Goal: Task Accomplishment & Management: Manage account settings

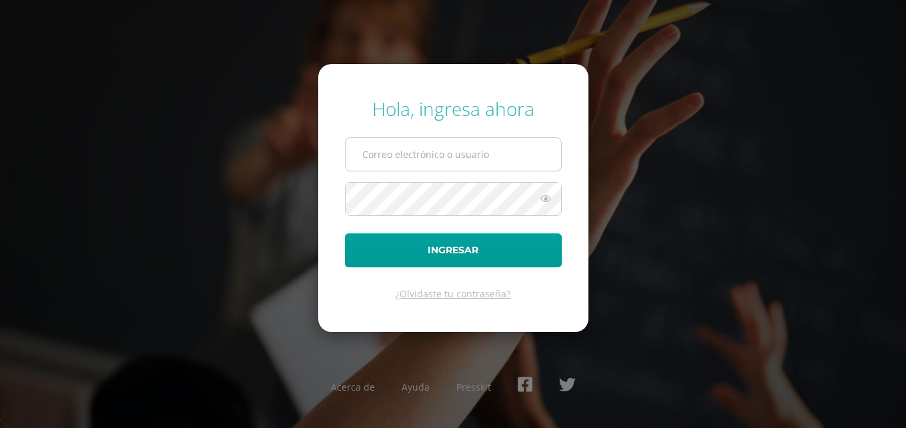
click at [469, 159] on input "text" at bounding box center [453, 154] width 215 height 33
type input "[PERSON_NAME][EMAIL_ADDRESS][PERSON_NAME][DOMAIN_NAME]"
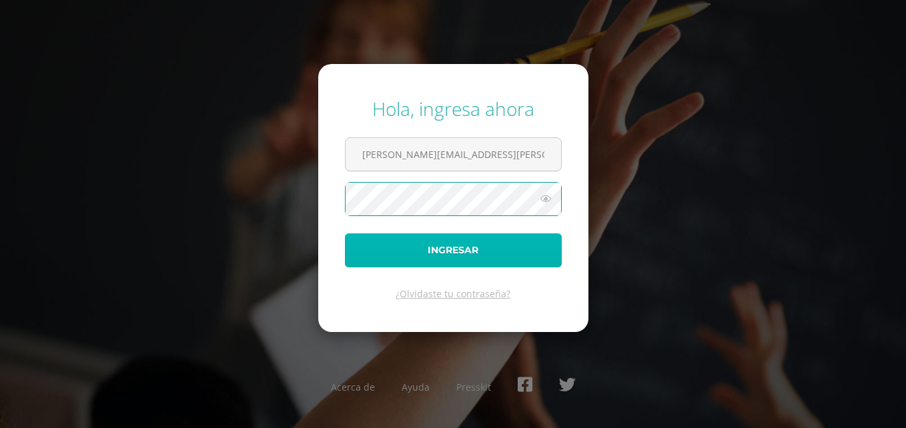
click at [474, 252] on button "Ingresar" at bounding box center [453, 250] width 217 height 34
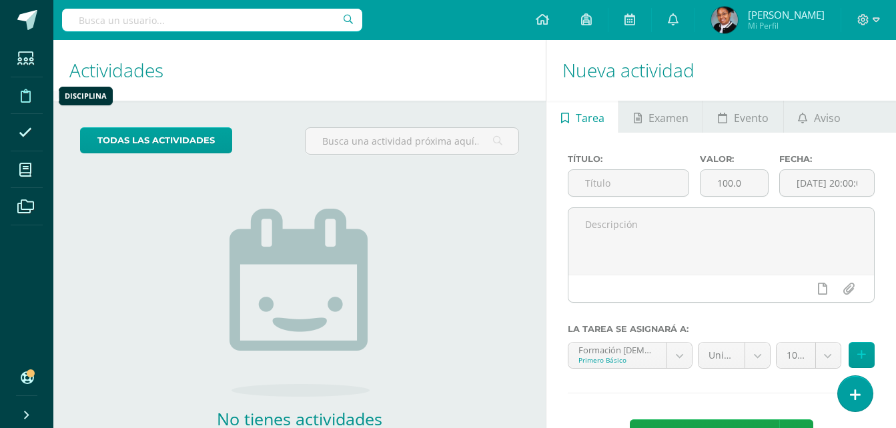
click at [24, 96] on icon at bounding box center [26, 95] width 10 height 13
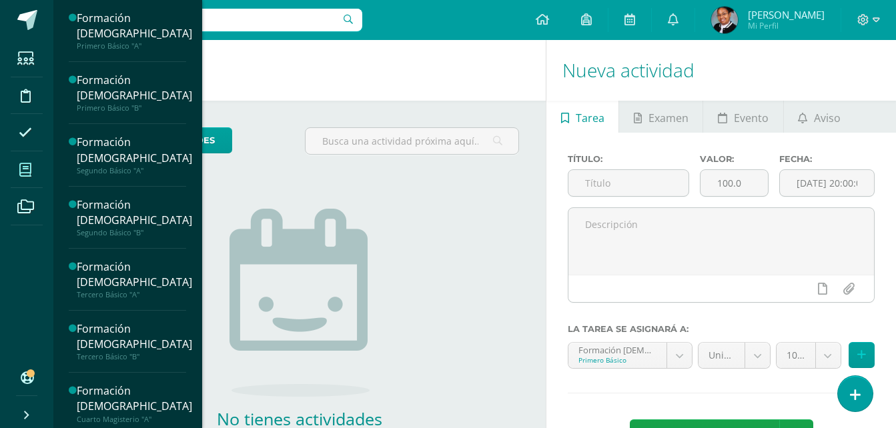
click at [29, 173] on icon at bounding box center [25, 169] width 12 height 13
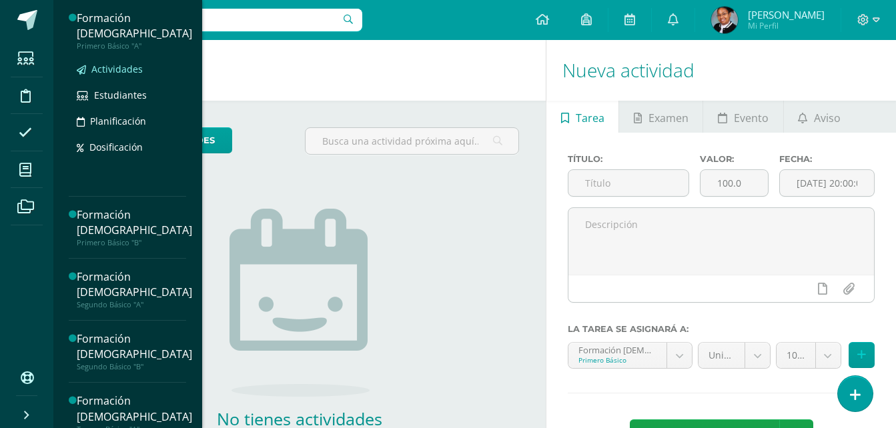
click at [143, 69] on span "Actividades" at bounding box center [116, 69] width 51 height 13
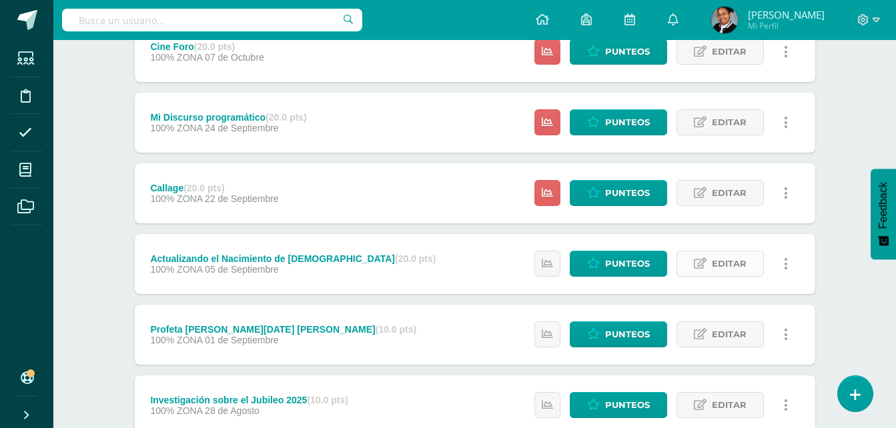
scroll to position [133, 0]
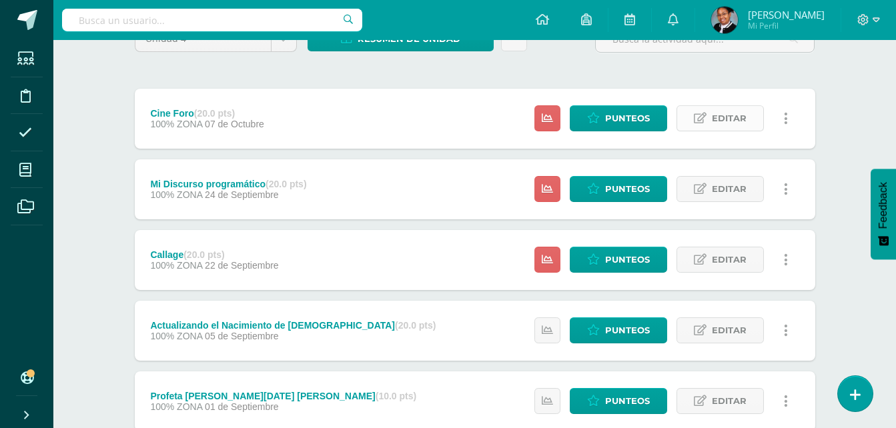
click at [712, 113] on span "Editar" at bounding box center [729, 118] width 35 height 25
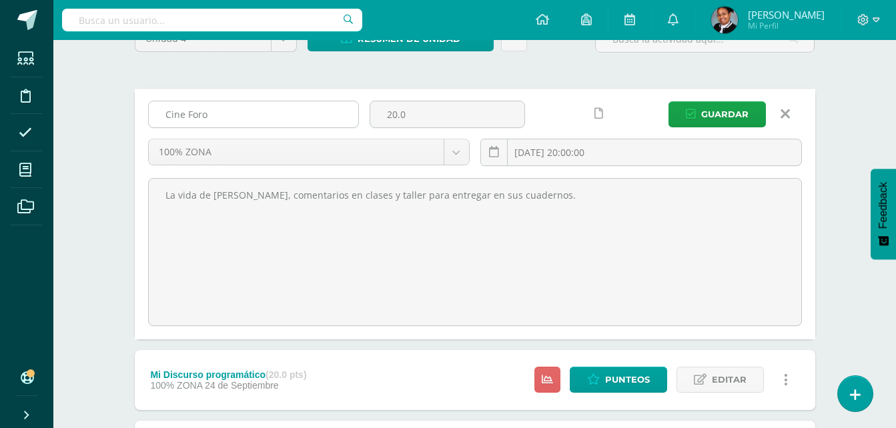
click at [241, 119] on input "Cine Foro" at bounding box center [253, 114] width 209 height 26
type input "C"
type input "g"
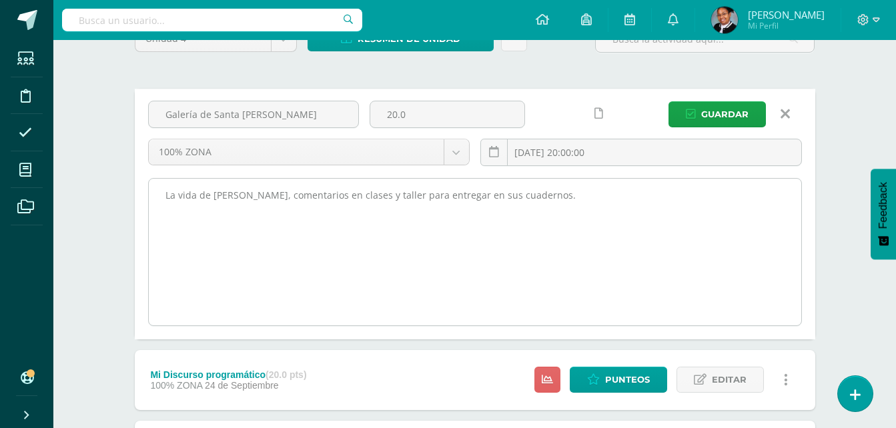
type input "Galería de Santa [PERSON_NAME]"
drag, startPoint x: 568, startPoint y: 197, endPoint x: 147, endPoint y: 195, distance: 420.2
click at [148, 195] on div "La vida de ANA SULLIVAN, comentarios en clases y taller para entregar en sus cu…" at bounding box center [475, 252] width 654 height 148
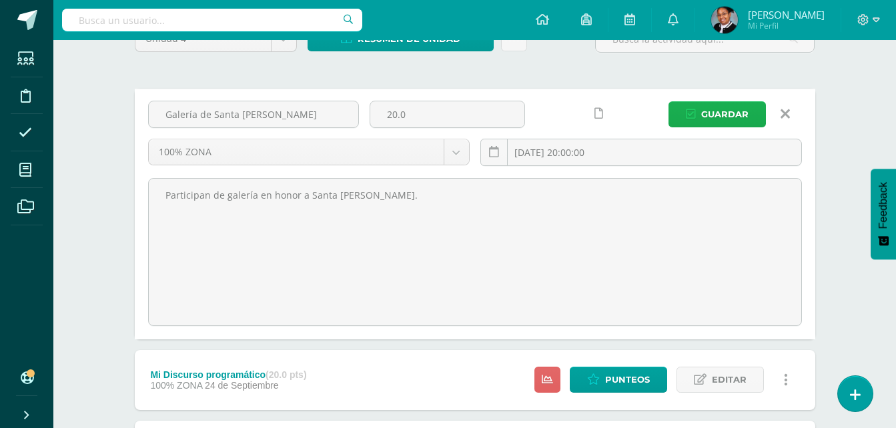
type textarea "Participan de galería en honor a Santa Teresita."
click at [707, 116] on span "Guardar" at bounding box center [724, 114] width 47 height 25
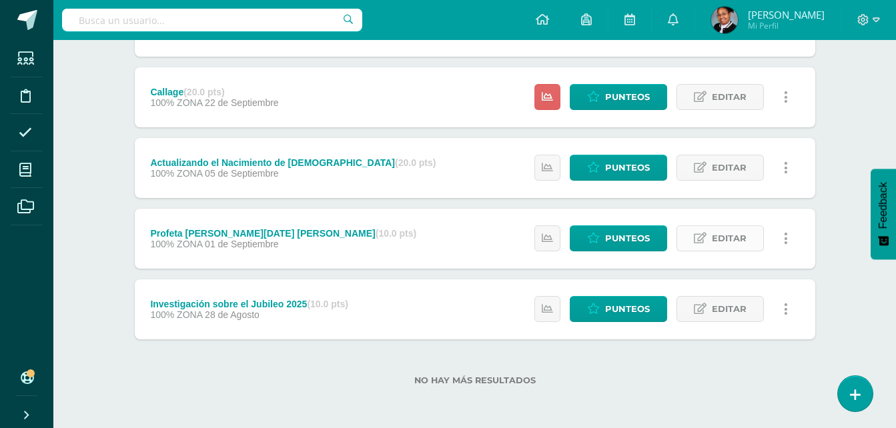
scroll to position [229, 0]
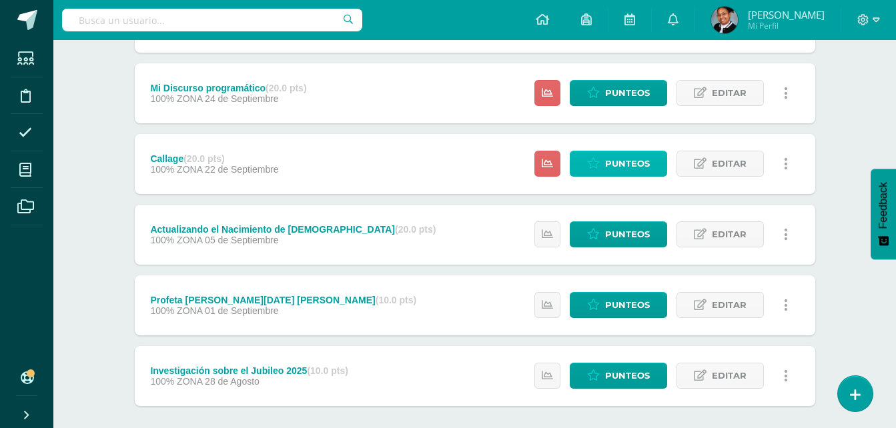
click at [618, 160] on span "Punteos" at bounding box center [627, 163] width 45 height 25
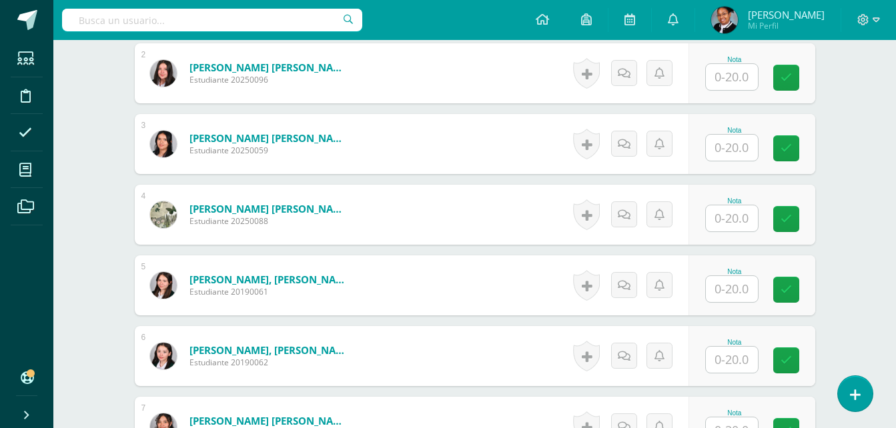
scroll to position [536, 0]
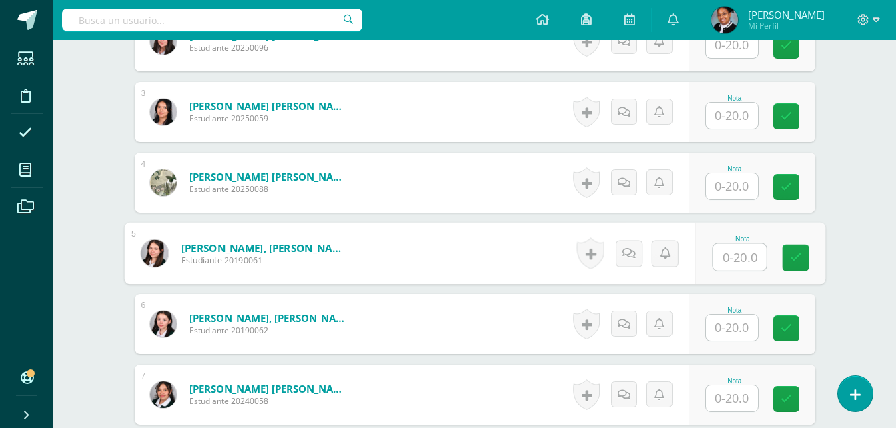
click at [745, 258] on input "text" at bounding box center [738, 257] width 53 height 27
type input "17"
click at [733, 328] on input "text" at bounding box center [732, 328] width 52 height 26
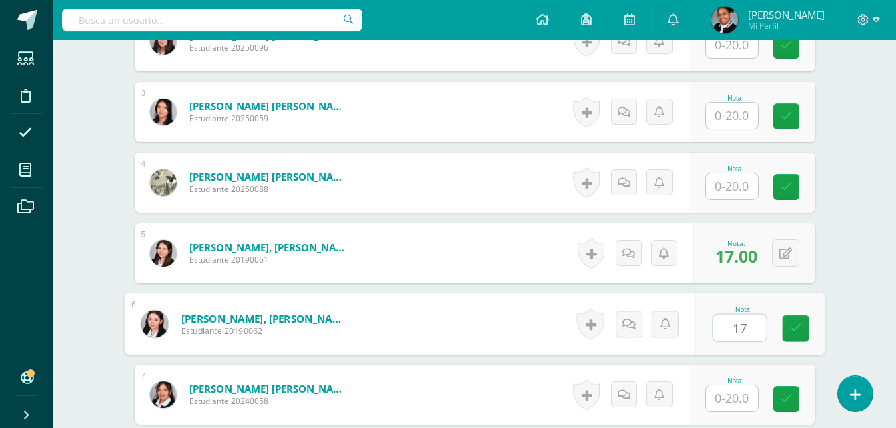
type input "17"
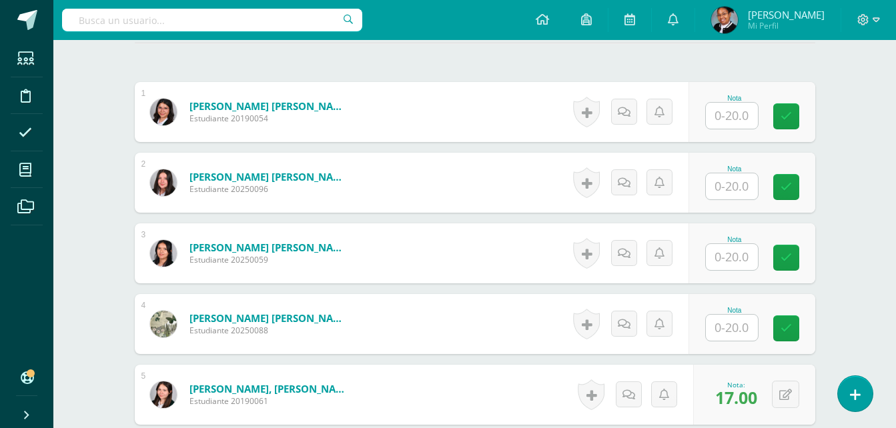
scroll to position [336, 0]
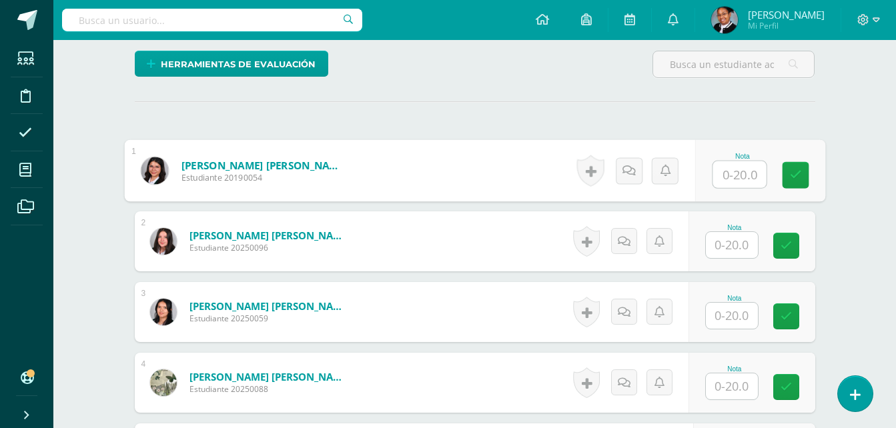
click at [740, 177] on input "text" at bounding box center [738, 174] width 53 height 27
type input "20"
click at [722, 247] on input "text" at bounding box center [732, 245] width 52 height 26
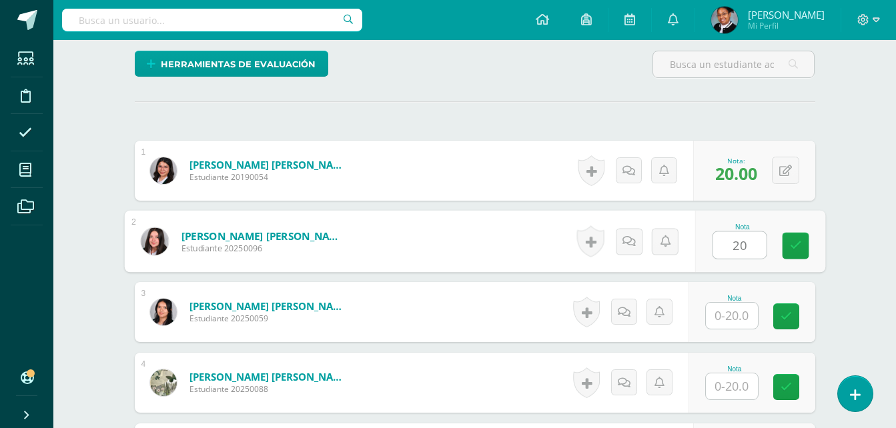
type input "20"
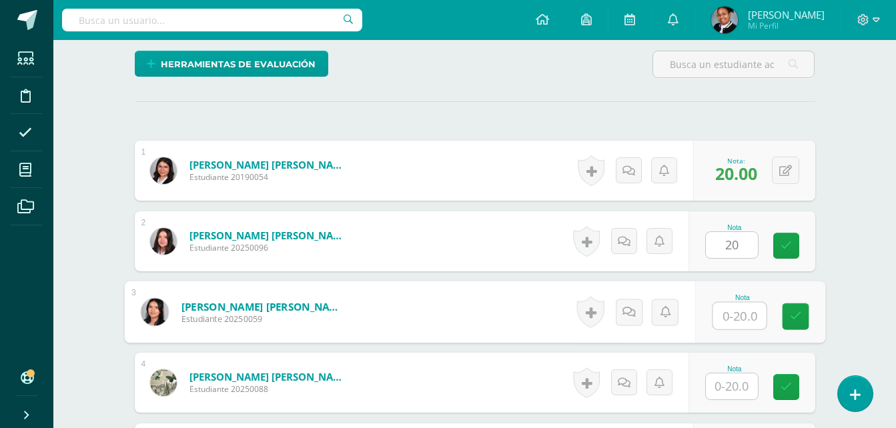
click at [733, 310] on input "text" at bounding box center [738, 316] width 53 height 27
type input "20"
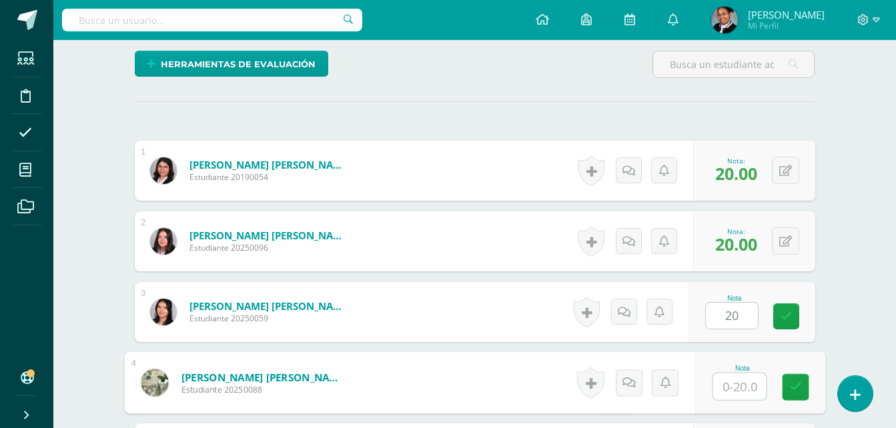
click at [731, 386] on input "text" at bounding box center [738, 387] width 53 height 27
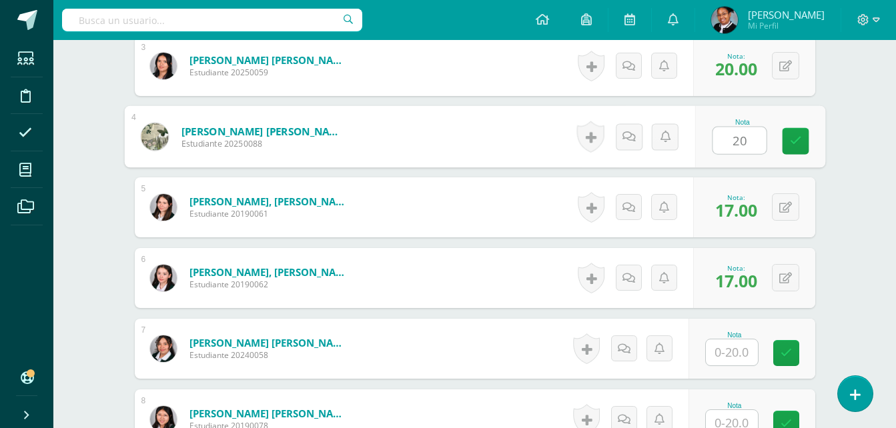
scroll to position [669, 0]
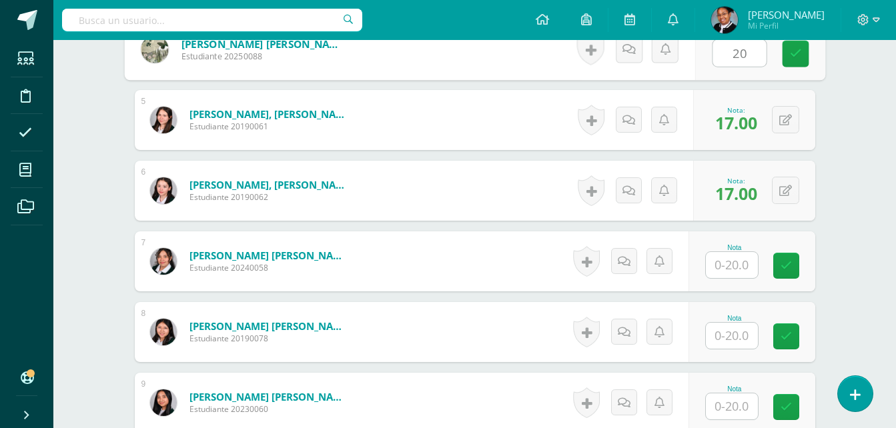
type input "20"
click at [750, 268] on input "text" at bounding box center [732, 265] width 52 height 26
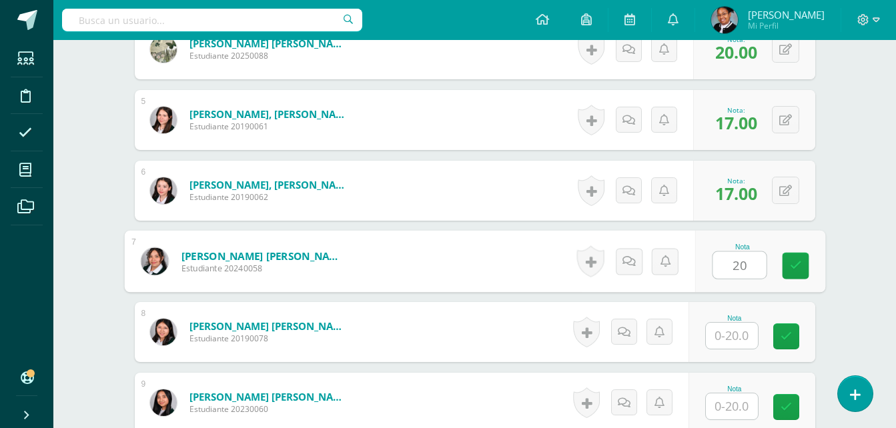
type input "20"
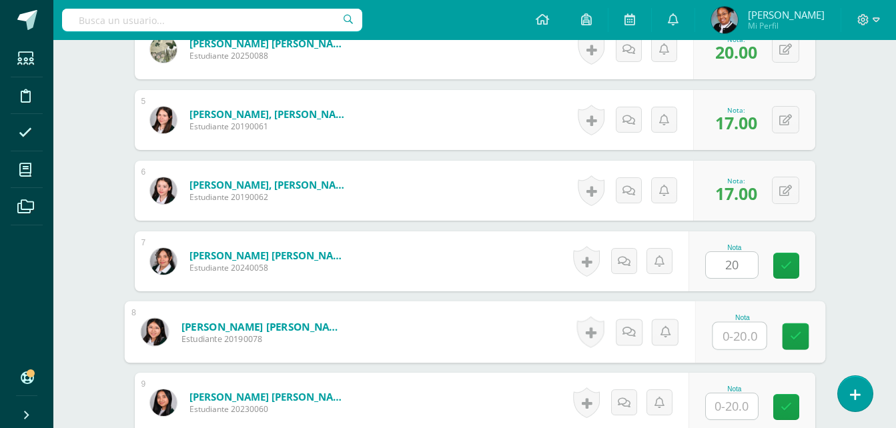
click at [723, 342] on input "text" at bounding box center [738, 336] width 53 height 27
type input "20"
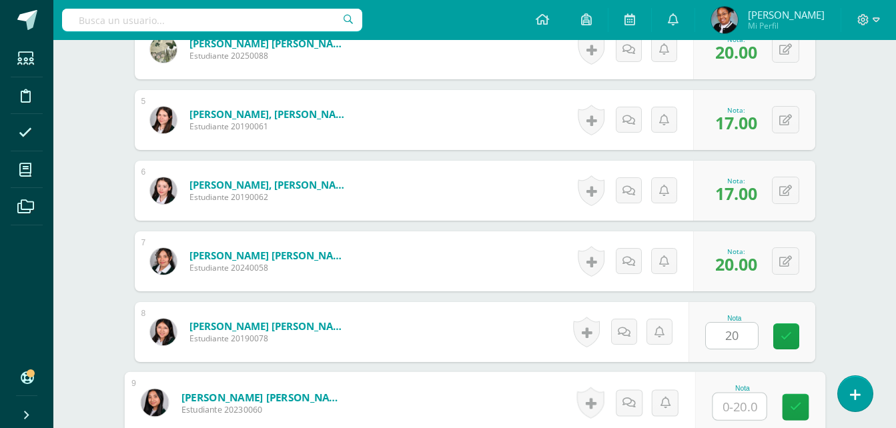
click at [738, 412] on input "text" at bounding box center [738, 407] width 53 height 27
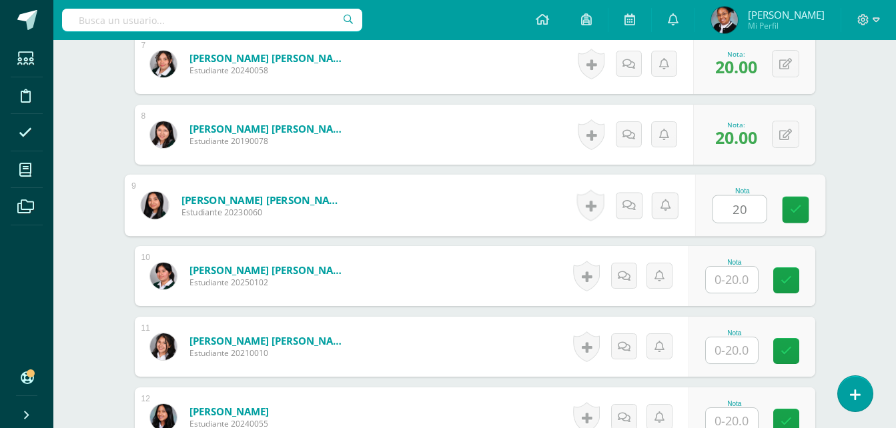
scroll to position [869, 0]
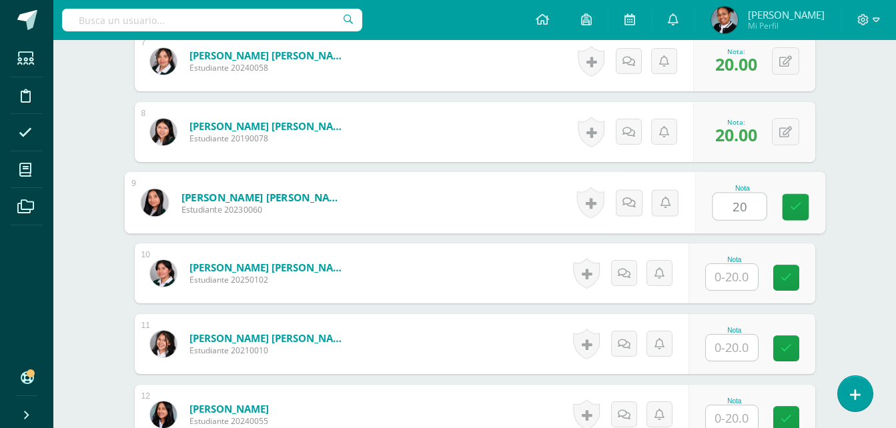
type input "20"
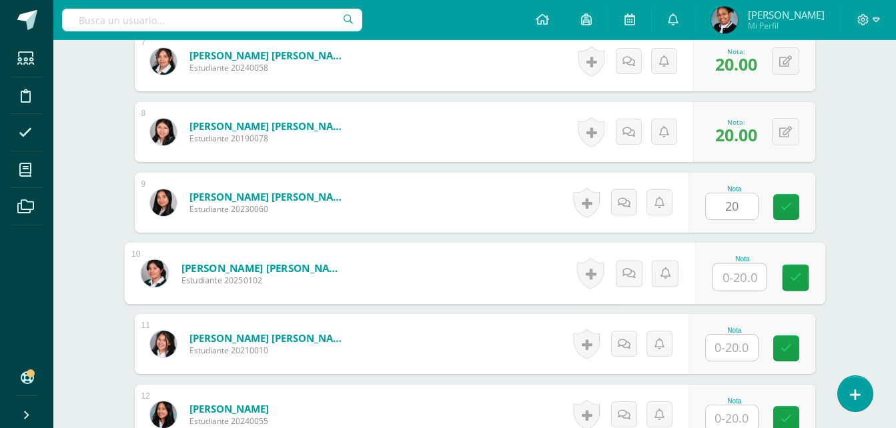
click at [738, 275] on input "text" at bounding box center [738, 277] width 53 height 27
type input "20"
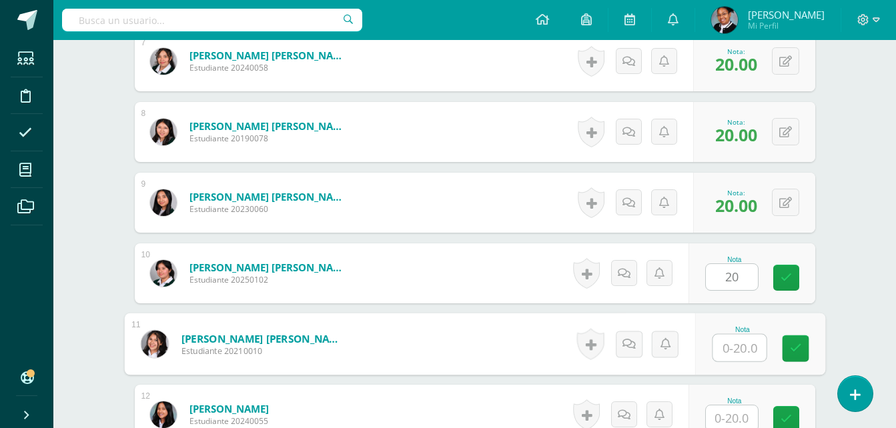
click at [736, 351] on input "text" at bounding box center [738, 348] width 53 height 27
type input "20"
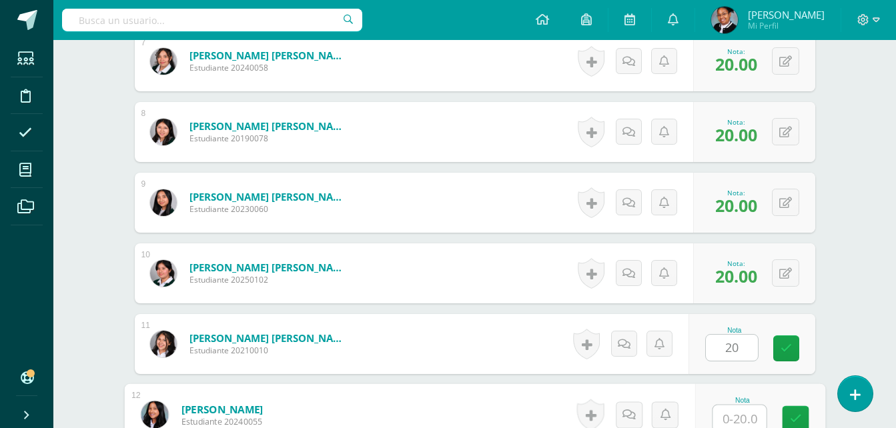
click at [742, 408] on input "text" at bounding box center [738, 419] width 53 height 27
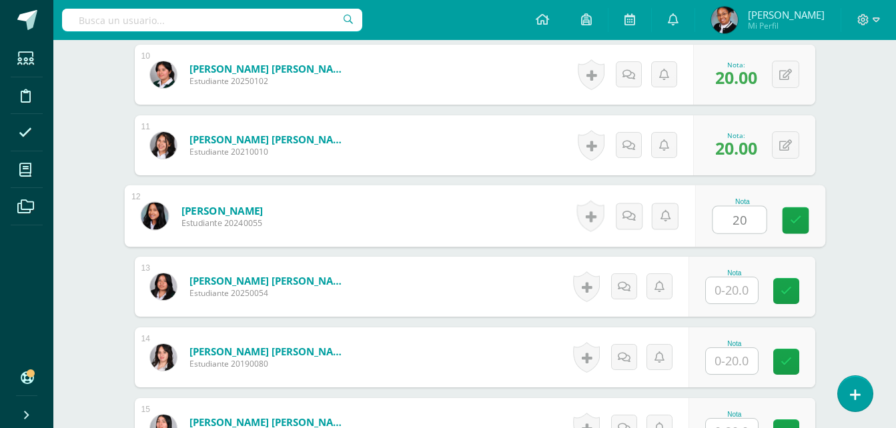
scroll to position [1069, 0]
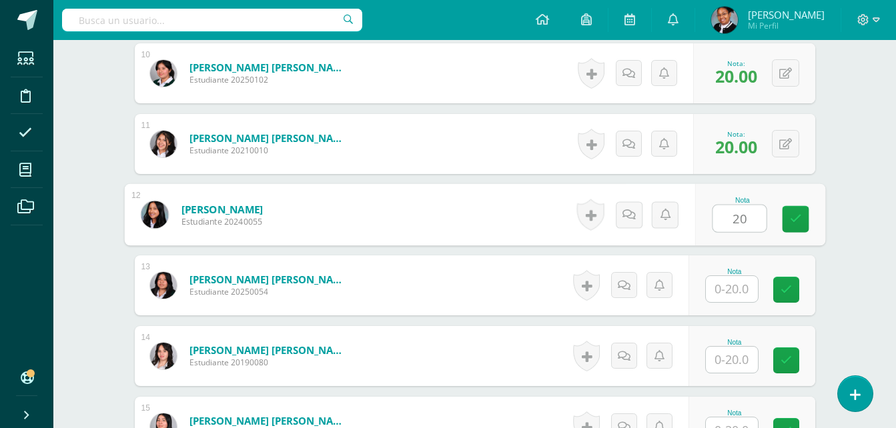
type input "20"
click at [730, 293] on input "text" at bounding box center [732, 289] width 52 height 26
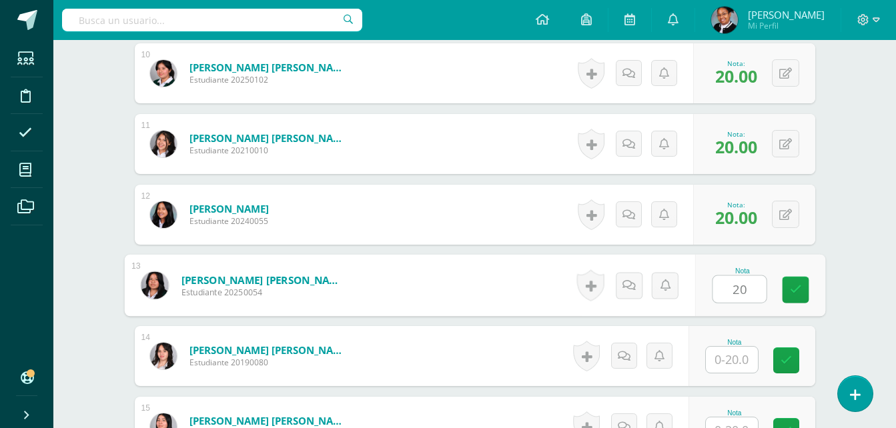
type input "20"
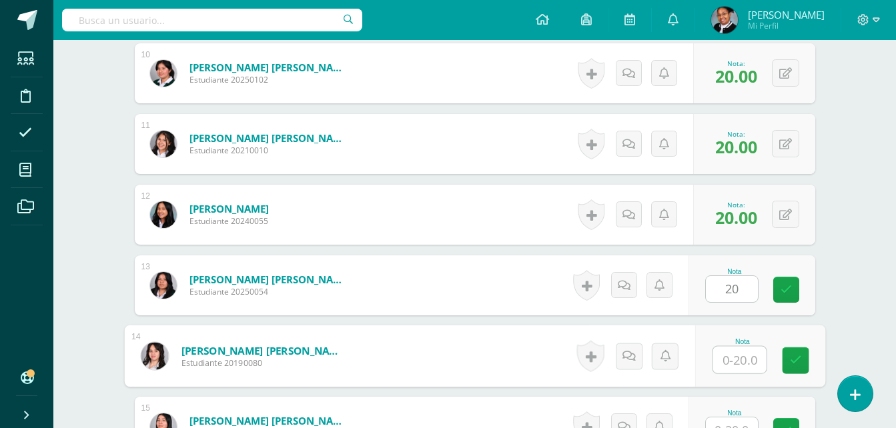
click at [738, 357] on input "text" at bounding box center [738, 360] width 53 height 27
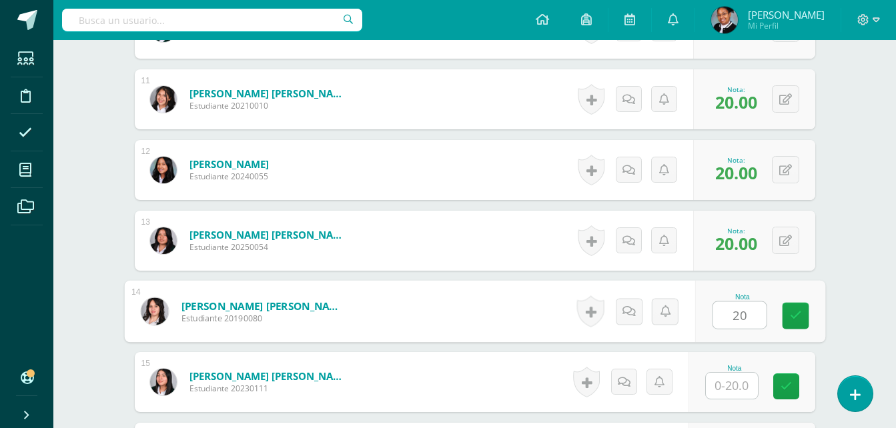
scroll to position [1203, 0]
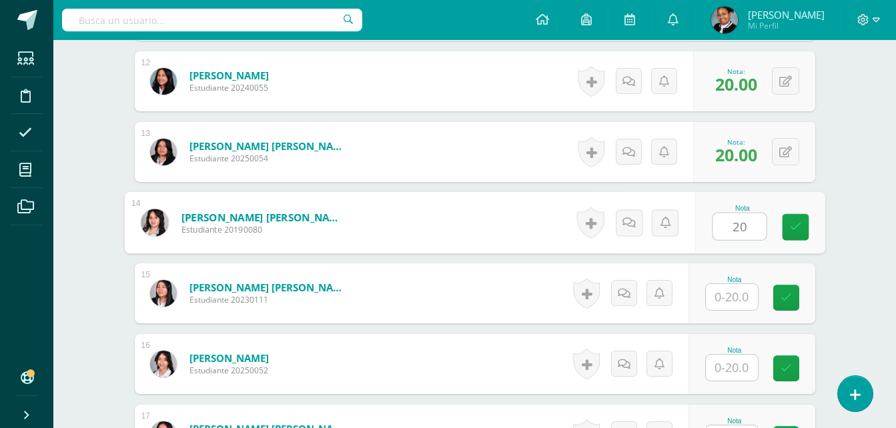
type input "20"
click at [735, 298] on input "text" at bounding box center [732, 297] width 52 height 26
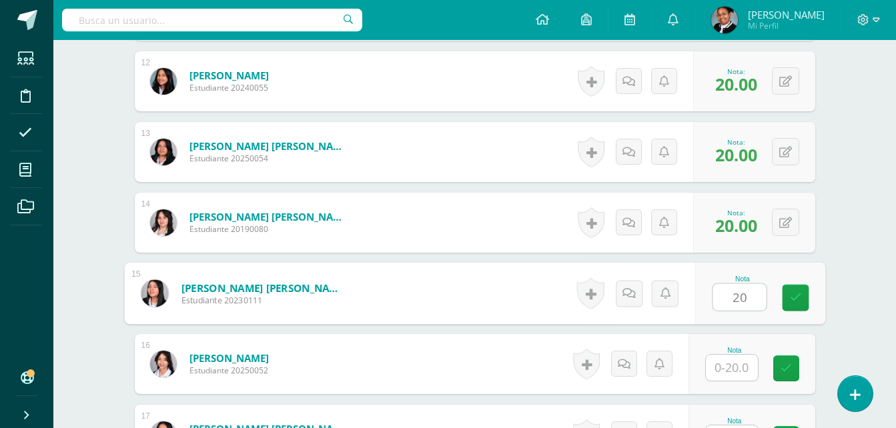
type input "20"
click at [734, 356] on input "text" at bounding box center [732, 368] width 52 height 26
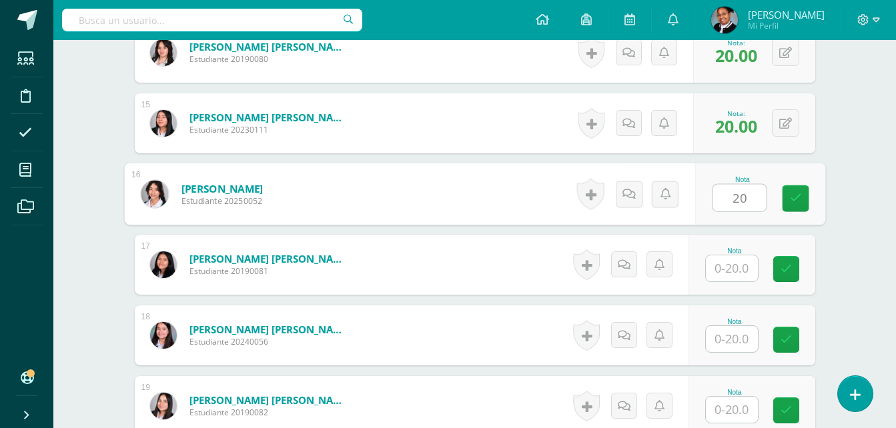
scroll to position [1403, 0]
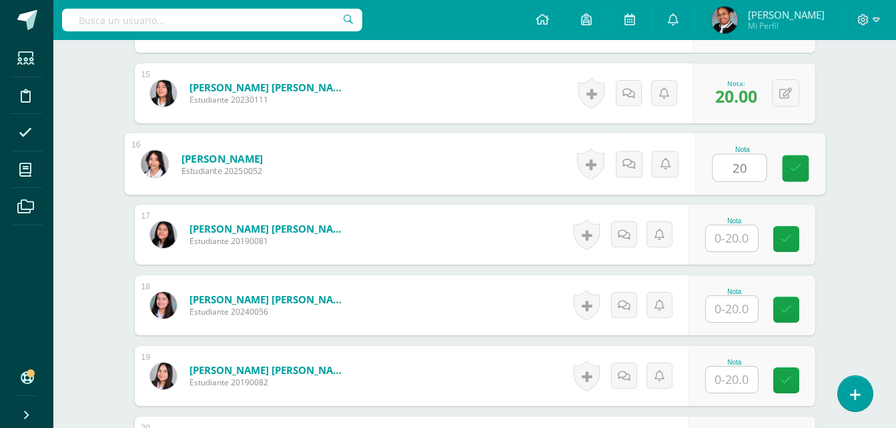
type input "20"
click at [726, 243] on input "text" at bounding box center [732, 238] width 52 height 26
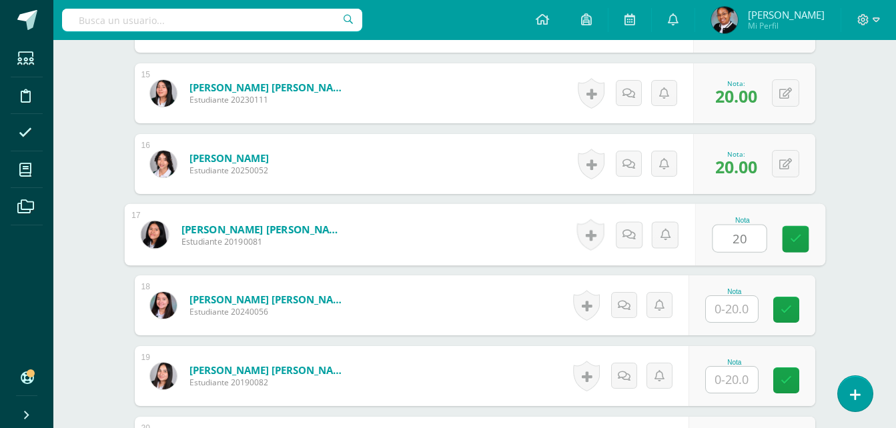
type input "20"
click at [737, 306] on input "text" at bounding box center [732, 309] width 52 height 26
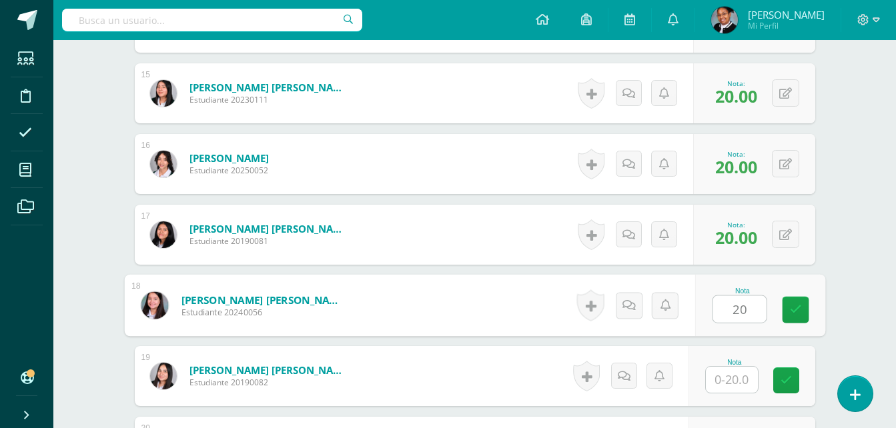
type input "20"
click at [744, 377] on input "text" at bounding box center [732, 380] width 52 height 26
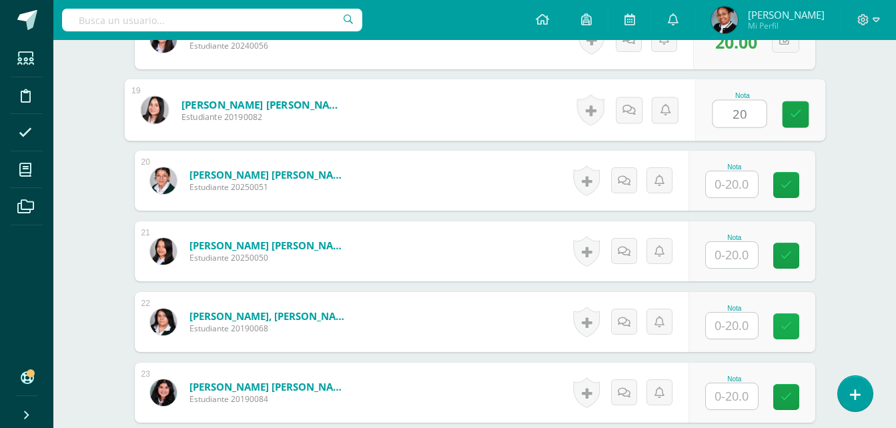
scroll to position [1670, 0]
type input "20"
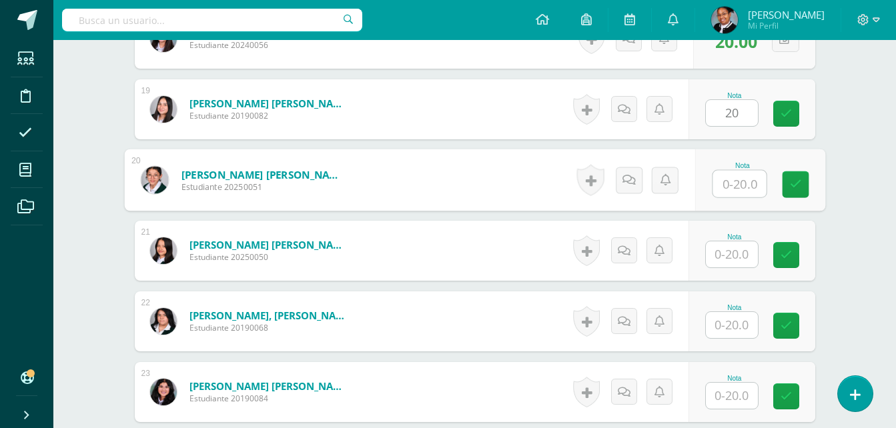
click at [744, 191] on input "text" at bounding box center [738, 184] width 53 height 27
type input "20"
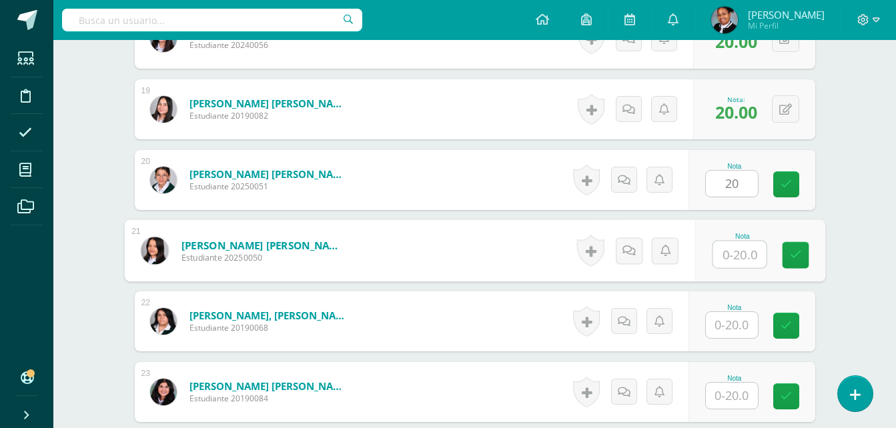
click at [733, 258] on input "text" at bounding box center [738, 254] width 53 height 27
type input "20"
click at [736, 314] on input "text" at bounding box center [732, 325] width 52 height 26
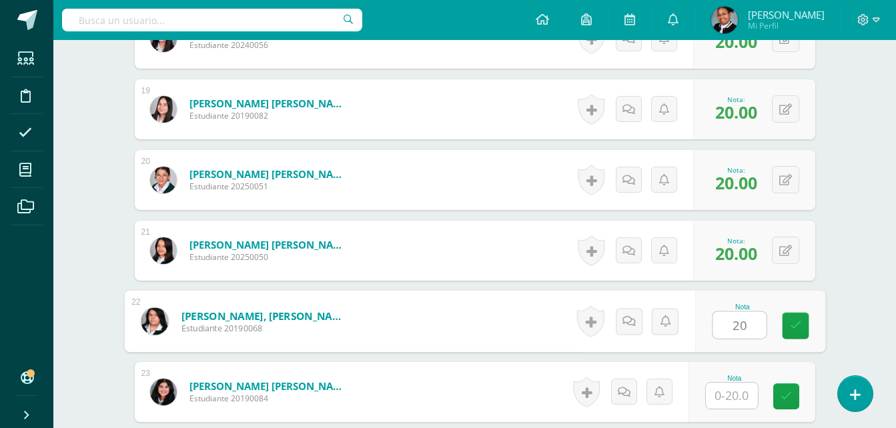
type input "20"
click at [735, 398] on input "text" at bounding box center [732, 396] width 52 height 26
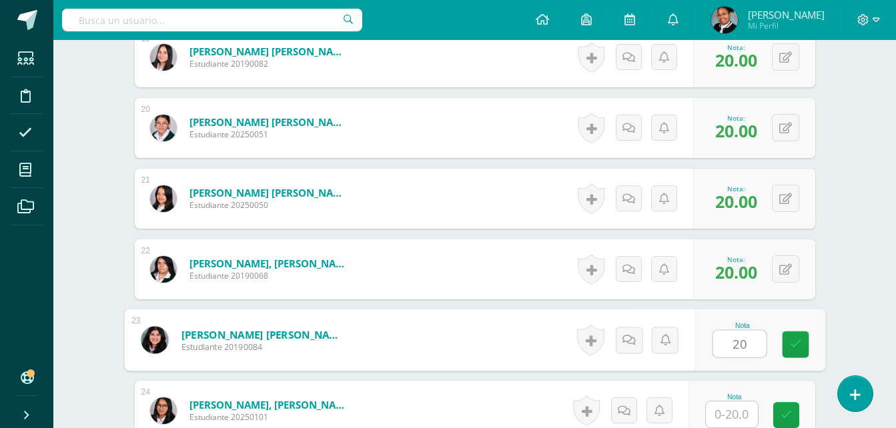
scroll to position [1803, 0]
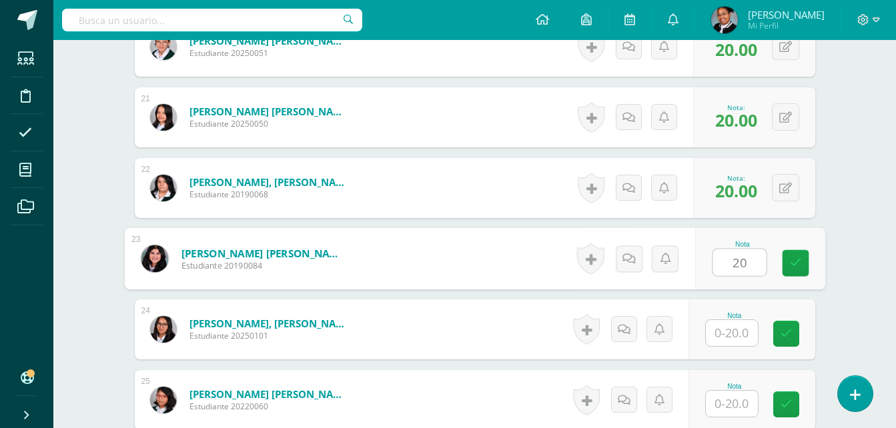
type input "20"
click at [740, 340] on input "text" at bounding box center [732, 333] width 52 height 26
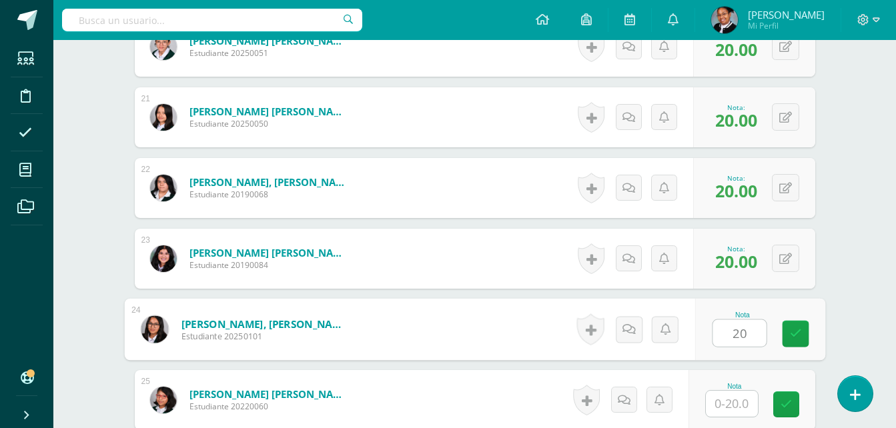
type input "20"
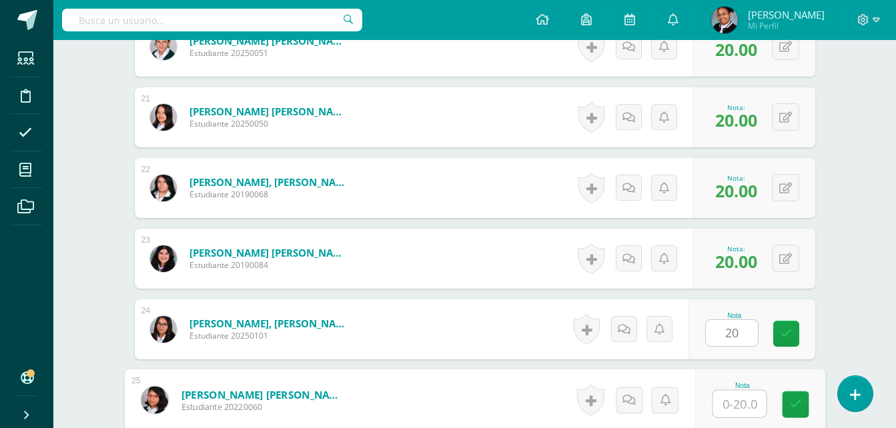
click at [746, 407] on input "text" at bounding box center [738, 404] width 53 height 27
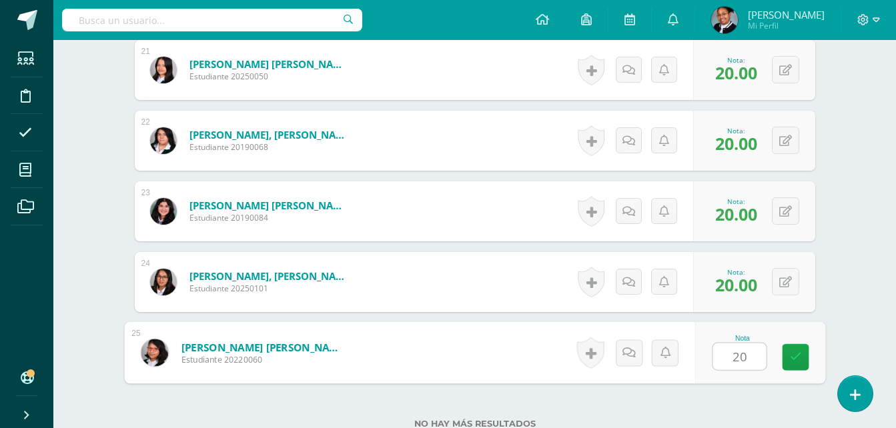
scroll to position [1958, 0]
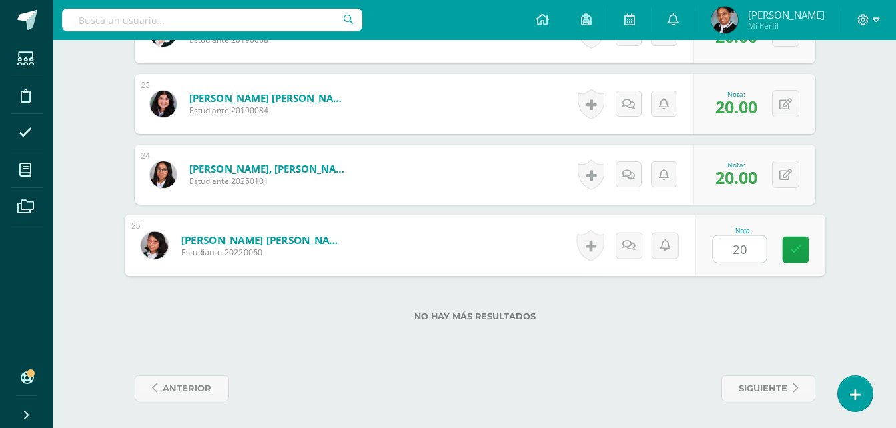
type input "20"
click at [741, 316] on label "No hay más resultados" at bounding box center [475, 317] width 680 height 10
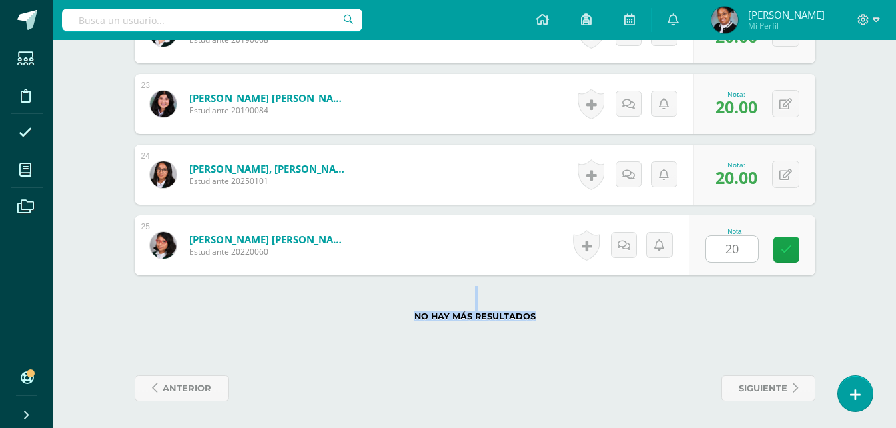
click at [742, 316] on label "No hay más resultados" at bounding box center [475, 317] width 680 height 10
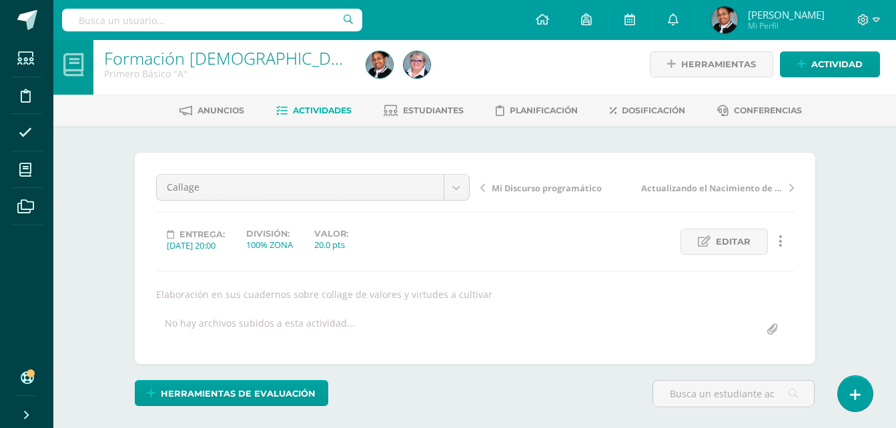
scroll to position [0, 0]
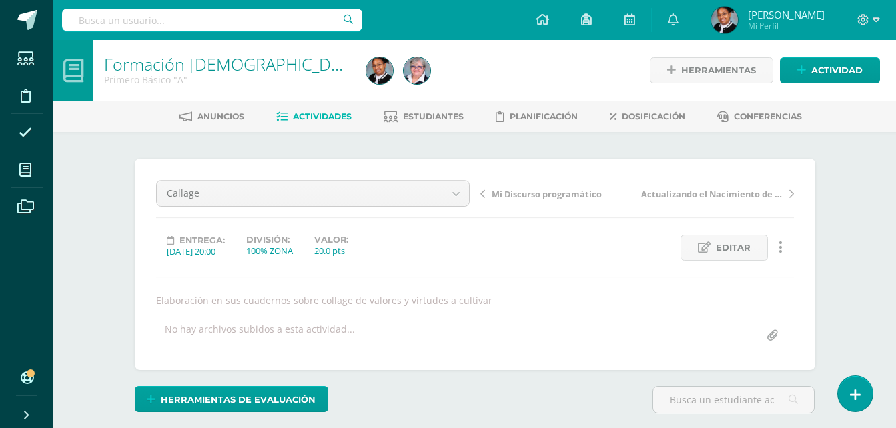
click at [338, 117] on span "Actividades" at bounding box center [322, 116] width 59 height 10
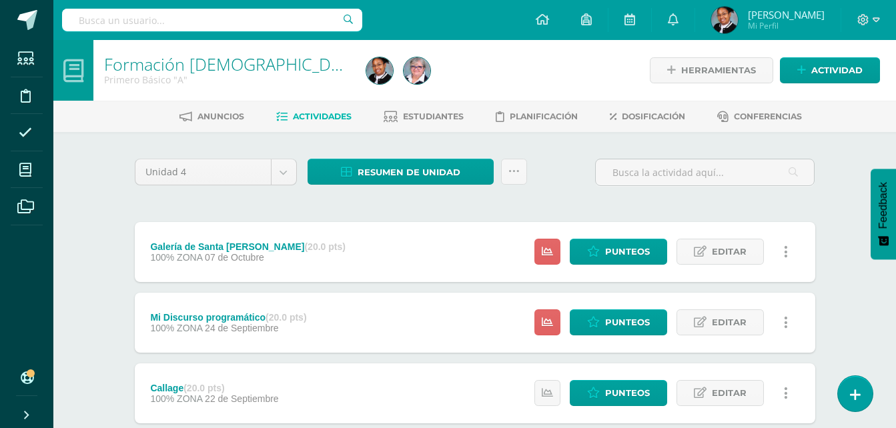
scroll to position [67, 0]
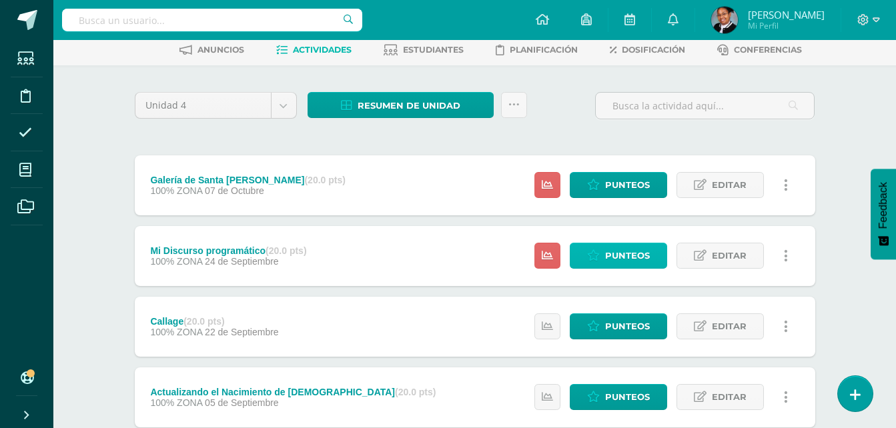
click at [632, 254] on span "Punteos" at bounding box center [627, 255] width 45 height 25
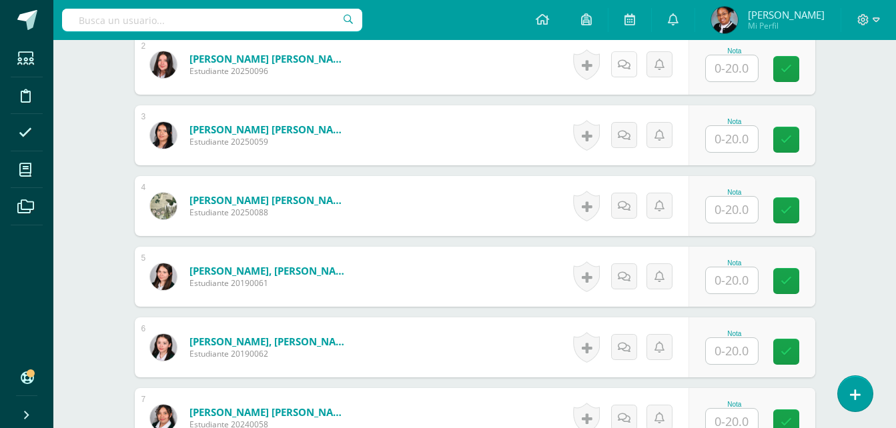
scroll to position [535, 0]
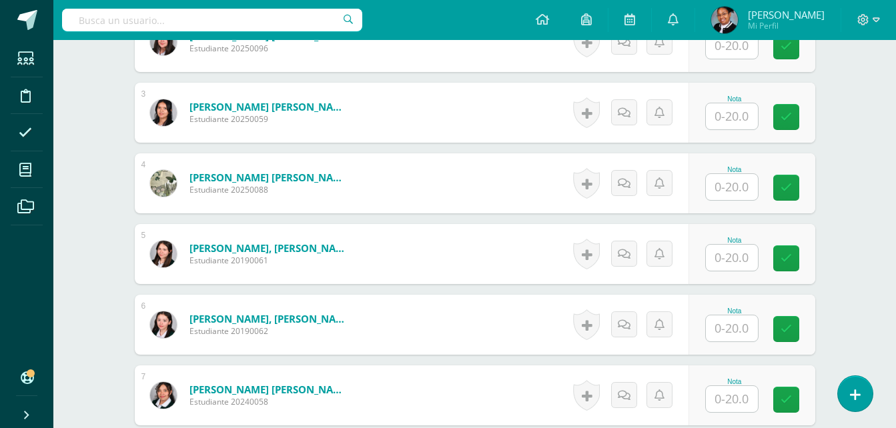
click at [738, 331] on input "text" at bounding box center [732, 329] width 52 height 26
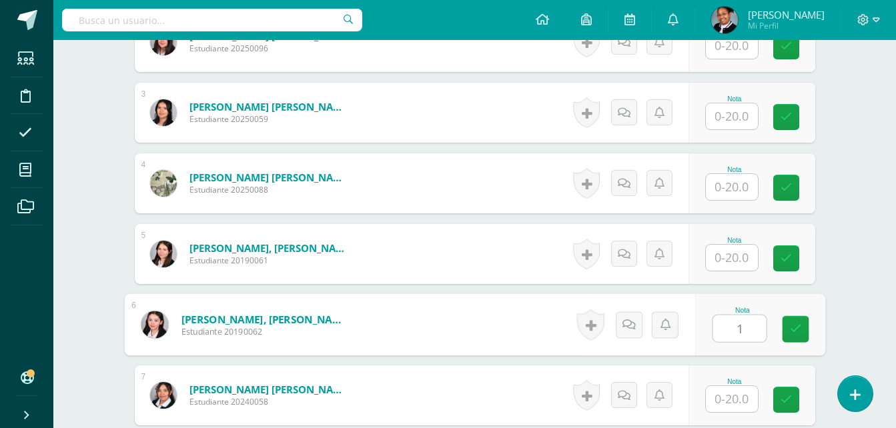
scroll to position [536, 0]
type input "16"
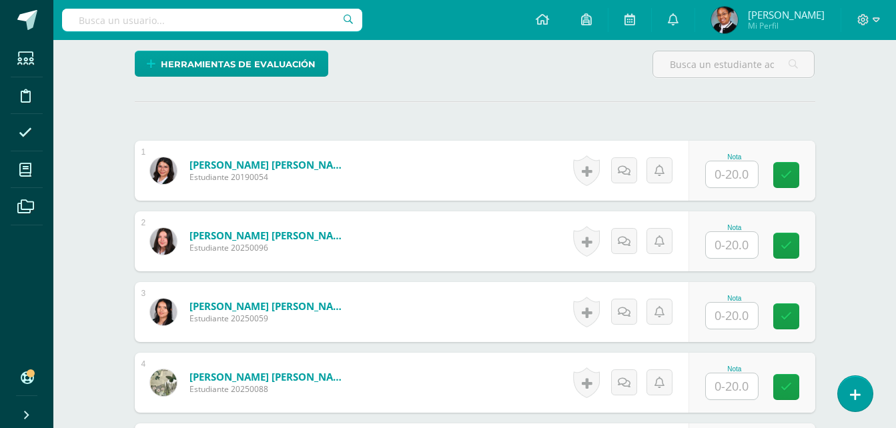
scroll to position [269, 0]
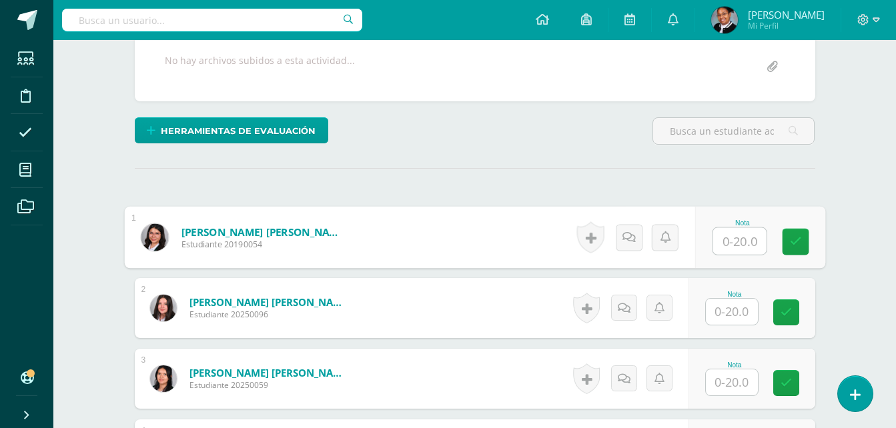
click at [732, 238] on input "text" at bounding box center [738, 241] width 53 height 27
type input "20"
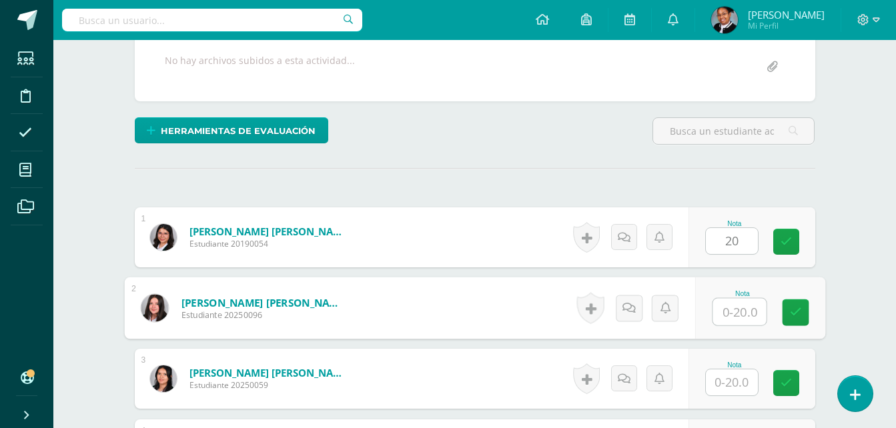
click at [748, 316] on input "text" at bounding box center [738, 312] width 53 height 27
type input "20"
click at [735, 384] on input "text" at bounding box center [732, 383] width 52 height 26
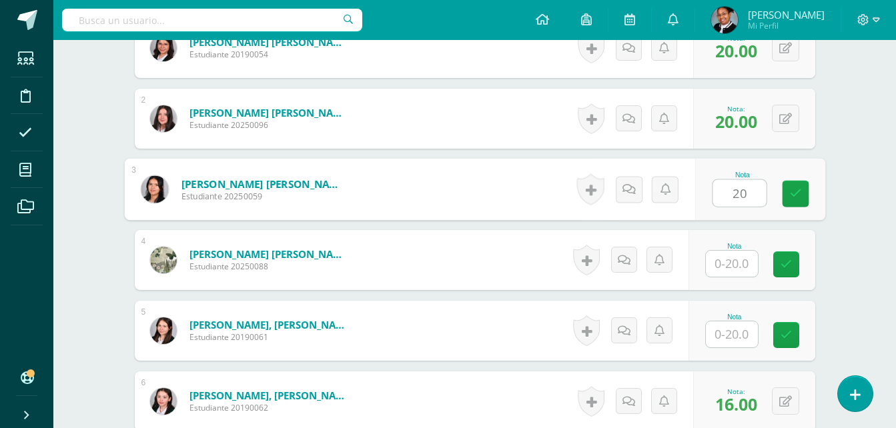
scroll to position [469, 0]
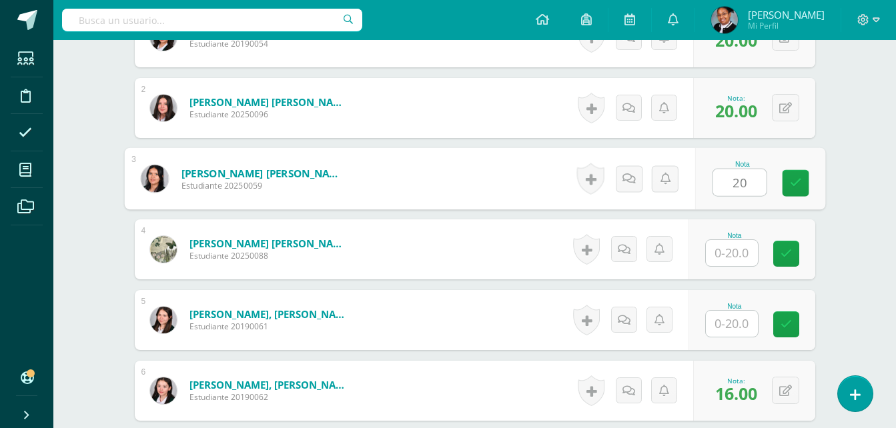
type input "20"
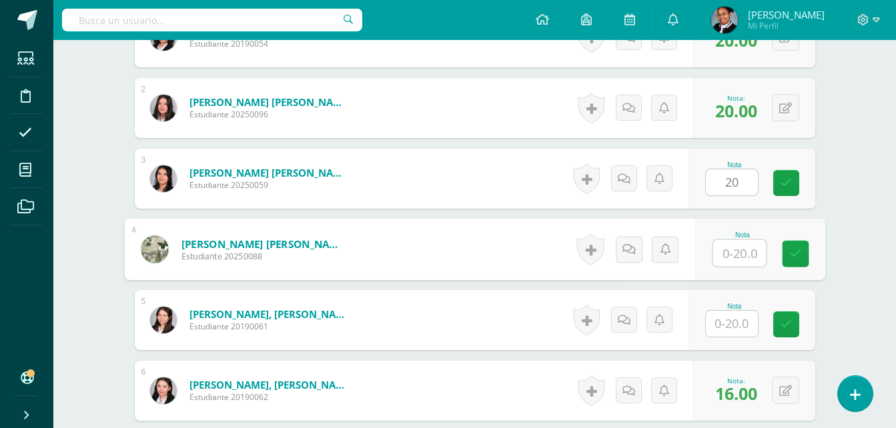
click at [744, 253] on input "text" at bounding box center [738, 253] width 53 height 27
type input "20"
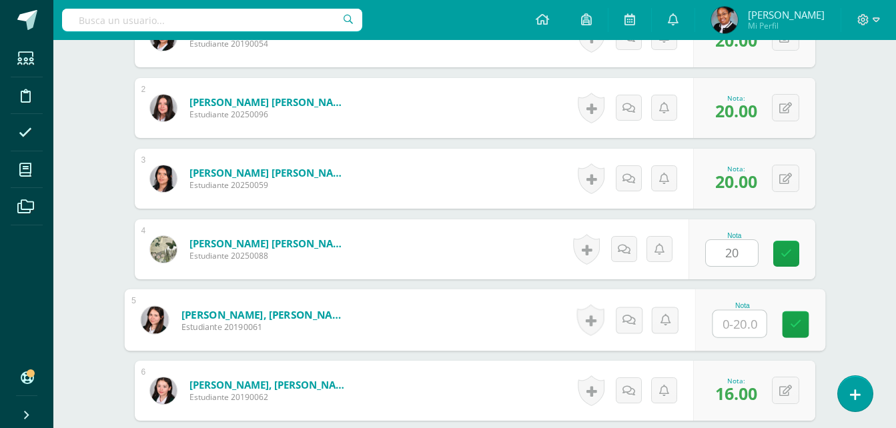
click at [745, 330] on input "text" at bounding box center [738, 324] width 53 height 27
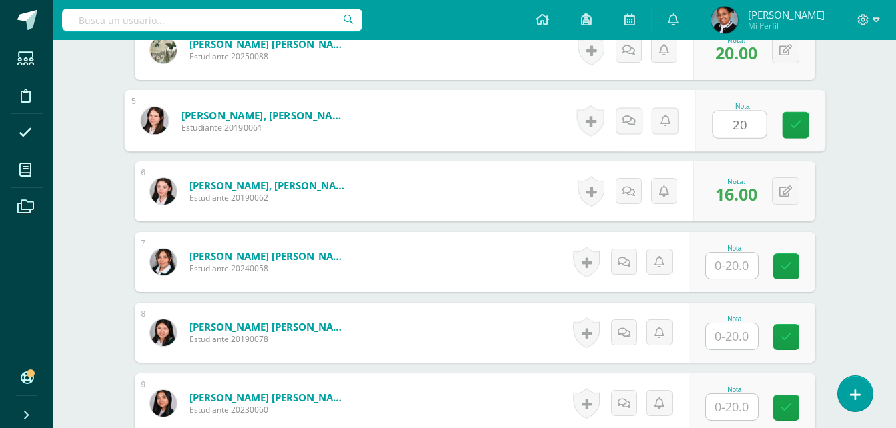
scroll to position [669, 0]
type input "20"
click at [739, 271] on input "text" at bounding box center [732, 265] width 52 height 26
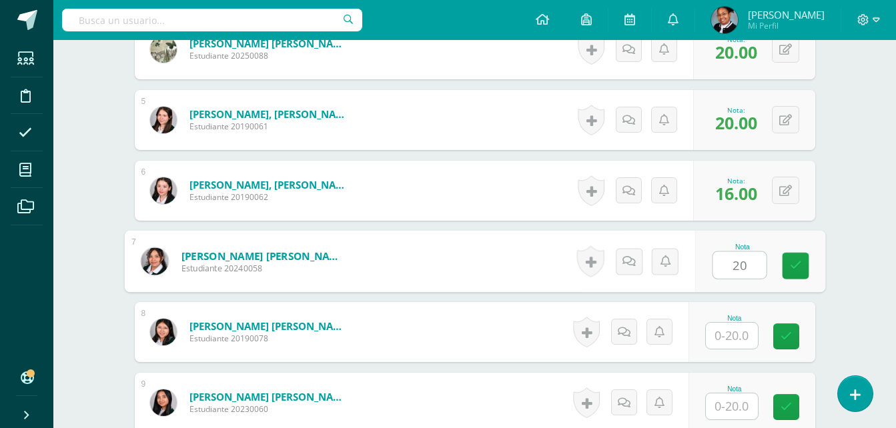
type input "20"
click at [725, 340] on input "text" at bounding box center [732, 336] width 52 height 26
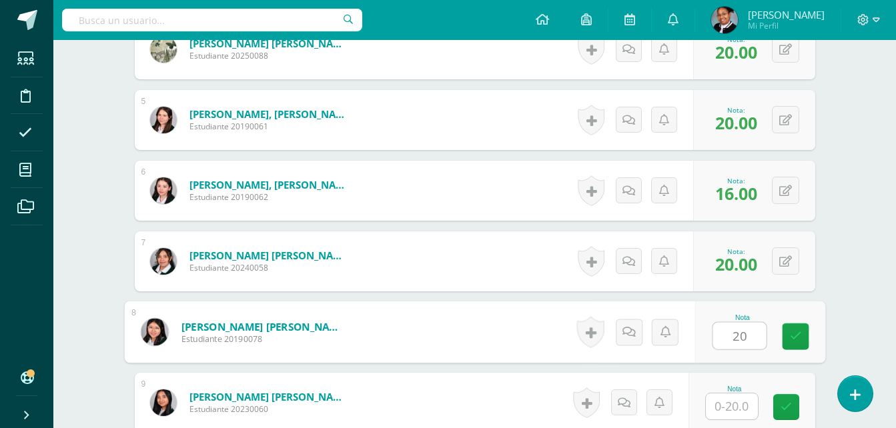
type input "20"
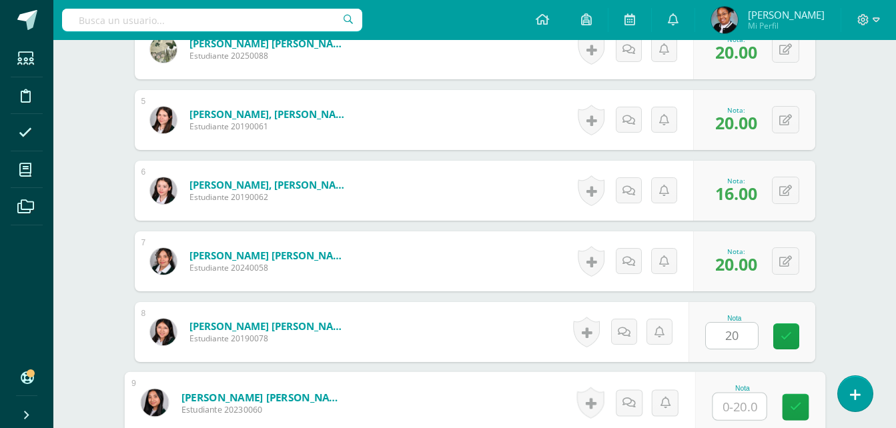
click at [735, 404] on input "text" at bounding box center [738, 407] width 53 height 27
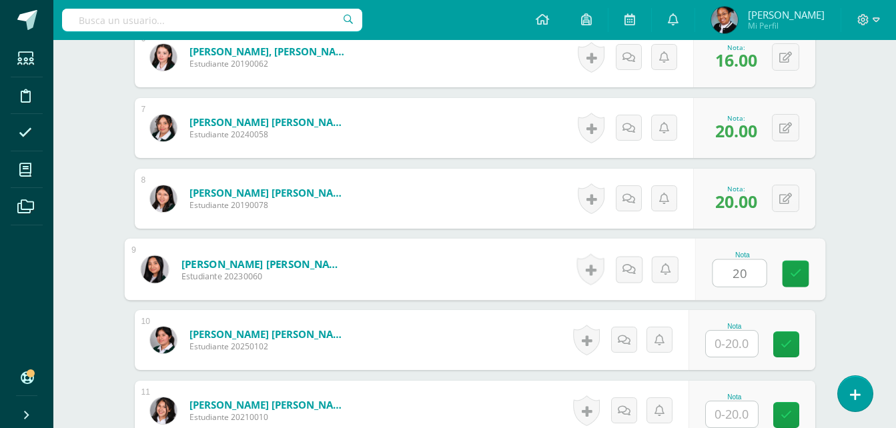
scroll to position [869, 0]
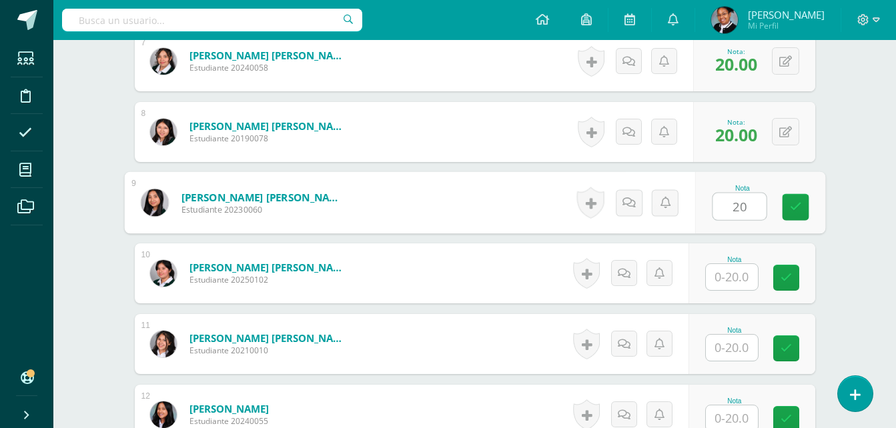
type input "20"
click at [732, 273] on input "text" at bounding box center [732, 277] width 52 height 26
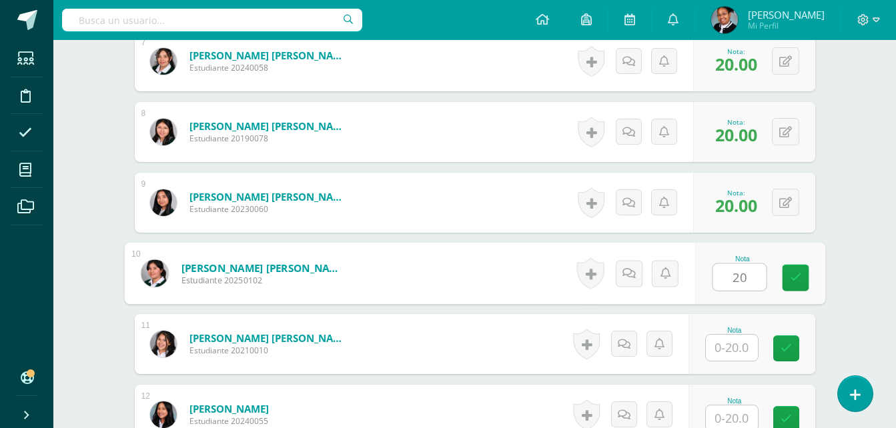
type input "20"
click at [741, 356] on input "text" at bounding box center [732, 348] width 52 height 26
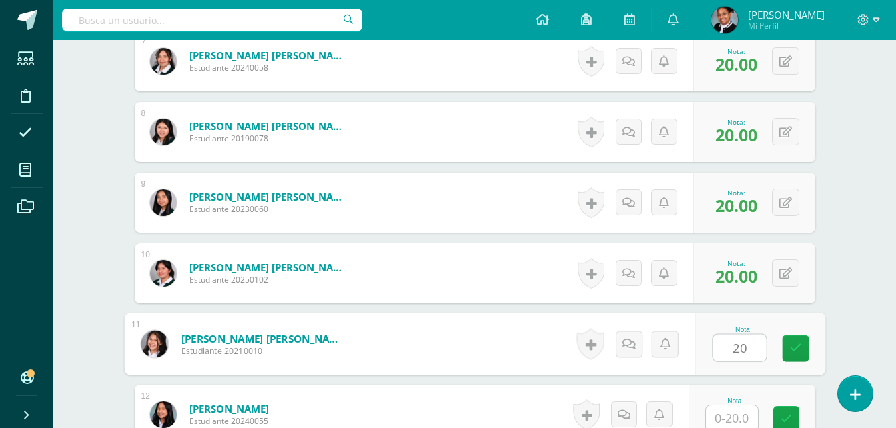
type input "20"
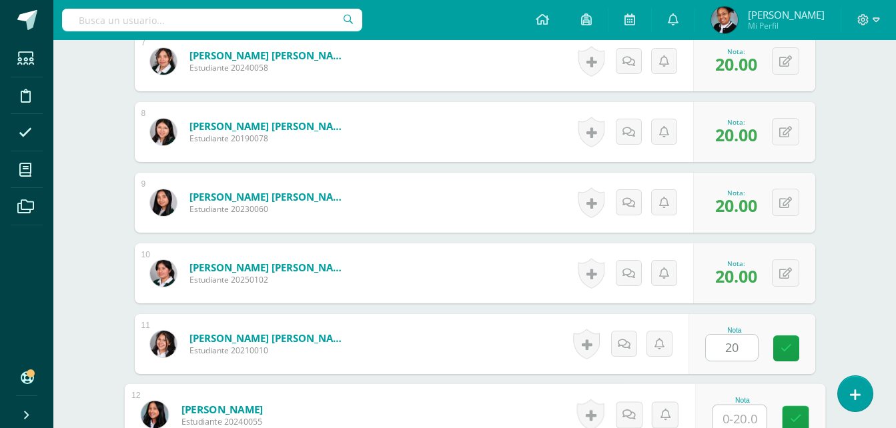
click at [741, 416] on input "text" at bounding box center [738, 419] width 53 height 27
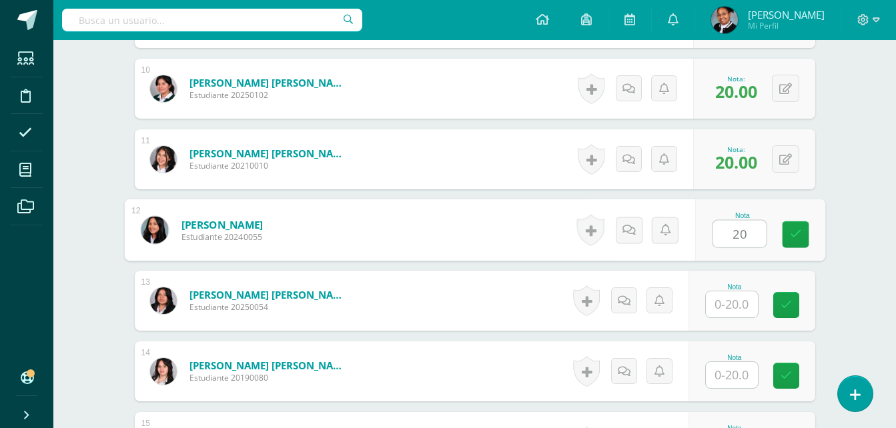
scroll to position [1069, 0]
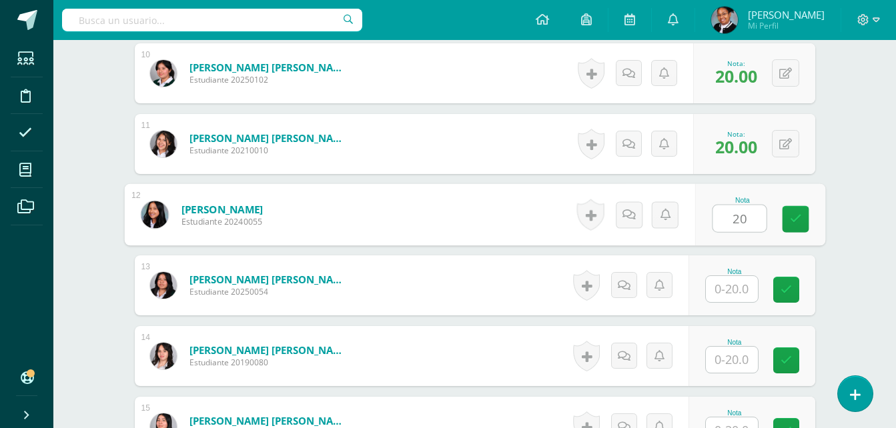
type input "20"
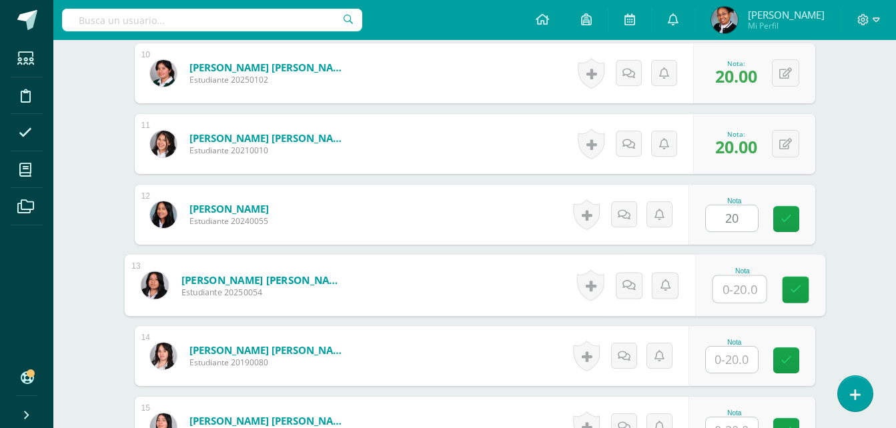
click at [740, 296] on input "text" at bounding box center [738, 289] width 53 height 27
type input "20"
click at [736, 366] on input "text" at bounding box center [732, 360] width 52 height 26
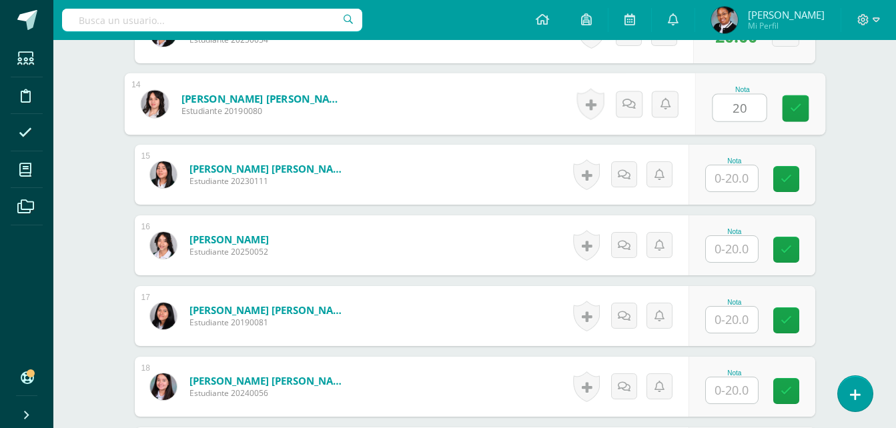
scroll to position [1336, 0]
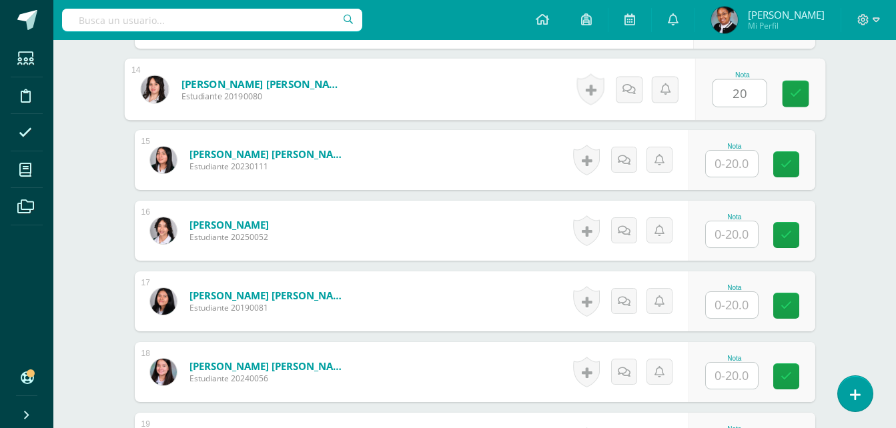
type input "20"
click at [740, 167] on input "text" at bounding box center [732, 164] width 52 height 26
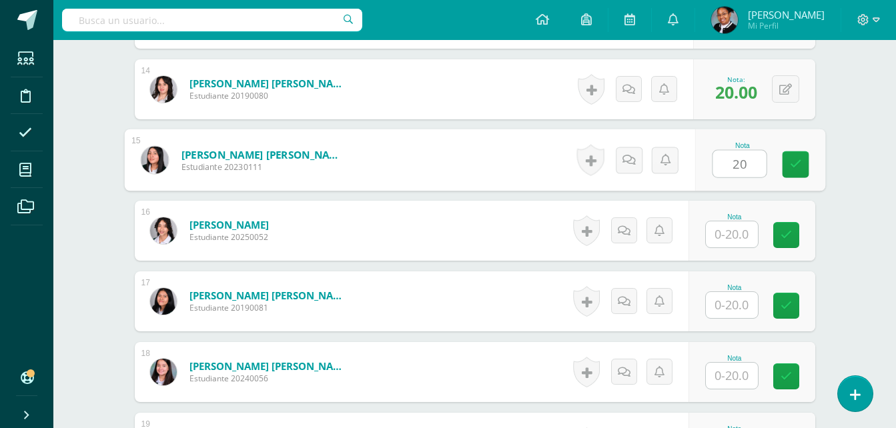
type input "20"
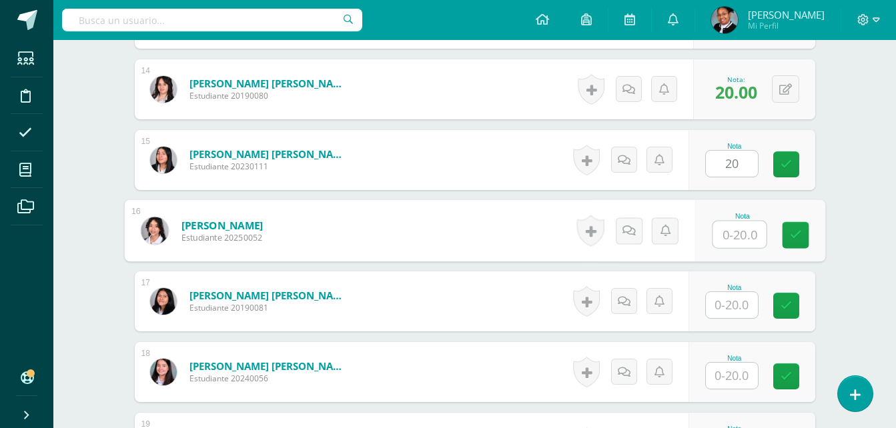
click at [741, 229] on input "text" at bounding box center [738, 234] width 53 height 27
type input "20"
click at [726, 311] on input "text" at bounding box center [732, 305] width 52 height 26
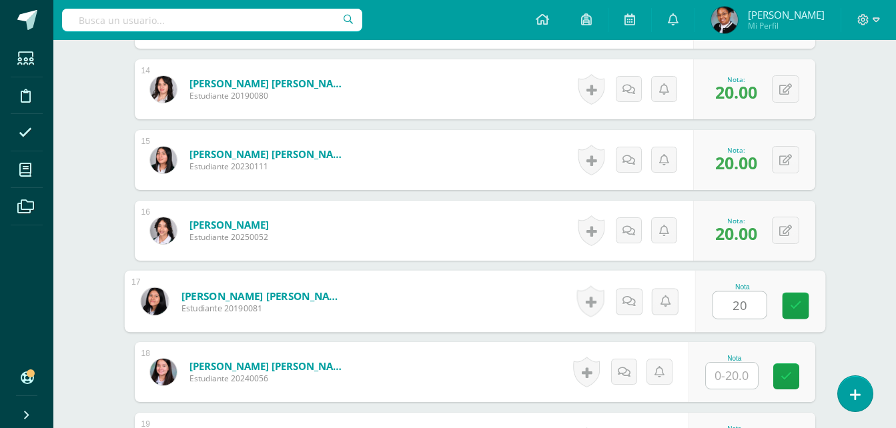
type input "20"
click at [732, 378] on input "text" at bounding box center [732, 376] width 52 height 26
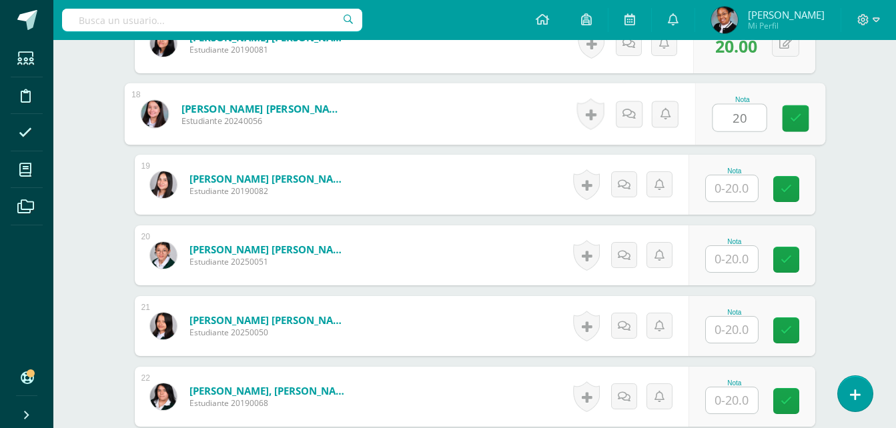
scroll to position [1603, 0]
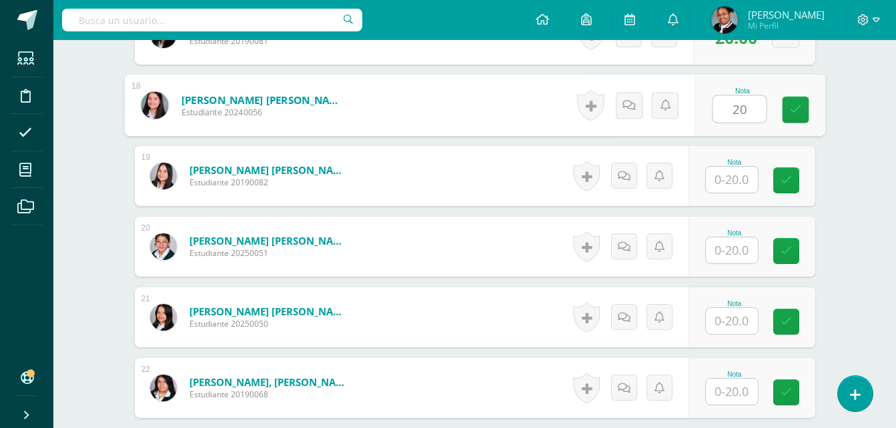
type input "20"
click at [742, 178] on input "text" at bounding box center [732, 180] width 52 height 26
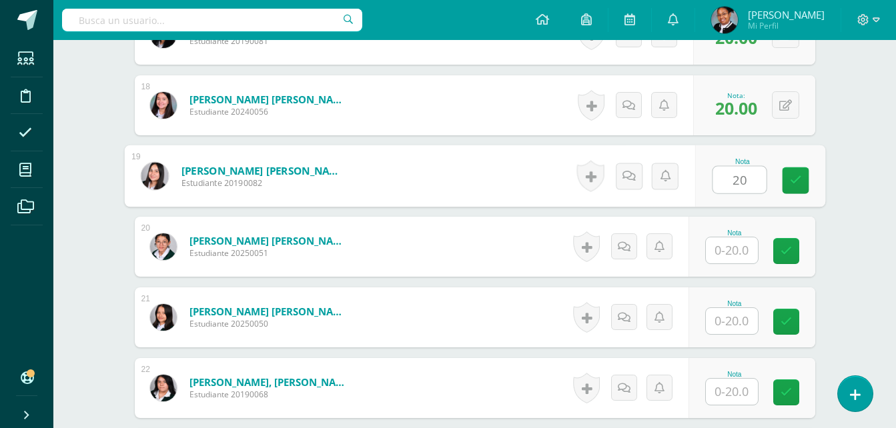
type input "20"
click at [743, 250] on input "text" at bounding box center [732, 250] width 52 height 26
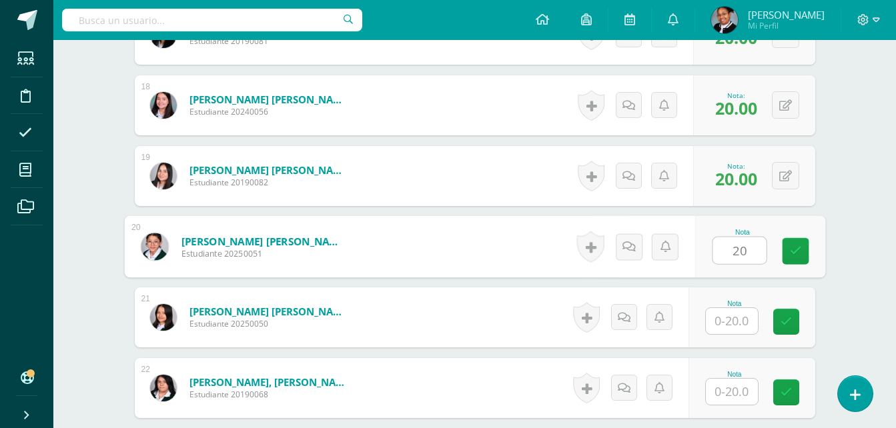
type input "20"
click at [731, 316] on input "text" at bounding box center [732, 321] width 52 height 26
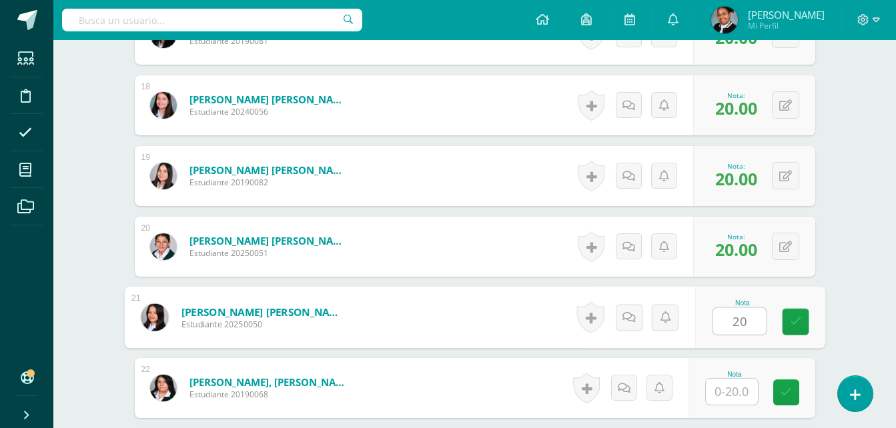
type input "20"
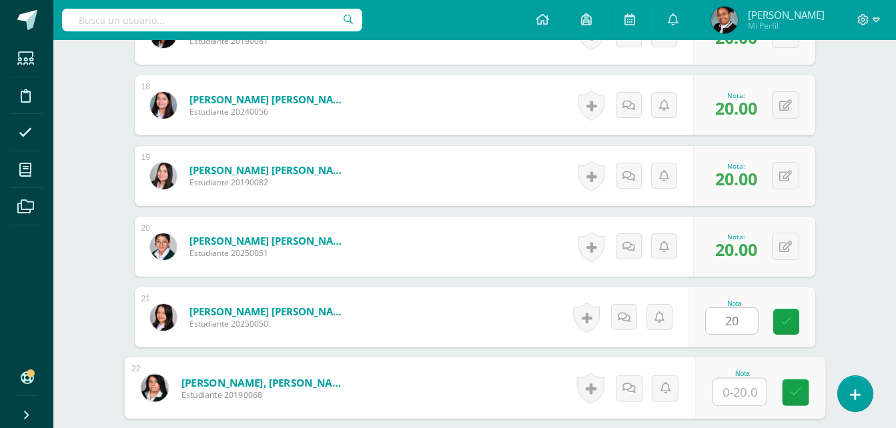
click at [735, 387] on input "text" at bounding box center [738, 392] width 53 height 27
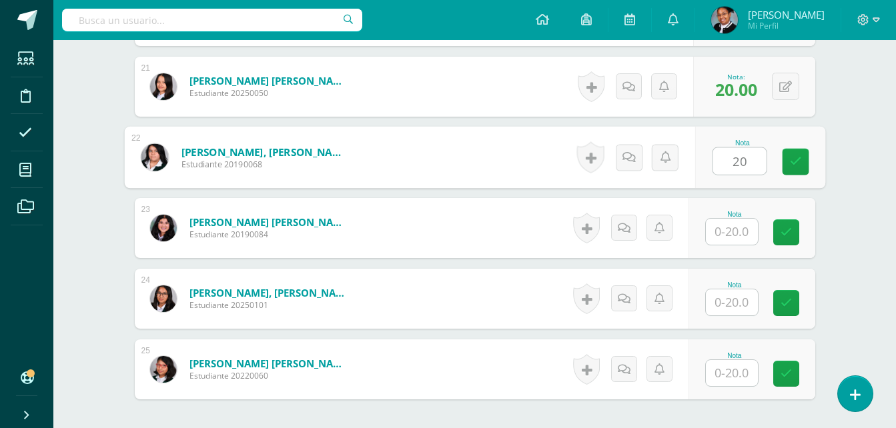
scroll to position [1870, 0]
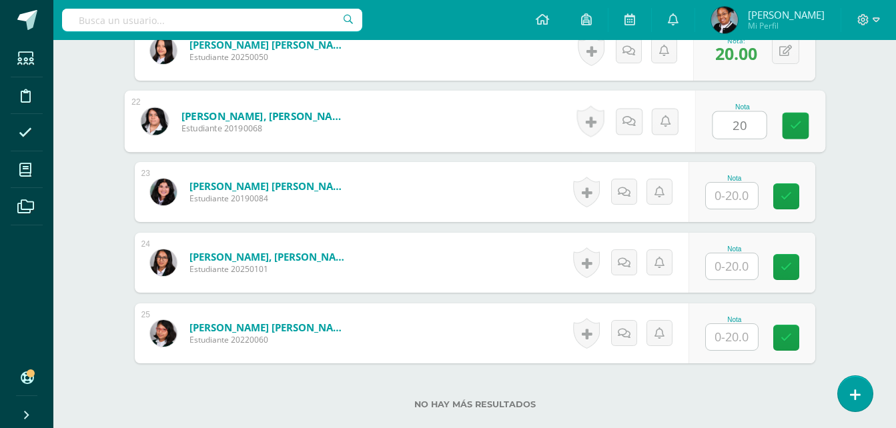
type input "20"
click at [745, 192] on input "text" at bounding box center [732, 196] width 52 height 26
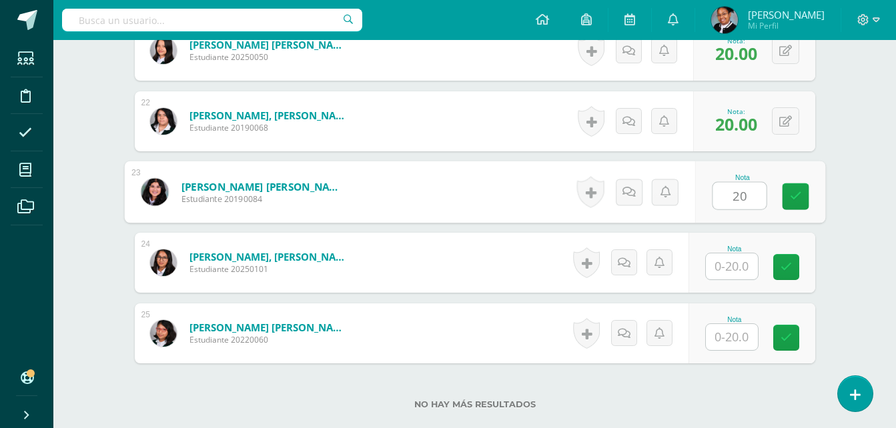
type input "20"
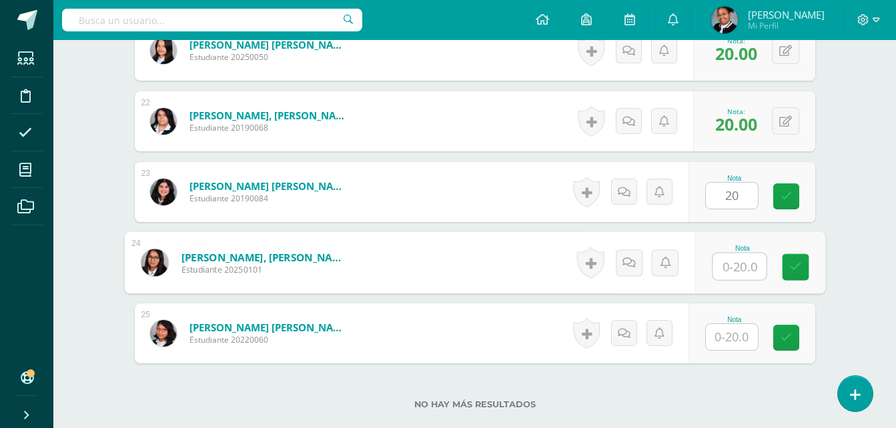
click at [736, 268] on input "text" at bounding box center [738, 266] width 53 height 27
type input "20"
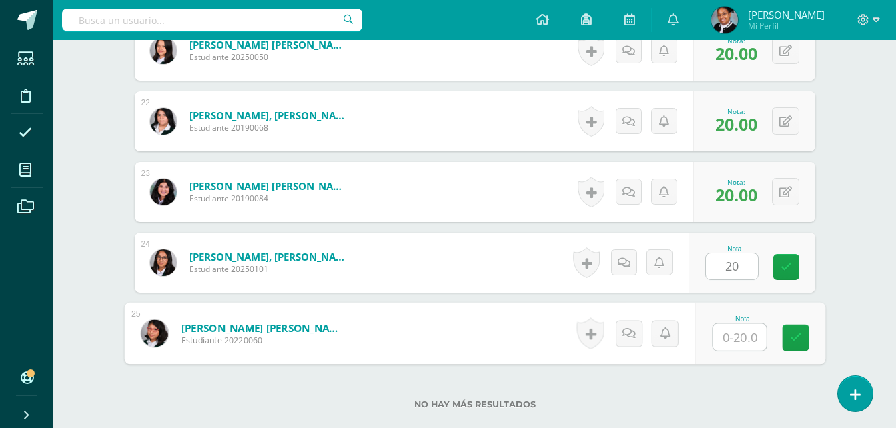
click at [745, 341] on input "text" at bounding box center [738, 337] width 53 height 27
type input "20"
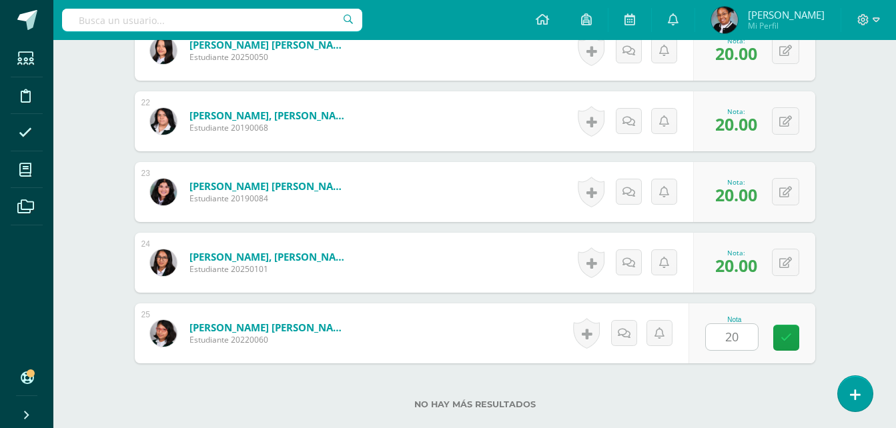
click at [771, 386] on div "No hay más resultados" at bounding box center [475, 395] width 680 height 62
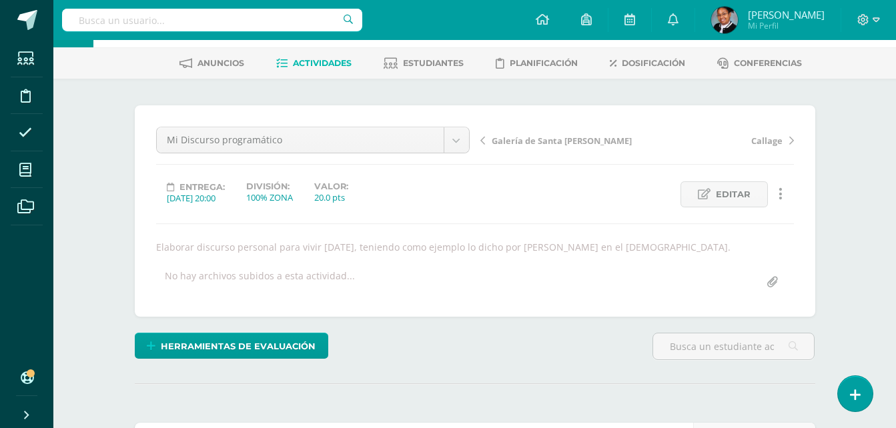
scroll to position [0, 0]
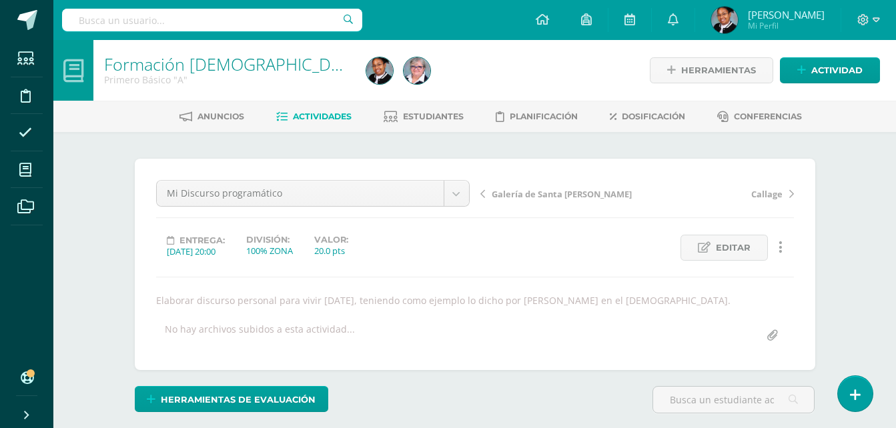
click at [332, 115] on span "Actividades" at bounding box center [322, 116] width 59 height 10
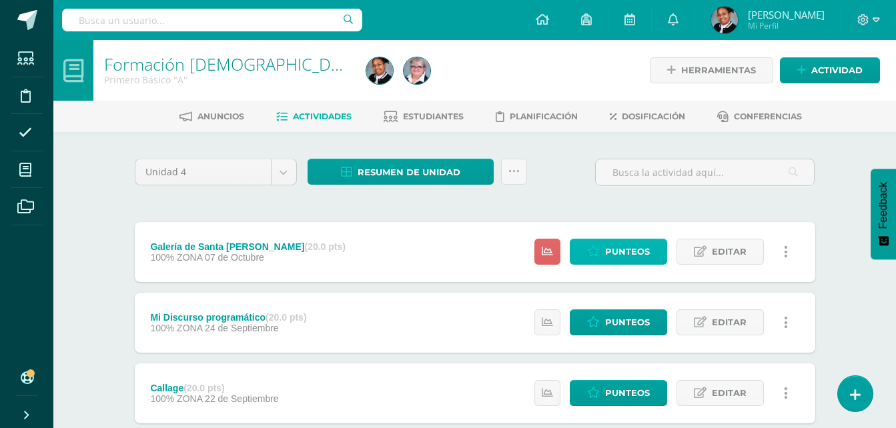
click at [622, 251] on span "Punteos" at bounding box center [627, 251] width 45 height 25
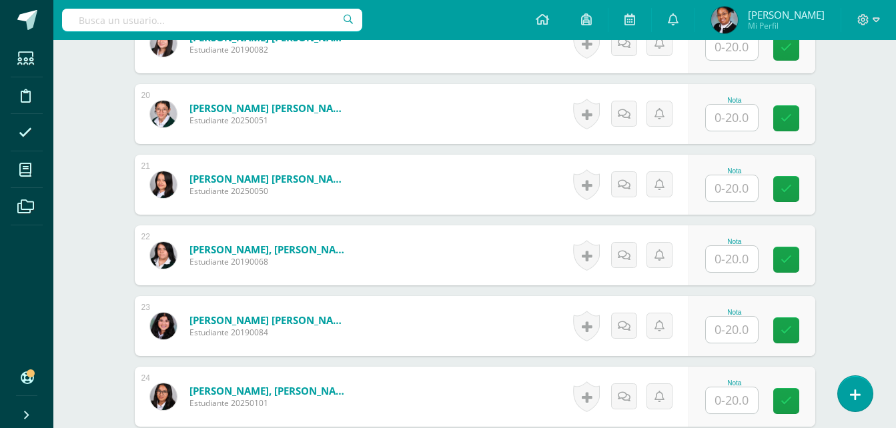
scroll to position [1736, 0]
click at [746, 261] on input "text" at bounding box center [732, 258] width 52 height 26
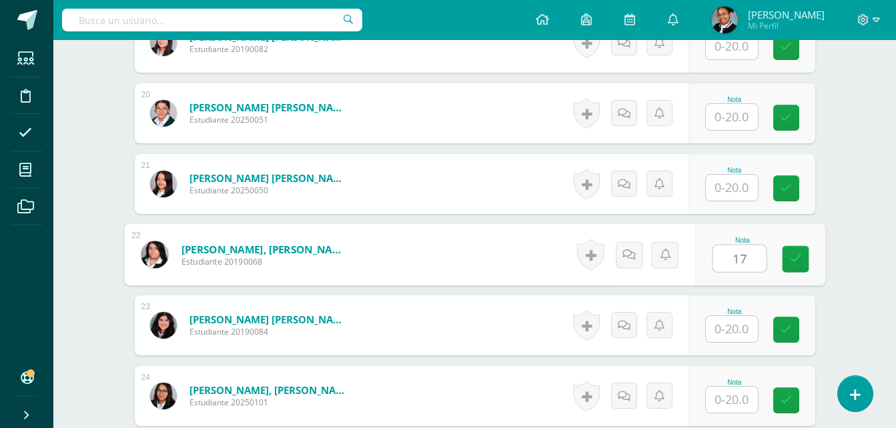
type input "17"
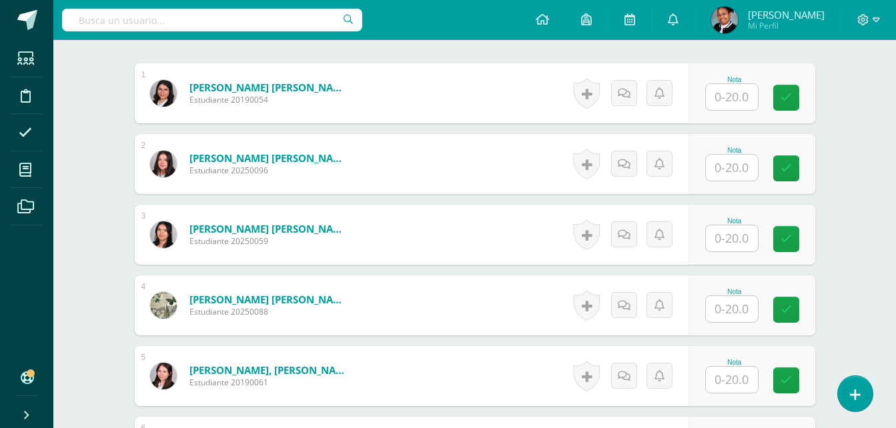
scroll to position [402, 0]
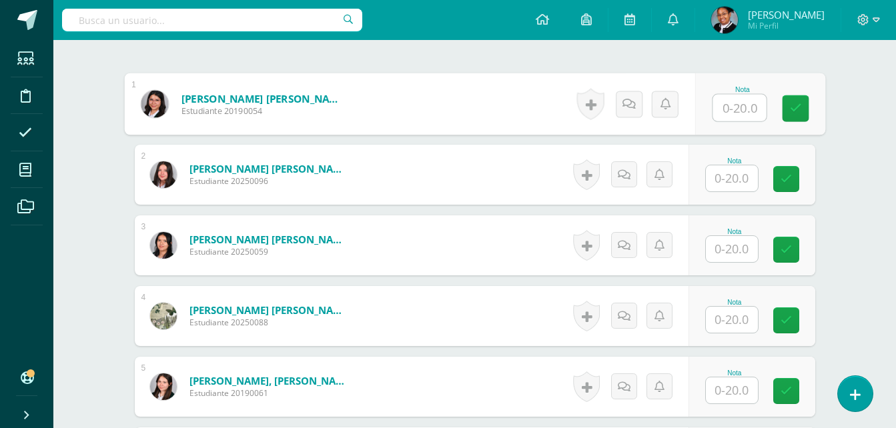
click at [737, 113] on input "text" at bounding box center [738, 108] width 53 height 27
type input "20"
click at [740, 185] on input "text" at bounding box center [732, 178] width 52 height 26
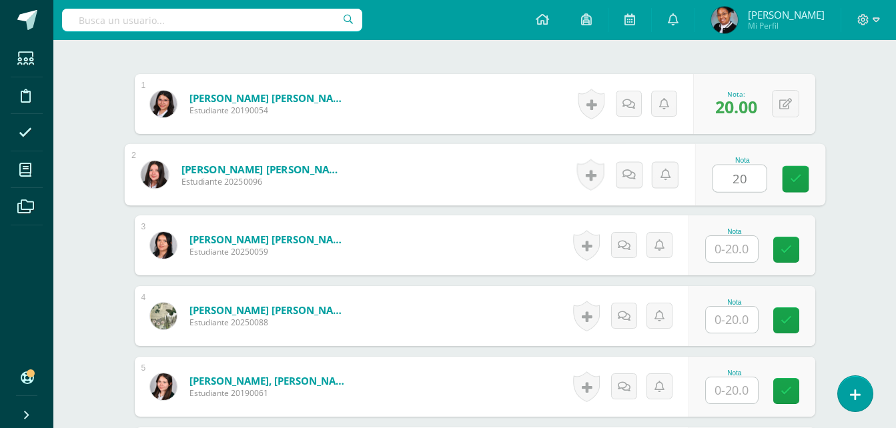
type input "20"
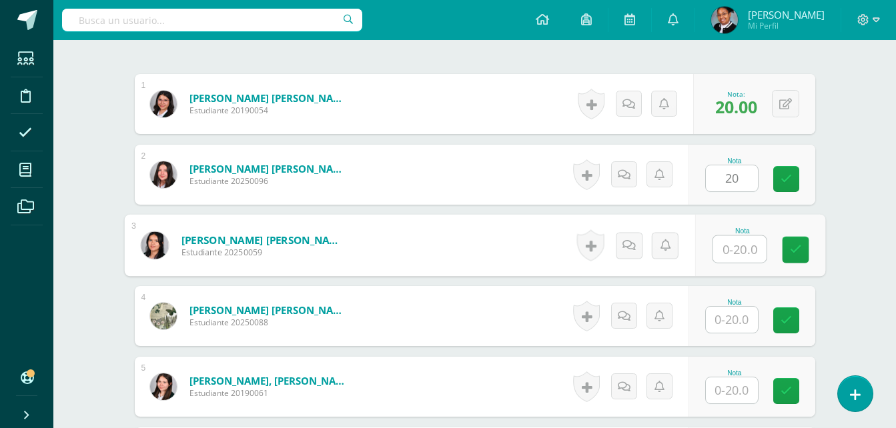
click at [742, 253] on input "text" at bounding box center [738, 249] width 53 height 27
type input "20"
click at [736, 320] on input "text" at bounding box center [732, 320] width 52 height 26
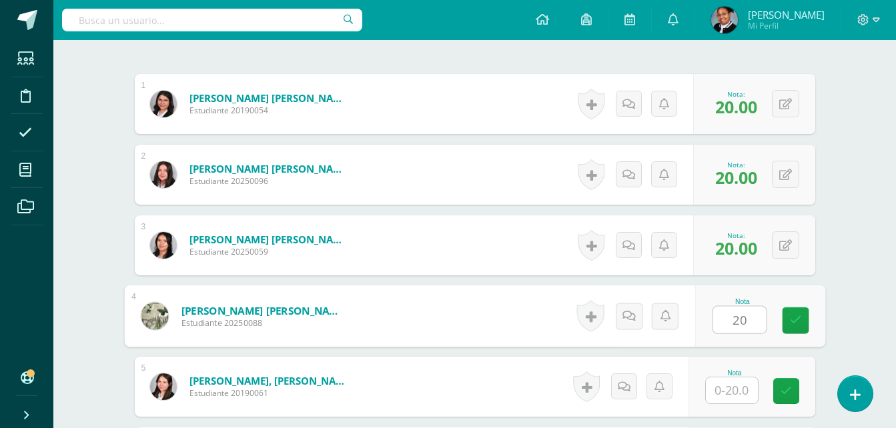
type input "20"
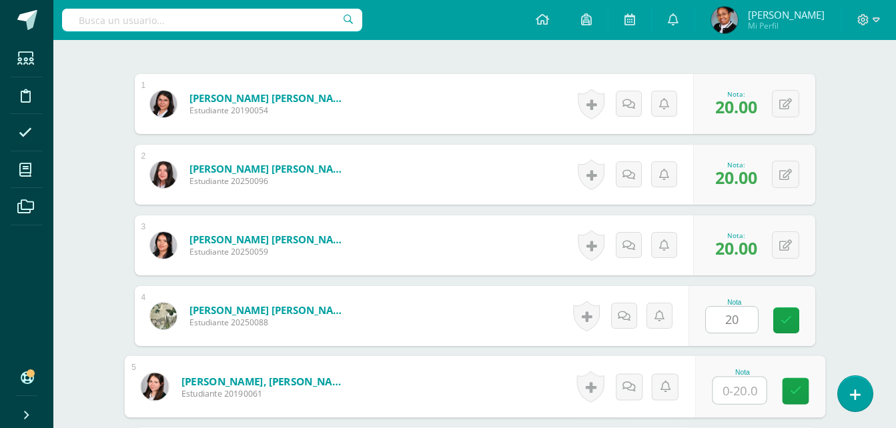
click at [745, 392] on input "text" at bounding box center [738, 391] width 53 height 27
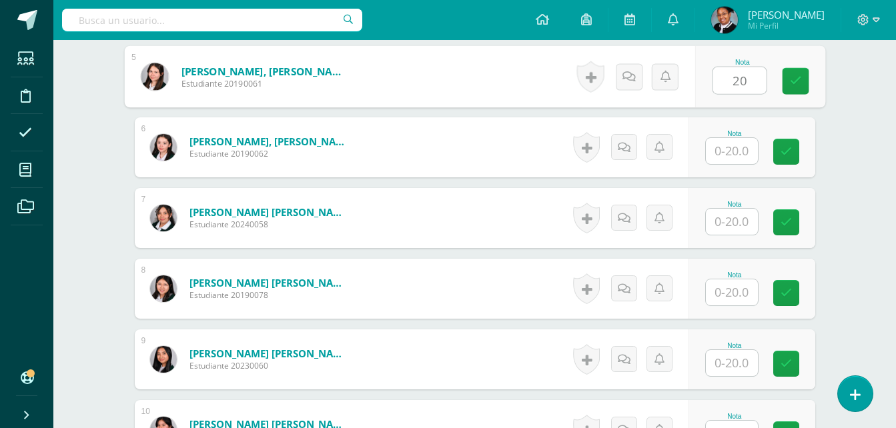
scroll to position [736, 0]
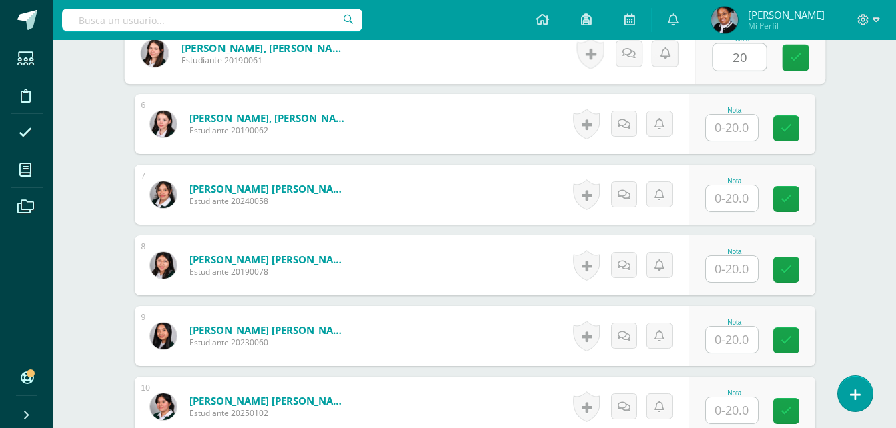
type input "20"
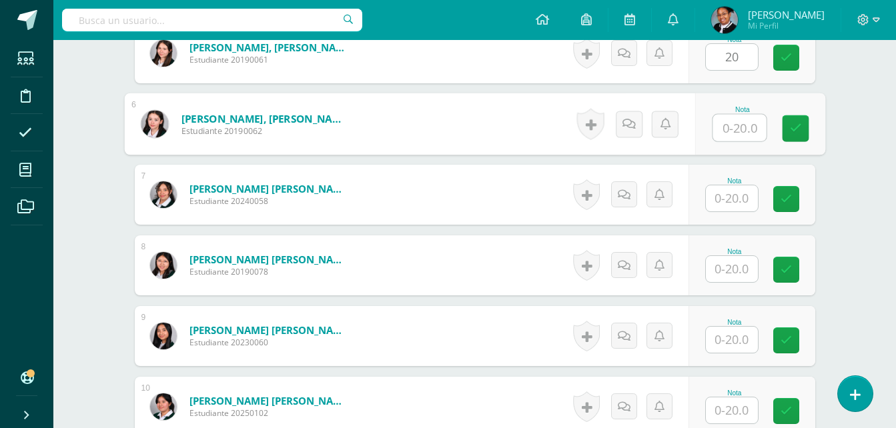
click at [741, 134] on input "text" at bounding box center [738, 128] width 53 height 27
type input "20"
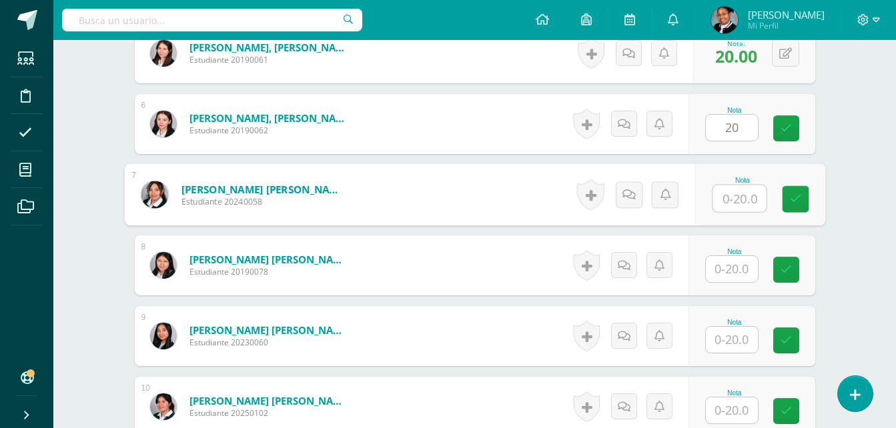
click at [731, 200] on input "text" at bounding box center [738, 198] width 53 height 27
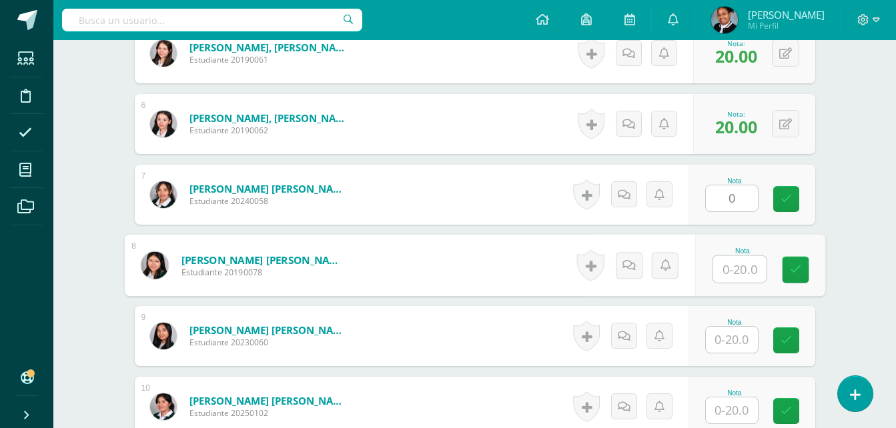
click at [734, 269] on input "text" at bounding box center [738, 269] width 53 height 27
type input "0.00"
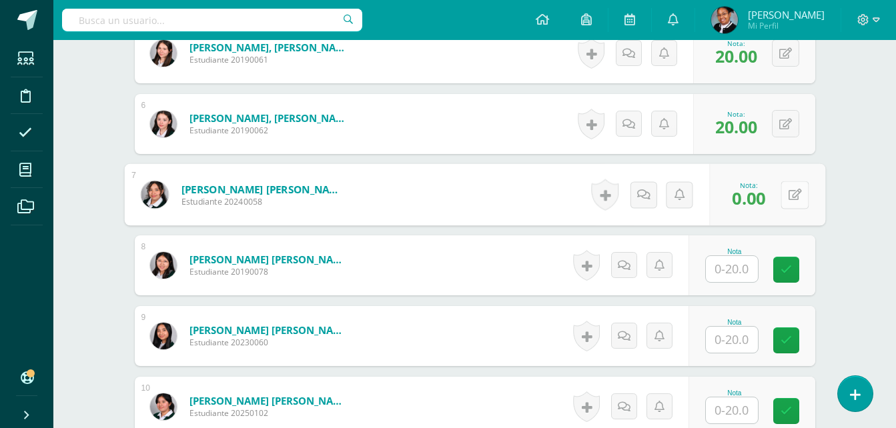
click at [787, 190] on button at bounding box center [794, 195] width 28 height 28
type input "20"
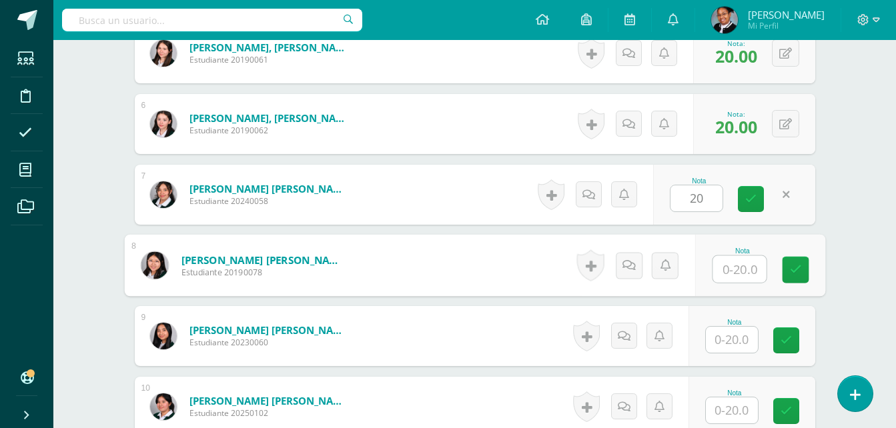
click at [730, 266] on input "text" at bounding box center [738, 269] width 53 height 27
type input "20"
click at [740, 337] on input "text" at bounding box center [732, 340] width 52 height 26
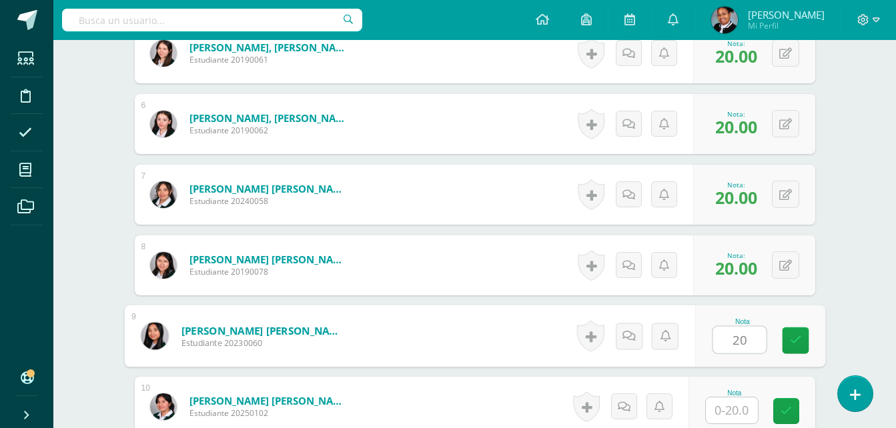
type input "20"
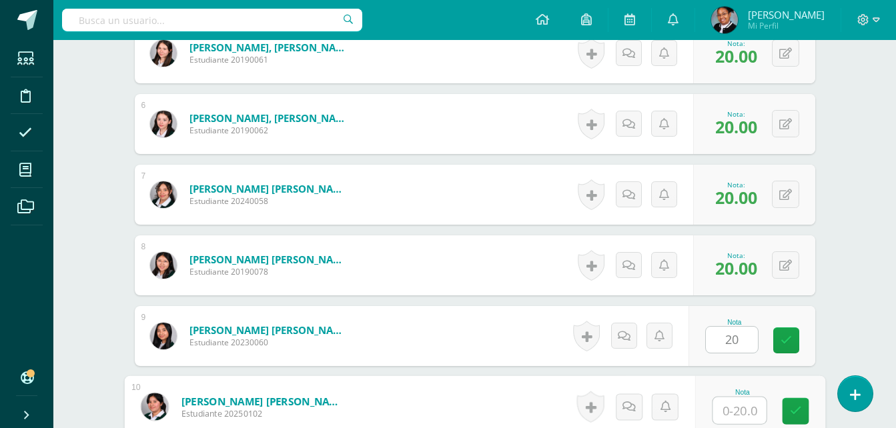
click at [732, 407] on input "text" at bounding box center [738, 411] width 53 height 27
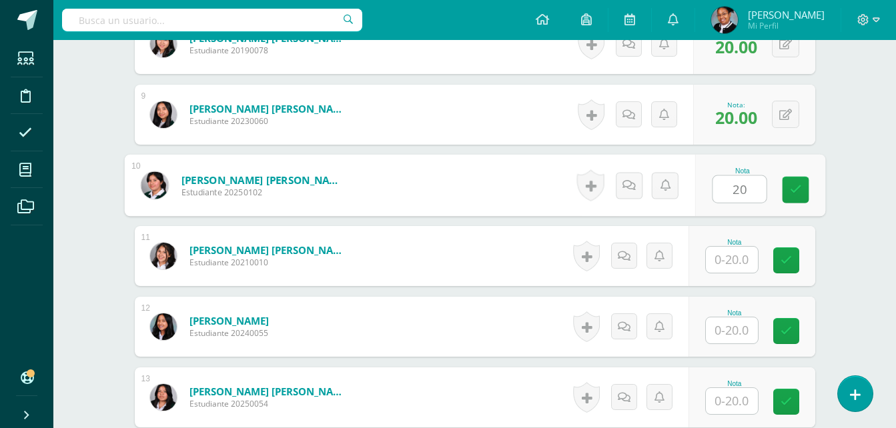
scroll to position [1003, 0]
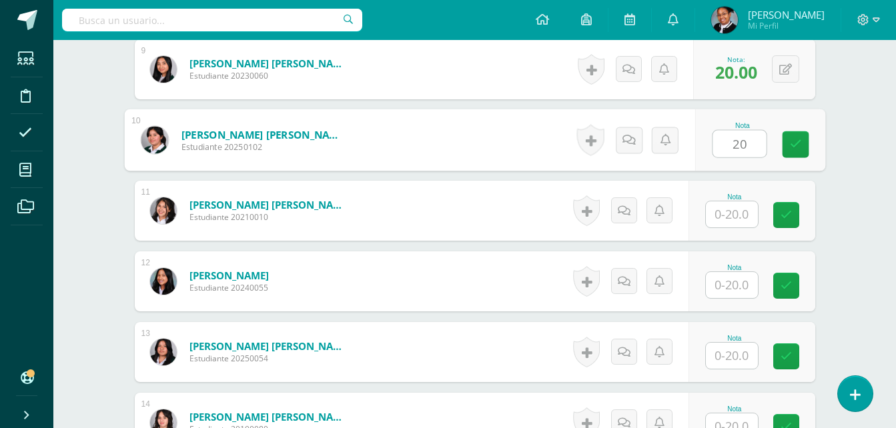
type input "20"
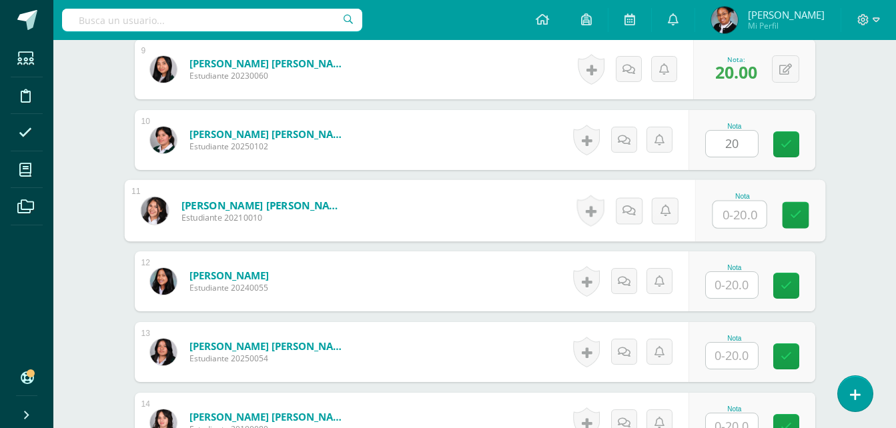
click at [739, 215] on input "text" at bounding box center [738, 214] width 53 height 27
type input "20"
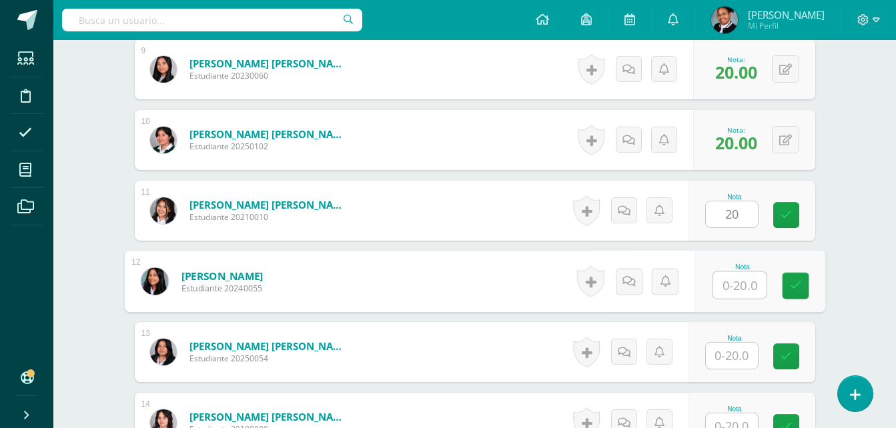
click at [741, 289] on input "text" at bounding box center [738, 285] width 53 height 27
type input "20"
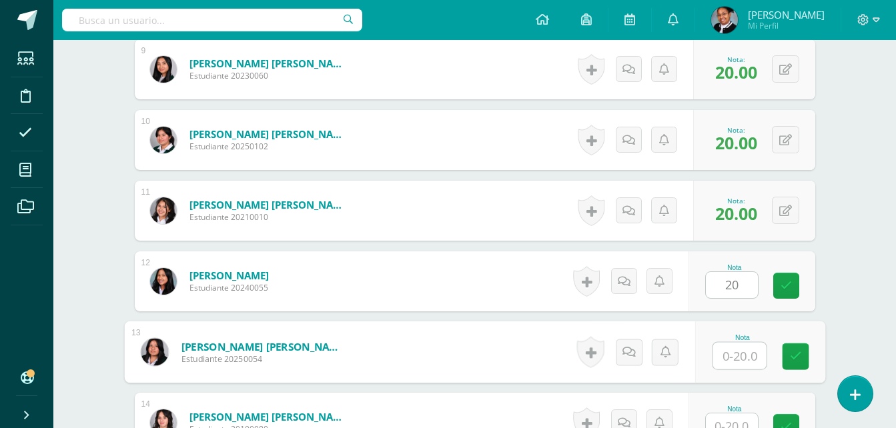
click at [745, 357] on input "text" at bounding box center [738, 356] width 53 height 27
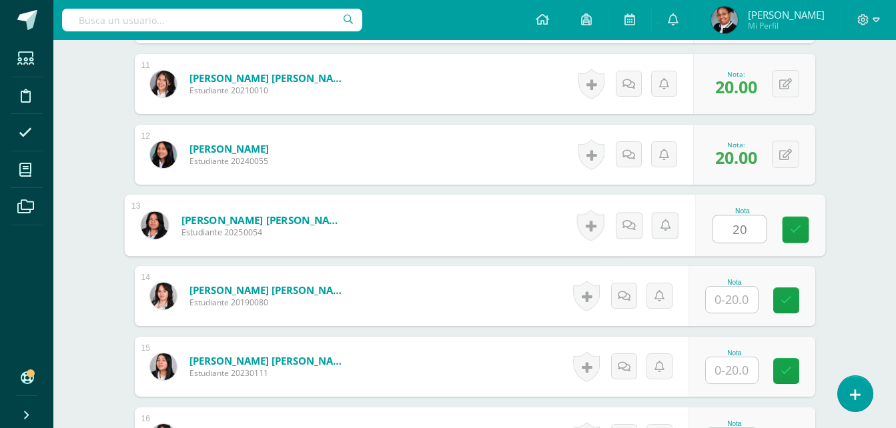
scroll to position [1269, 0]
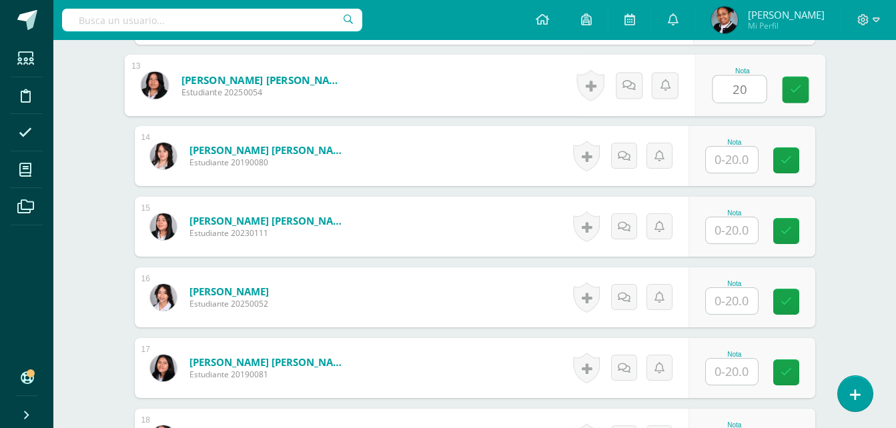
type input "20"
click at [740, 167] on input "text" at bounding box center [732, 160] width 52 height 26
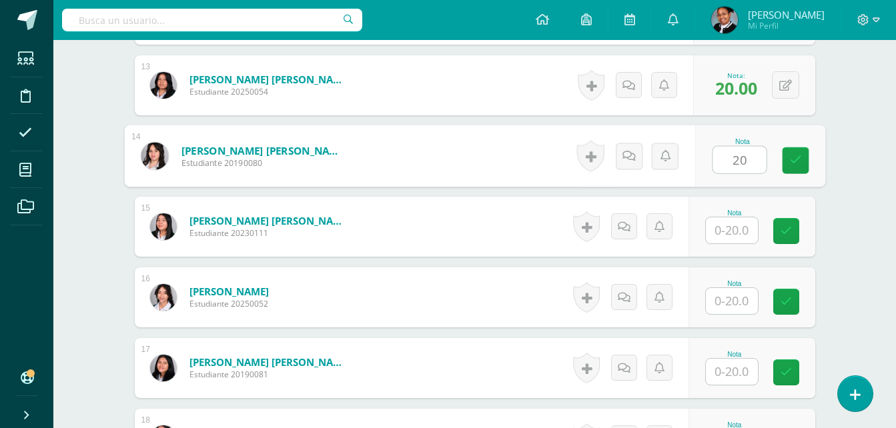
type input "20"
click at [739, 231] on input "text" at bounding box center [732, 230] width 52 height 26
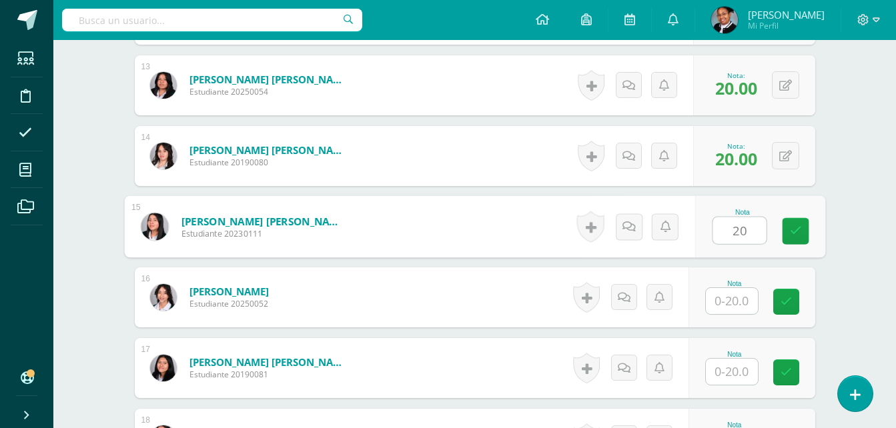
type input "20"
click at [746, 302] on input "text" at bounding box center [732, 301] width 52 height 26
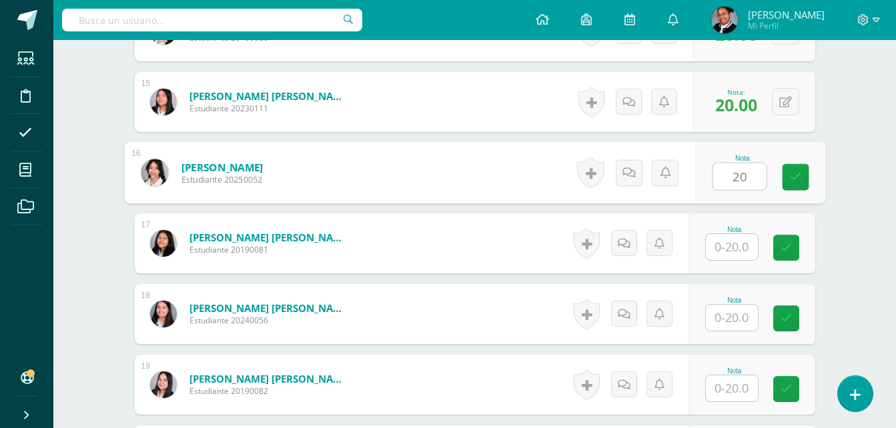
scroll to position [1403, 0]
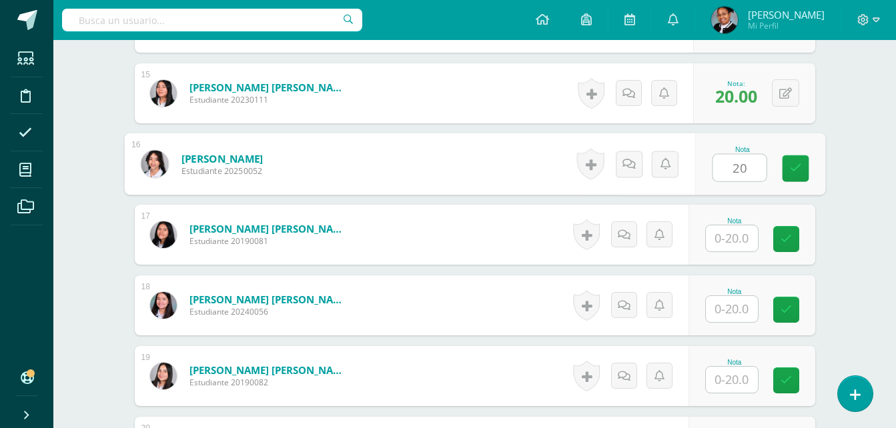
type input "20"
click at [746, 248] on input "text" at bounding box center [732, 238] width 52 height 26
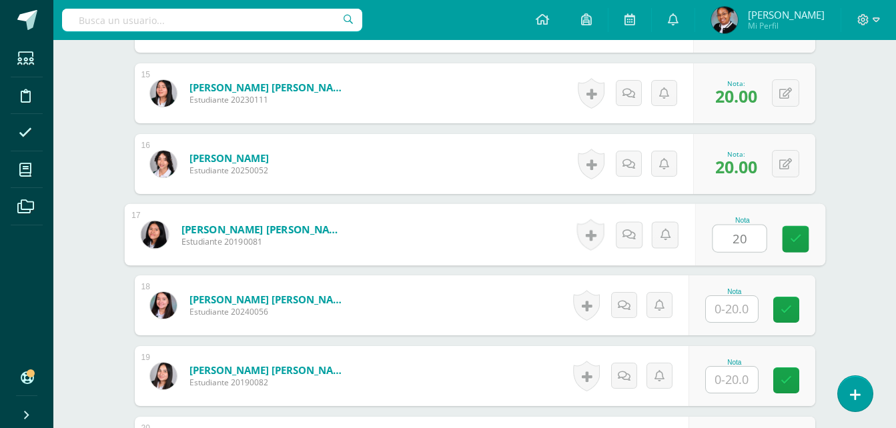
type input "20"
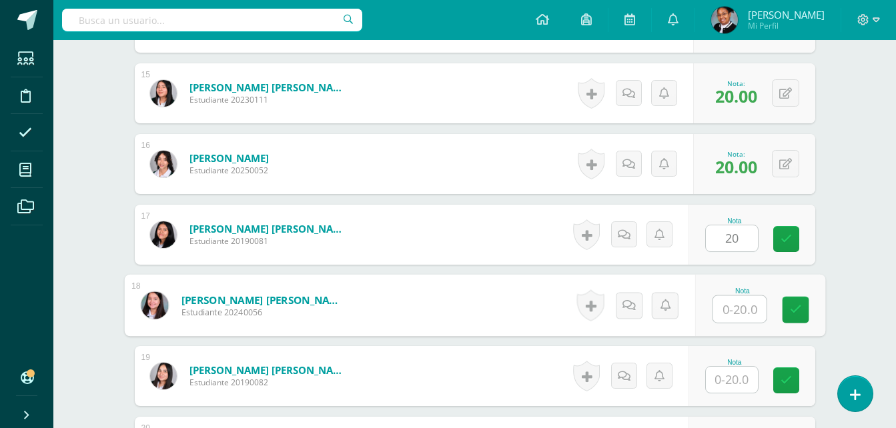
click at [736, 317] on input "text" at bounding box center [738, 309] width 53 height 27
type input "20"
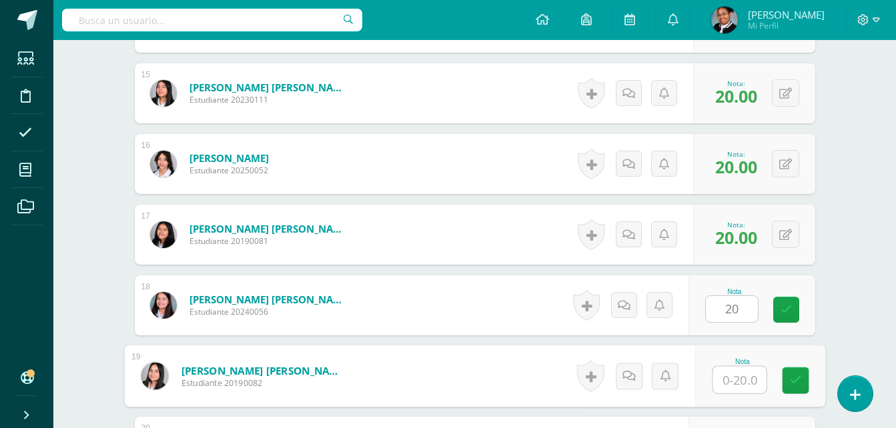
click at [744, 386] on input "text" at bounding box center [738, 380] width 53 height 27
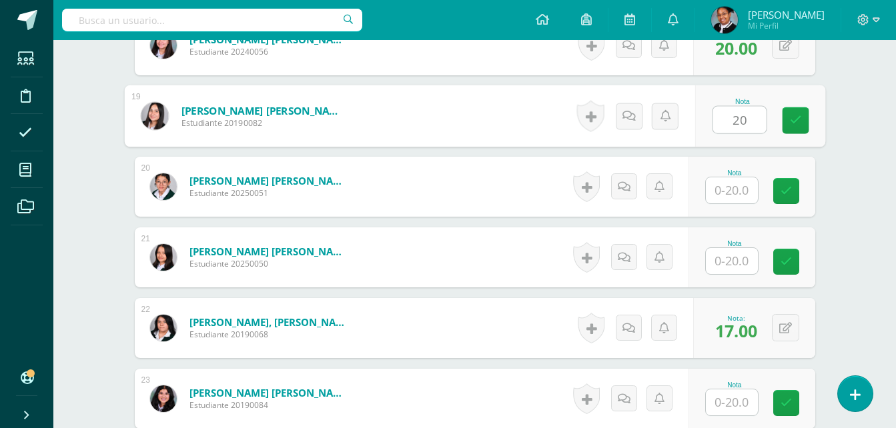
scroll to position [1670, 0]
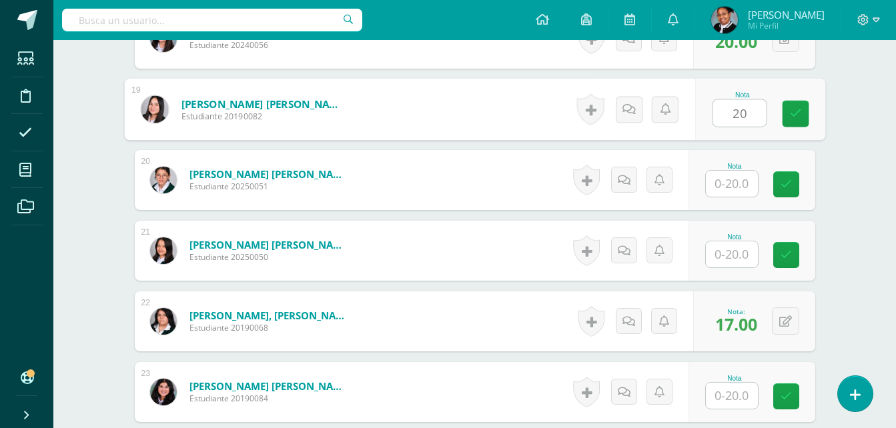
type input "20"
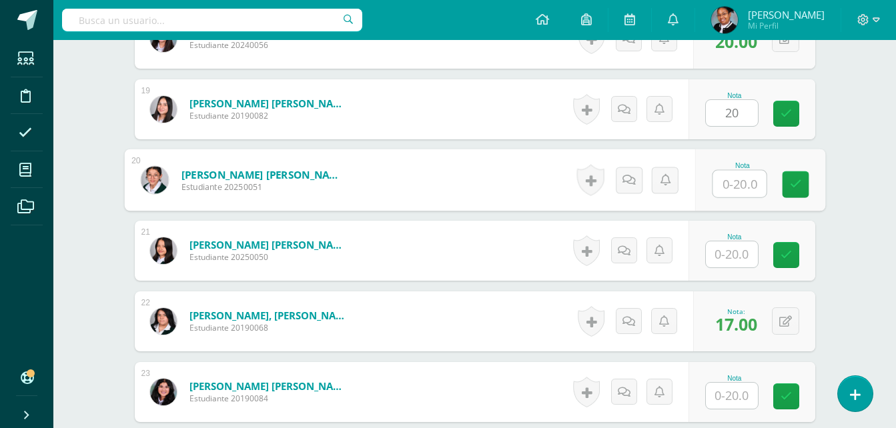
click at [740, 188] on input "text" at bounding box center [738, 184] width 53 height 27
type input "5"
type input "20"
click at [730, 243] on input "text" at bounding box center [732, 254] width 52 height 26
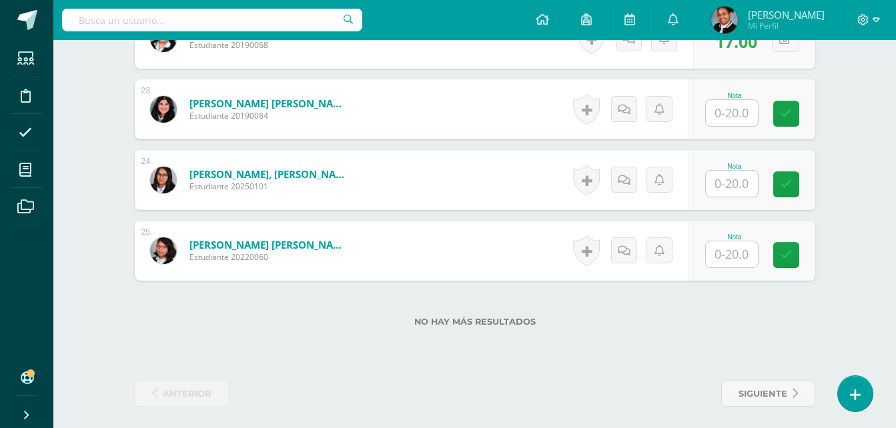
scroll to position [1958, 0]
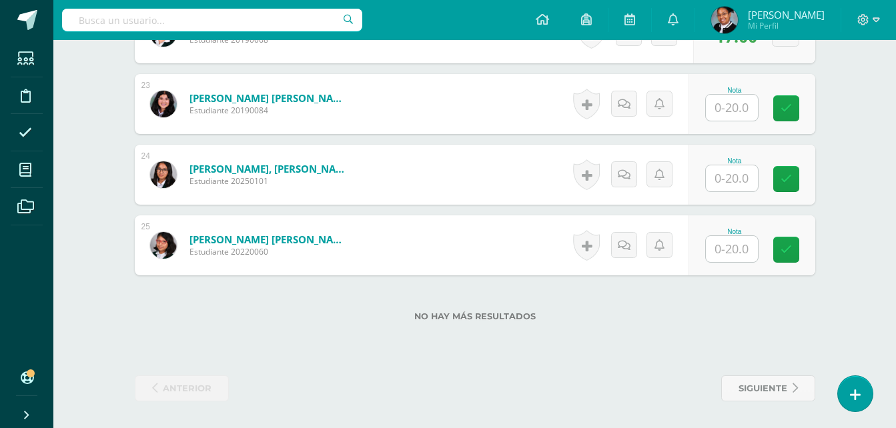
type input "20"
click at [734, 109] on input "text" at bounding box center [732, 108] width 52 height 26
type input "20"
click at [738, 185] on input "text" at bounding box center [732, 178] width 52 height 26
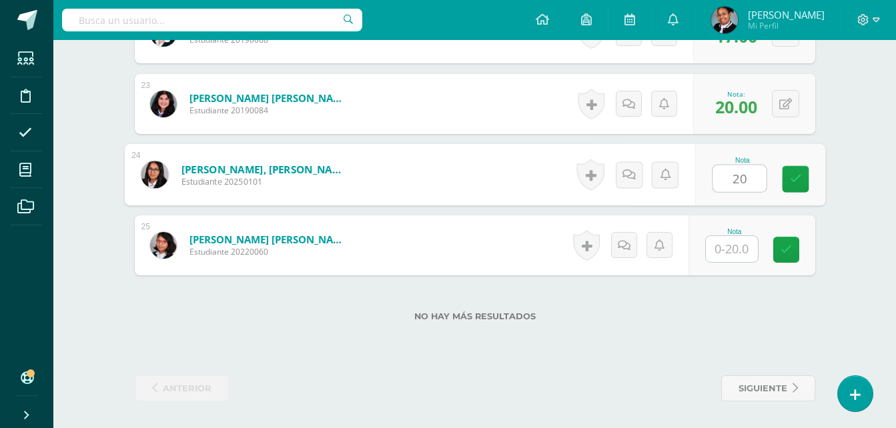
type input "20"
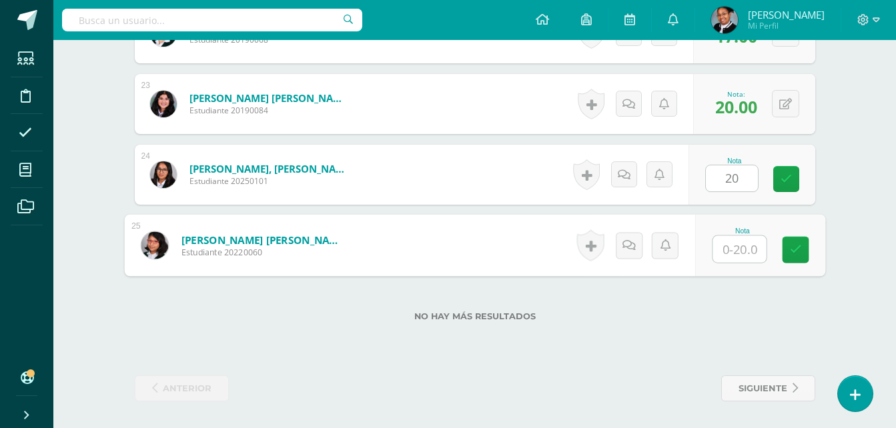
click at [736, 253] on input "text" at bounding box center [738, 249] width 53 height 27
type input "20"
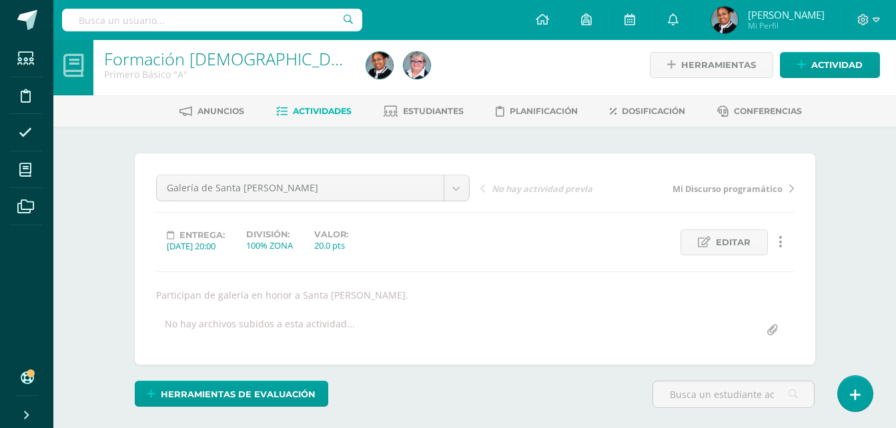
scroll to position [0, 0]
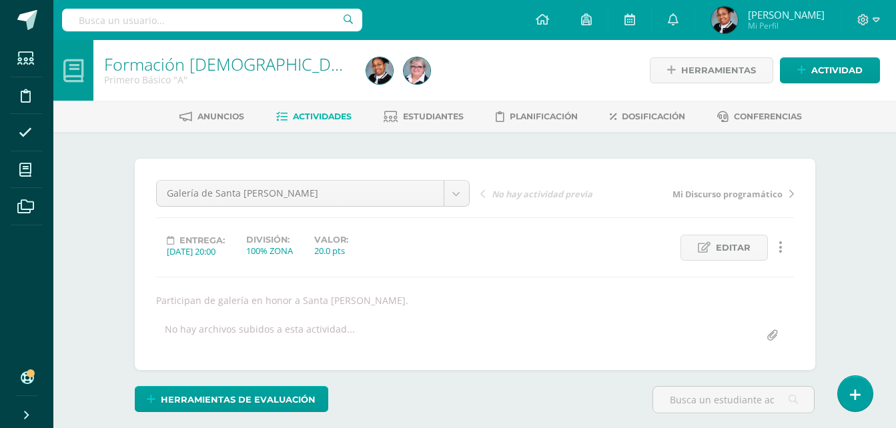
click at [330, 121] on span "Actividades" at bounding box center [322, 116] width 59 height 10
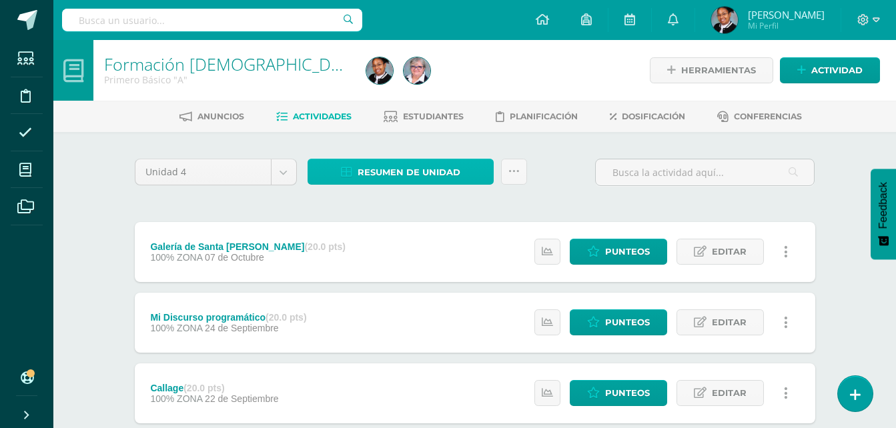
click at [421, 175] on span "Resumen de unidad" at bounding box center [409, 172] width 103 height 25
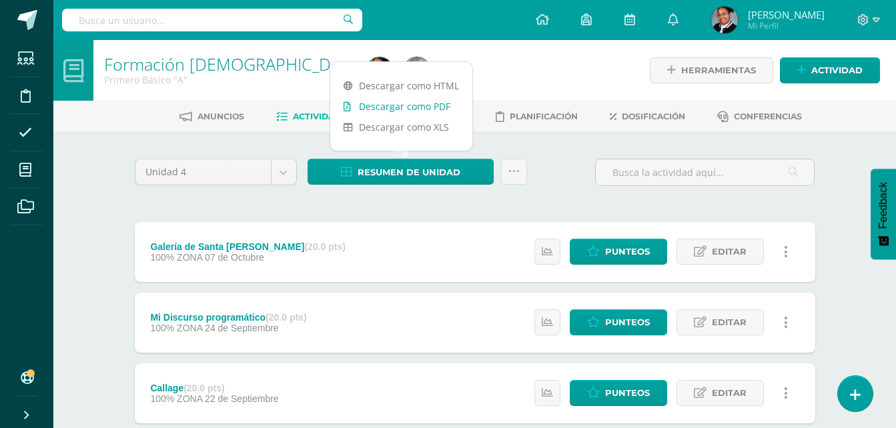
click at [402, 112] on link "Descargar como PDF" at bounding box center [401, 106] width 142 height 21
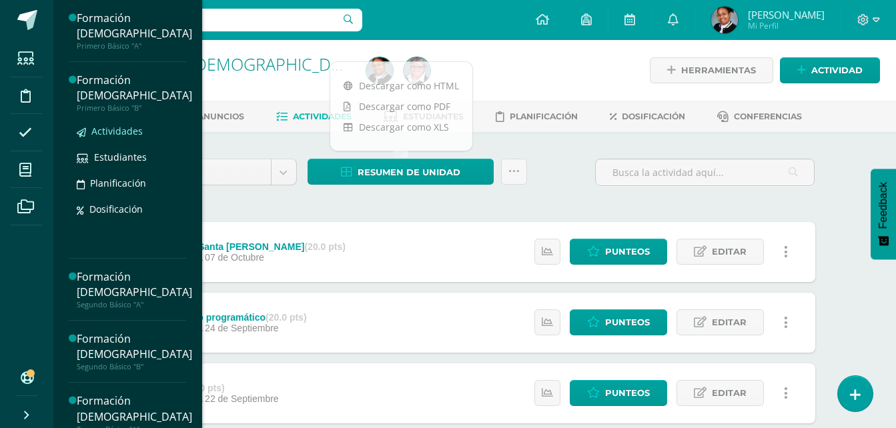
click at [140, 134] on span "Actividades" at bounding box center [116, 131] width 51 height 13
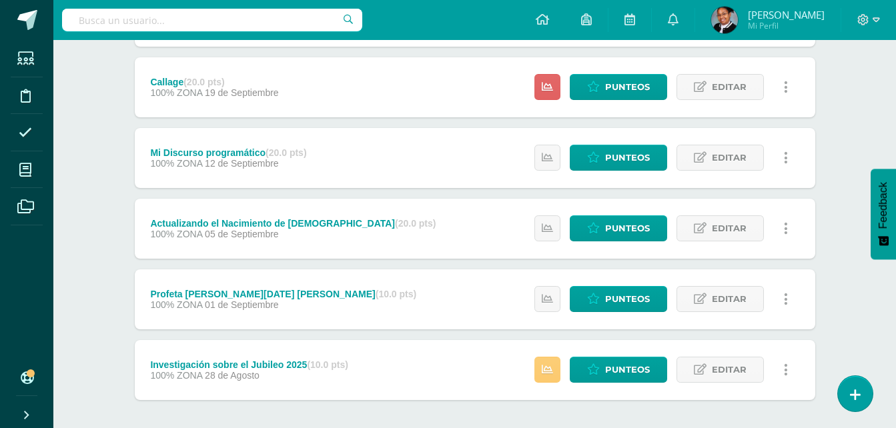
scroll to position [267, 0]
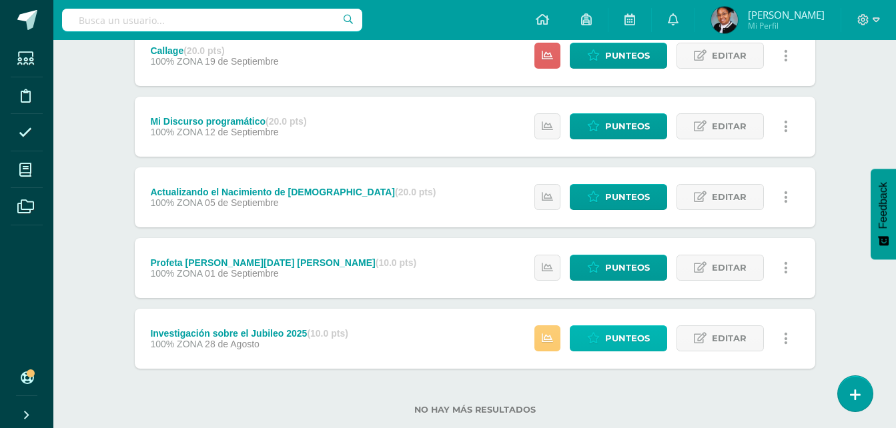
click at [621, 346] on span "Punteos" at bounding box center [627, 338] width 45 height 25
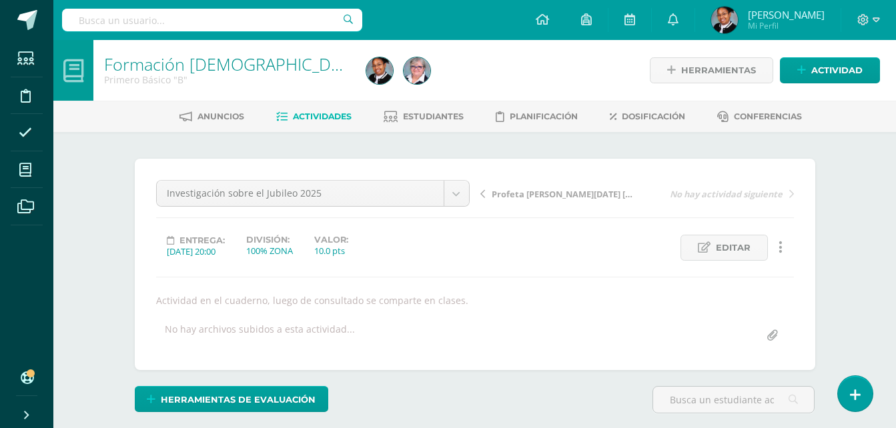
click at [324, 109] on link "Actividades" at bounding box center [313, 116] width 75 height 21
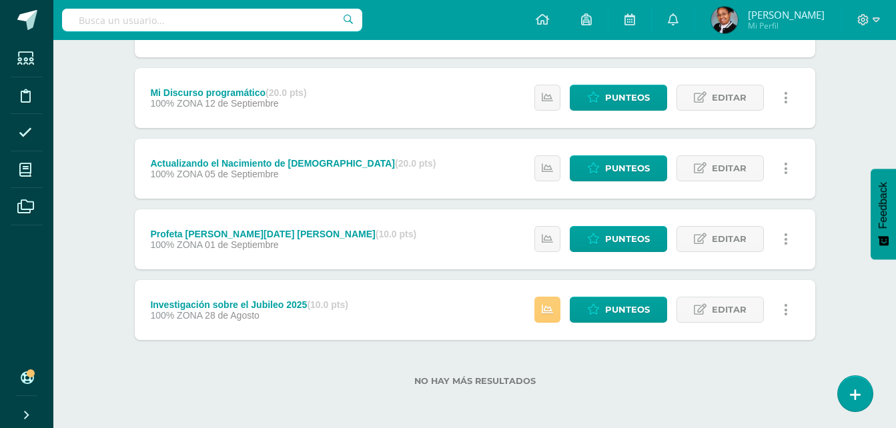
scroll to position [296, 0]
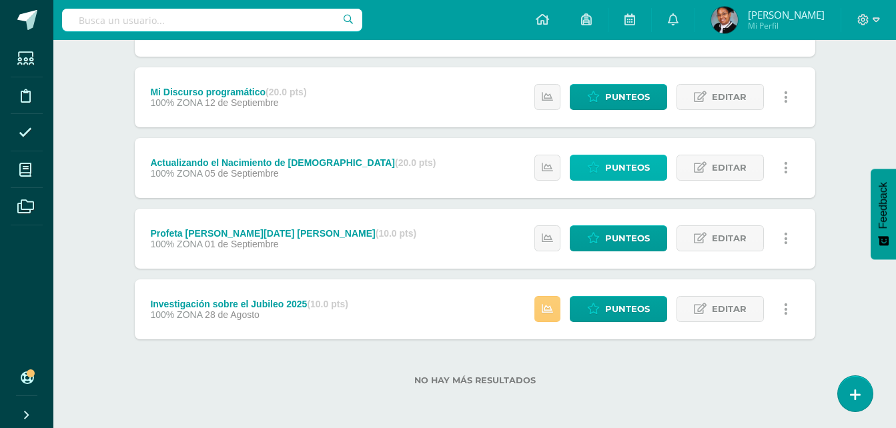
click at [641, 167] on span "Punteos" at bounding box center [627, 167] width 45 height 25
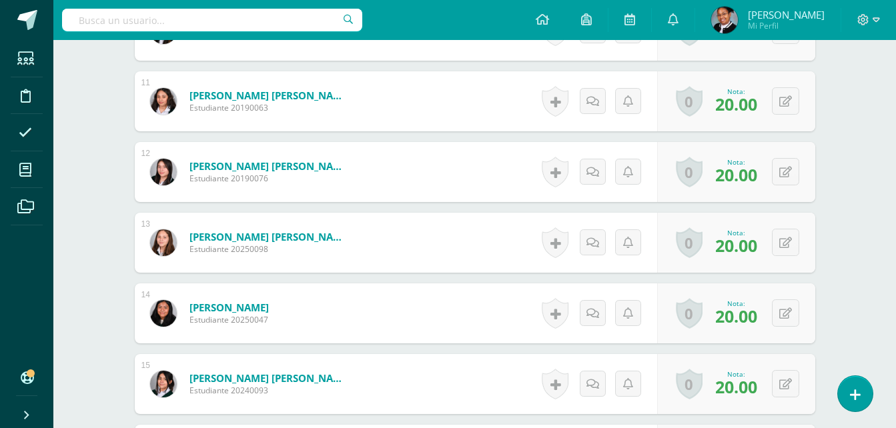
scroll to position [1135, 0]
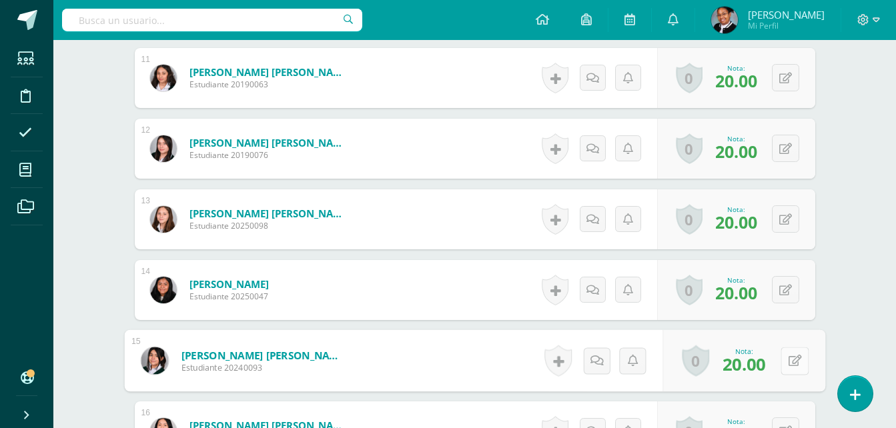
click at [784, 360] on button at bounding box center [794, 361] width 28 height 28
type input "15"
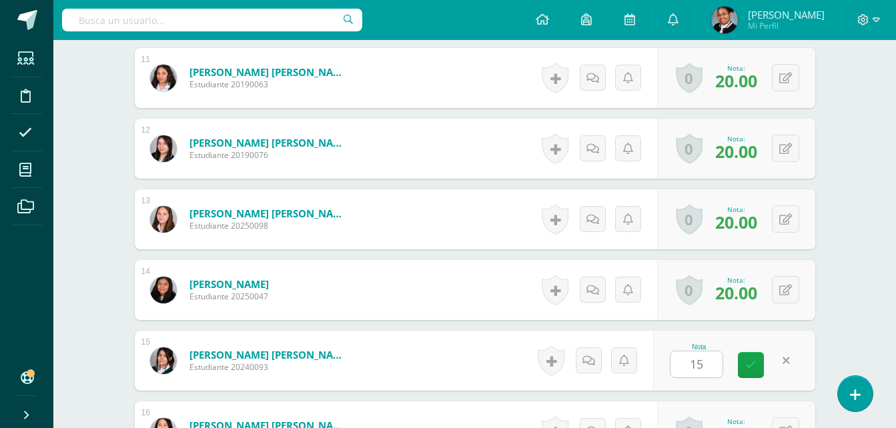
click at [842, 334] on div "Formación Cristiana Primero Básico "B" Herramientas Detalle de asistencias Acti…" at bounding box center [474, 113] width 842 height 2417
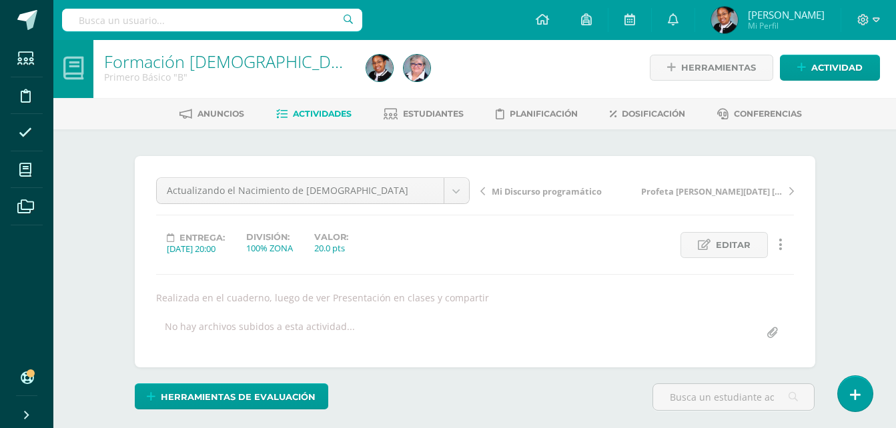
scroll to position [0, 0]
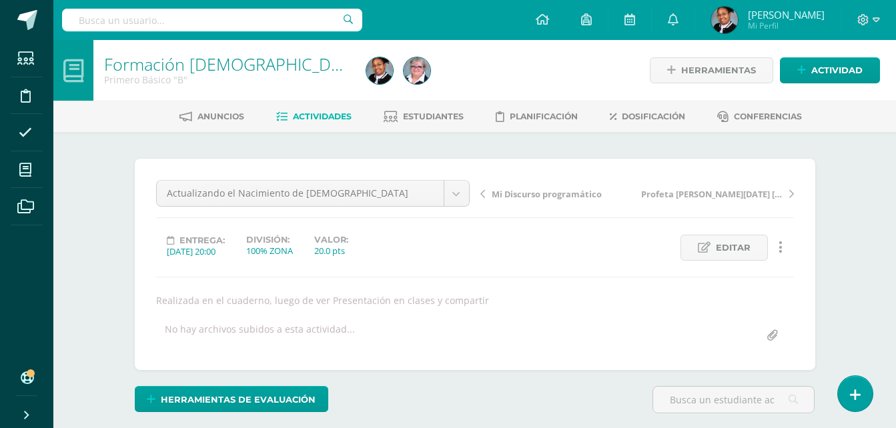
click at [326, 113] on span "Actividades" at bounding box center [322, 116] width 59 height 10
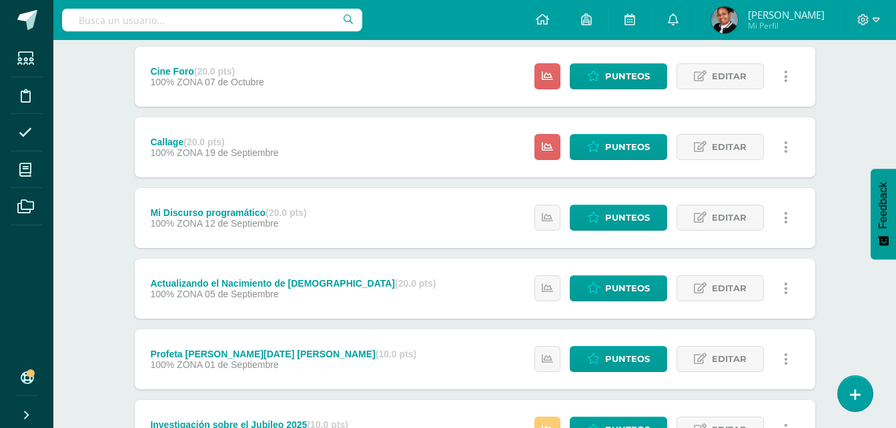
scroll to position [267, 0]
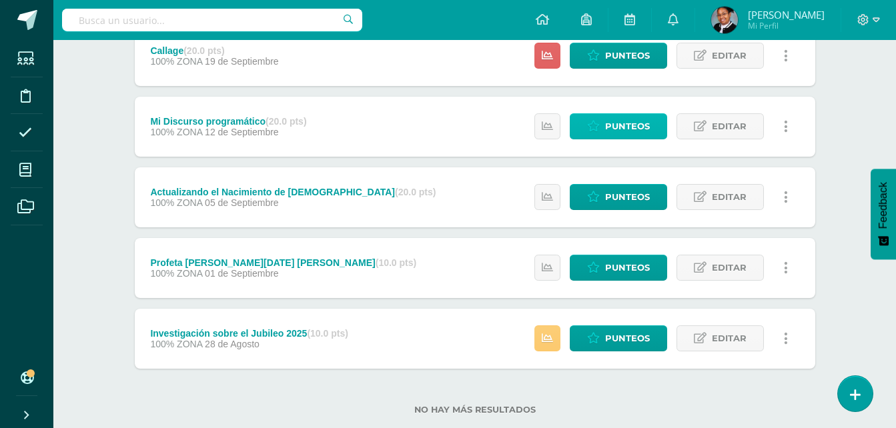
click at [627, 117] on span "Punteos" at bounding box center [627, 126] width 45 height 25
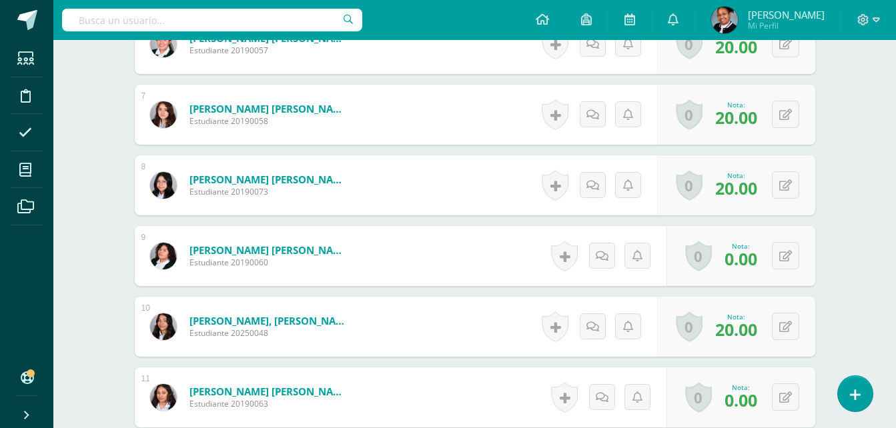
scroll to position [869, 0]
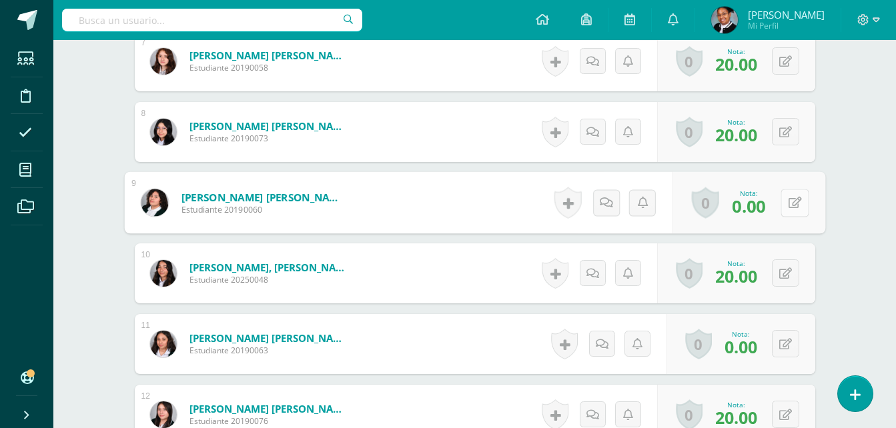
click at [784, 201] on button at bounding box center [794, 203] width 28 height 28
type input "15"
click at [866, 220] on div "Formación Cristiana Primero Básico "B" Herramientas Detalle de asistencias Acti…" at bounding box center [474, 379] width 842 height 2417
click at [782, 204] on button at bounding box center [794, 203] width 28 height 28
type input "20"
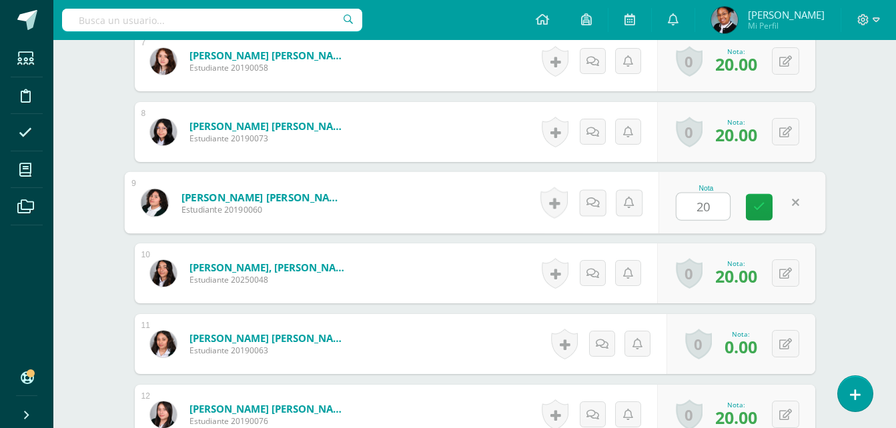
click at [848, 204] on div "Formación Cristiana Primero Básico "B" Herramientas Detalle de asistencias Acti…" at bounding box center [474, 379] width 842 height 2417
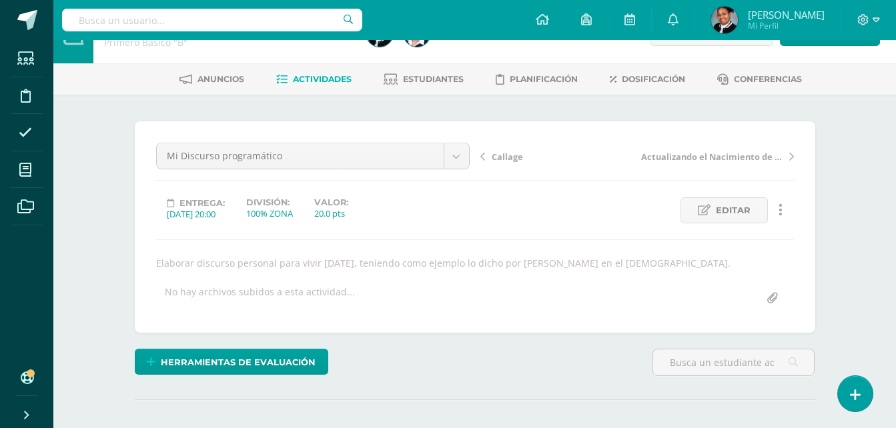
scroll to position [27, 0]
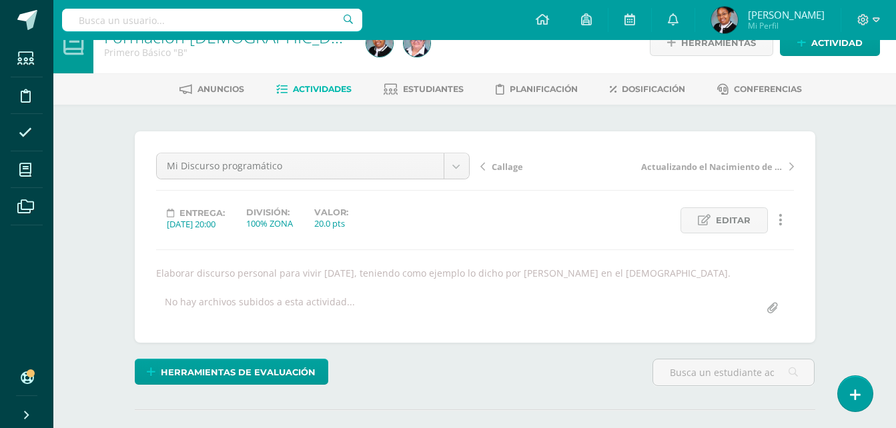
click at [323, 90] on span "Actividades" at bounding box center [322, 89] width 59 height 10
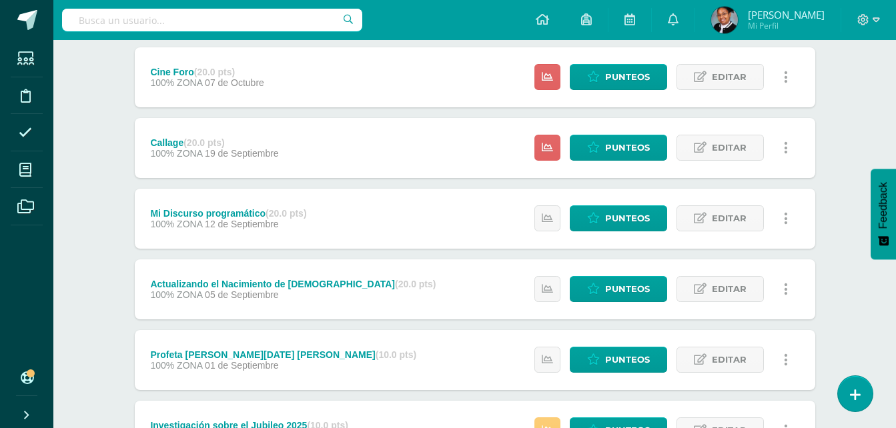
scroll to position [163, 0]
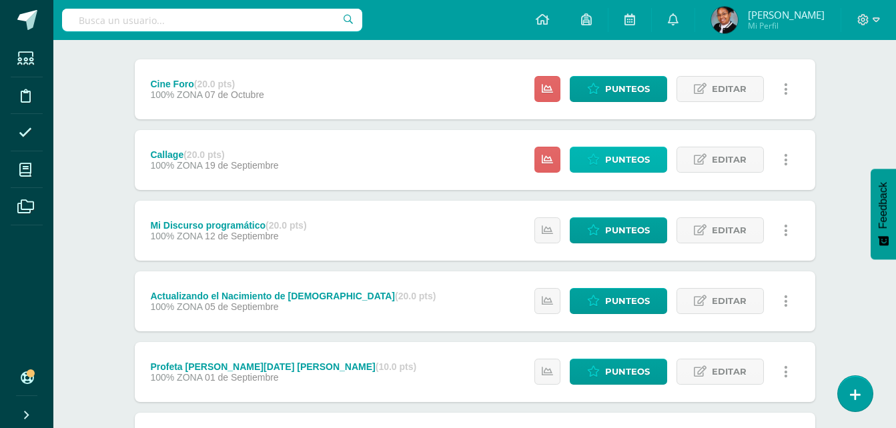
click at [601, 163] on link "Punteos" at bounding box center [618, 160] width 97 height 26
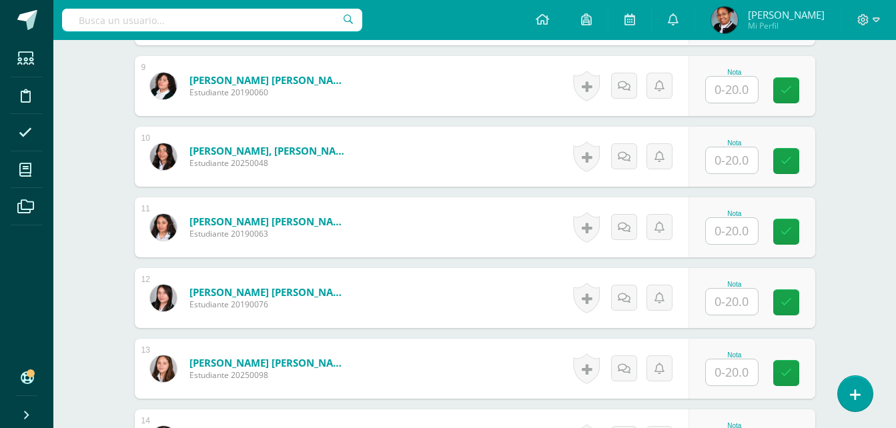
scroll to position [1003, 0]
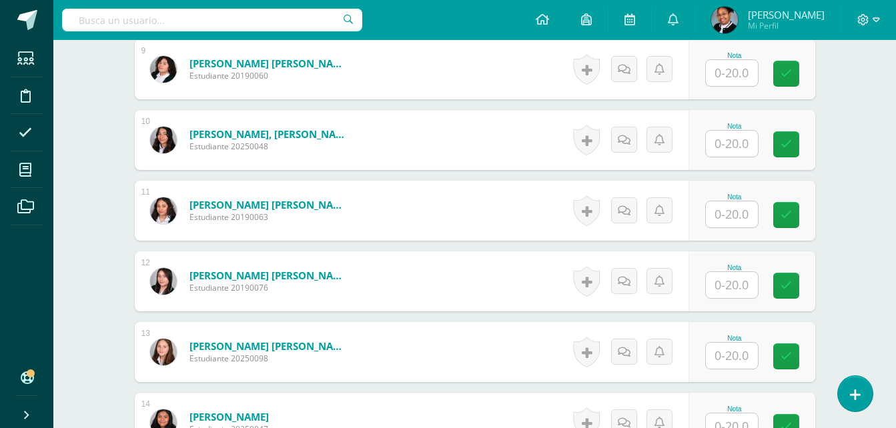
click at [742, 75] on input "text" at bounding box center [732, 73] width 52 height 26
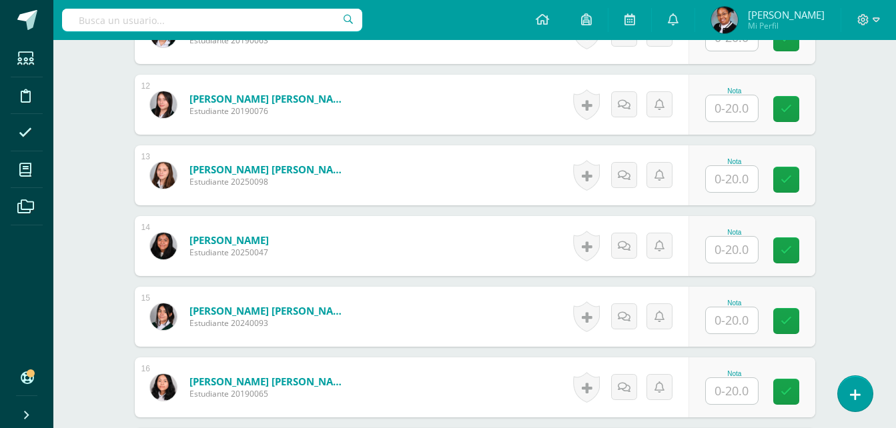
scroll to position [1203, 0]
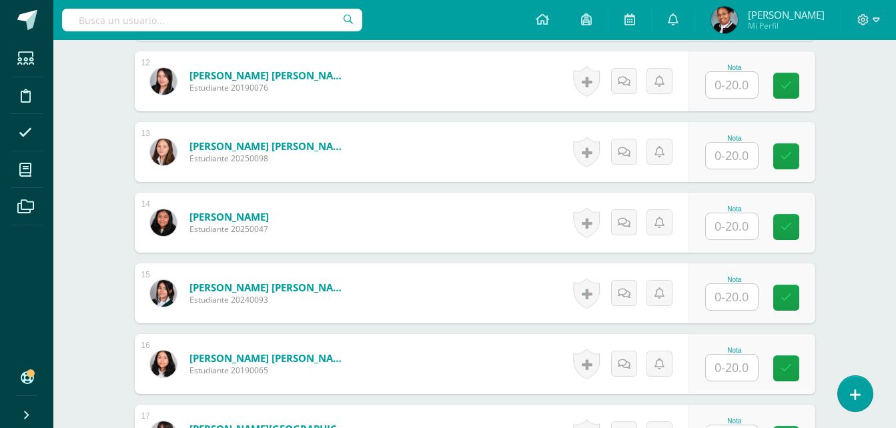
type input "14"
click at [745, 368] on input "text" at bounding box center [738, 368] width 53 height 27
type input "15"
click at [883, 330] on div "Formación [DEMOGRAPHIC_DATA] Primero Básico "B" Herramientas Detalle de asisten…" at bounding box center [474, 45] width 842 height 2417
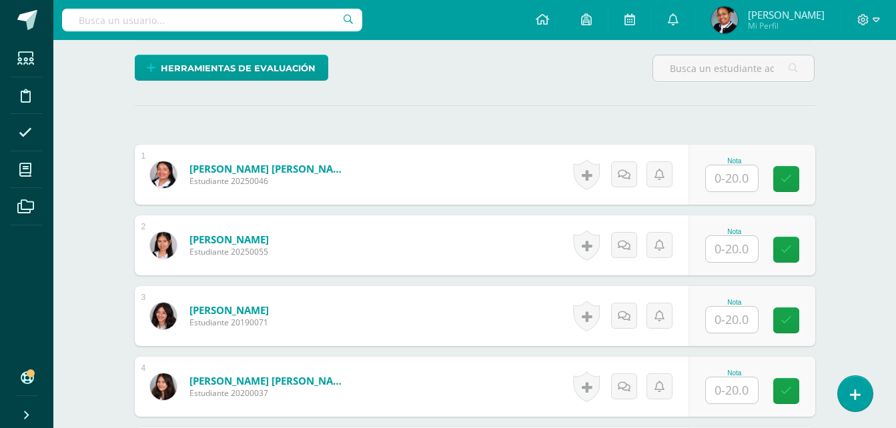
scroll to position [336, 0]
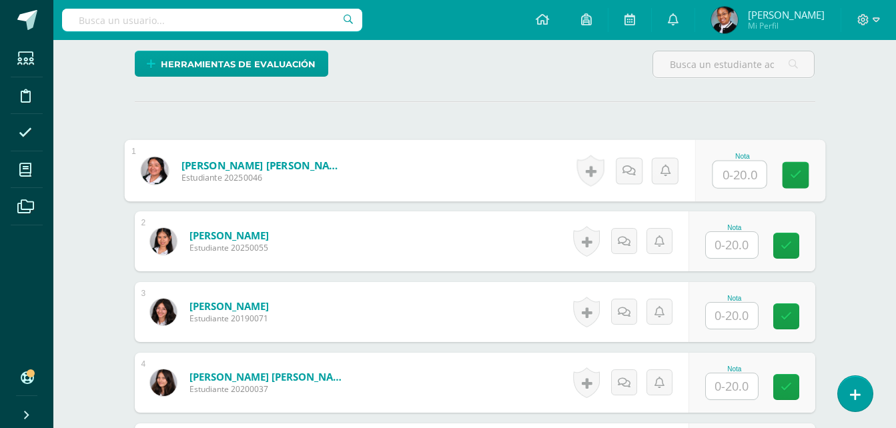
click at [737, 169] on input "text" at bounding box center [738, 174] width 53 height 27
type input "20"
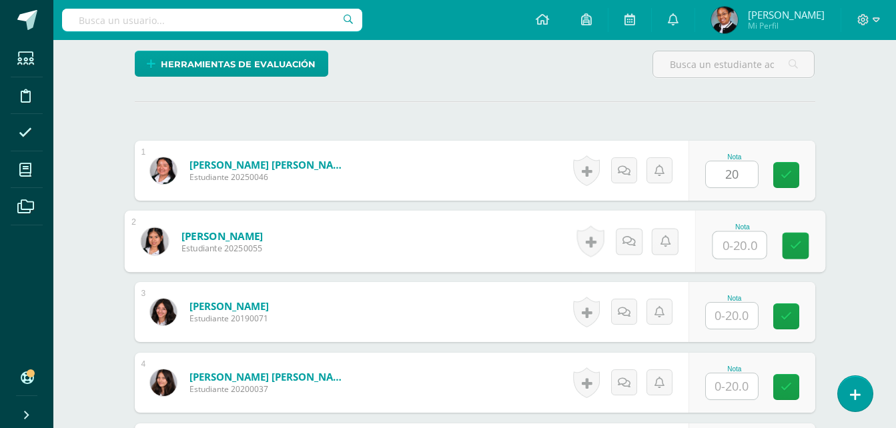
click at [742, 255] on input "text" at bounding box center [738, 245] width 53 height 27
type input "20"
click at [748, 324] on input "text" at bounding box center [732, 316] width 52 height 26
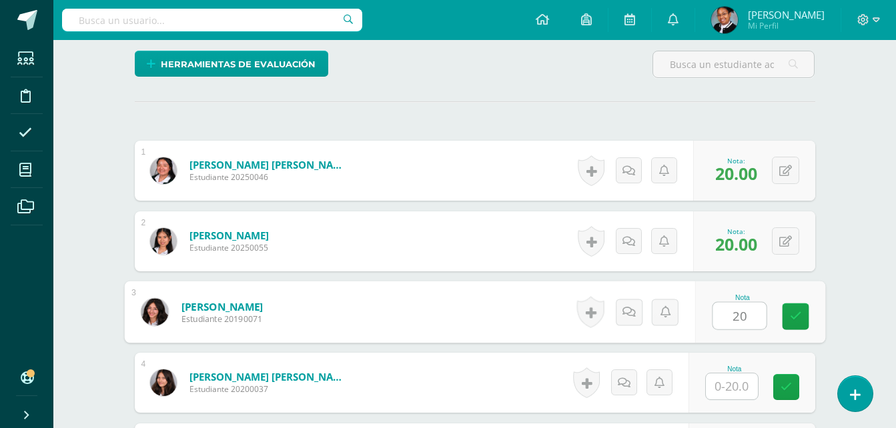
type input "20"
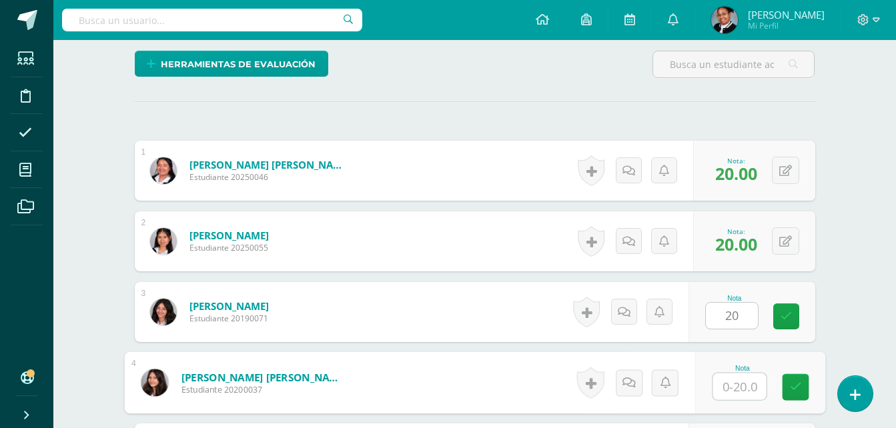
click at [750, 390] on input "text" at bounding box center [738, 387] width 53 height 27
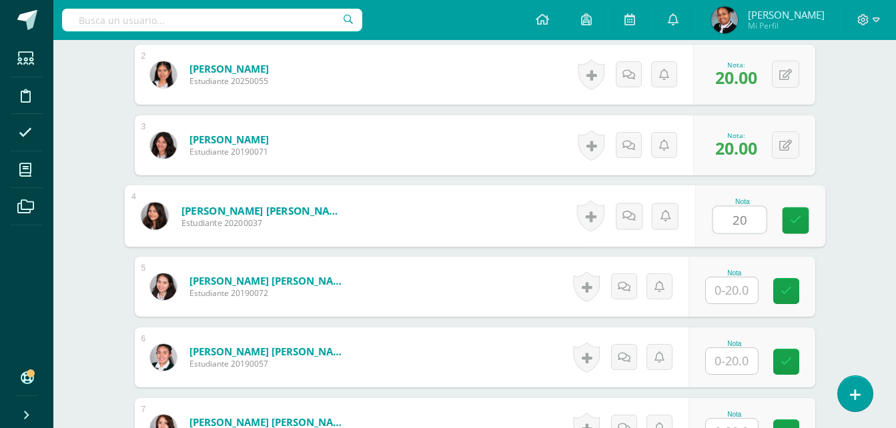
scroll to position [536, 0]
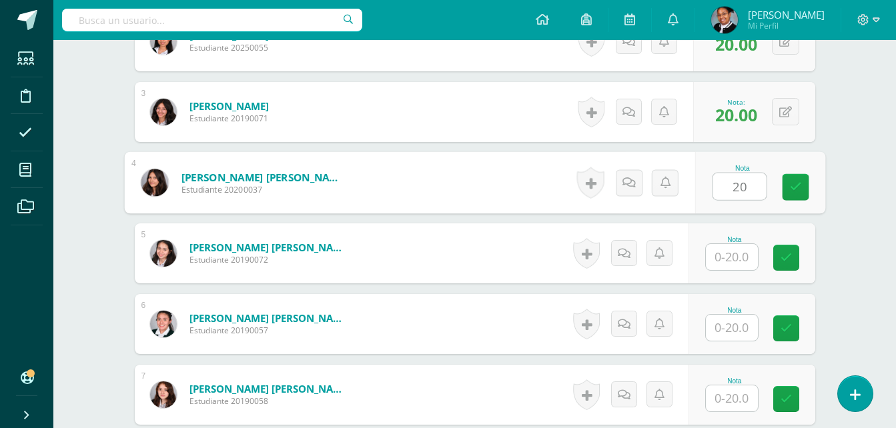
type input "20"
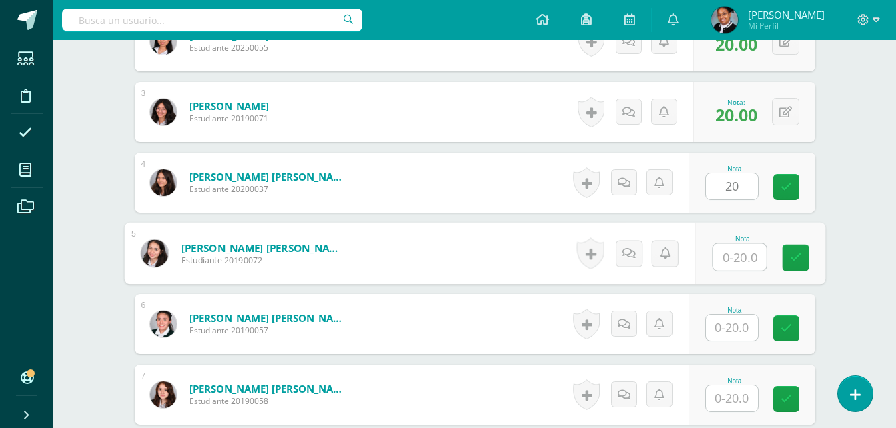
click at [746, 254] on input "text" at bounding box center [738, 257] width 53 height 27
type input "20"
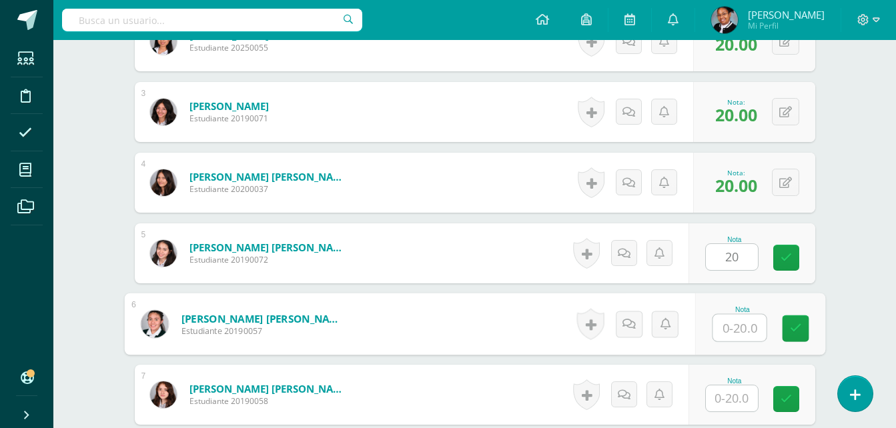
click at [742, 317] on input "text" at bounding box center [738, 328] width 53 height 27
type input "20"
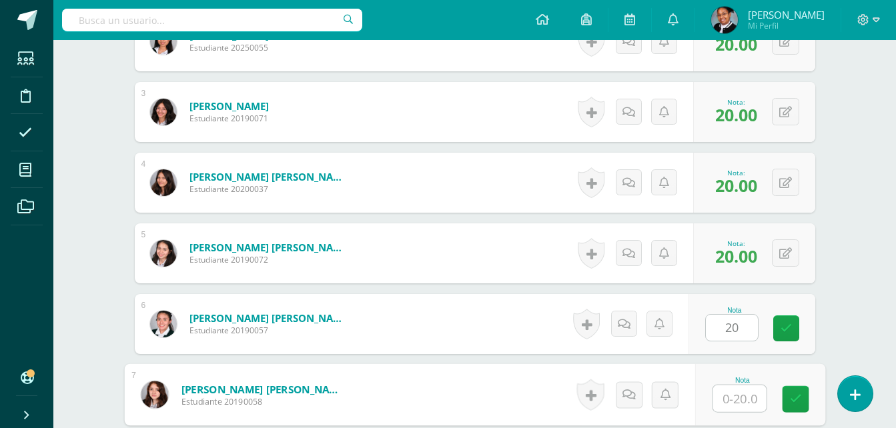
click at [746, 397] on input "text" at bounding box center [738, 399] width 53 height 27
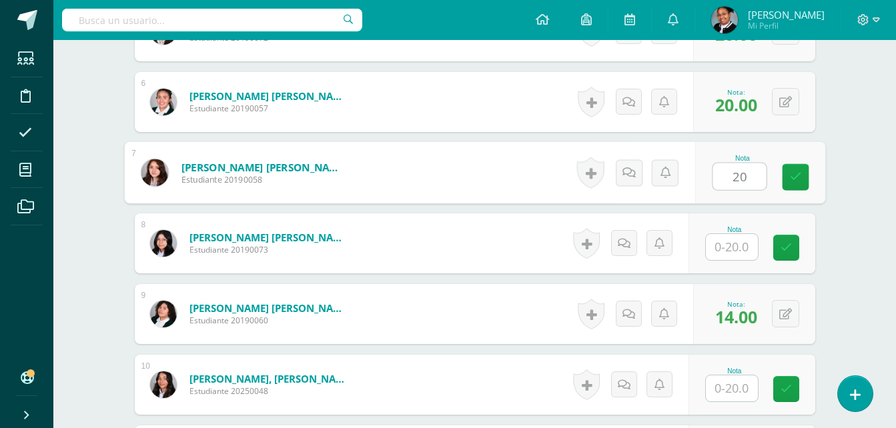
scroll to position [802, 0]
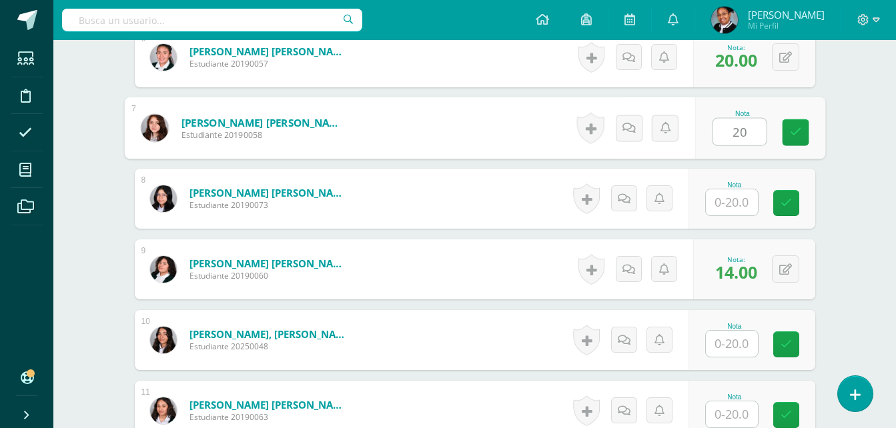
type input "20"
click at [724, 205] on input "text" at bounding box center [732, 202] width 52 height 26
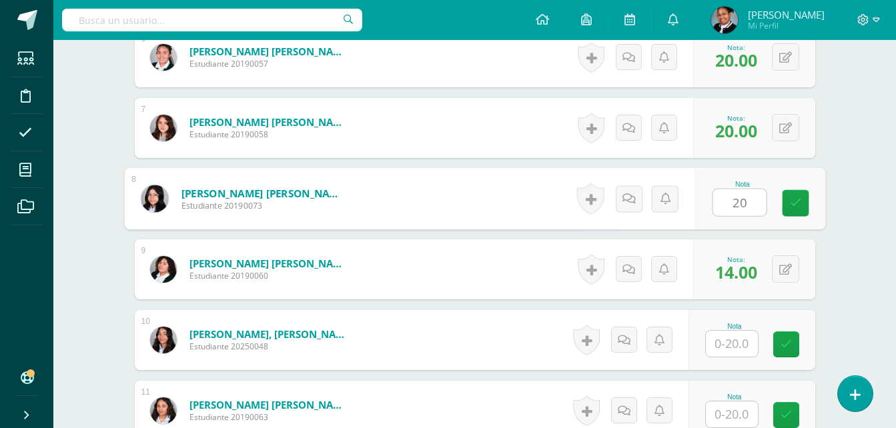
type input "20"
click at [740, 340] on input "text" at bounding box center [732, 344] width 52 height 26
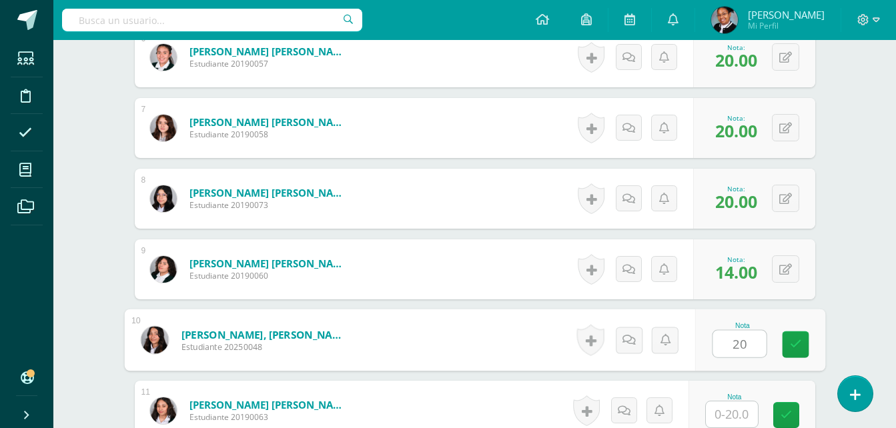
type input "20"
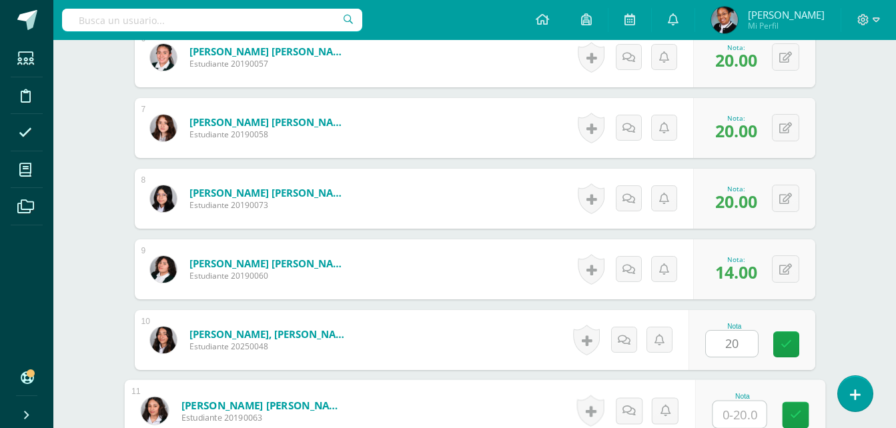
click at [744, 418] on input "text" at bounding box center [738, 415] width 53 height 27
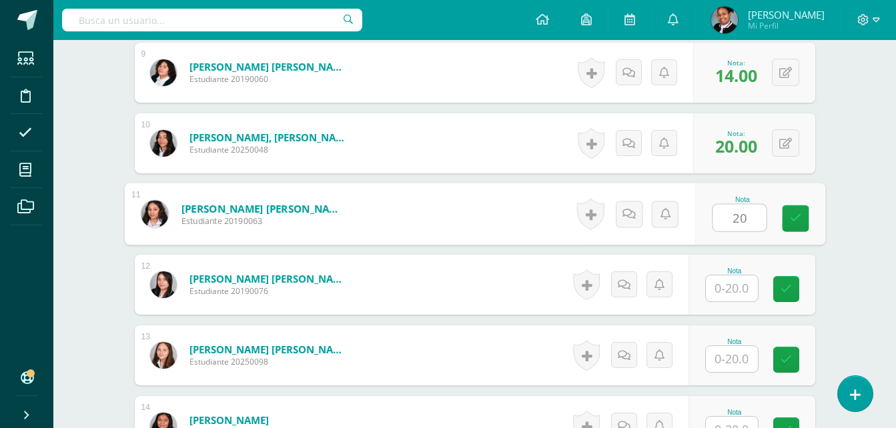
scroll to position [1003, 0]
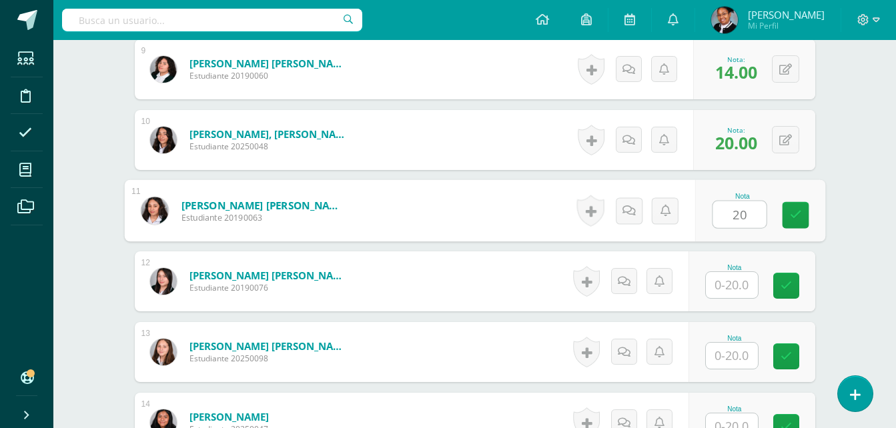
type input "20"
click at [738, 283] on input "text" at bounding box center [732, 285] width 52 height 26
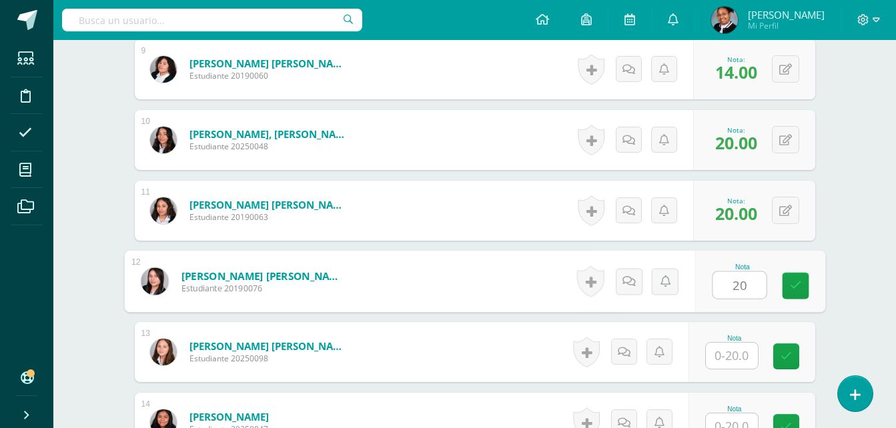
type input "20"
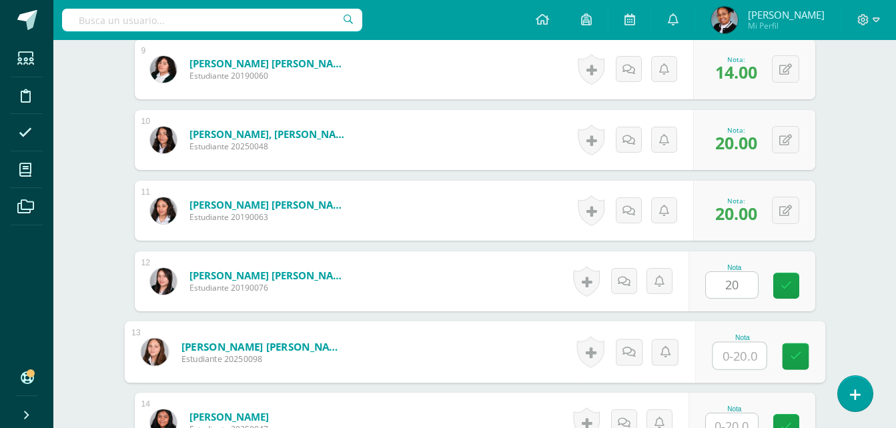
click at [737, 351] on input "text" at bounding box center [738, 356] width 53 height 27
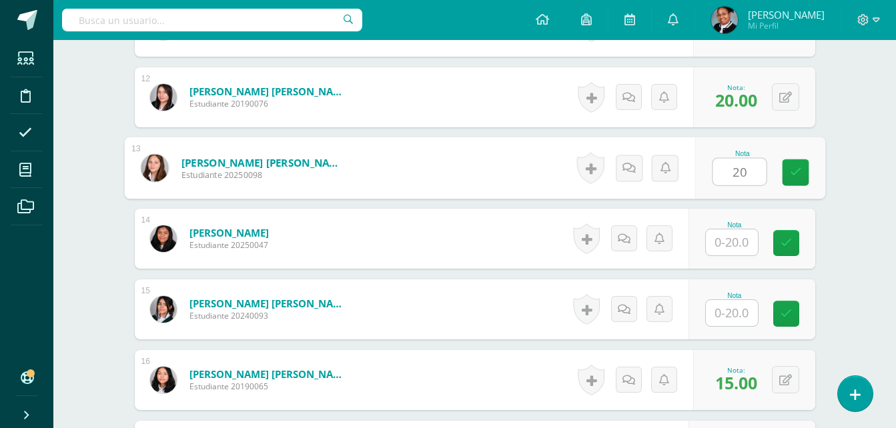
scroll to position [1203, 0]
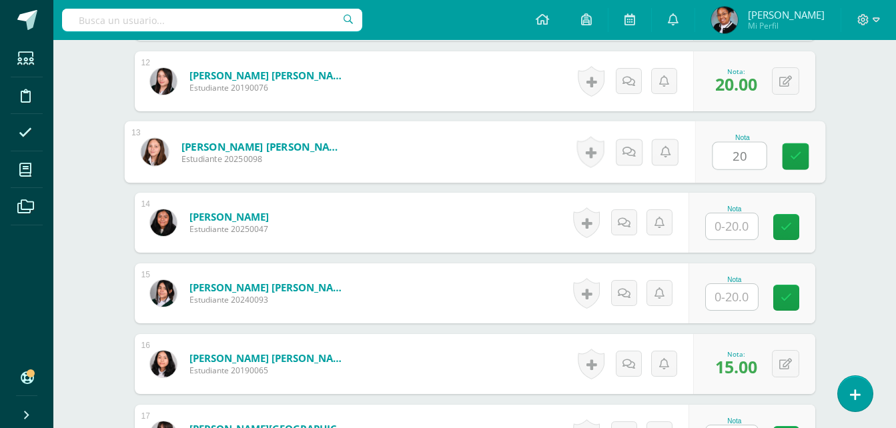
type input "20"
click at [729, 227] on input "text" at bounding box center [732, 226] width 52 height 26
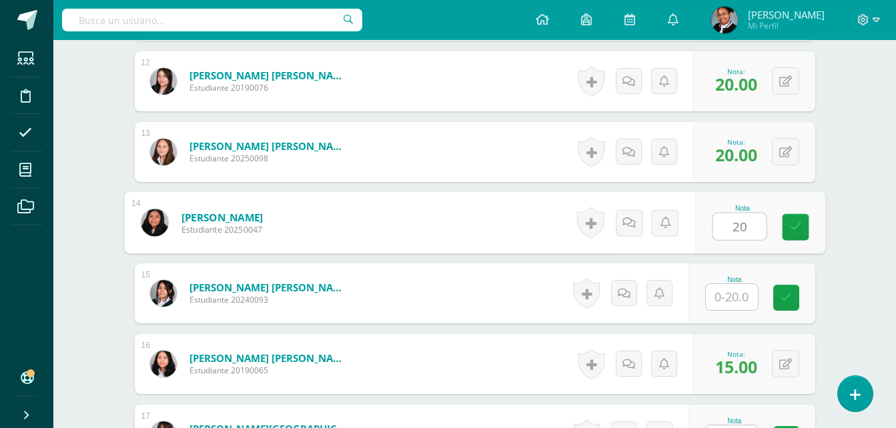
type input "20"
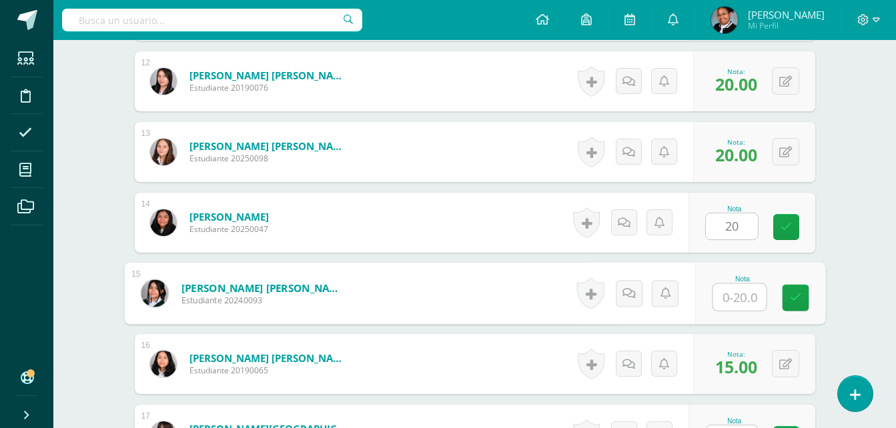
click at [742, 302] on input "text" at bounding box center [738, 297] width 53 height 27
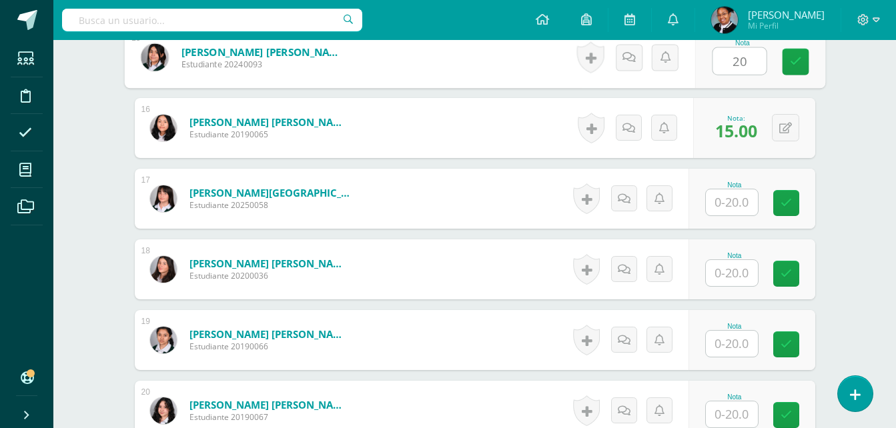
scroll to position [1470, 0]
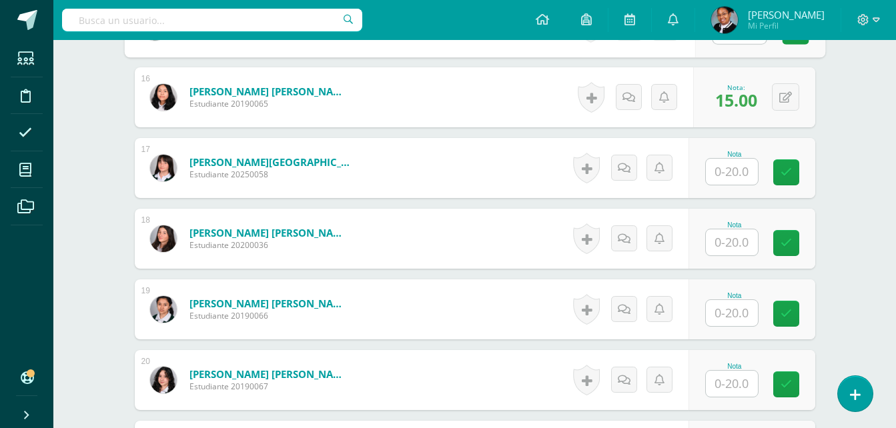
type input "20"
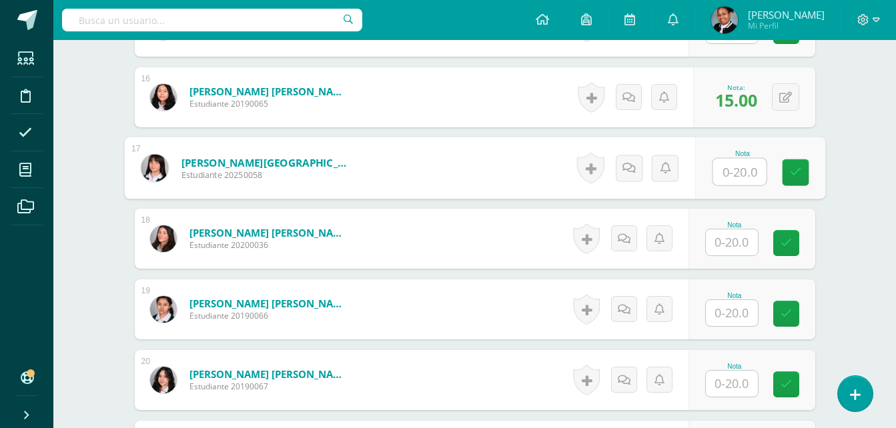
click at [736, 173] on input "text" at bounding box center [738, 172] width 53 height 27
type input "20"
click at [740, 241] on input "text" at bounding box center [732, 242] width 52 height 26
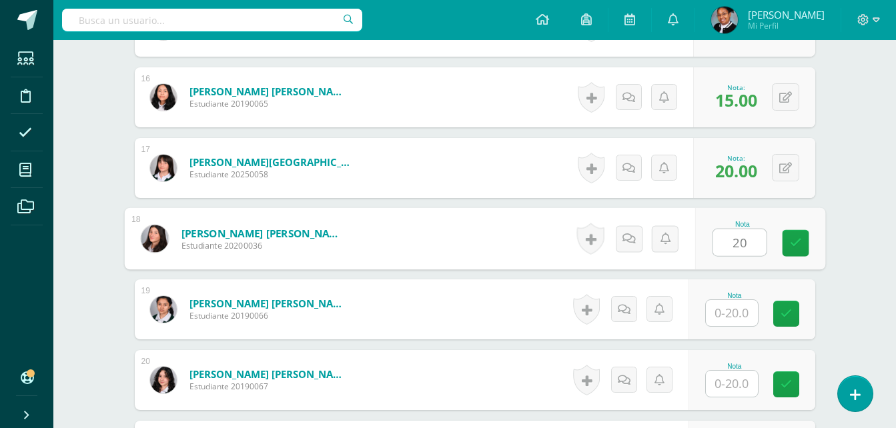
type input "20"
click at [746, 306] on input "text" at bounding box center [732, 313] width 52 height 26
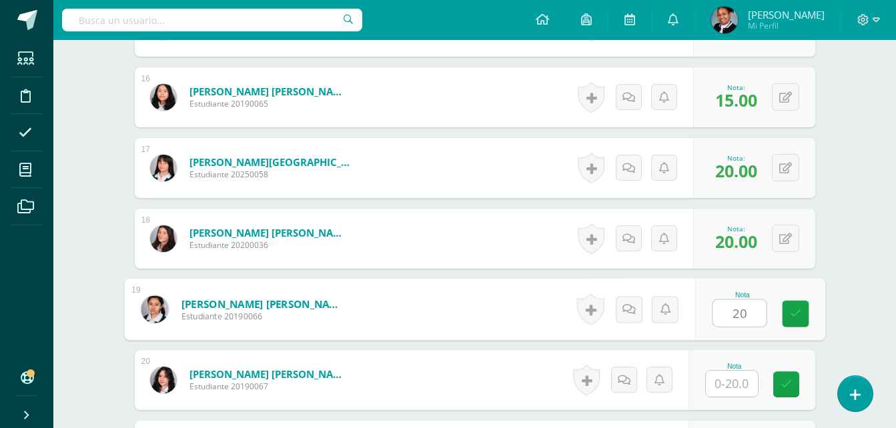
type input "20"
click at [744, 380] on input "text" at bounding box center [732, 384] width 52 height 26
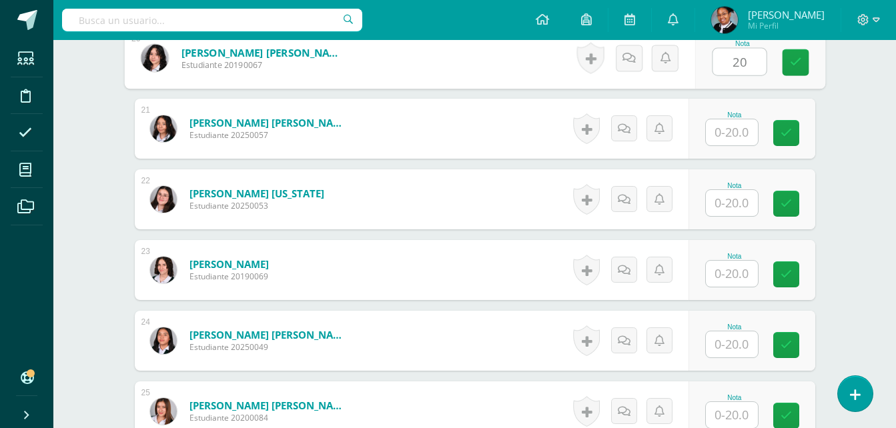
scroll to position [1803, 0]
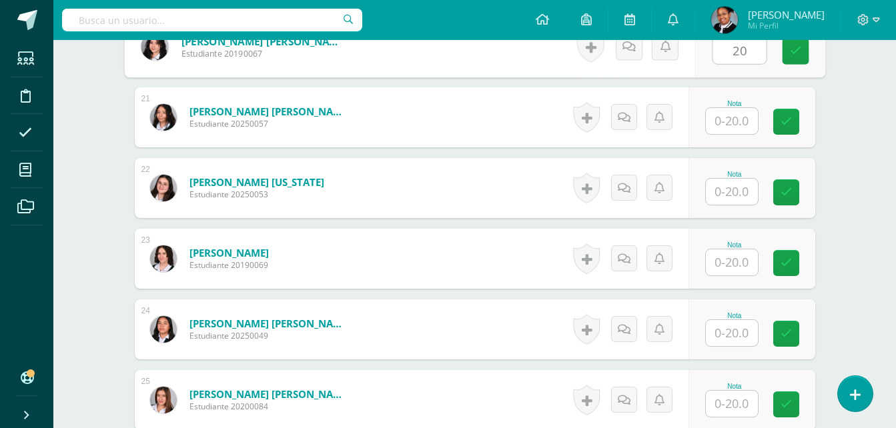
type input "20"
click at [740, 129] on input "text" at bounding box center [732, 121] width 52 height 26
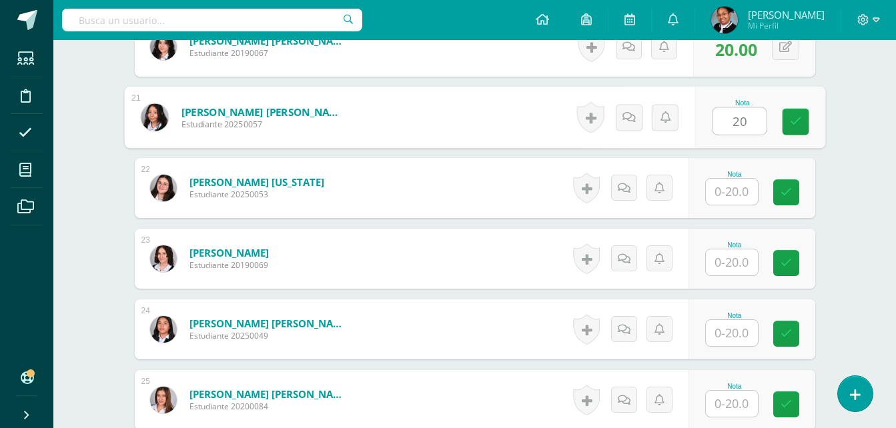
type input "20"
click at [735, 195] on input "text" at bounding box center [732, 192] width 52 height 26
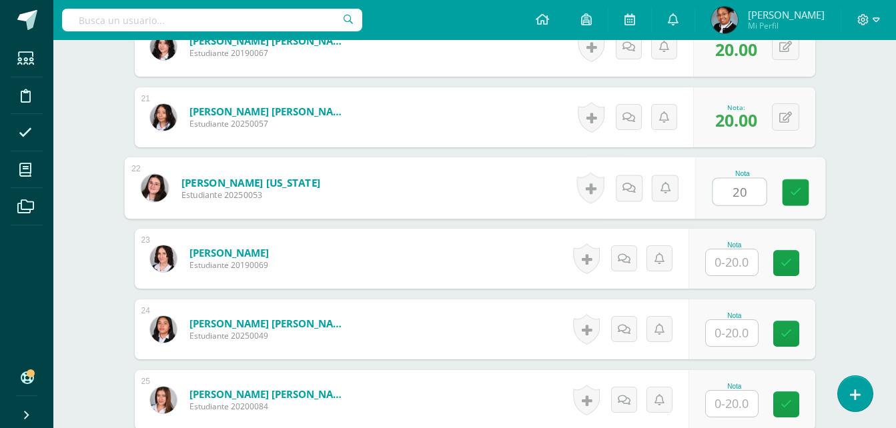
type input "20"
click at [746, 263] on input "text" at bounding box center [732, 262] width 52 height 26
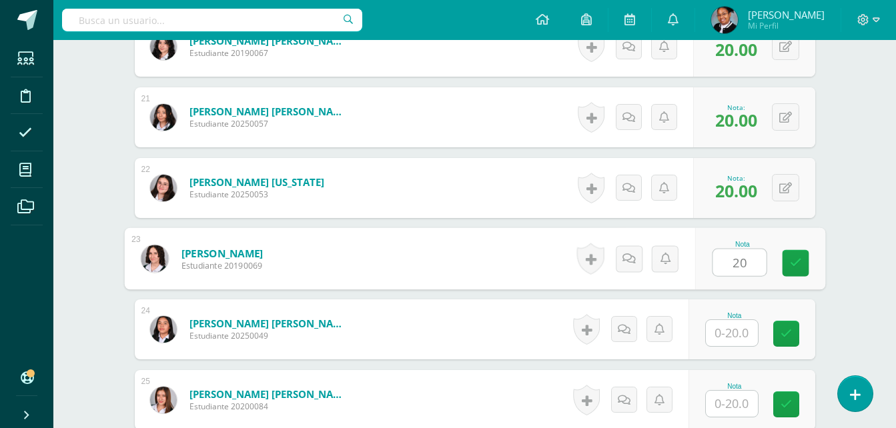
type input "20"
click at [729, 344] on input "text" at bounding box center [732, 333] width 52 height 26
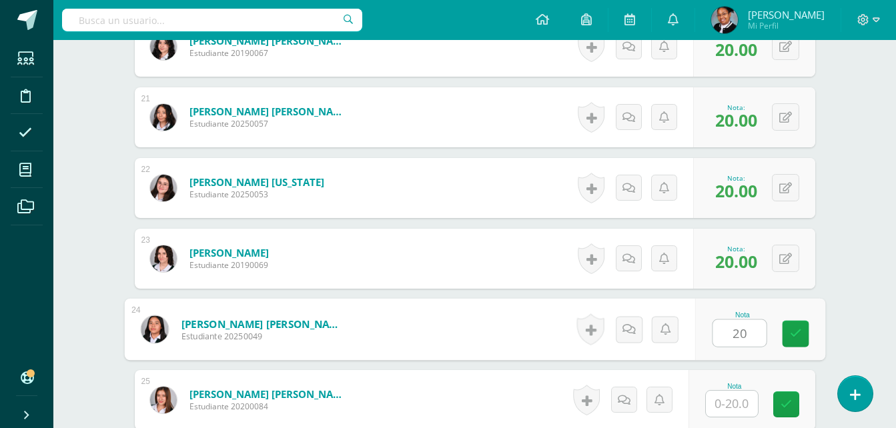
type input "20"
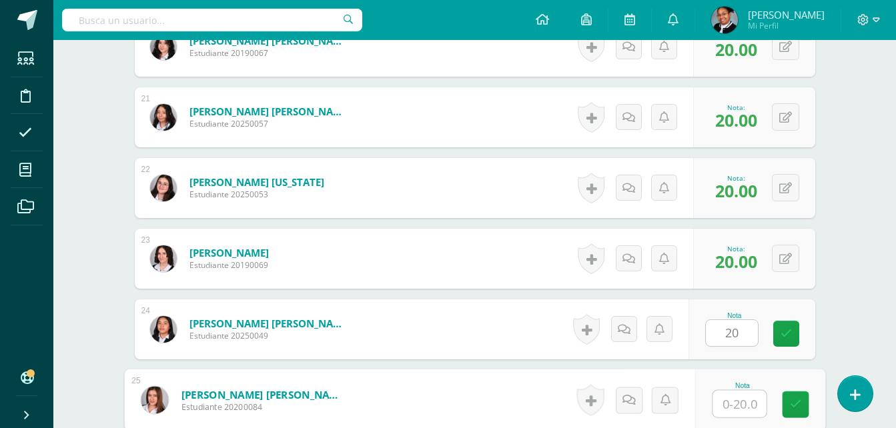
click at [742, 400] on input "text" at bounding box center [738, 404] width 53 height 27
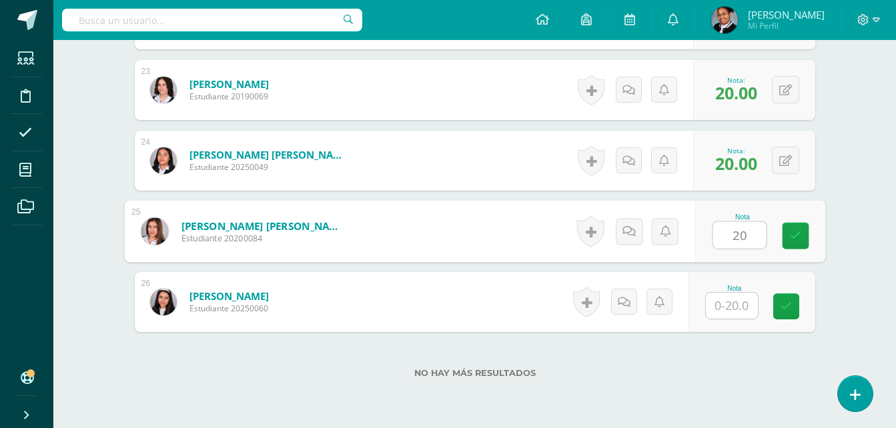
scroll to position [2003, 0]
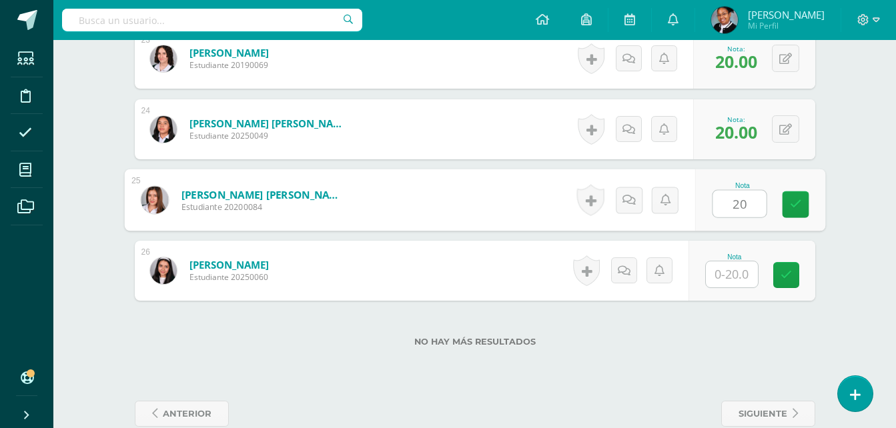
type input "20"
click at [746, 281] on input "text" at bounding box center [732, 274] width 52 height 26
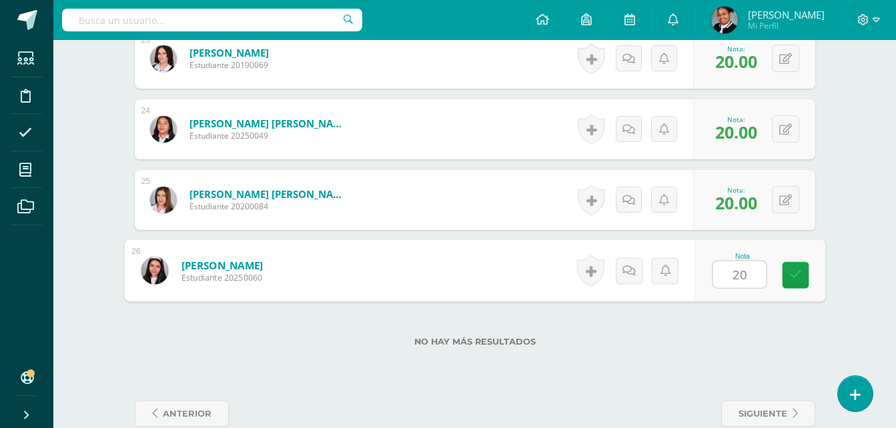
type input "20"
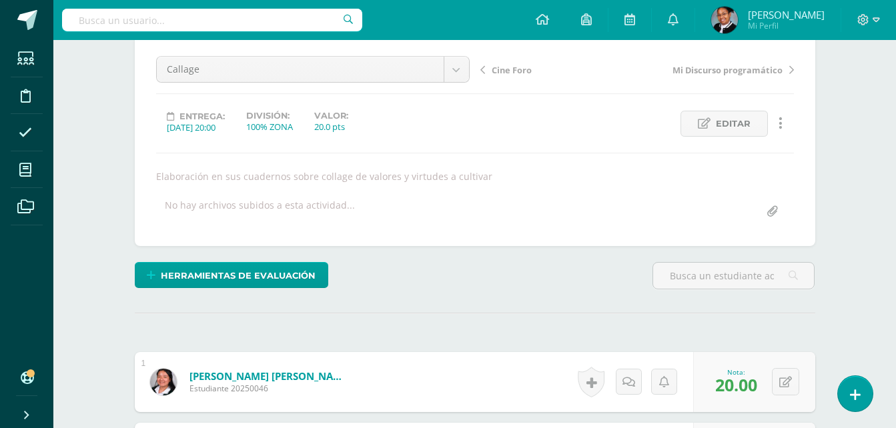
scroll to position [0, 0]
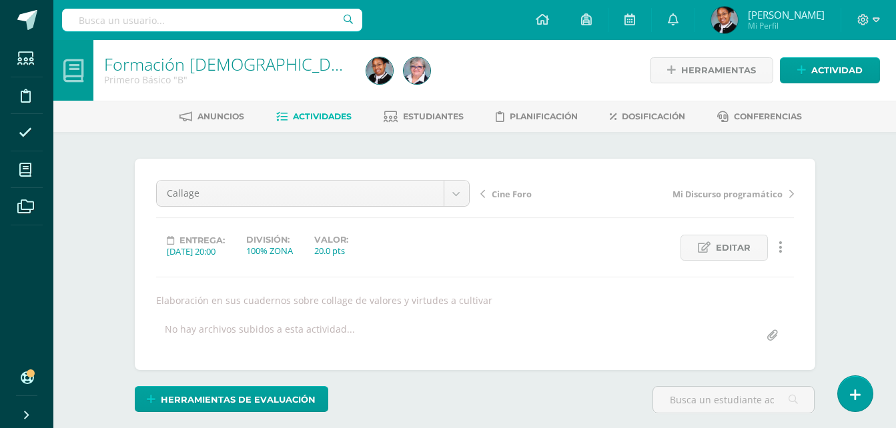
click at [335, 117] on span "Actividades" at bounding box center [322, 116] width 59 height 10
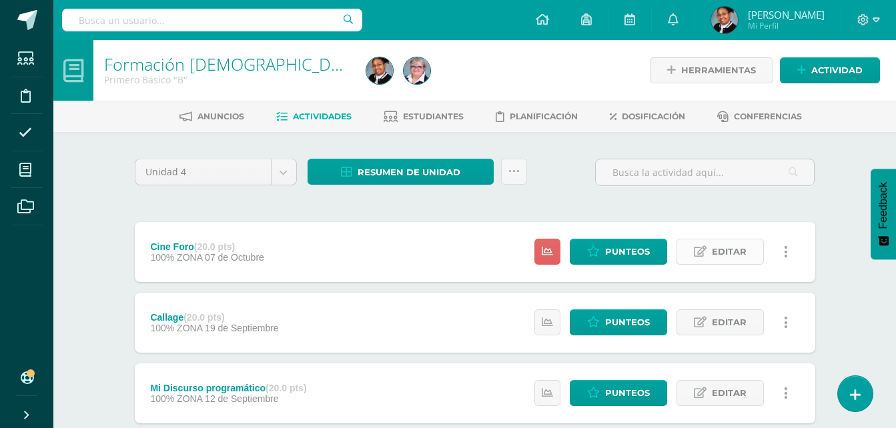
click at [748, 254] on link "Editar" at bounding box center [719, 252] width 87 height 26
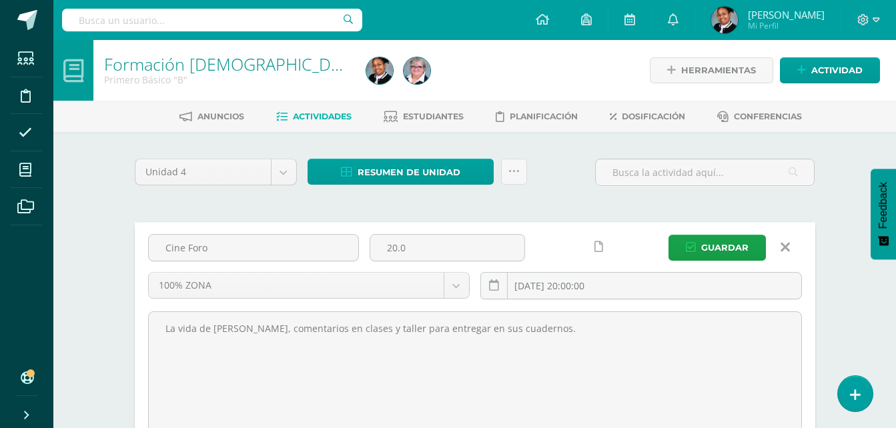
drag, startPoint x: 231, startPoint y: 254, endPoint x: 123, endPoint y: 241, distance: 108.8
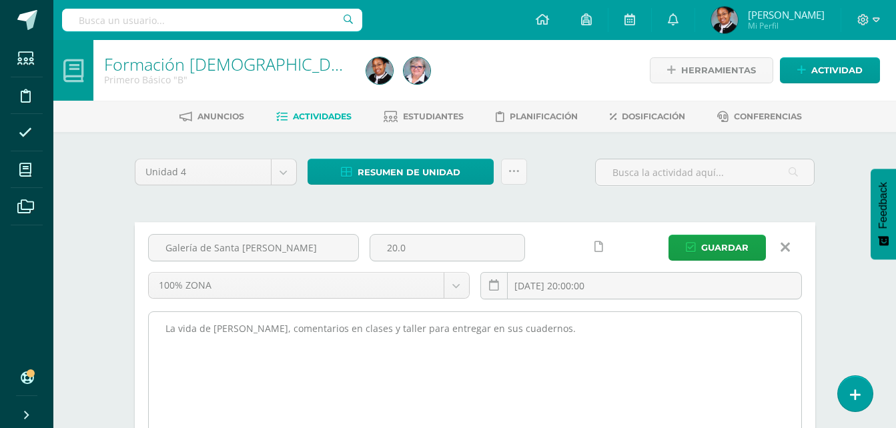
type input "Galería de Santa [PERSON_NAME]"
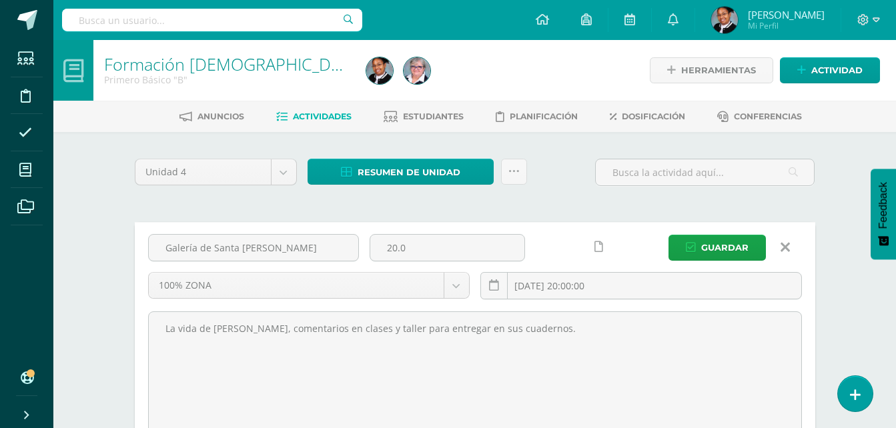
drag, startPoint x: 558, startPoint y: 324, endPoint x: 146, endPoint y: 351, distance: 413.1
click at [146, 351] on div "La vida de ANA SULLIVAN, comentarios en clases y taller para entregar en sus cu…" at bounding box center [475, 384] width 664 height 149
type textarea "Vida de Santa [PERSON_NAME]"
click at [728, 243] on span "Guardar" at bounding box center [724, 247] width 47 height 25
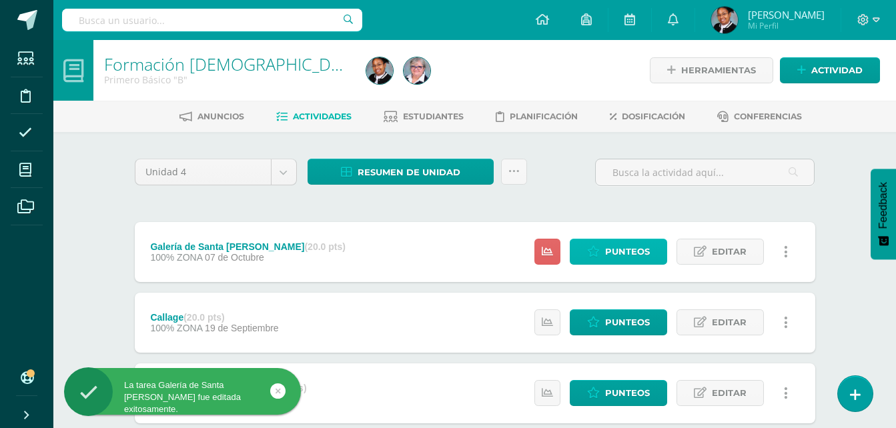
click at [611, 254] on span "Punteos" at bounding box center [627, 251] width 45 height 25
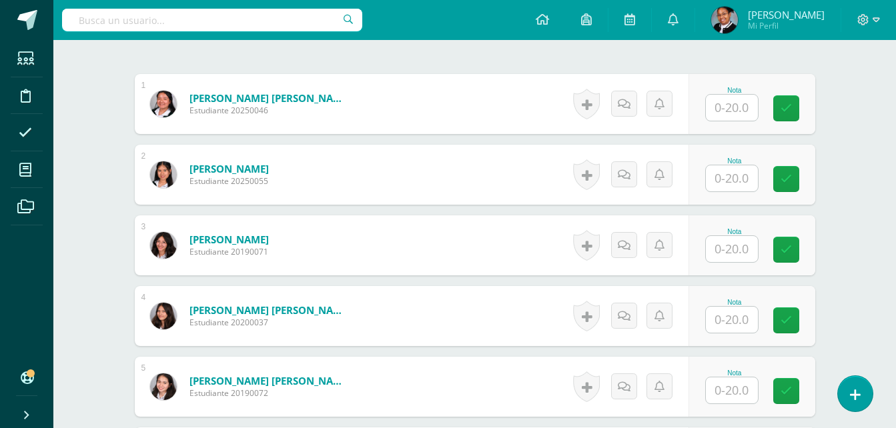
scroll to position [469, 0]
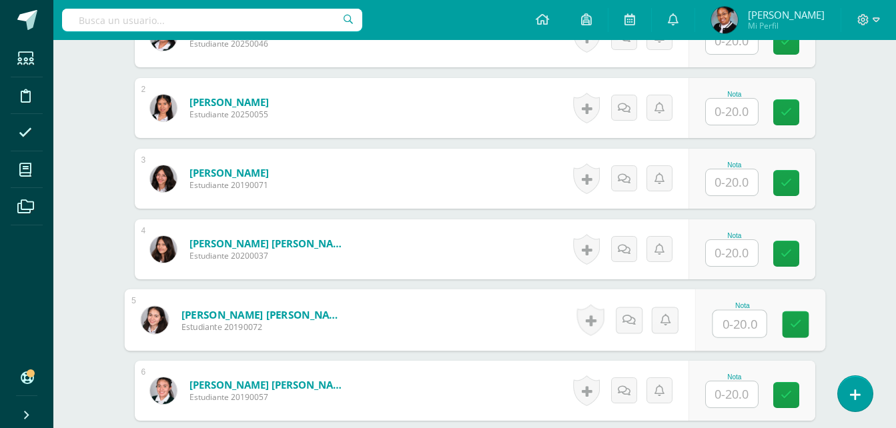
click at [736, 328] on input "text" at bounding box center [738, 324] width 53 height 27
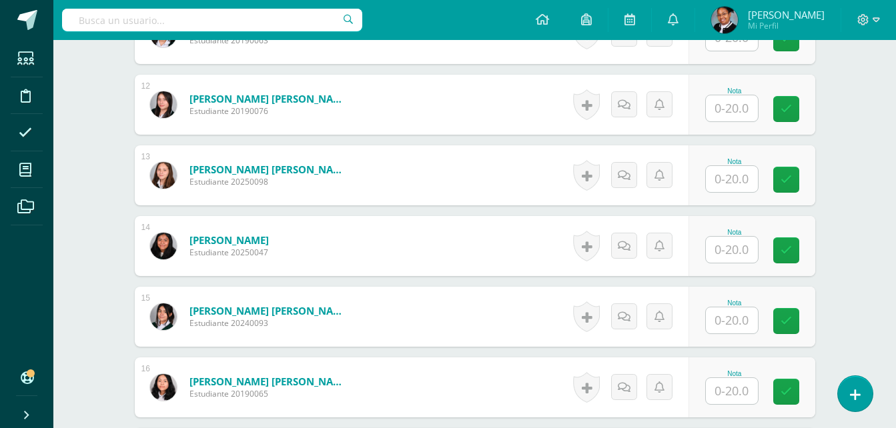
scroll to position [1203, 0]
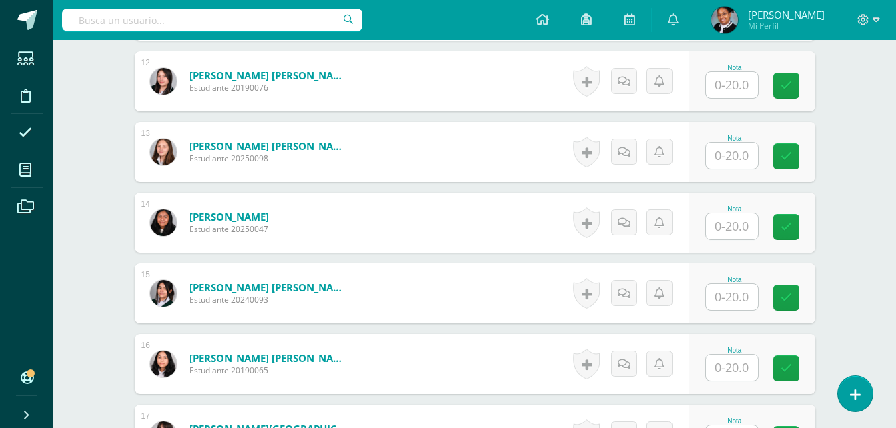
type input "15"
click at [737, 371] on input "text" at bounding box center [732, 368] width 52 height 26
type input "15"
click at [834, 300] on div "¿Estás seguro que quieres eliminar esta actividad? Esto borrará la actividad y …" at bounding box center [475, 91] width 734 height 2325
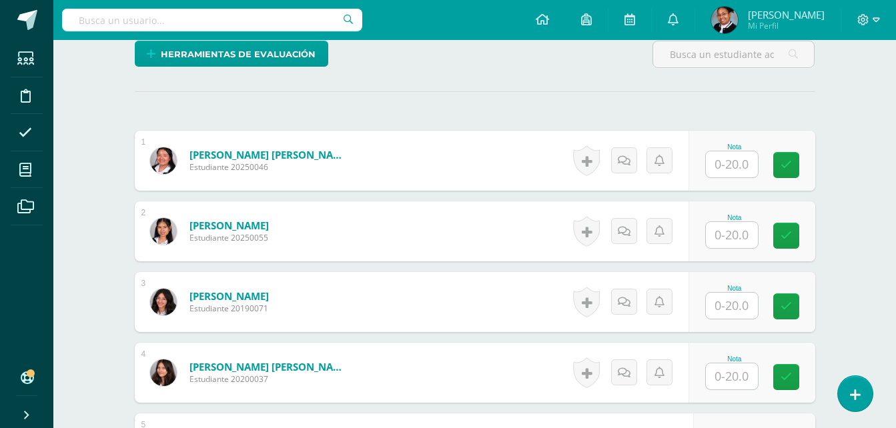
scroll to position [269, 0]
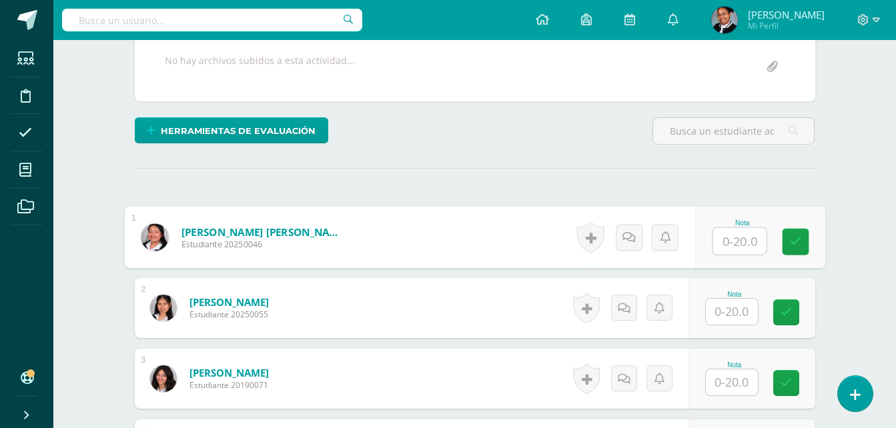
click at [742, 243] on input "text" at bounding box center [738, 241] width 53 height 27
type input "20"
click at [744, 314] on input "text" at bounding box center [732, 312] width 52 height 26
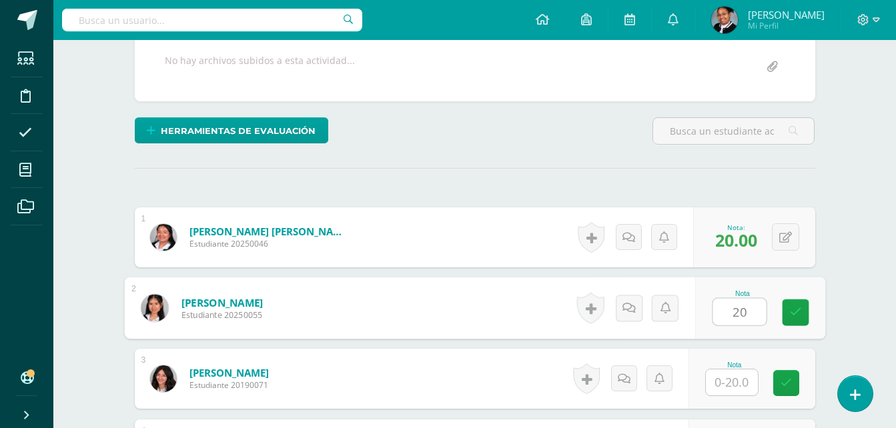
type input "20"
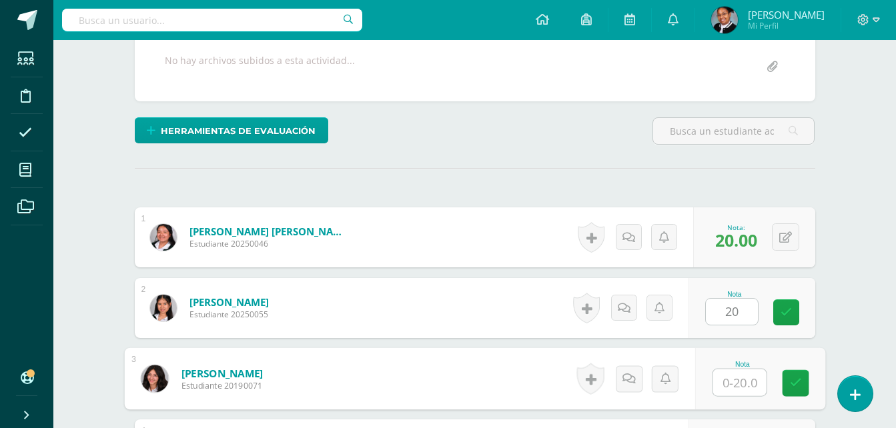
click at [750, 390] on input "text" at bounding box center [738, 383] width 53 height 27
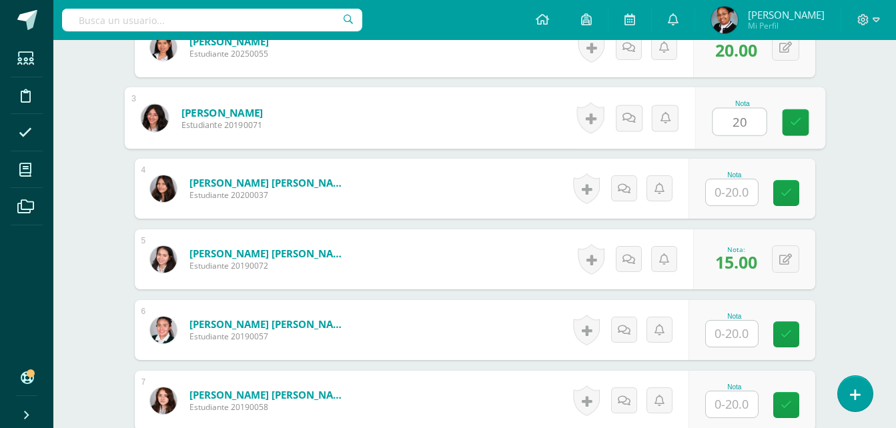
scroll to position [536, 0]
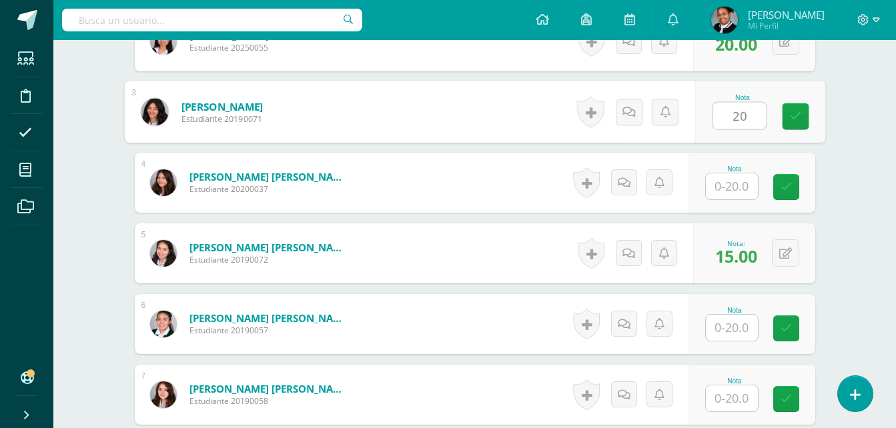
type input "20"
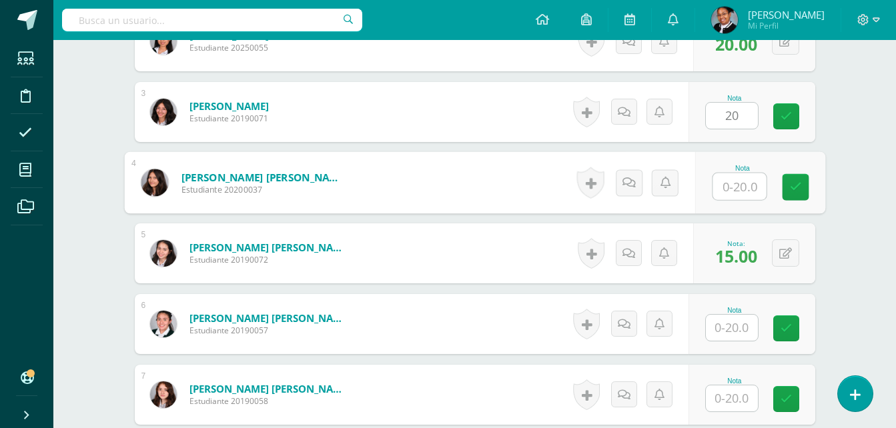
click at [740, 185] on input "text" at bounding box center [738, 186] width 53 height 27
type input "20"
click at [739, 326] on input "text" at bounding box center [732, 328] width 52 height 26
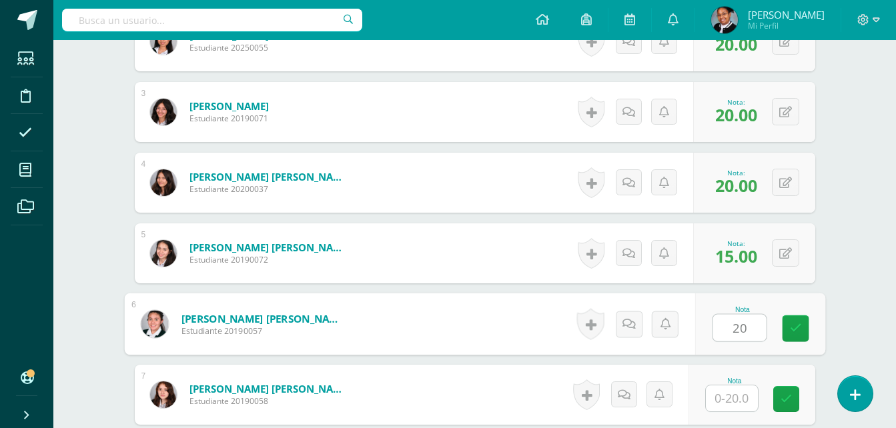
type input "20"
click at [737, 391] on input "text" at bounding box center [732, 399] width 52 height 26
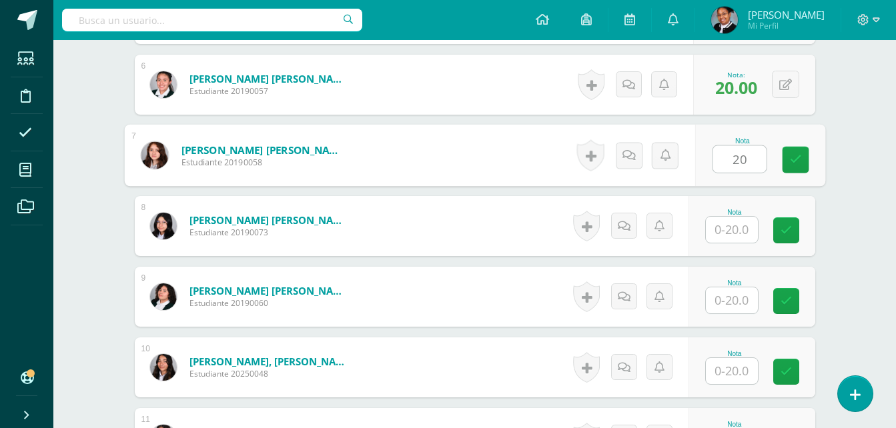
scroll to position [802, 0]
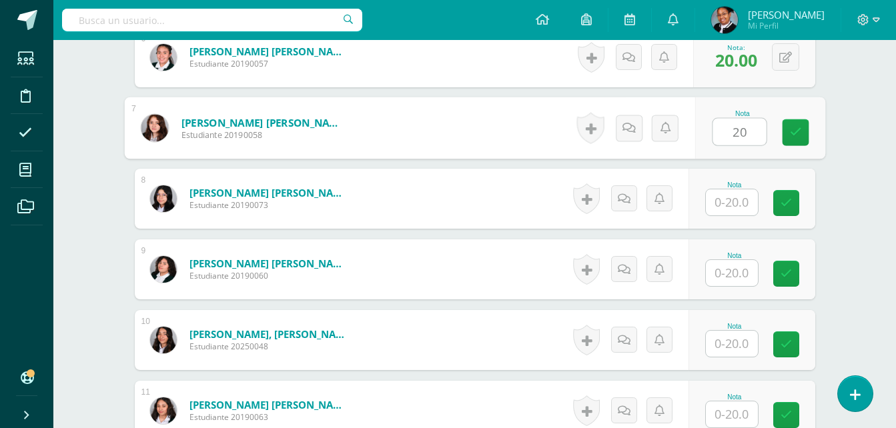
type input "20"
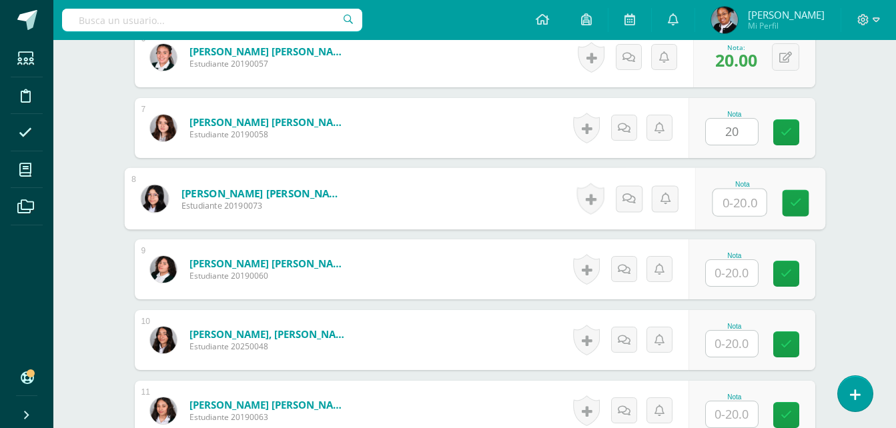
click at [735, 198] on input "text" at bounding box center [738, 202] width 53 height 27
type input "20"
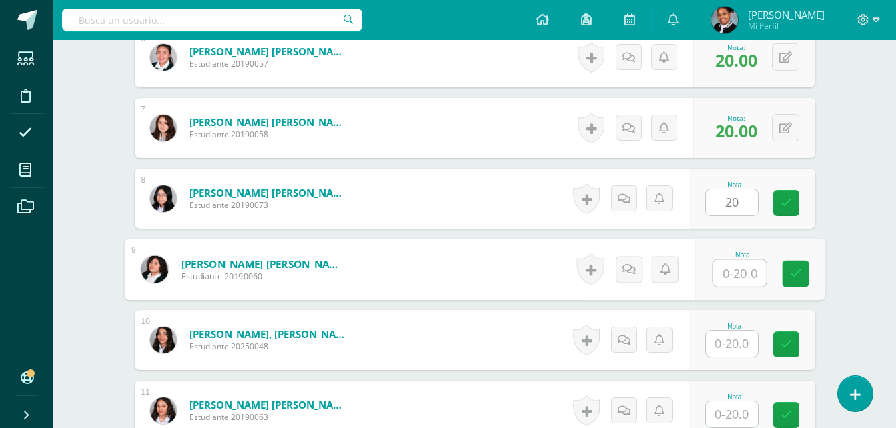
click at [743, 265] on input "text" at bounding box center [738, 273] width 53 height 27
type input "20"
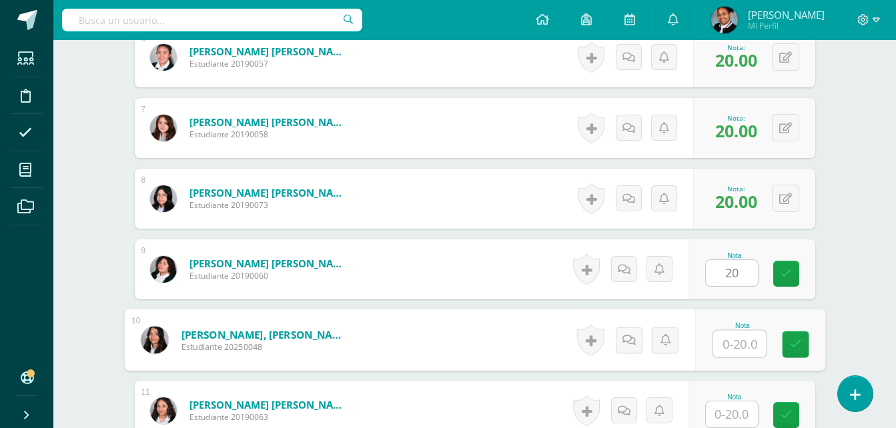
click at [745, 354] on input "text" at bounding box center [738, 344] width 53 height 27
type input "20"
click at [741, 420] on input "text" at bounding box center [732, 415] width 52 height 26
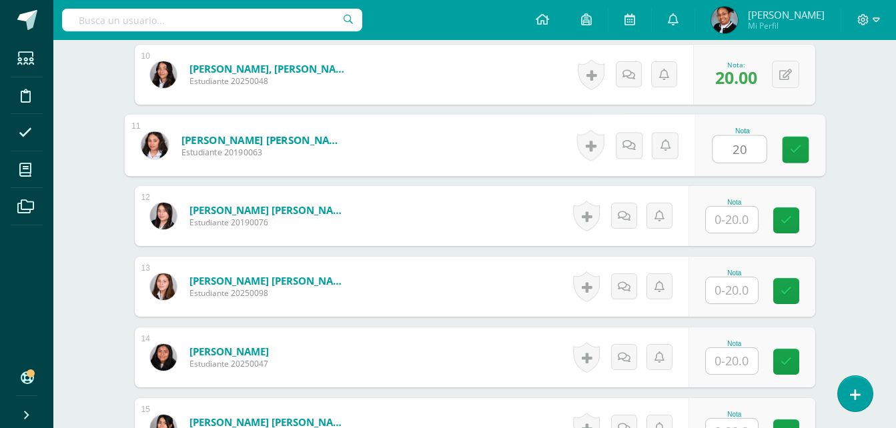
scroll to position [1069, 0]
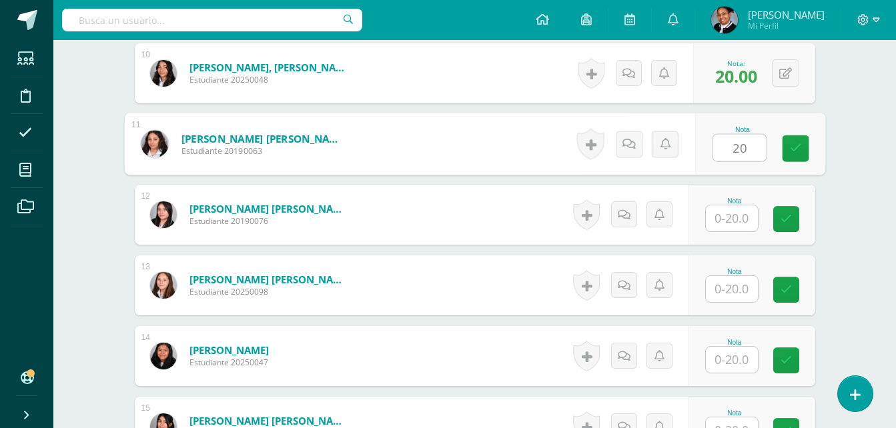
type input "20"
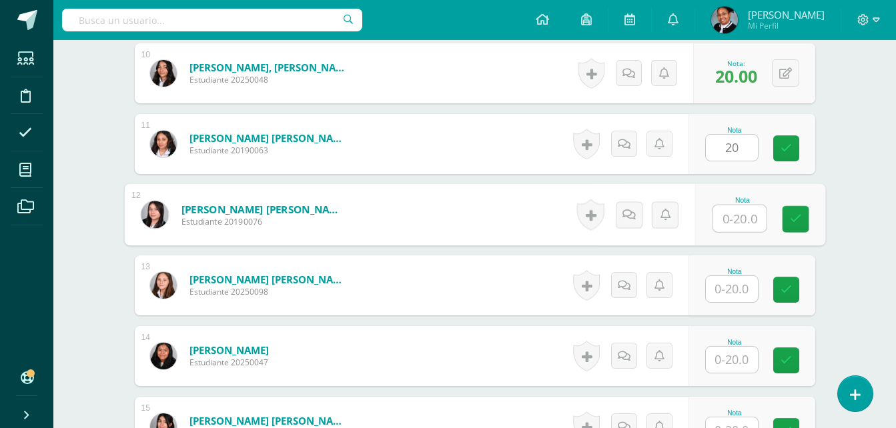
click at [744, 212] on input "text" at bounding box center [738, 218] width 53 height 27
type input "20"
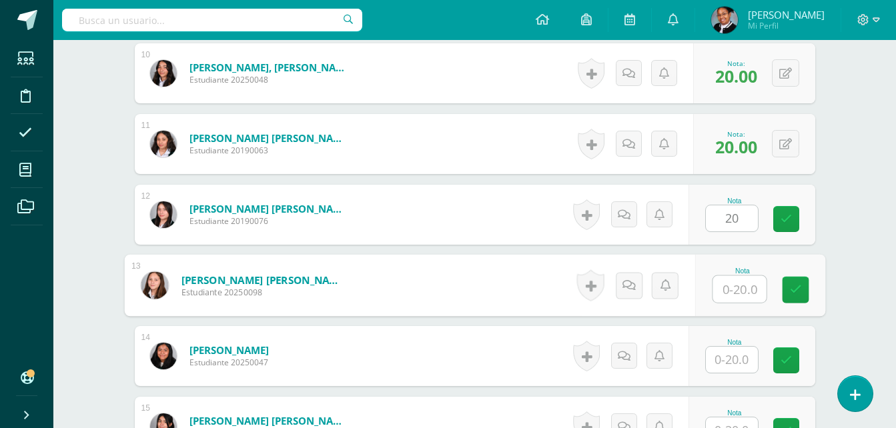
click at [748, 294] on input "text" at bounding box center [738, 289] width 53 height 27
type input "20"
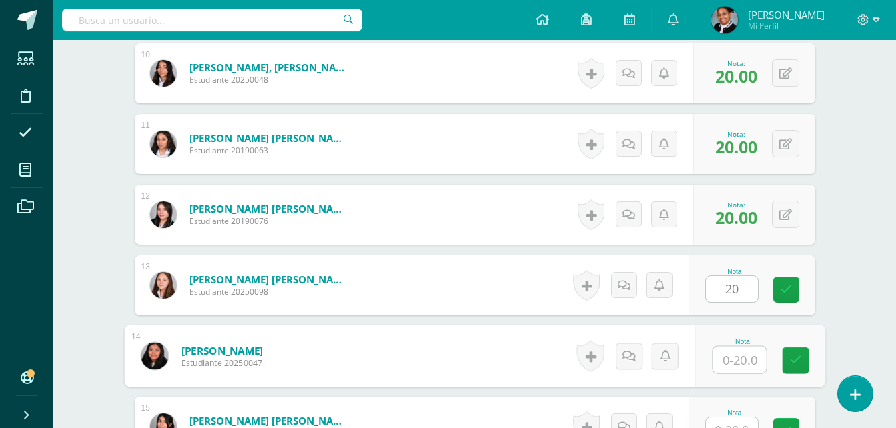
click at [748, 364] on input "text" at bounding box center [738, 360] width 53 height 27
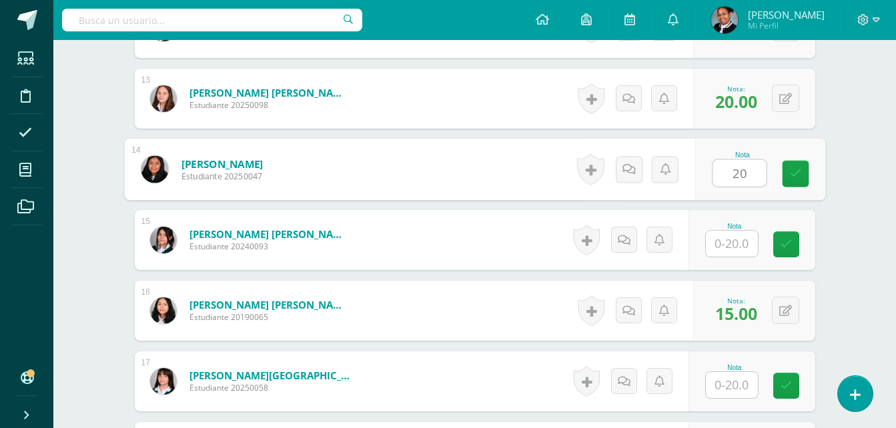
scroll to position [1269, 0]
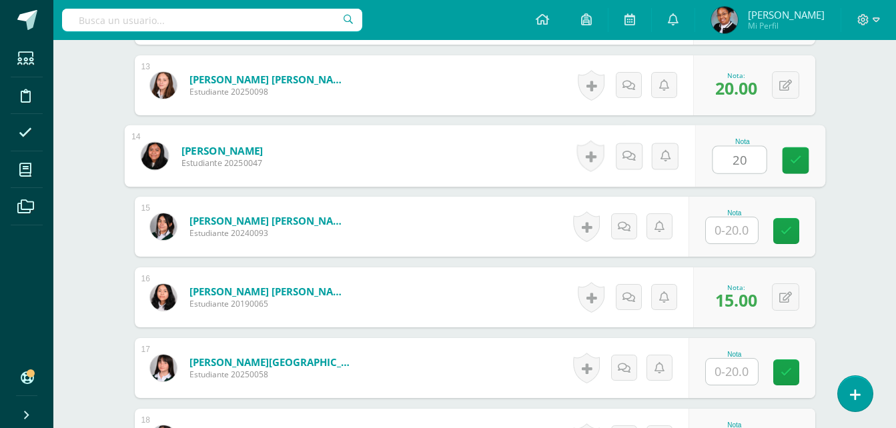
type input "20"
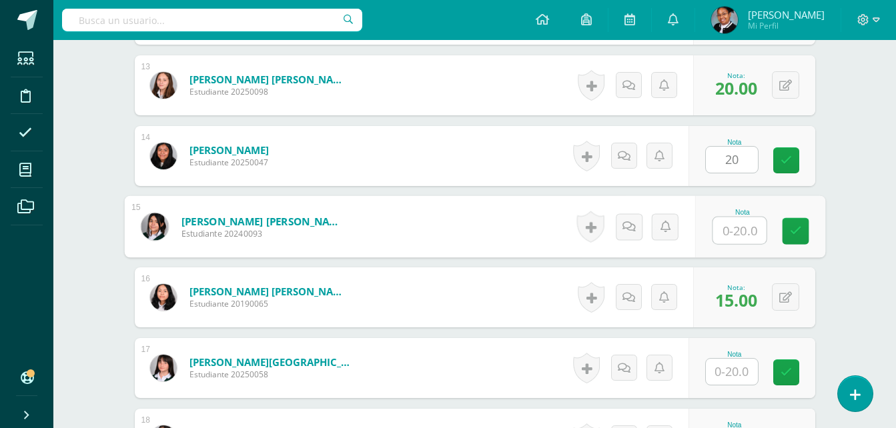
click at [733, 221] on input "text" at bounding box center [738, 230] width 53 height 27
type input "20"
click at [738, 367] on input "text" at bounding box center [732, 372] width 52 height 26
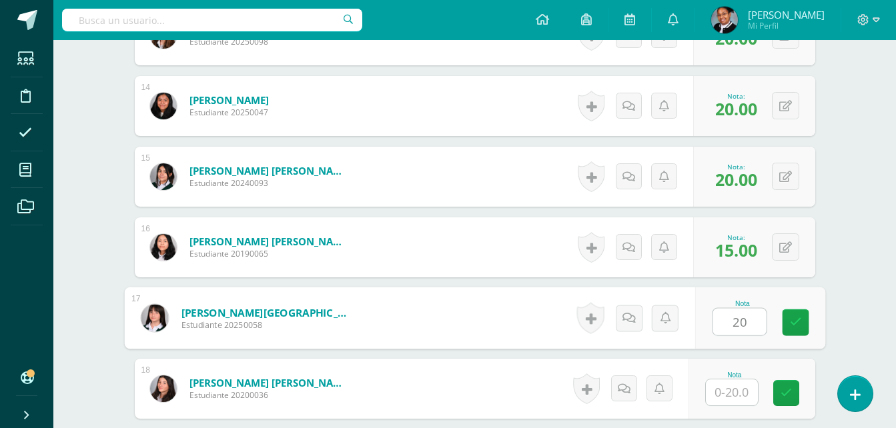
scroll to position [1470, 0]
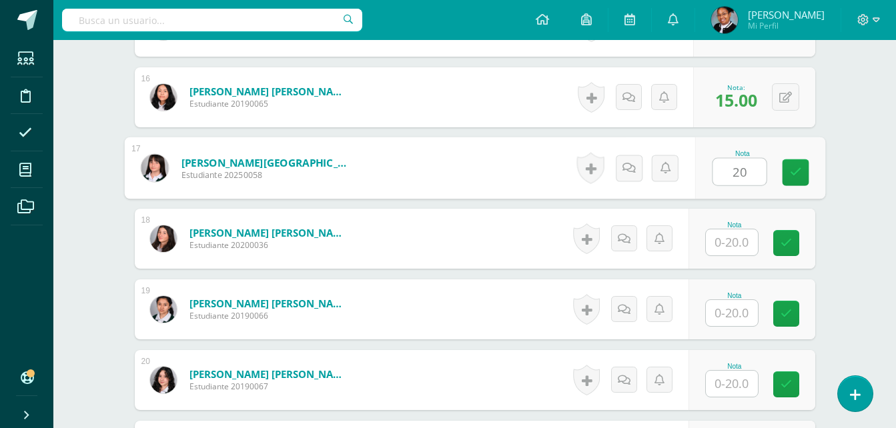
type input "20"
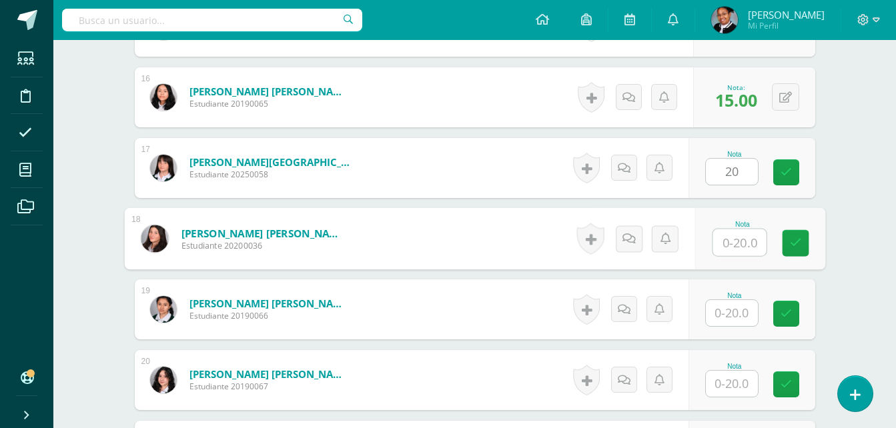
click at [744, 249] on input "text" at bounding box center [738, 242] width 53 height 27
type input "20"
click at [740, 315] on input "text" at bounding box center [732, 313] width 52 height 26
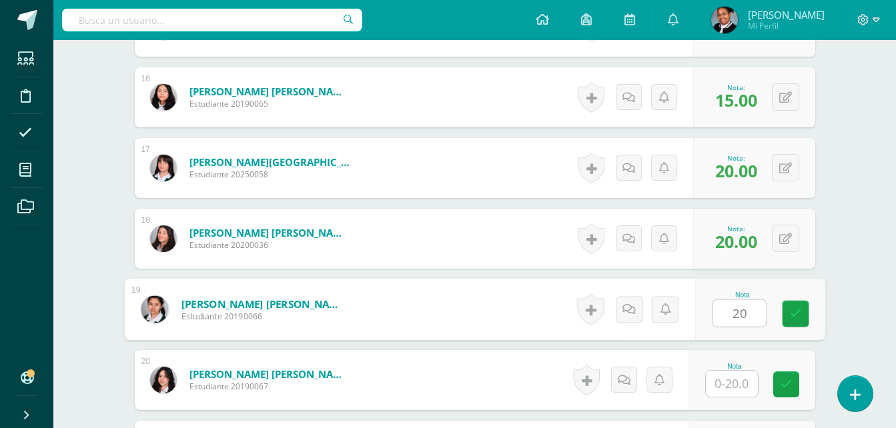
type input "20"
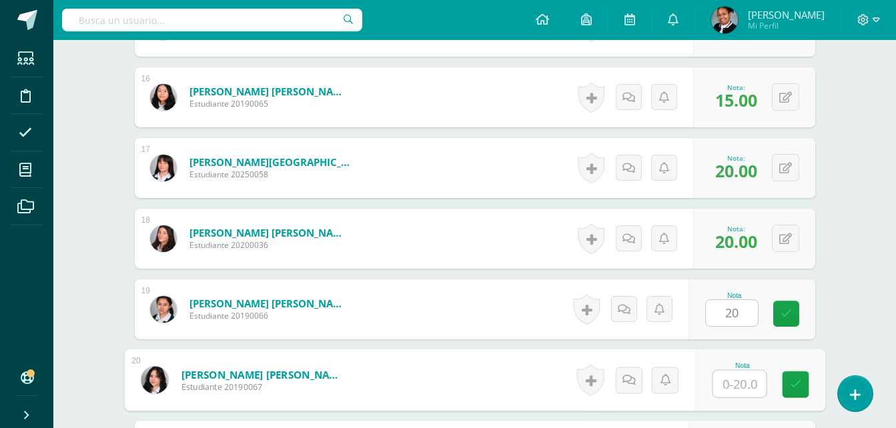
click at [742, 386] on input "text" at bounding box center [738, 384] width 53 height 27
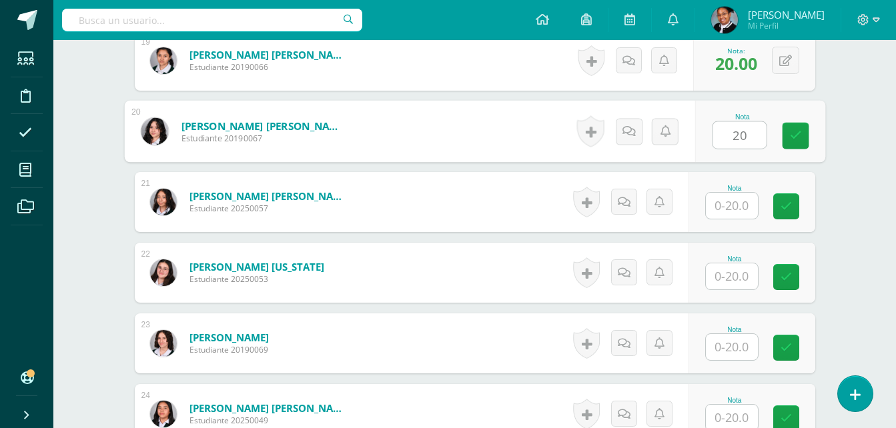
scroll to position [1736, 0]
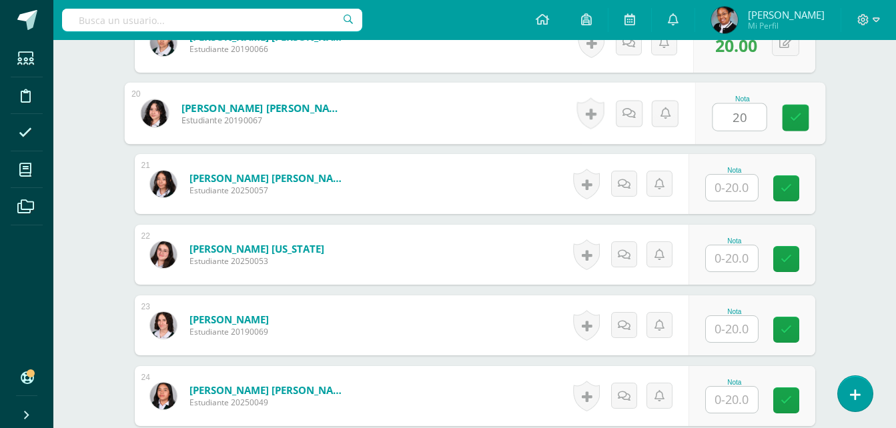
type input "20"
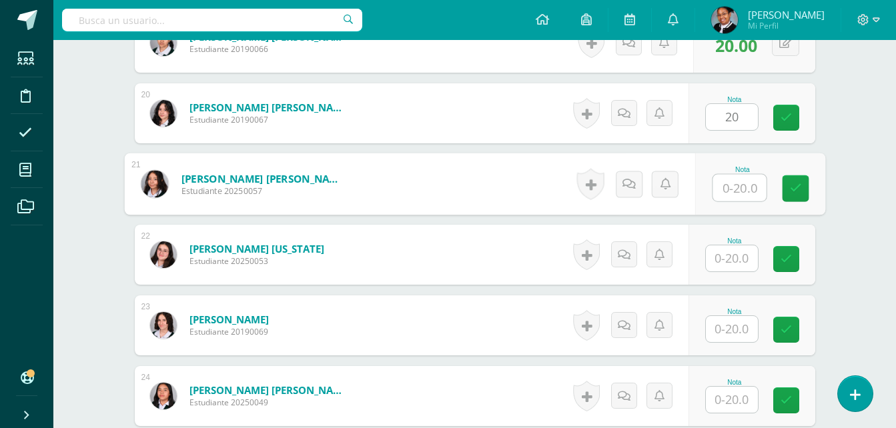
click at [738, 195] on input "text" at bounding box center [738, 188] width 53 height 27
type input "20"
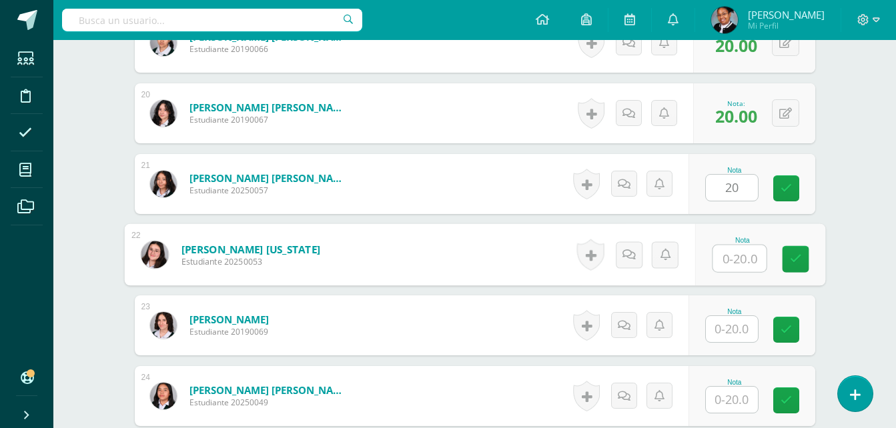
click at [742, 252] on input "text" at bounding box center [738, 258] width 53 height 27
type input "20"
click at [740, 323] on input "text" at bounding box center [732, 329] width 52 height 26
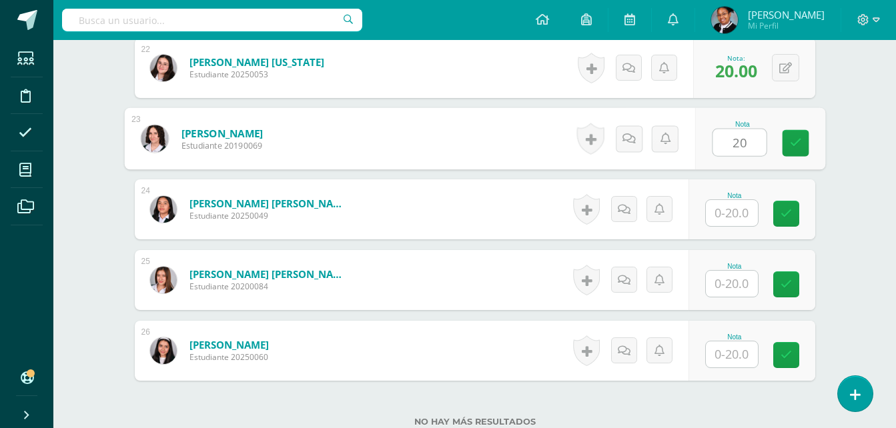
scroll to position [1936, 0]
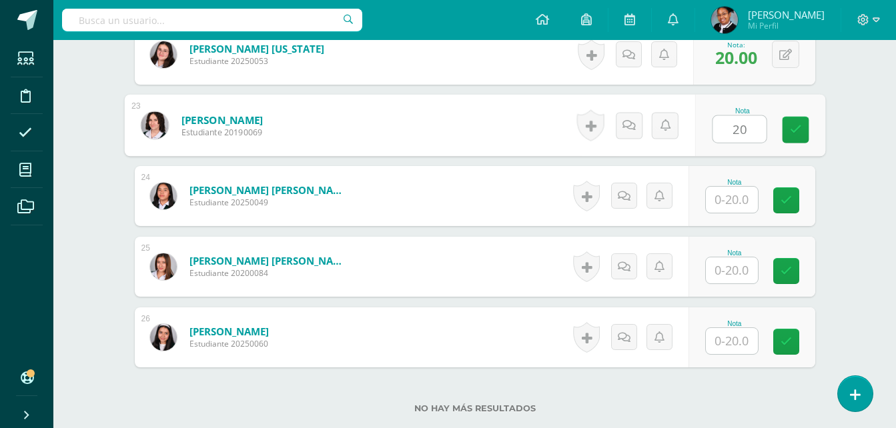
type input "20"
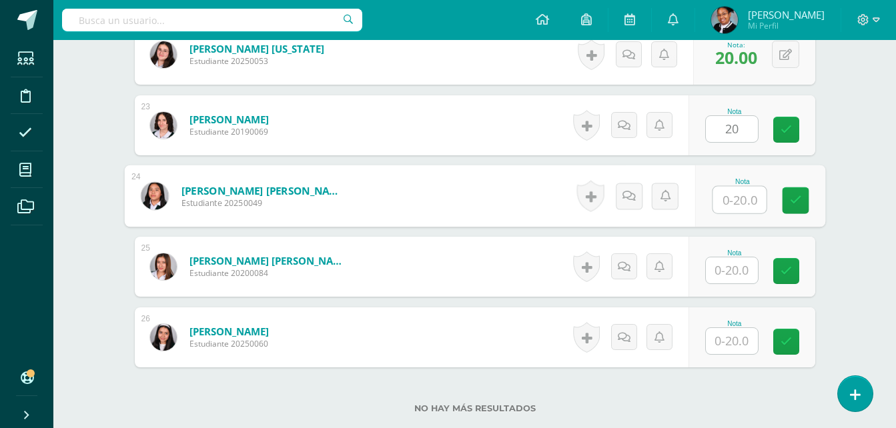
click at [741, 196] on input "text" at bounding box center [738, 200] width 53 height 27
type input "20"
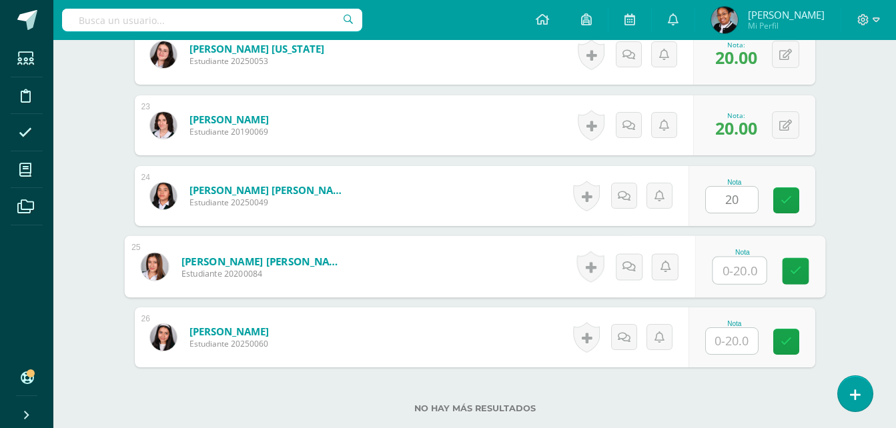
click at [733, 271] on input "text" at bounding box center [738, 270] width 53 height 27
type input "20"
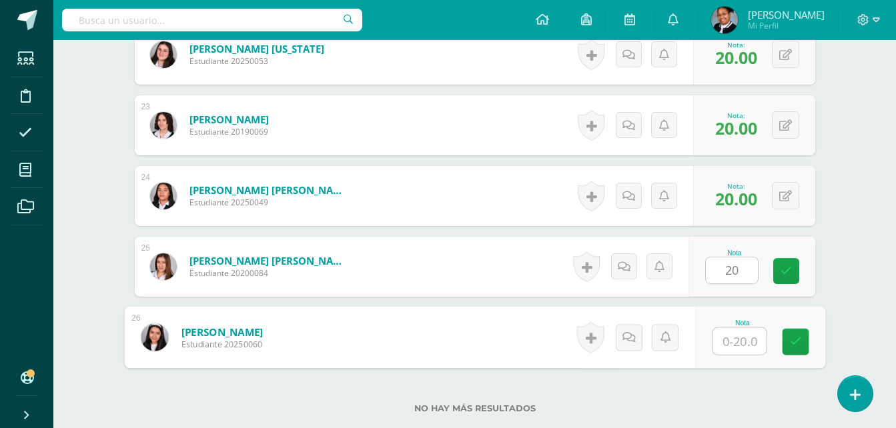
click at [734, 341] on input "text" at bounding box center [738, 341] width 53 height 27
type input "20"
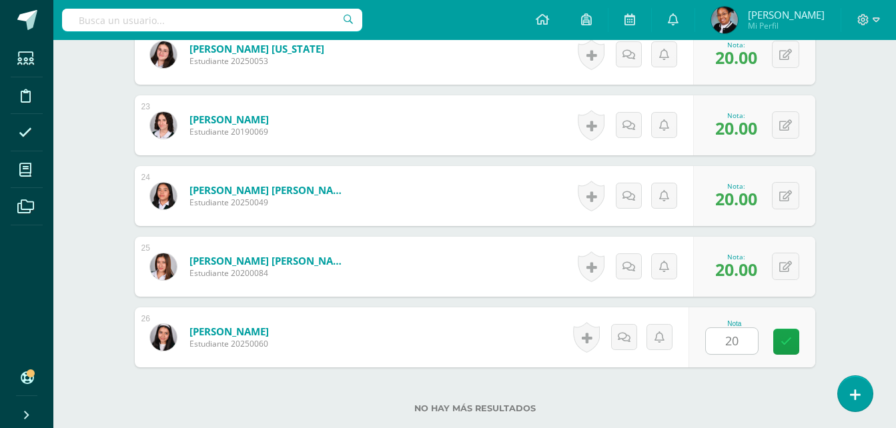
click at [755, 383] on div "No hay más resultados" at bounding box center [475, 399] width 680 height 62
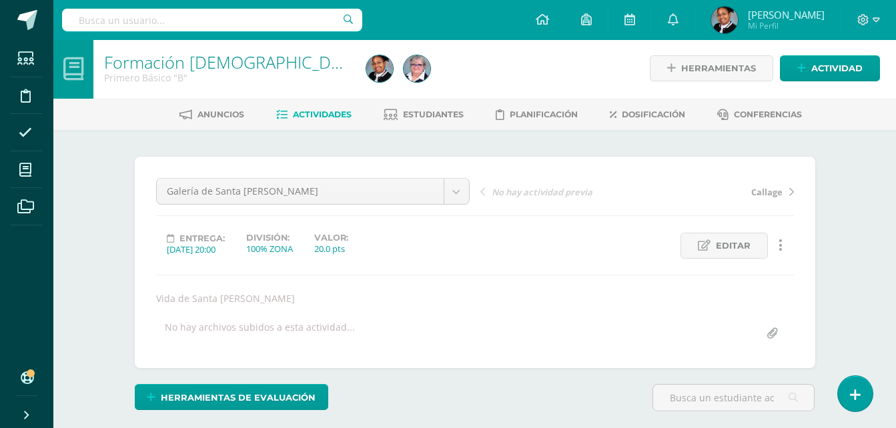
scroll to position [0, 0]
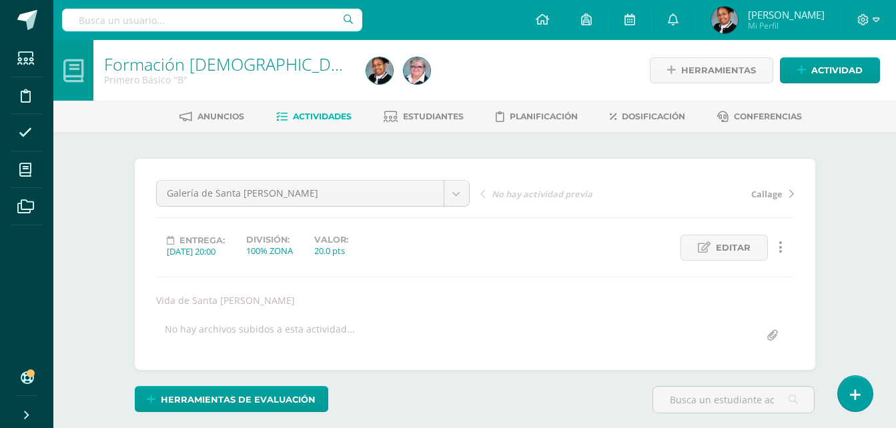
click at [302, 115] on span "Actividades" at bounding box center [322, 116] width 59 height 10
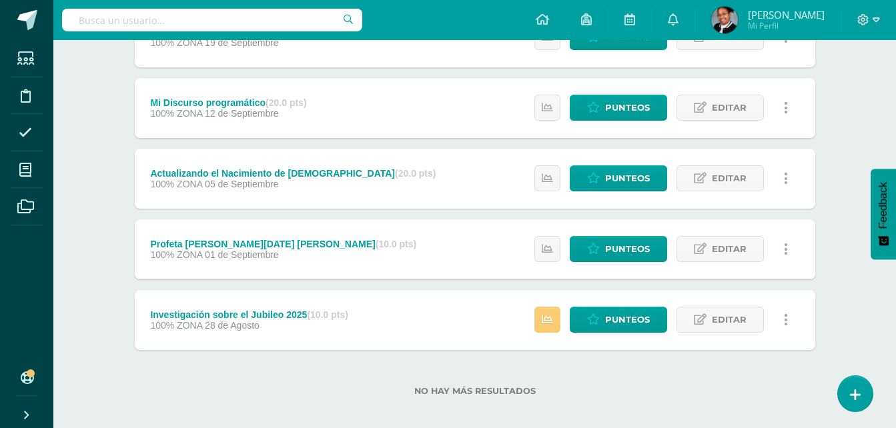
scroll to position [296, 0]
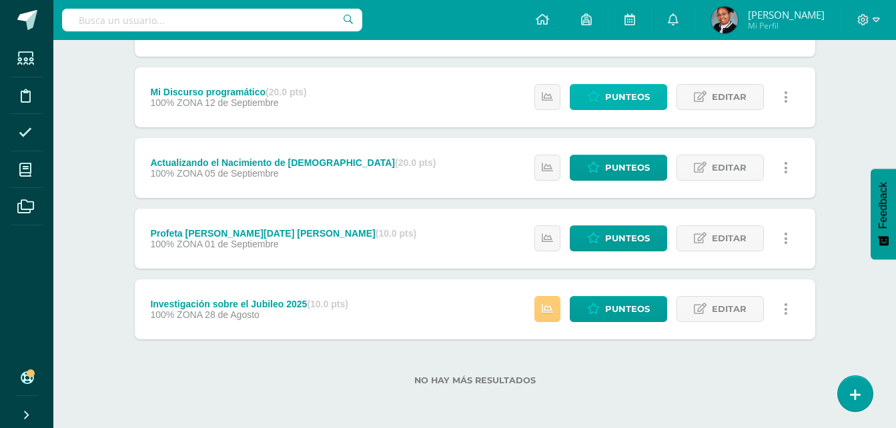
click at [637, 100] on span "Punteos" at bounding box center [627, 97] width 45 height 25
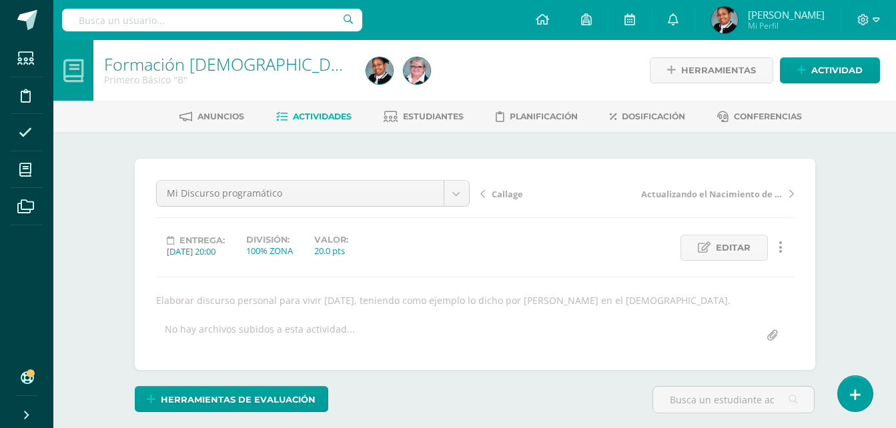
click at [305, 112] on span "Actividades" at bounding box center [322, 116] width 59 height 10
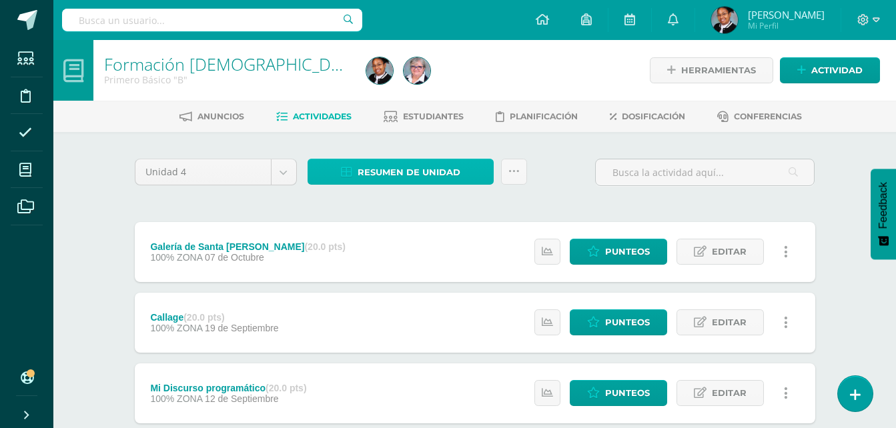
click at [417, 173] on span "Resumen de unidad" at bounding box center [409, 172] width 103 height 25
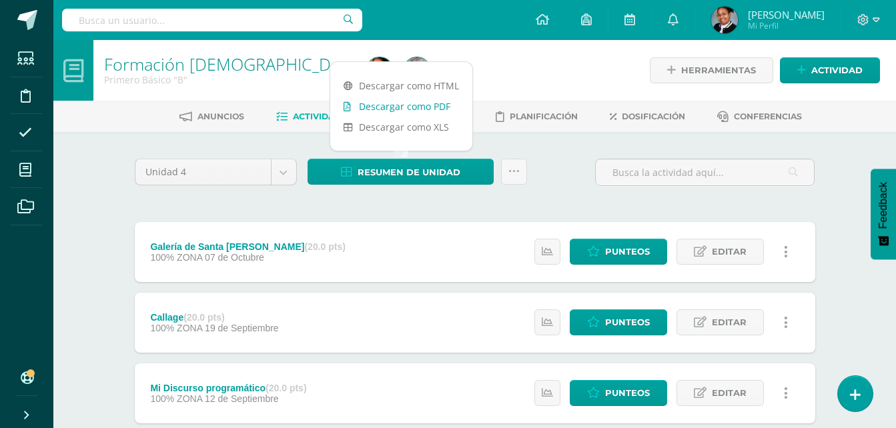
click at [401, 109] on link "Descargar como PDF" at bounding box center [401, 106] width 142 height 21
click at [413, 111] on link "Descargar como PDF" at bounding box center [401, 106] width 142 height 21
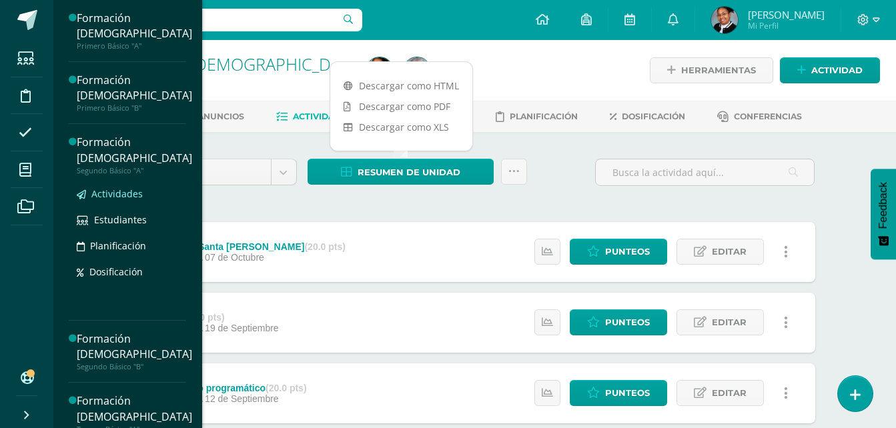
click at [118, 189] on span "Actividades" at bounding box center [116, 193] width 51 height 13
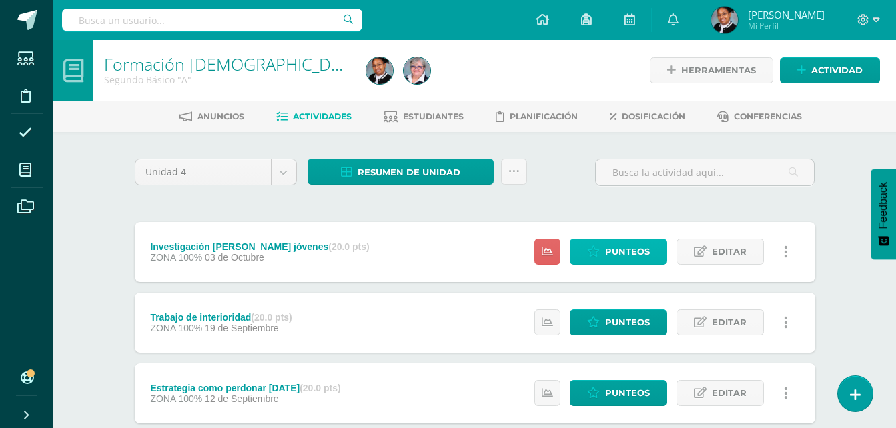
click at [612, 251] on span "Punteos" at bounding box center [627, 251] width 45 height 25
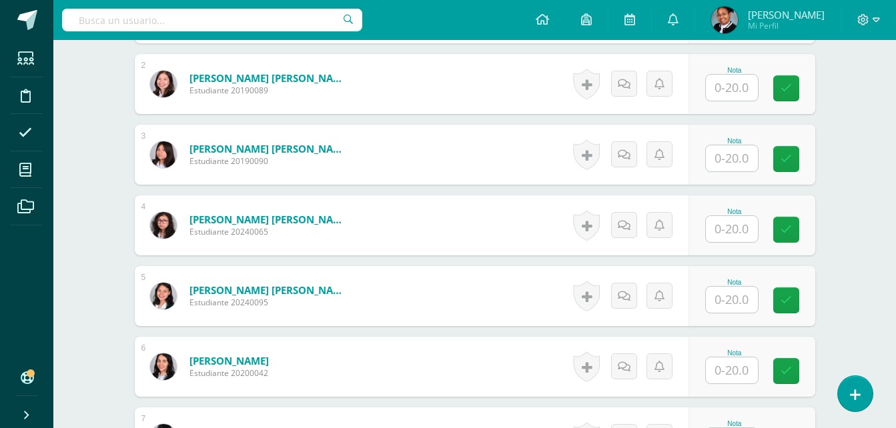
scroll to position [528, 0]
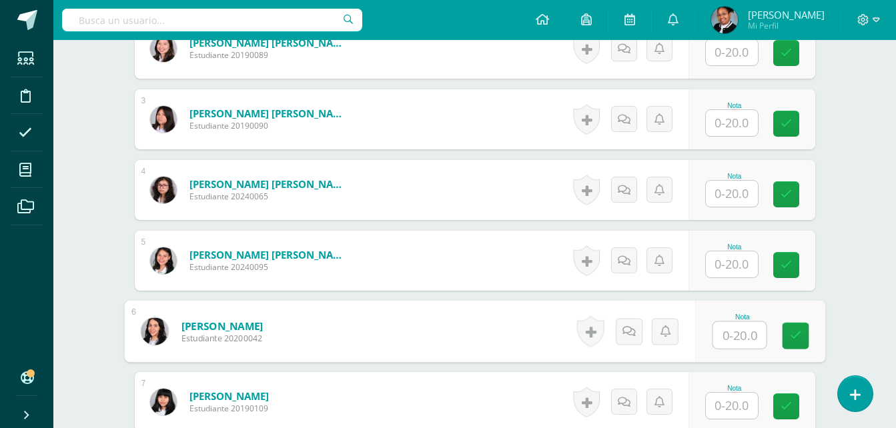
click at [736, 330] on input "text" at bounding box center [738, 335] width 53 height 27
type input "14"
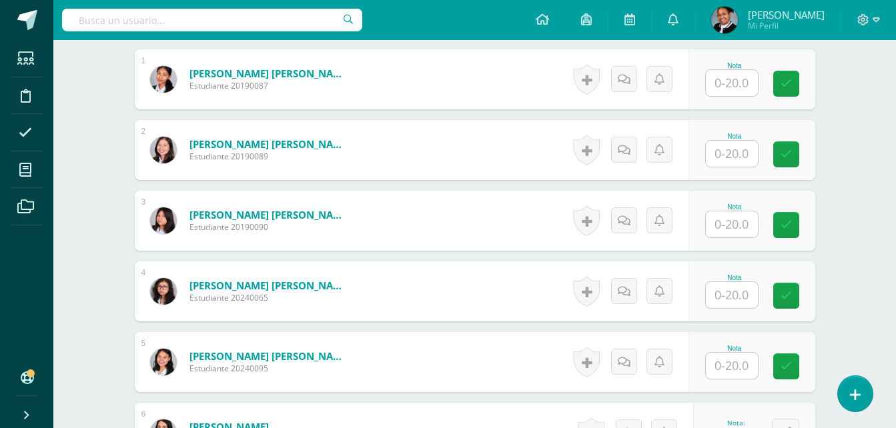
scroll to position [328, 0]
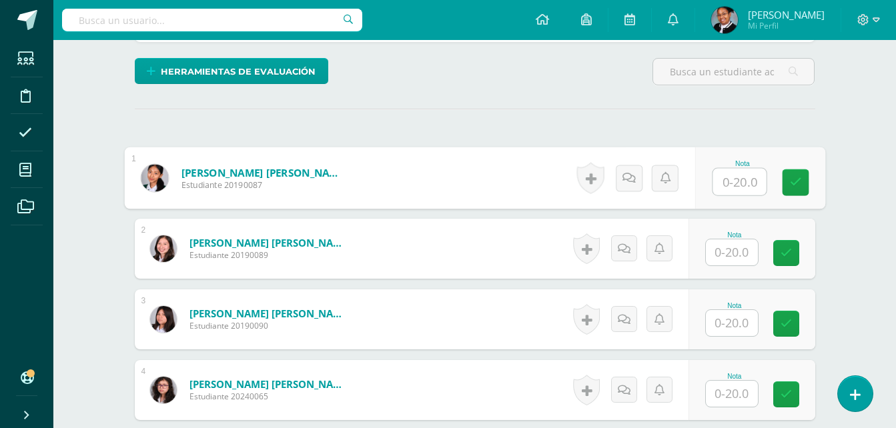
click at [732, 181] on input "text" at bounding box center [738, 182] width 53 height 27
type input "20"
click at [744, 249] on input "text" at bounding box center [732, 252] width 52 height 26
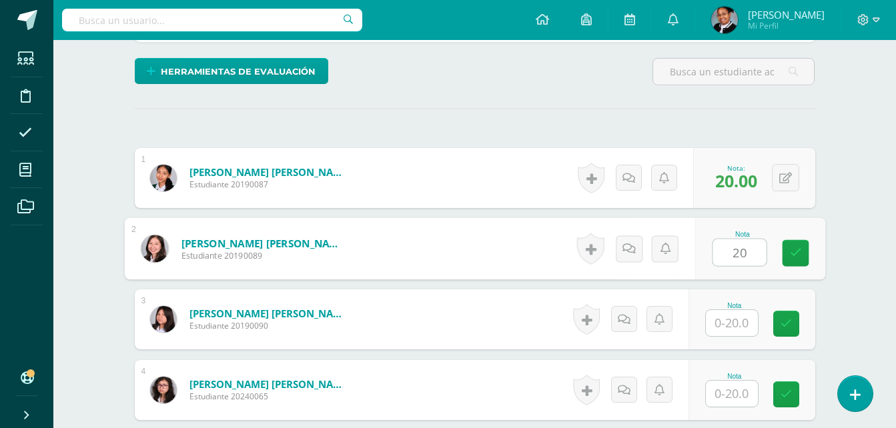
type input "20"
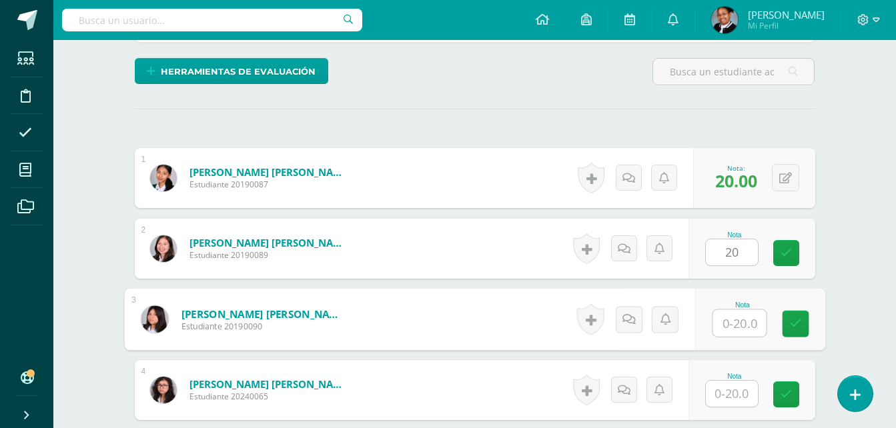
click at [734, 322] on input "text" at bounding box center [738, 323] width 53 height 27
type input "20"
click at [742, 395] on input "text" at bounding box center [732, 394] width 52 height 26
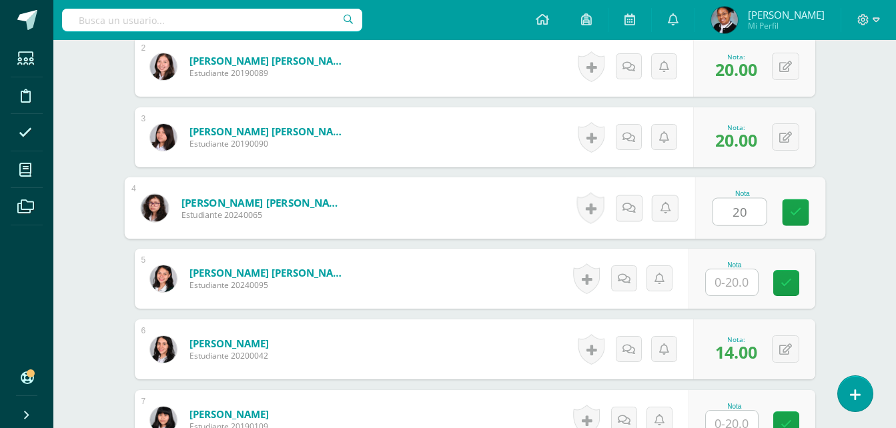
scroll to position [595, 0]
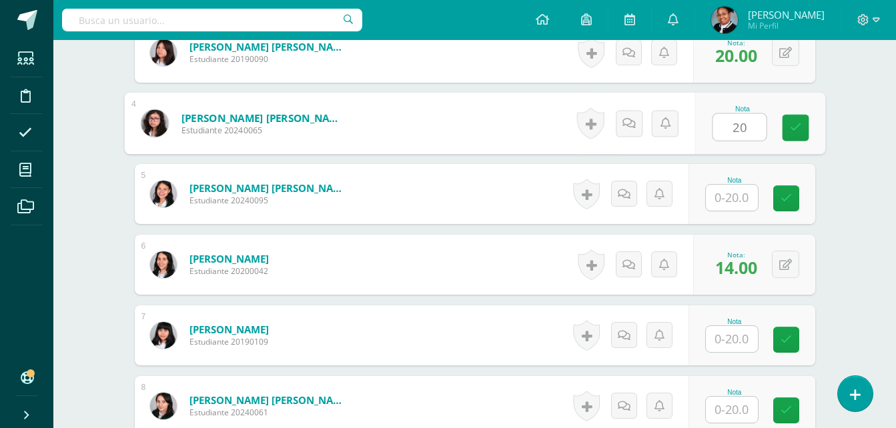
type input "20"
click at [745, 197] on input "text" at bounding box center [732, 198] width 52 height 26
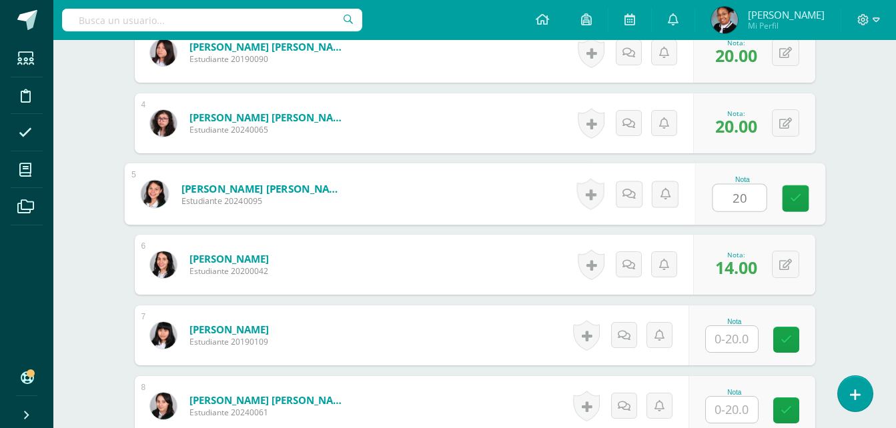
type input "20"
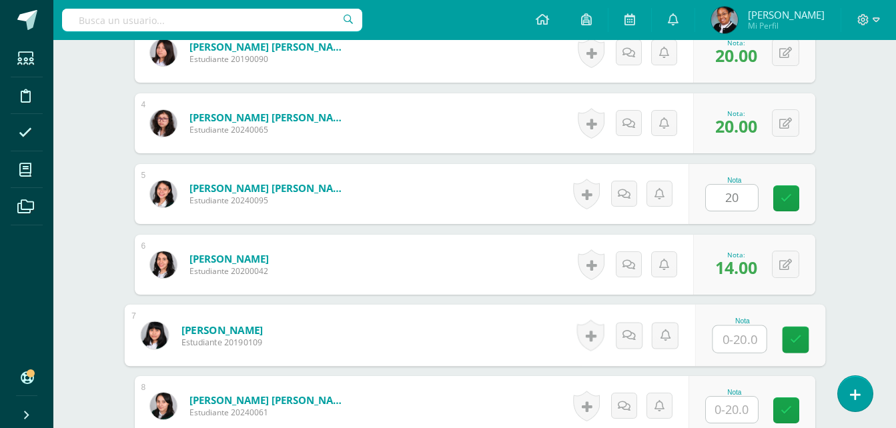
click at [742, 344] on input "text" at bounding box center [738, 339] width 53 height 27
type input "20"
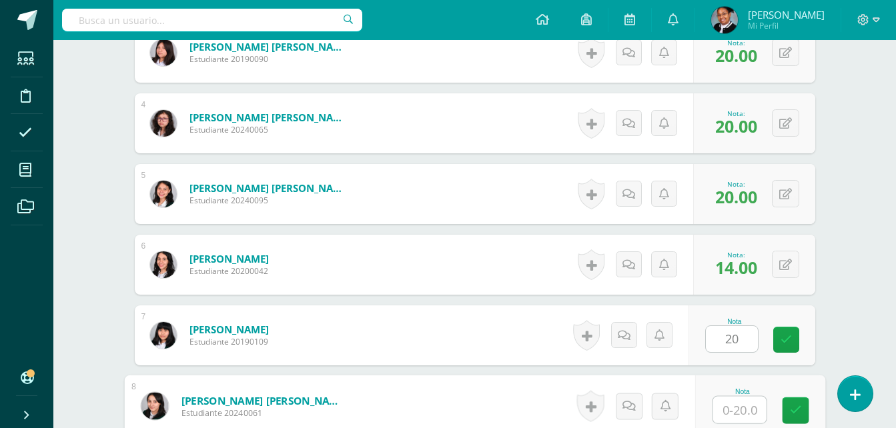
click at [751, 412] on input "text" at bounding box center [738, 410] width 53 height 27
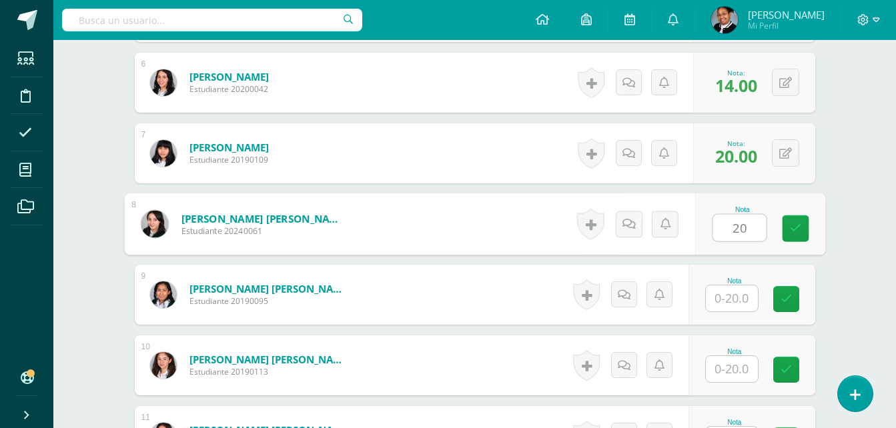
scroll to position [795, 0]
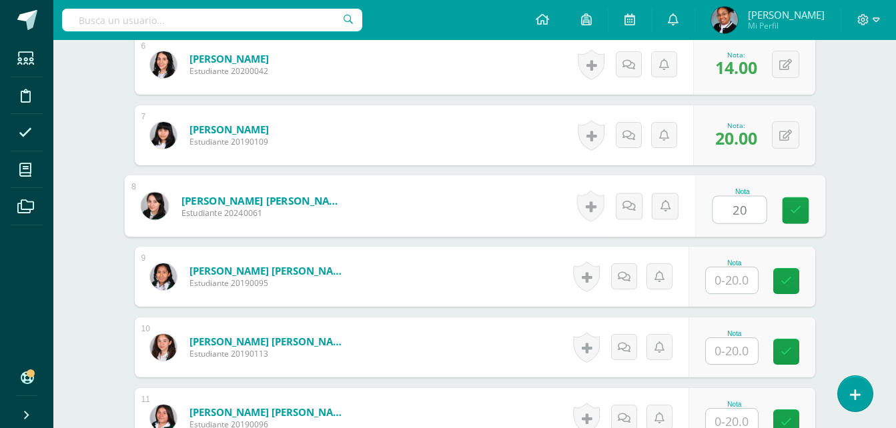
type input "20"
click at [752, 283] on input "text" at bounding box center [732, 280] width 52 height 26
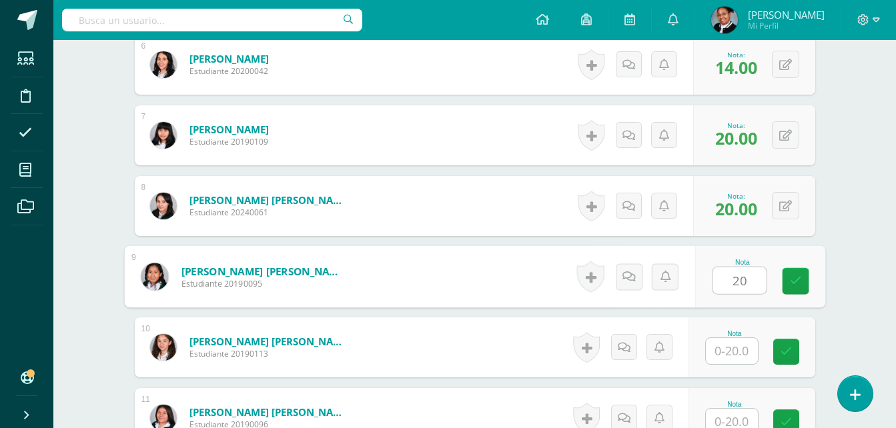
type input "20"
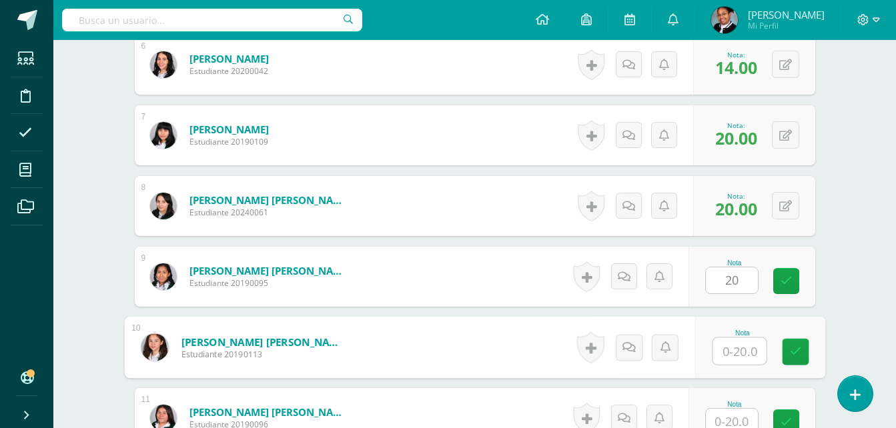
click at [749, 351] on input "text" at bounding box center [738, 351] width 53 height 27
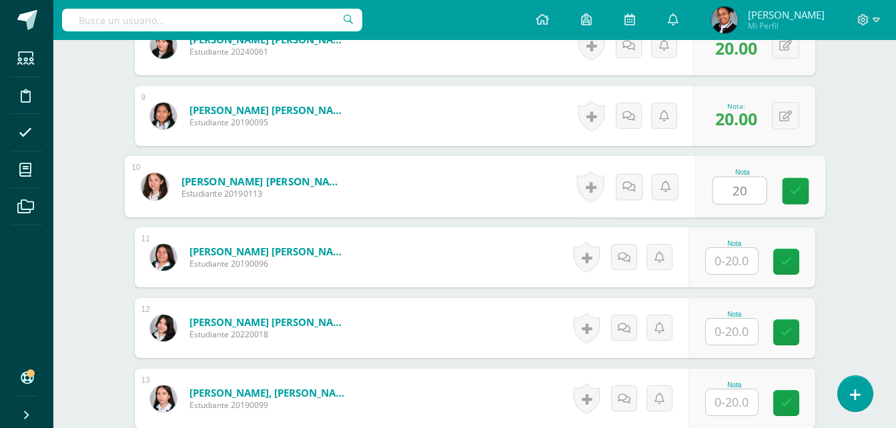
scroll to position [995, 0]
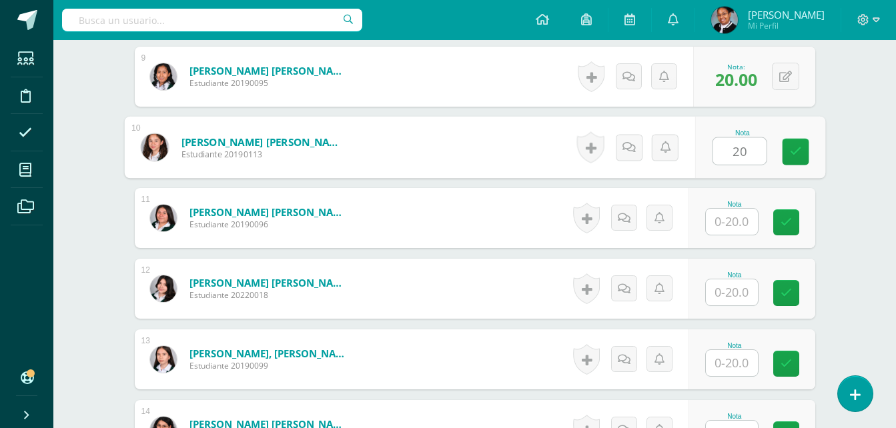
type input "20"
click at [737, 228] on input "text" at bounding box center [732, 222] width 52 height 26
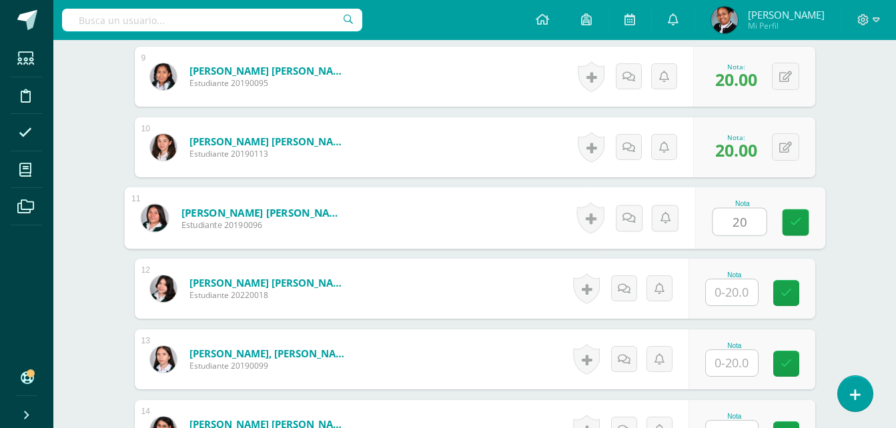
type input "20"
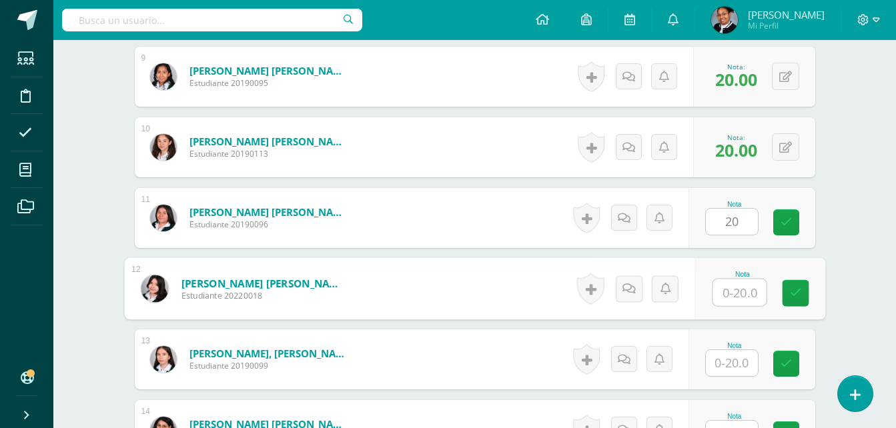
click at [740, 286] on input "text" at bounding box center [738, 292] width 53 height 27
type input "20"
click at [748, 366] on input "text" at bounding box center [732, 363] width 52 height 26
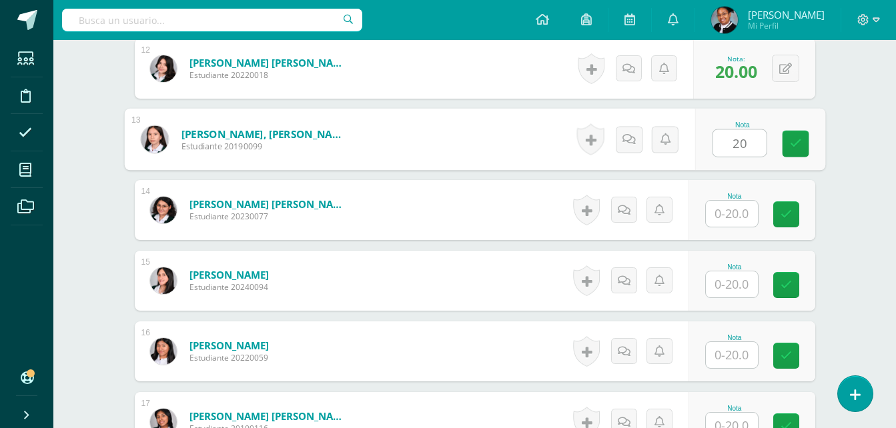
scroll to position [1262, 0]
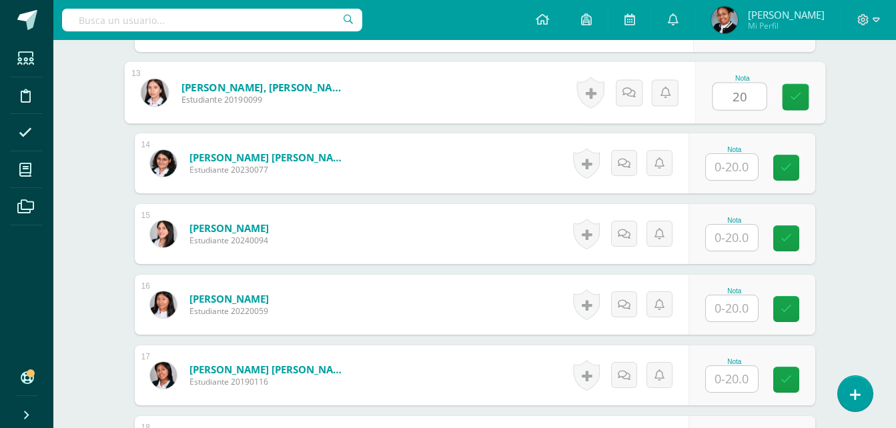
type input "20"
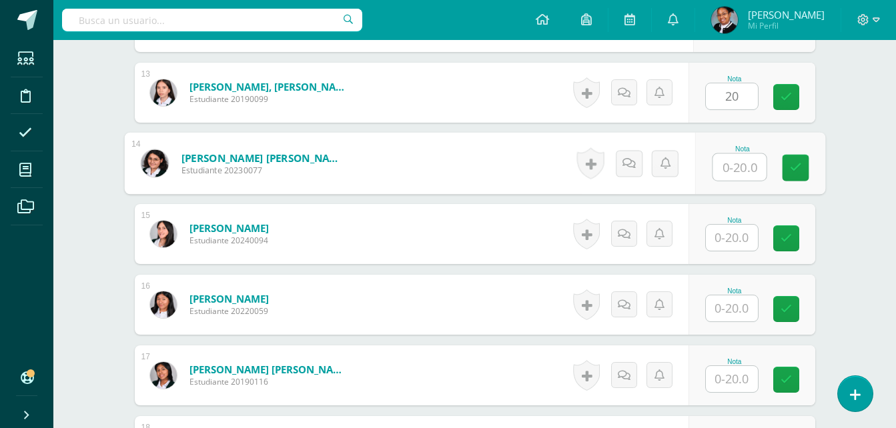
click at [724, 163] on input "text" at bounding box center [738, 167] width 53 height 27
type input "20"
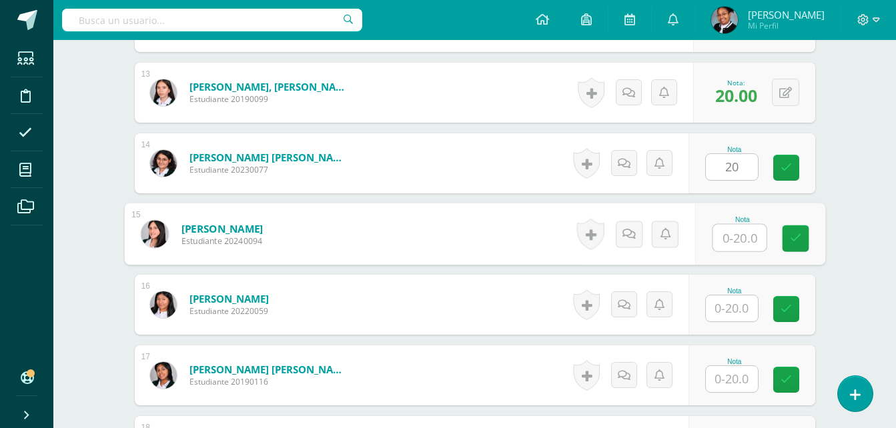
click at [724, 242] on input "text" at bounding box center [738, 238] width 53 height 27
type input "20"
click at [738, 318] on input "text" at bounding box center [732, 309] width 52 height 26
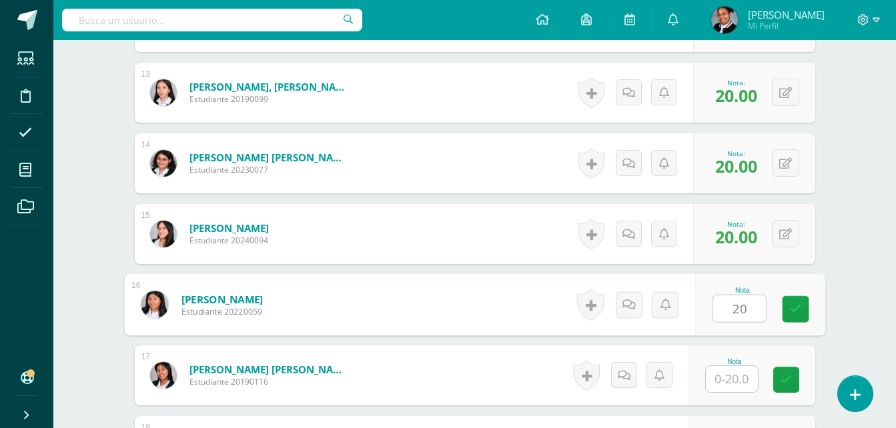
type input "20"
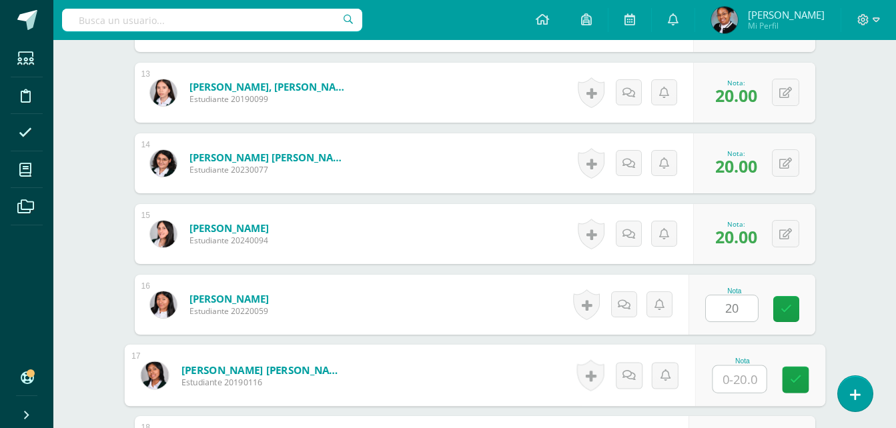
click at [742, 386] on input "text" at bounding box center [738, 379] width 53 height 27
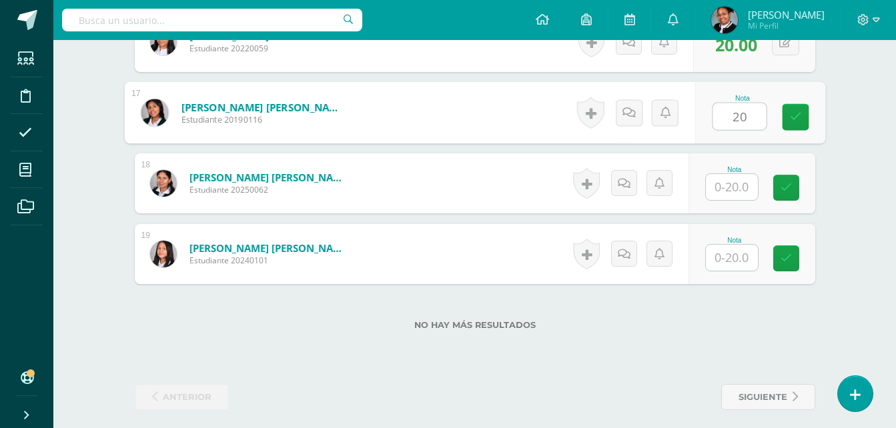
scroll to position [1529, 0]
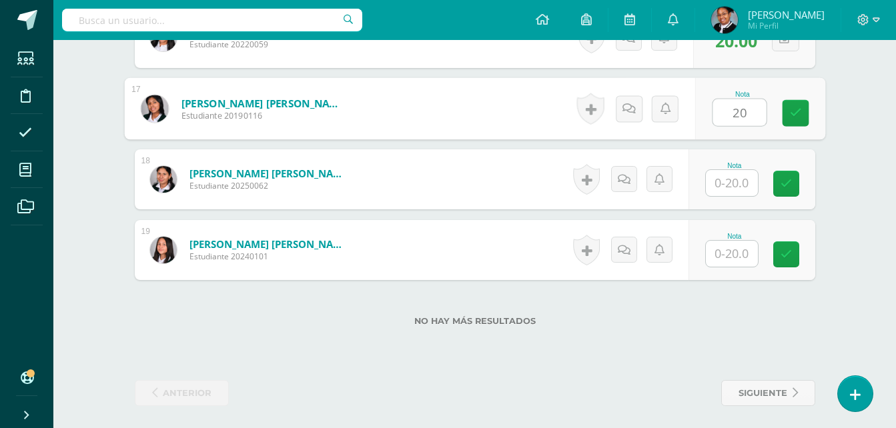
type input "20"
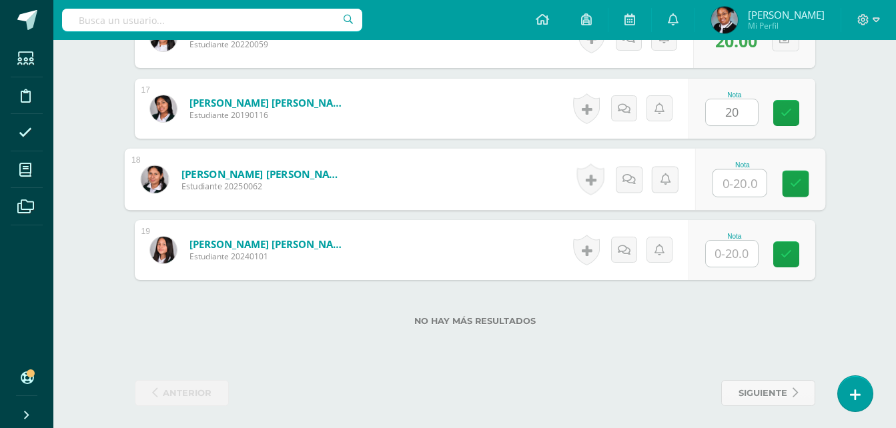
click at [750, 187] on input "text" at bounding box center [738, 183] width 53 height 27
type input "20"
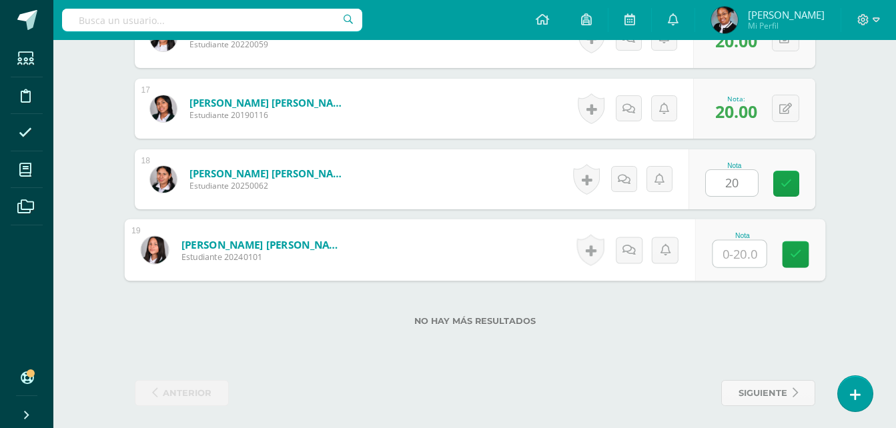
click at [741, 254] on input "text" at bounding box center [738, 254] width 53 height 27
type input "20"
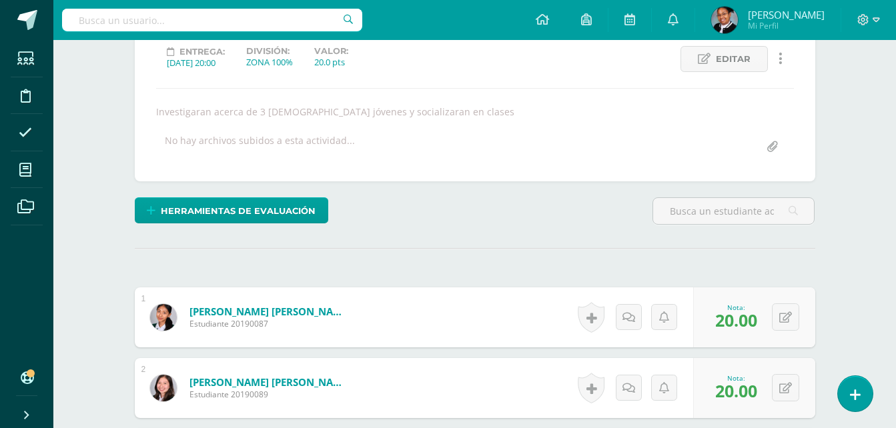
scroll to position [0, 0]
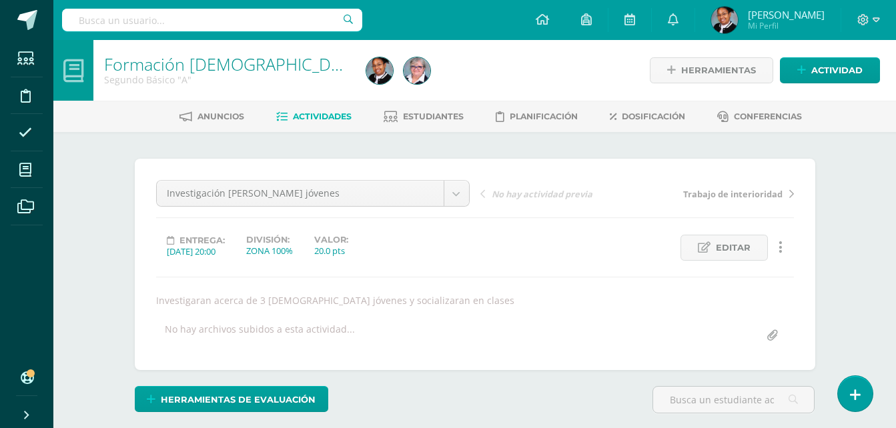
click at [326, 115] on span "Actividades" at bounding box center [322, 116] width 59 height 10
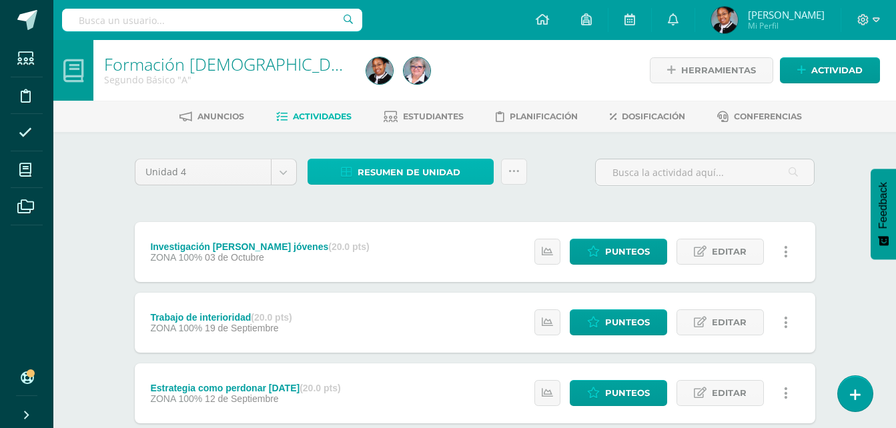
click at [465, 169] on link "Resumen de unidad" at bounding box center [401, 172] width 186 height 26
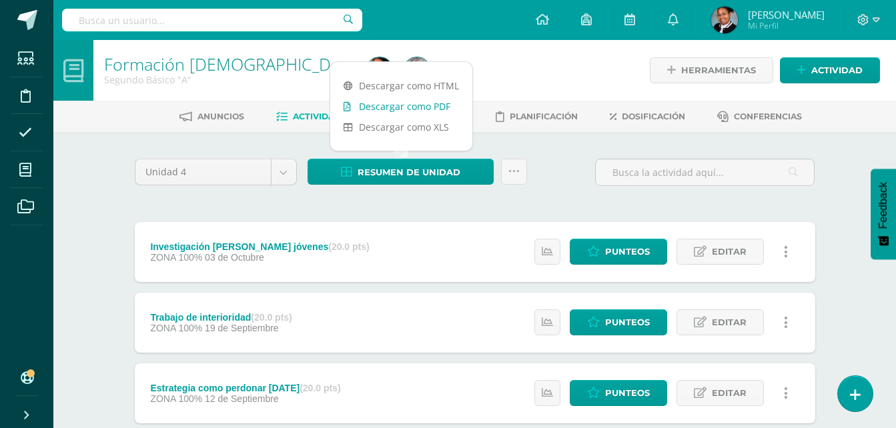
click at [412, 103] on link "Descargar como PDF" at bounding box center [401, 106] width 142 height 21
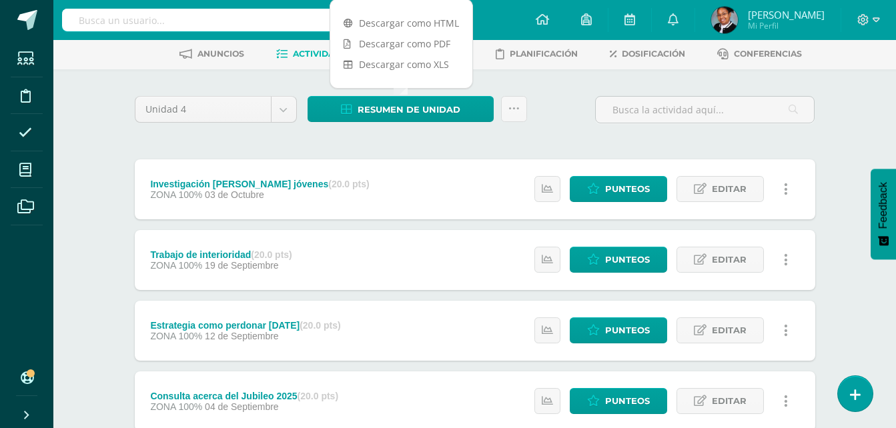
scroll to position [225, 0]
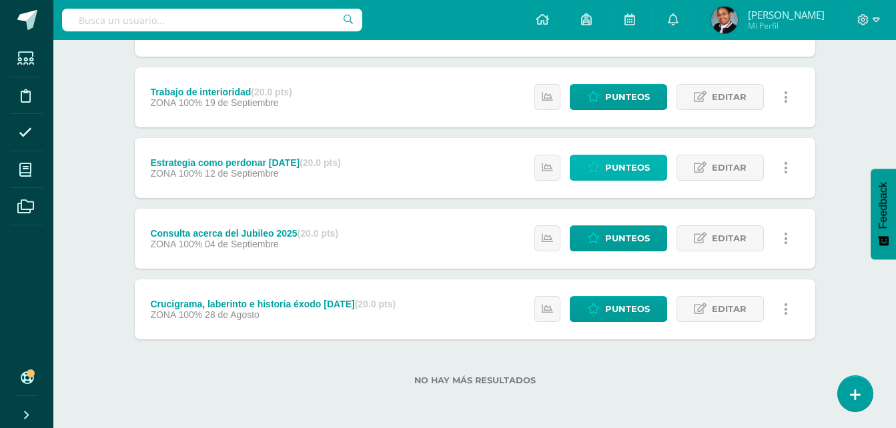
click at [619, 161] on span "Punteos" at bounding box center [627, 167] width 45 height 25
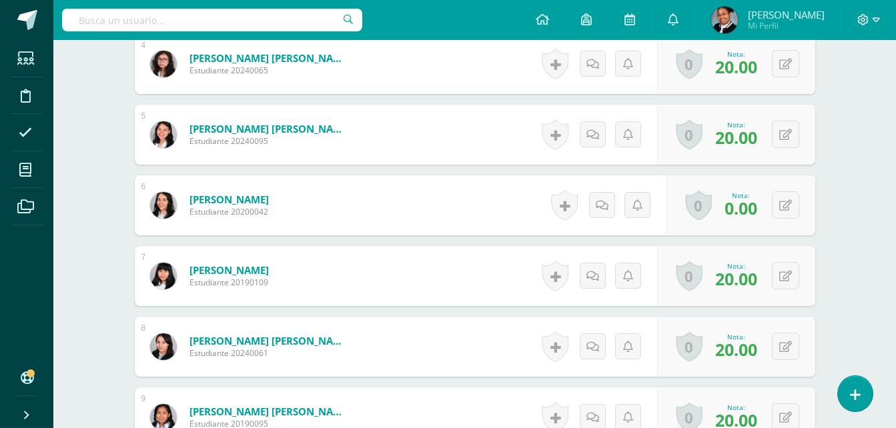
scroll to position [661, 0]
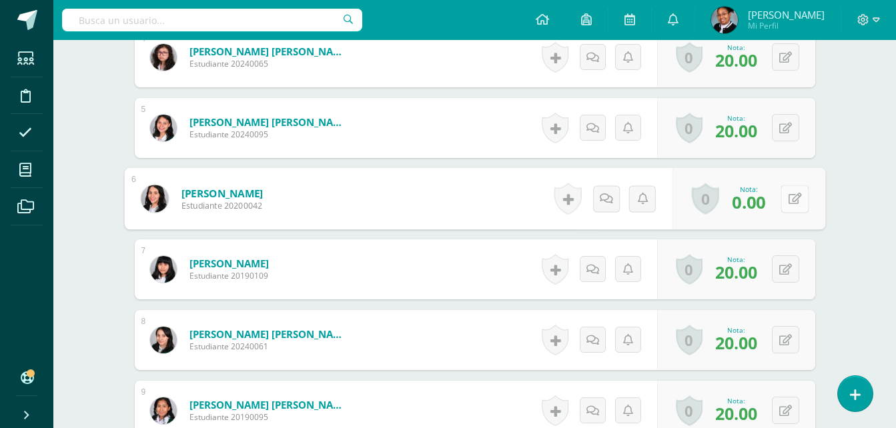
click at [788, 199] on icon at bounding box center [794, 198] width 13 height 11
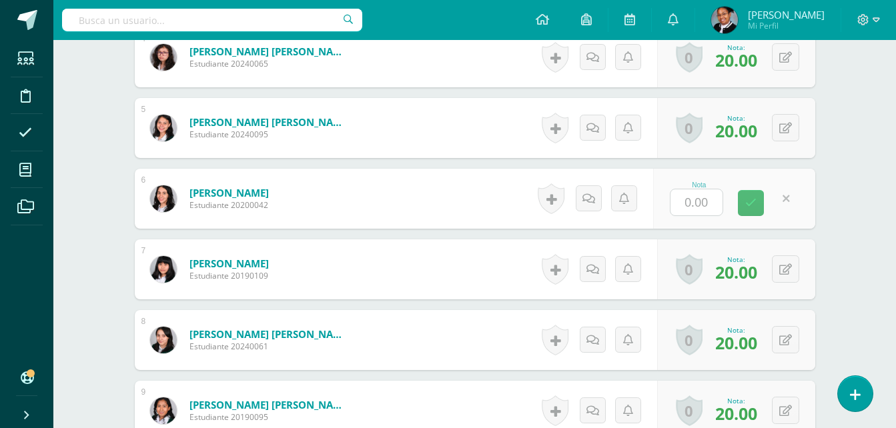
scroll to position [662, 0]
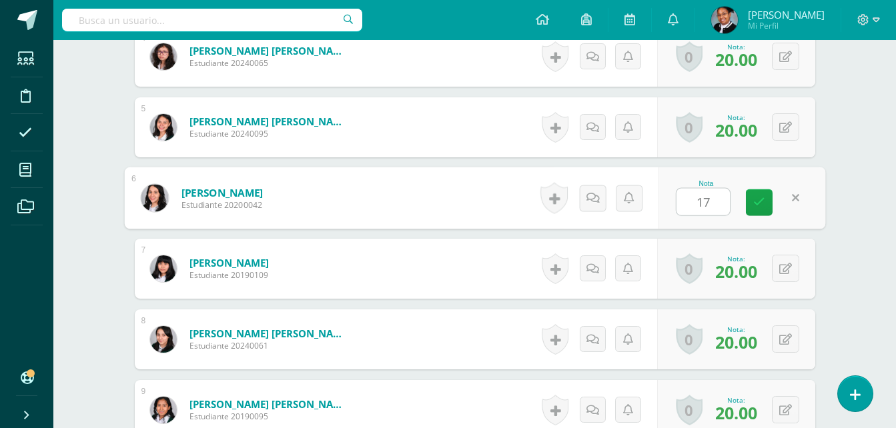
type input "17"
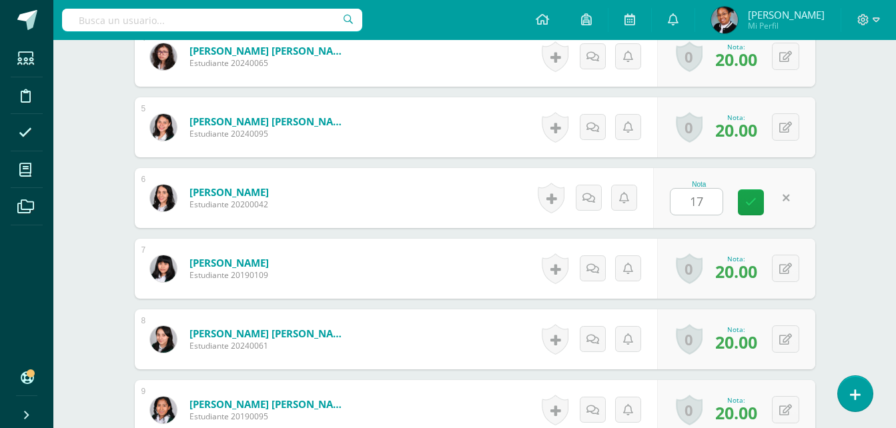
click at [862, 243] on div "Formación [DEMOGRAPHIC_DATA] Segundo Básico "A" Herramientas Detalle de asisten…" at bounding box center [474, 339] width 842 height 1922
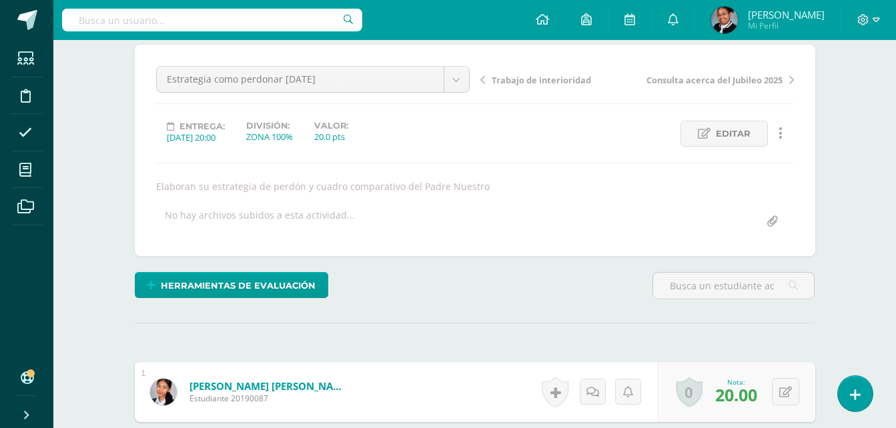
scroll to position [0, 0]
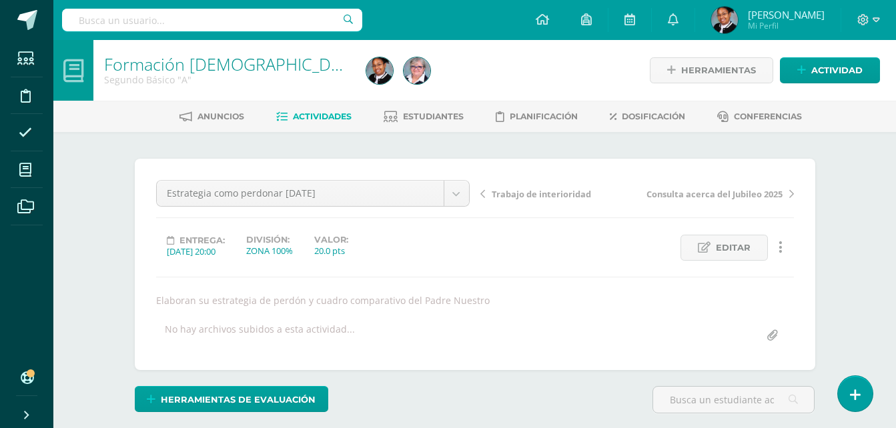
click at [318, 117] on span "Actividades" at bounding box center [322, 116] width 59 height 10
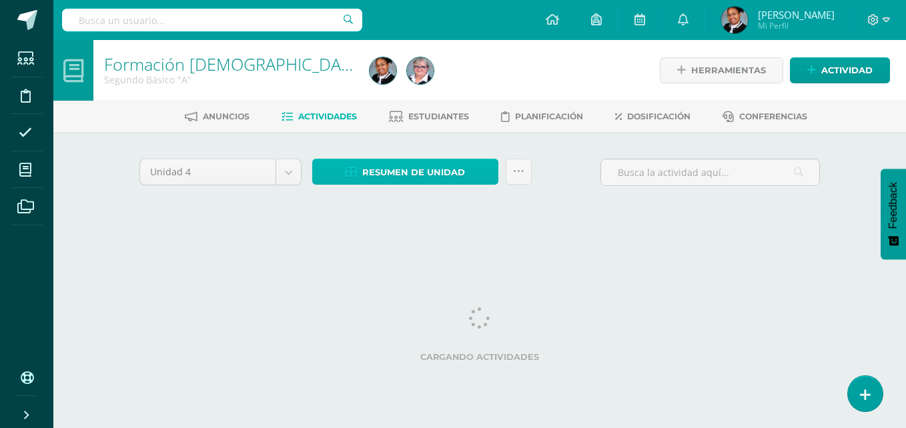
click at [393, 163] on span "Resumen de unidad" at bounding box center [413, 172] width 103 height 25
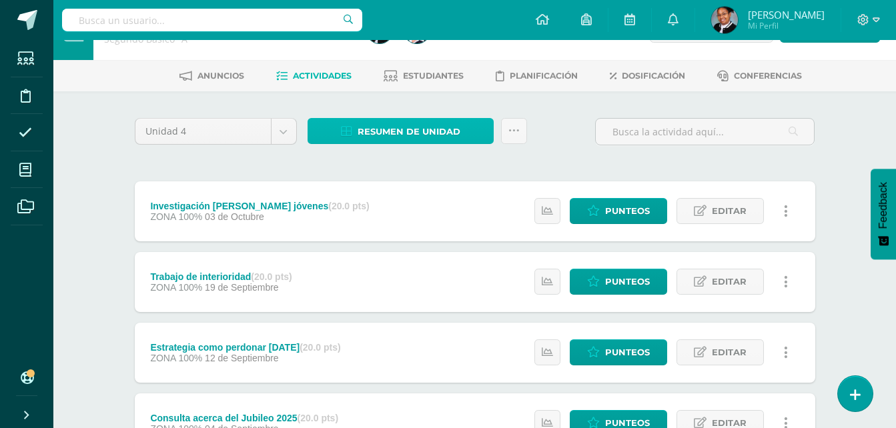
scroll to position [25, 0]
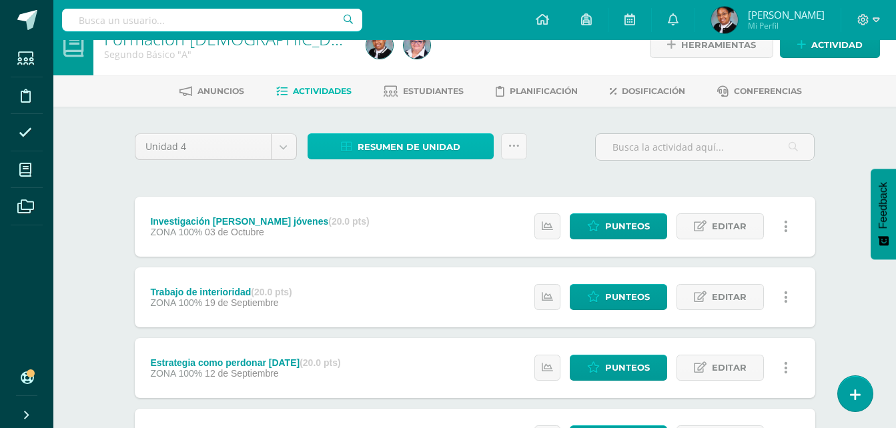
click at [438, 151] on span "Resumen de unidad" at bounding box center [409, 147] width 103 height 25
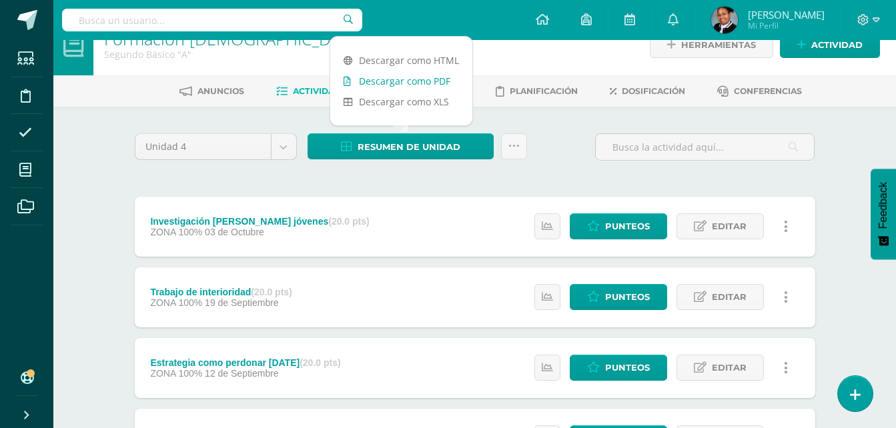
click at [415, 83] on link "Descargar como PDF" at bounding box center [401, 81] width 142 height 21
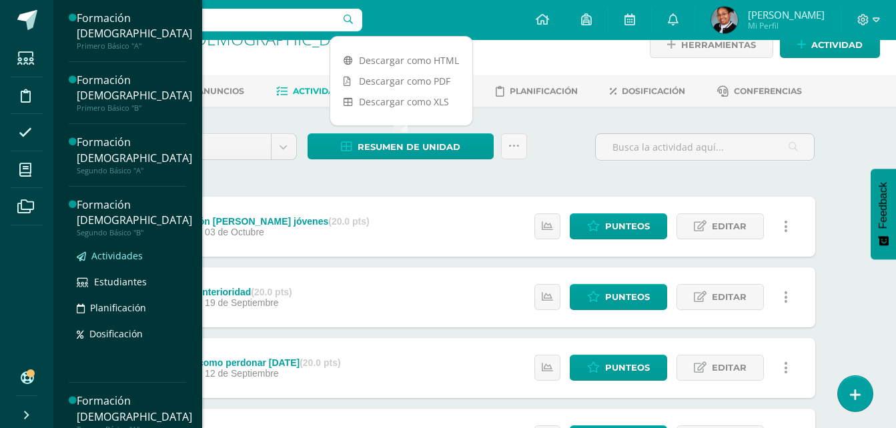
click at [139, 253] on span "Actividades" at bounding box center [116, 255] width 51 height 13
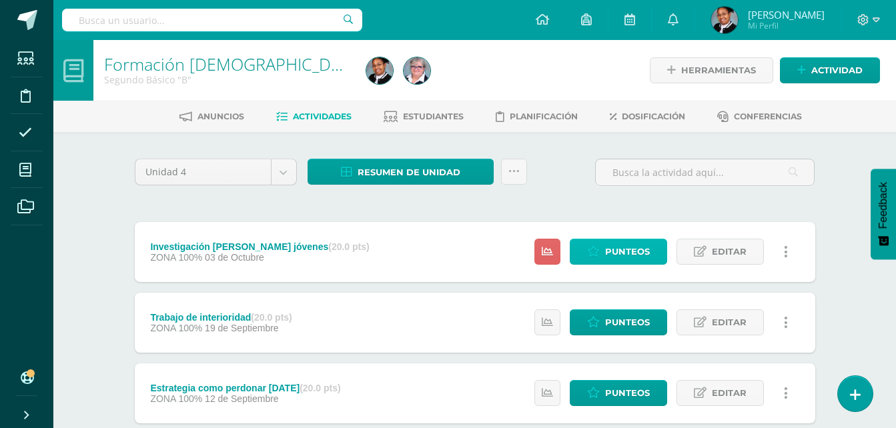
click at [648, 257] on span "Punteos" at bounding box center [627, 251] width 45 height 25
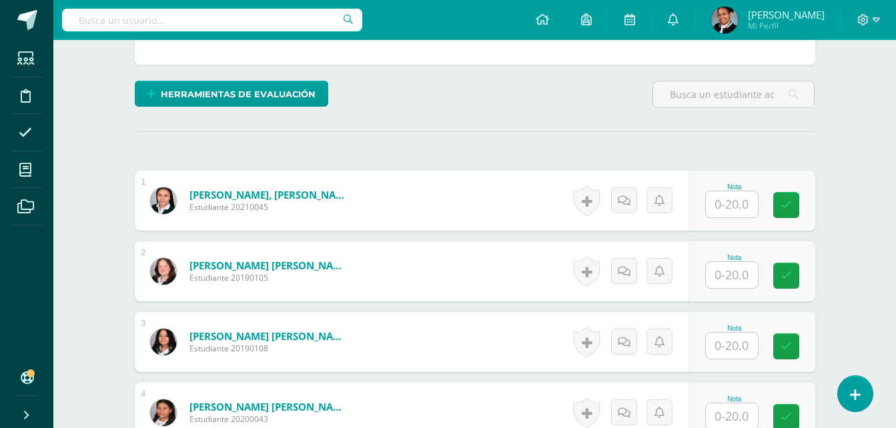
scroll to position [335, 0]
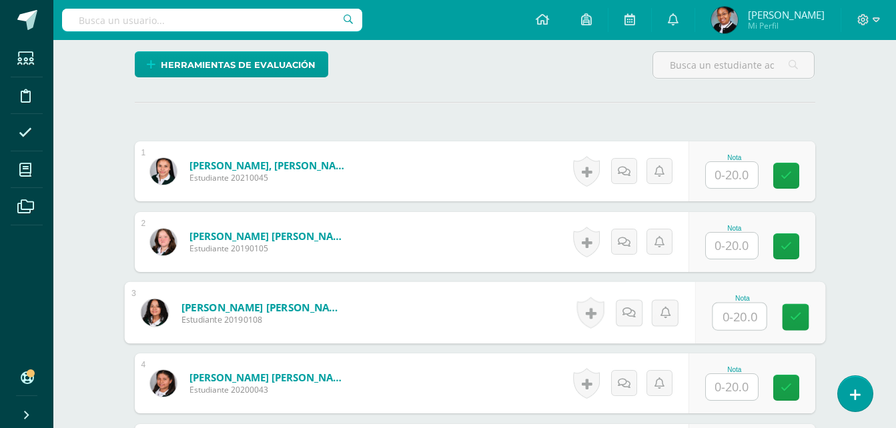
click at [752, 318] on input "text" at bounding box center [738, 317] width 53 height 27
type input "18"
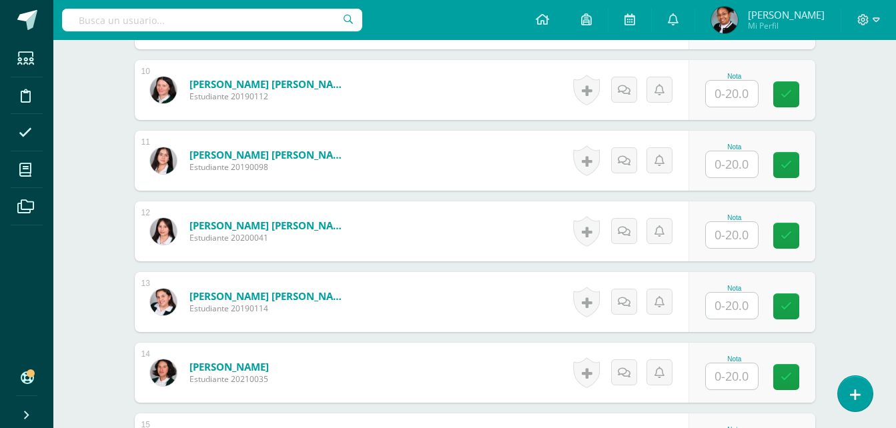
scroll to position [1069, 0]
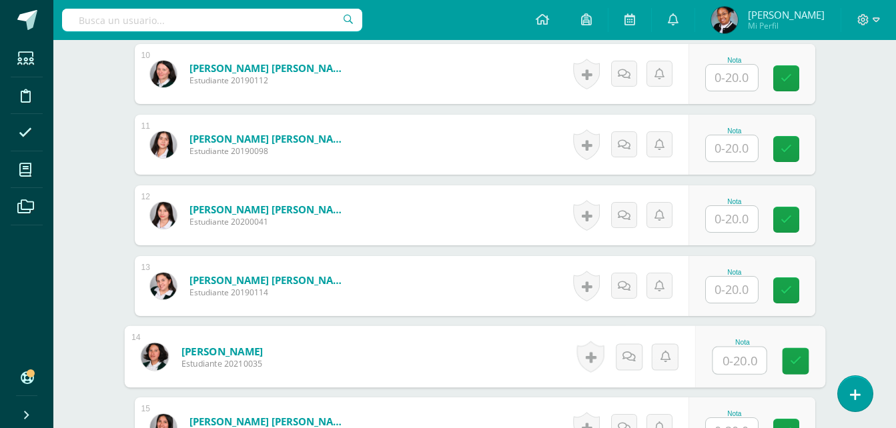
click at [736, 354] on input "text" at bounding box center [738, 361] width 53 height 27
type input "10"
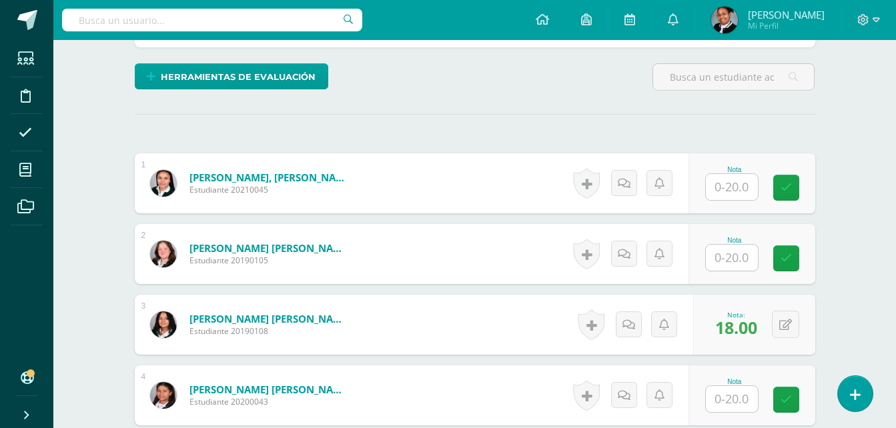
scroll to position [335, 0]
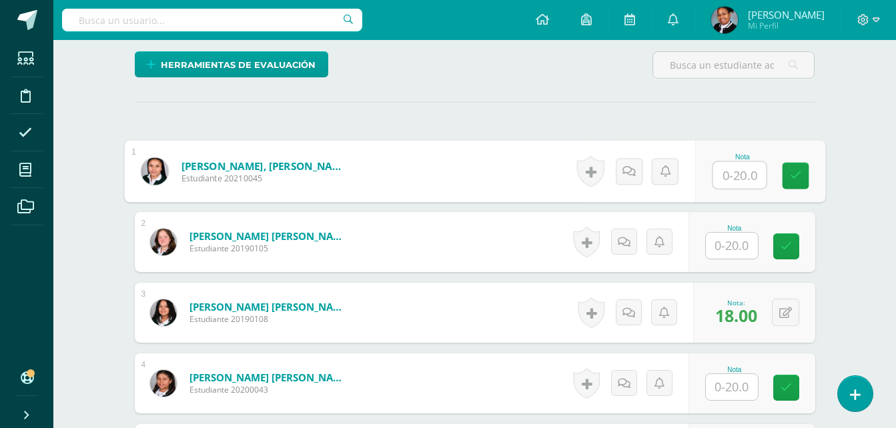
click at [740, 180] on input "text" at bounding box center [738, 175] width 53 height 27
type input "20"
click at [740, 246] on input "text" at bounding box center [732, 246] width 52 height 26
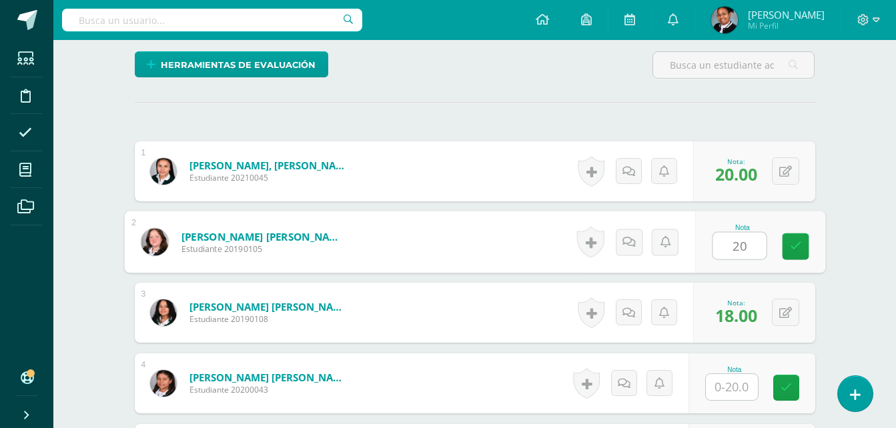
type input "20"
click at [736, 388] on input "text" at bounding box center [732, 387] width 52 height 26
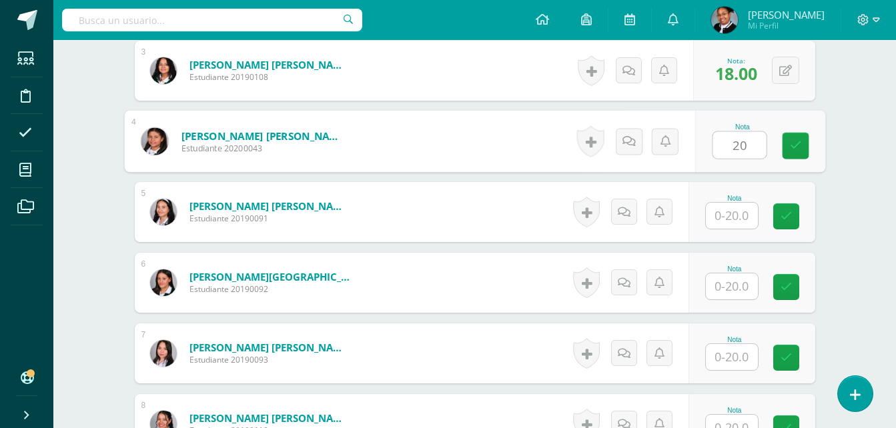
scroll to position [602, 0]
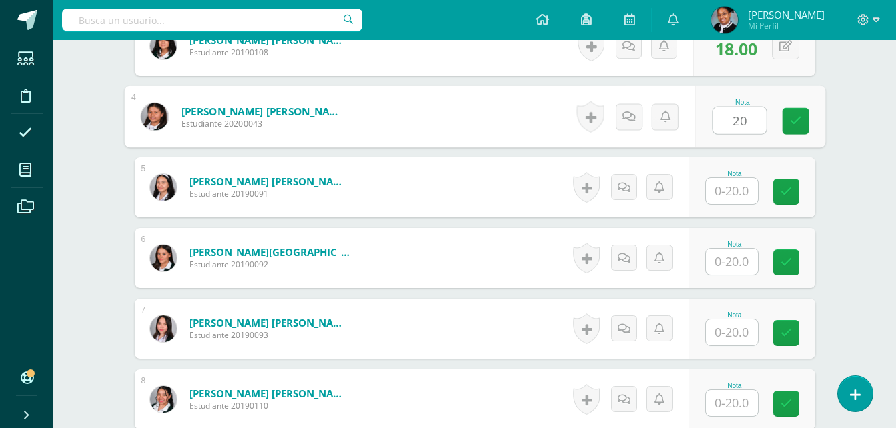
type input "20"
click at [746, 198] on input "text" at bounding box center [732, 191] width 52 height 26
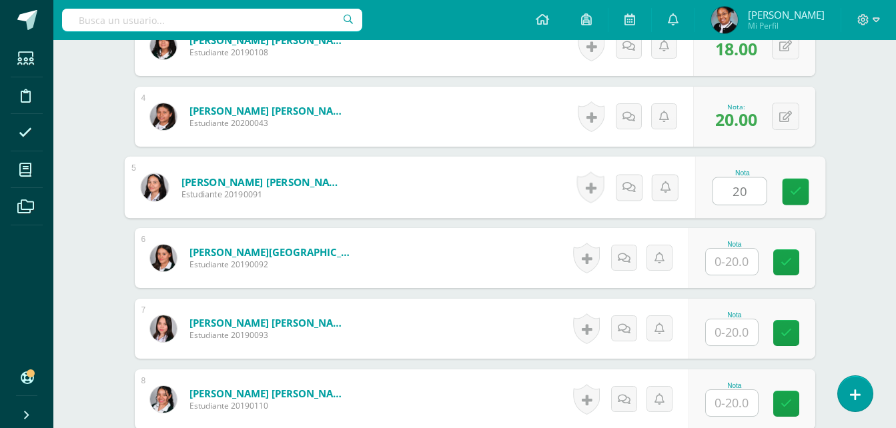
type input "20"
click at [743, 265] on input "text" at bounding box center [732, 262] width 52 height 26
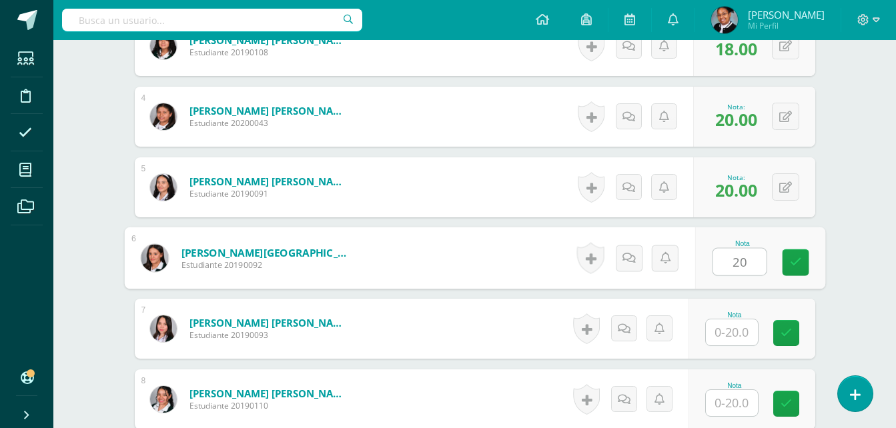
type input "20"
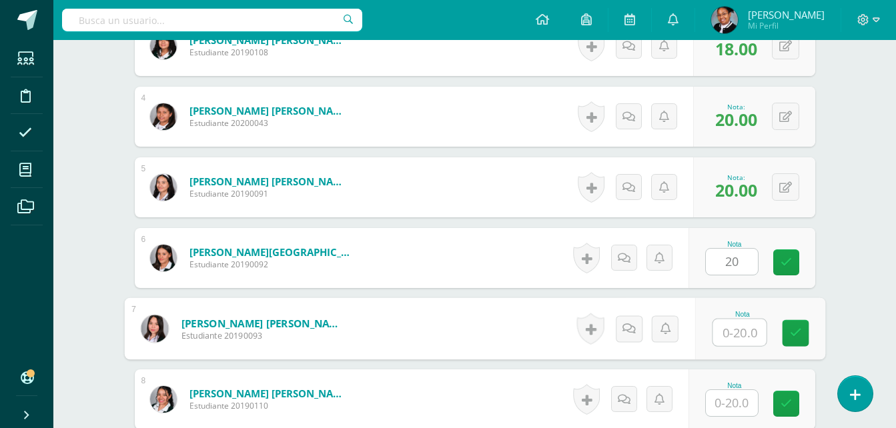
click at [736, 340] on input "text" at bounding box center [738, 333] width 53 height 27
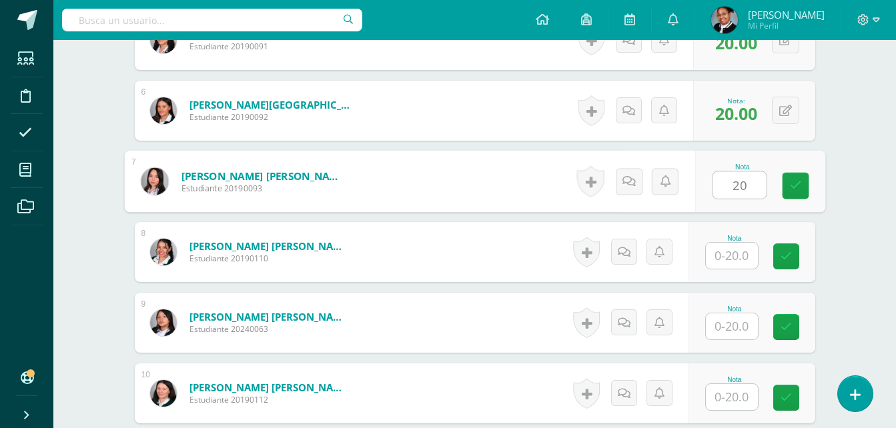
scroll to position [802, 0]
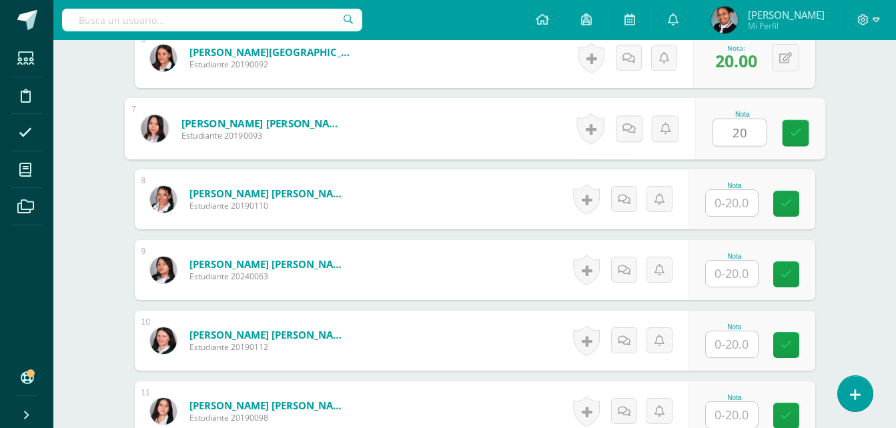
type input "20"
click at [738, 205] on input "text" at bounding box center [732, 203] width 52 height 26
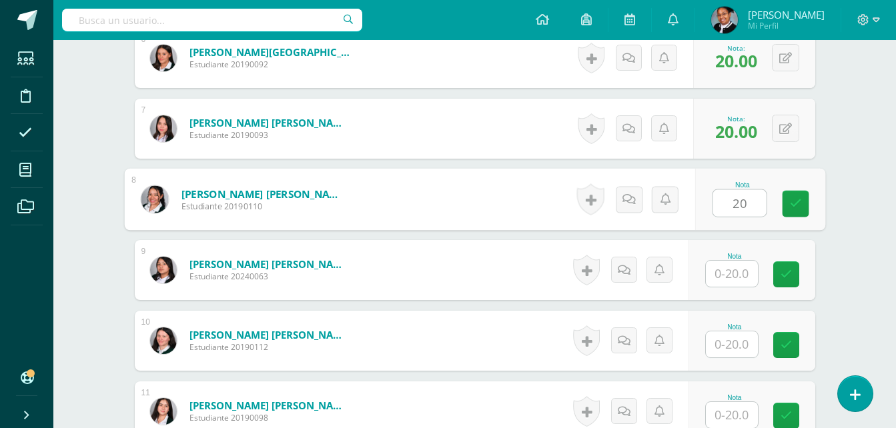
type input "20"
click at [743, 270] on input "text" at bounding box center [732, 274] width 52 height 26
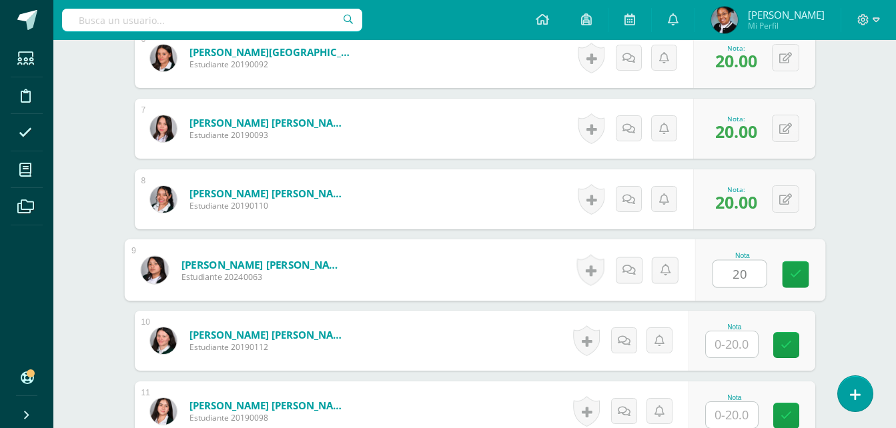
type input "20"
click at [730, 350] on input "text" at bounding box center [732, 345] width 52 height 26
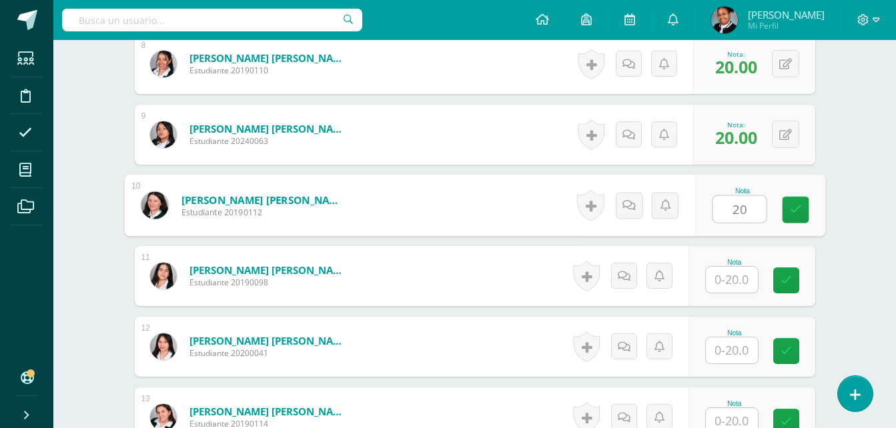
scroll to position [1002, 0]
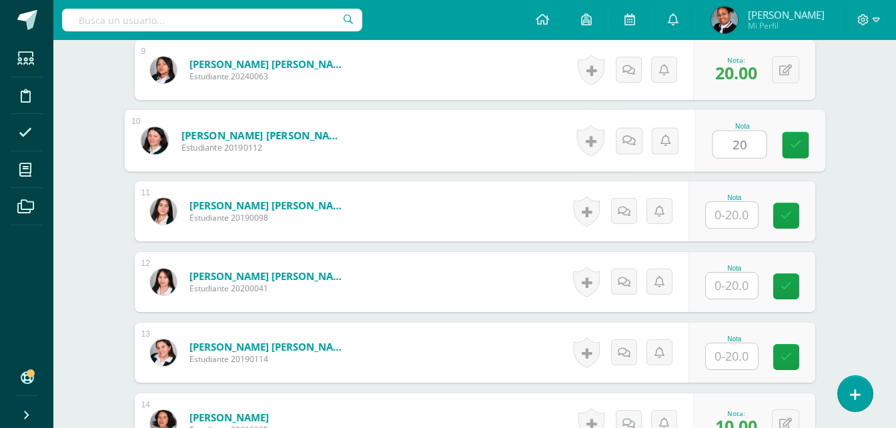
type input "20"
click at [741, 216] on input "text" at bounding box center [732, 215] width 52 height 26
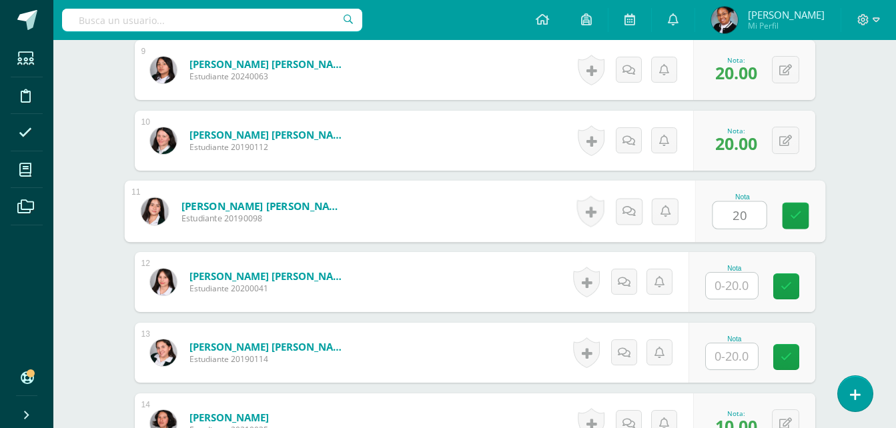
type input "20"
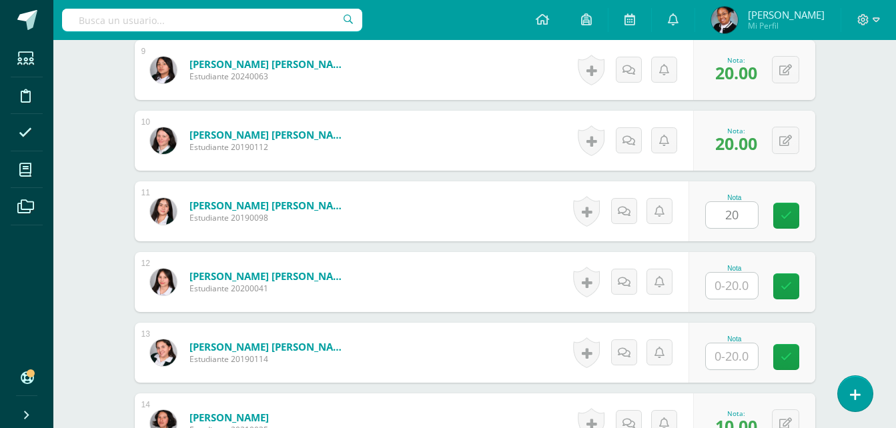
click at [724, 298] on div "Nota" at bounding box center [751, 282] width 127 height 60
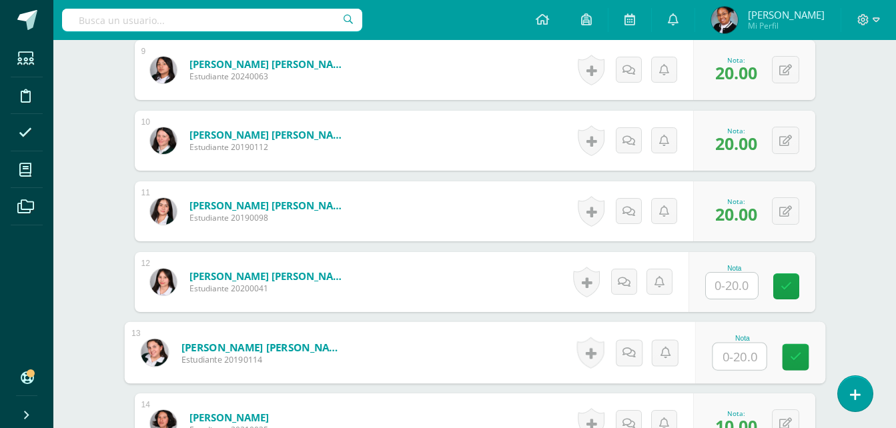
click at [730, 366] on input "text" at bounding box center [738, 357] width 53 height 27
click at [731, 286] on input "text" at bounding box center [732, 286] width 52 height 26
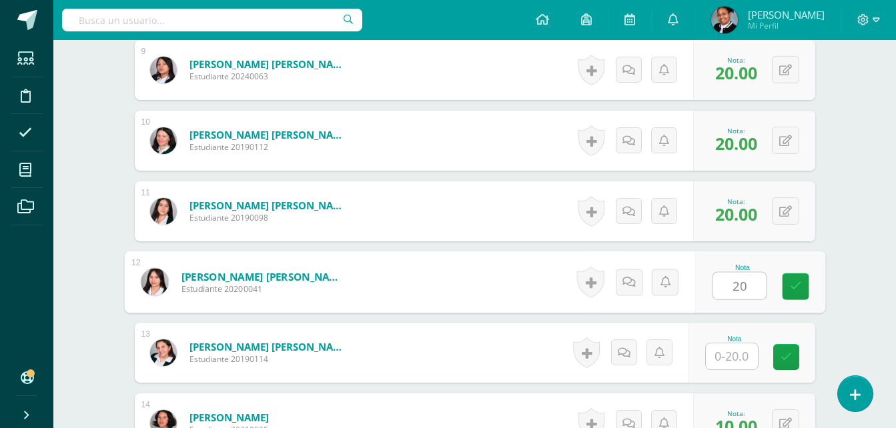
type input "20"
click at [734, 356] on input "text" at bounding box center [732, 357] width 52 height 26
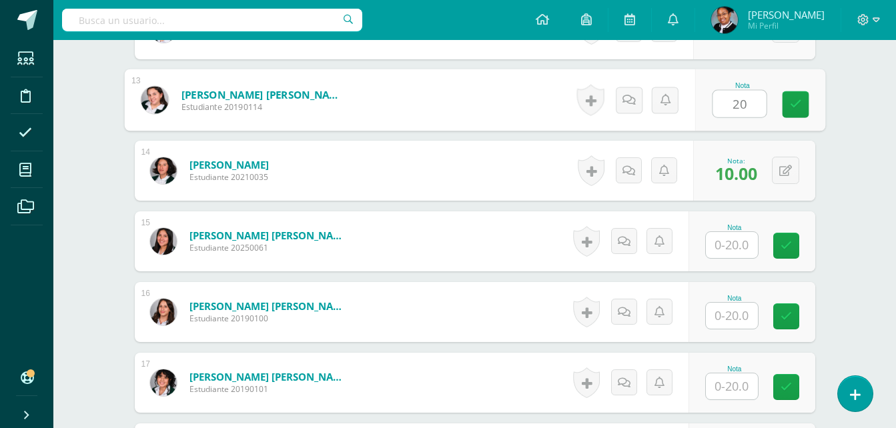
scroll to position [1335, 0]
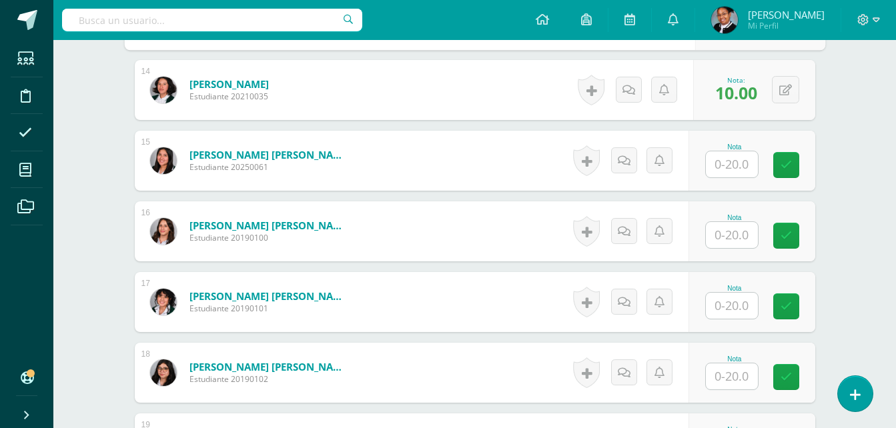
type input "20"
click at [746, 171] on input "text" at bounding box center [738, 164] width 53 height 27
type input "20"
click at [732, 240] on input "text" at bounding box center [732, 235] width 52 height 26
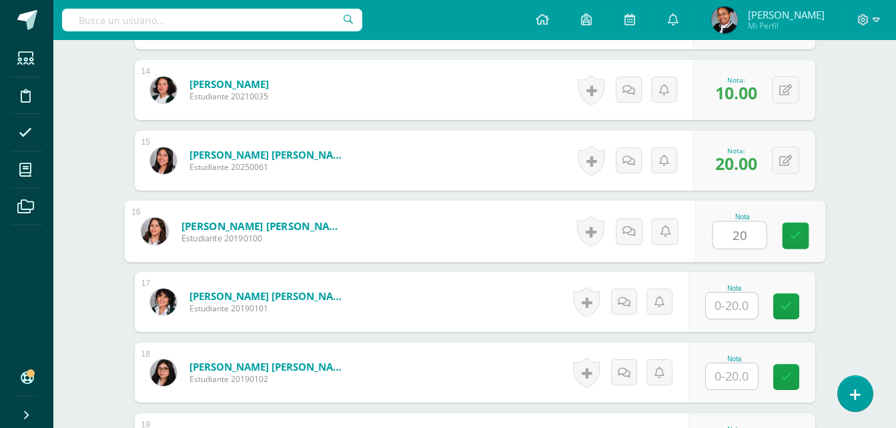
type input "20"
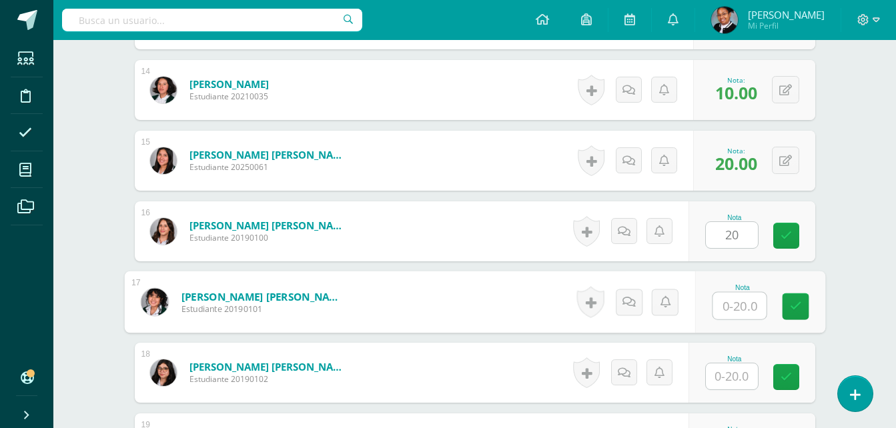
click at [730, 298] on input "text" at bounding box center [738, 306] width 53 height 27
type input "20"
click at [719, 376] on input "text" at bounding box center [732, 377] width 52 height 26
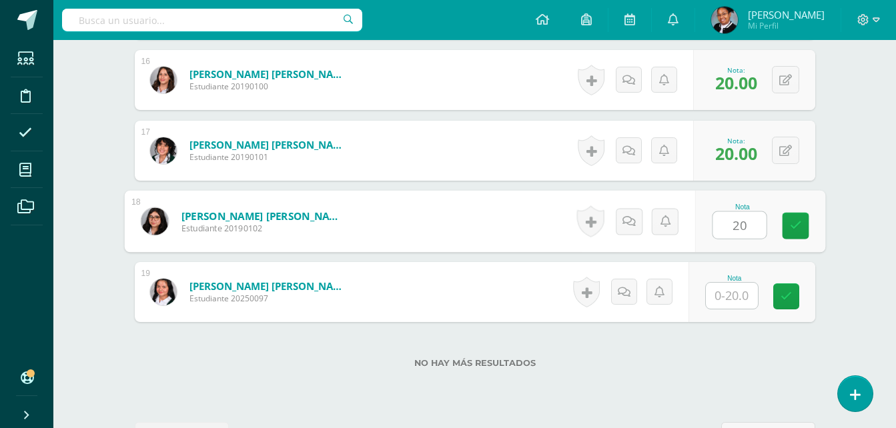
scroll to position [1534, 0]
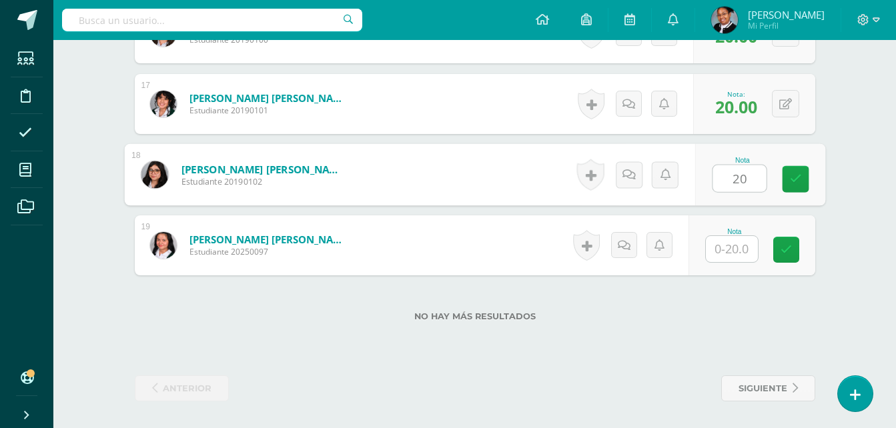
type input "20"
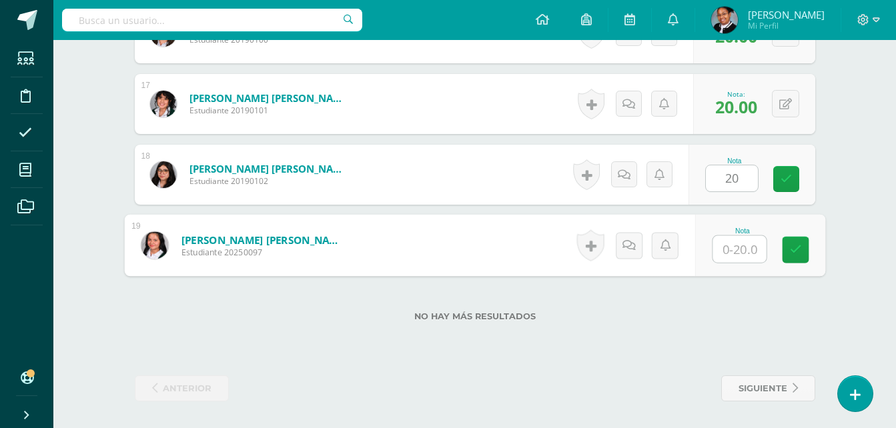
click at [744, 246] on input "text" at bounding box center [738, 249] width 53 height 27
type input "20"
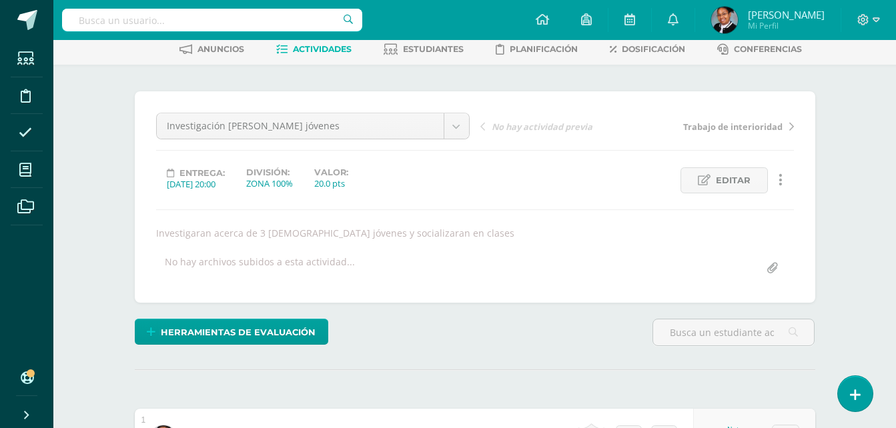
scroll to position [0, 0]
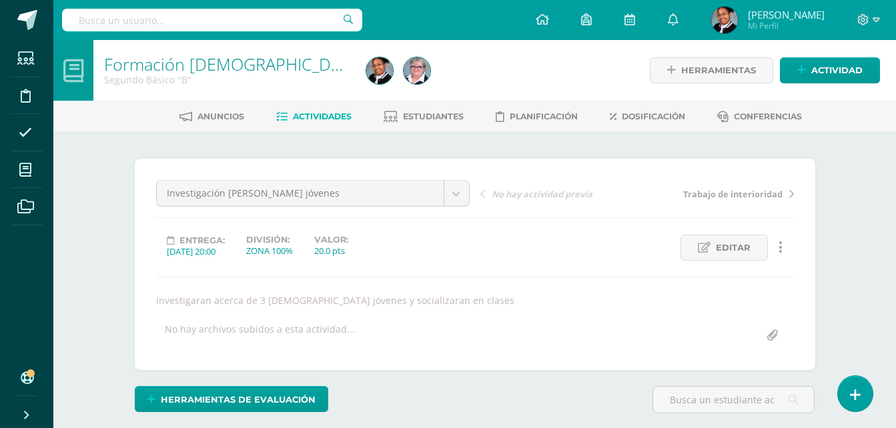
click at [326, 120] on span "Actividades" at bounding box center [322, 116] width 59 height 10
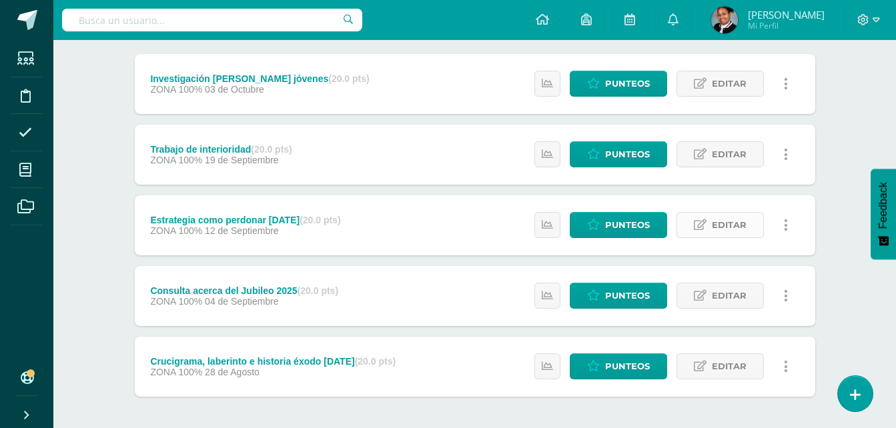
scroll to position [92, 0]
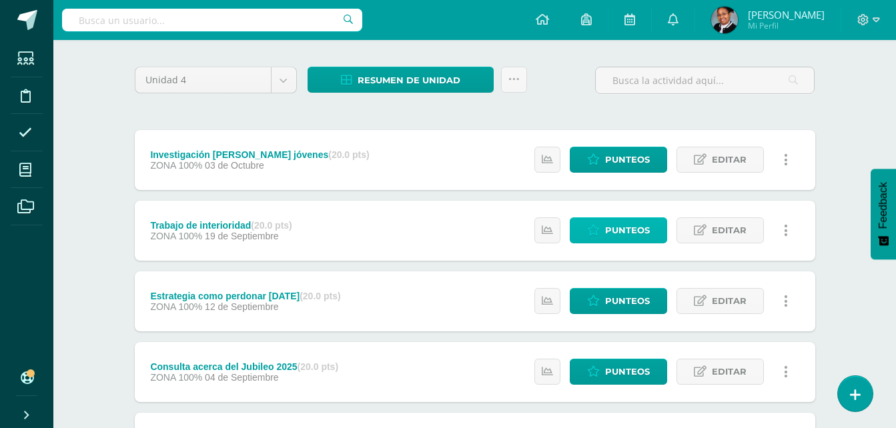
click at [644, 227] on span "Punteos" at bounding box center [627, 230] width 45 height 25
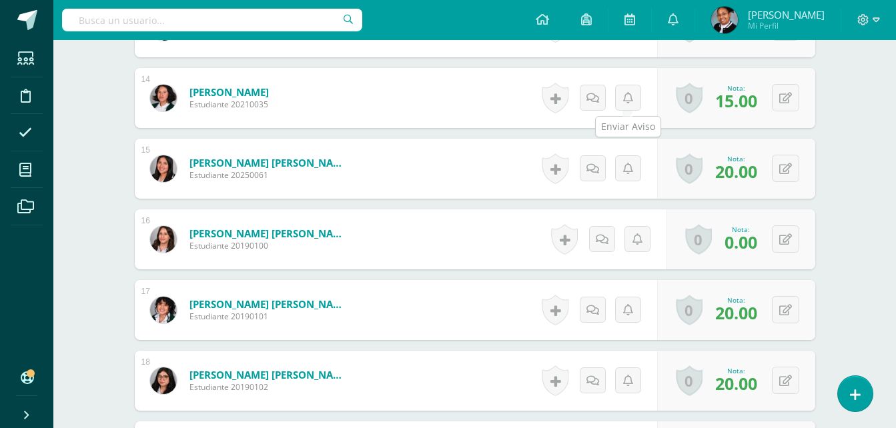
scroll to position [1328, 0]
click at [781, 243] on button at bounding box center [794, 239] width 28 height 28
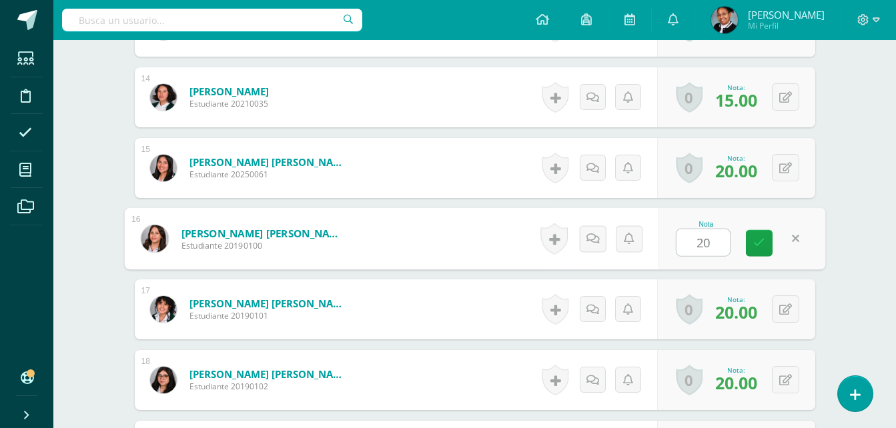
type input "20"
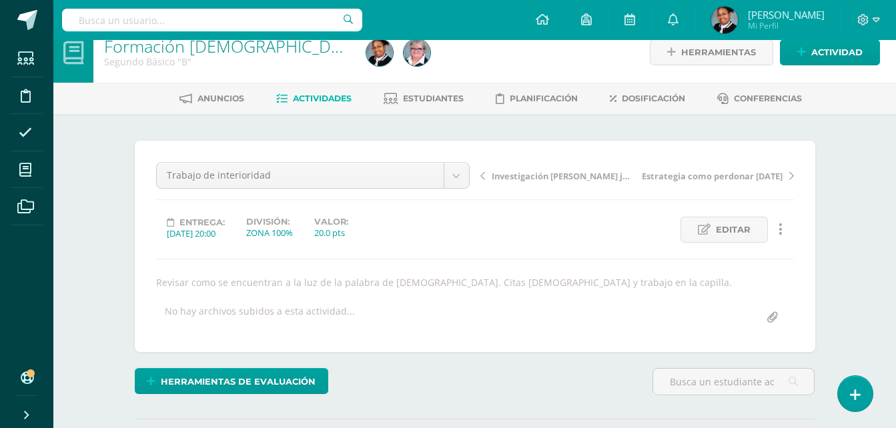
scroll to position [0, 0]
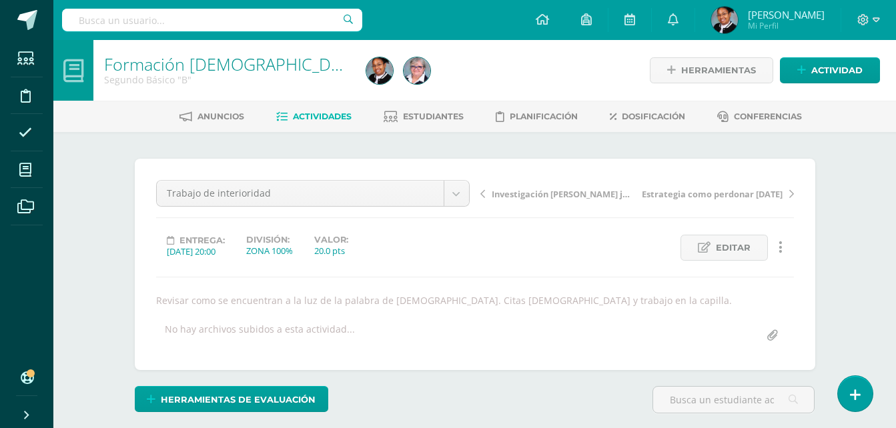
click at [301, 112] on span "Actividades" at bounding box center [322, 116] width 59 height 10
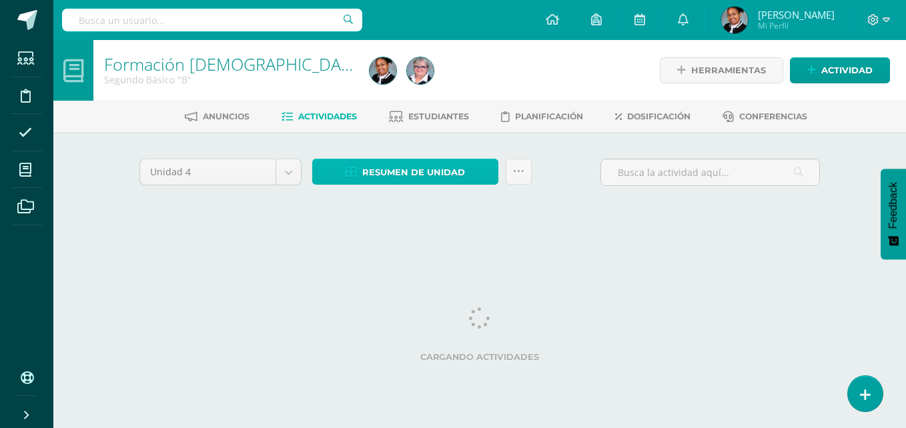
click at [419, 173] on span "Resumen de unidad" at bounding box center [413, 172] width 103 height 25
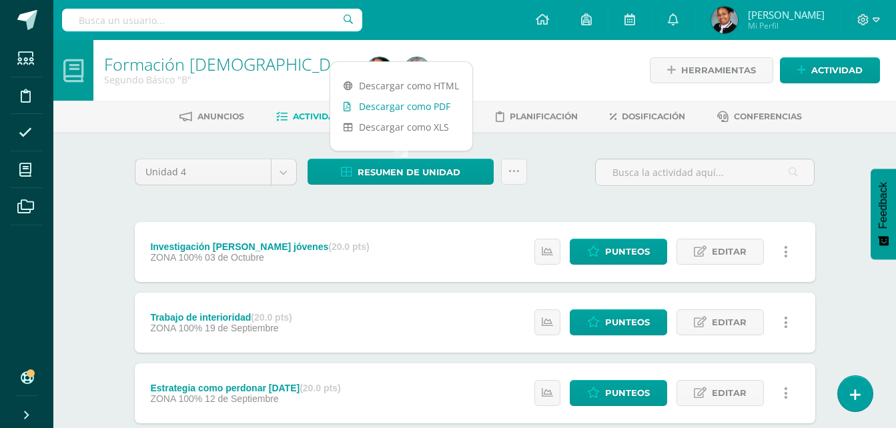
click at [418, 111] on link "Descargar como PDF" at bounding box center [401, 106] width 142 height 21
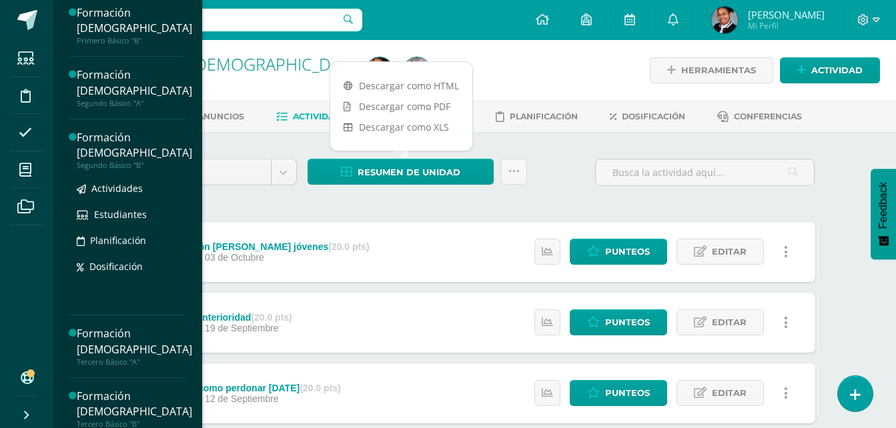
scroll to position [133, 0]
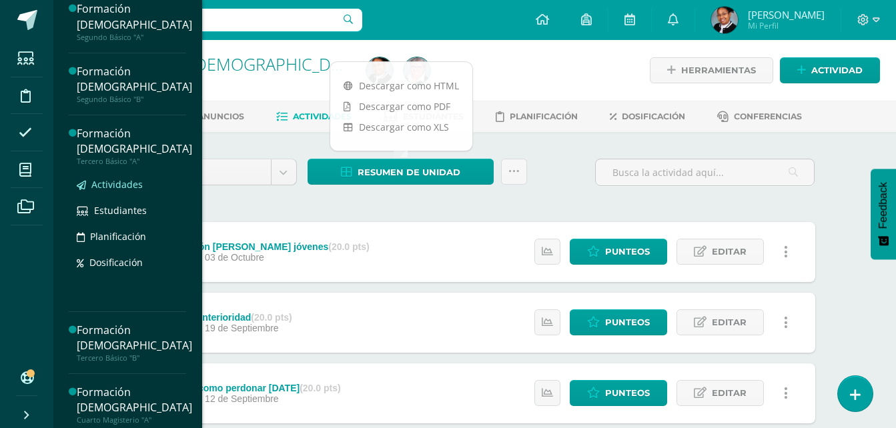
click at [133, 188] on span "Actividades" at bounding box center [116, 184] width 51 height 13
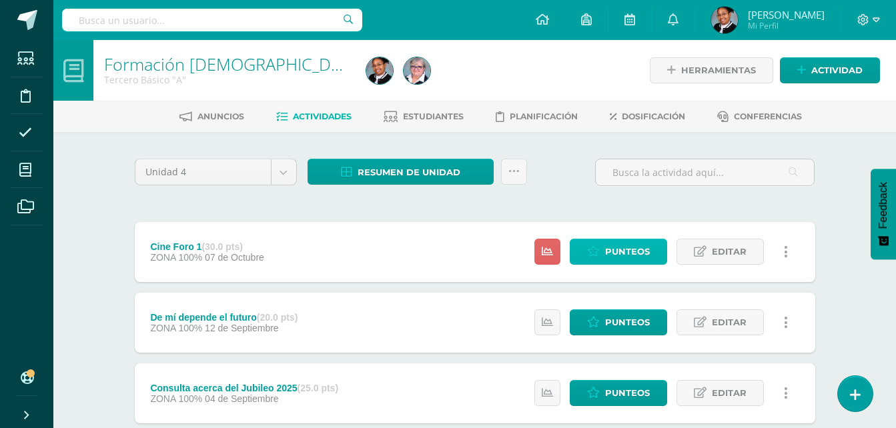
click at [638, 249] on span "Punteos" at bounding box center [627, 251] width 45 height 25
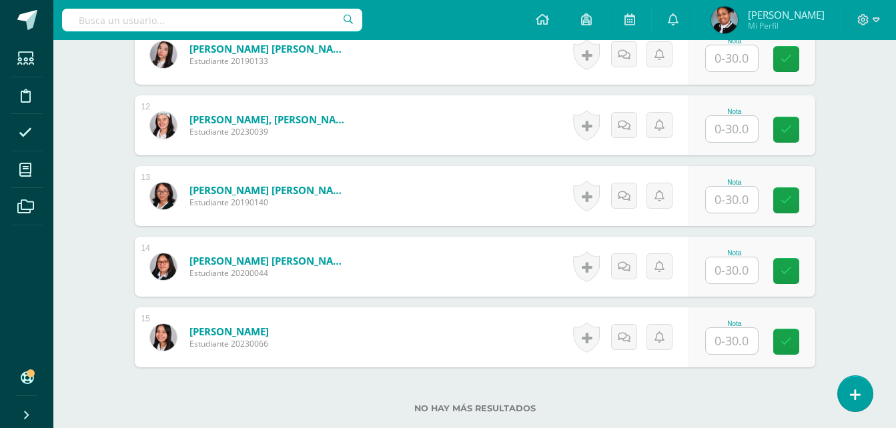
scroll to position [1135, 0]
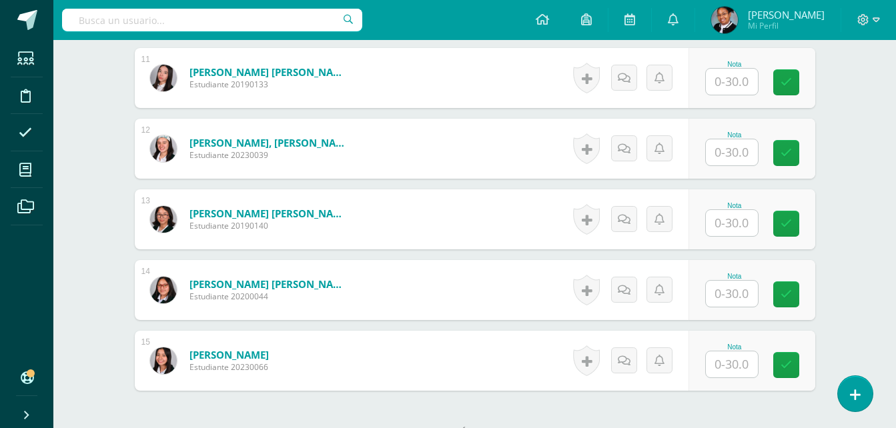
click at [749, 154] on input "text" at bounding box center [732, 152] width 52 height 26
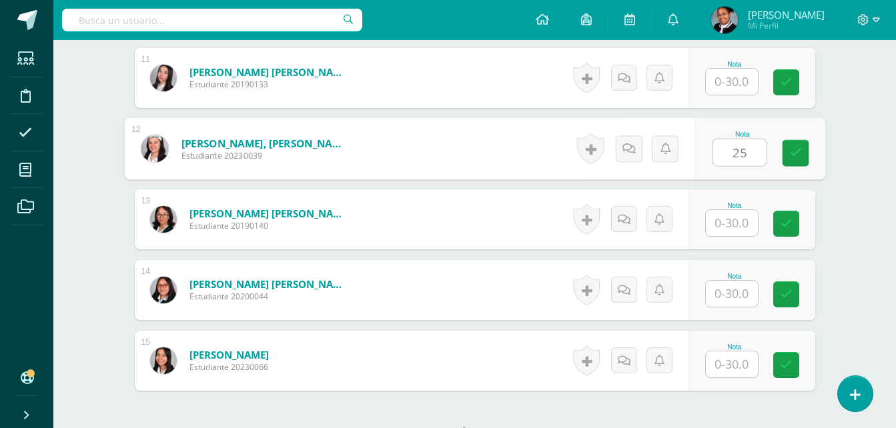
type input "25"
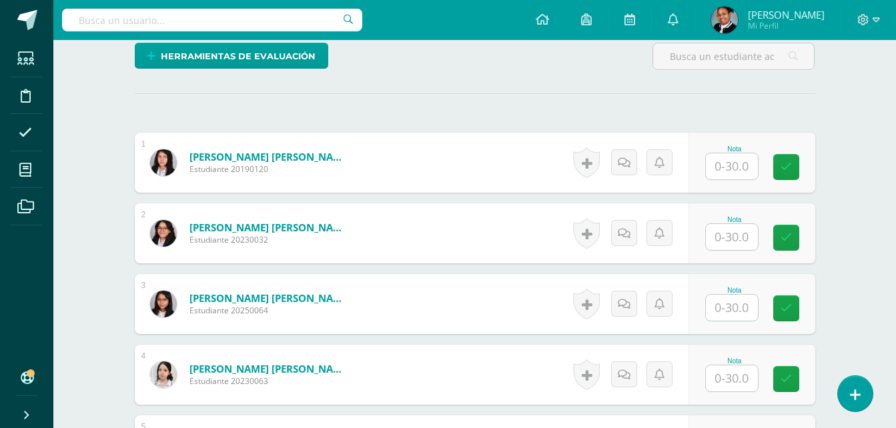
scroll to position [335, 0]
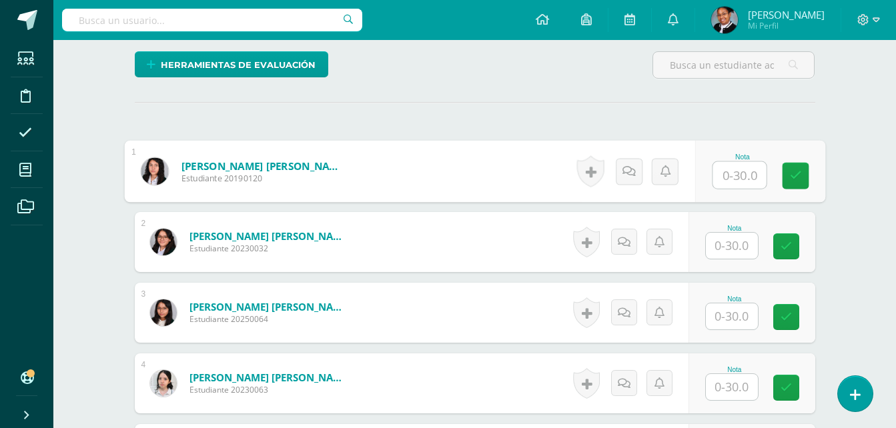
click at [728, 176] on input "text" at bounding box center [738, 175] width 53 height 27
type input "30"
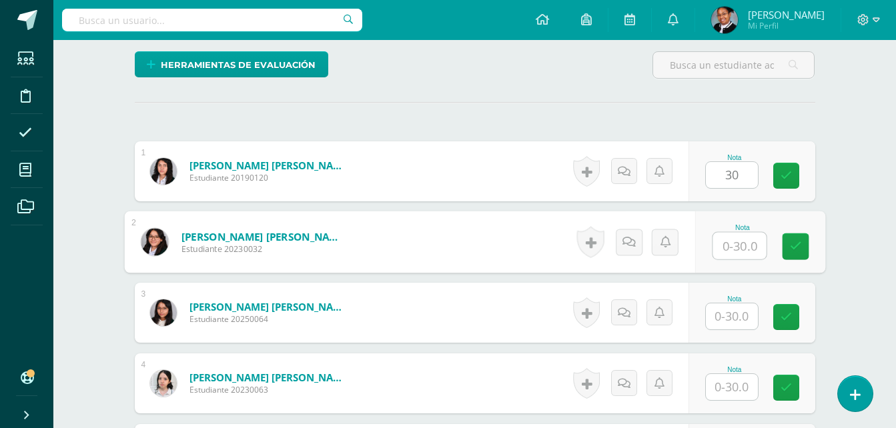
click at [751, 247] on input "text" at bounding box center [738, 246] width 53 height 27
type input "30"
click at [737, 314] on input "text" at bounding box center [732, 317] width 52 height 26
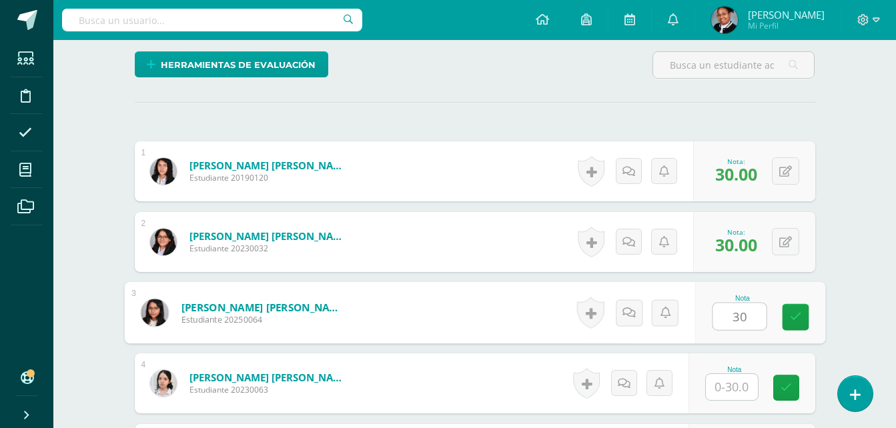
type input "30"
click at [734, 401] on div "Nota" at bounding box center [751, 384] width 127 height 60
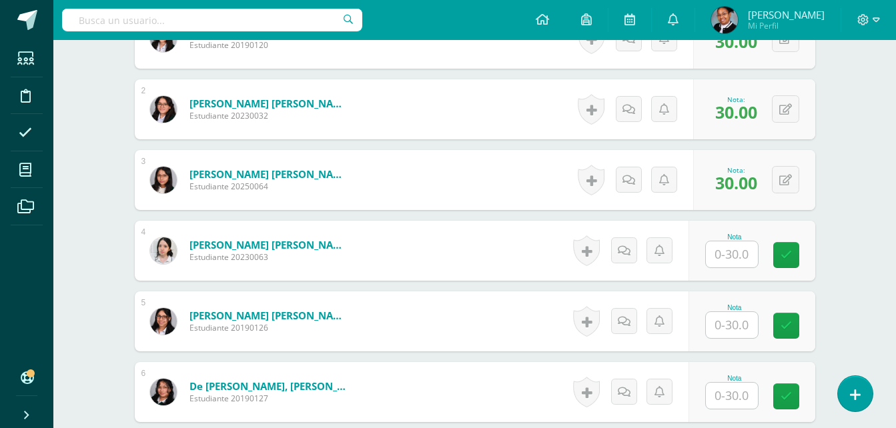
scroll to position [468, 0]
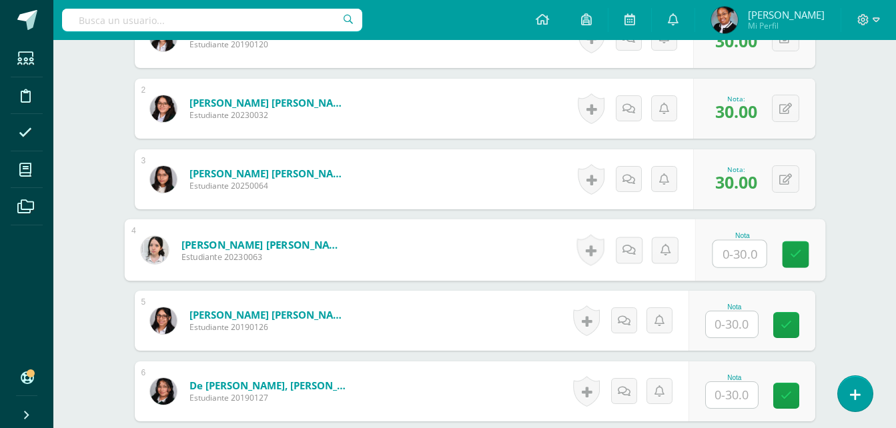
click at [742, 255] on input "text" at bounding box center [738, 254] width 53 height 27
type input "30"
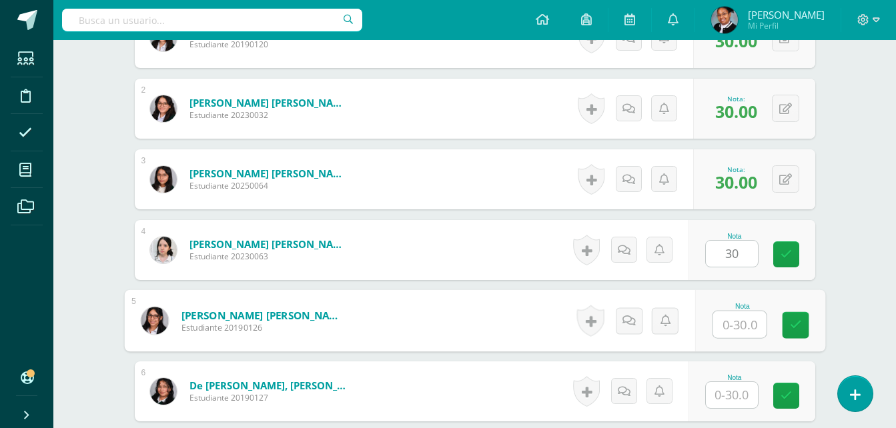
click at [741, 333] on input "text" at bounding box center [738, 325] width 53 height 27
type input "30"
click at [737, 391] on input "text" at bounding box center [732, 395] width 52 height 26
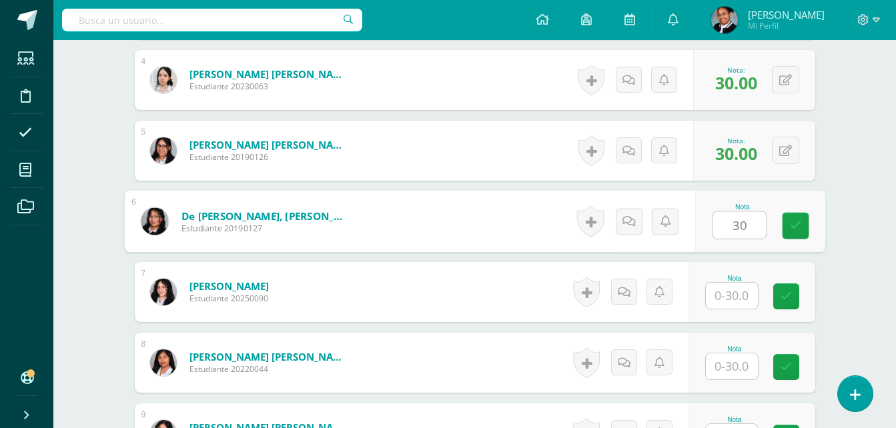
scroll to position [668, 0]
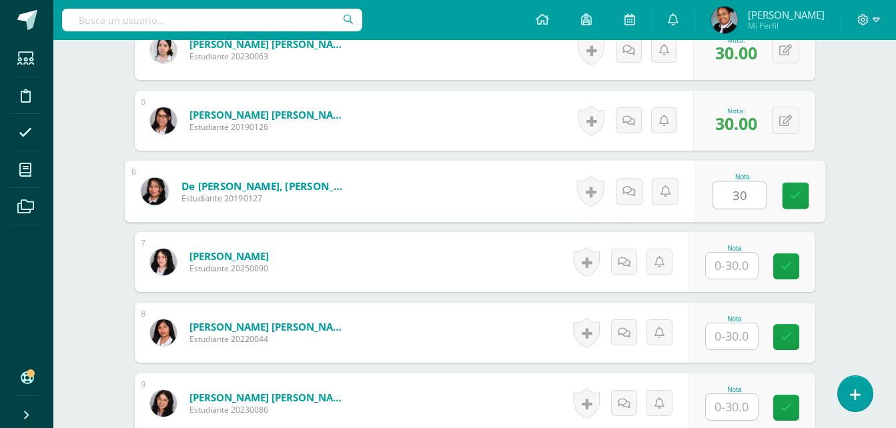
type input "30"
click at [746, 266] on input "text" at bounding box center [732, 266] width 52 height 26
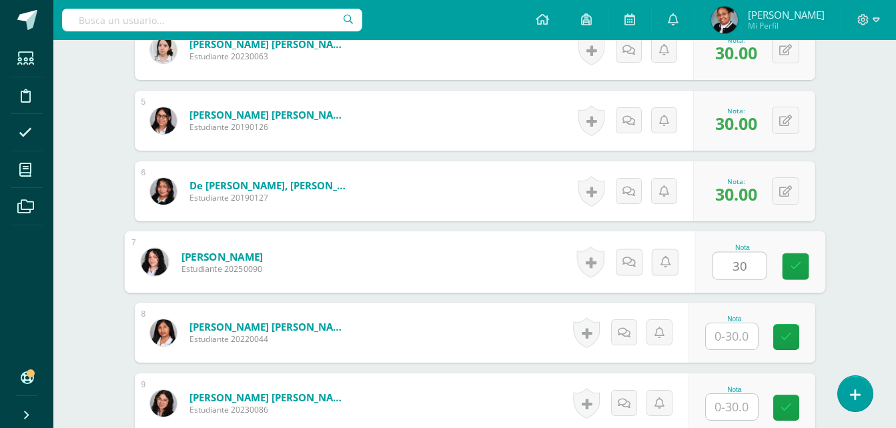
type input "30"
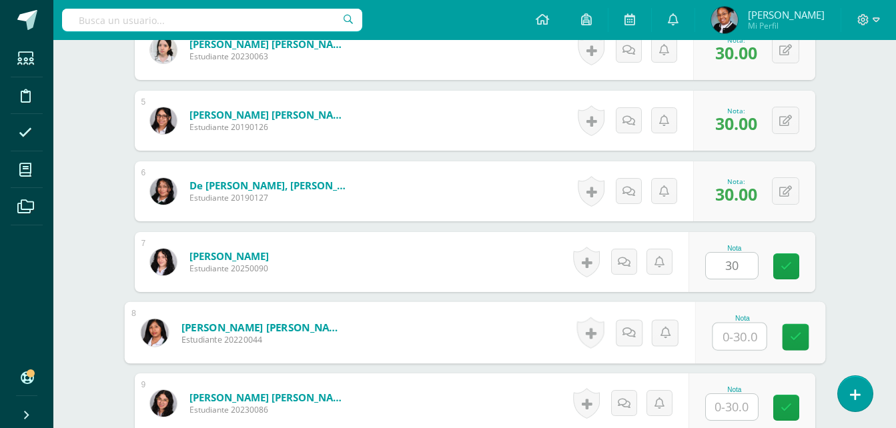
click at [740, 338] on input "text" at bounding box center [738, 337] width 53 height 27
type input "30"
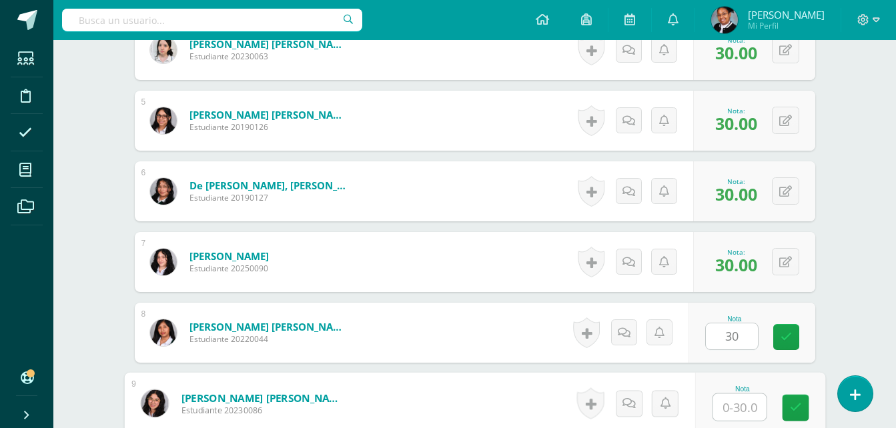
click at [732, 403] on input "text" at bounding box center [738, 407] width 53 height 27
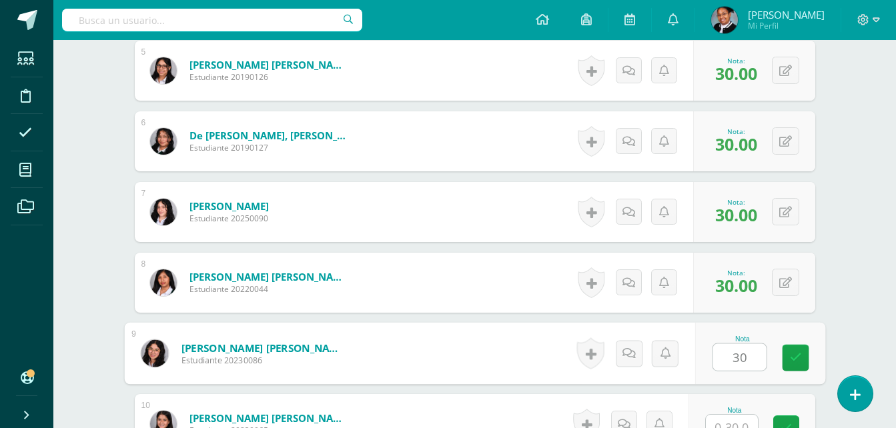
scroll to position [868, 0]
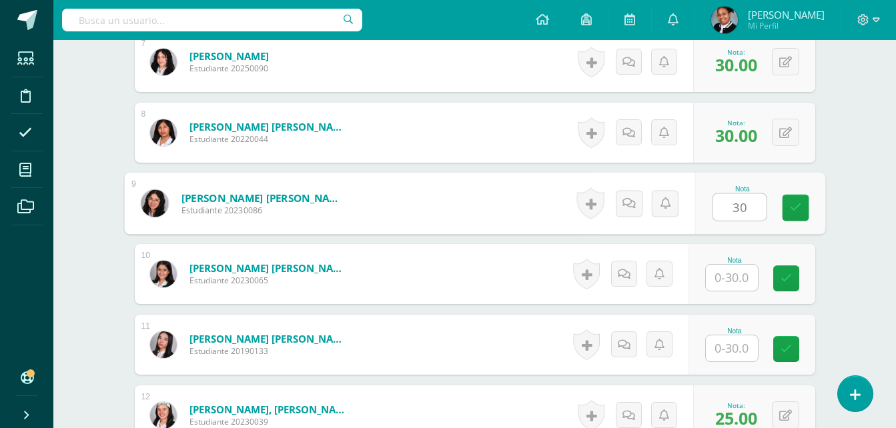
type input "30"
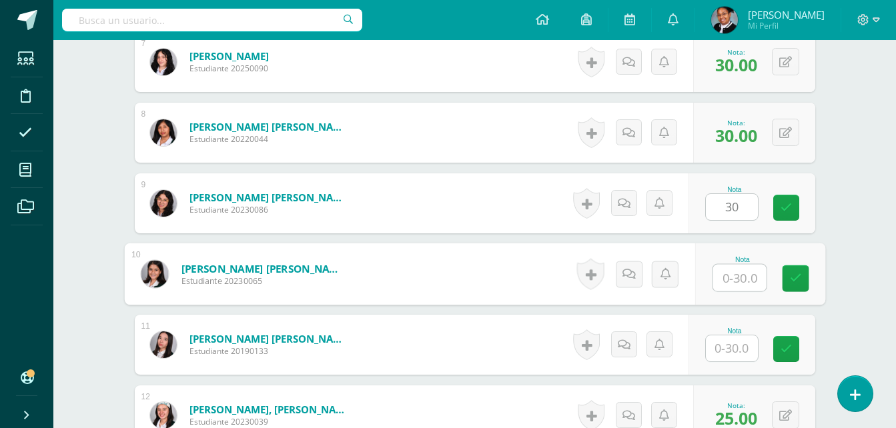
click at [742, 283] on input "text" at bounding box center [738, 278] width 53 height 27
type input "30"
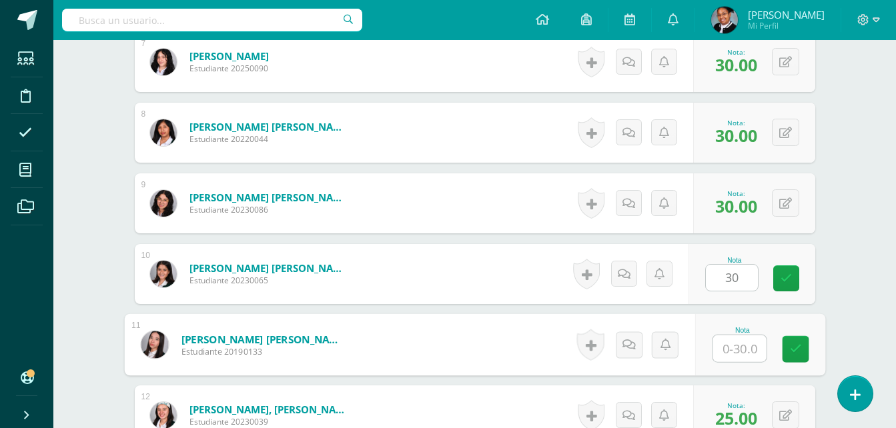
click at [748, 341] on input "text" at bounding box center [738, 349] width 53 height 27
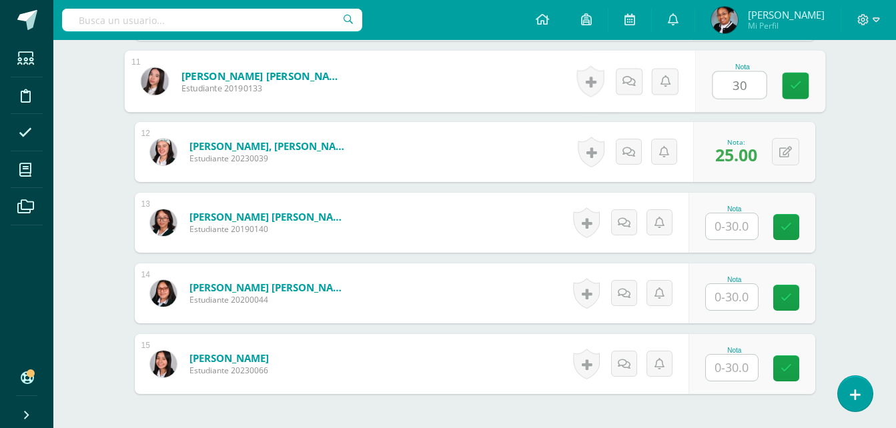
scroll to position [1135, 0]
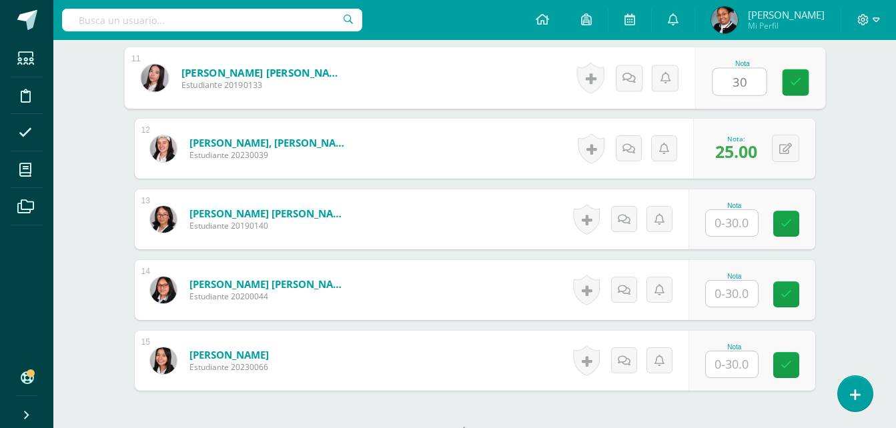
type input "30"
click at [734, 228] on input "text" at bounding box center [732, 223] width 52 height 26
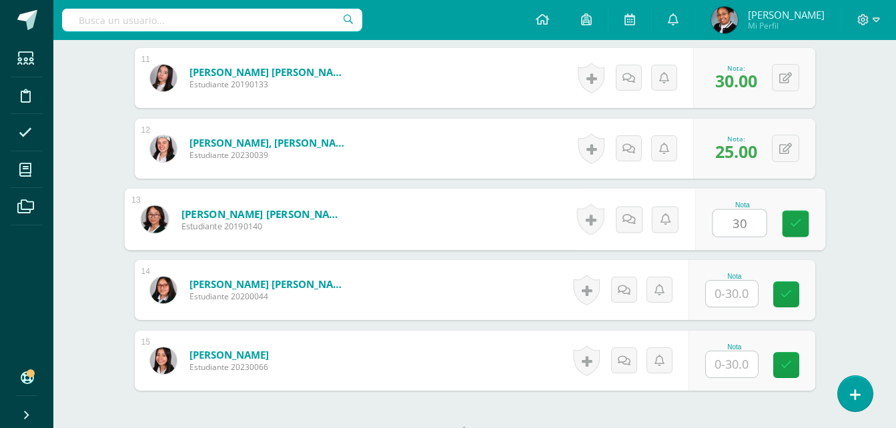
type input "30"
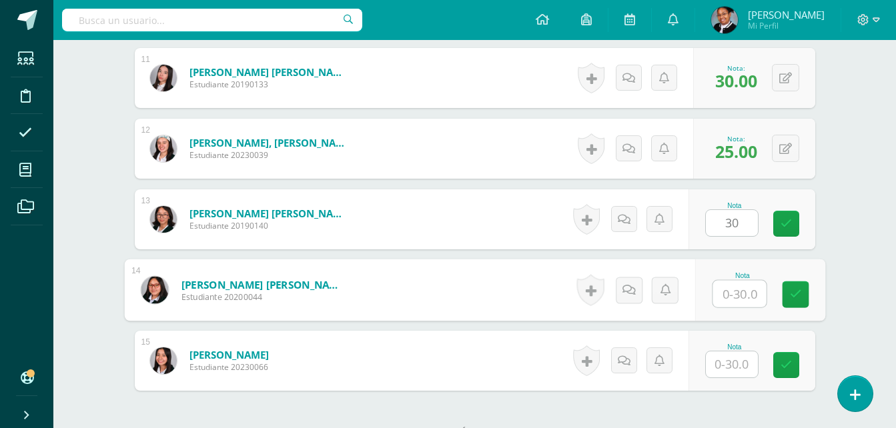
click at [732, 291] on input "text" at bounding box center [738, 294] width 53 height 27
type input "30"
click at [731, 380] on div "Nota" at bounding box center [751, 361] width 127 height 60
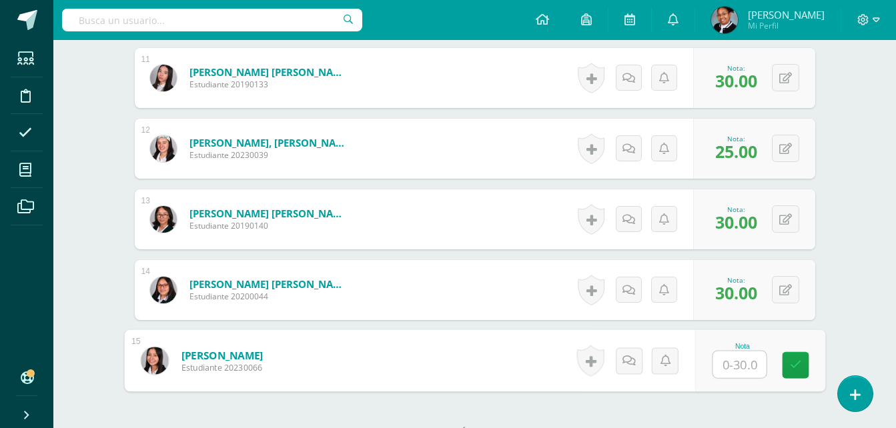
click at [738, 365] on input "text" at bounding box center [738, 365] width 53 height 27
type input "30"
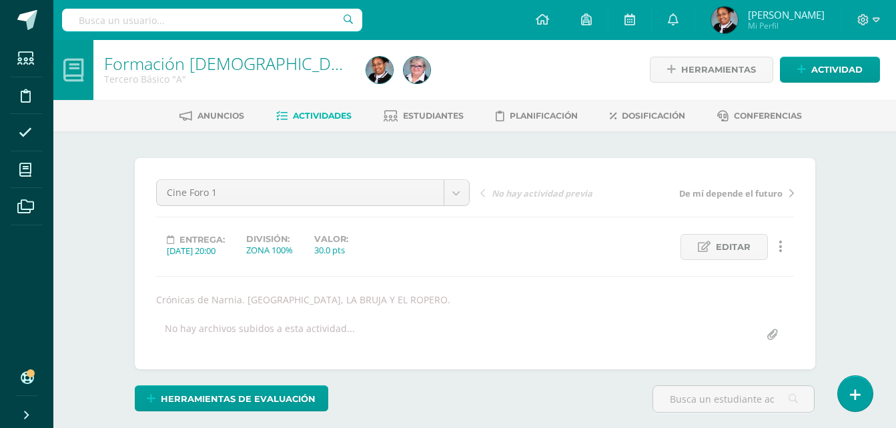
scroll to position [0, 0]
click at [338, 118] on span "Actividades" at bounding box center [322, 116] width 59 height 10
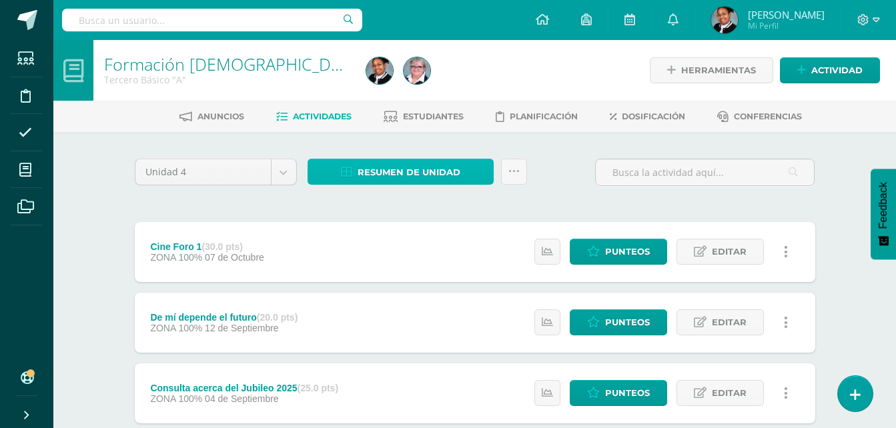
click at [402, 173] on span "Resumen de unidad" at bounding box center [409, 172] width 103 height 25
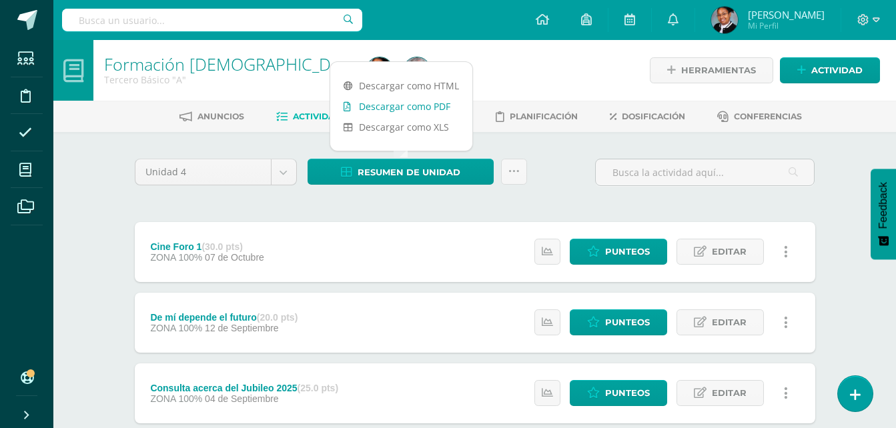
click at [420, 112] on link "Descargar como PDF" at bounding box center [401, 106] width 142 height 21
click at [428, 109] on link "Descargar como PDF" at bounding box center [401, 106] width 142 height 21
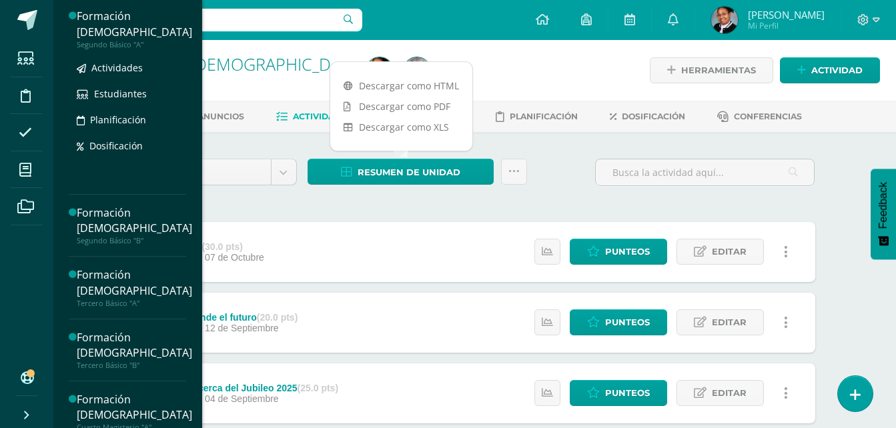
scroll to position [133, 0]
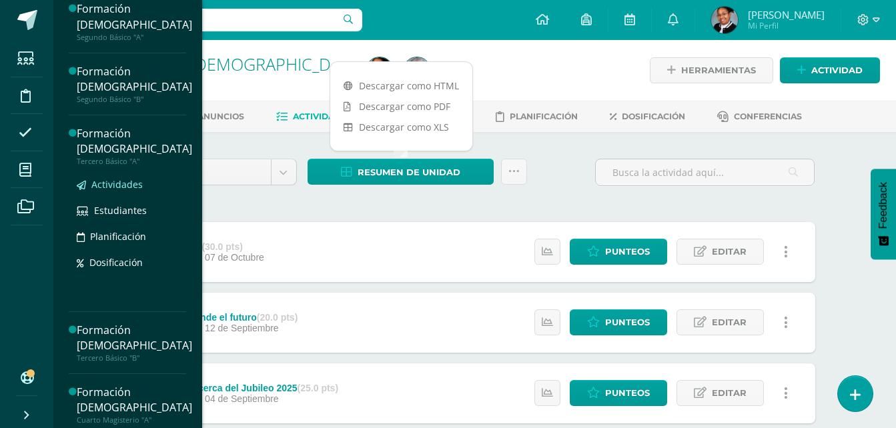
click at [133, 181] on span "Actividades" at bounding box center [116, 184] width 51 height 13
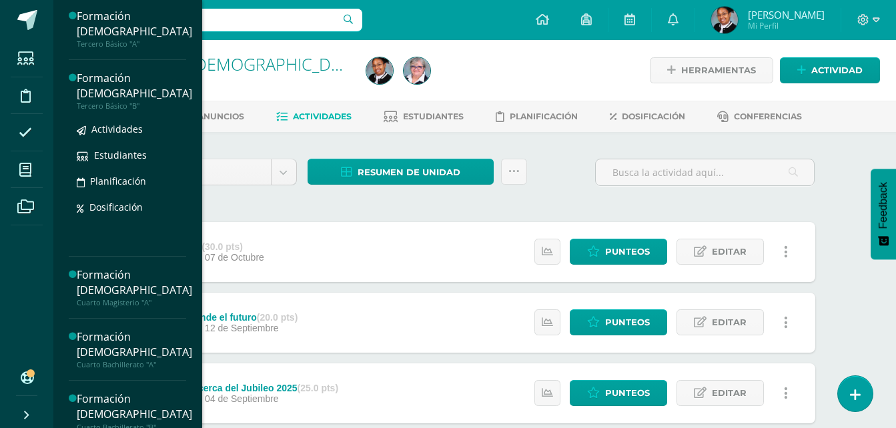
scroll to position [267, 0]
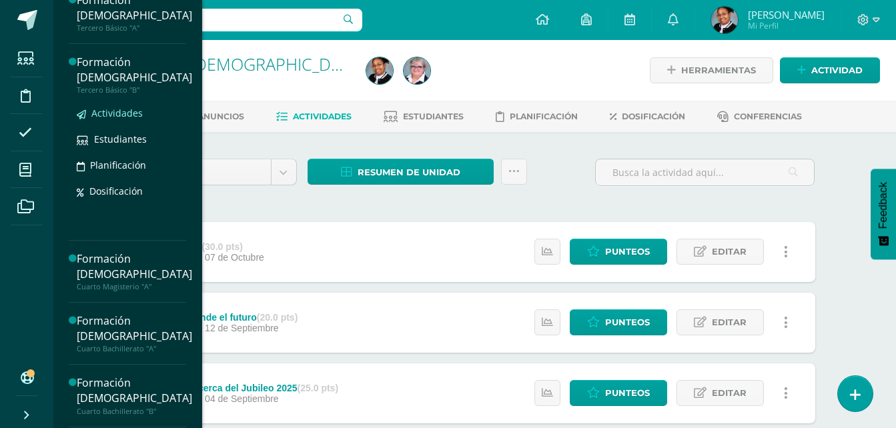
click at [139, 117] on span "Actividades" at bounding box center [116, 113] width 51 height 13
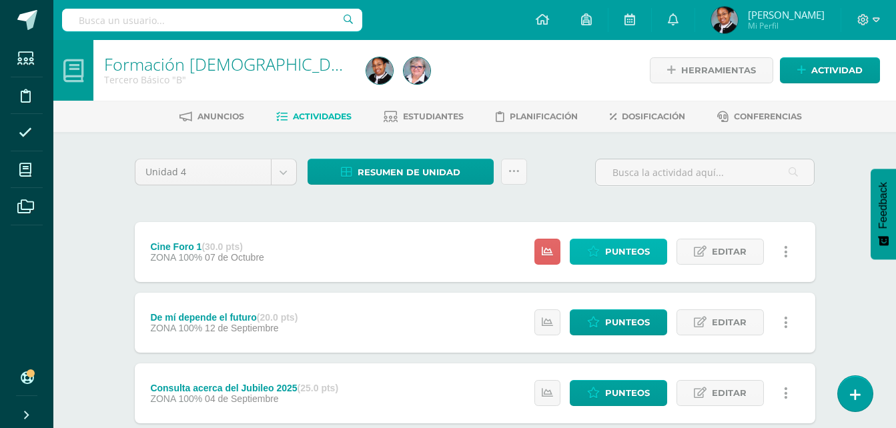
click at [610, 249] on span "Punteos" at bounding box center [627, 251] width 45 height 25
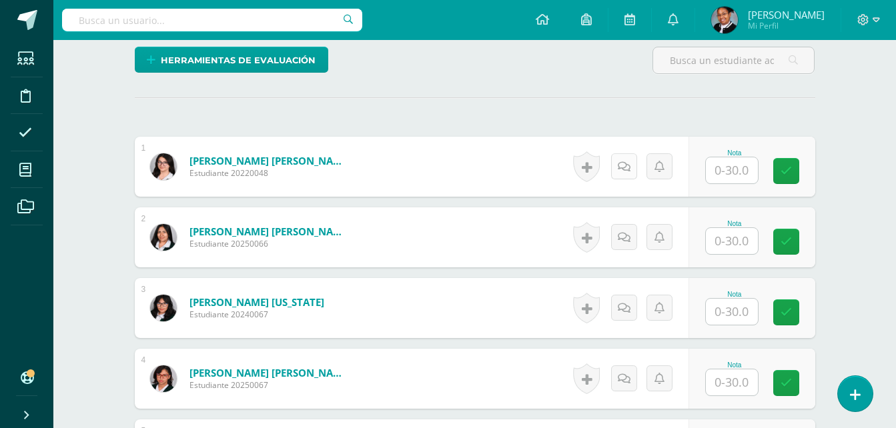
scroll to position [402, 0]
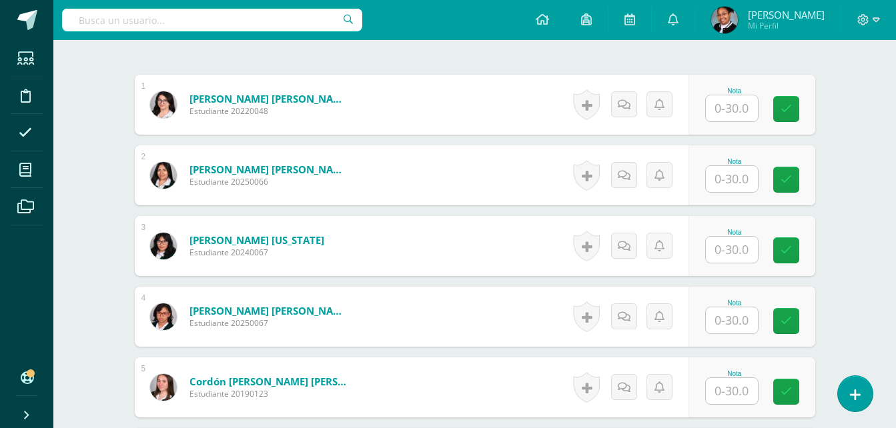
click at [726, 390] on input "text" at bounding box center [732, 391] width 52 height 26
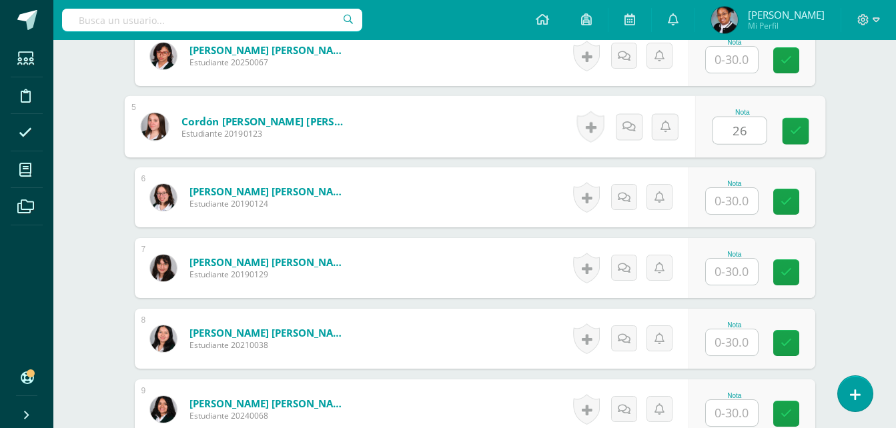
scroll to position [668, 0]
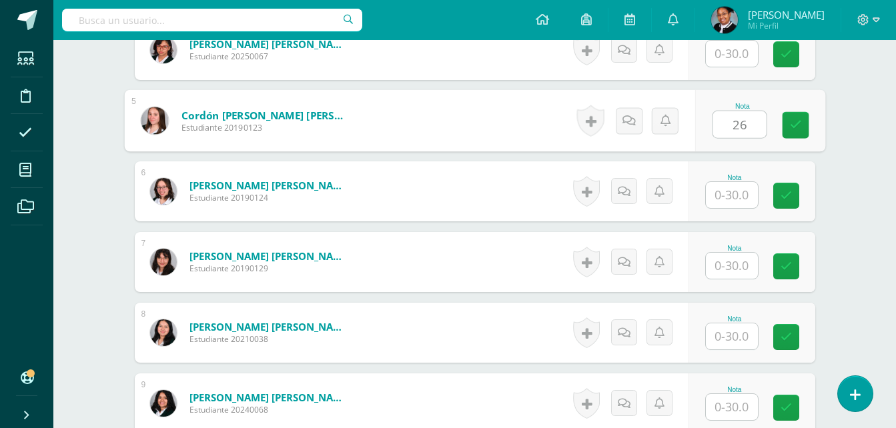
type input "26"
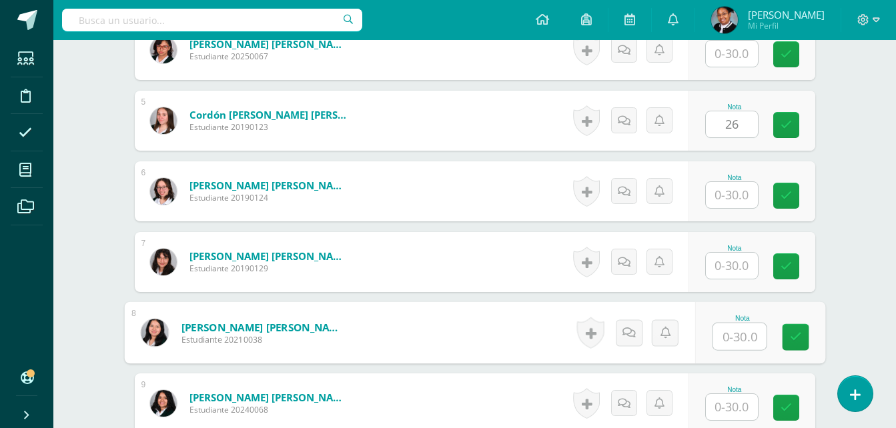
click at [744, 341] on input "text" at bounding box center [738, 337] width 53 height 27
type input "28"
click at [859, 314] on div "Formación [DEMOGRAPHIC_DATA][PERSON_NAME] Básico "B" Herramientas Detalle de as…" at bounding box center [474, 262] width 842 height 1780
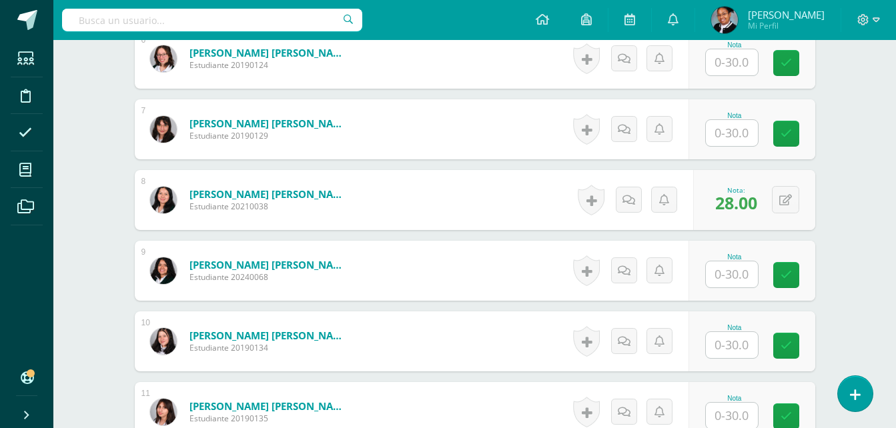
scroll to position [802, 0]
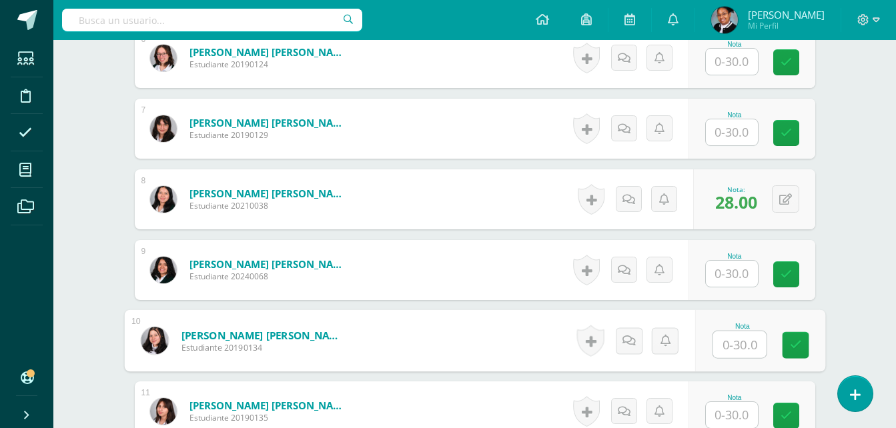
click at [745, 341] on input "text" at bounding box center [738, 345] width 53 height 27
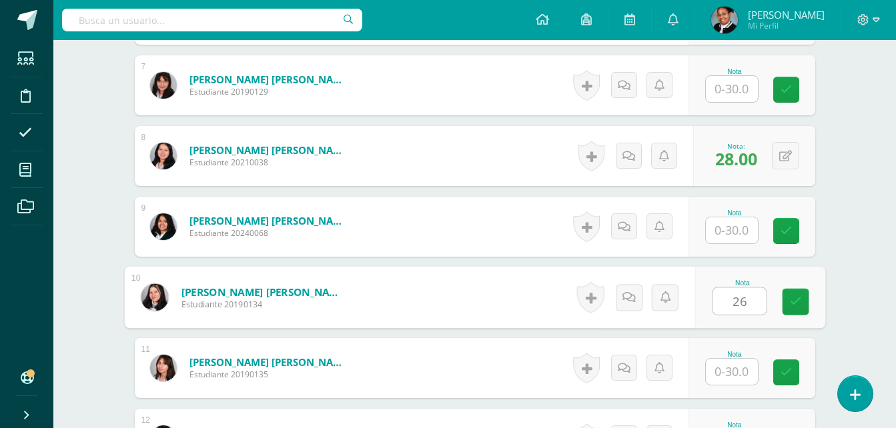
scroll to position [868, 0]
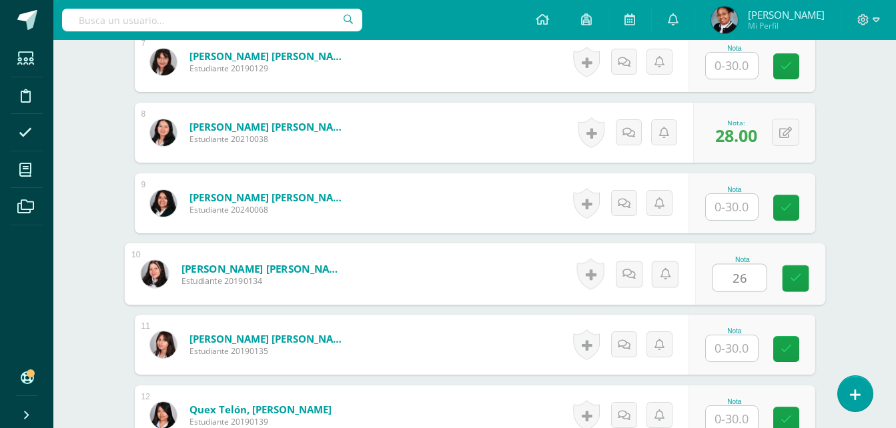
type input "26"
click at [756, 355] on input "text" at bounding box center [732, 349] width 52 height 26
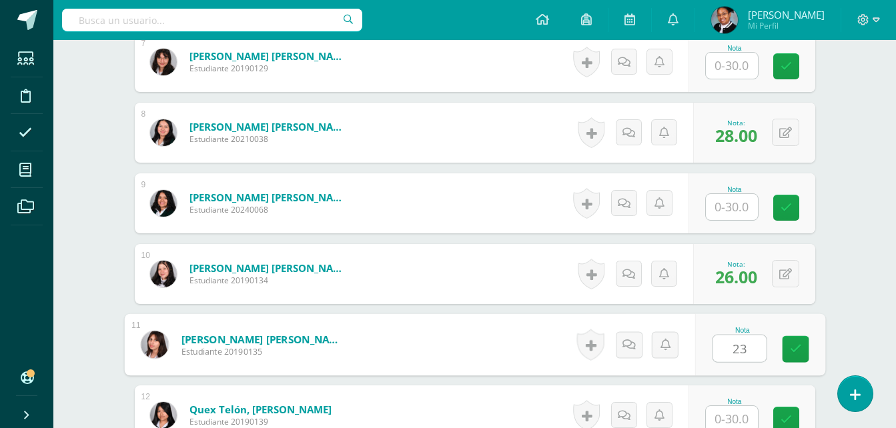
type input "23"
click at [876, 293] on div "Formación [DEMOGRAPHIC_DATA][PERSON_NAME] Básico "B" Herramientas Detalle de as…" at bounding box center [474, 62] width 842 height 1780
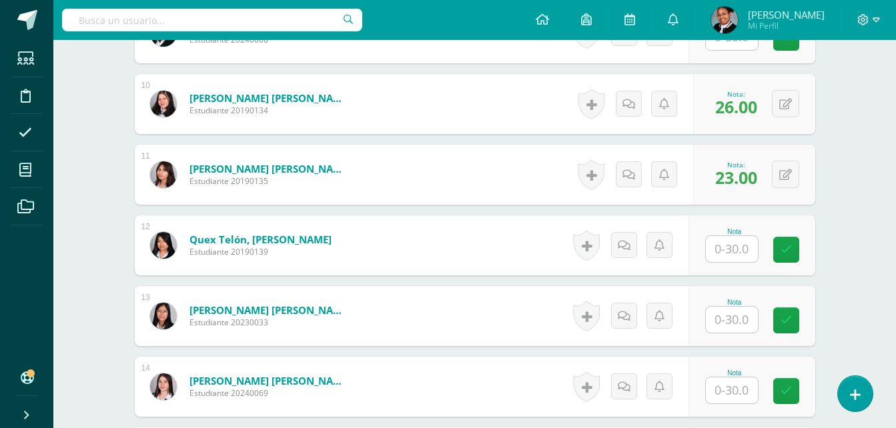
scroll to position [1069, 0]
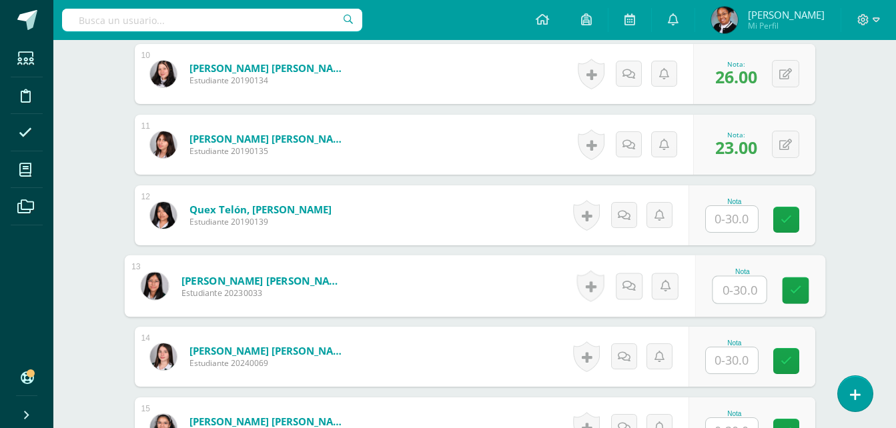
click at [728, 287] on input "text" at bounding box center [738, 290] width 53 height 27
type input "28"
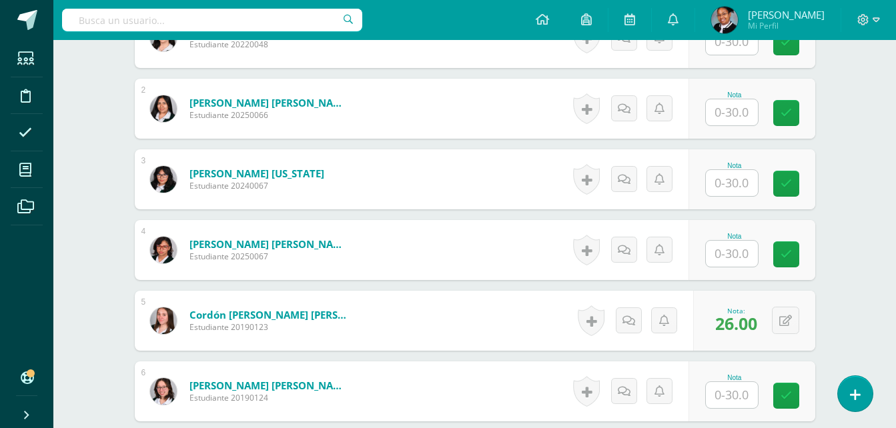
scroll to position [335, 0]
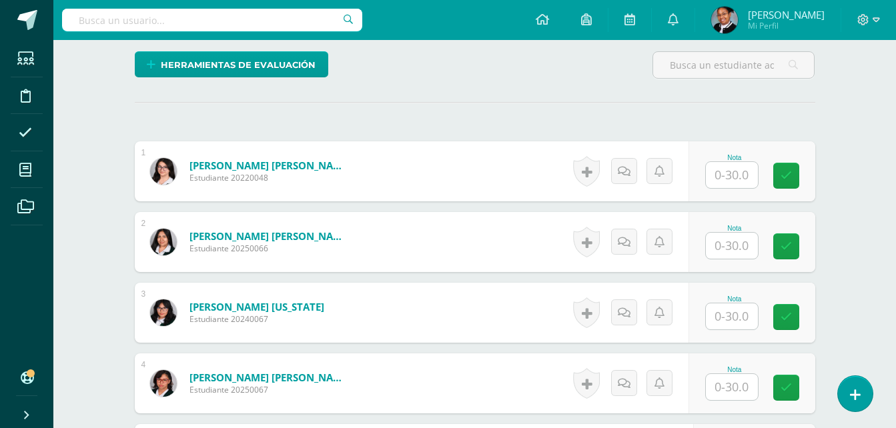
click at [739, 167] on input "text" at bounding box center [732, 175] width 52 height 26
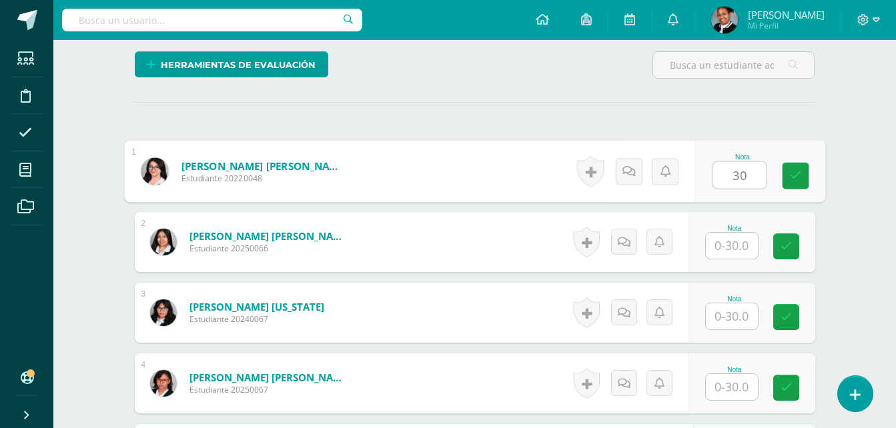
type input "30"
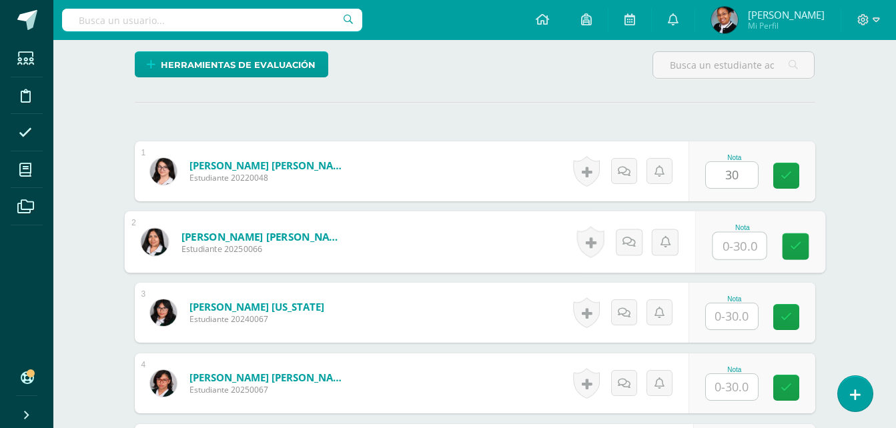
click at [735, 245] on input "text" at bounding box center [738, 246] width 53 height 27
type input "30"
click at [754, 319] on input "text" at bounding box center [732, 317] width 52 height 26
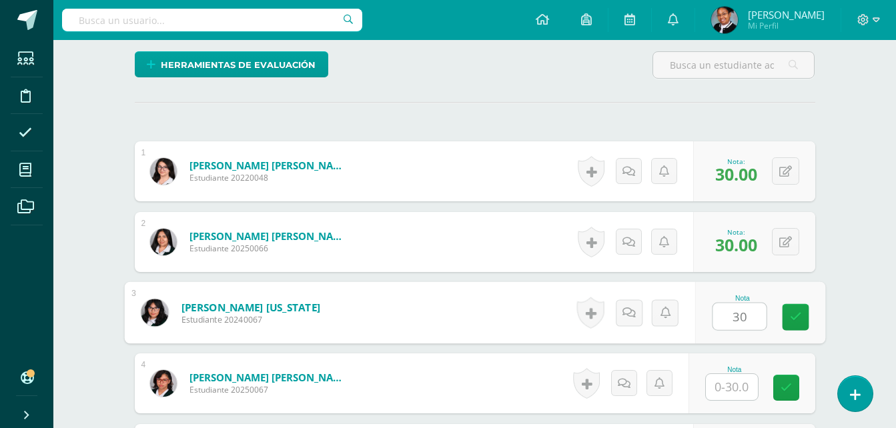
type input "30"
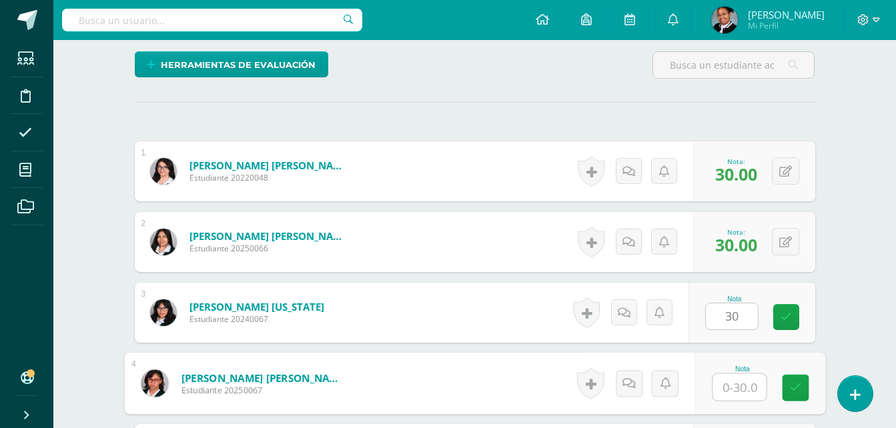
click at [742, 384] on input "text" at bounding box center [738, 387] width 53 height 27
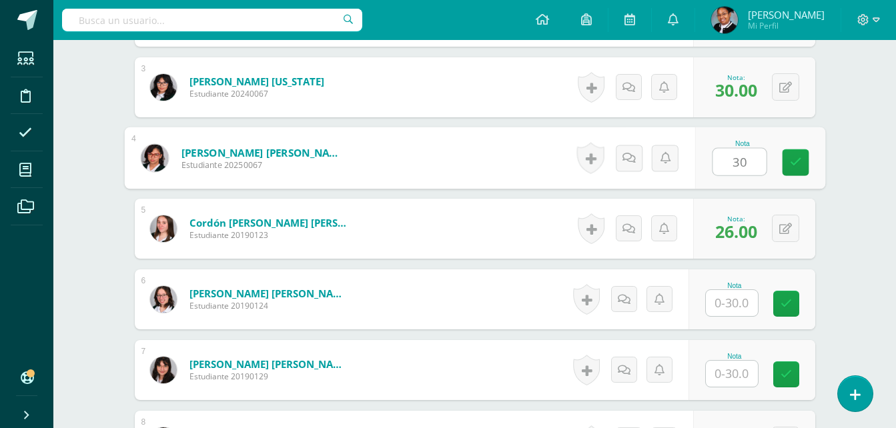
scroll to position [602, 0]
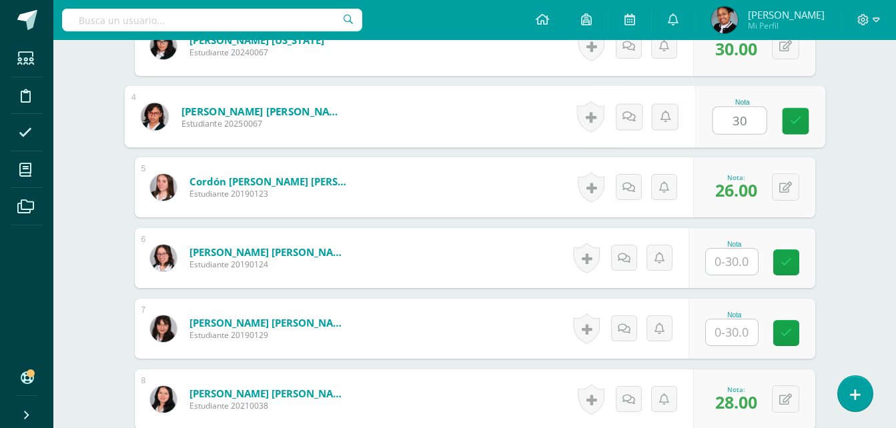
type input "30"
click at [750, 263] on input "text" at bounding box center [732, 262] width 52 height 26
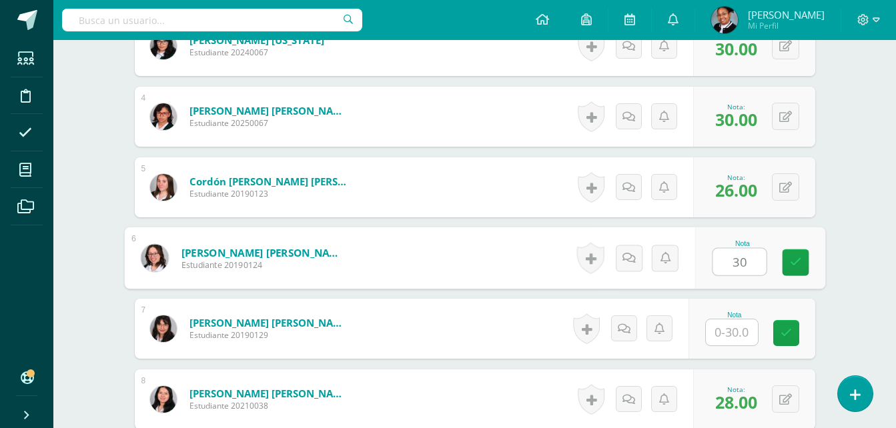
type input "30"
click at [737, 328] on input "text" at bounding box center [732, 333] width 52 height 26
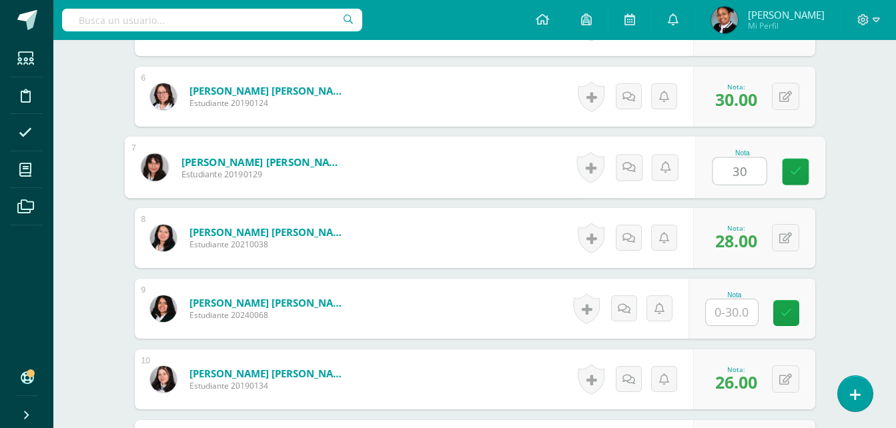
scroll to position [802, 0]
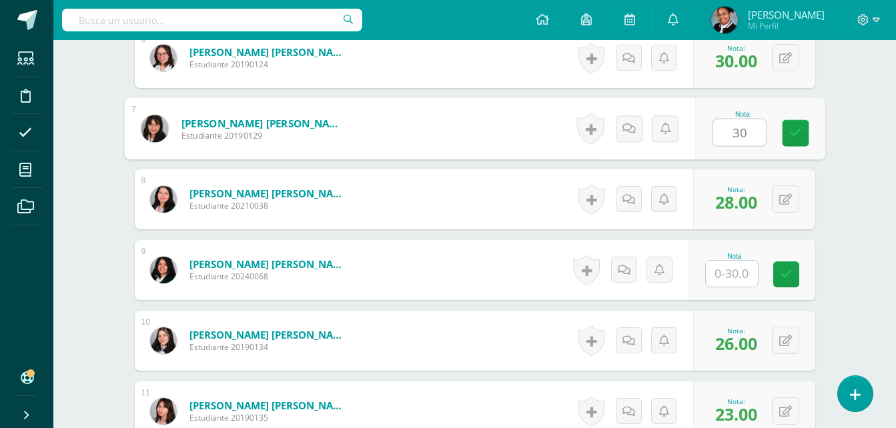
type input "30"
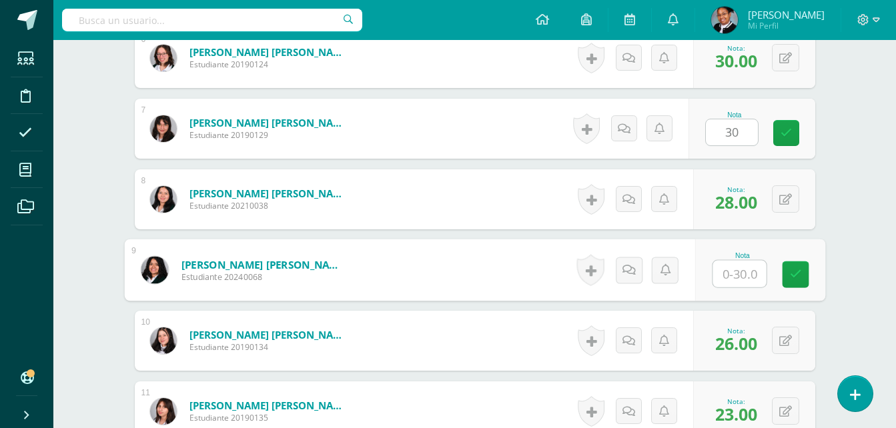
click at [732, 273] on input "text" at bounding box center [738, 274] width 53 height 27
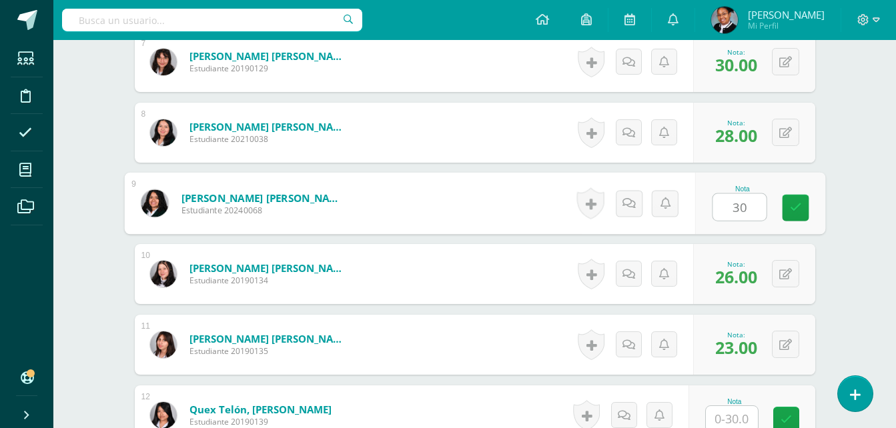
scroll to position [935, 0]
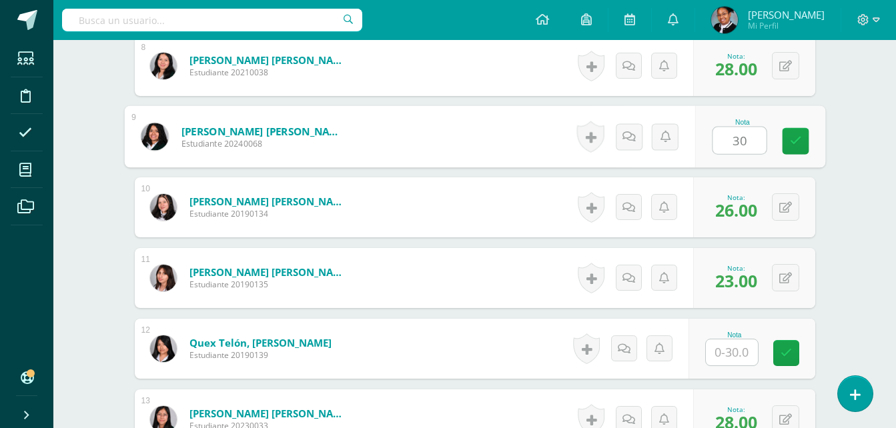
type input "30"
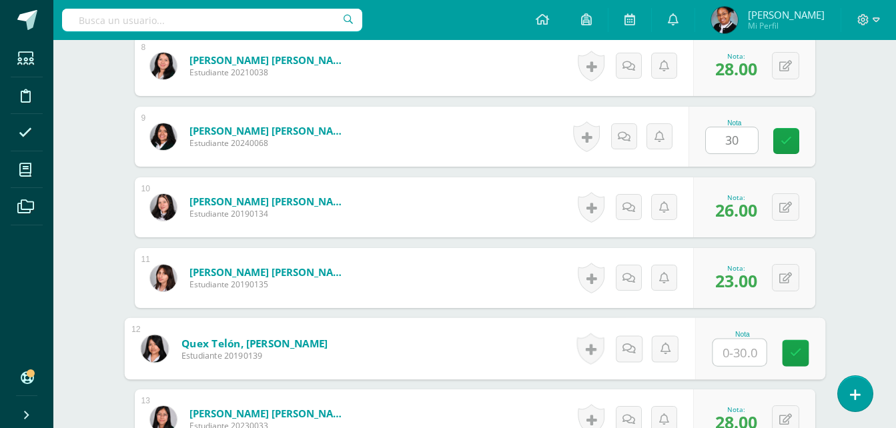
click at [728, 348] on input "text" at bounding box center [738, 353] width 53 height 27
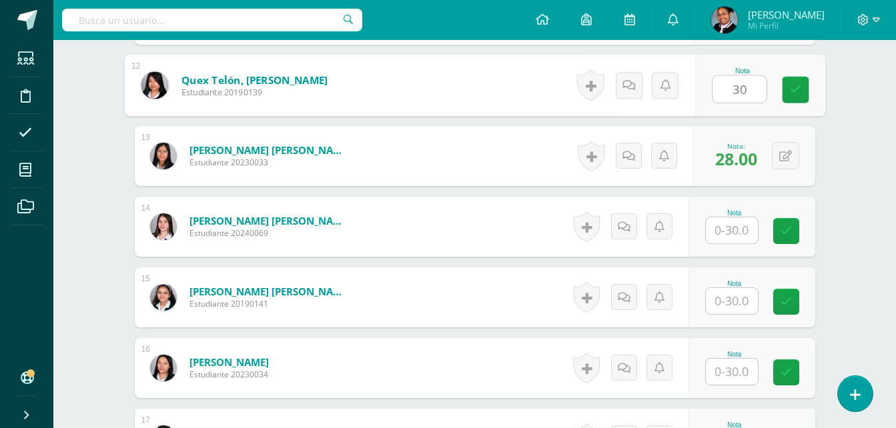
scroll to position [1202, 0]
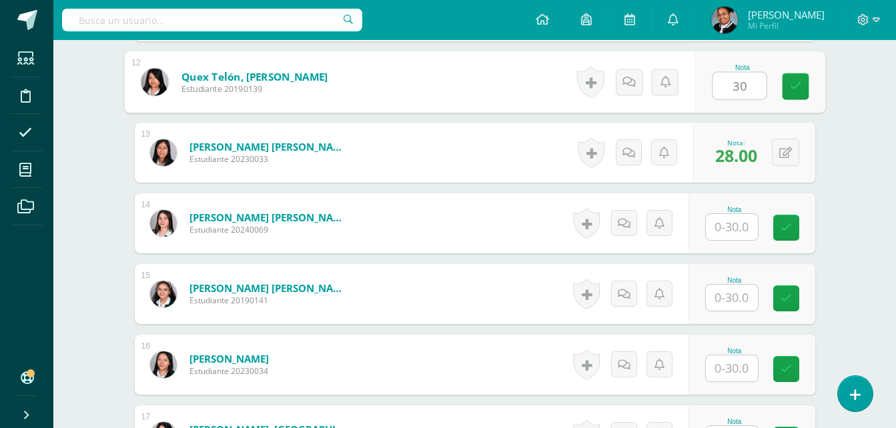
type input "30"
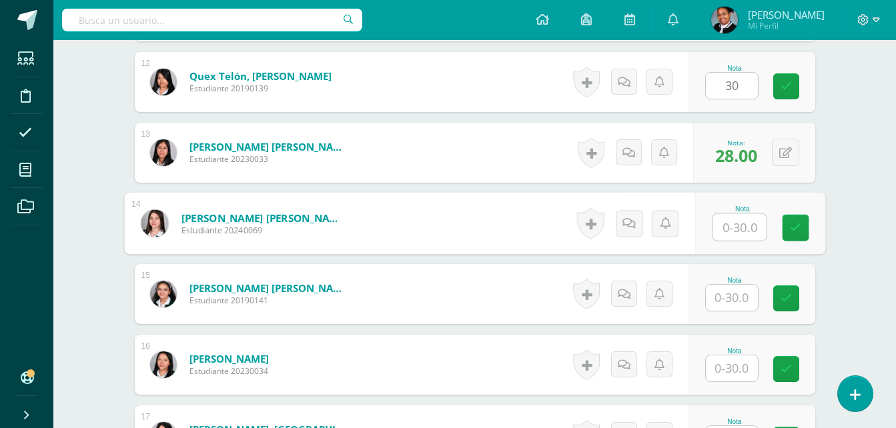
click at [746, 233] on input "text" at bounding box center [738, 227] width 53 height 27
type input "30"
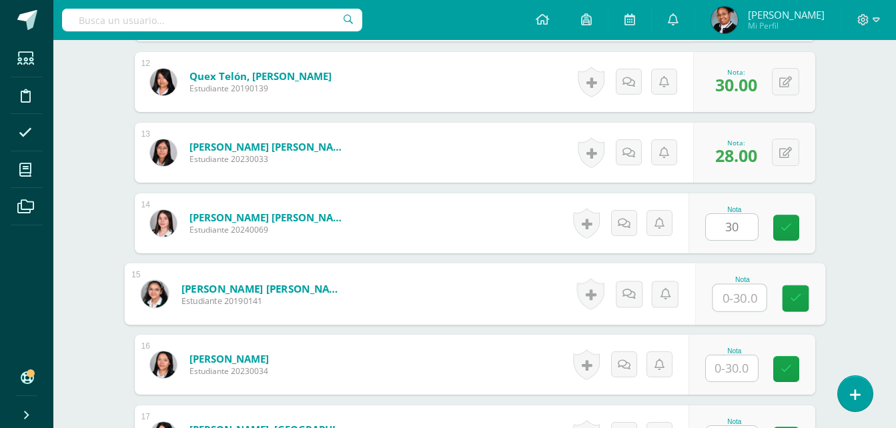
click at [738, 298] on input "text" at bounding box center [738, 298] width 53 height 27
type input "30"
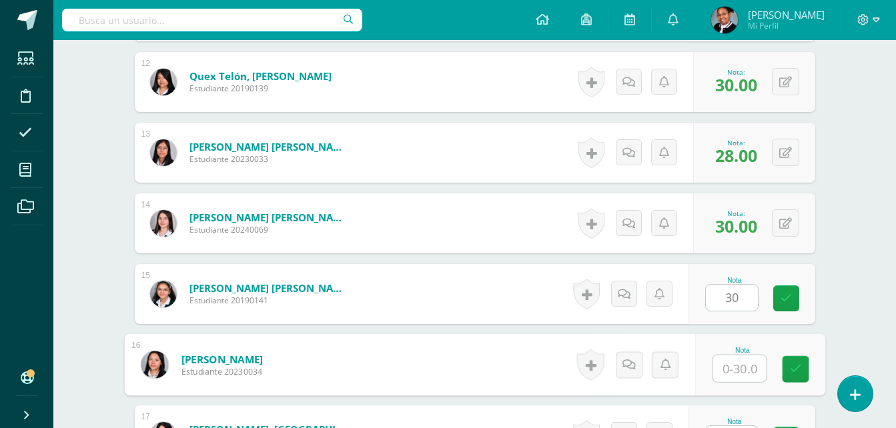
click at [730, 370] on input "text" at bounding box center [738, 369] width 53 height 27
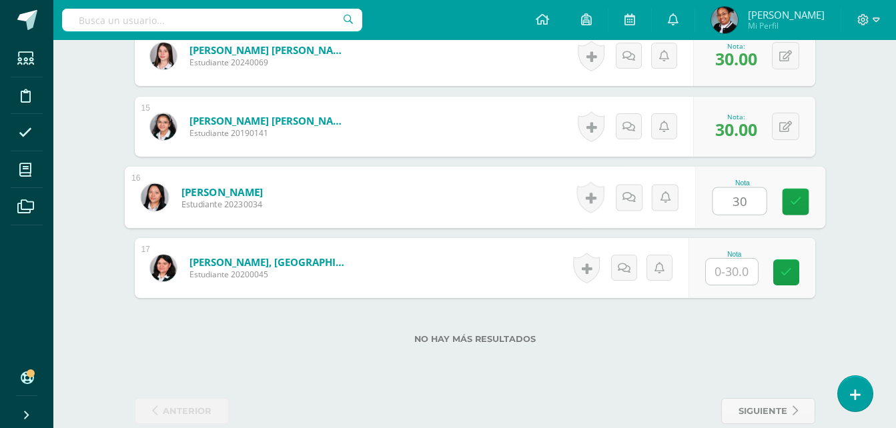
scroll to position [1392, 0]
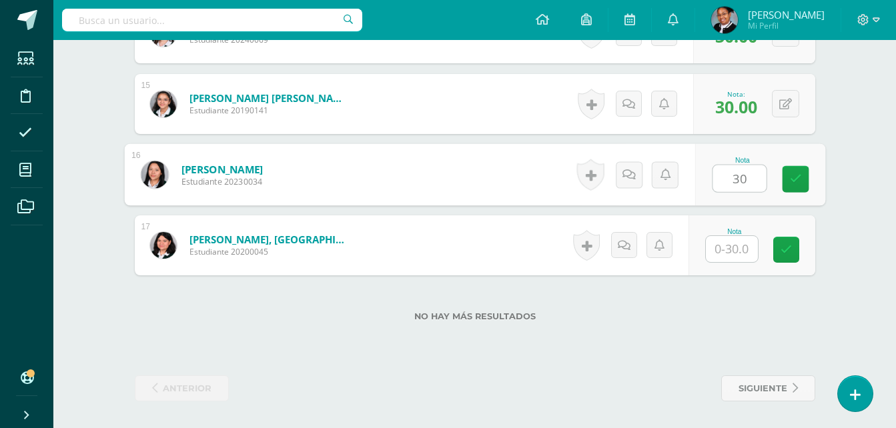
type input "30"
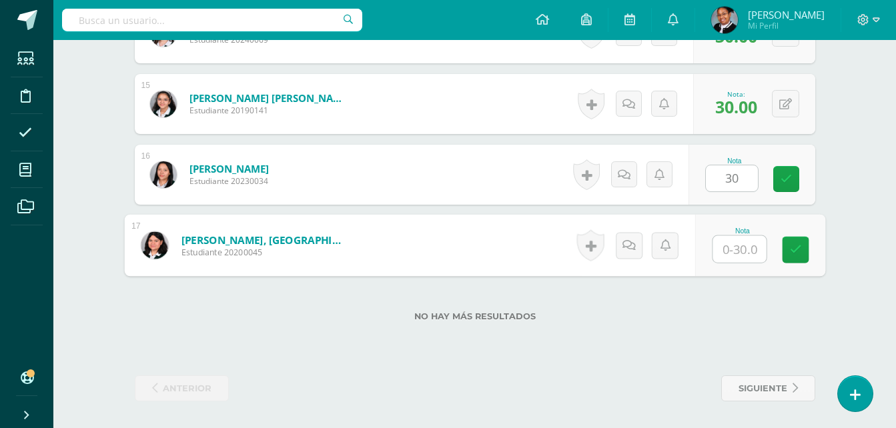
click at [725, 246] on input "text" at bounding box center [738, 249] width 53 height 27
type input "30"
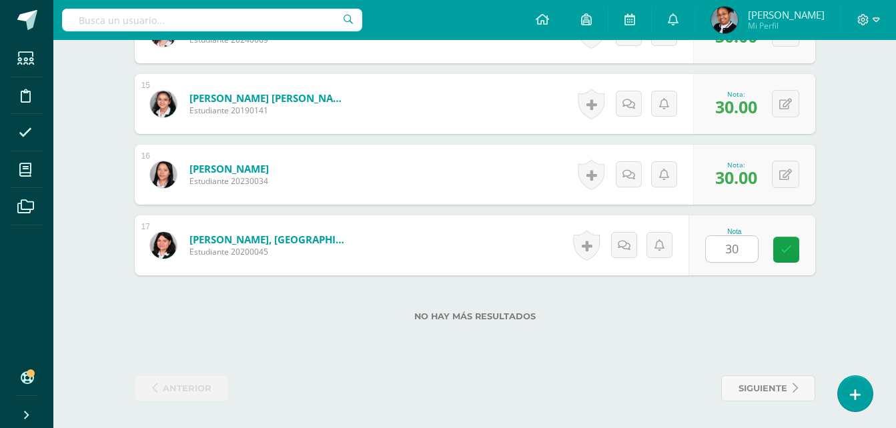
click at [776, 312] on label "No hay más resultados" at bounding box center [475, 317] width 680 height 10
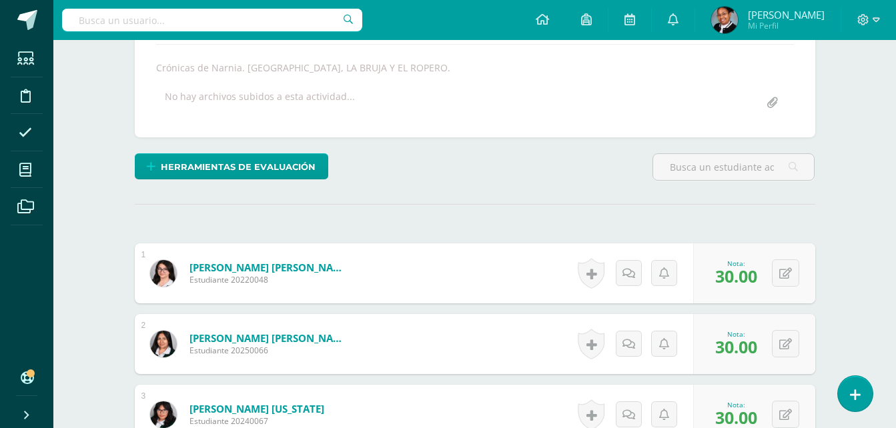
scroll to position [0, 0]
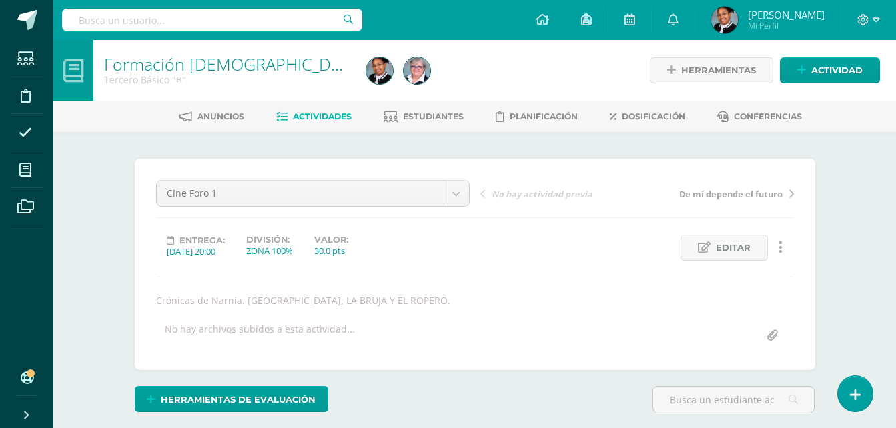
click at [318, 119] on span "Actividades" at bounding box center [322, 116] width 59 height 10
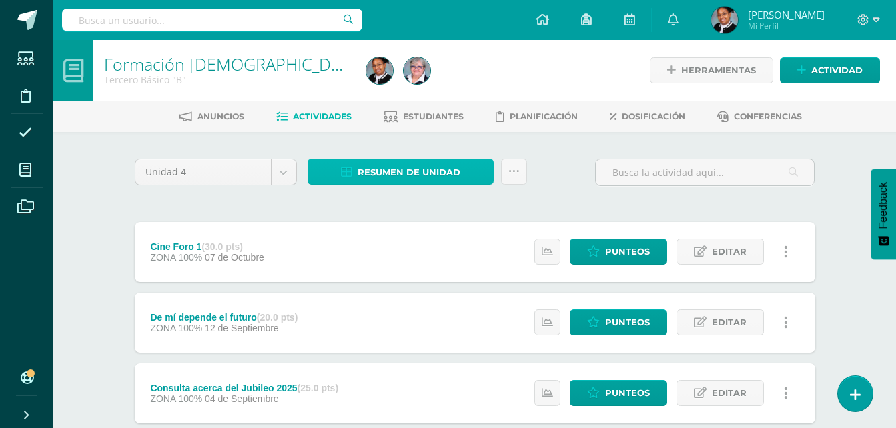
click at [439, 173] on span "Resumen de unidad" at bounding box center [409, 172] width 103 height 25
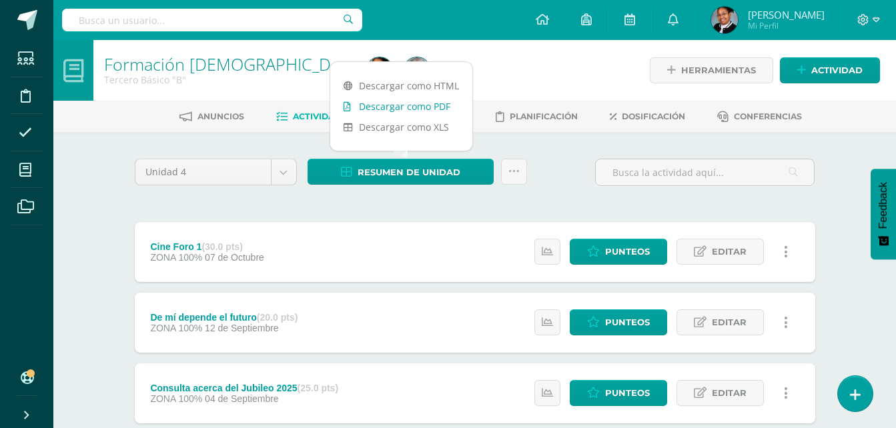
click at [402, 112] on link "Descargar como PDF" at bounding box center [401, 106] width 142 height 21
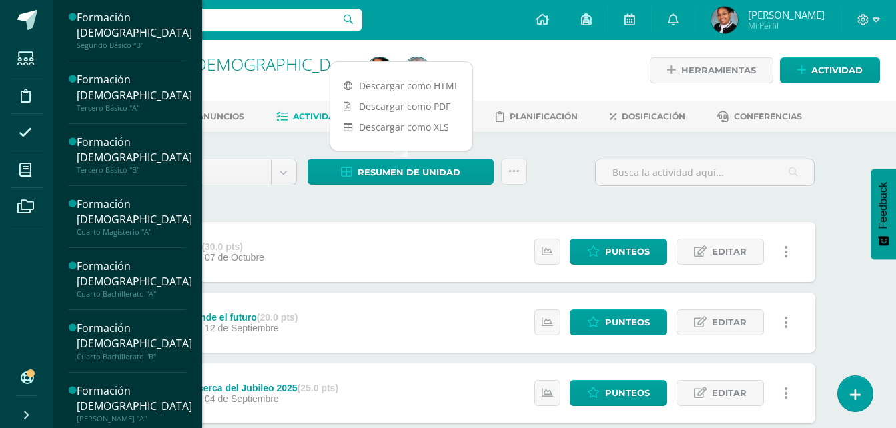
scroll to position [318, 0]
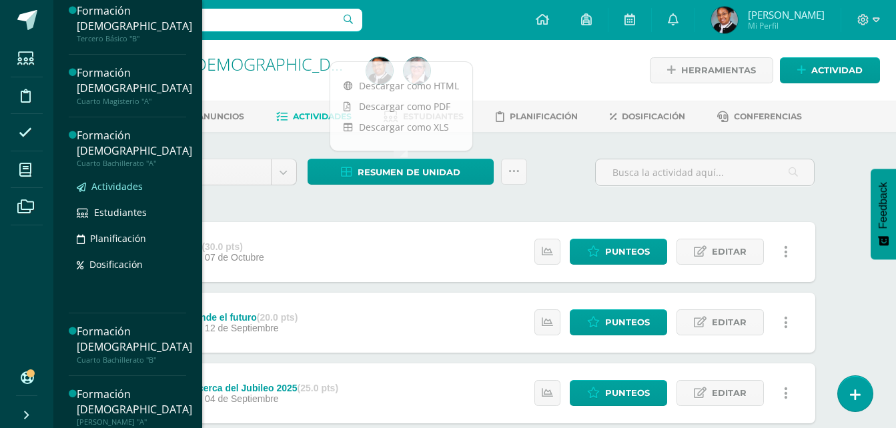
click at [139, 187] on span "Actividades" at bounding box center [116, 186] width 51 height 13
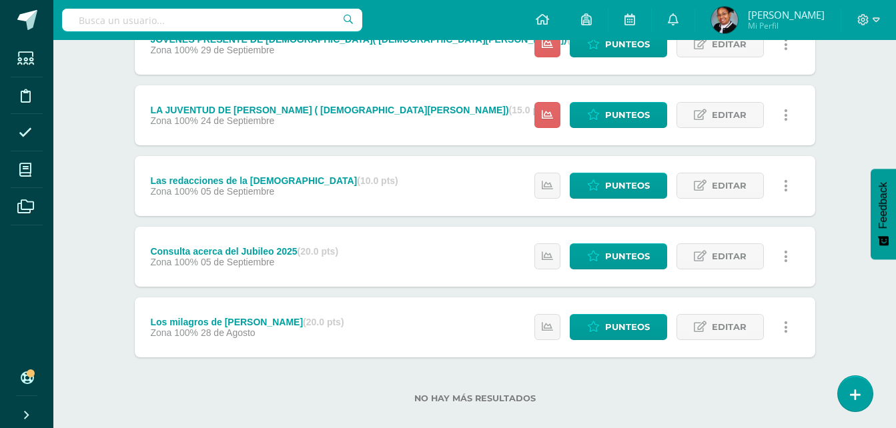
scroll to position [296, 0]
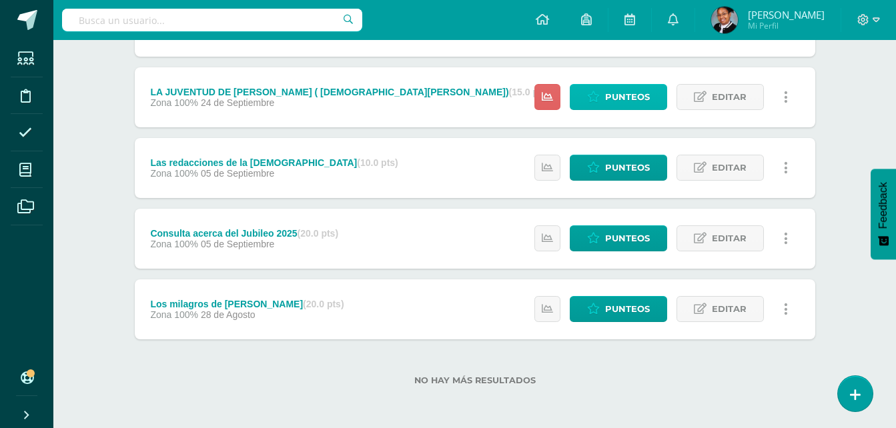
click at [618, 95] on span "Punteos" at bounding box center [627, 97] width 45 height 25
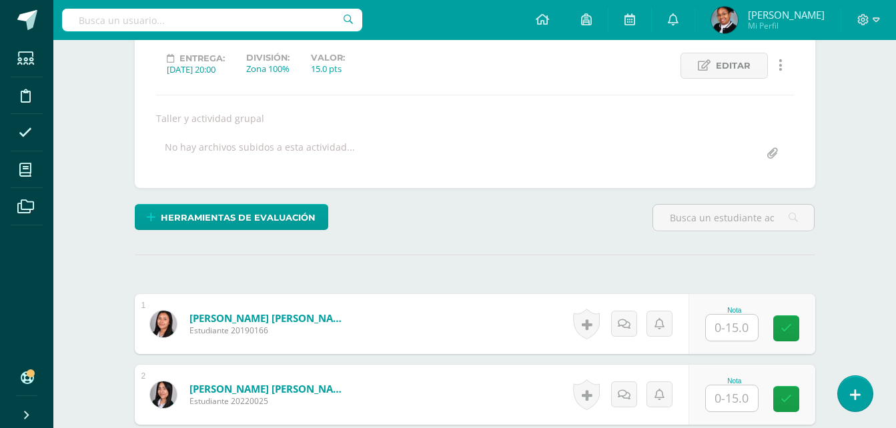
scroll to position [201, 0]
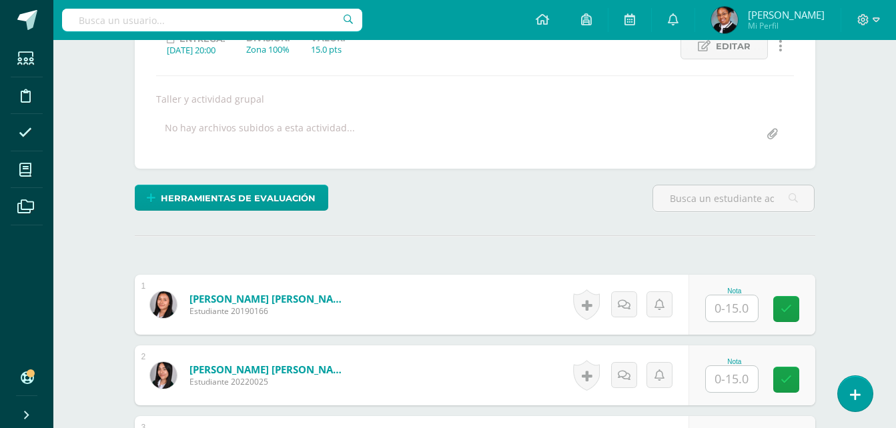
click at [749, 312] on input "text" at bounding box center [732, 309] width 52 height 26
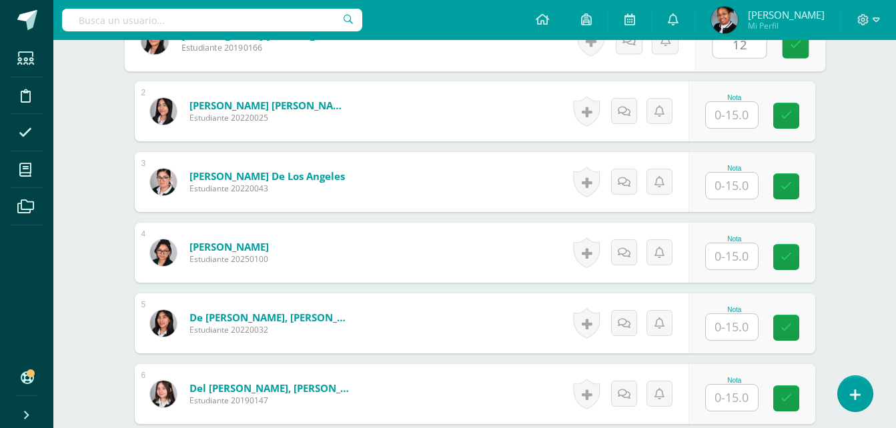
scroll to position [535, 0]
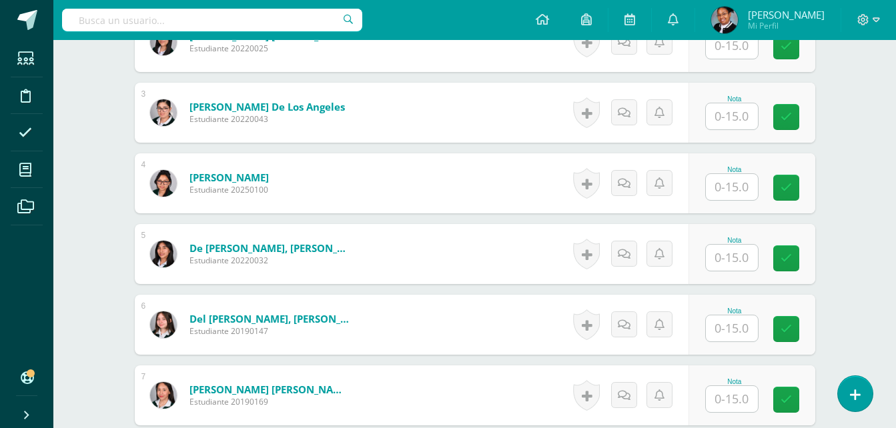
type input "12"
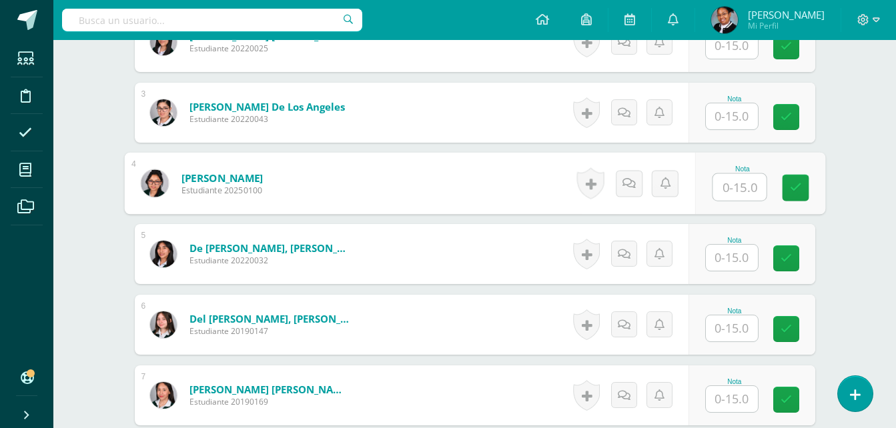
click at [735, 183] on input "text" at bounding box center [738, 187] width 53 height 27
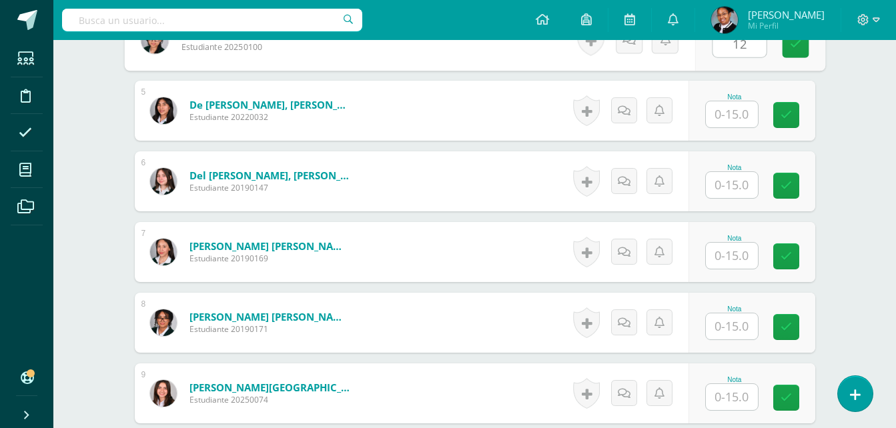
scroll to position [735, 0]
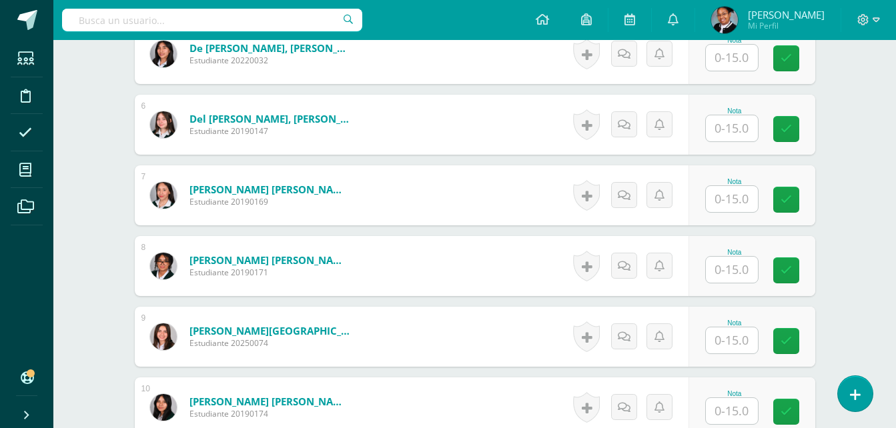
type input "12"
click at [750, 135] on input "text" at bounding box center [732, 128] width 52 height 26
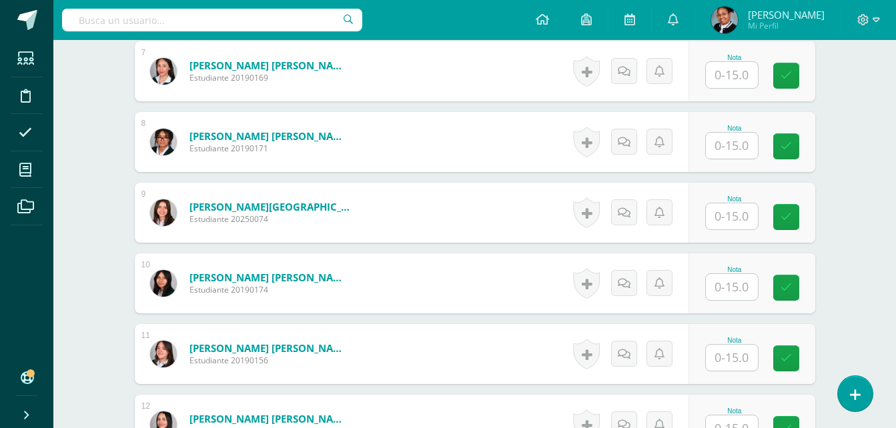
scroll to position [935, 0]
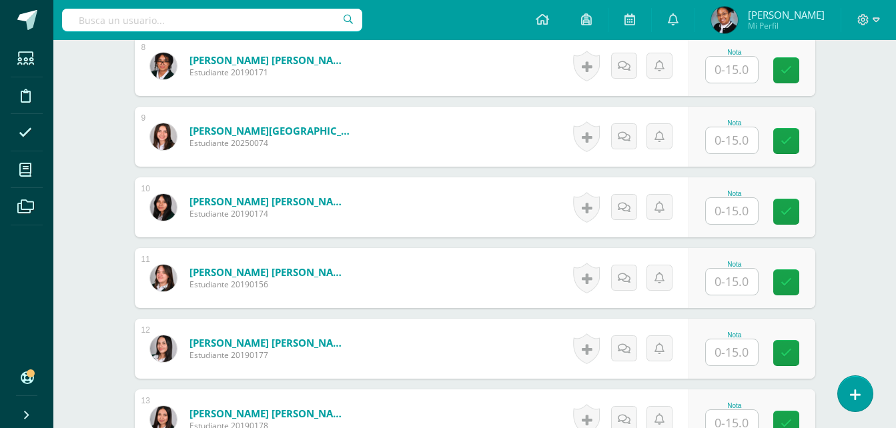
type input "12"
click at [735, 279] on input "text" at bounding box center [732, 282] width 52 height 26
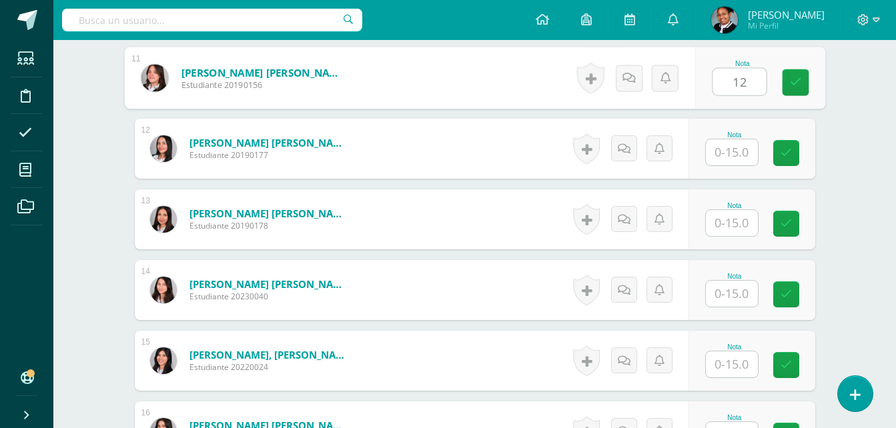
scroll to position [1202, 0]
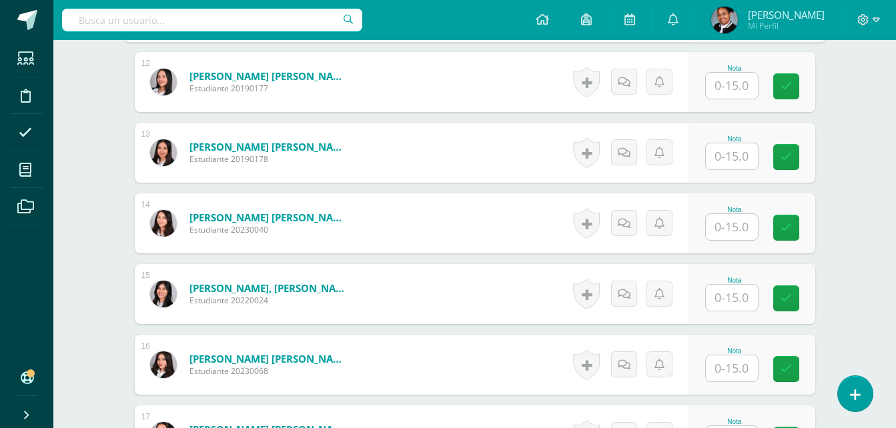
type input "12"
click at [748, 364] on input "text" at bounding box center [738, 369] width 53 height 27
type input "12"
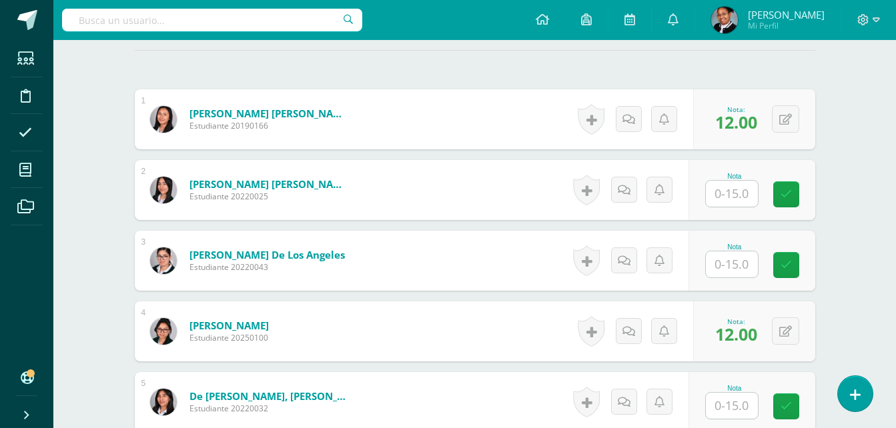
scroll to position [402, 0]
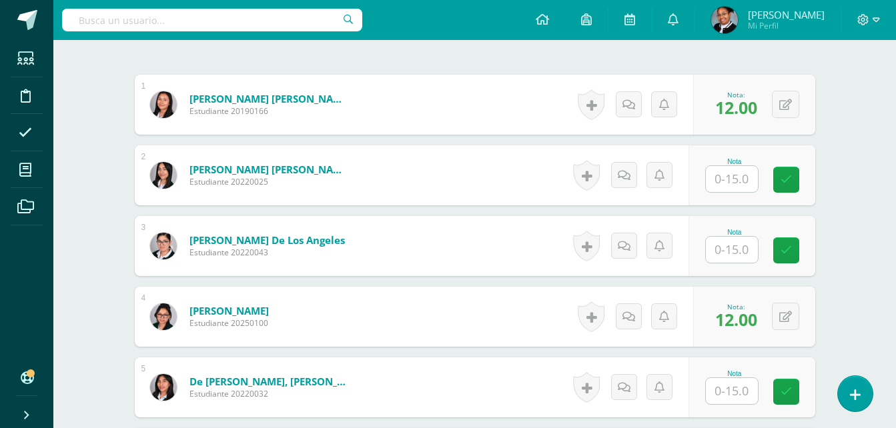
click at [744, 181] on input "text" at bounding box center [732, 179] width 52 height 26
type input "15"
click at [742, 258] on input "text" at bounding box center [732, 250] width 52 height 26
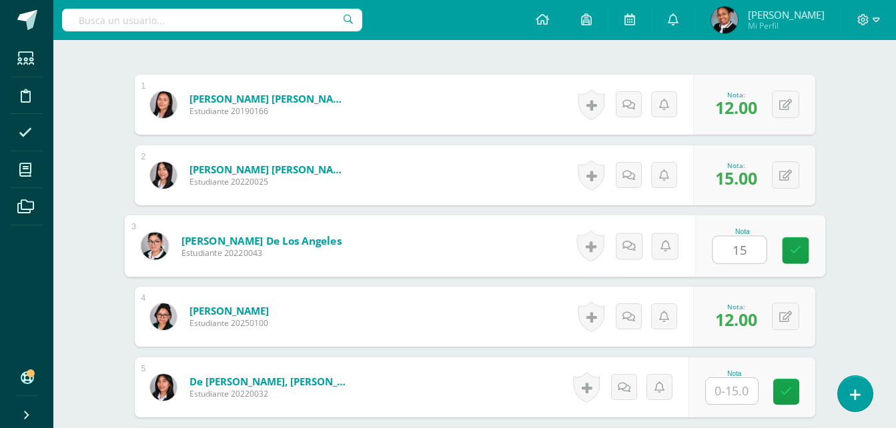
type input "15"
click at [740, 398] on input "text" at bounding box center [732, 391] width 52 height 26
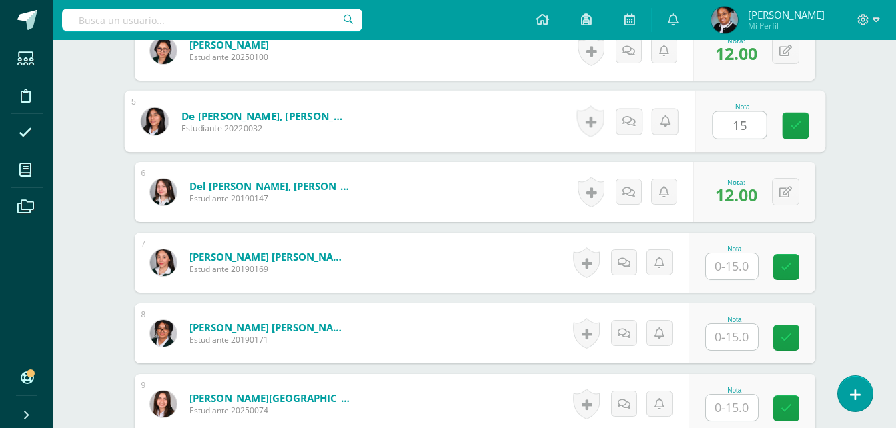
scroll to position [668, 0]
type input "15"
click at [728, 265] on input "text" at bounding box center [732, 266] width 52 height 26
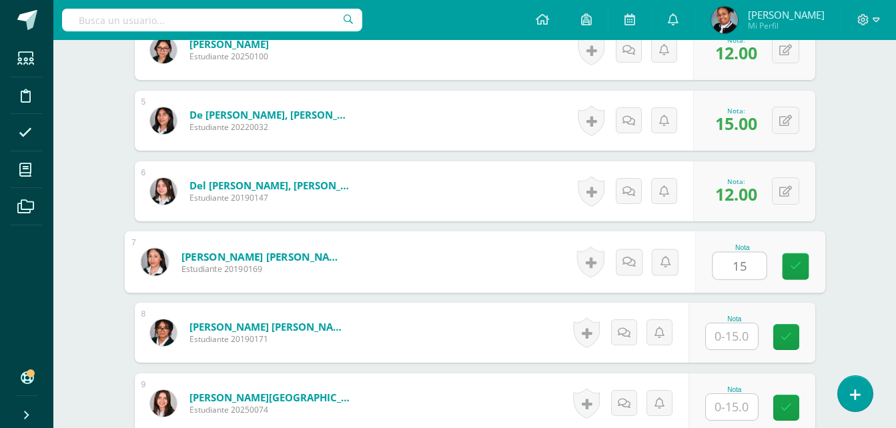
type input "15"
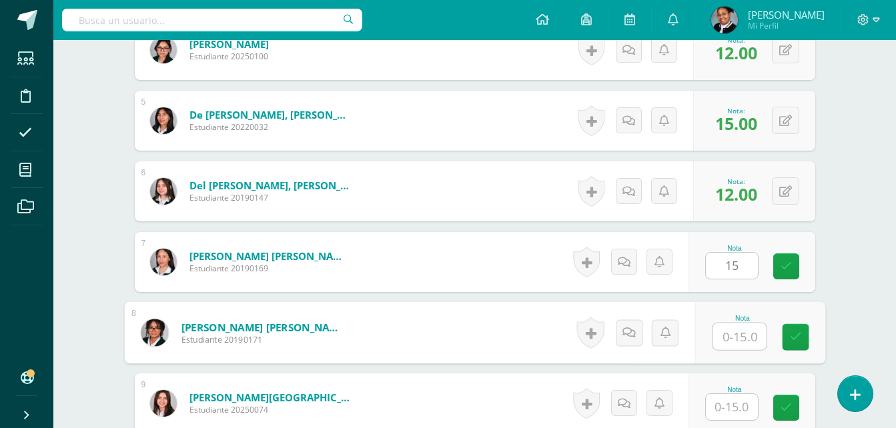
click at [747, 344] on input "text" at bounding box center [738, 337] width 53 height 27
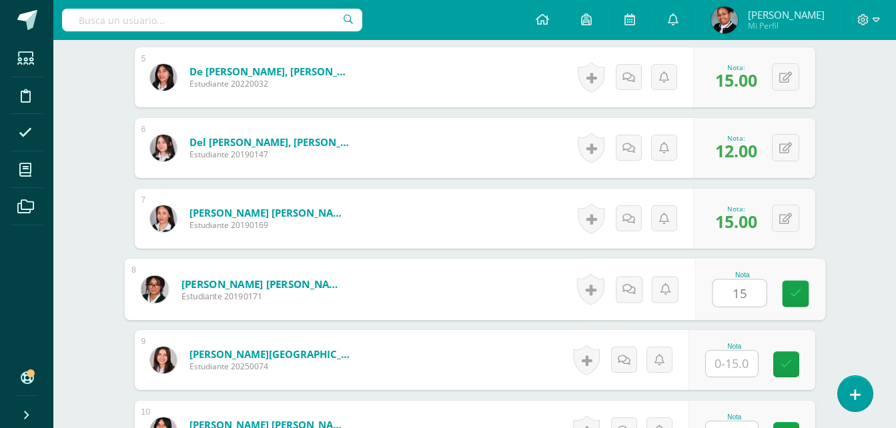
scroll to position [802, 0]
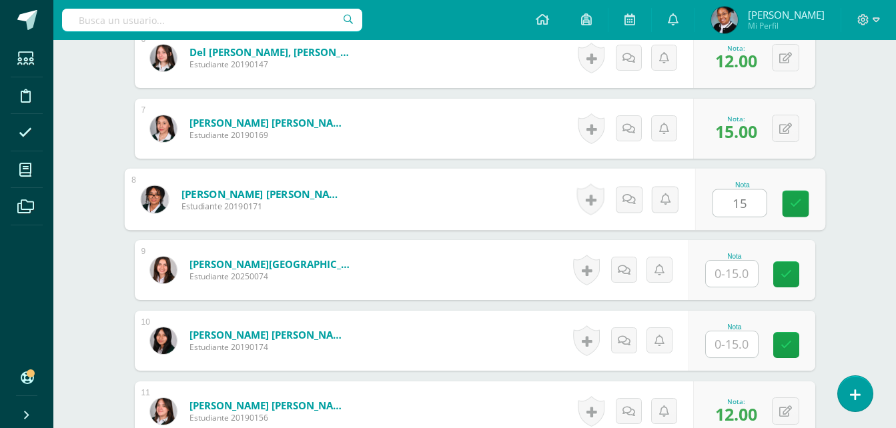
type input "15"
click at [723, 273] on input "text" at bounding box center [732, 274] width 52 height 26
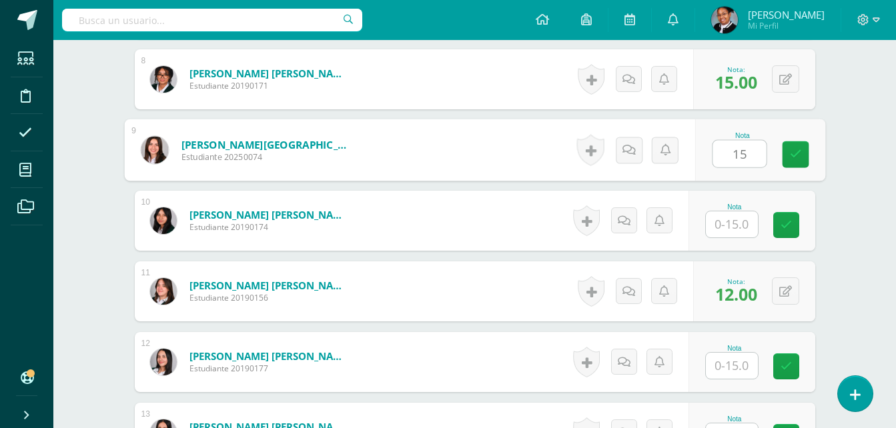
scroll to position [935, 0]
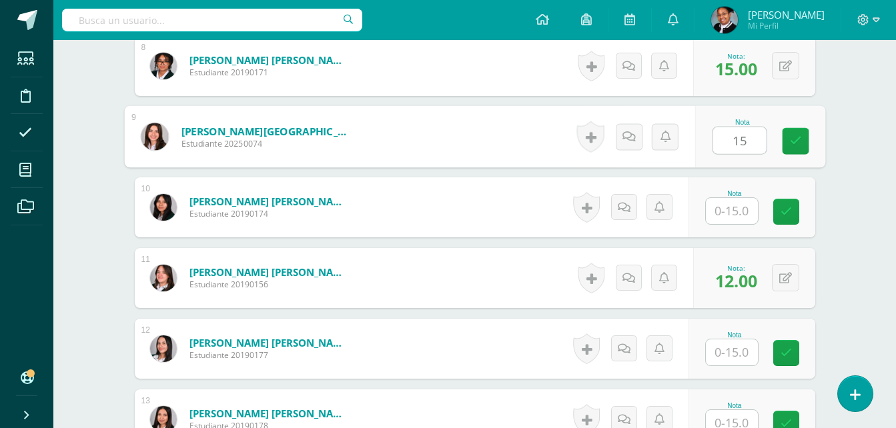
type input "15"
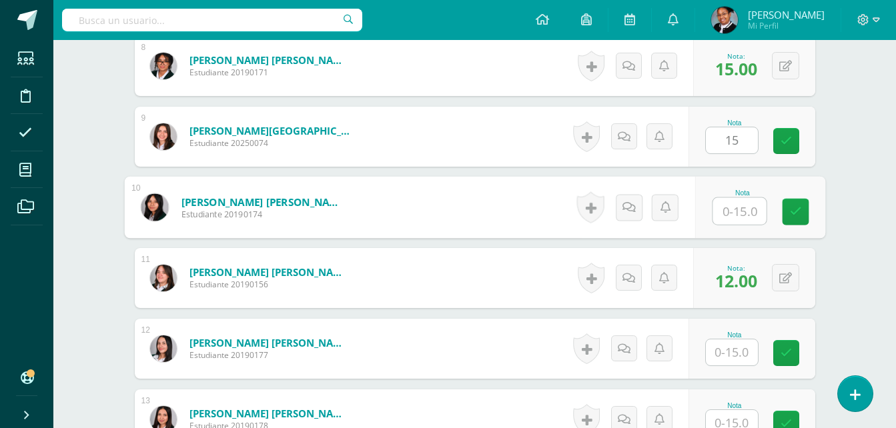
click at [739, 217] on input "text" at bounding box center [738, 211] width 53 height 27
type input "15"
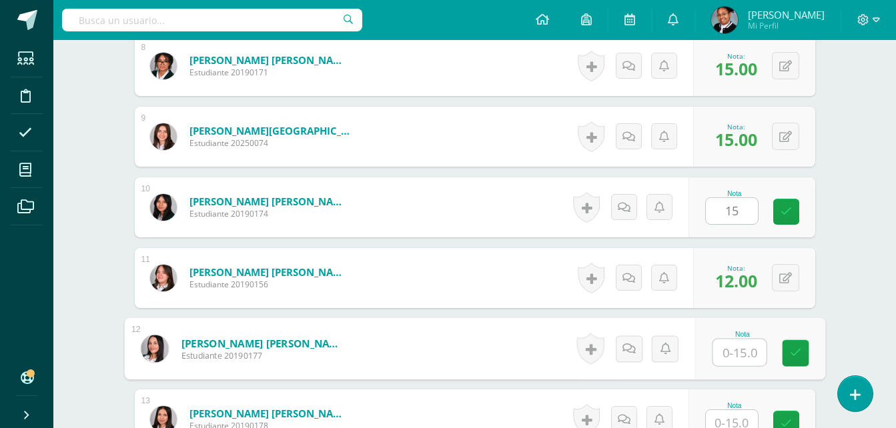
click at [746, 350] on input "text" at bounding box center [738, 353] width 53 height 27
type input "15"
click at [748, 424] on input "text" at bounding box center [732, 423] width 52 height 26
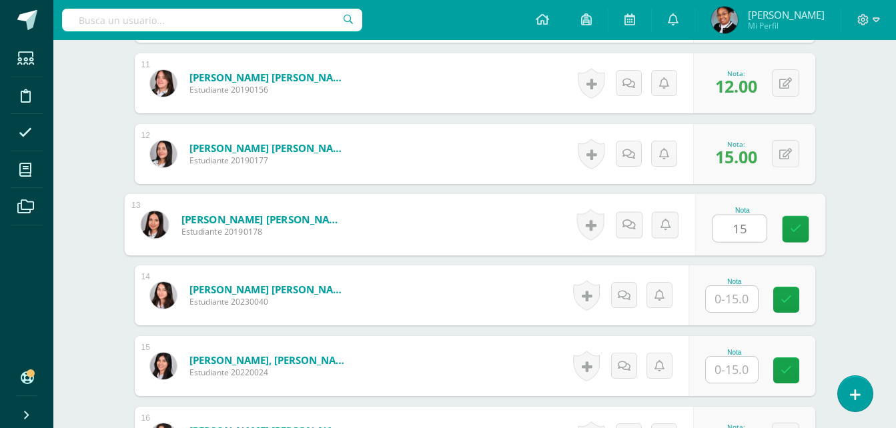
scroll to position [1139, 0]
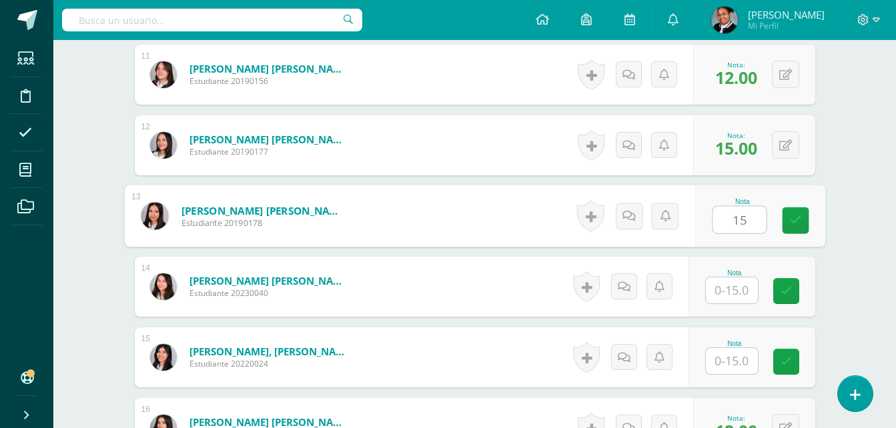
type input "15"
click at [742, 297] on input "text" at bounding box center [732, 290] width 52 height 26
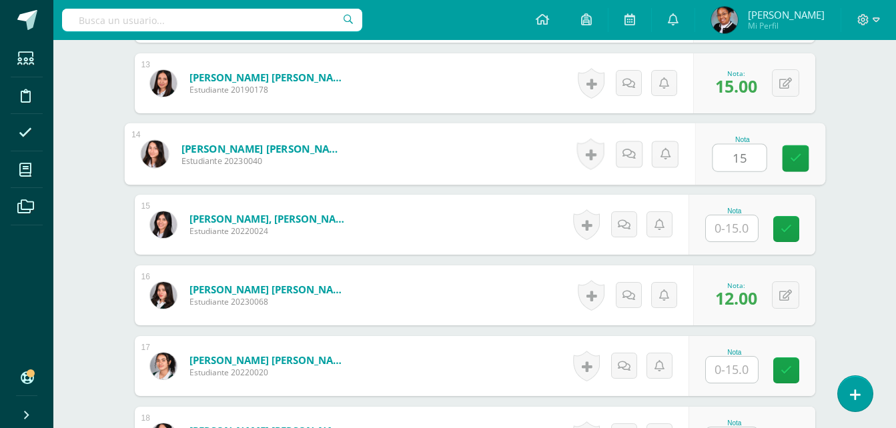
scroll to position [1272, 0]
type input "15"
click at [735, 233] on input "text" at bounding box center [732, 228] width 52 height 26
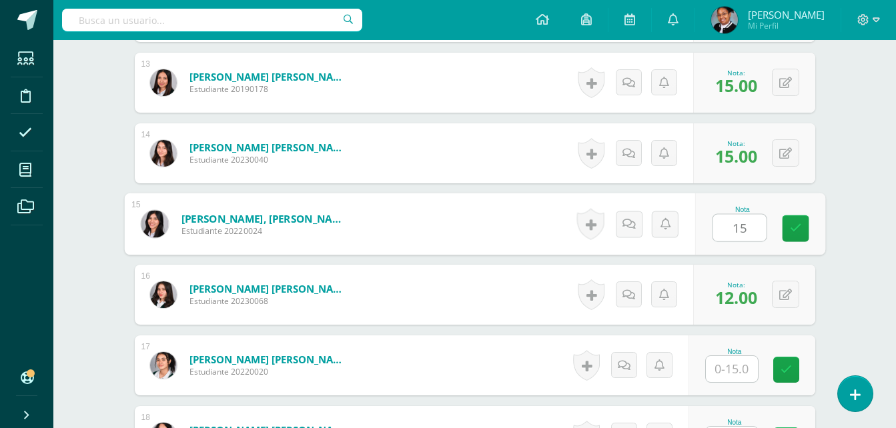
type input "15"
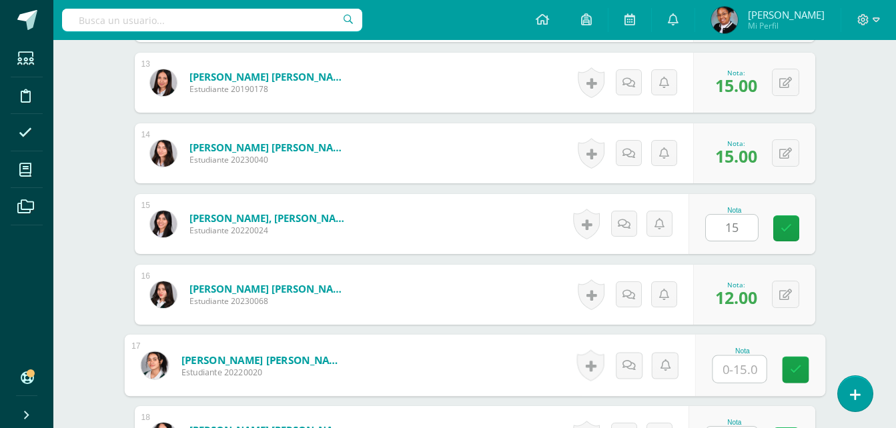
click at [742, 376] on input "text" at bounding box center [738, 369] width 53 height 27
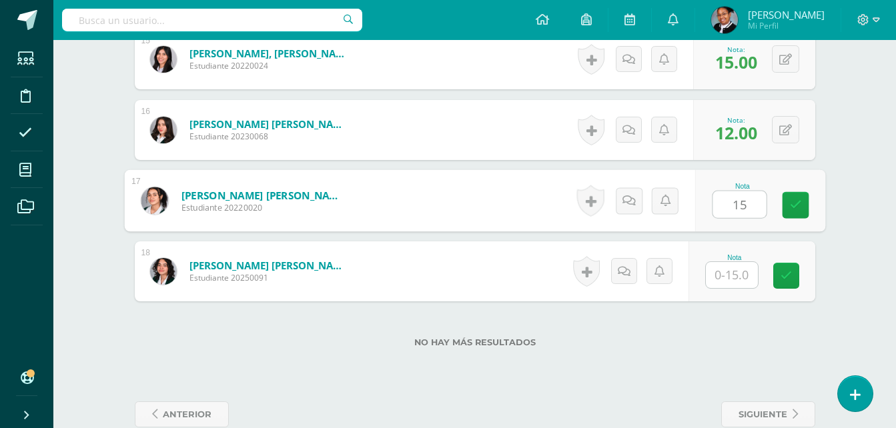
scroll to position [1463, 0]
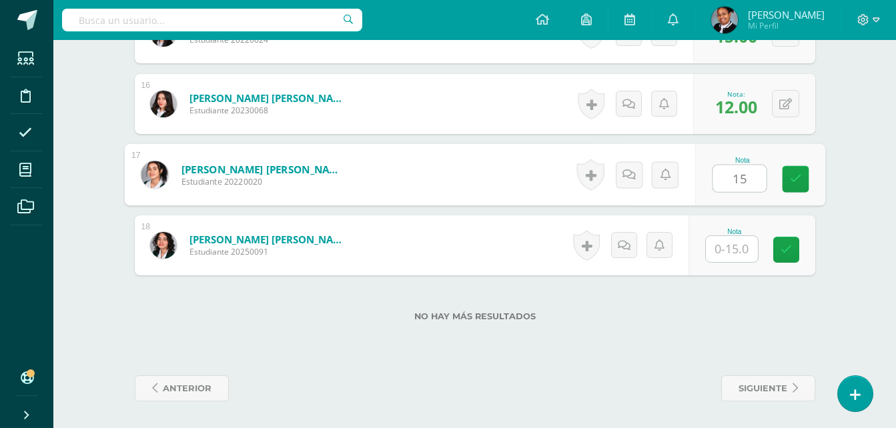
type input "15"
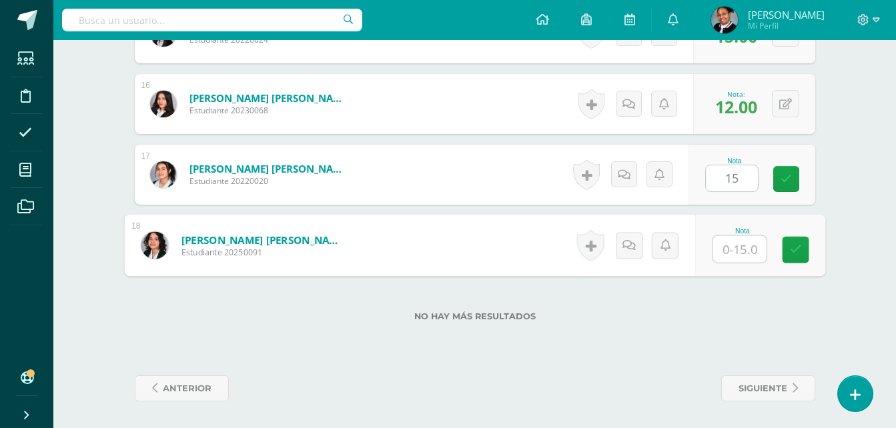
click at [741, 239] on input "text" at bounding box center [738, 249] width 53 height 27
type input "15"
click at [729, 294] on div "No hay más resultados" at bounding box center [475, 306] width 680 height 62
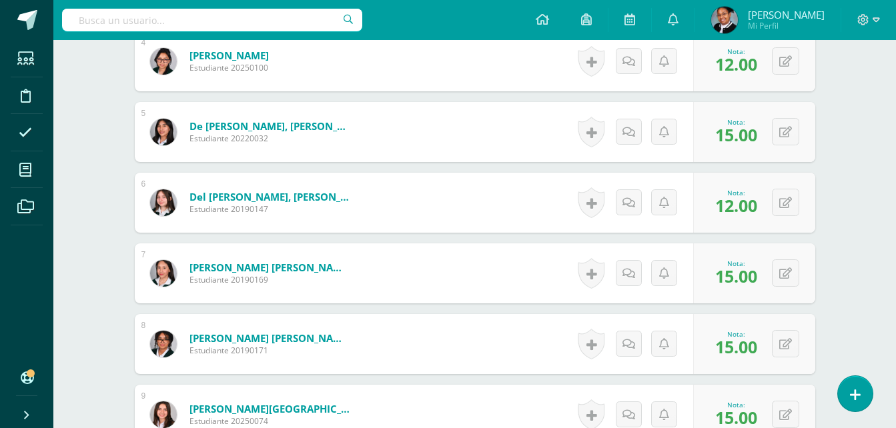
scroll to position [596, 0]
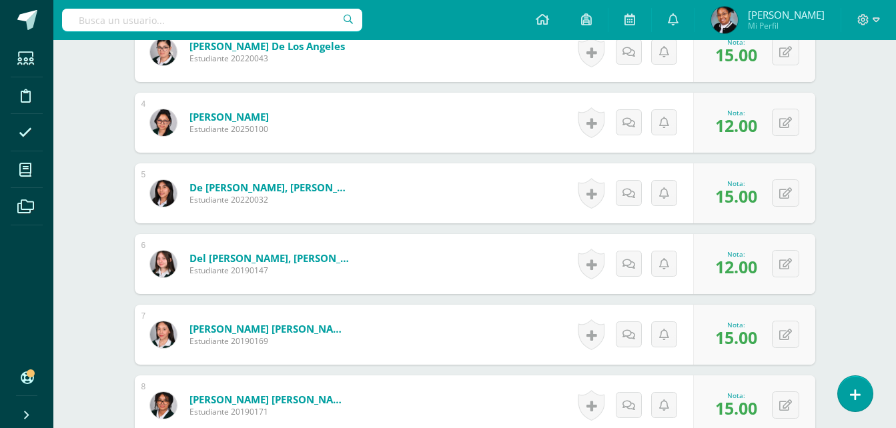
click at [697, 281] on div "0 Logros Logros obtenidos Aún no hay logros agregados Nota: 12.00" at bounding box center [754, 264] width 122 height 60
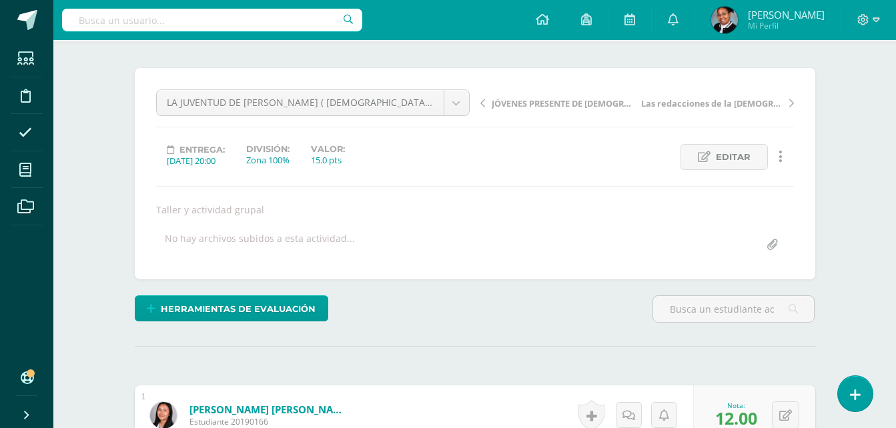
scroll to position [0, 0]
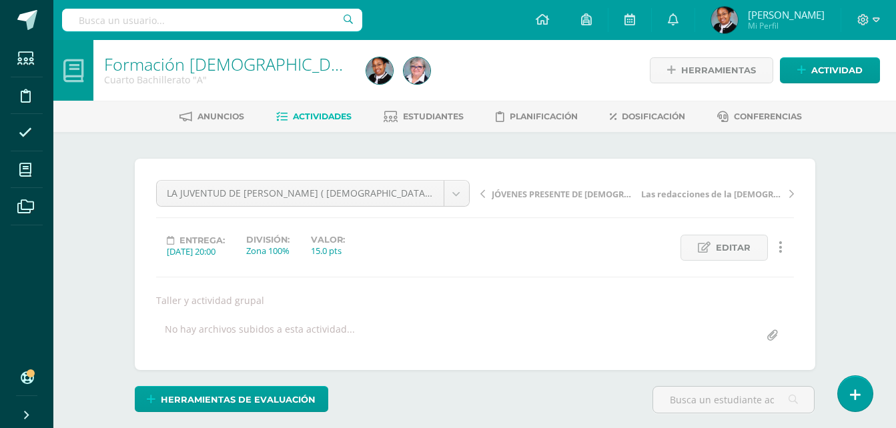
click at [305, 116] on span "Actividades" at bounding box center [322, 116] width 59 height 10
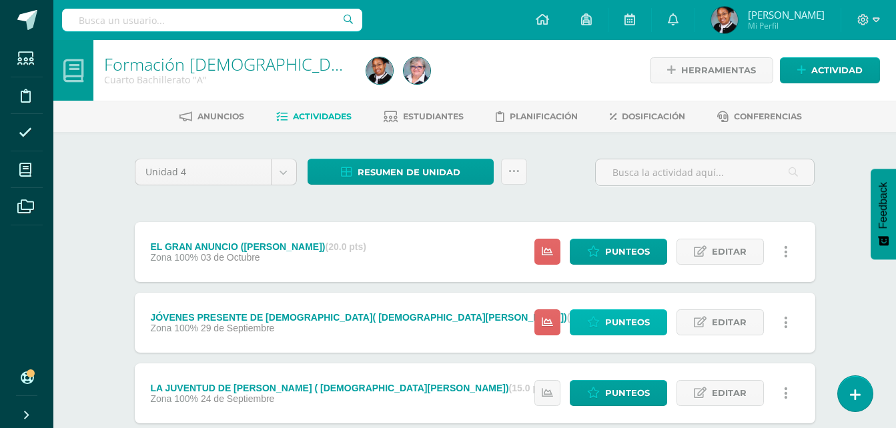
click at [630, 328] on span "Punteos" at bounding box center [627, 322] width 45 height 25
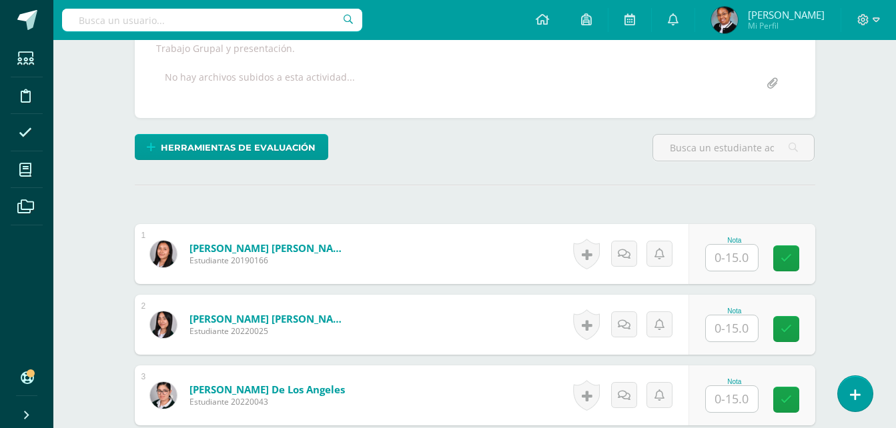
scroll to position [334, 0]
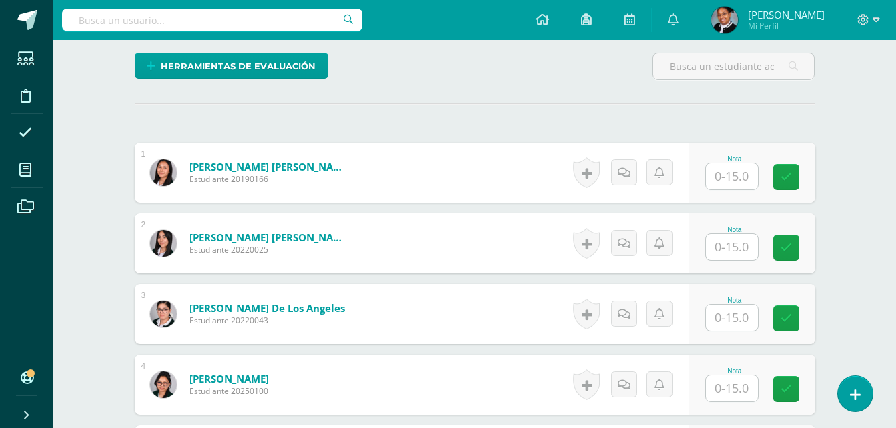
click at [757, 183] on input "text" at bounding box center [732, 176] width 52 height 26
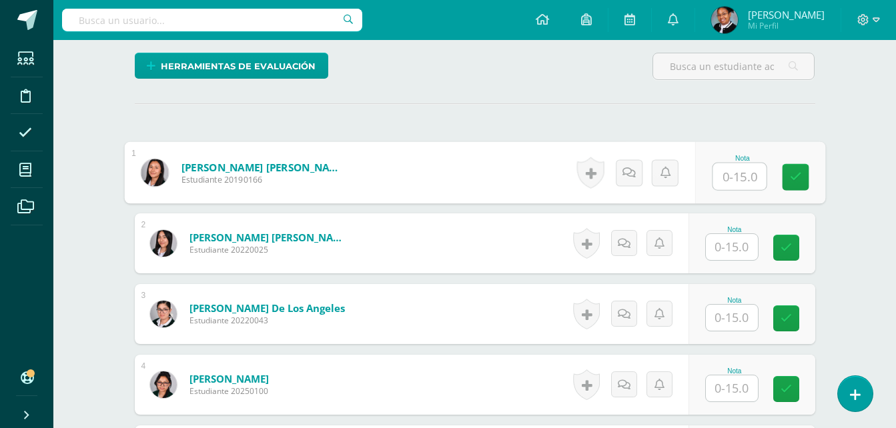
scroll to position [334, 0]
type input "15"
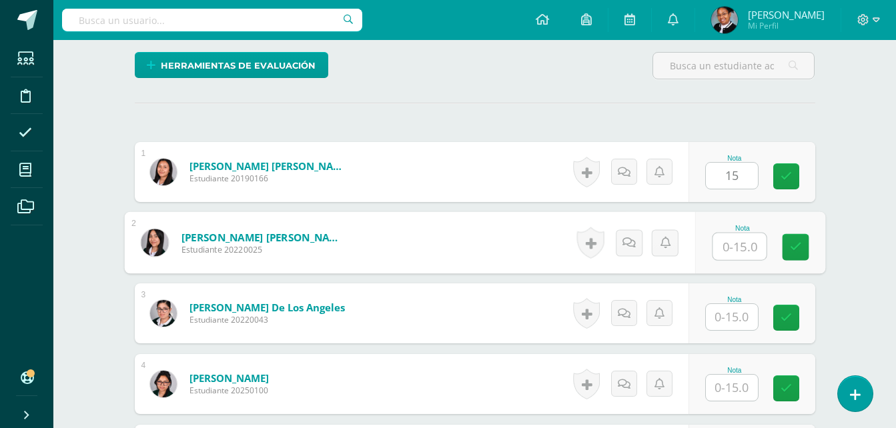
click at [747, 245] on input "text" at bounding box center [738, 246] width 53 height 27
type input "15"
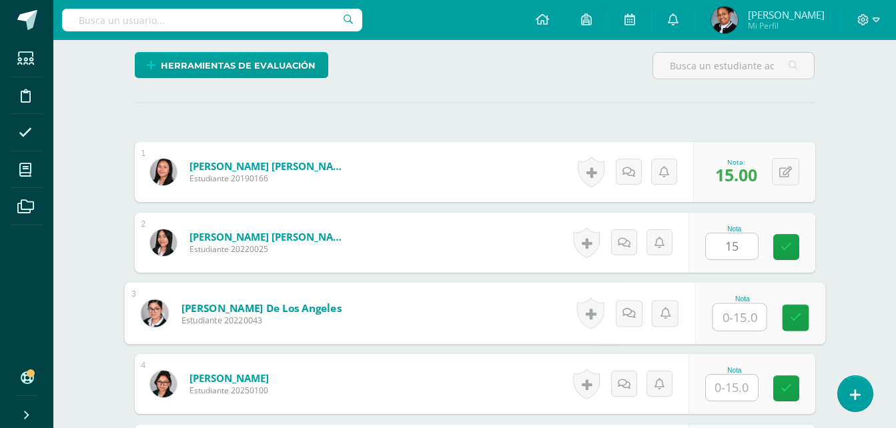
click at [732, 318] on input "text" at bounding box center [738, 317] width 53 height 27
type input "15"
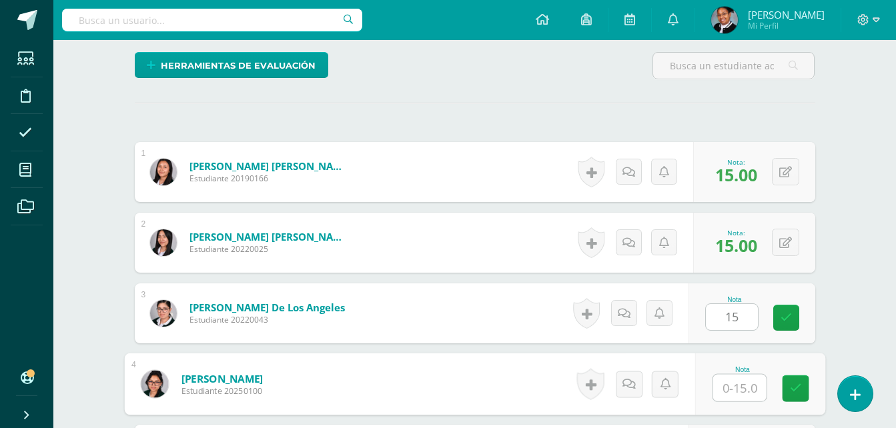
click at [733, 390] on input "text" at bounding box center [738, 388] width 53 height 27
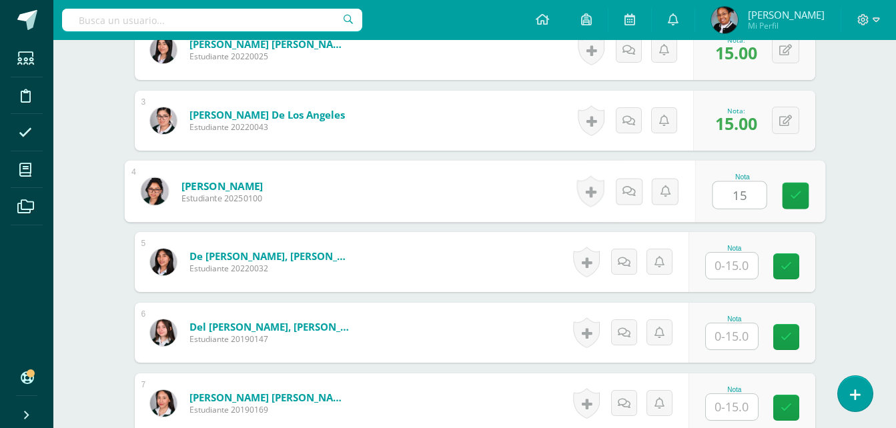
scroll to position [534, 0]
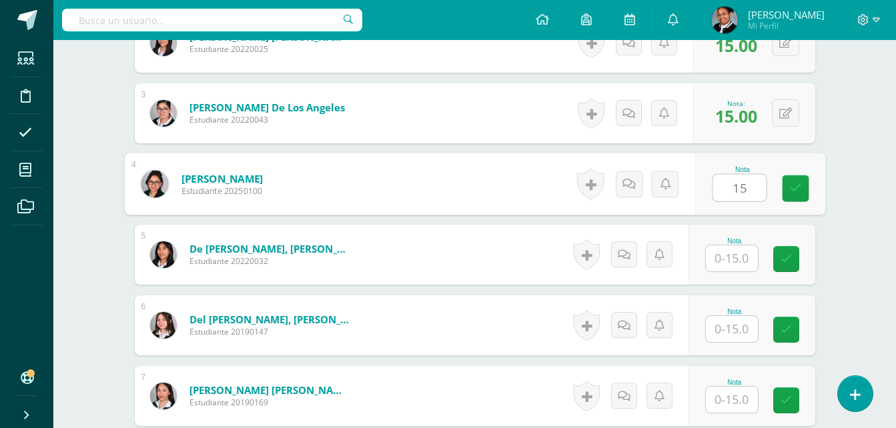
type input "15"
click at [731, 261] on input "text" at bounding box center [732, 258] width 52 height 26
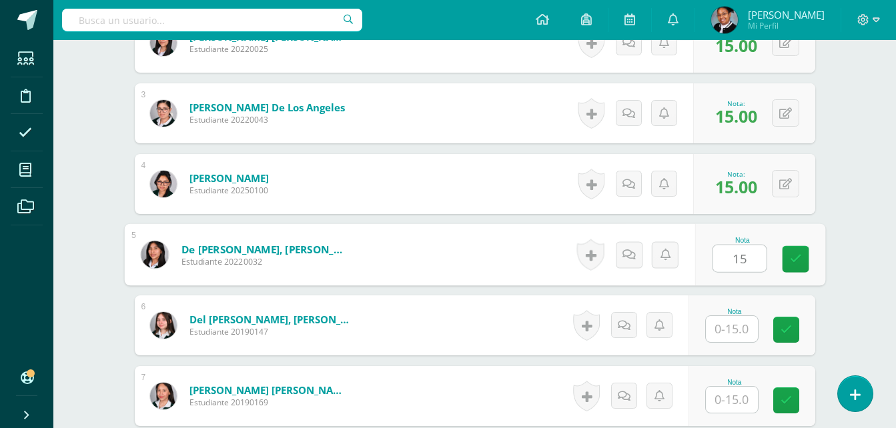
type input "15"
click at [736, 323] on input "text" at bounding box center [732, 329] width 52 height 26
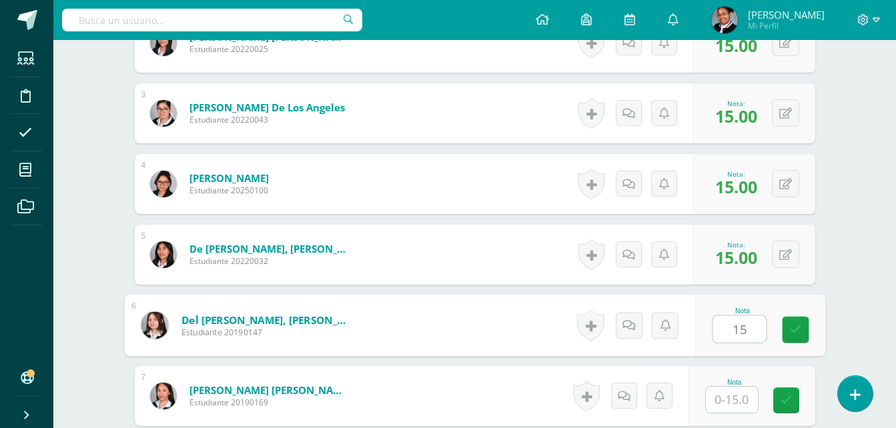
type input "15"
click at [742, 401] on input "text" at bounding box center [732, 400] width 52 height 26
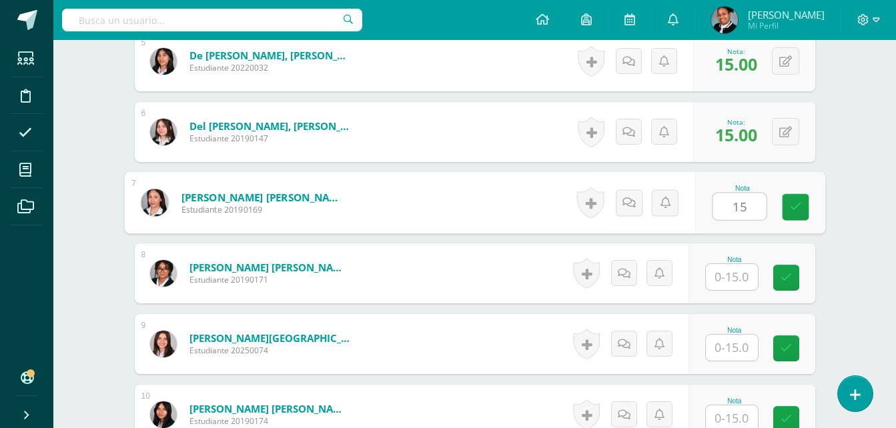
scroll to position [734, 0]
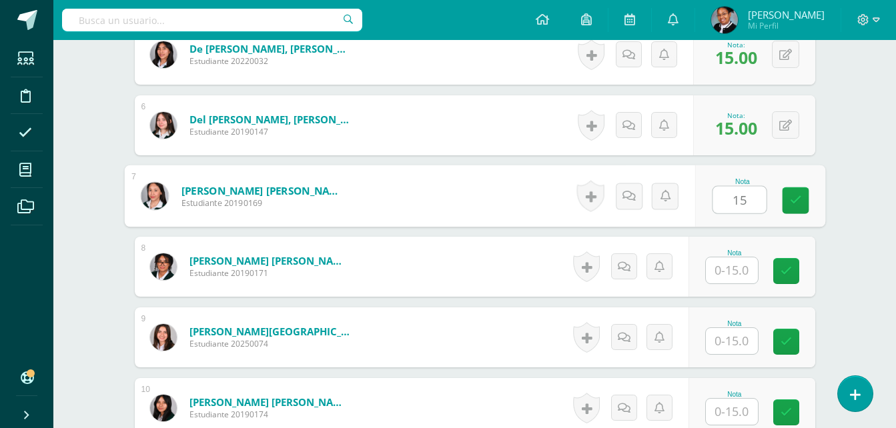
type input "15"
click at [734, 276] on input "text" at bounding box center [732, 270] width 52 height 26
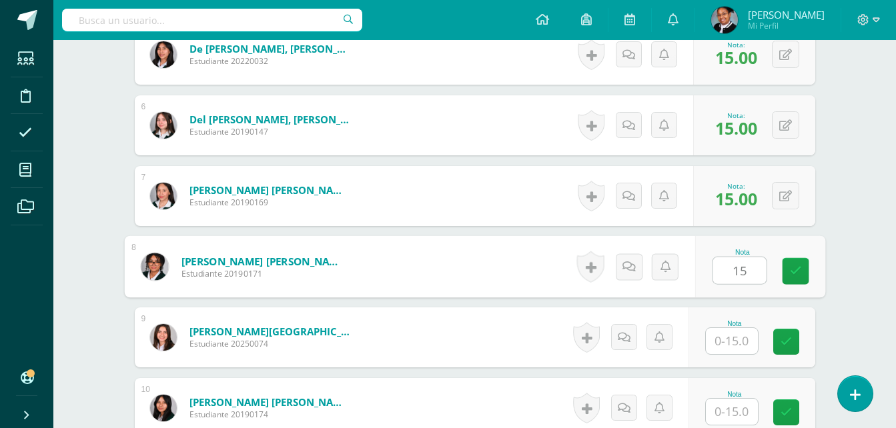
type input "15"
click at [736, 342] on input "text" at bounding box center [732, 341] width 52 height 26
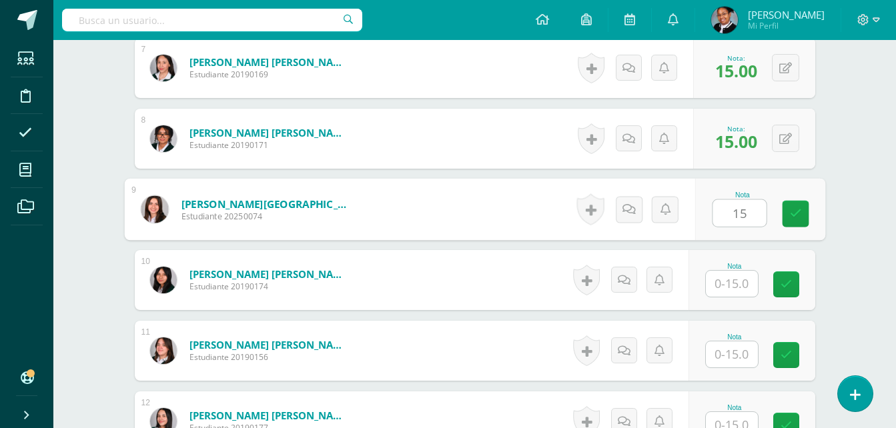
scroll to position [1001, 0]
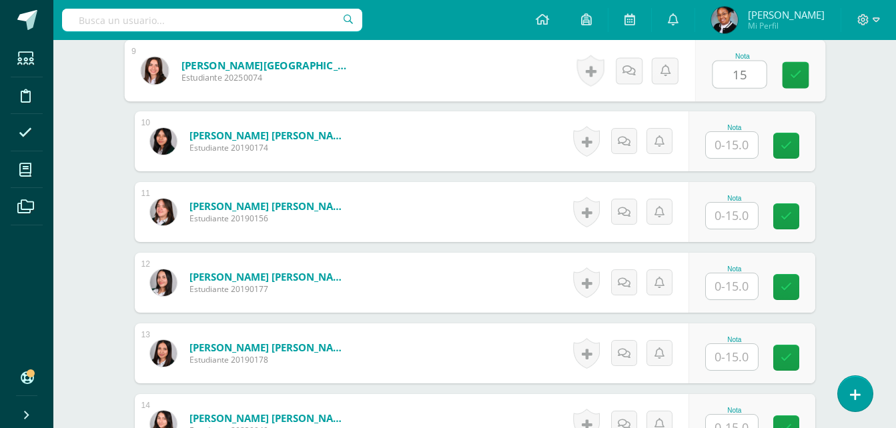
type input "15"
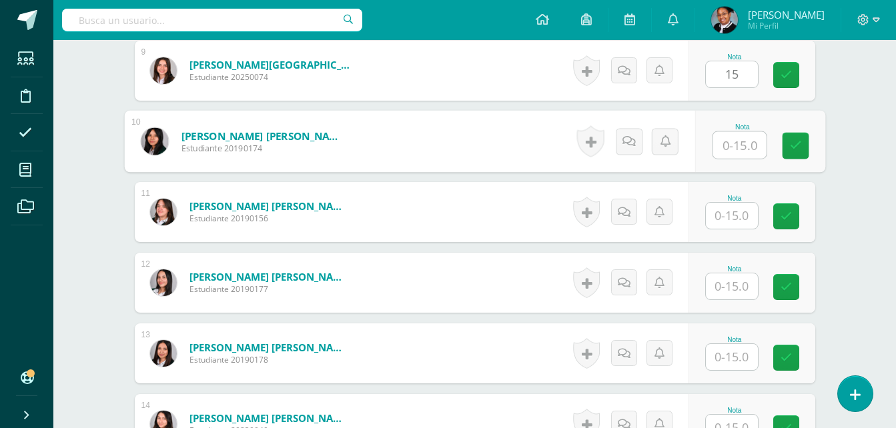
click at [740, 141] on input "text" at bounding box center [738, 145] width 53 height 27
type input "15"
click at [748, 209] on input "text" at bounding box center [732, 216] width 52 height 26
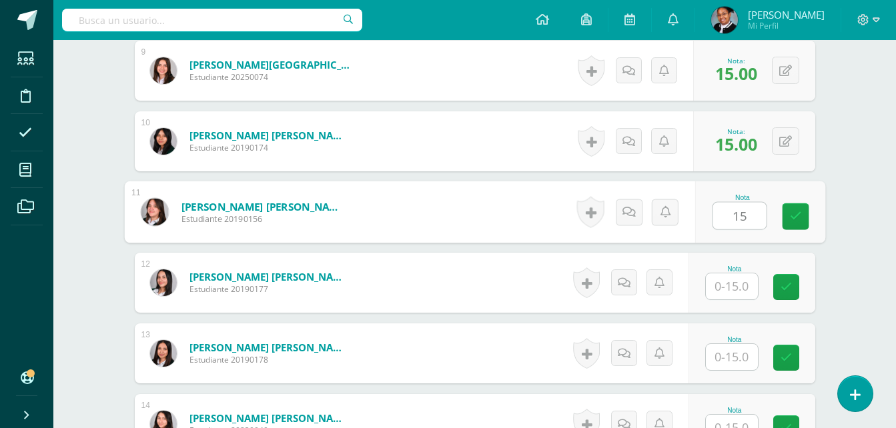
type input "15"
click at [750, 290] on input "text" at bounding box center [732, 286] width 52 height 26
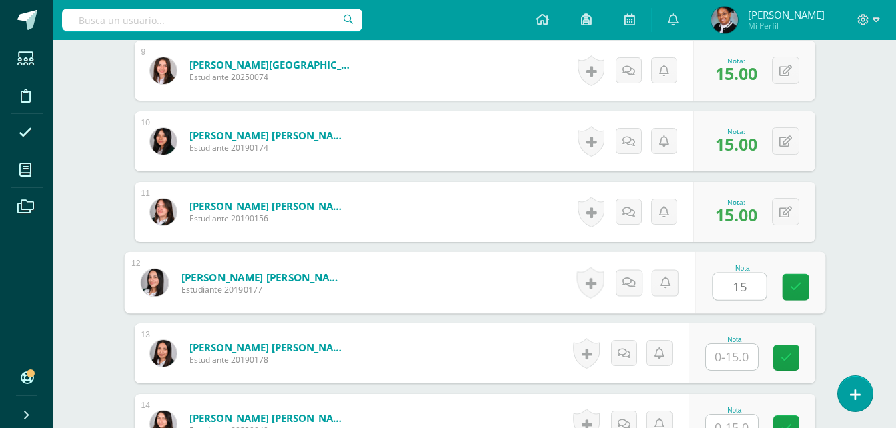
type input "15"
click at [751, 352] on input "text" at bounding box center [732, 357] width 52 height 26
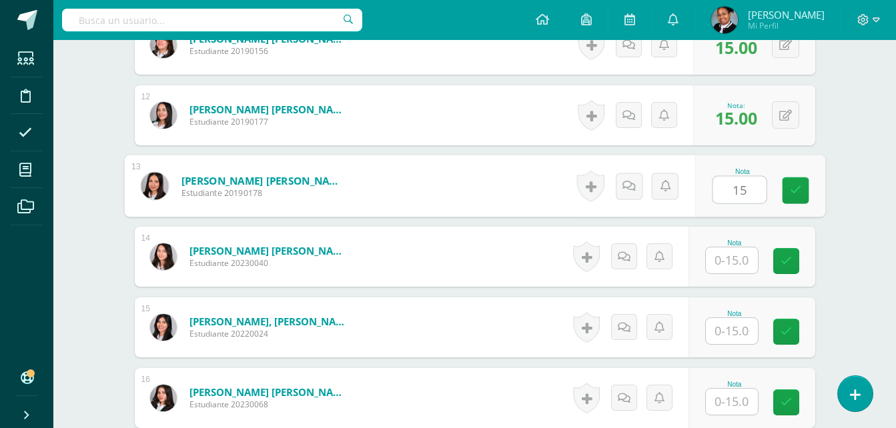
scroll to position [1201, 0]
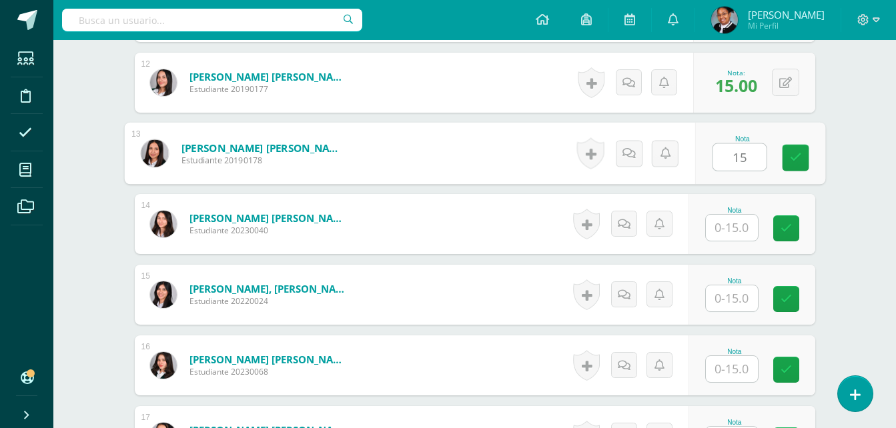
type input "15"
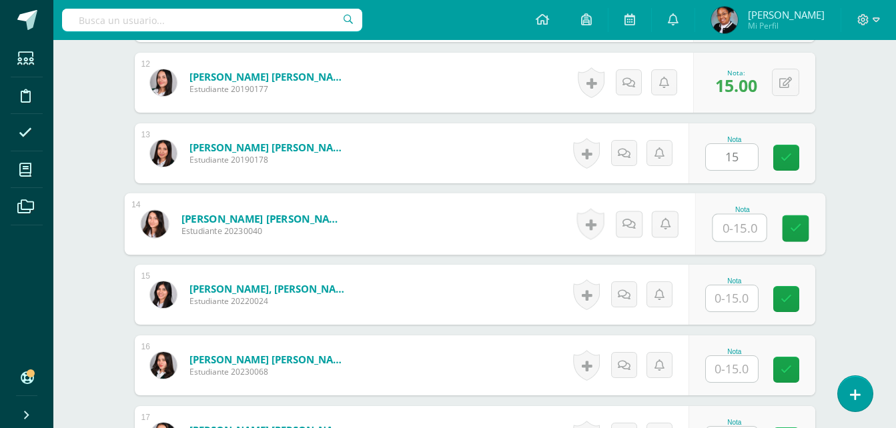
click at [739, 227] on input "text" at bounding box center [738, 228] width 53 height 27
type input "15"
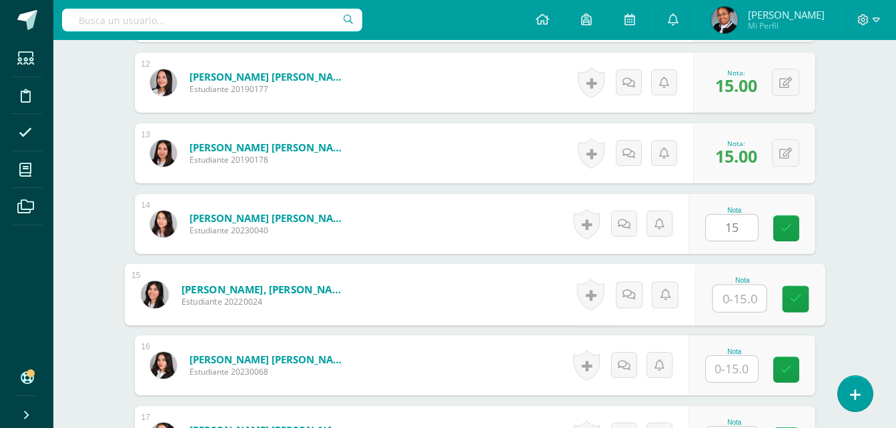
click at [727, 296] on input "text" at bounding box center [738, 298] width 53 height 27
type input "15"
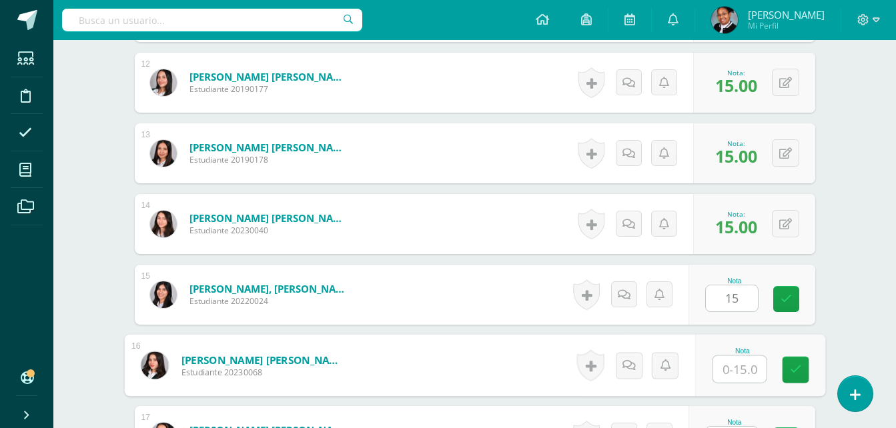
click at [727, 358] on input "text" at bounding box center [738, 369] width 53 height 27
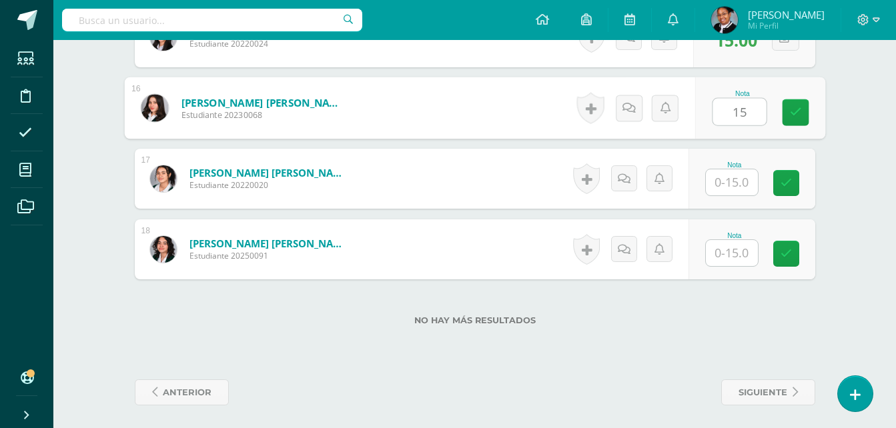
scroll to position [1463, 0]
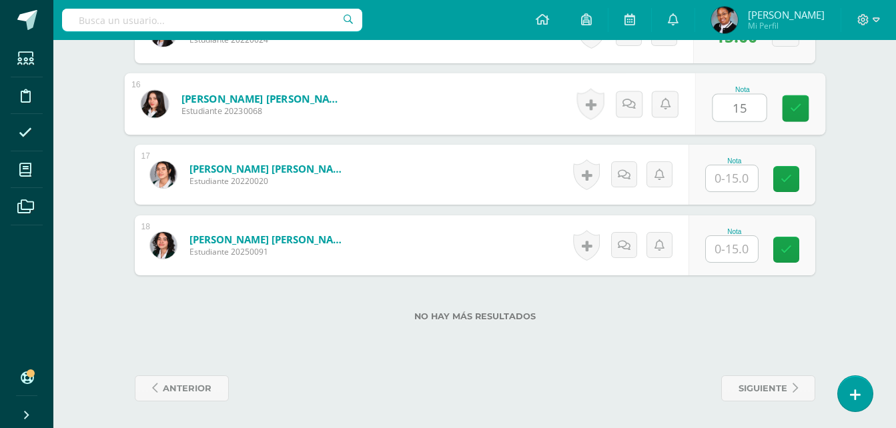
type input "15"
click at [724, 172] on input "text" at bounding box center [732, 178] width 52 height 26
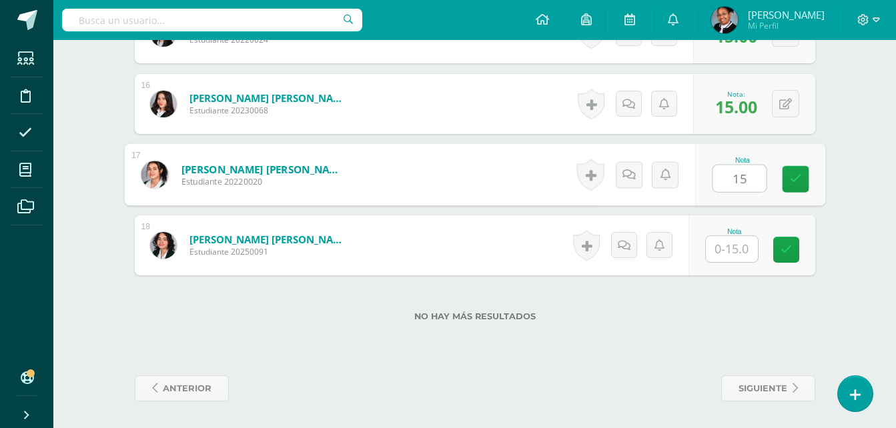
type input "15"
click at [744, 247] on input "text" at bounding box center [732, 249] width 52 height 26
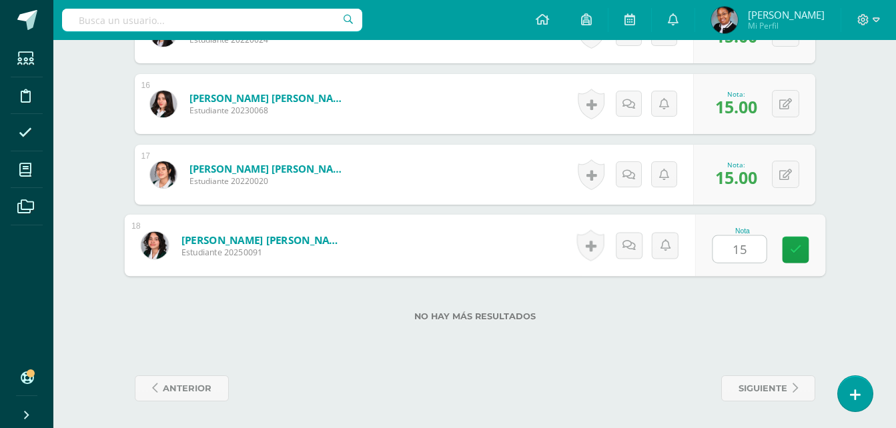
type input "15"
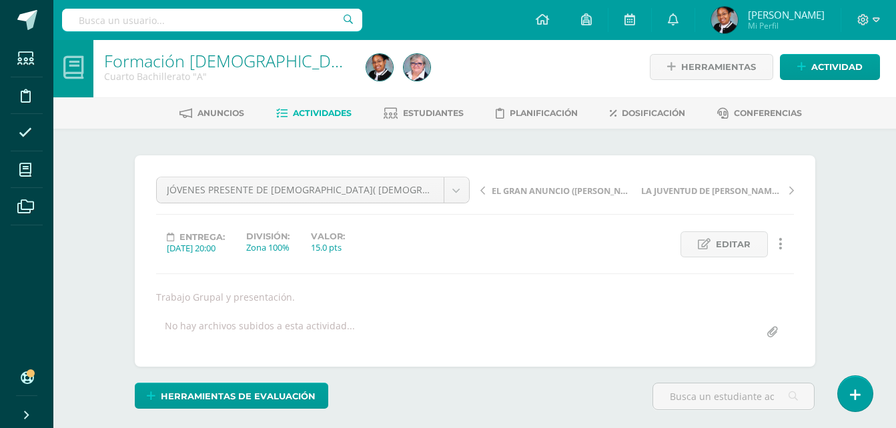
scroll to position [0, 0]
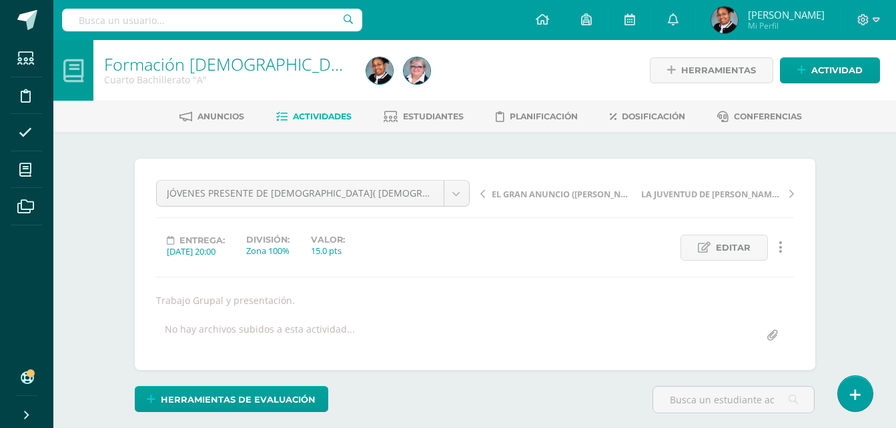
click at [314, 112] on span "Actividades" at bounding box center [322, 116] width 59 height 10
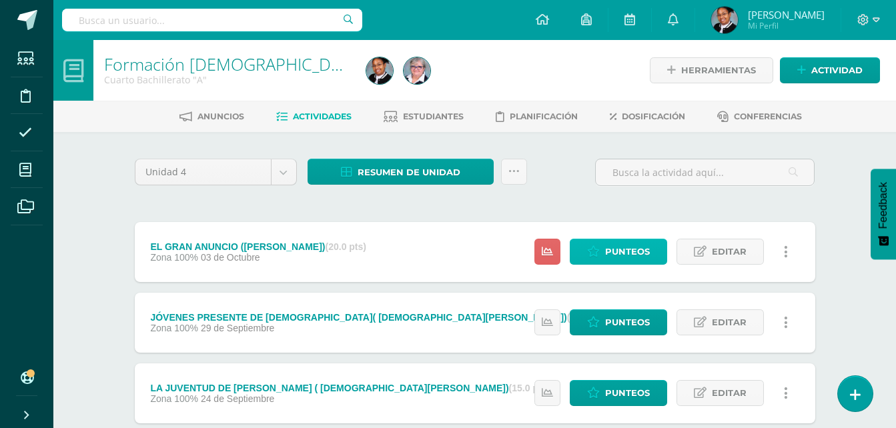
click at [617, 245] on span "Punteos" at bounding box center [627, 251] width 45 height 25
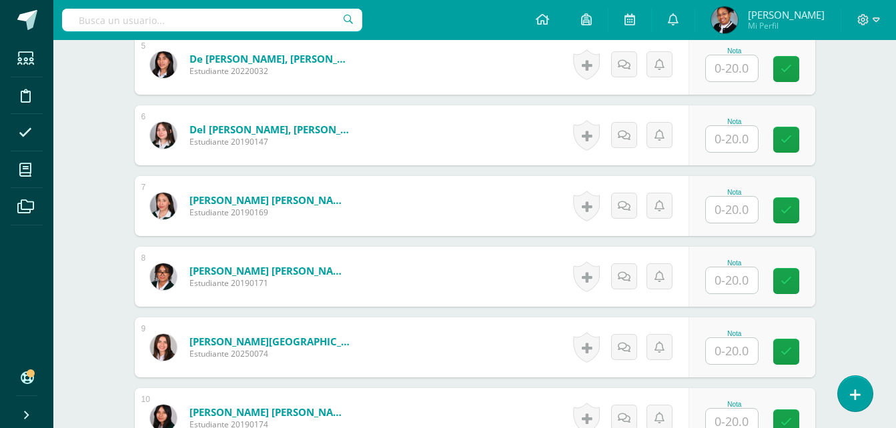
scroll to position [735, 0]
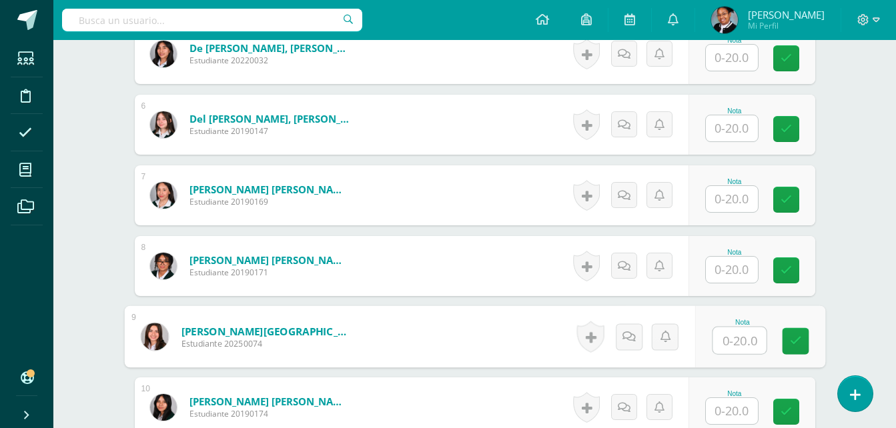
click at [732, 346] on input "text" at bounding box center [738, 341] width 53 height 27
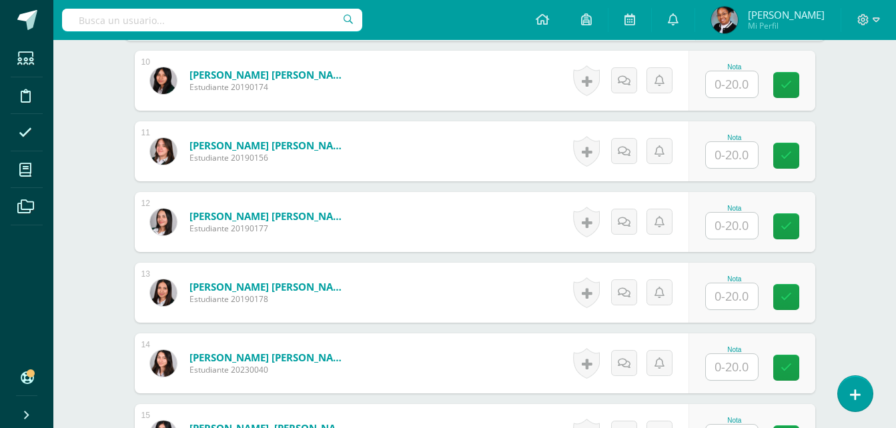
scroll to position [1069, 0]
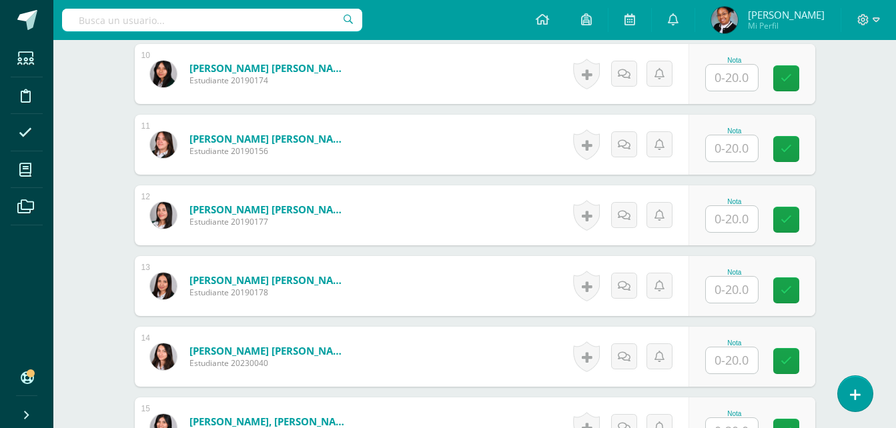
type input "18"
click at [724, 366] on input "text" at bounding box center [738, 361] width 53 height 27
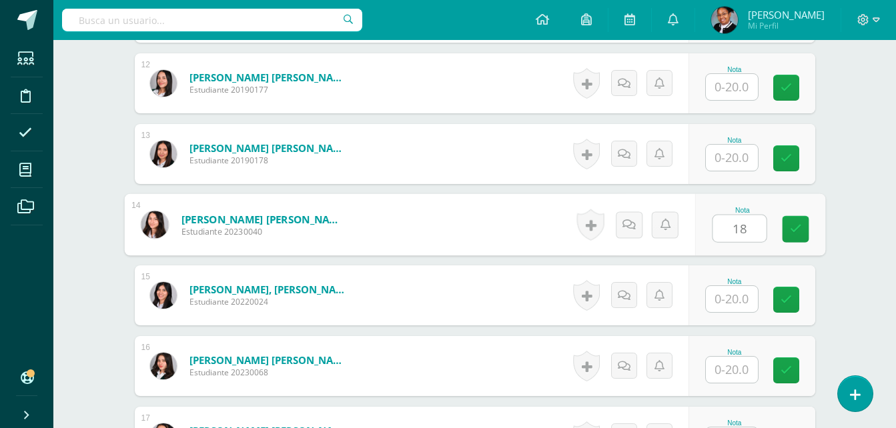
scroll to position [1202, 0]
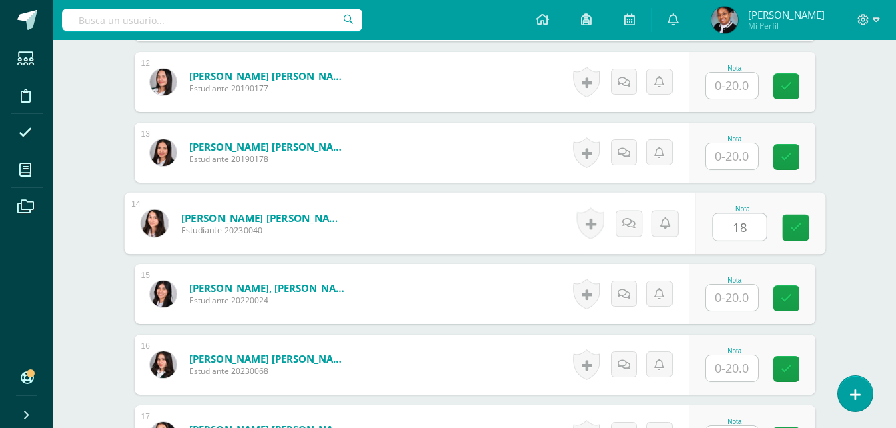
type input "18"
click at [735, 291] on input "text" at bounding box center [732, 298] width 52 height 26
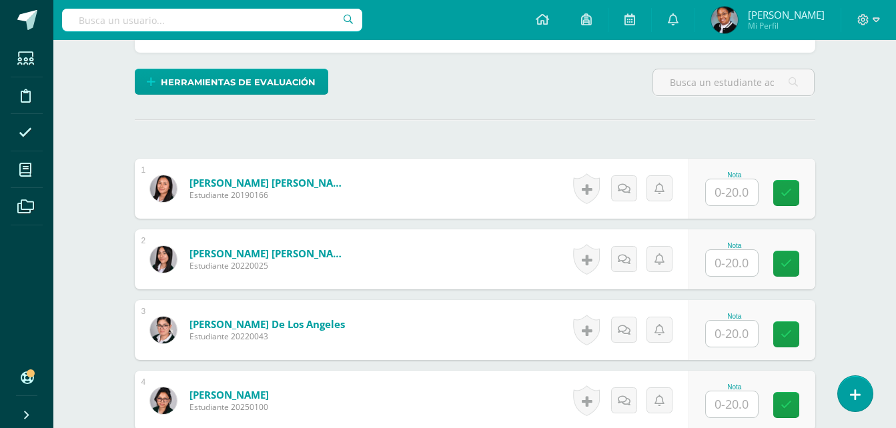
scroll to position [335, 0]
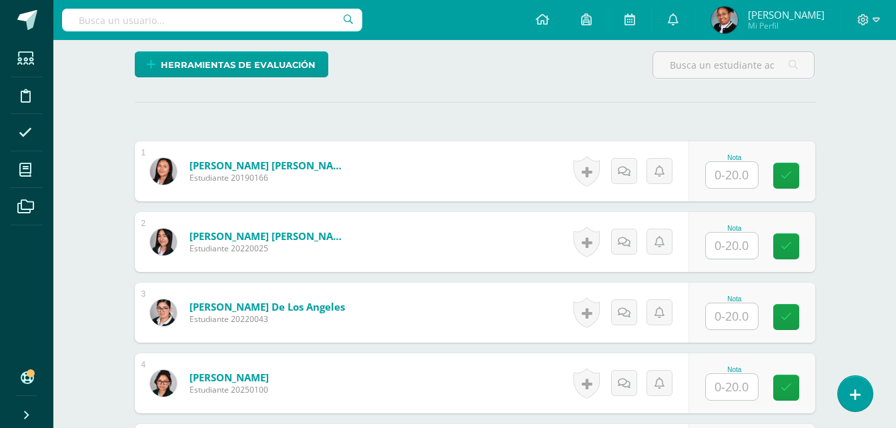
type input "18"
click at [741, 182] on input "text" at bounding box center [732, 175] width 52 height 26
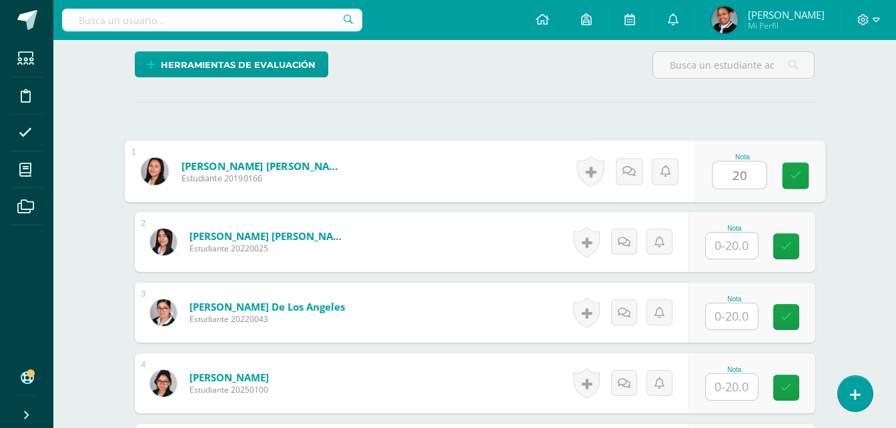
type input "20"
click at [735, 245] on input "text" at bounding box center [732, 246] width 52 height 26
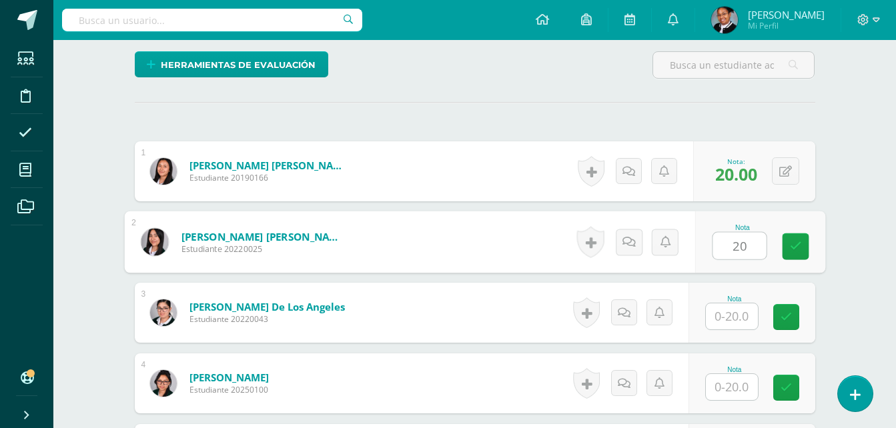
type input "20"
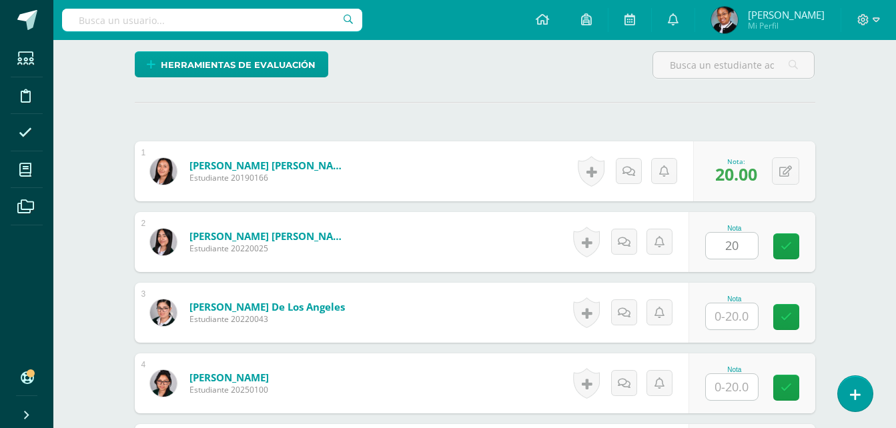
click at [736, 302] on div "Nota" at bounding box center [734, 299] width 59 height 7
click at [716, 308] on input "text" at bounding box center [732, 317] width 52 height 26
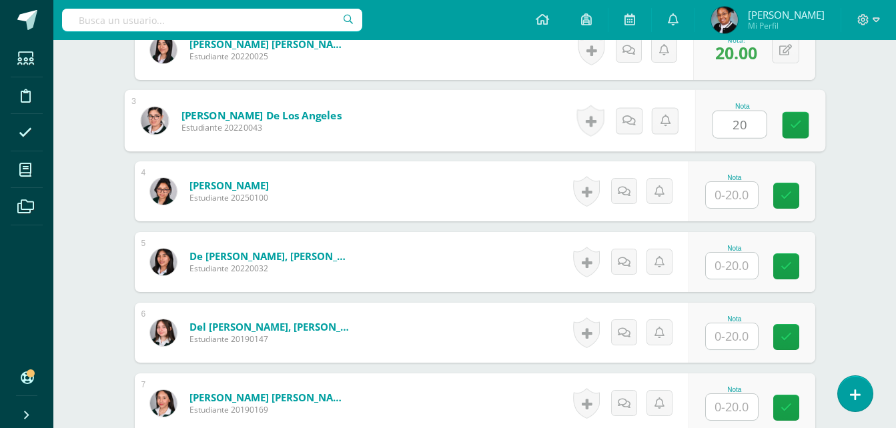
scroll to position [535, 0]
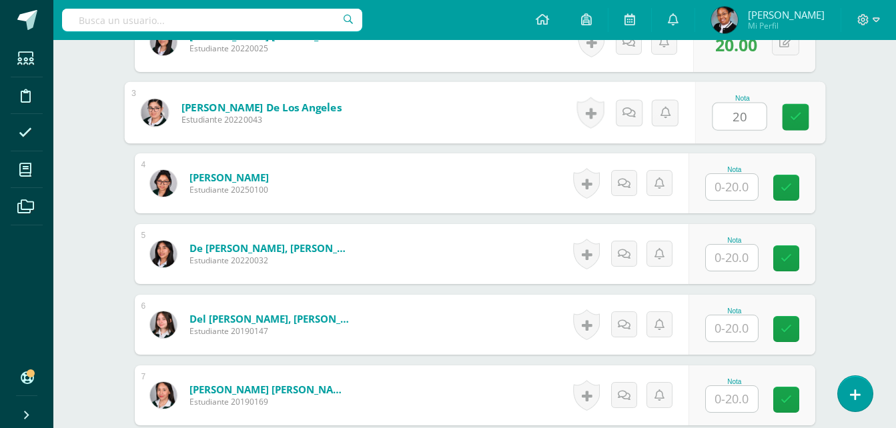
type input "20"
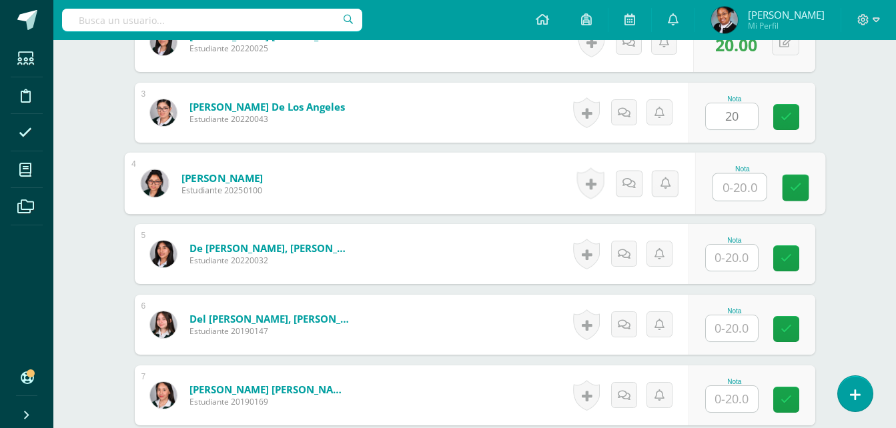
click at [742, 181] on input "text" at bounding box center [738, 187] width 53 height 27
type input "20"
click at [746, 254] on input "text" at bounding box center [732, 258] width 52 height 26
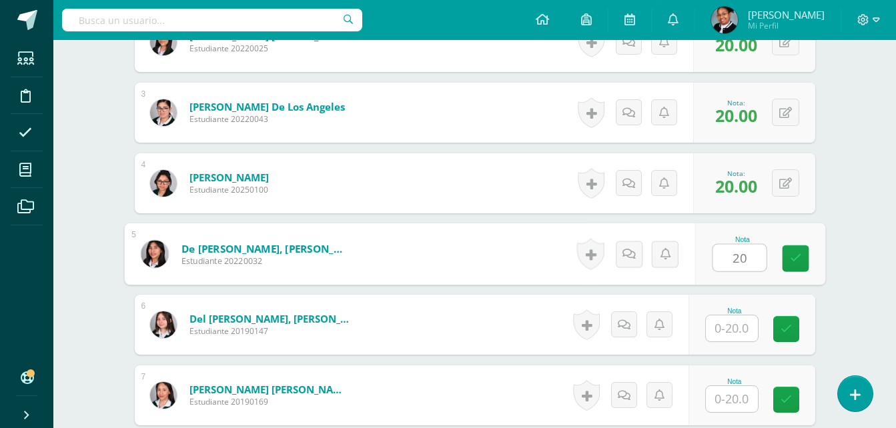
type input "20"
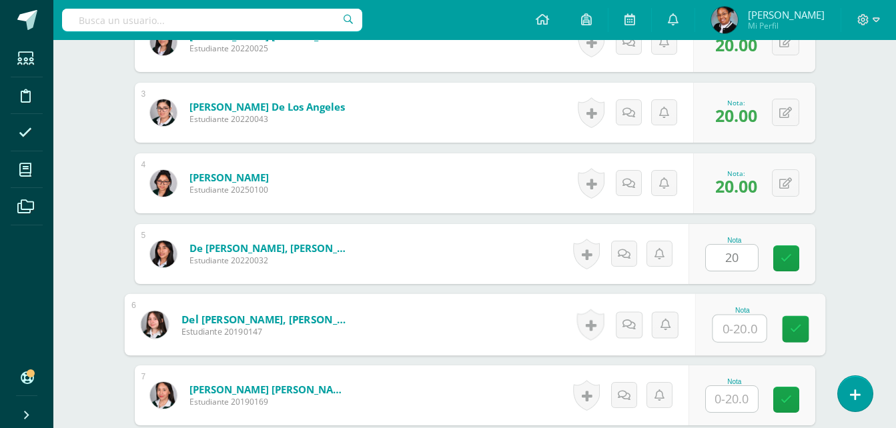
click at [726, 336] on input "text" at bounding box center [738, 329] width 53 height 27
type input "20"
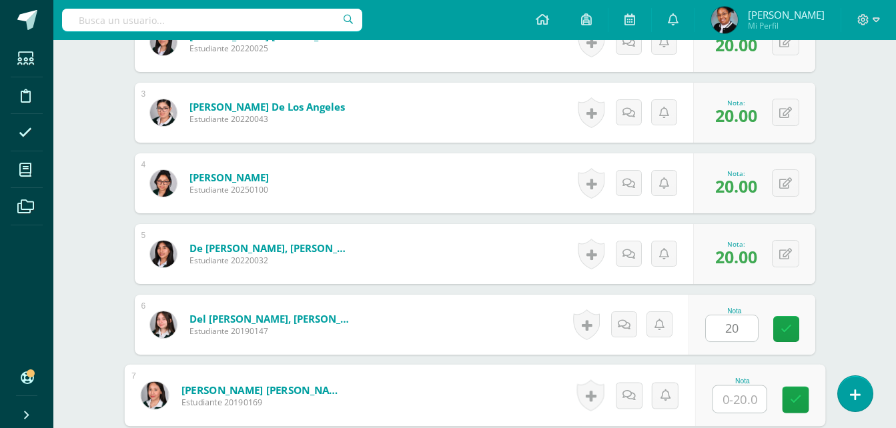
click at [735, 404] on input "text" at bounding box center [738, 399] width 53 height 27
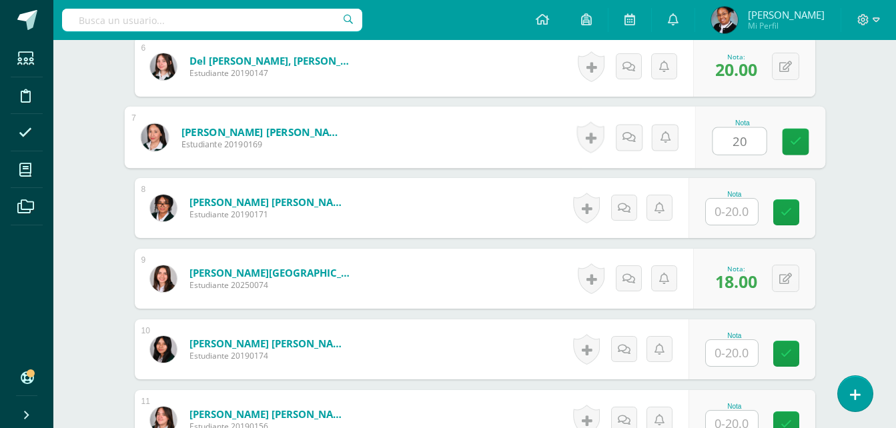
scroll to position [868, 0]
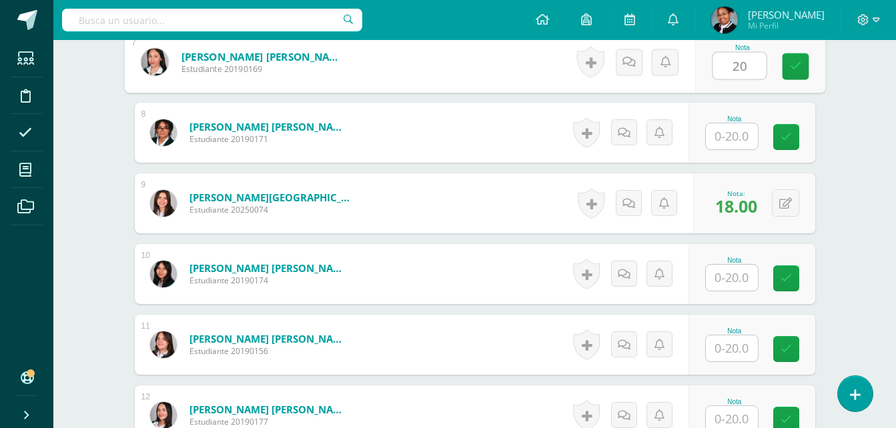
type input "20"
click at [732, 127] on input "text" at bounding box center [732, 136] width 52 height 26
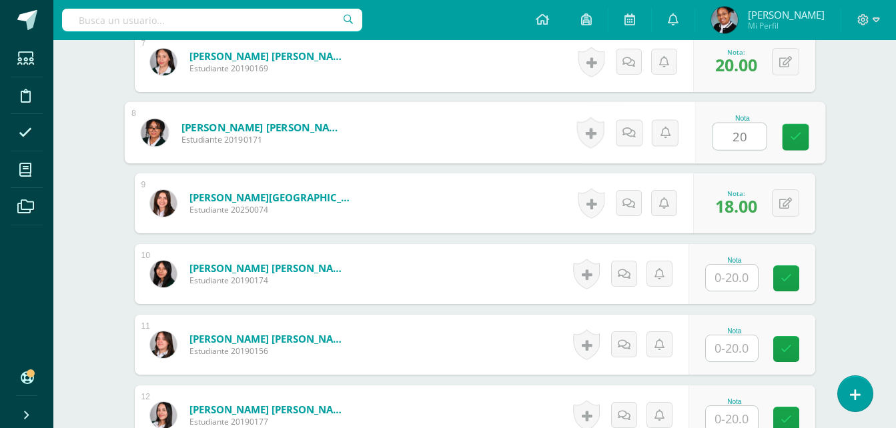
type input "20"
click at [744, 267] on input "text" at bounding box center [732, 278] width 52 height 26
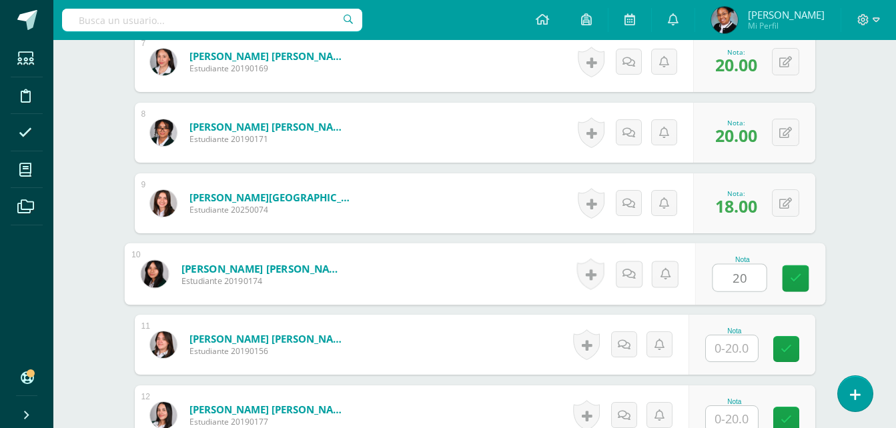
type input "20"
click at [740, 344] on input "text" at bounding box center [732, 349] width 52 height 26
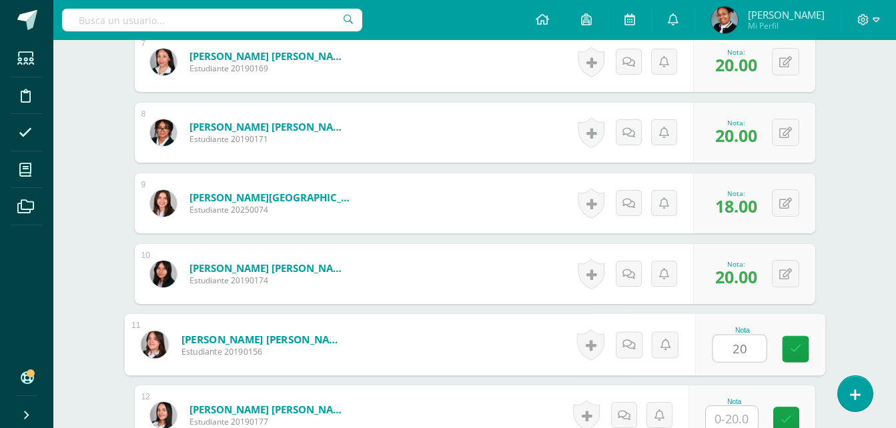
type input "20"
click at [736, 423] on input "text" at bounding box center [732, 419] width 52 height 26
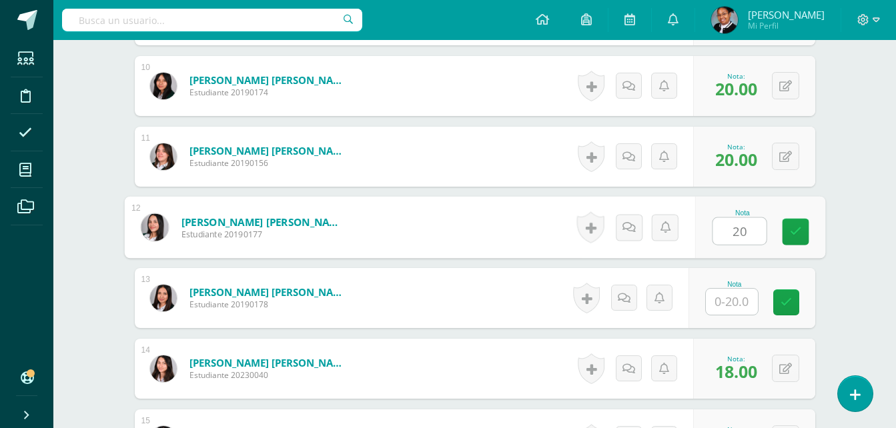
scroll to position [1069, 0]
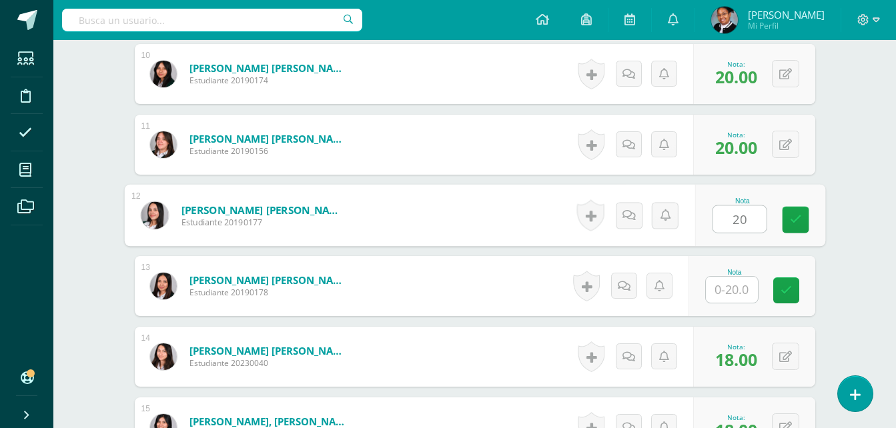
type input "20"
click at [734, 287] on input "text" at bounding box center [732, 290] width 52 height 26
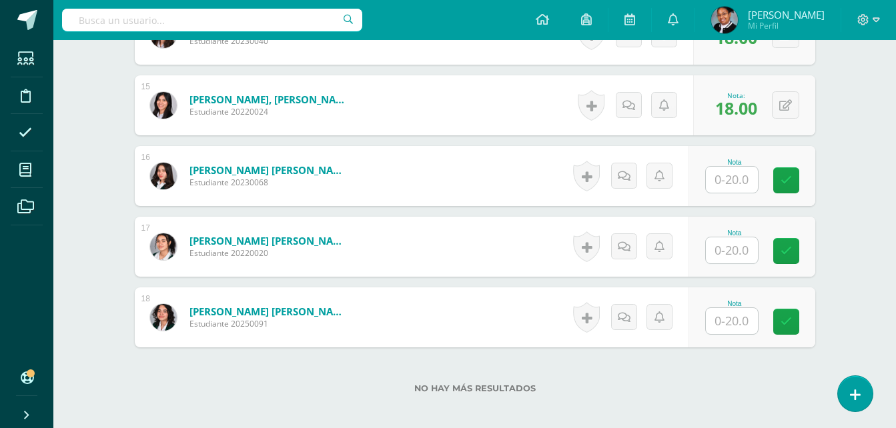
scroll to position [1402, 0]
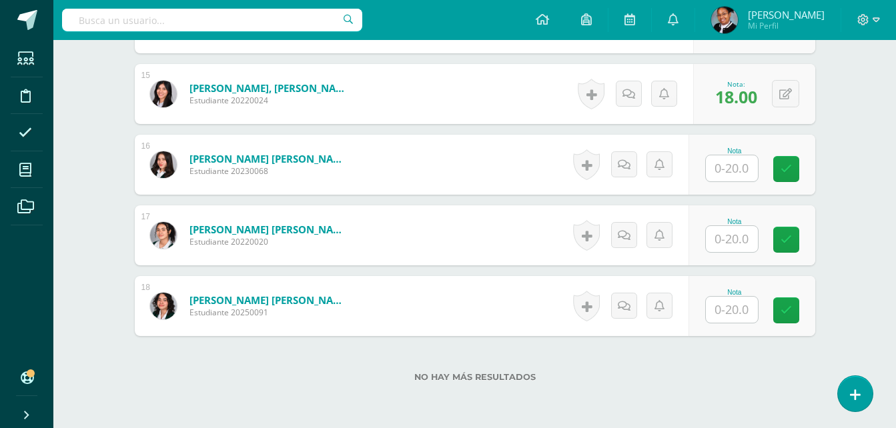
type input "20"
click at [740, 175] on input "text" at bounding box center [732, 168] width 52 height 26
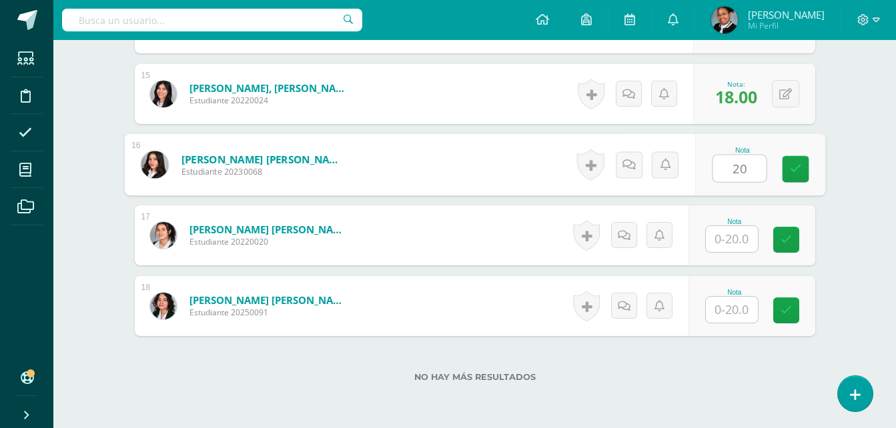
type input "20"
click at [737, 235] on input "text" at bounding box center [732, 239] width 52 height 26
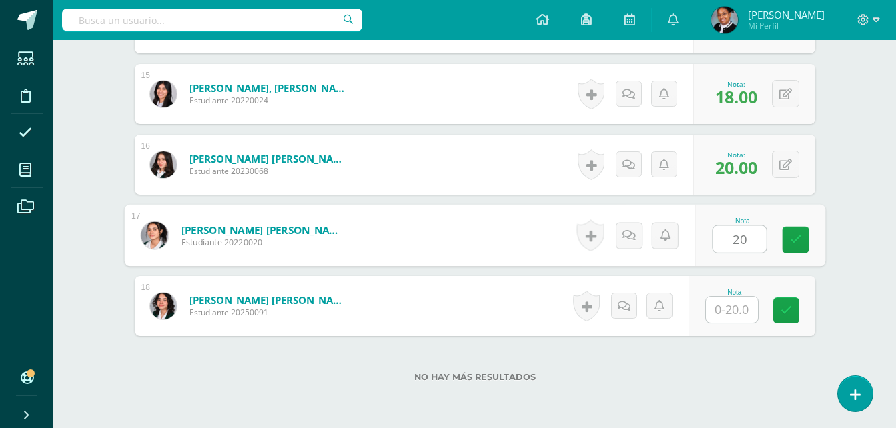
type input "20"
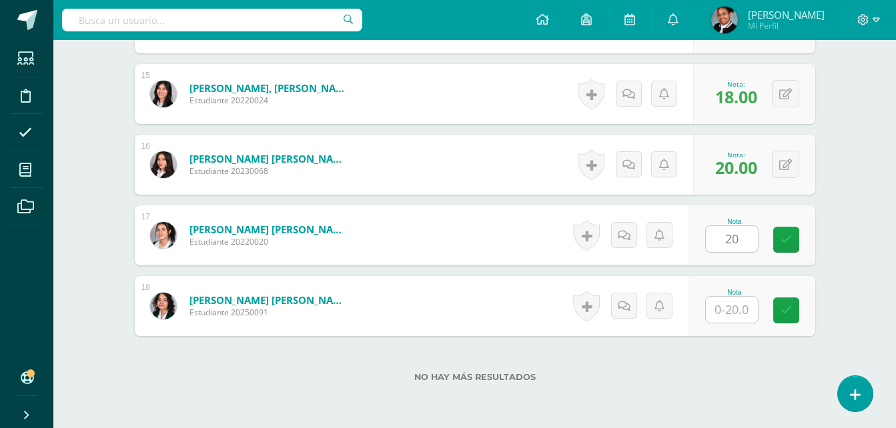
click at [736, 324] on div "Nota" at bounding box center [751, 306] width 127 height 60
click at [736, 312] on input "text" at bounding box center [732, 310] width 52 height 26
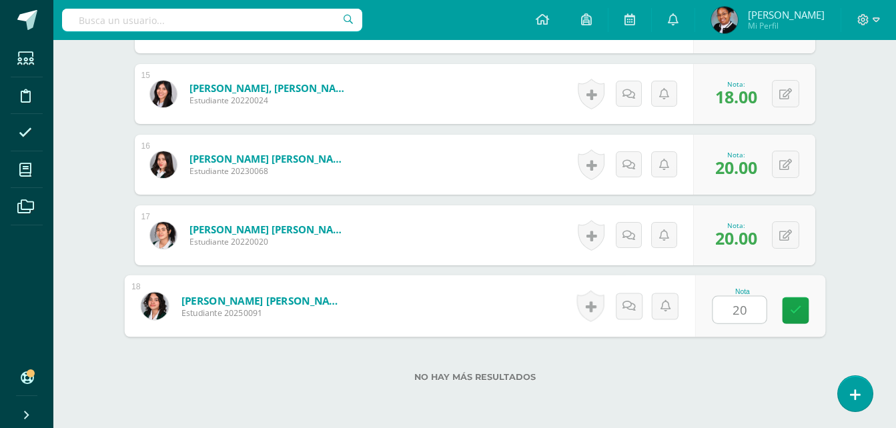
type input "20"
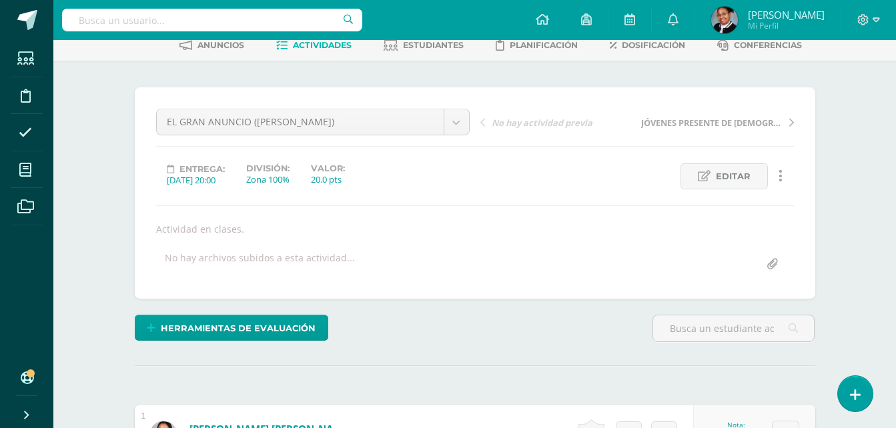
scroll to position [0, 0]
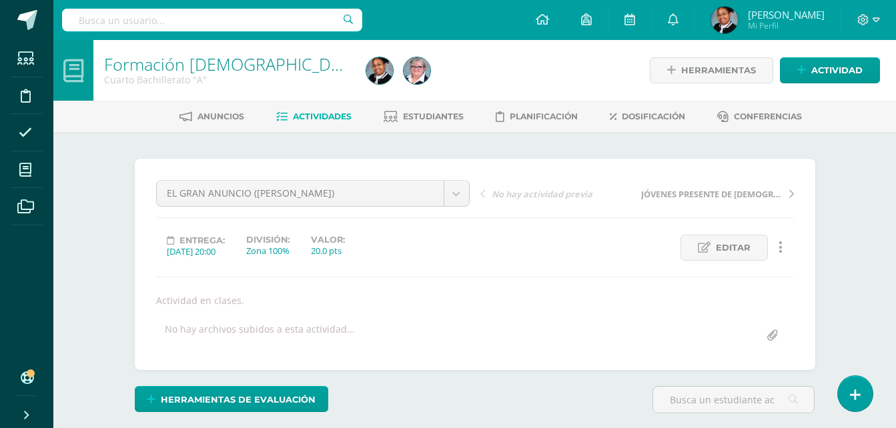
click at [312, 122] on link "Actividades" at bounding box center [313, 116] width 75 height 21
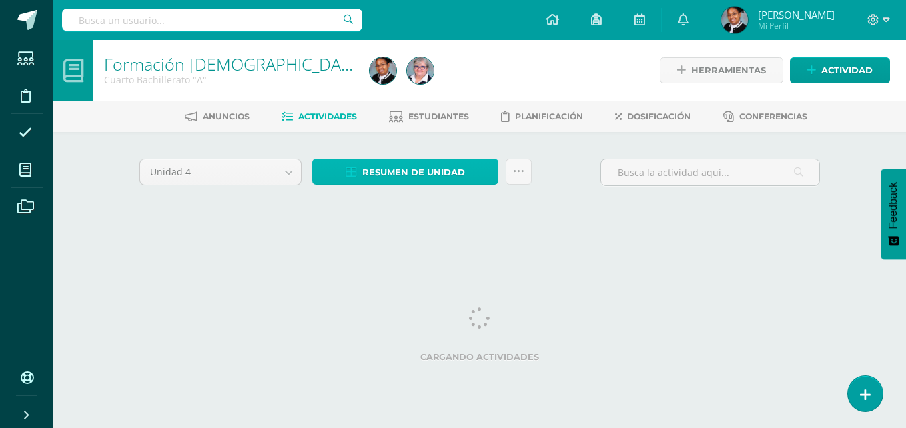
click at [440, 175] on span "Resumen de unidad" at bounding box center [413, 172] width 103 height 25
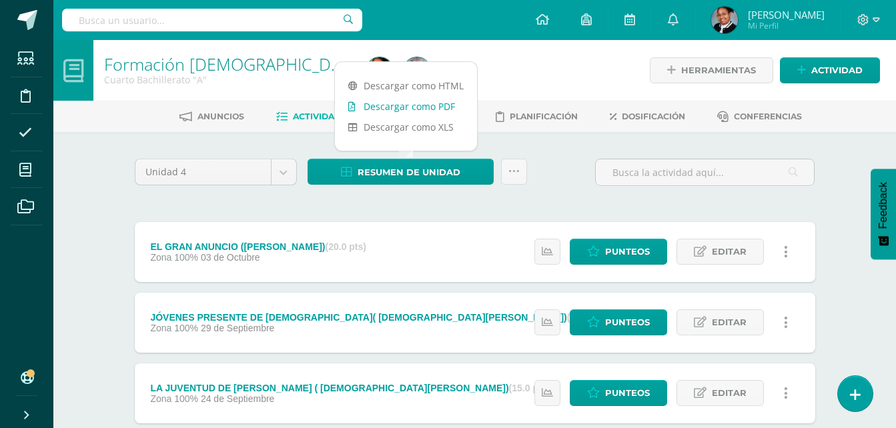
click at [432, 109] on link "Descargar como PDF" at bounding box center [406, 106] width 142 height 21
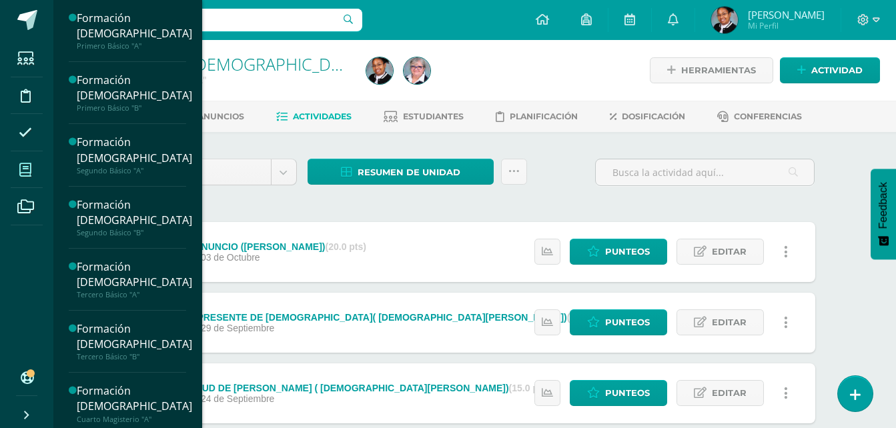
click at [34, 176] on span at bounding box center [26, 170] width 30 height 30
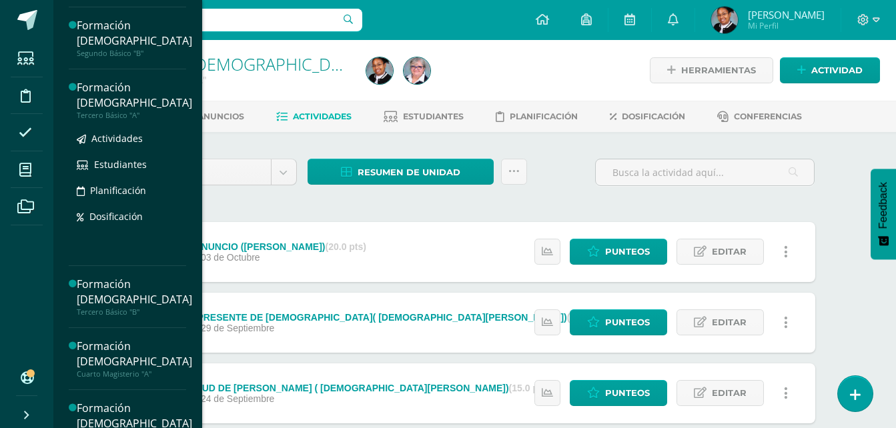
scroll to position [200, 0]
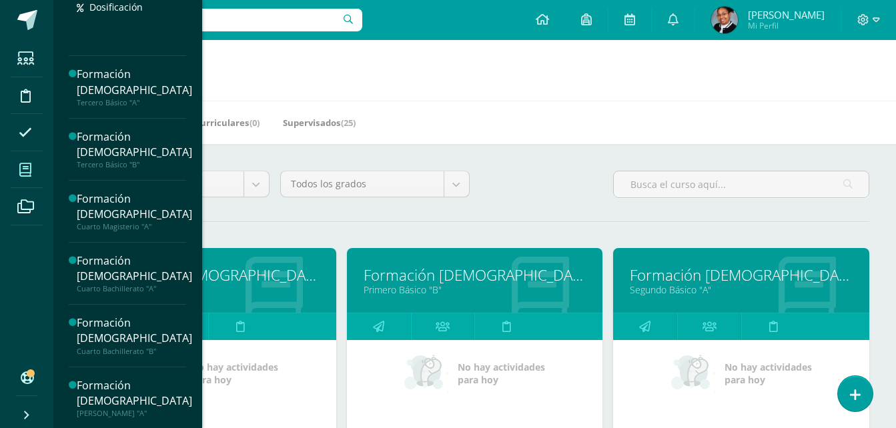
scroll to position [326, 0]
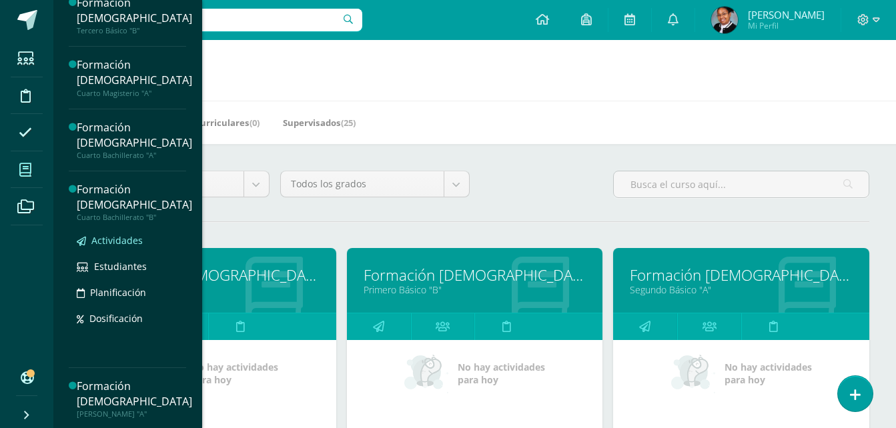
click at [140, 239] on span "Actividades" at bounding box center [116, 240] width 51 height 13
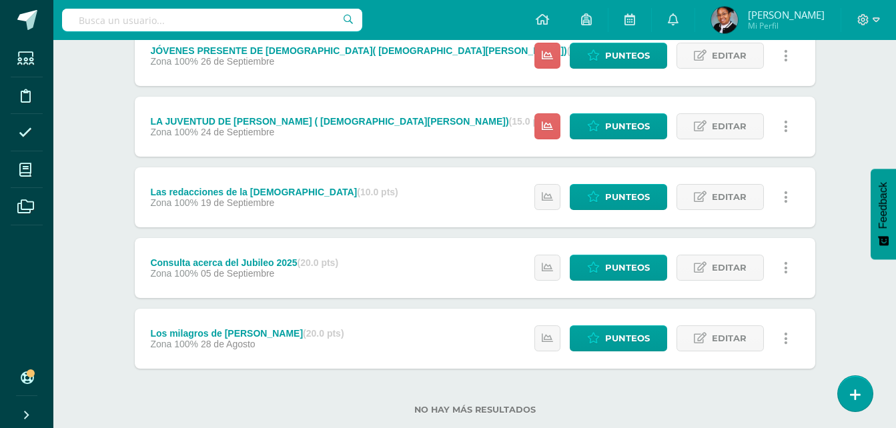
scroll to position [200, 0]
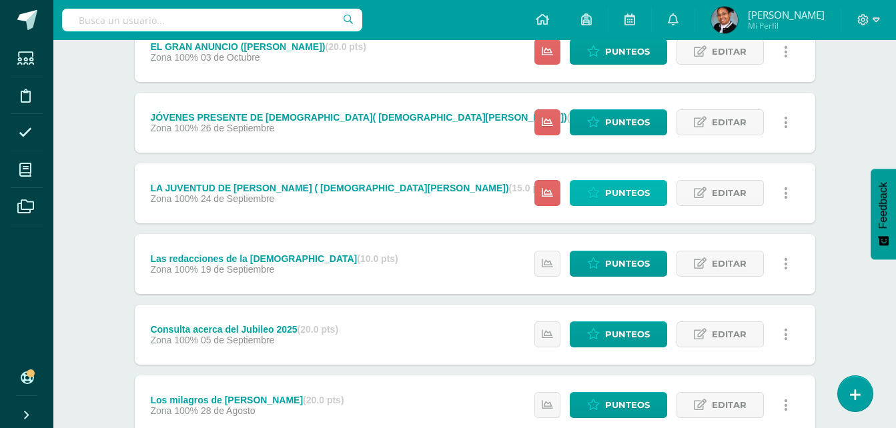
click at [616, 191] on span "Punteos" at bounding box center [627, 193] width 45 height 25
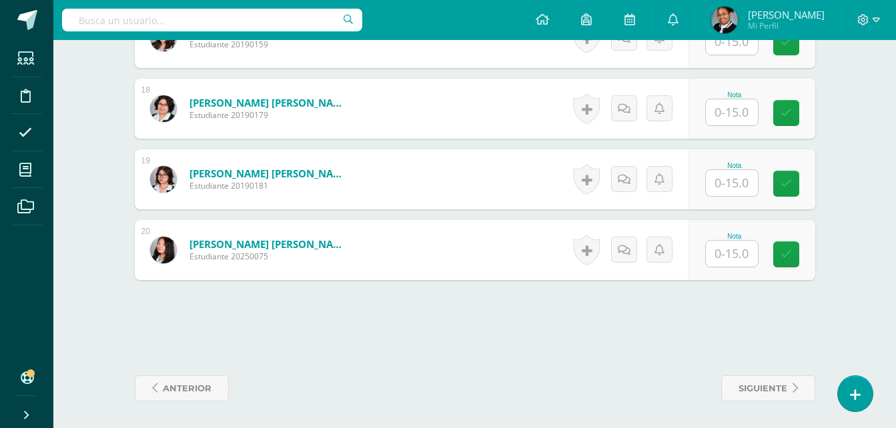
scroll to position [1600, 0]
click at [734, 250] on input "text" at bounding box center [732, 253] width 52 height 26
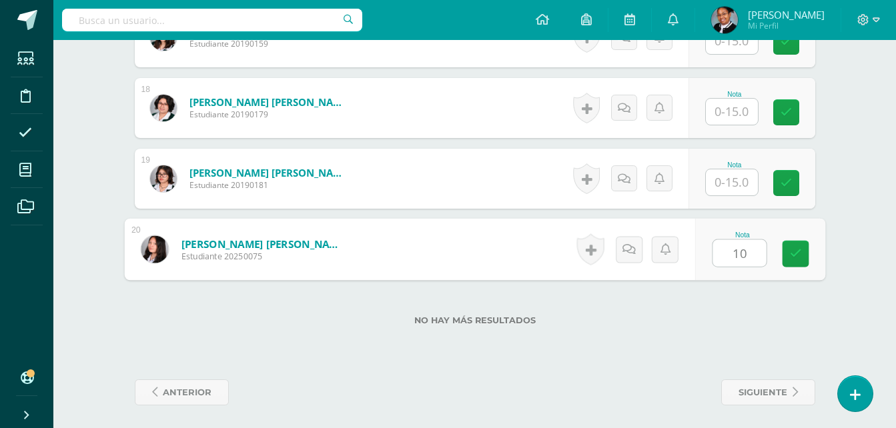
type input "10"
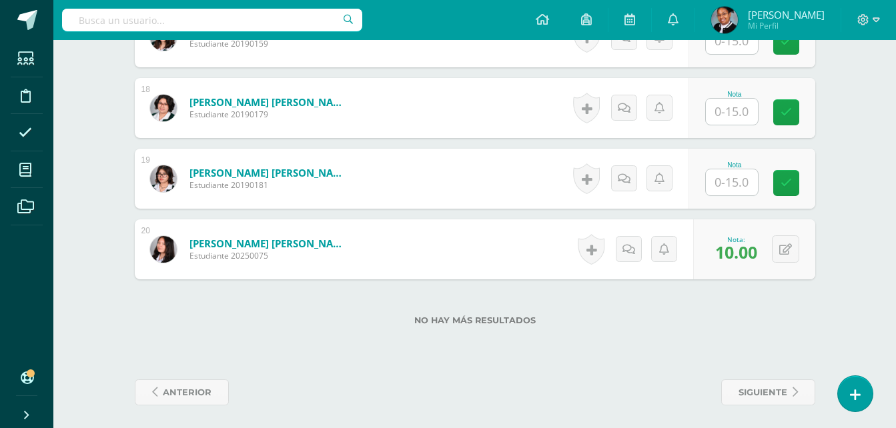
click at [727, 178] on input "text" at bounding box center [732, 182] width 52 height 26
type input "15"
click at [729, 105] on input "text" at bounding box center [732, 112] width 52 height 26
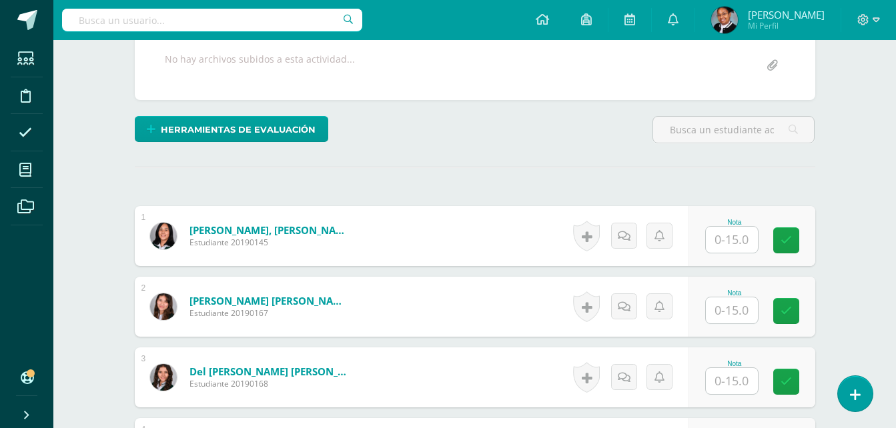
scroll to position [199, 0]
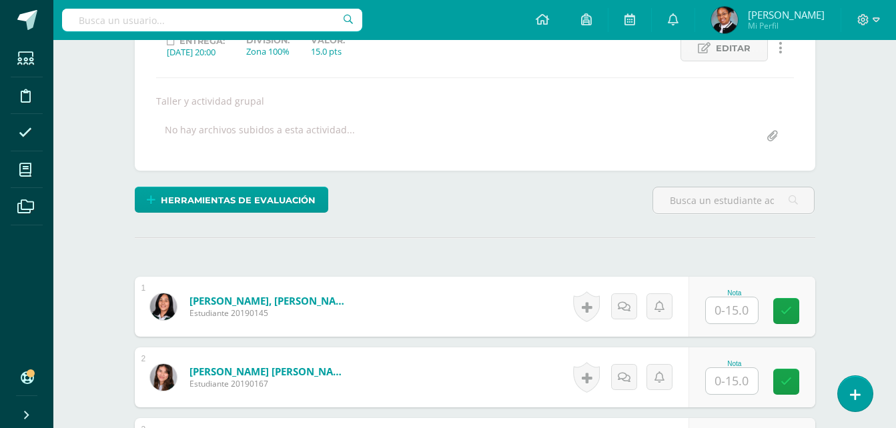
type input "15"
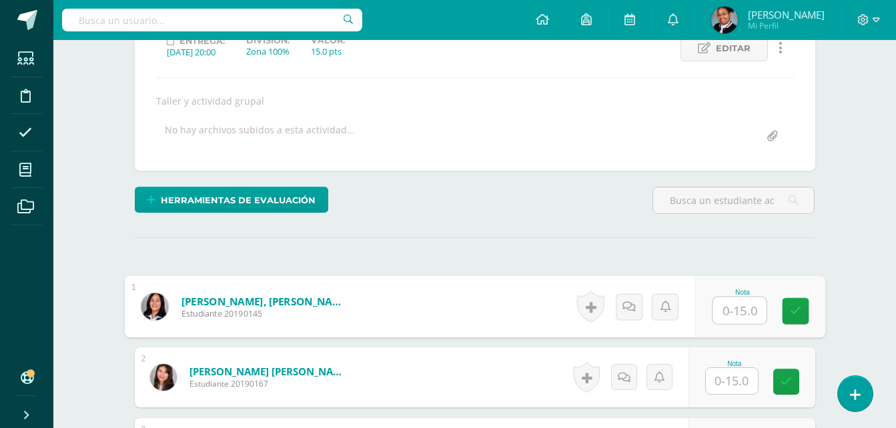
click at [746, 312] on input "text" at bounding box center [738, 311] width 53 height 27
type input "15"
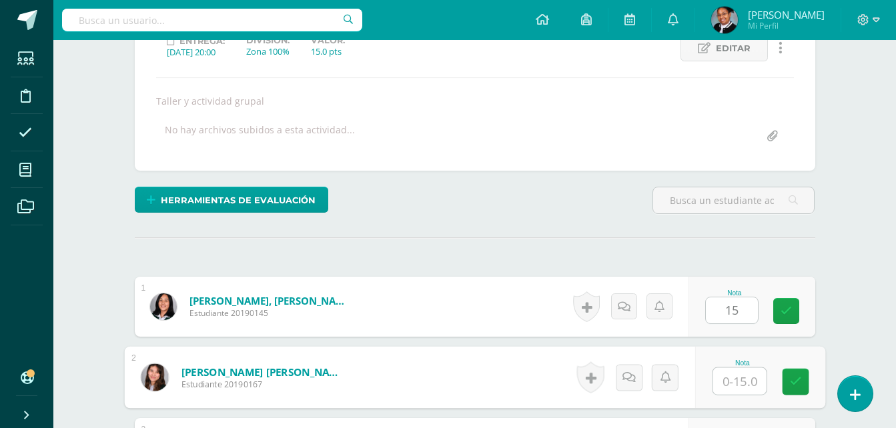
click at [728, 372] on input "text" at bounding box center [738, 381] width 53 height 27
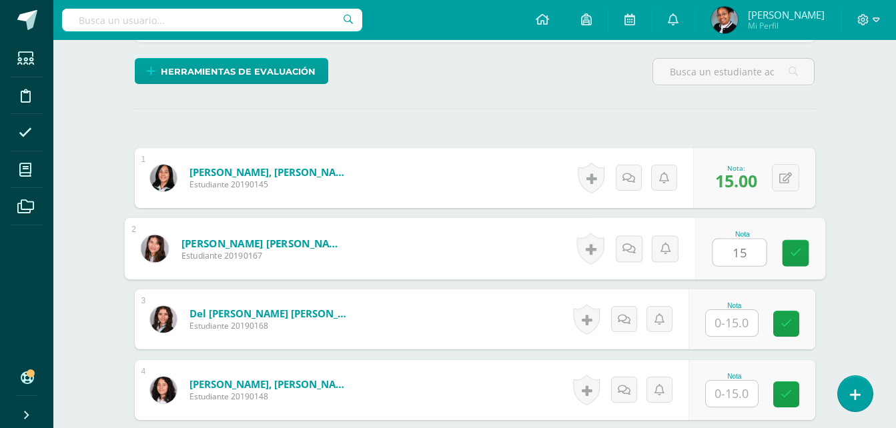
scroll to position [333, 0]
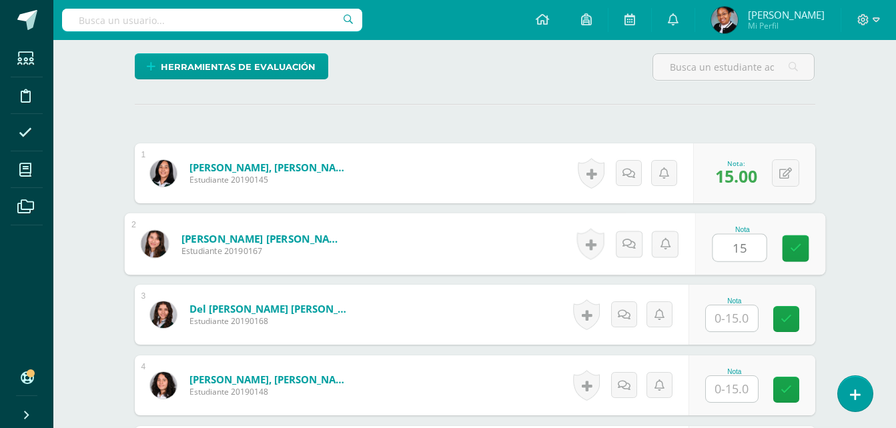
type input "15"
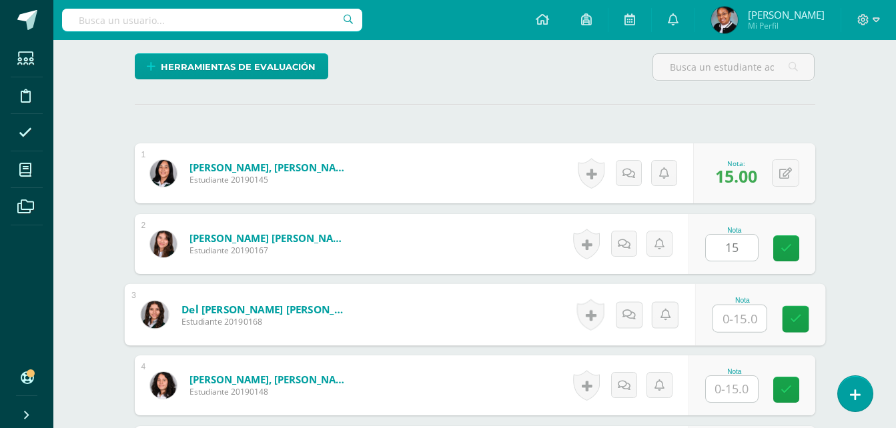
click at [742, 322] on input "text" at bounding box center [738, 319] width 53 height 27
type input "15"
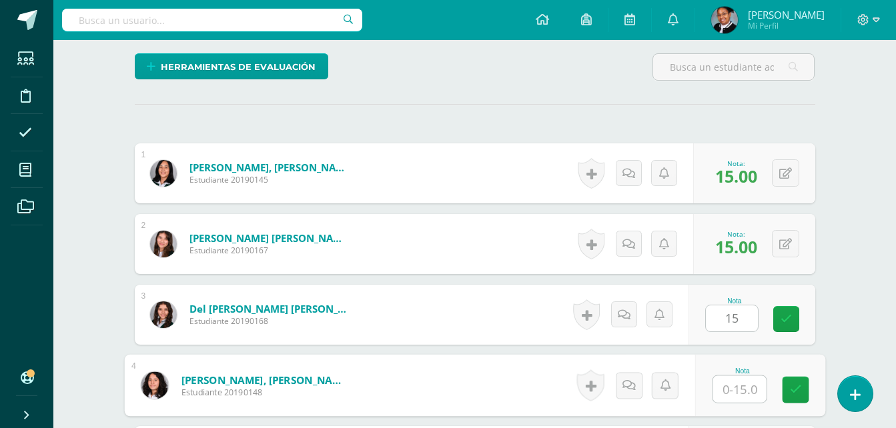
click at [750, 396] on input "text" at bounding box center [738, 389] width 53 height 27
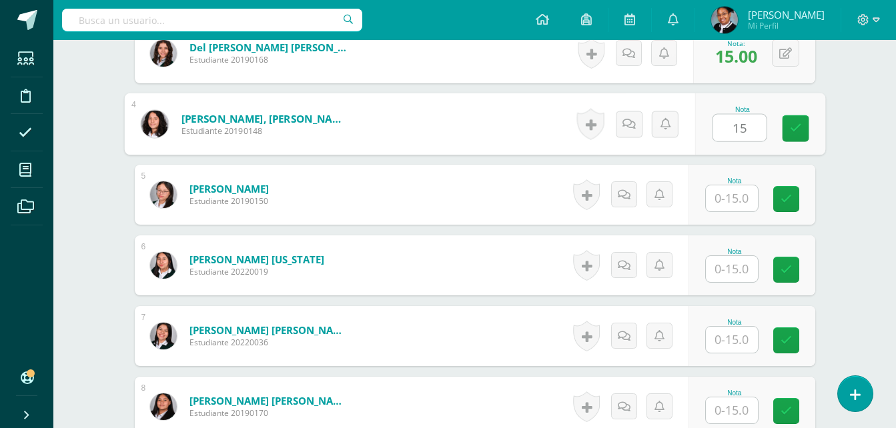
scroll to position [600, 0]
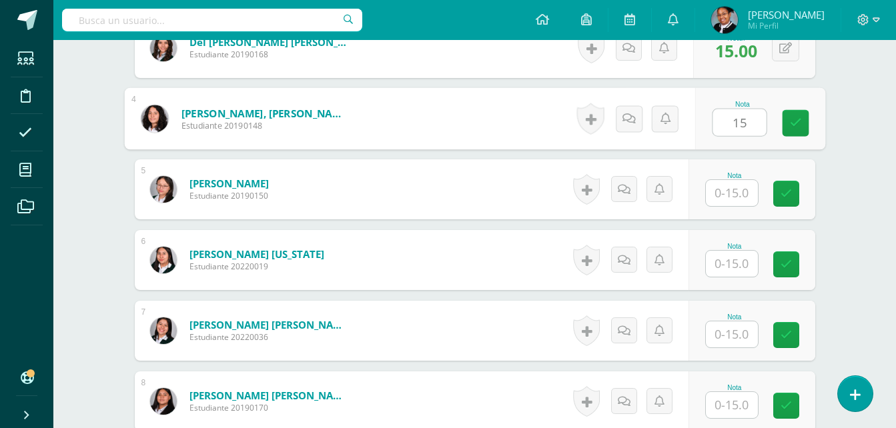
type input "15"
click at [731, 191] on input "text" at bounding box center [732, 193] width 52 height 26
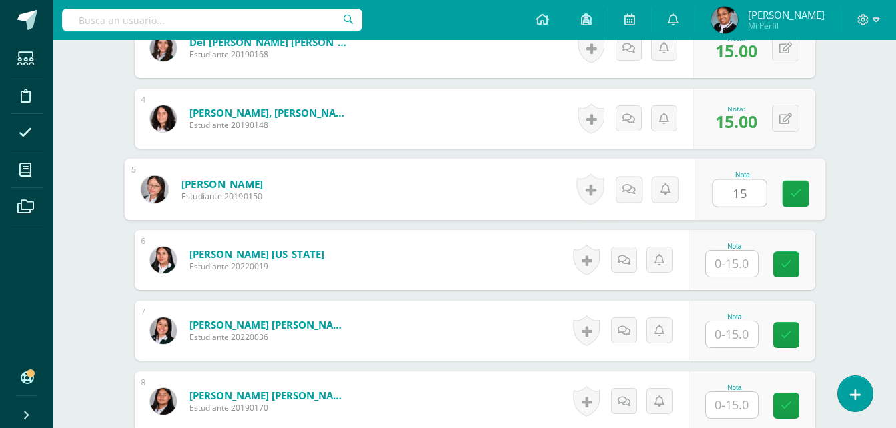
type input "15"
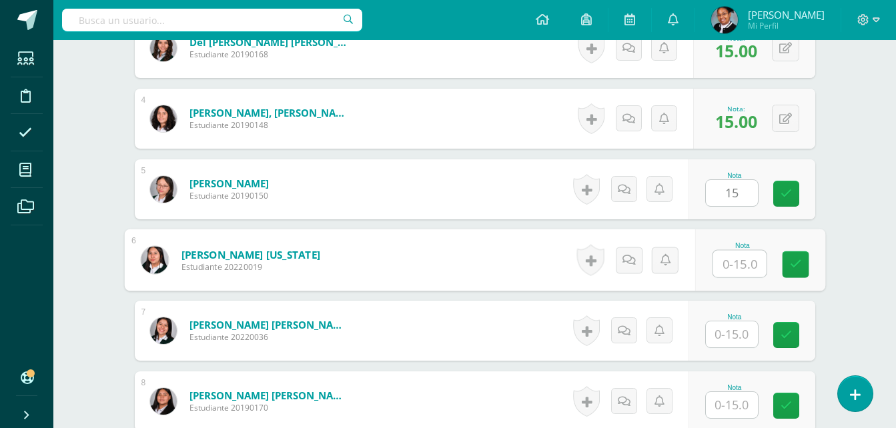
click at [728, 265] on input "text" at bounding box center [738, 264] width 53 height 27
type input "15"
click at [733, 337] on input "text" at bounding box center [732, 335] width 52 height 26
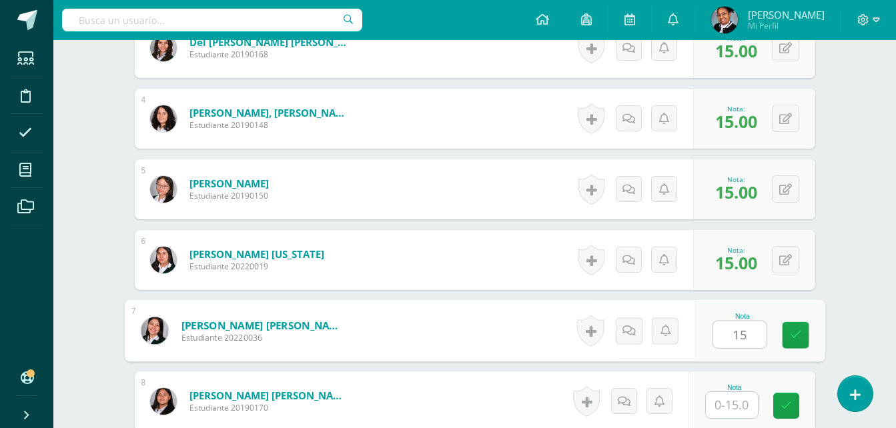
type input "15"
click at [725, 407] on input "text" at bounding box center [732, 405] width 52 height 26
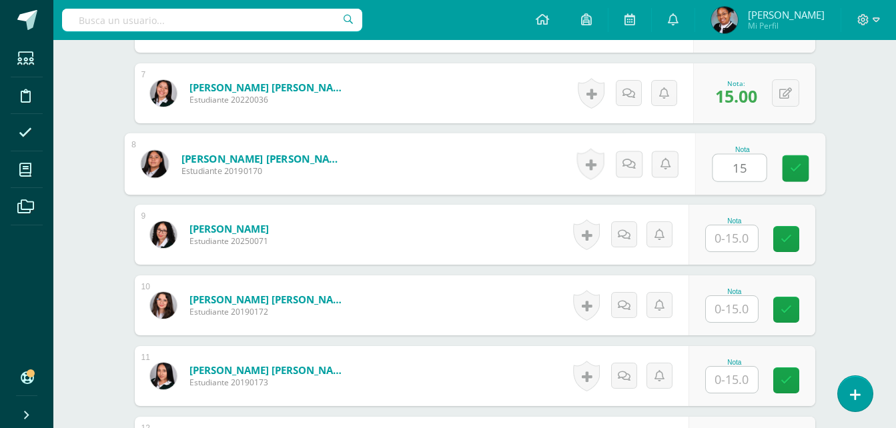
scroll to position [866, 0]
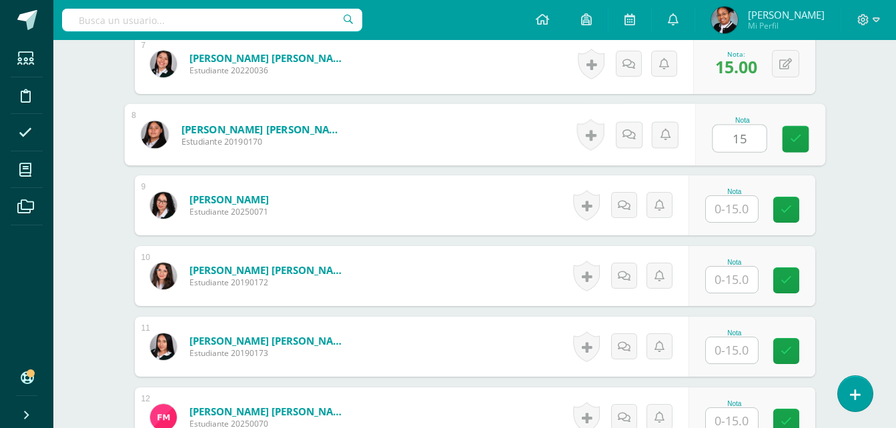
type input "15"
click at [736, 199] on input "text" at bounding box center [732, 209] width 52 height 26
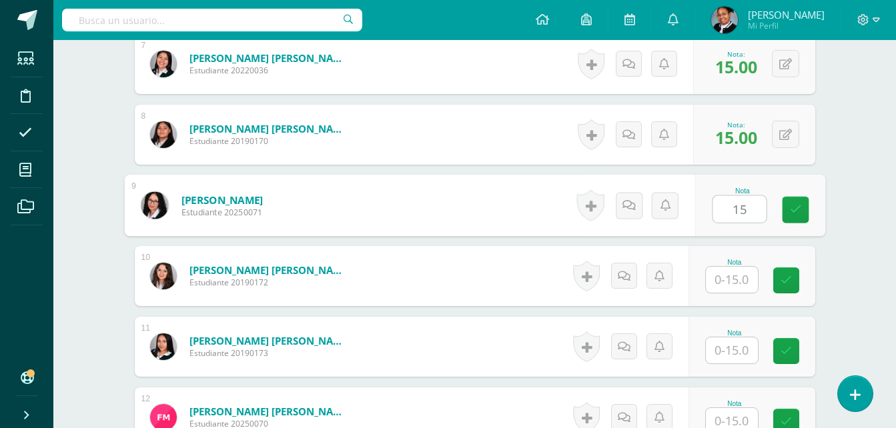
type input "15"
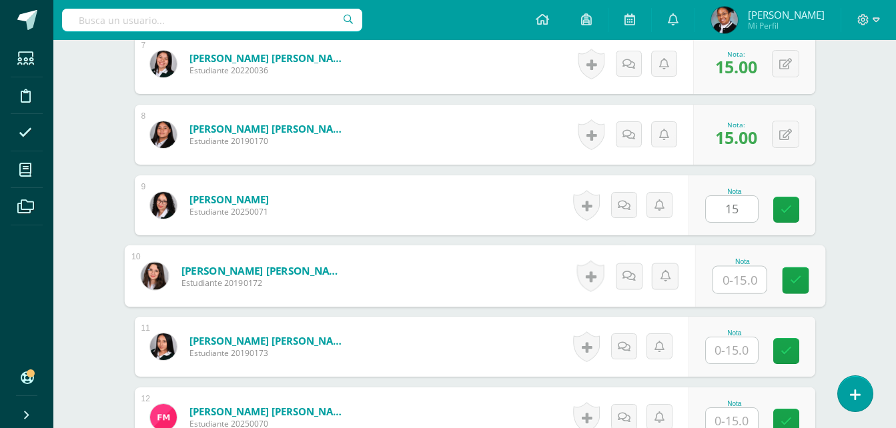
click at [720, 270] on input "text" at bounding box center [738, 280] width 53 height 27
type input "15"
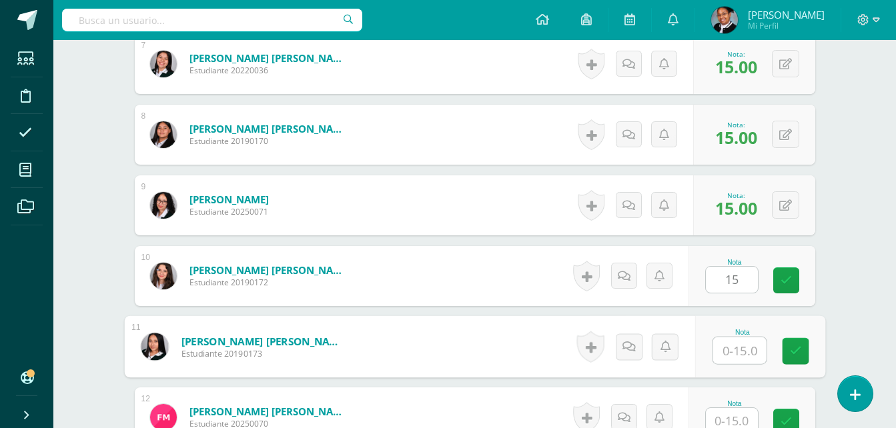
click at [722, 351] on input "text" at bounding box center [738, 351] width 53 height 27
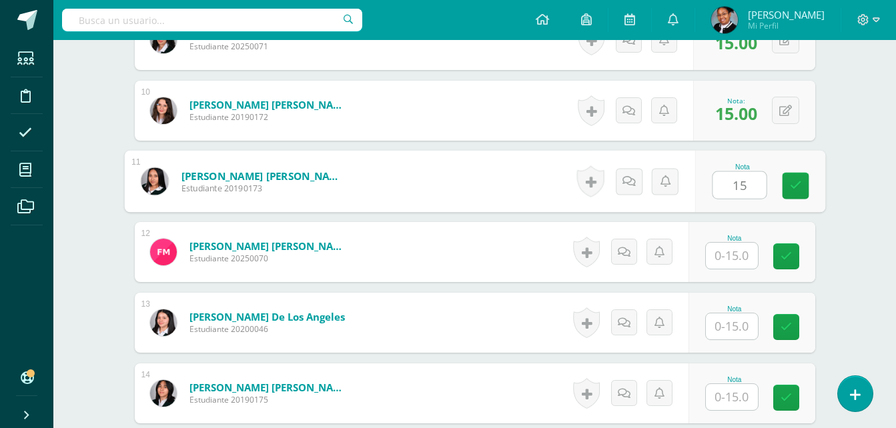
scroll to position [1067, 0]
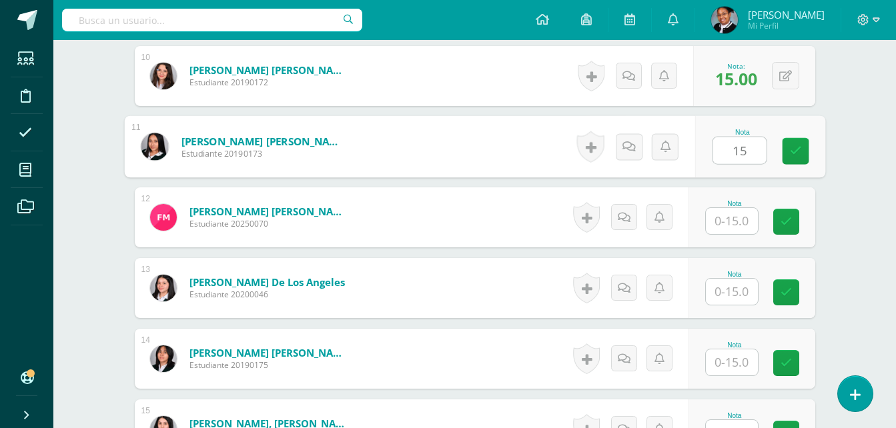
type input "15"
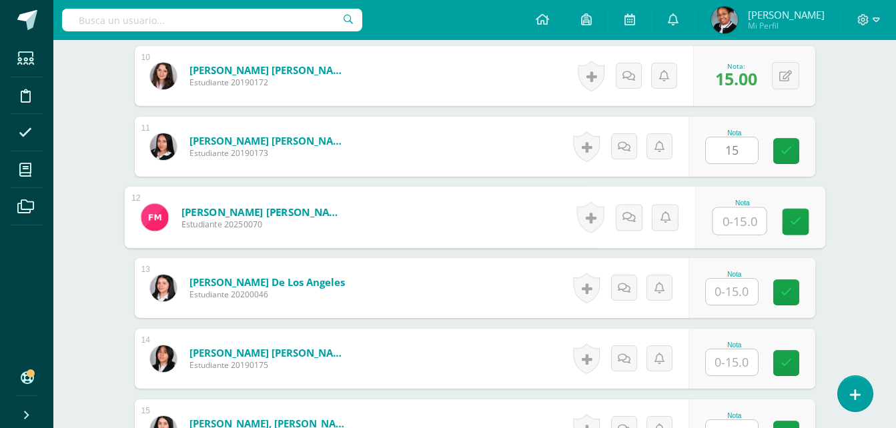
click at [722, 218] on input "text" at bounding box center [738, 221] width 53 height 27
type input "15"
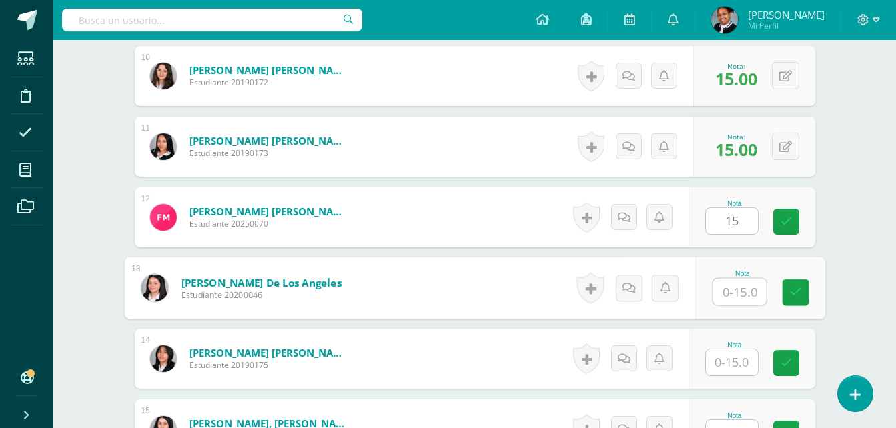
click at [730, 294] on input "text" at bounding box center [738, 292] width 53 height 27
type input "15"
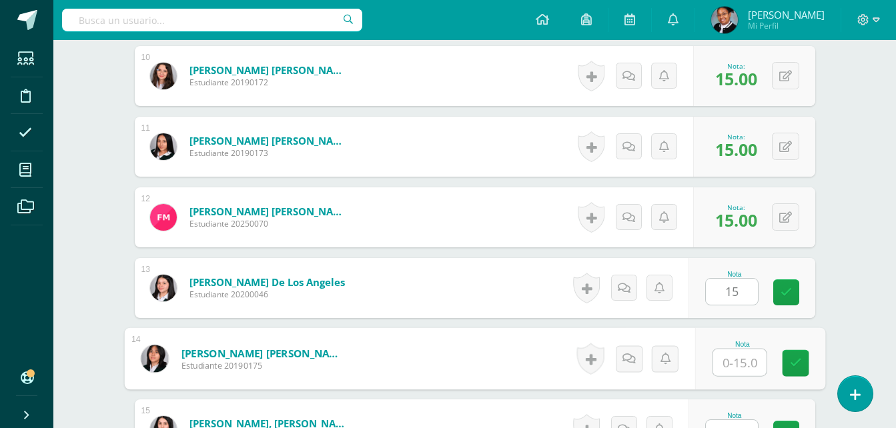
click at [733, 365] on input "text" at bounding box center [738, 363] width 53 height 27
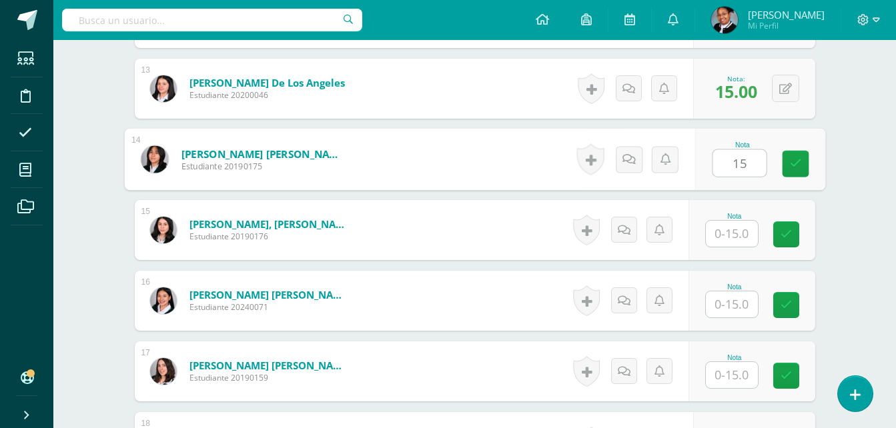
scroll to position [1267, 0]
type input "15"
click at [748, 231] on input "text" at bounding box center [732, 233] width 52 height 26
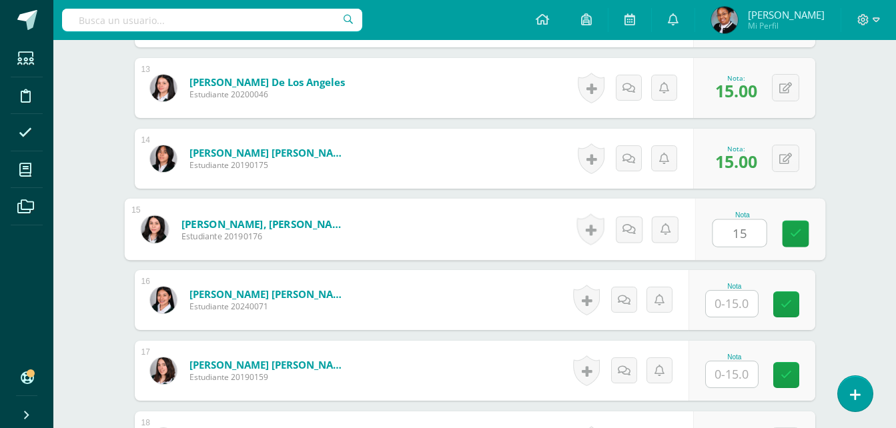
type input "15"
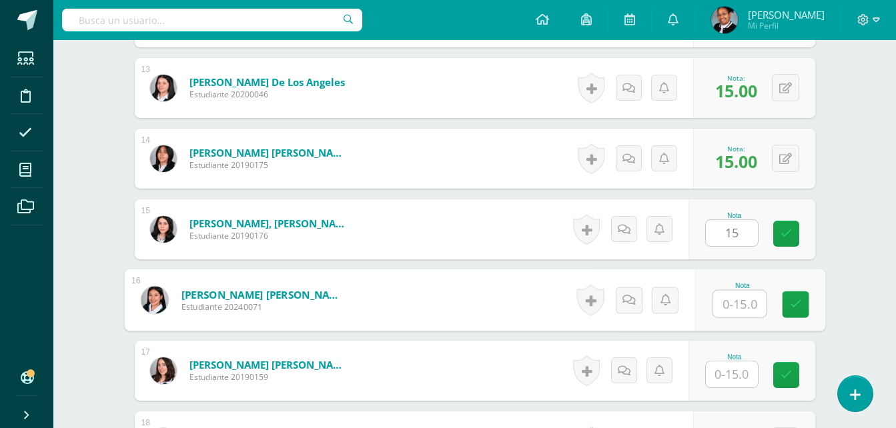
click at [736, 300] on input "text" at bounding box center [738, 304] width 53 height 27
type input "15"
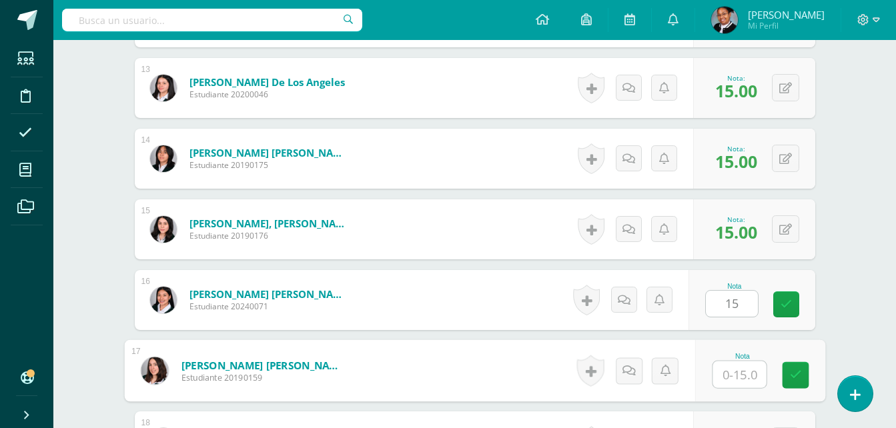
click at [724, 375] on input "text" at bounding box center [738, 375] width 53 height 27
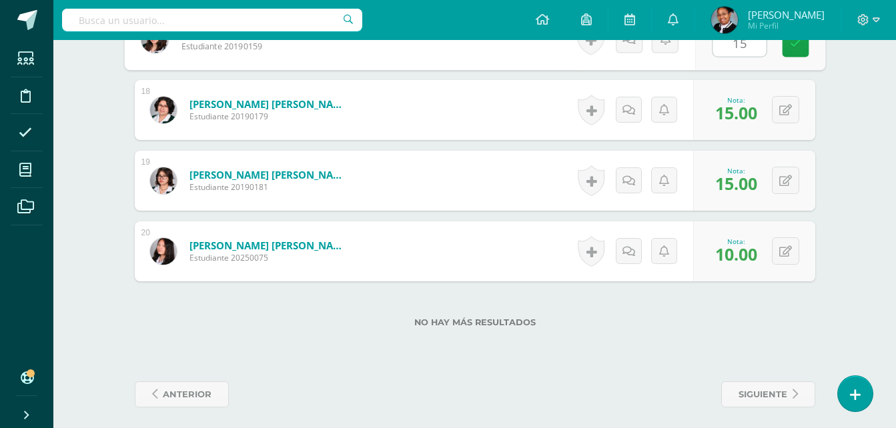
scroll to position [1600, 0]
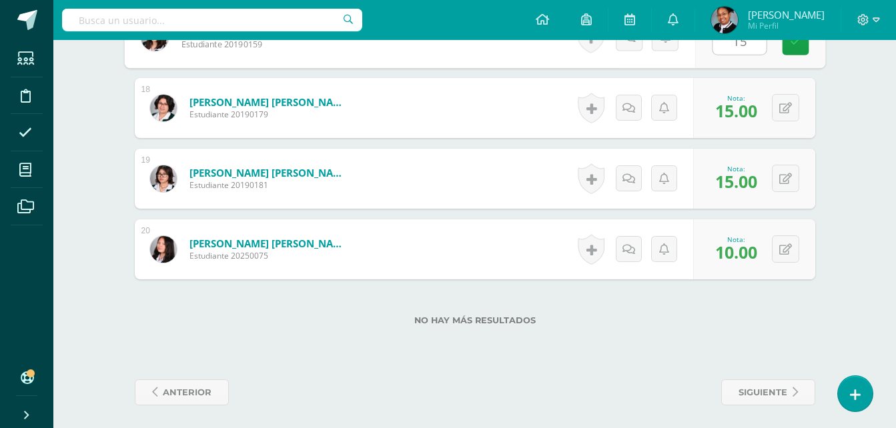
type input "15"
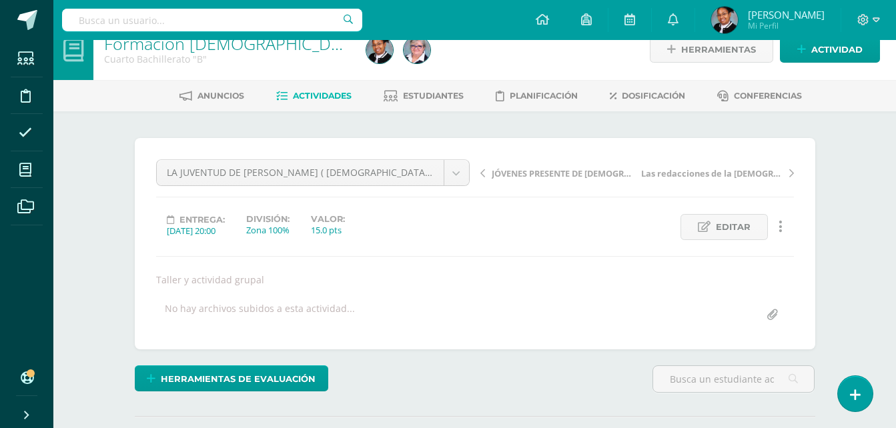
scroll to position [0, 0]
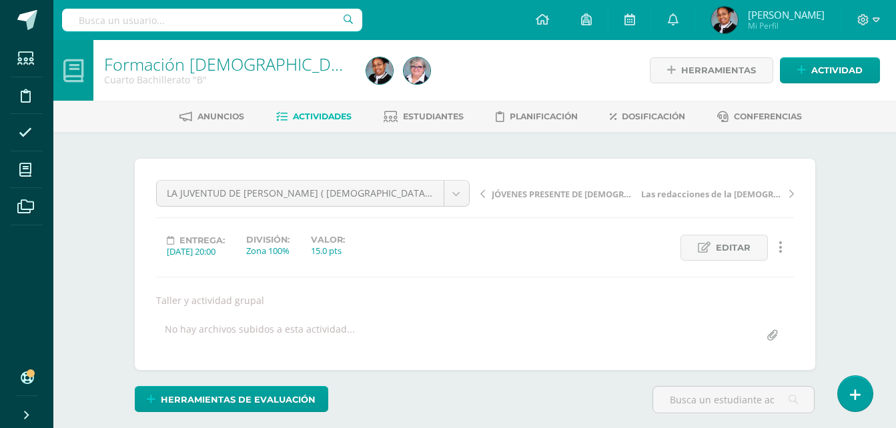
click at [324, 119] on span "Actividades" at bounding box center [322, 116] width 59 height 10
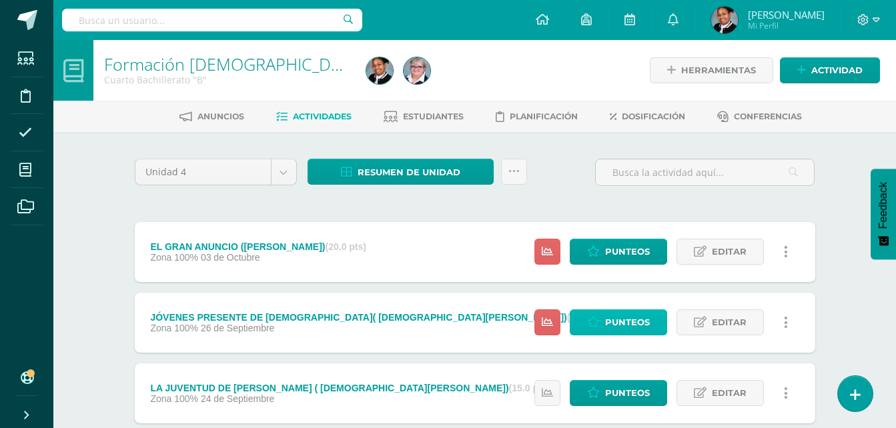
click at [638, 320] on span "Punteos" at bounding box center [627, 322] width 45 height 25
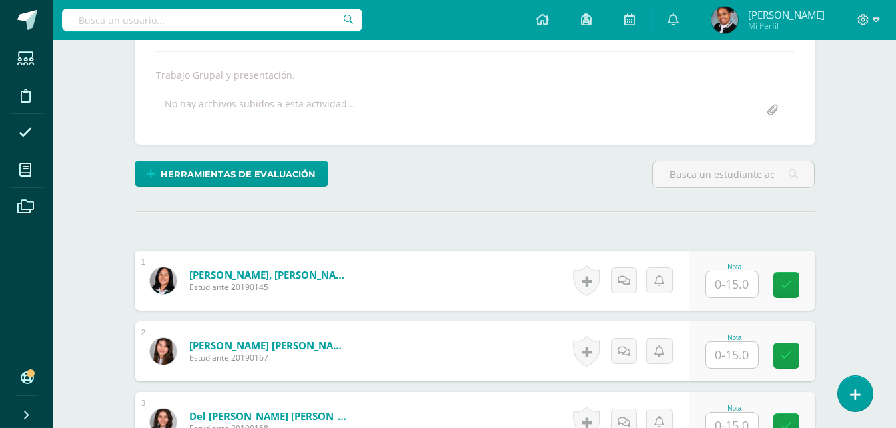
scroll to position [269, 0]
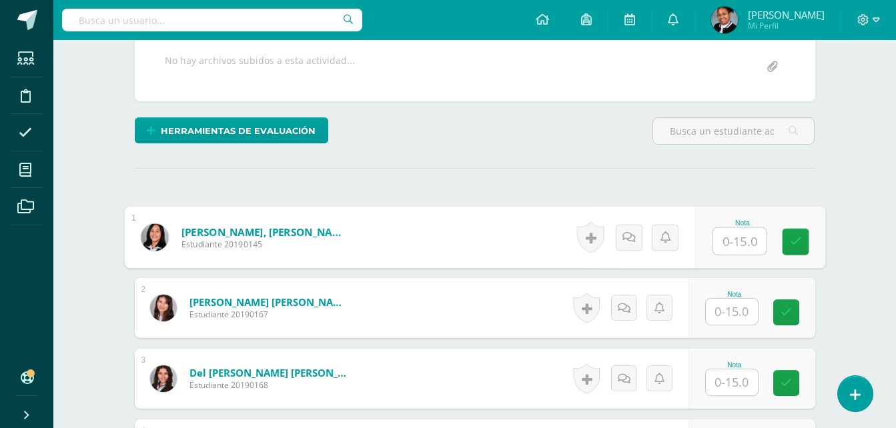
click at [738, 243] on input "text" at bounding box center [738, 241] width 53 height 27
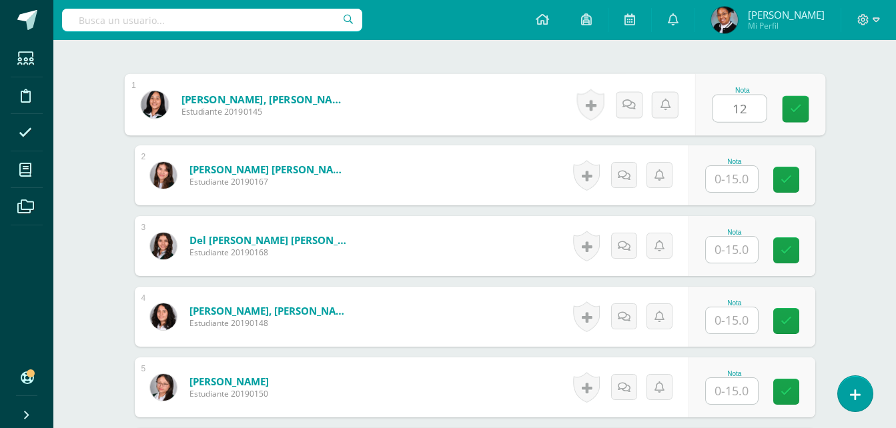
scroll to position [402, 0]
type input "12"
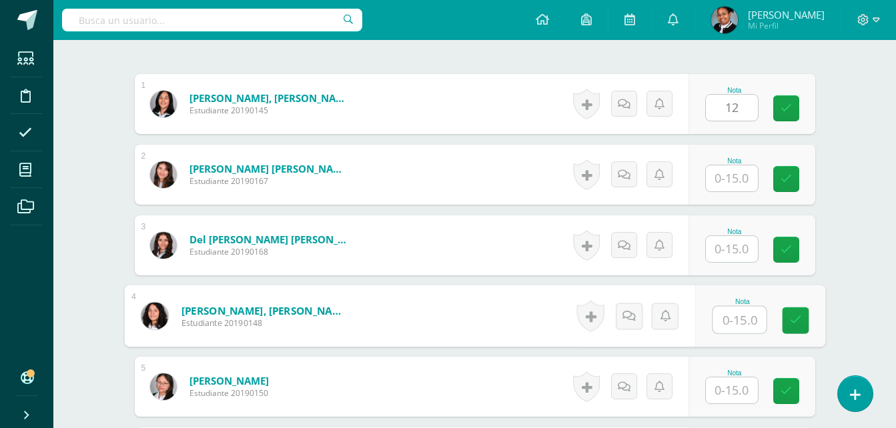
click at [736, 317] on input "text" at bounding box center [738, 320] width 53 height 27
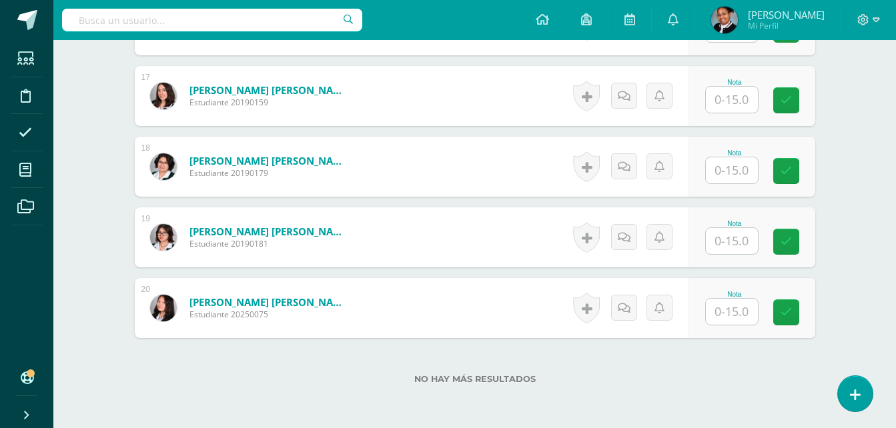
scroll to position [1604, 0]
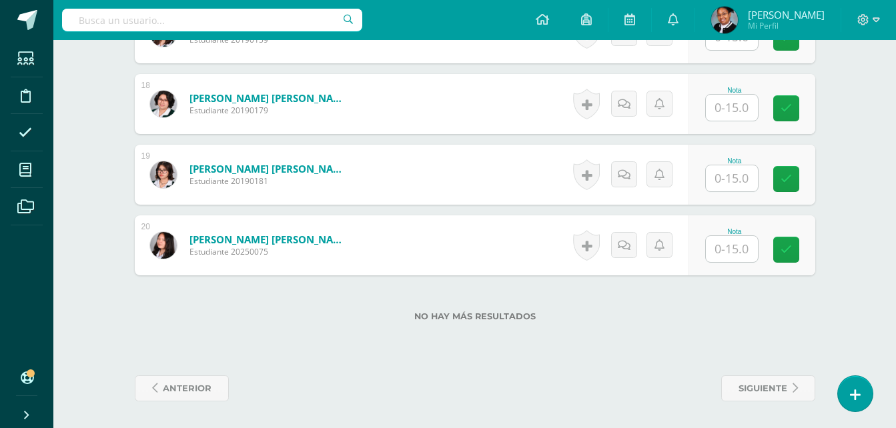
type input "12"
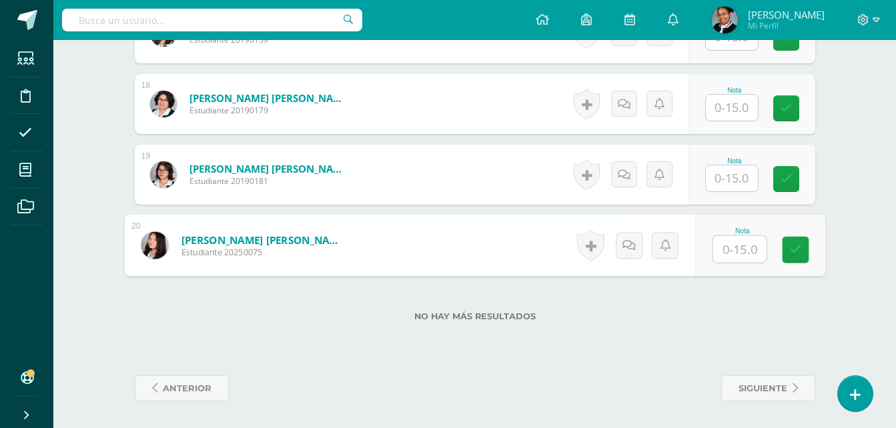
click at [752, 247] on input "text" at bounding box center [738, 249] width 53 height 27
type input "12"
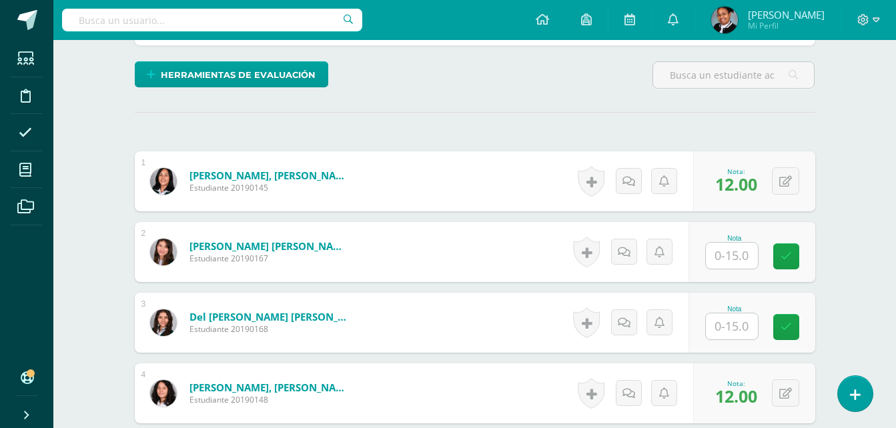
scroll to position [337, 0]
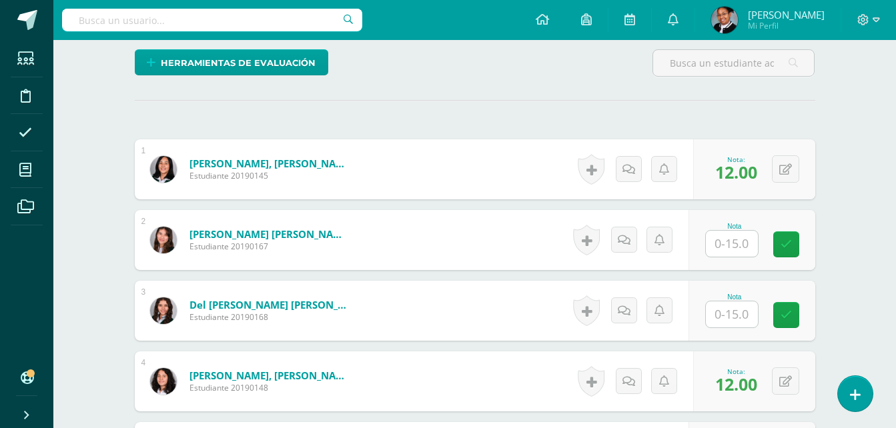
click at [748, 244] on input "text" at bounding box center [732, 244] width 52 height 26
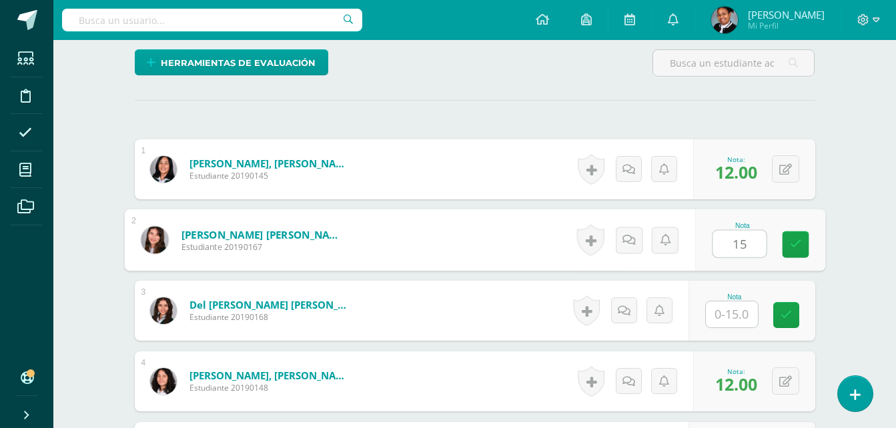
type input "15"
click at [746, 320] on input "text" at bounding box center [732, 315] width 52 height 26
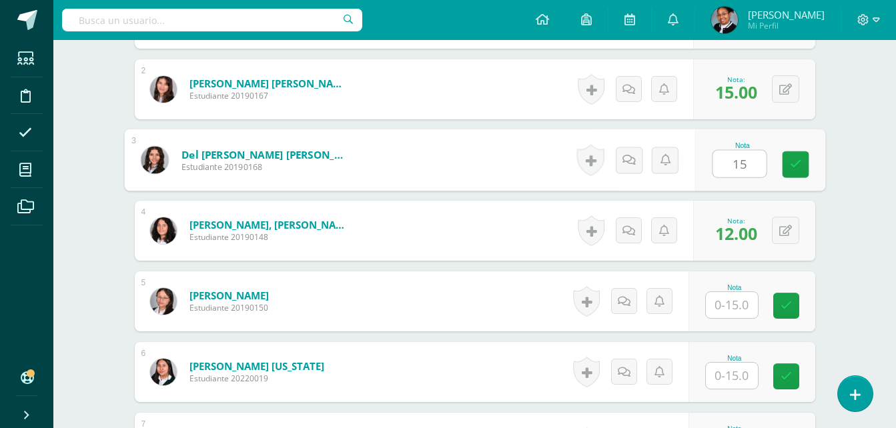
scroll to position [537, 0]
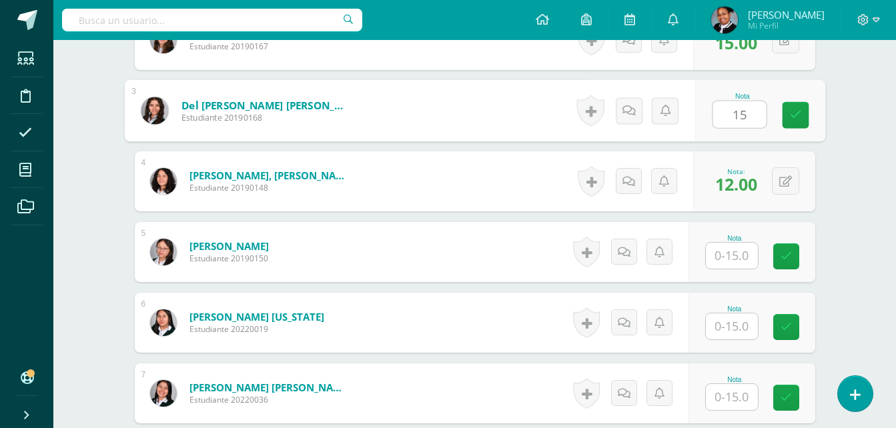
type input "15"
click at [718, 256] on input "text" at bounding box center [732, 256] width 52 height 26
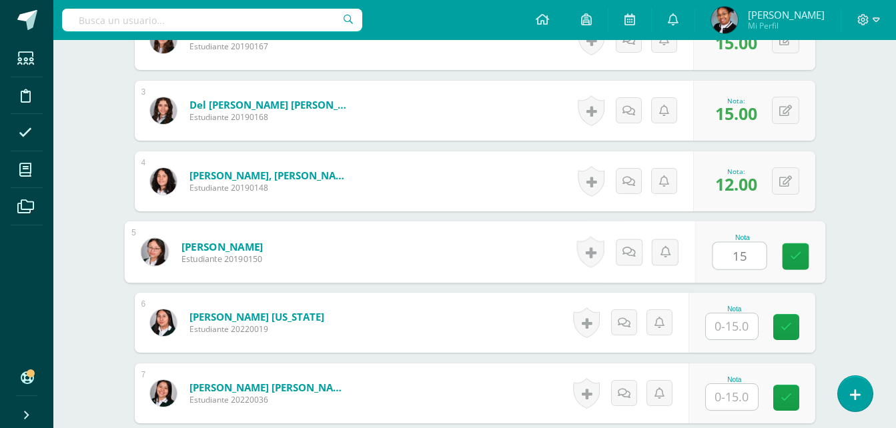
type input "15"
click at [724, 317] on input "text" at bounding box center [732, 327] width 52 height 26
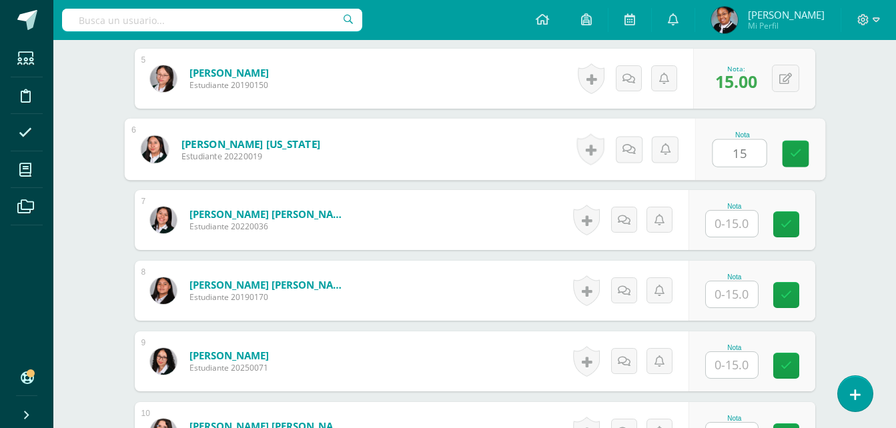
scroll to position [737, 0]
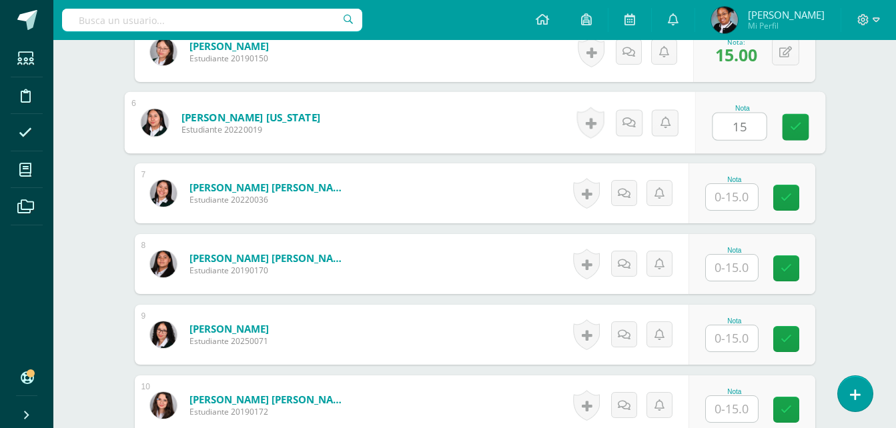
type input "15"
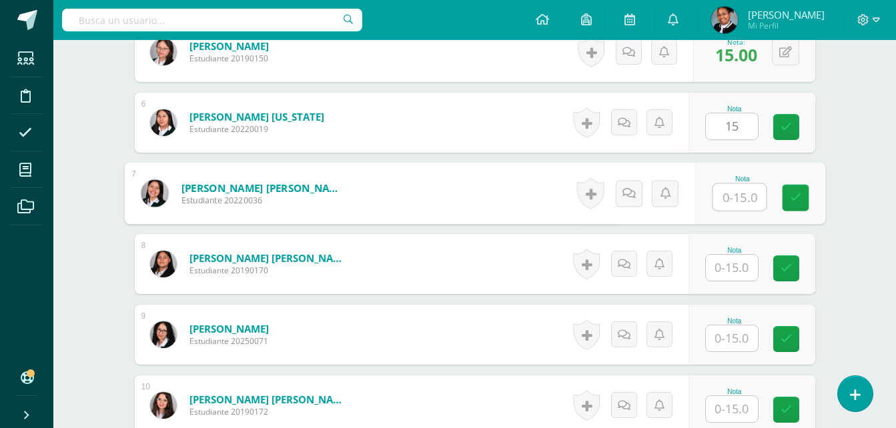
click at [736, 188] on input "text" at bounding box center [738, 197] width 53 height 27
type input "15"
click at [848, 272] on div "Formación [DEMOGRAPHIC_DATA] Cuarto Bachillerato "B" Herramientas Detalle de as…" at bounding box center [474, 299] width 842 height 1992
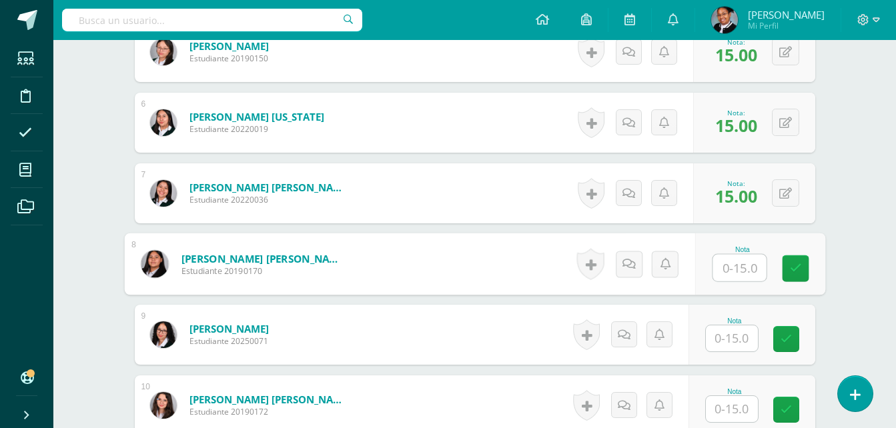
click at [730, 268] on input "text" at bounding box center [738, 268] width 53 height 27
type input "15"
click at [740, 335] on input "text" at bounding box center [732, 339] width 52 height 26
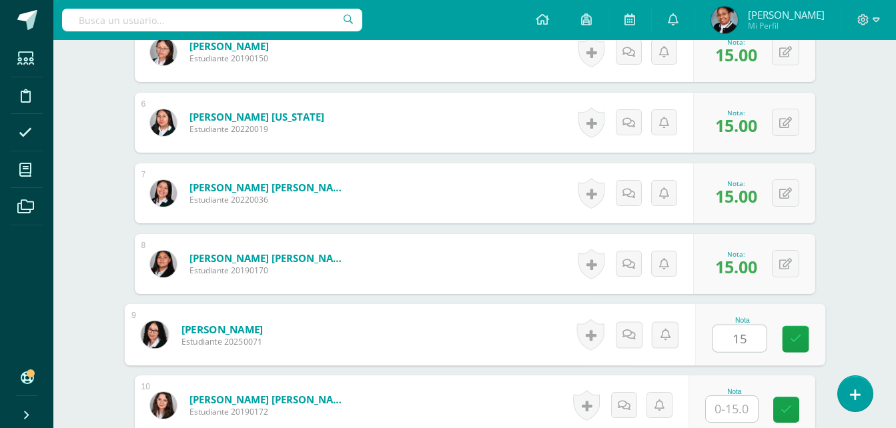
type input "15"
click at [749, 408] on input "text" at bounding box center [732, 409] width 52 height 26
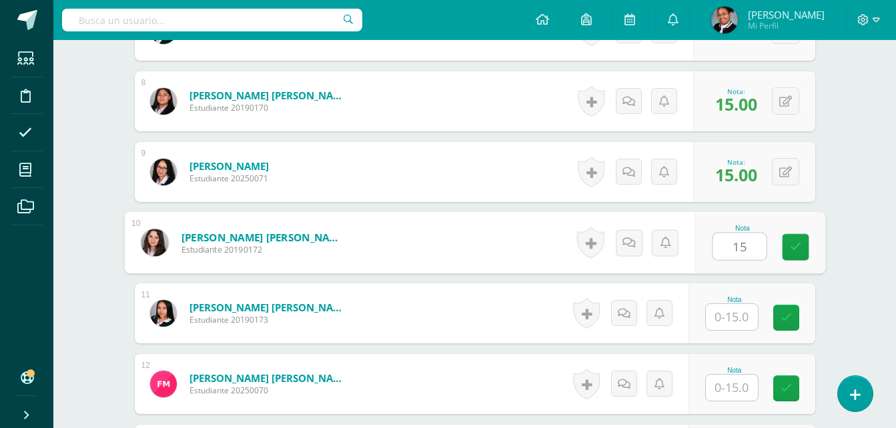
scroll to position [937, 0]
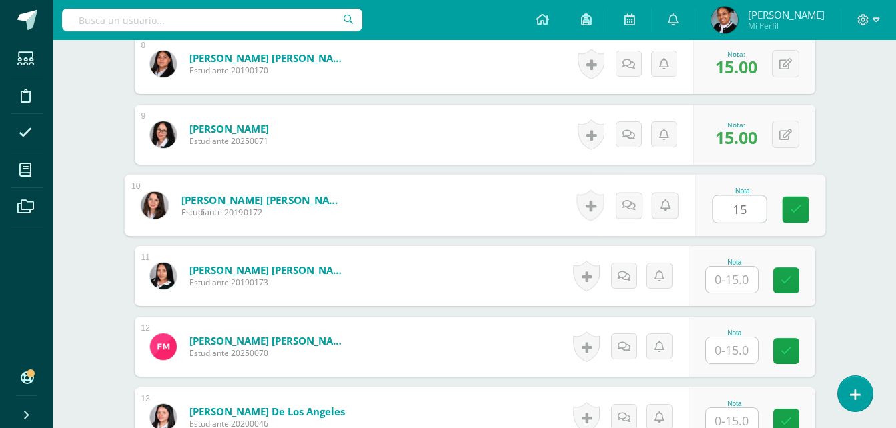
type input "15"
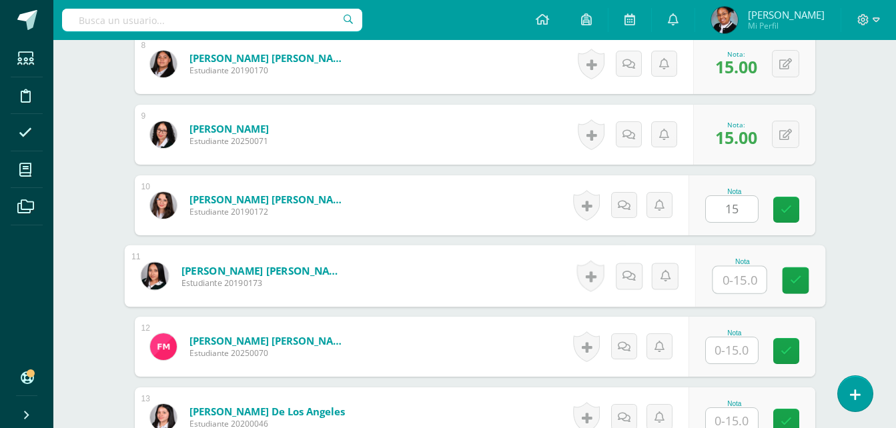
click at [736, 279] on input "text" at bounding box center [738, 280] width 53 height 27
type input "15"
click at [741, 353] on input "text" at bounding box center [732, 351] width 52 height 26
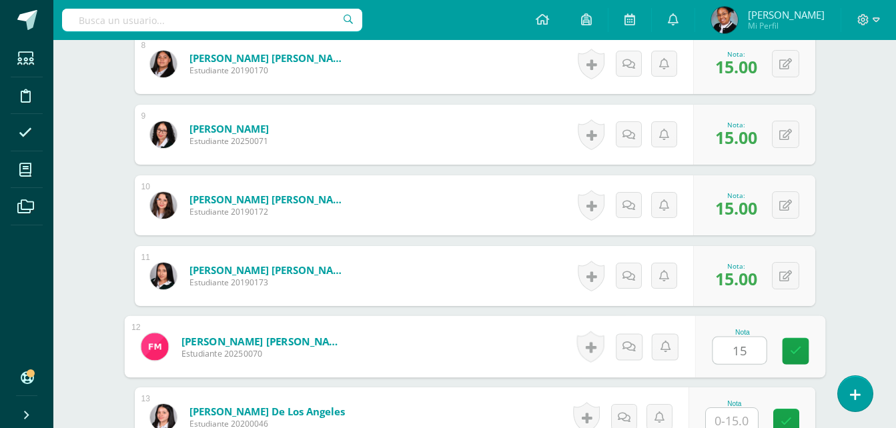
type input "15"
click at [748, 420] on input "text" at bounding box center [732, 421] width 52 height 26
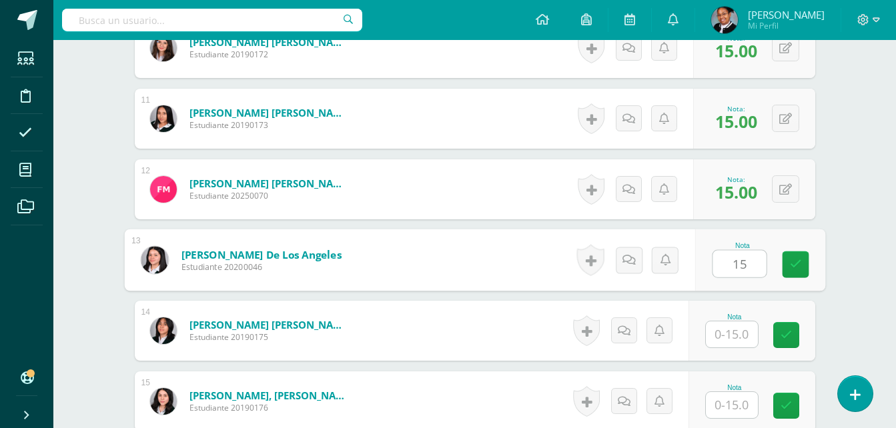
scroll to position [1139, 0]
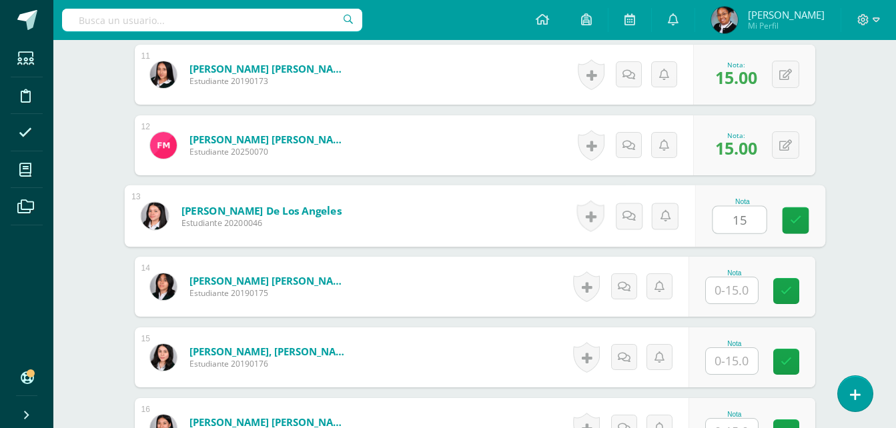
type input "15"
click at [729, 294] on input "text" at bounding box center [732, 290] width 52 height 26
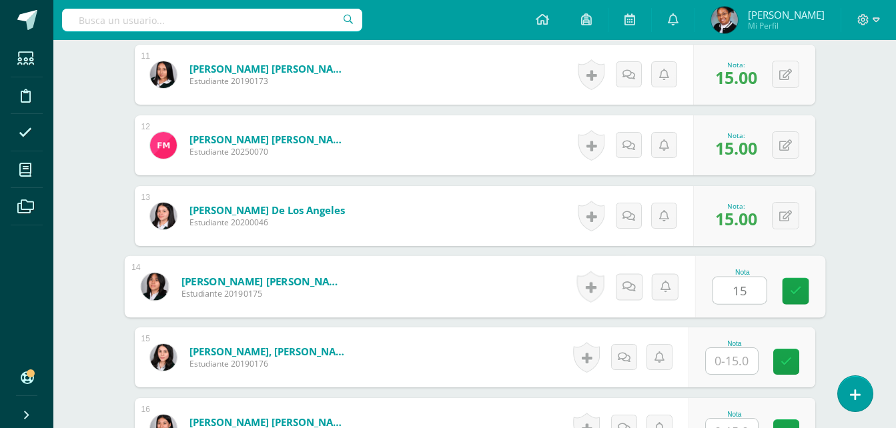
type input "15"
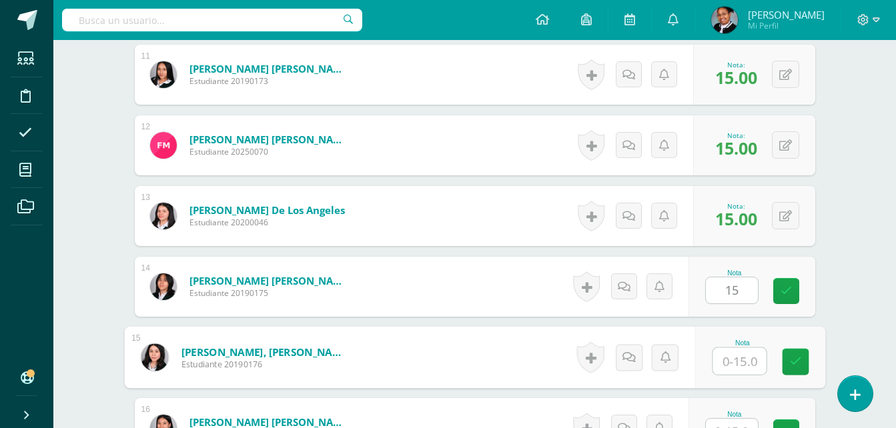
click at [733, 366] on input "text" at bounding box center [738, 361] width 53 height 27
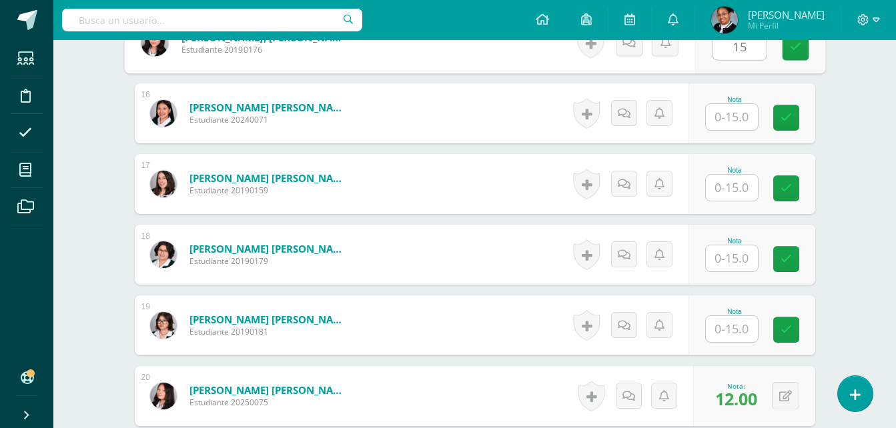
scroll to position [1472, 0]
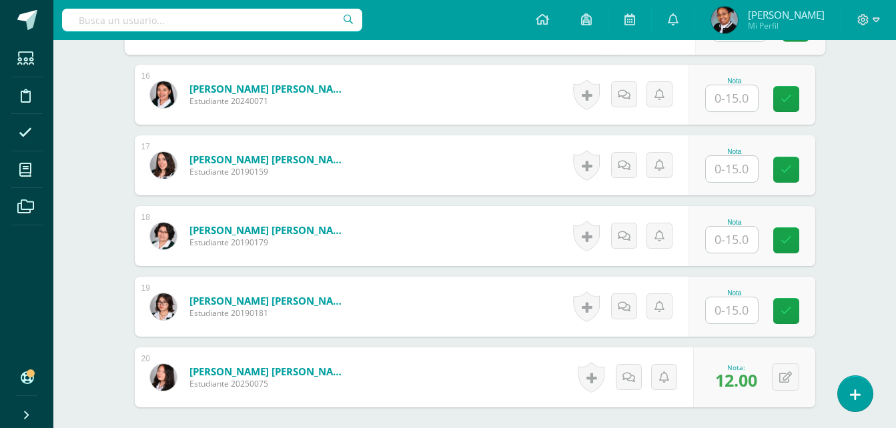
type input "15"
click at [744, 88] on input "text" at bounding box center [732, 98] width 52 height 26
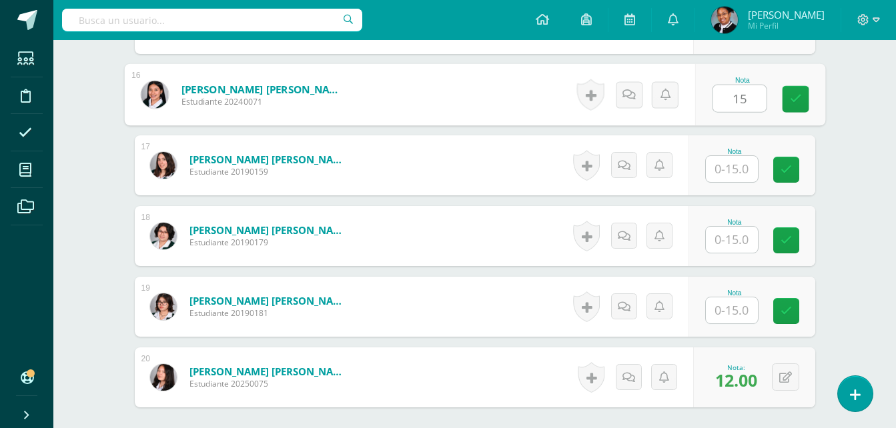
type input "15"
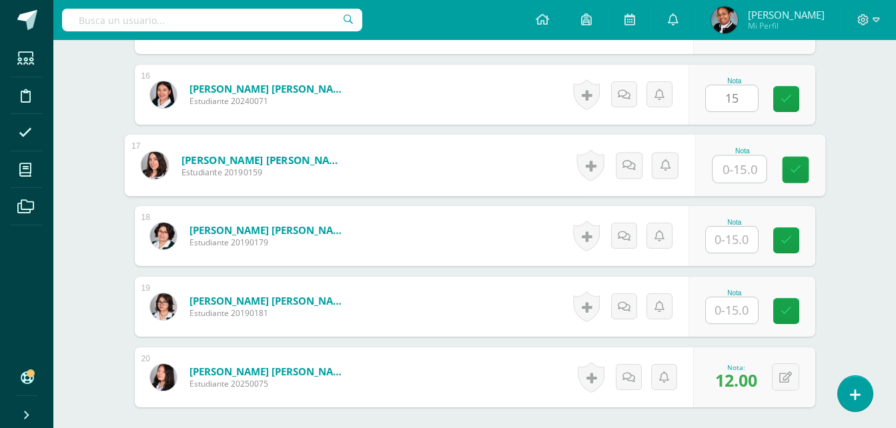
click at [730, 177] on input "text" at bounding box center [738, 169] width 53 height 27
type input "15"
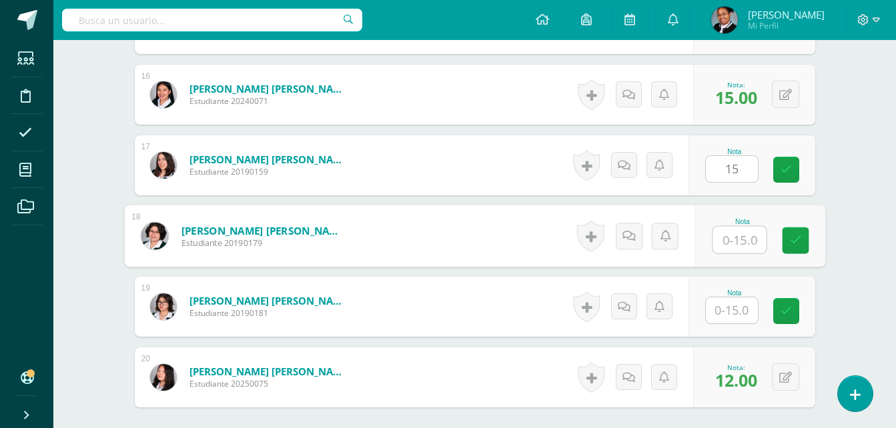
click at [740, 240] on input "text" at bounding box center [738, 240] width 53 height 27
type input "15"
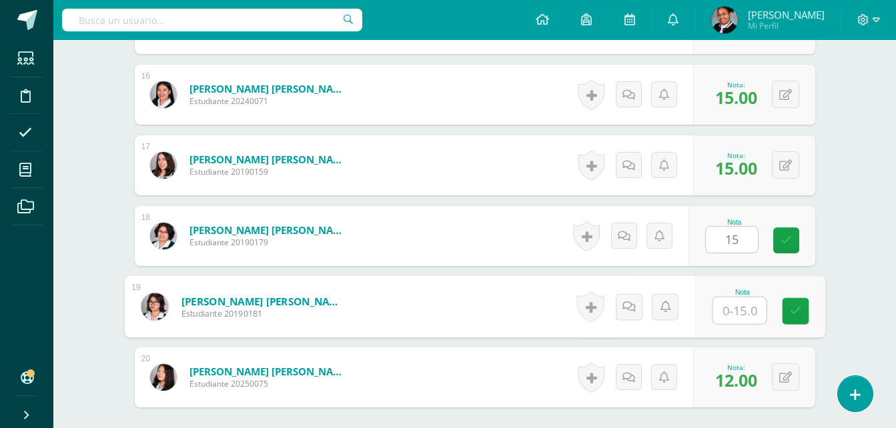
click at [742, 307] on input "text" at bounding box center [738, 311] width 53 height 27
type input "15"
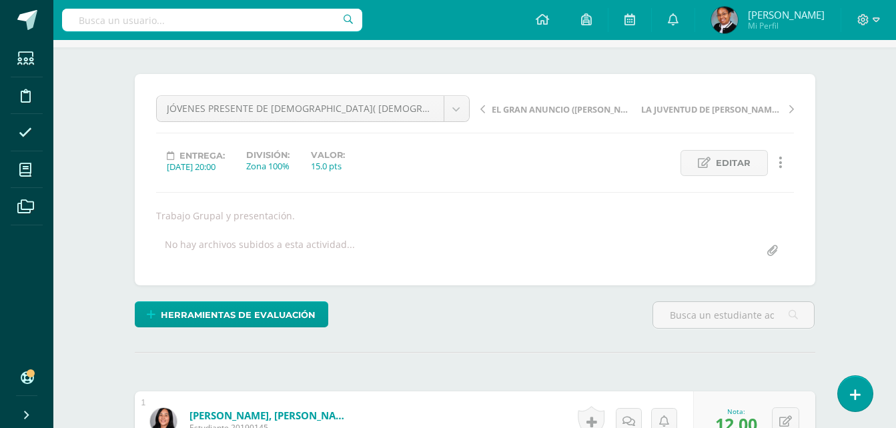
scroll to position [0, 0]
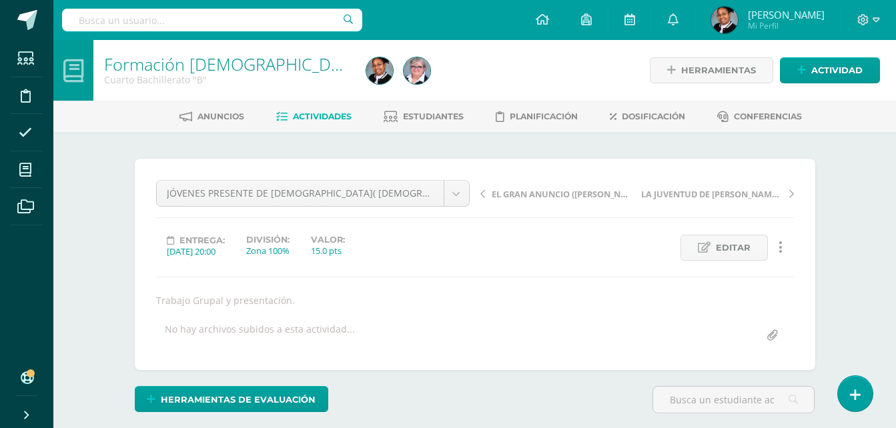
click at [326, 119] on span "Actividades" at bounding box center [322, 116] width 59 height 10
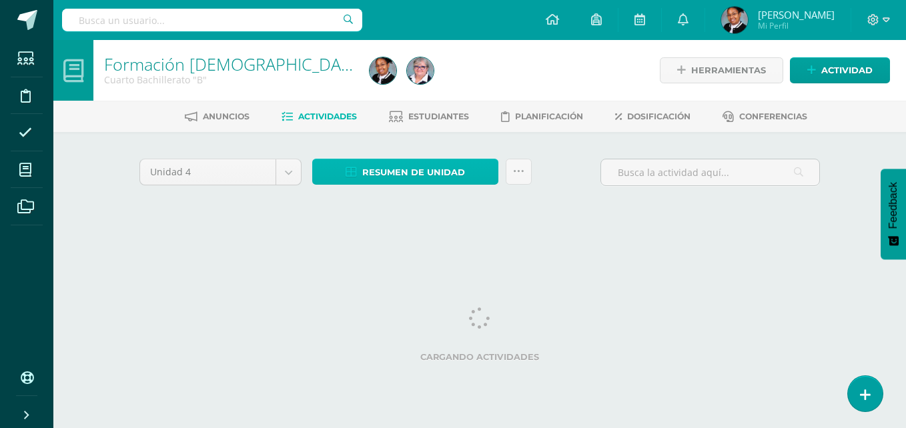
click at [413, 177] on span "Resumen de unidad" at bounding box center [413, 172] width 103 height 25
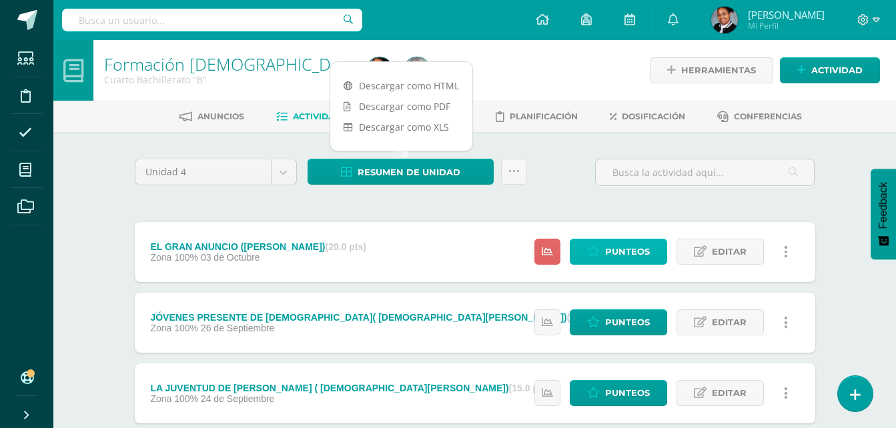
click at [622, 256] on span "Punteos" at bounding box center [627, 251] width 45 height 25
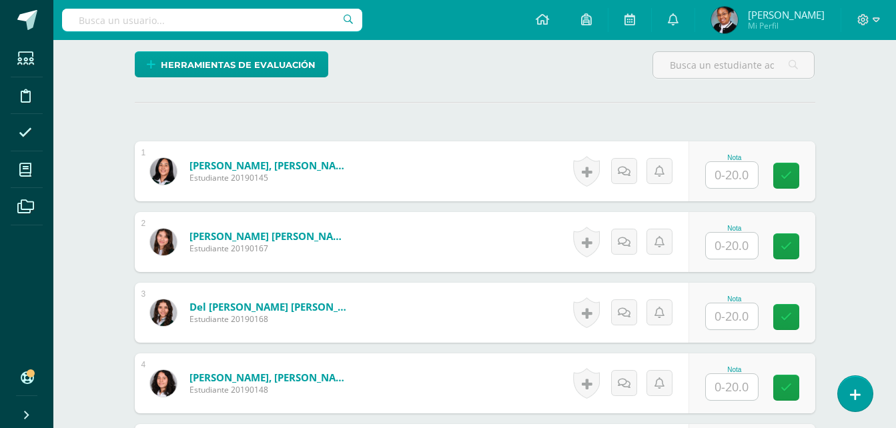
scroll to position [336, 0]
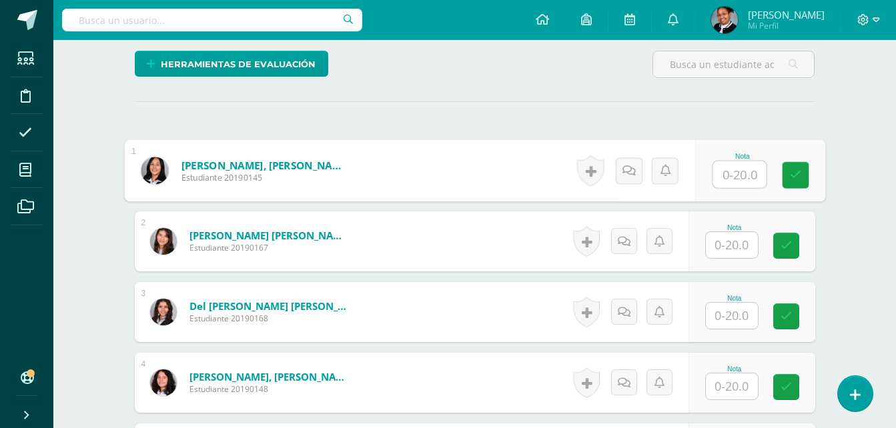
click at [751, 181] on input "text" at bounding box center [738, 174] width 53 height 27
type input "18"
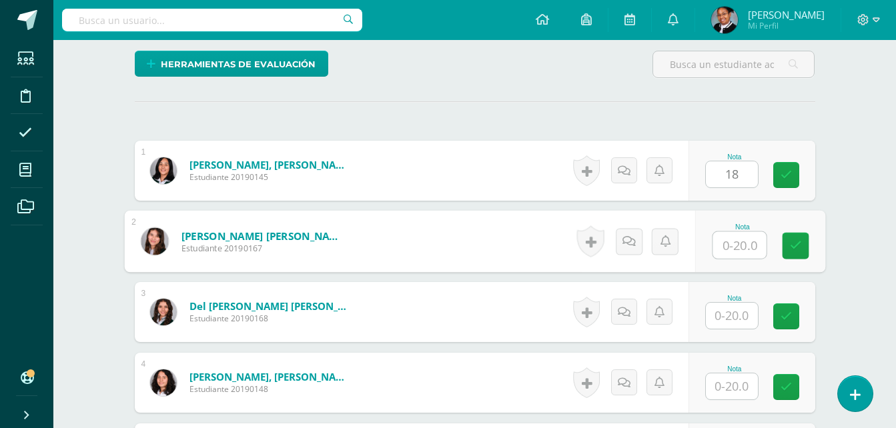
click at [734, 238] on input "text" at bounding box center [738, 245] width 53 height 27
type input "16"
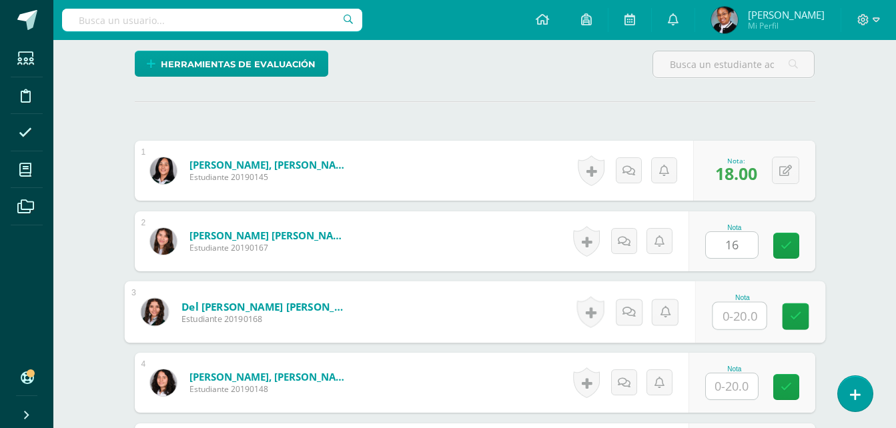
click at [724, 323] on input "text" at bounding box center [738, 316] width 53 height 27
type input "18"
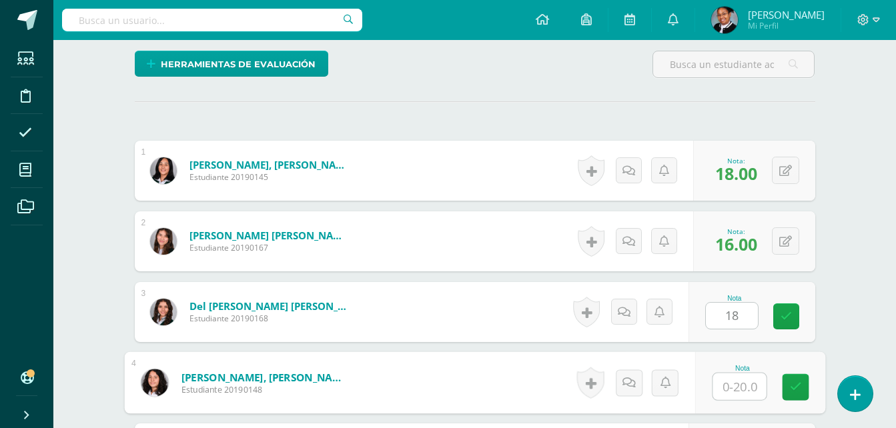
click at [732, 388] on input "text" at bounding box center [738, 387] width 53 height 27
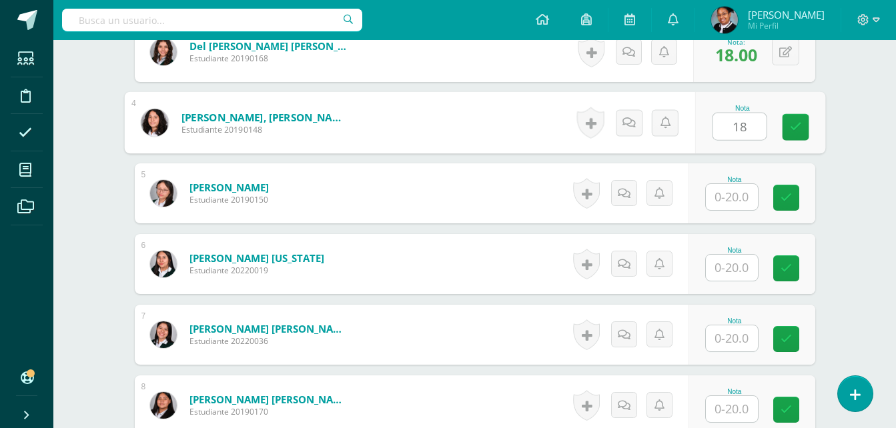
scroll to position [602, 0]
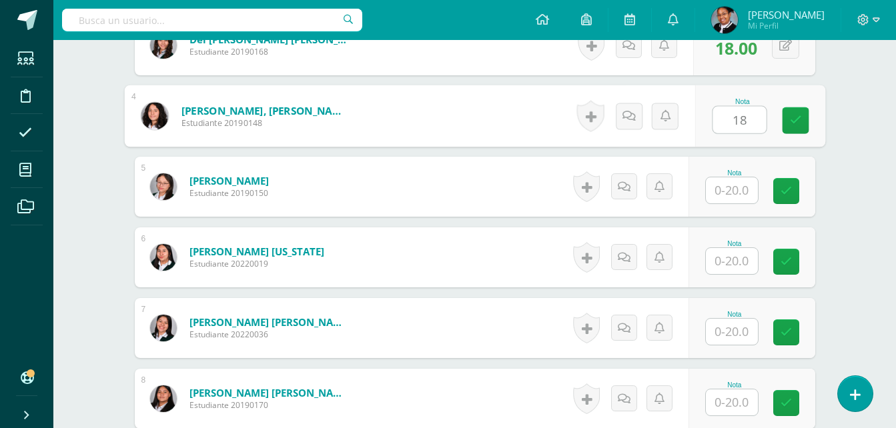
type input "18"
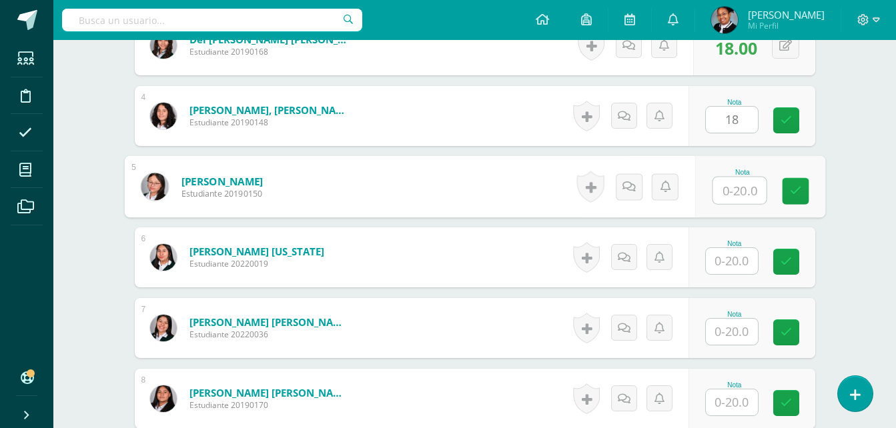
click at [734, 191] on input "text" at bounding box center [738, 190] width 53 height 27
type input "16"
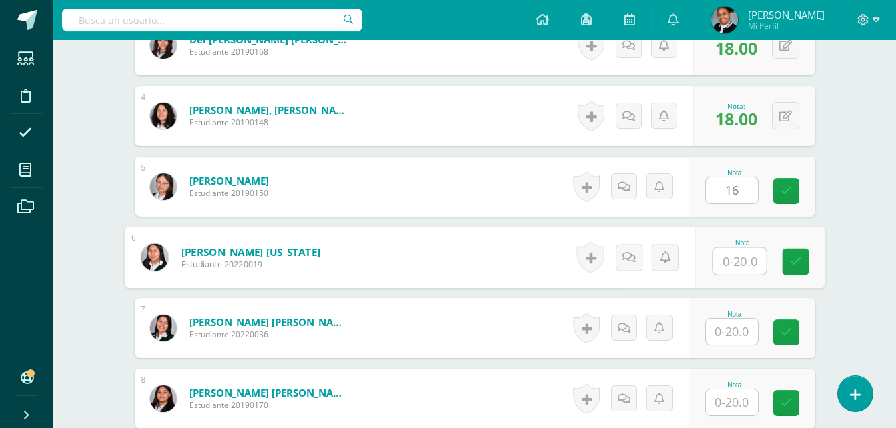
click at [730, 264] on input "text" at bounding box center [738, 261] width 53 height 27
type input "17"
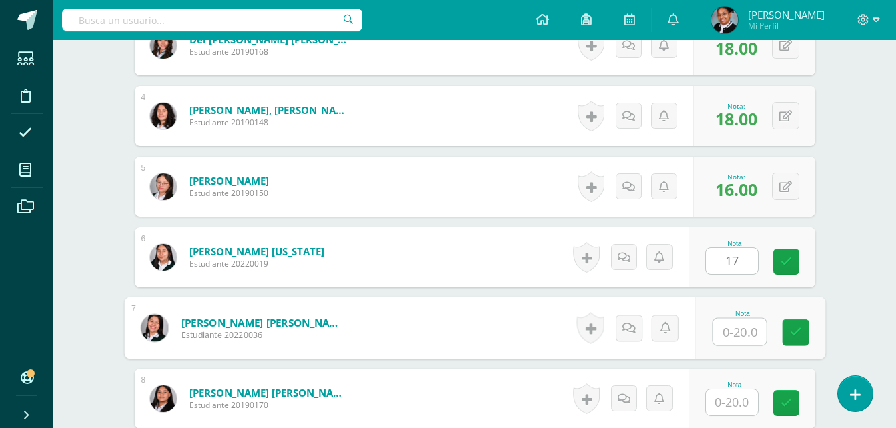
click at [730, 339] on input "text" at bounding box center [738, 332] width 53 height 27
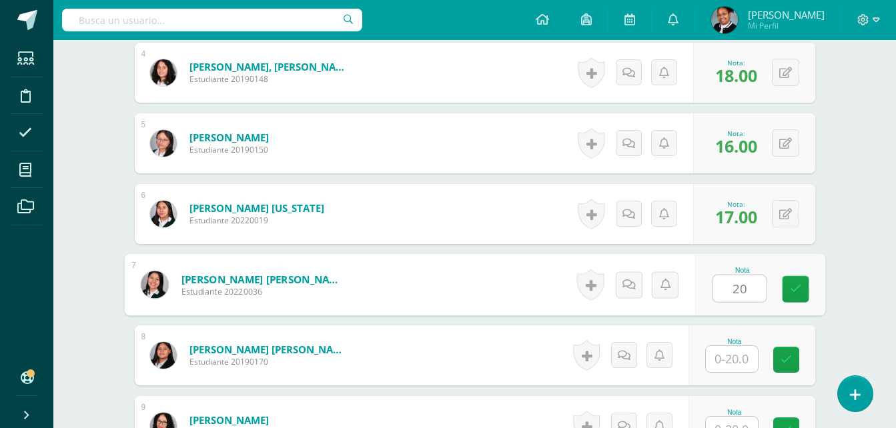
scroll to position [669, 0]
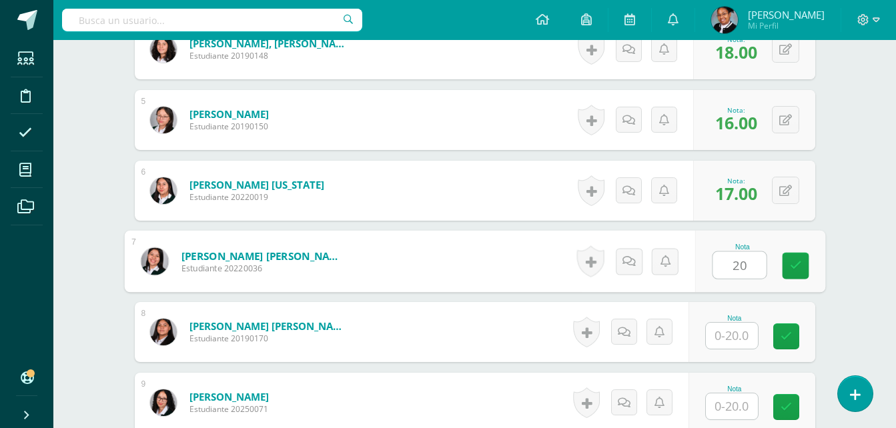
type input "20"
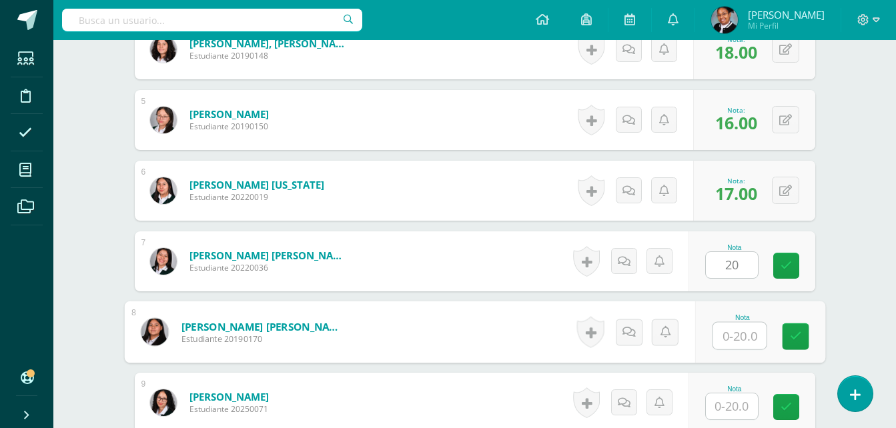
click at [743, 339] on input "text" at bounding box center [738, 336] width 53 height 27
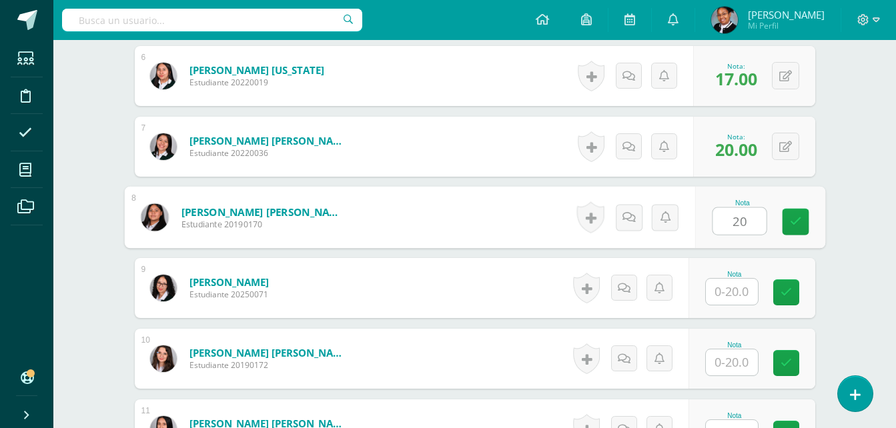
scroll to position [802, 0]
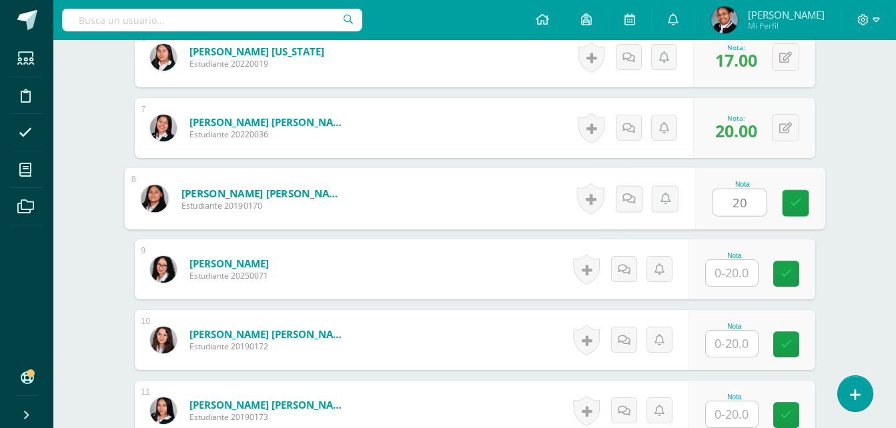
type input "20"
click at [744, 271] on input "text" at bounding box center [732, 273] width 52 height 26
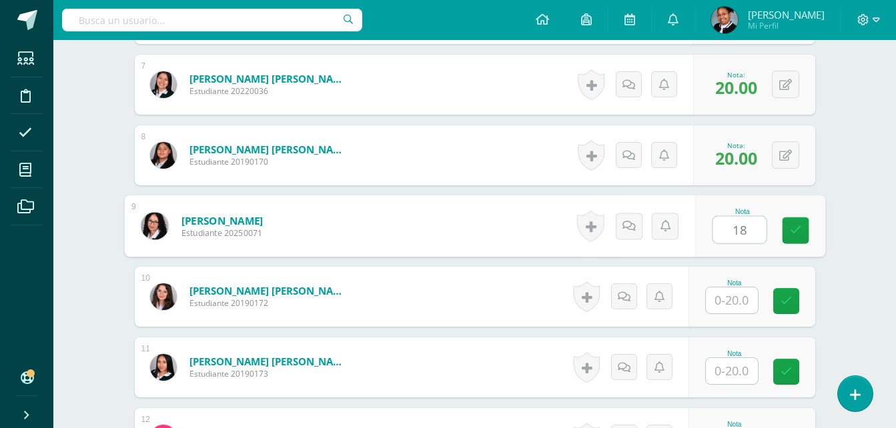
scroll to position [936, 0]
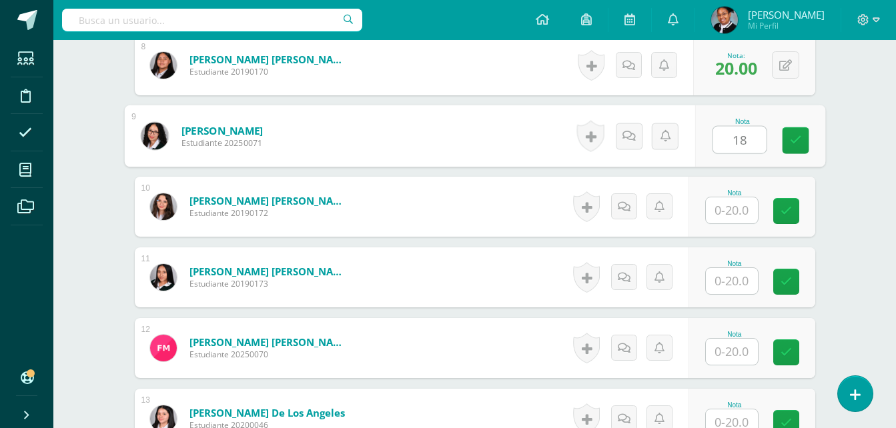
type input "18"
click at [746, 205] on input "text" at bounding box center [732, 210] width 52 height 26
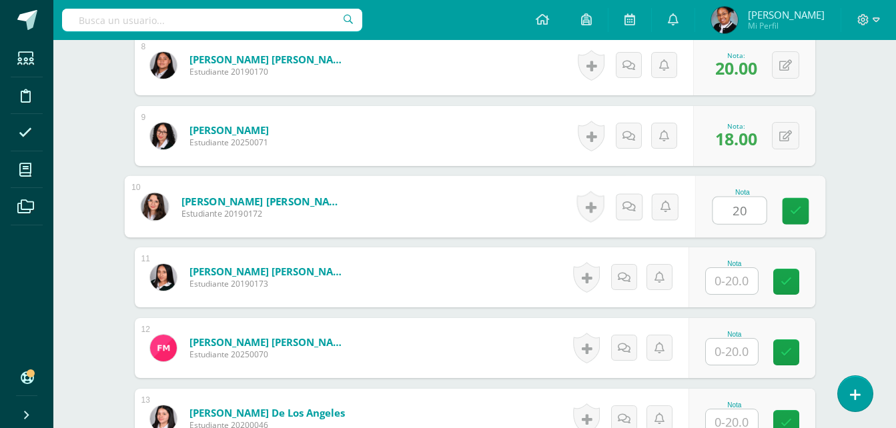
type input "20"
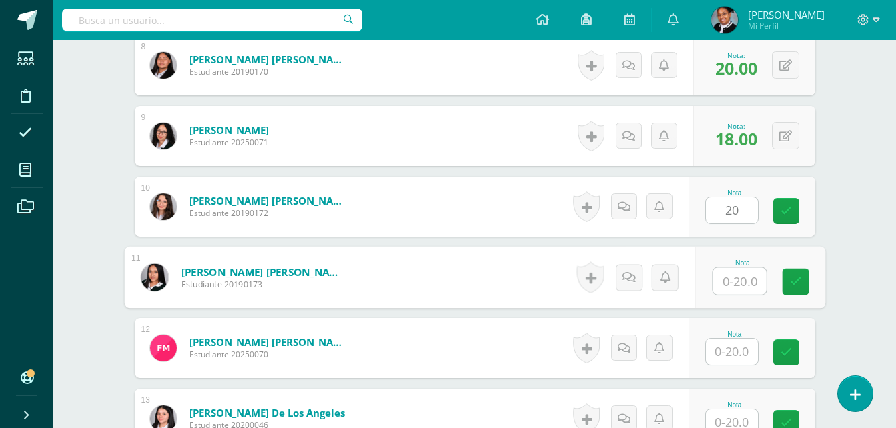
click at [744, 283] on input "text" at bounding box center [738, 281] width 53 height 27
type input "20"
click at [732, 360] on input "text" at bounding box center [732, 352] width 52 height 26
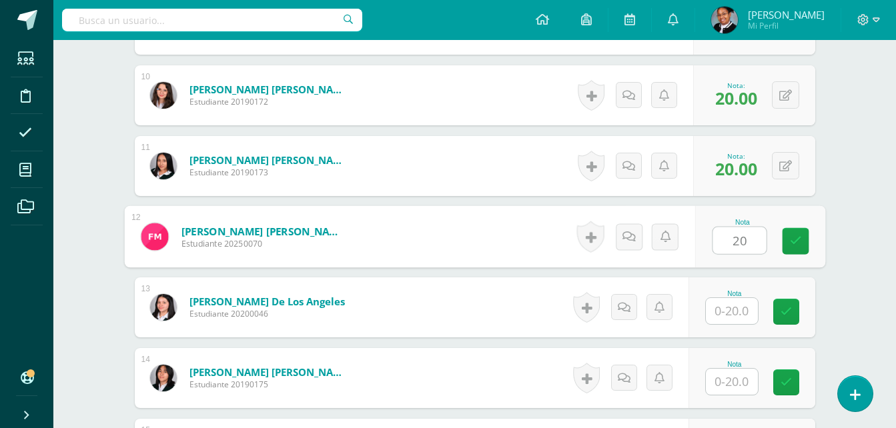
scroll to position [1069, 0]
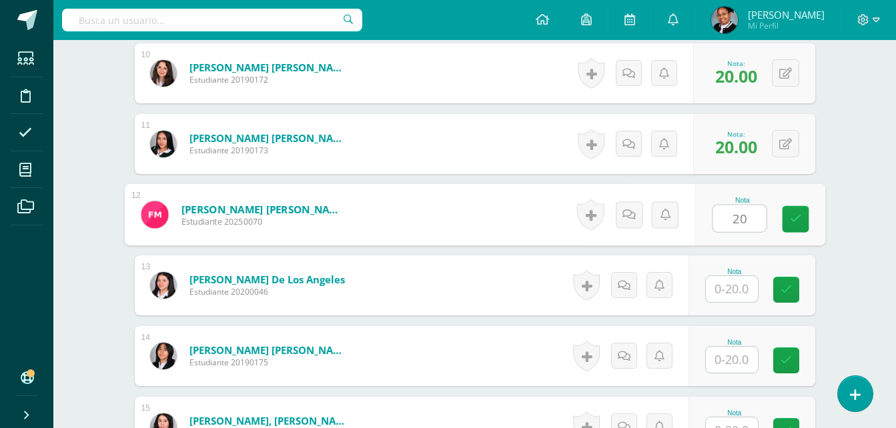
type input "20"
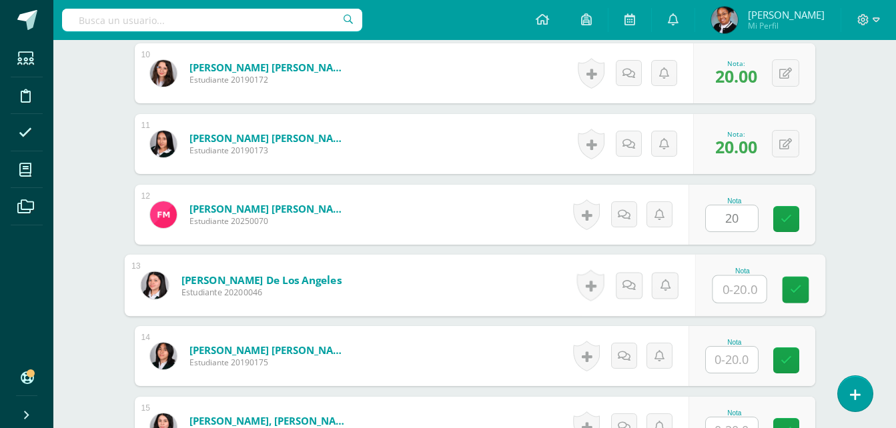
click at [740, 291] on input "text" at bounding box center [738, 289] width 53 height 27
type input "20"
click at [744, 355] on input "text" at bounding box center [732, 360] width 52 height 26
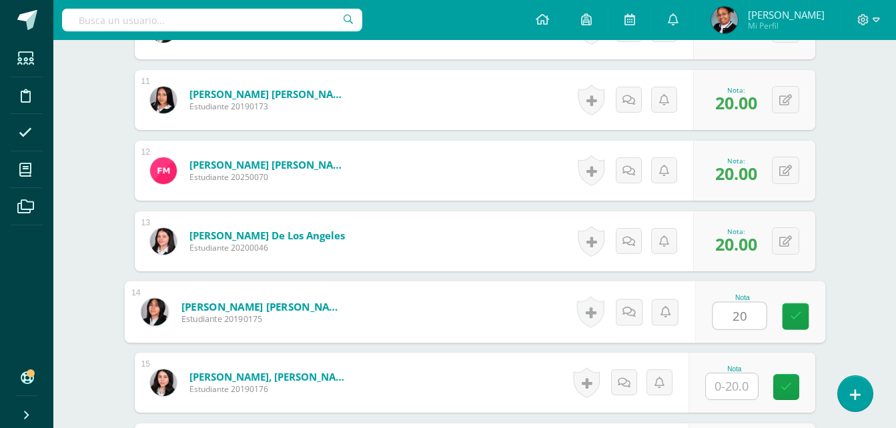
scroll to position [1136, 0]
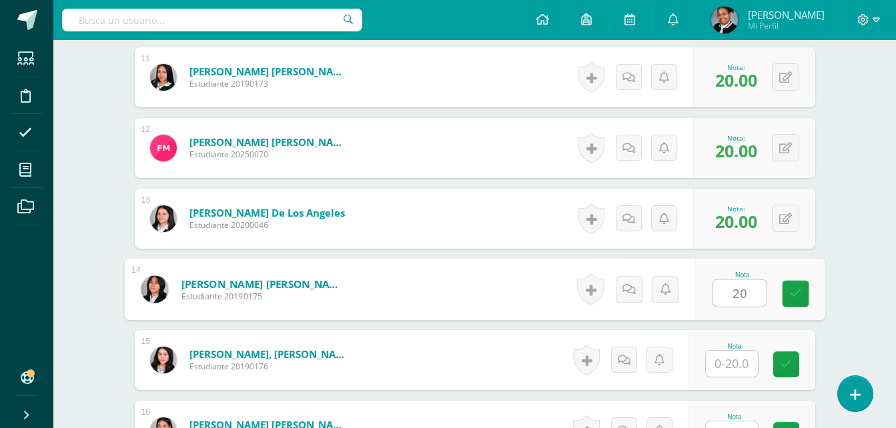
type input "20"
click at [748, 370] on input "text" at bounding box center [732, 364] width 52 height 26
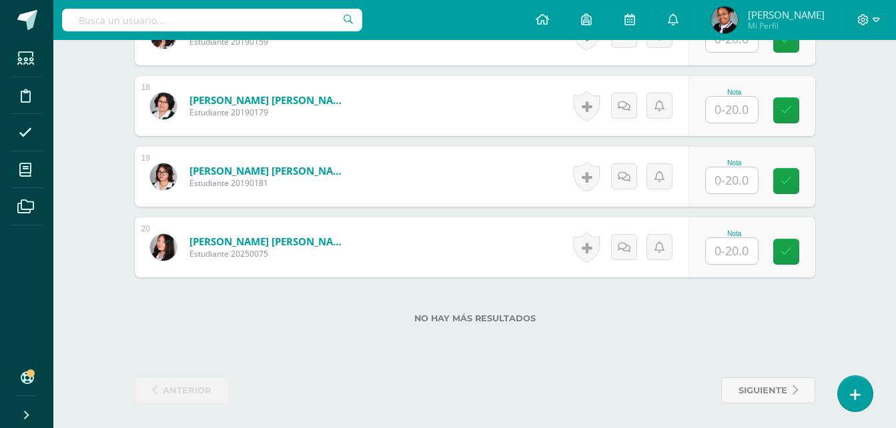
scroll to position [1603, 0]
type input "18"
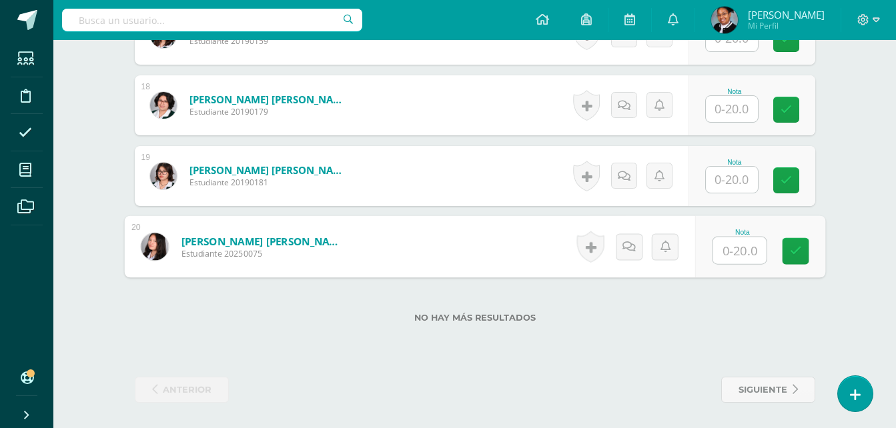
click at [733, 253] on input "text" at bounding box center [738, 250] width 53 height 27
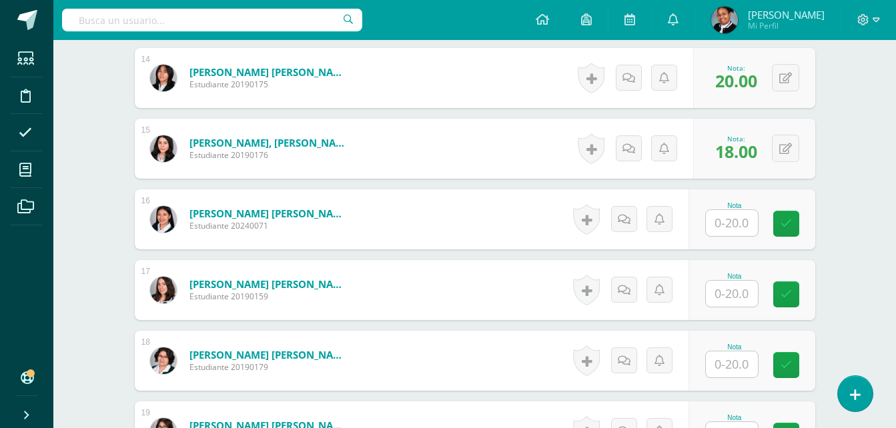
scroll to position [1470, 0]
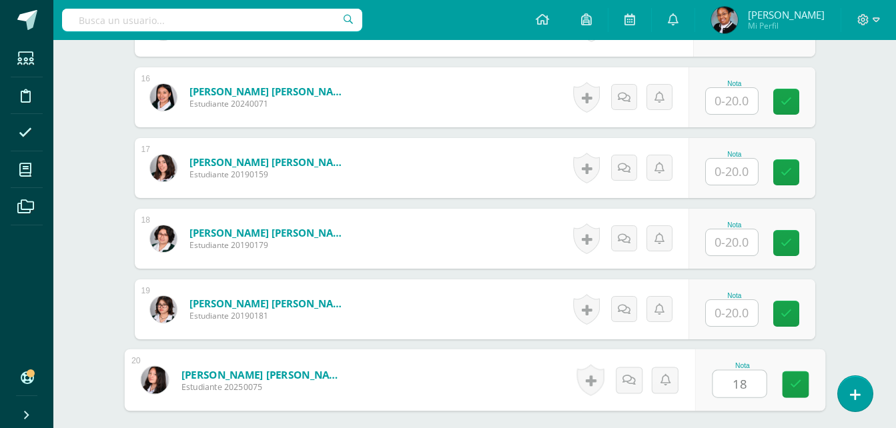
type input "18"
click at [745, 96] on input "text" at bounding box center [732, 101] width 52 height 26
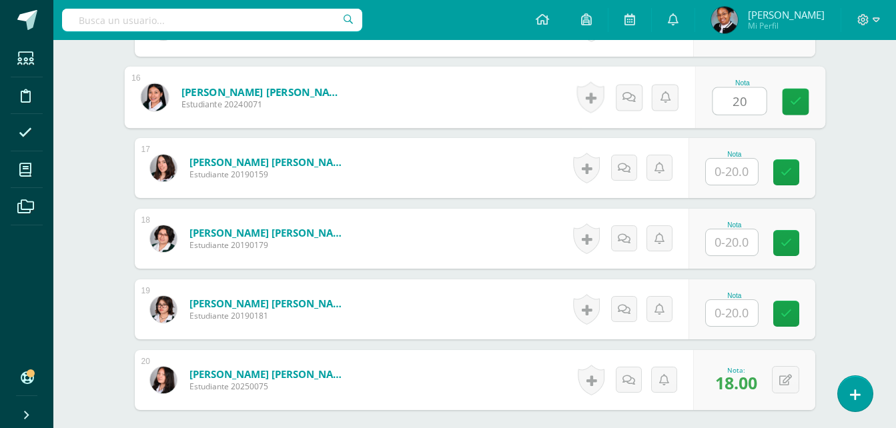
type input "20"
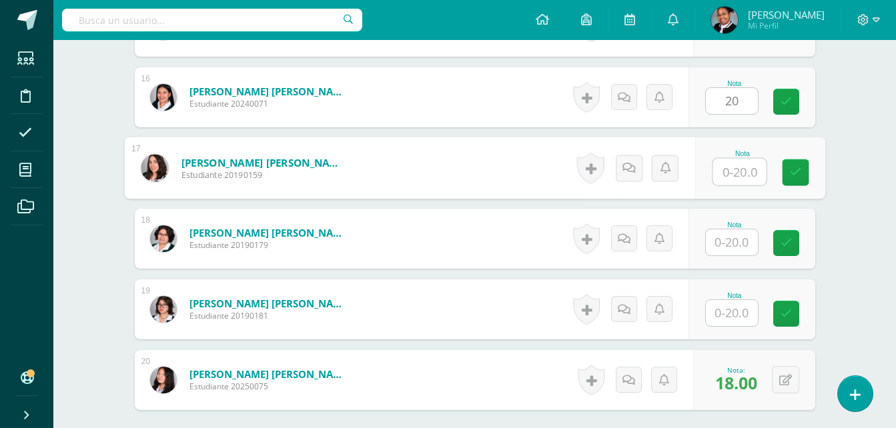
click at [735, 168] on input "text" at bounding box center [738, 172] width 53 height 27
type input "20"
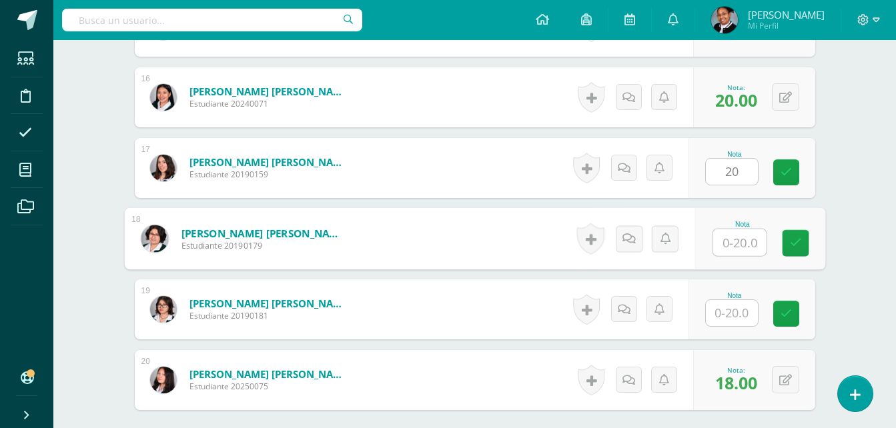
click at [743, 230] on input "text" at bounding box center [738, 242] width 53 height 27
type input "20"
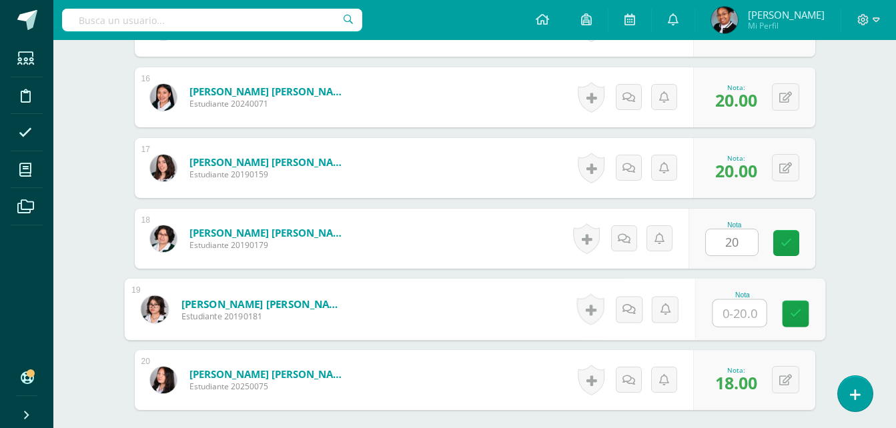
click at [738, 308] on input "text" at bounding box center [738, 313] width 53 height 27
type input "20"
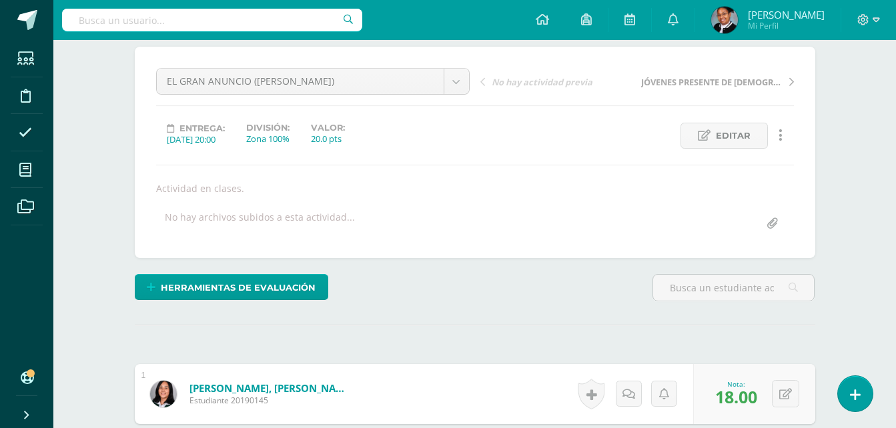
scroll to position [0, 0]
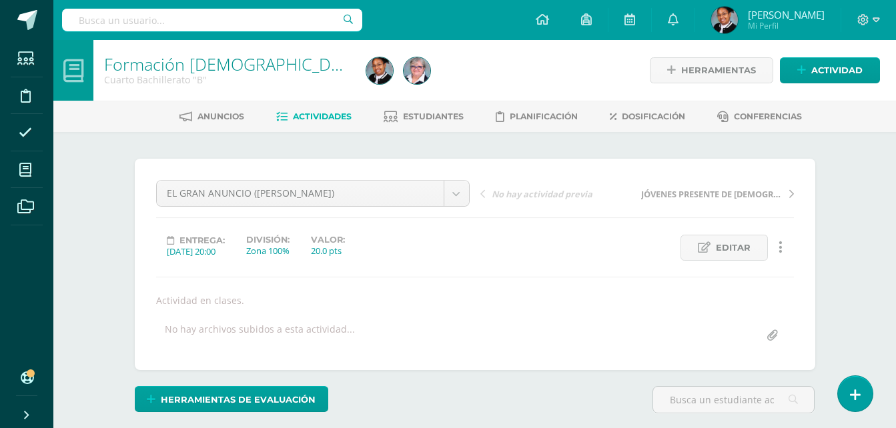
click at [310, 118] on span "Actividades" at bounding box center [322, 116] width 59 height 10
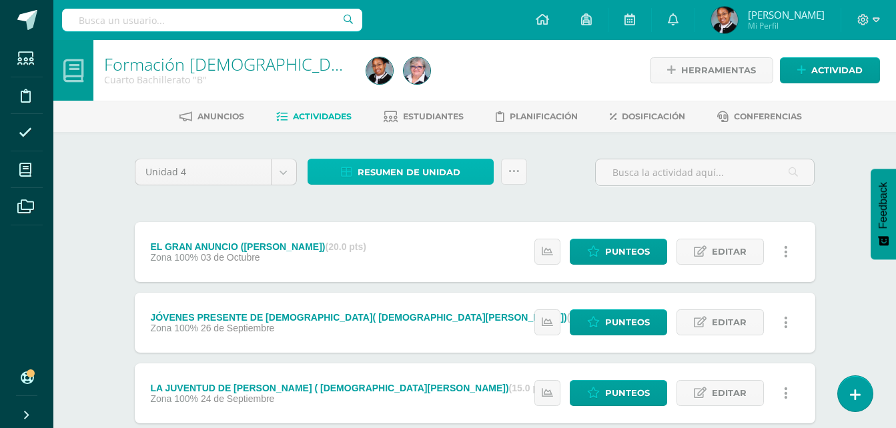
click at [430, 171] on span "Resumen de unidad" at bounding box center [409, 172] width 103 height 25
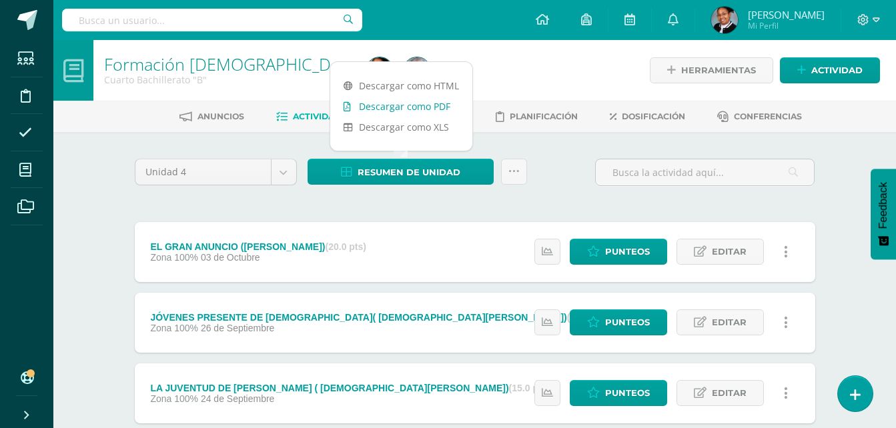
click at [417, 104] on link "Descargar como PDF" at bounding box center [401, 106] width 142 height 21
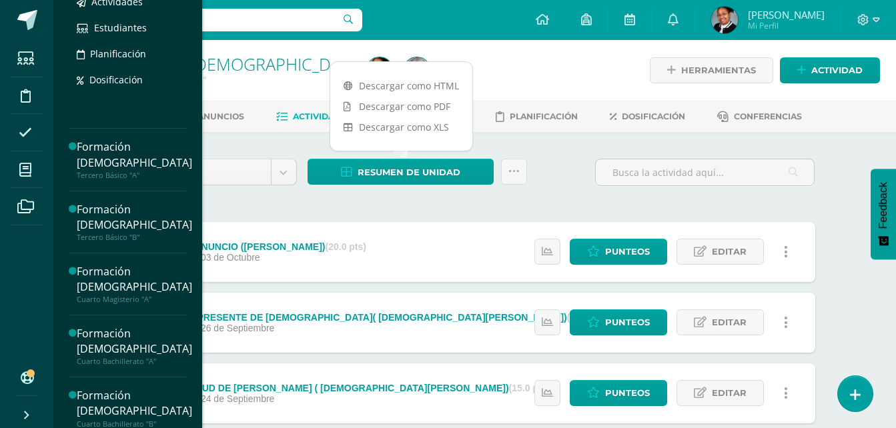
scroll to position [267, 0]
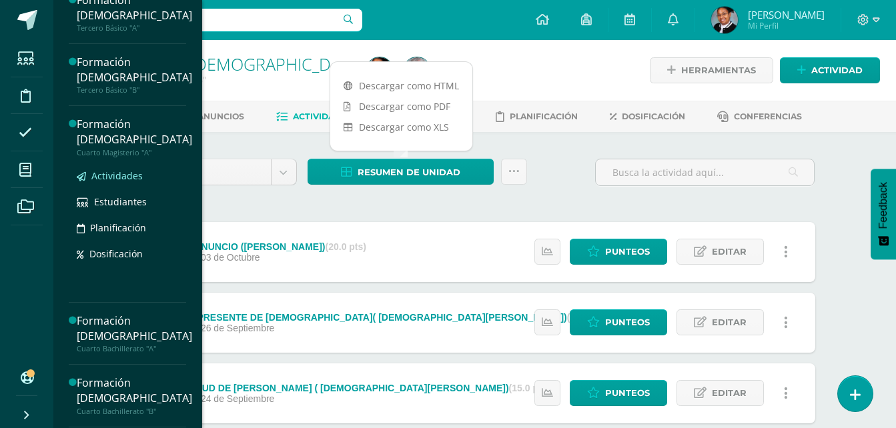
click at [141, 179] on span "Actividades" at bounding box center [116, 175] width 51 height 13
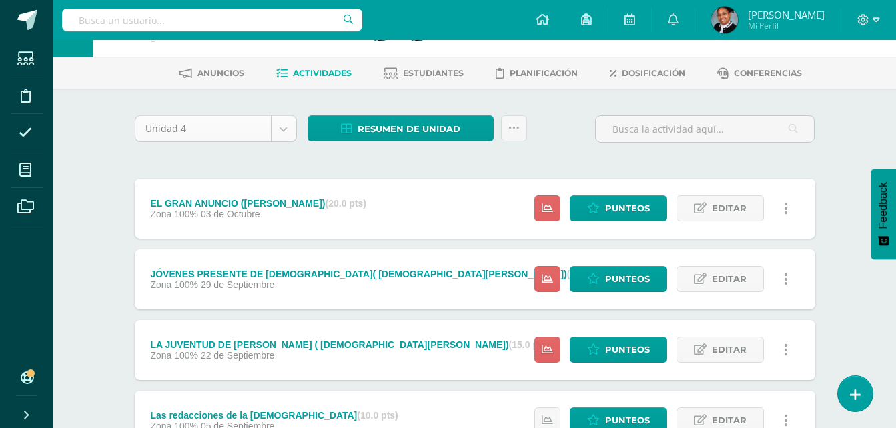
scroll to position [67, 0]
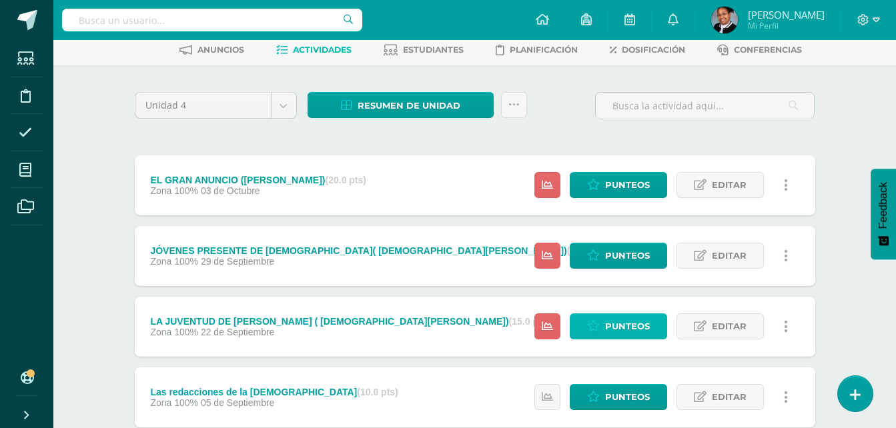
click at [644, 328] on span "Punteos" at bounding box center [627, 326] width 45 height 25
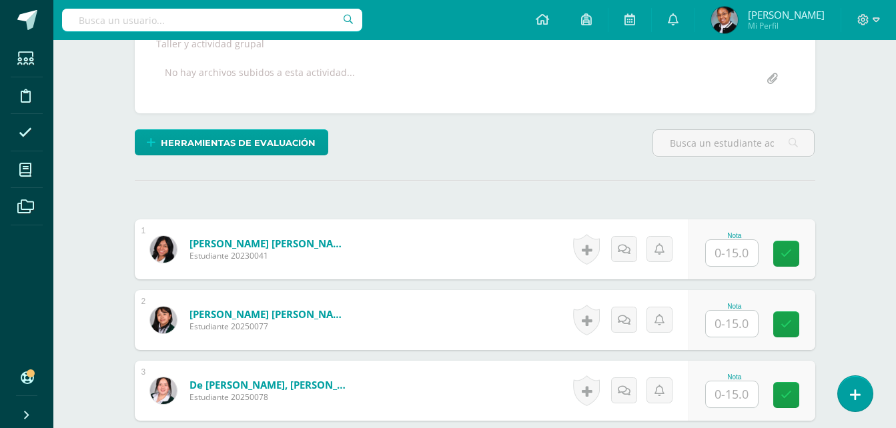
scroll to position [267, 0]
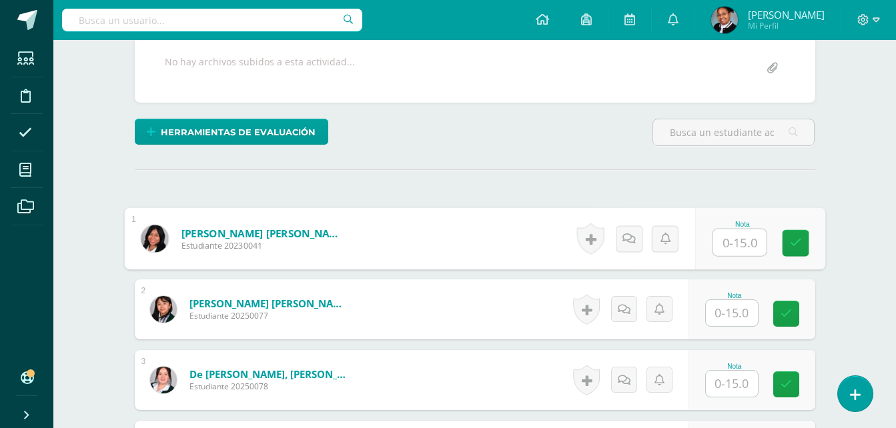
click at [742, 241] on input "text" at bounding box center [738, 242] width 53 height 27
type input "14"
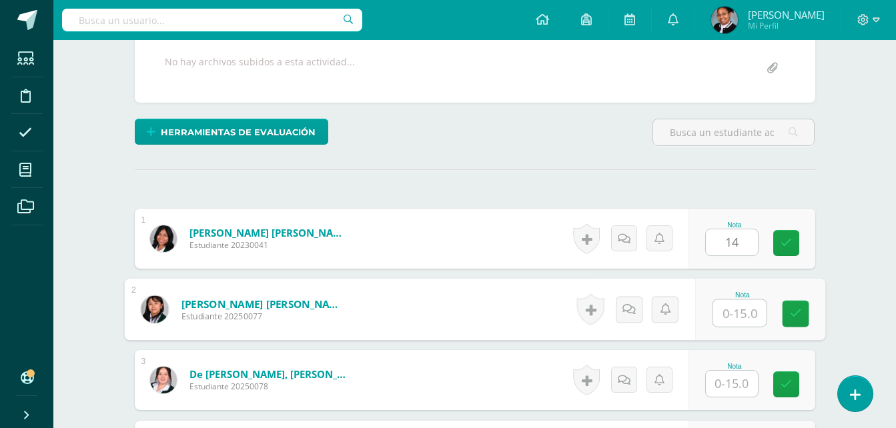
click at [744, 306] on input "text" at bounding box center [738, 313] width 53 height 27
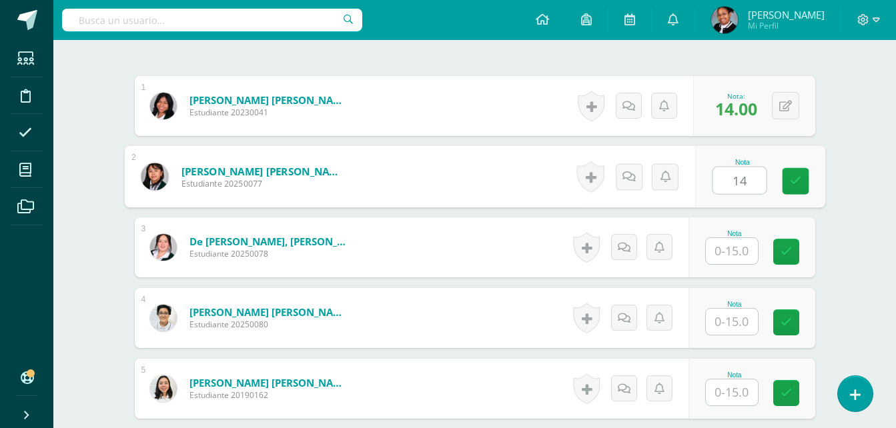
scroll to position [401, 0]
type input "14"
click at [732, 254] on input "text" at bounding box center [732, 250] width 52 height 26
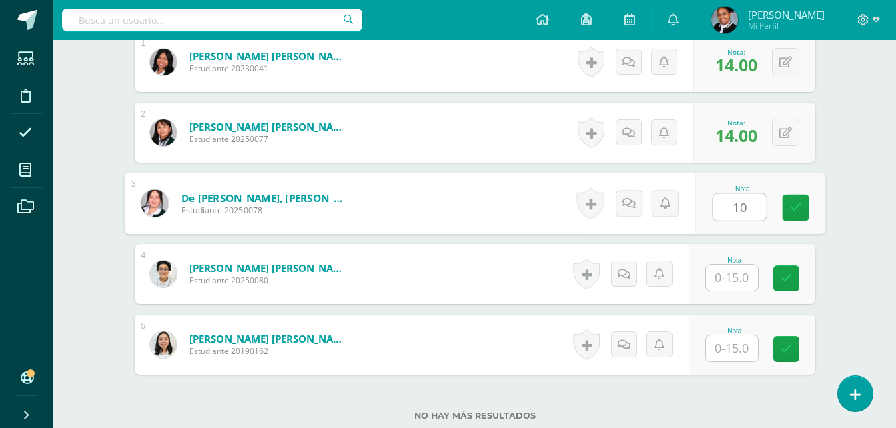
scroll to position [468, 0]
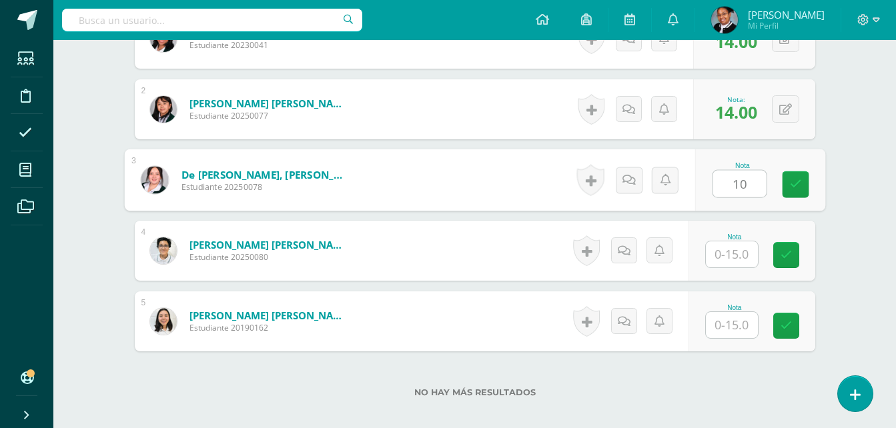
type input "10"
click at [728, 261] on input "text" at bounding box center [732, 254] width 52 height 26
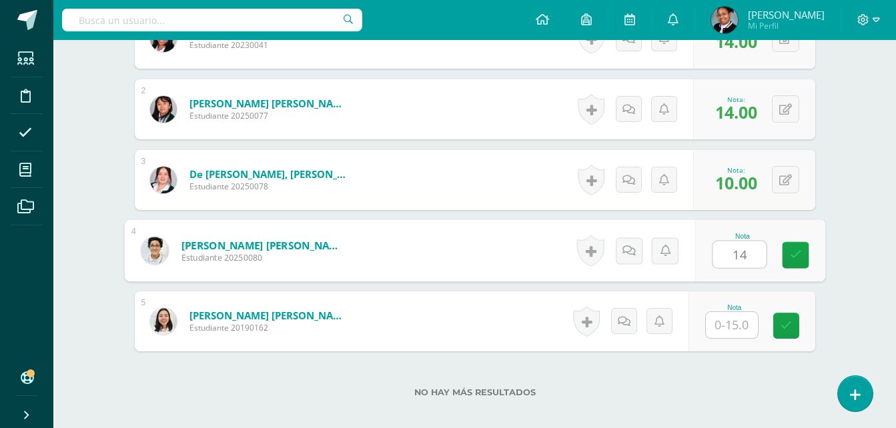
type input "14"
click at [726, 330] on input "text" at bounding box center [732, 325] width 52 height 26
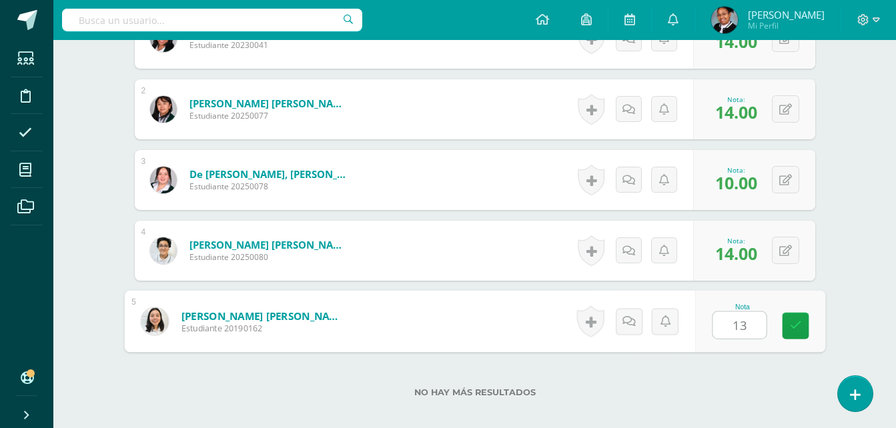
type input "13"
click at [864, 278] on div "Formación Cristiana Cuarto Magisterio "A" Herramientas Detalle de asistencias A…" at bounding box center [474, 38] width 842 height 932
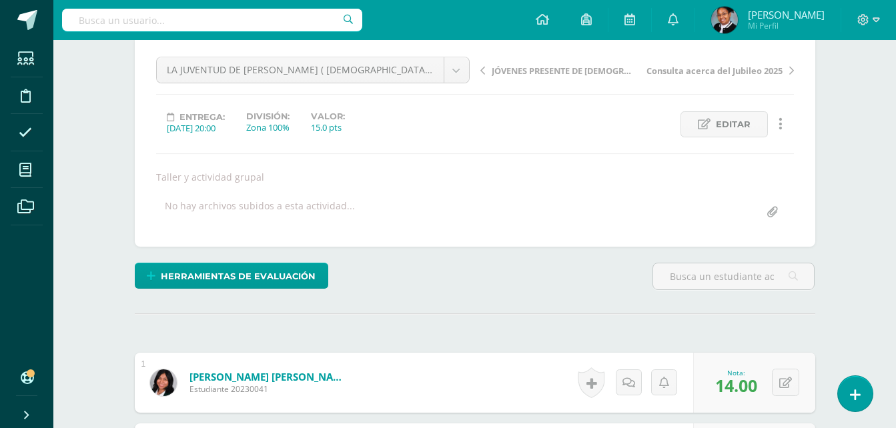
scroll to position [0, 0]
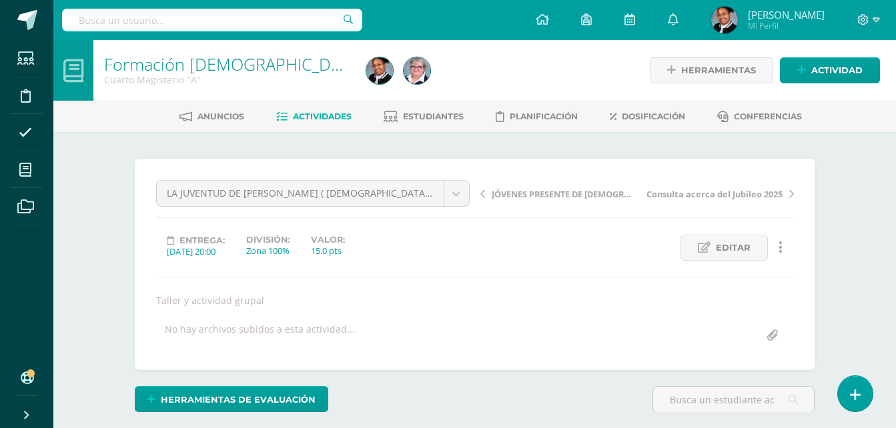
click at [313, 115] on span "Actividades" at bounding box center [322, 116] width 59 height 10
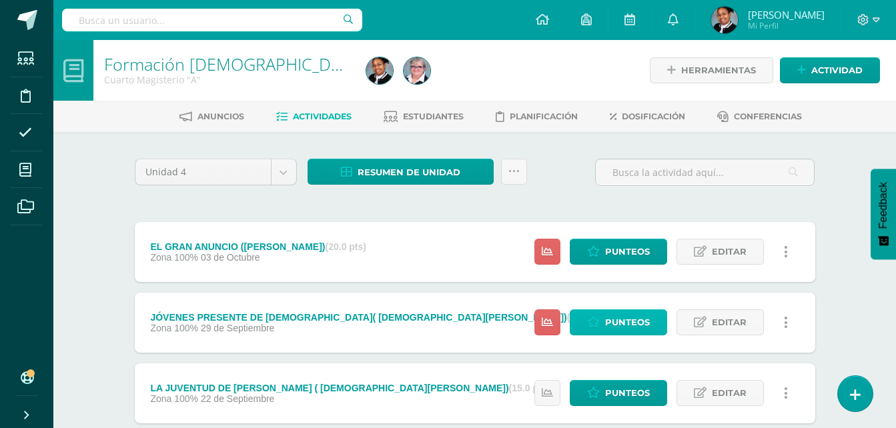
click at [635, 324] on span "Punteos" at bounding box center [627, 322] width 45 height 25
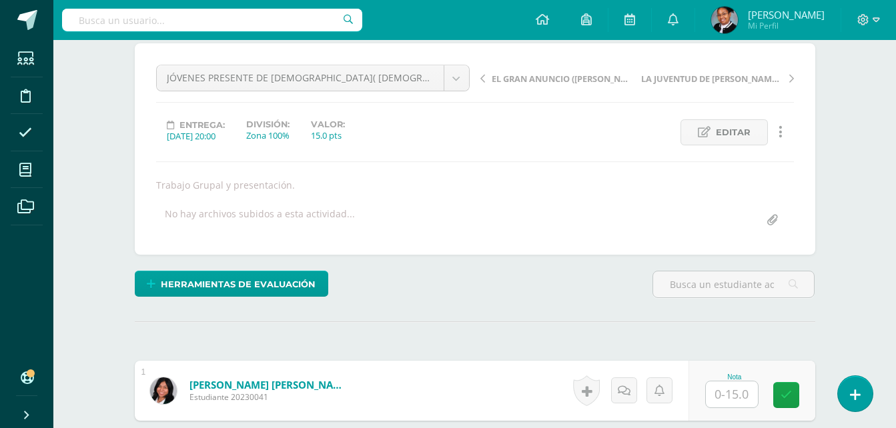
scroll to position [201, 0]
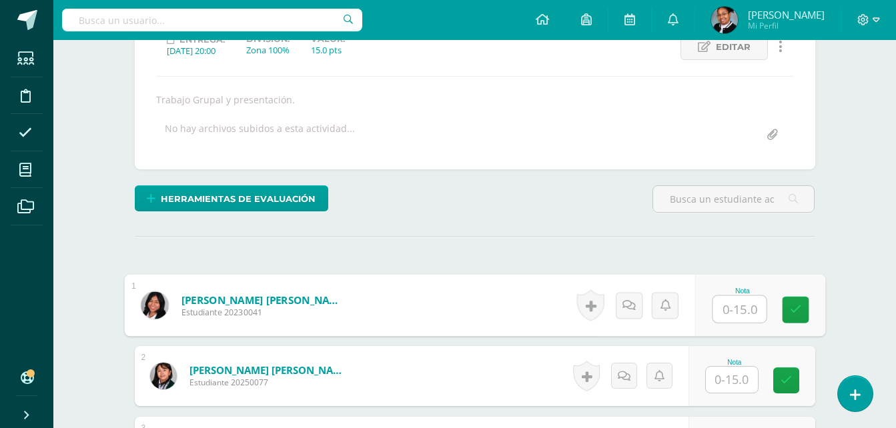
click at [740, 310] on input "text" at bounding box center [738, 309] width 53 height 27
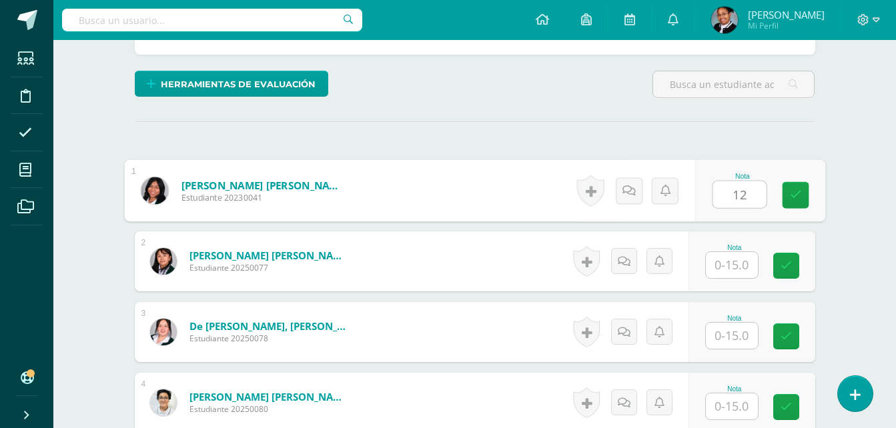
scroll to position [334, 0]
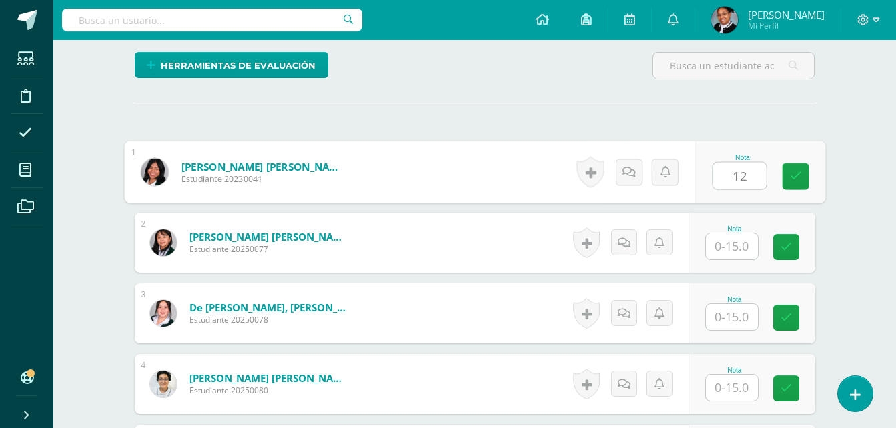
type input "12"
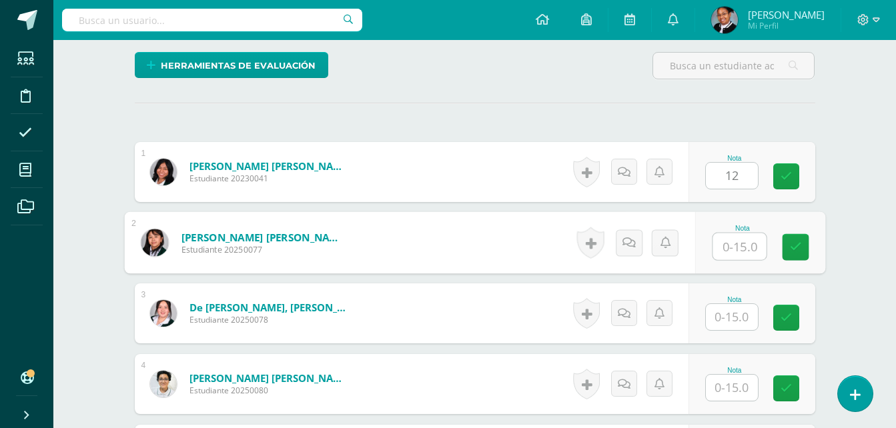
click at [745, 247] on input "text" at bounding box center [738, 246] width 53 height 27
type input "15"
click at [744, 308] on input "text" at bounding box center [732, 317] width 52 height 26
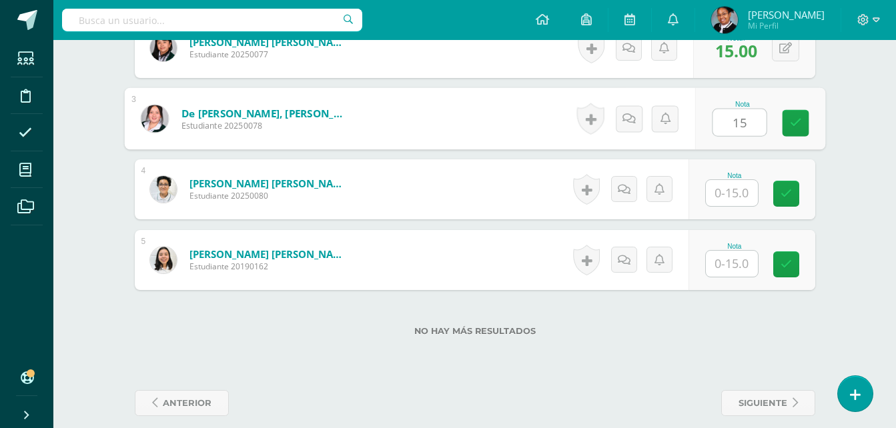
scroll to position [544, 0]
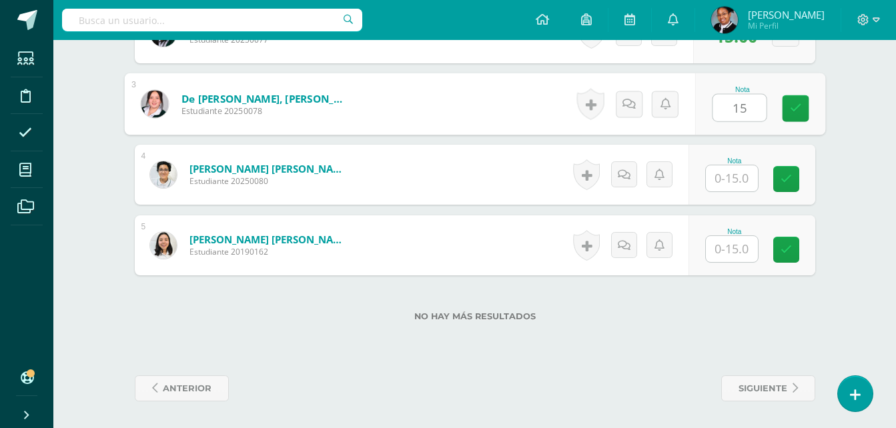
type input "15"
click at [733, 181] on input "text" at bounding box center [732, 178] width 52 height 26
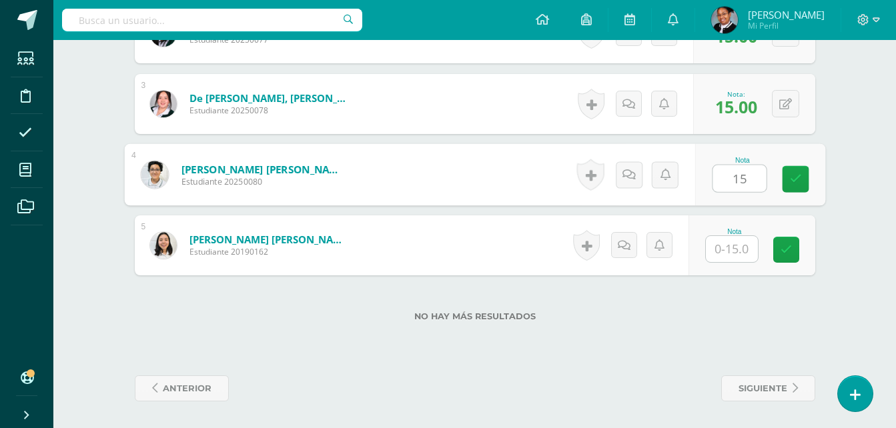
type input "15"
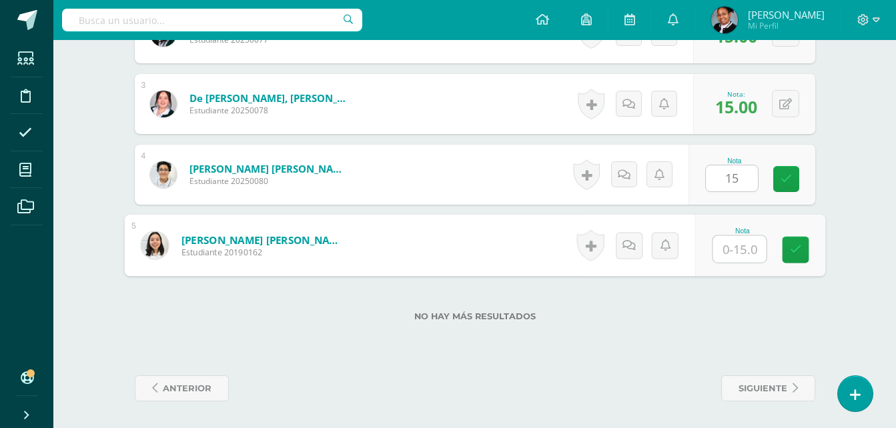
click at [730, 238] on input "text" at bounding box center [738, 249] width 53 height 27
type input "15"
click at [767, 319] on label "No hay más resultados" at bounding box center [475, 317] width 680 height 10
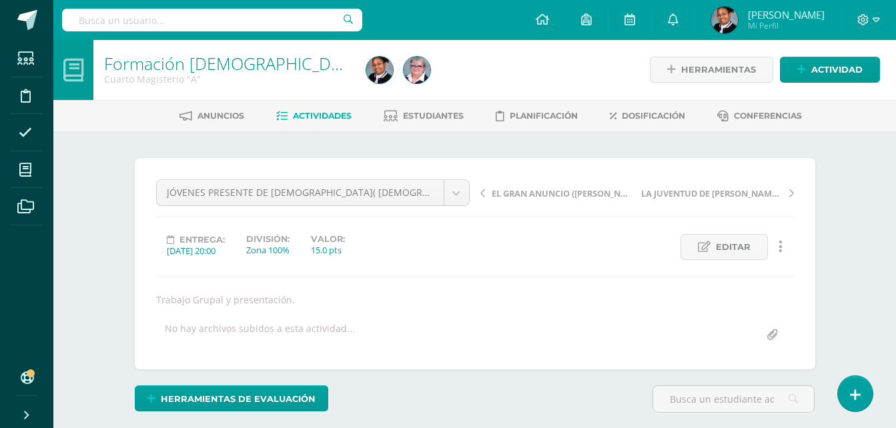
scroll to position [0, 0]
click at [318, 117] on span "Actividades" at bounding box center [322, 116] width 59 height 10
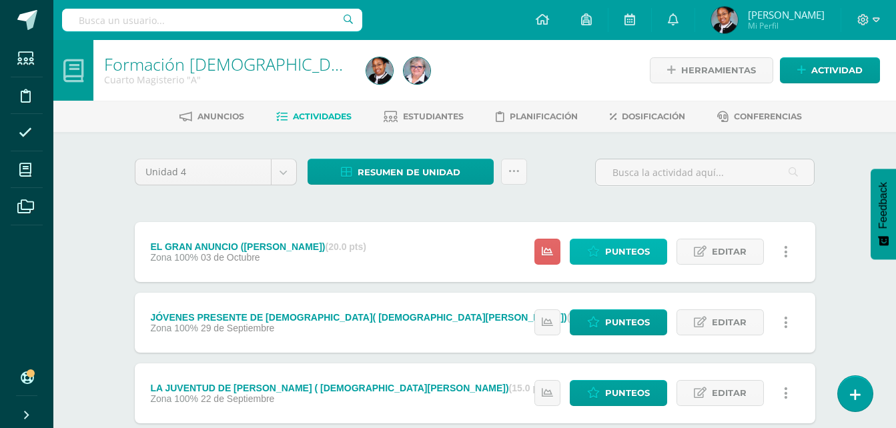
click at [632, 254] on span "Punteos" at bounding box center [627, 251] width 45 height 25
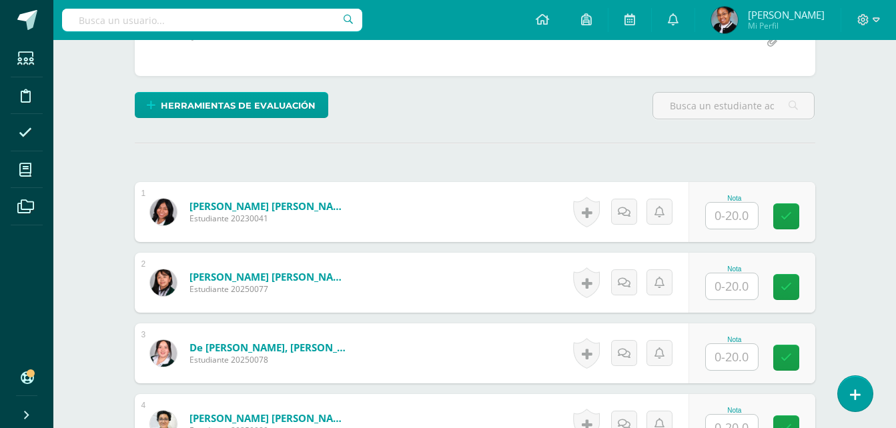
scroll to position [334, 0]
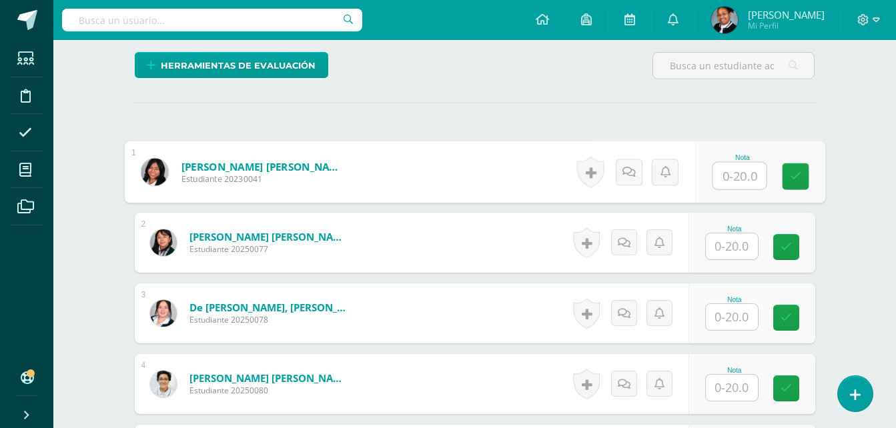
click at [733, 174] on input "text" at bounding box center [738, 176] width 53 height 27
type input "16"
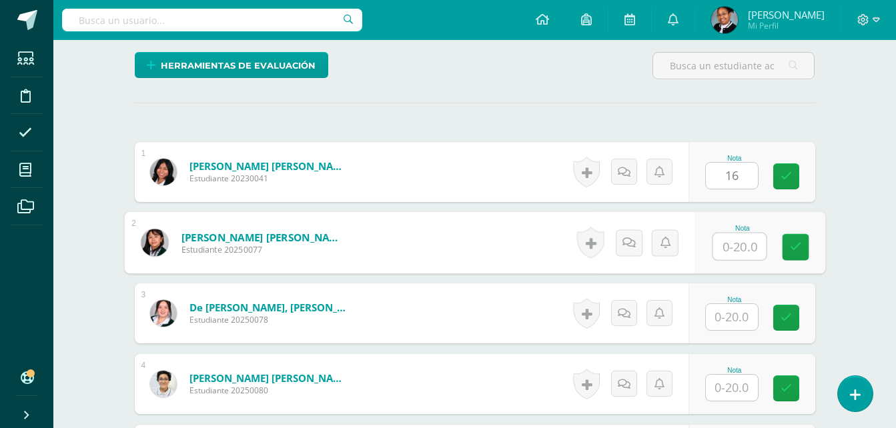
click at [740, 246] on input "text" at bounding box center [738, 246] width 53 height 27
type input "20"
click at [732, 323] on input "text" at bounding box center [732, 317] width 52 height 26
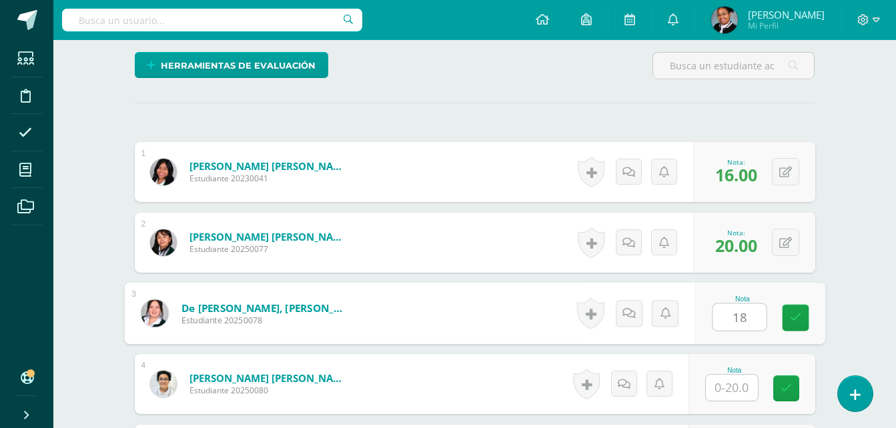
type input "18"
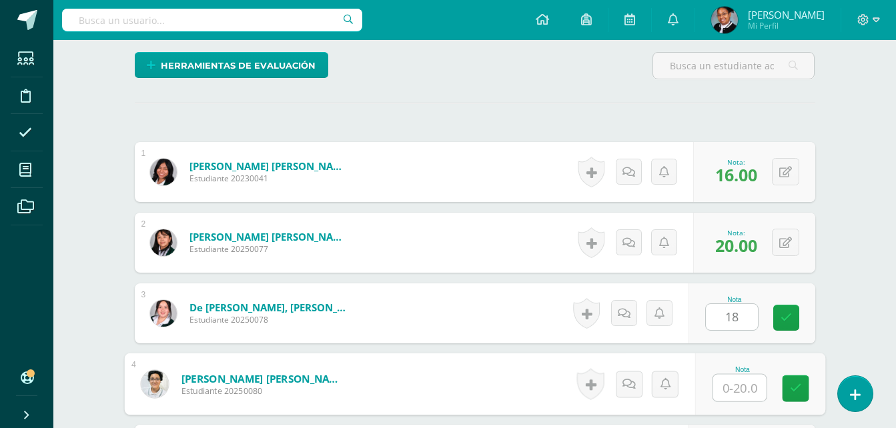
click at [736, 388] on input "text" at bounding box center [738, 388] width 53 height 27
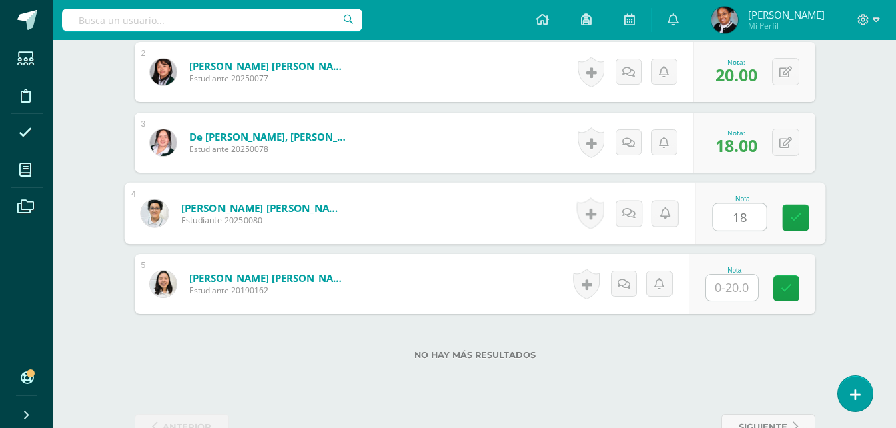
scroll to position [544, 0]
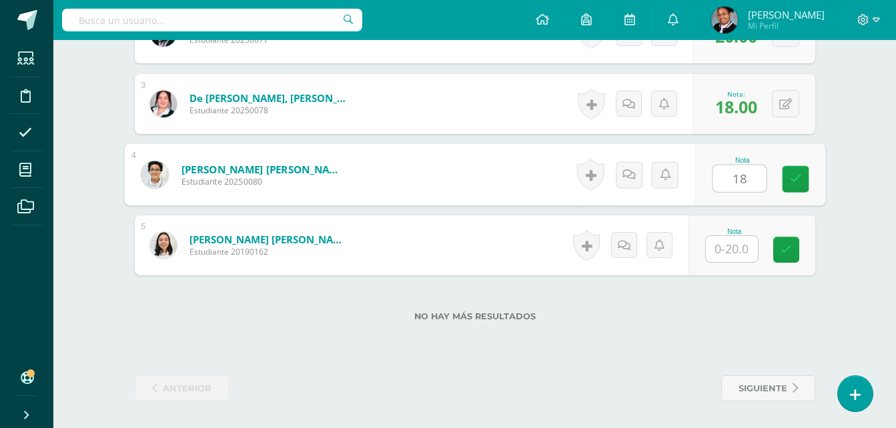
type input "18"
click at [743, 247] on input "text" at bounding box center [732, 249] width 52 height 26
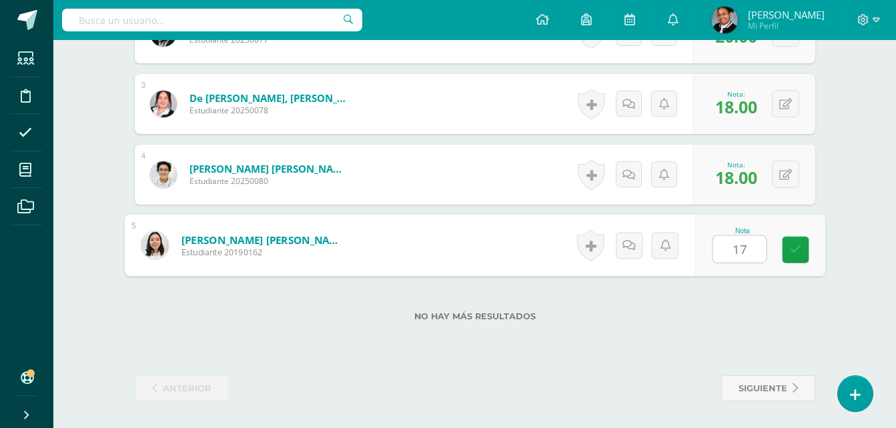
type input "17"
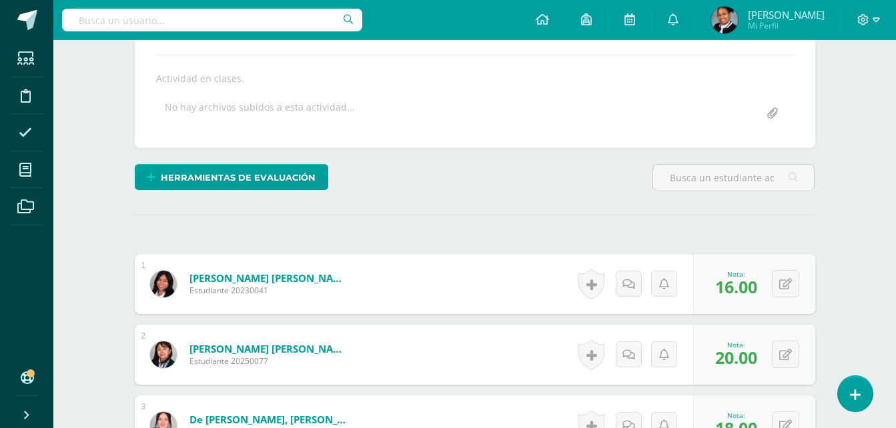
scroll to position [10, 0]
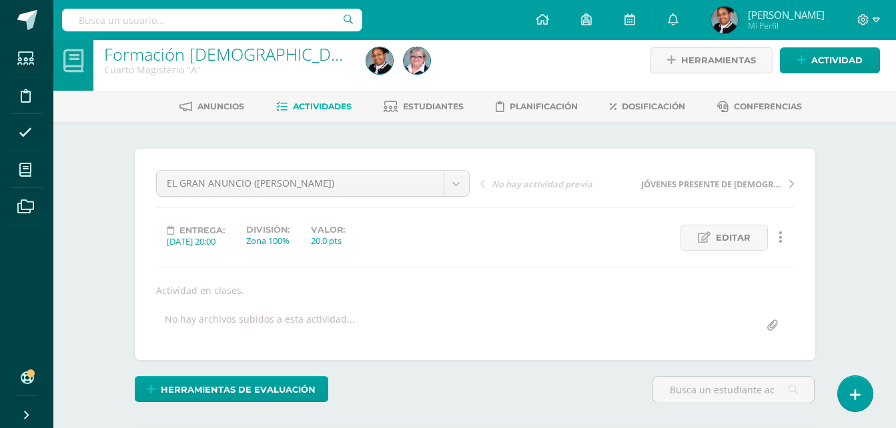
click at [336, 109] on span "Actividades" at bounding box center [322, 106] width 59 height 10
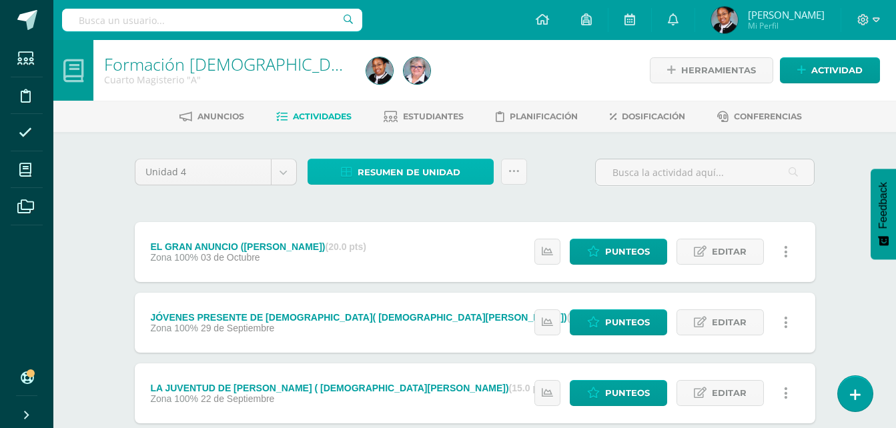
click at [416, 175] on span "Resumen de unidad" at bounding box center [409, 172] width 103 height 25
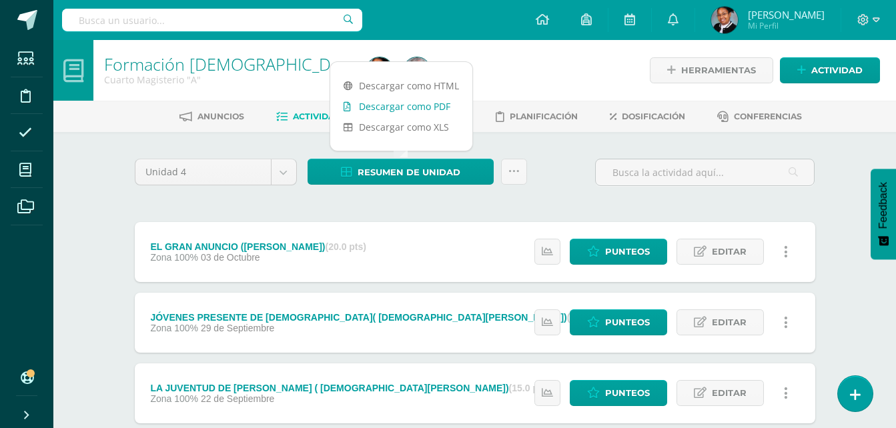
click at [385, 105] on link "Descargar como PDF" at bounding box center [401, 106] width 142 height 21
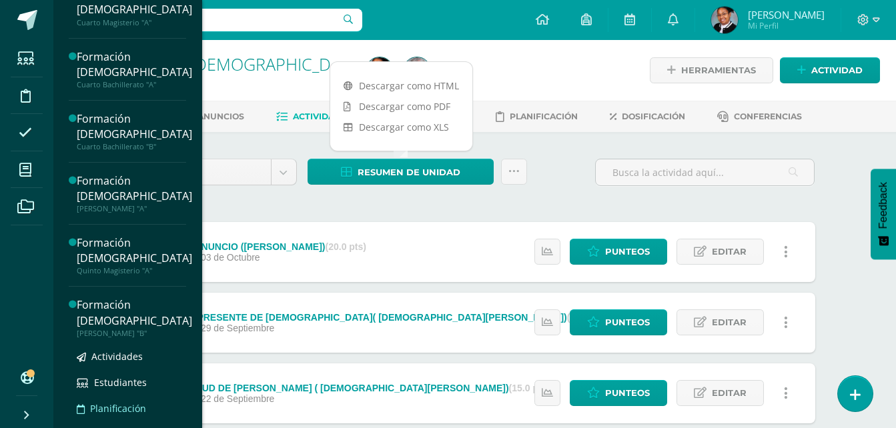
scroll to position [467, 0]
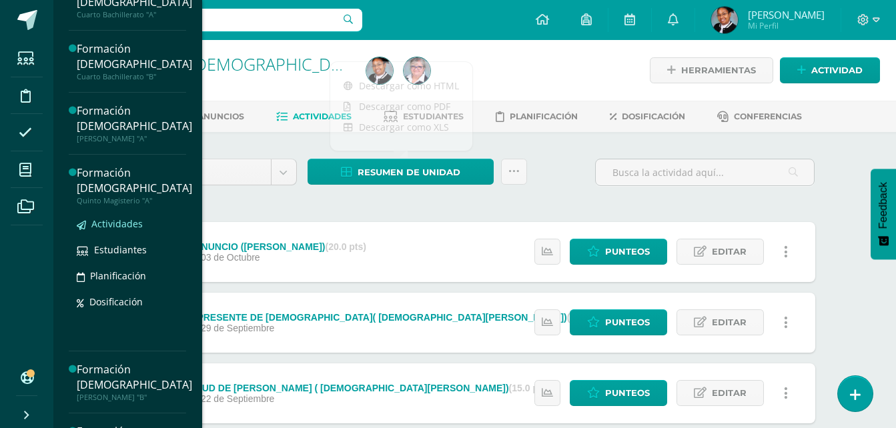
click at [139, 220] on span "Actividades" at bounding box center [116, 223] width 51 height 13
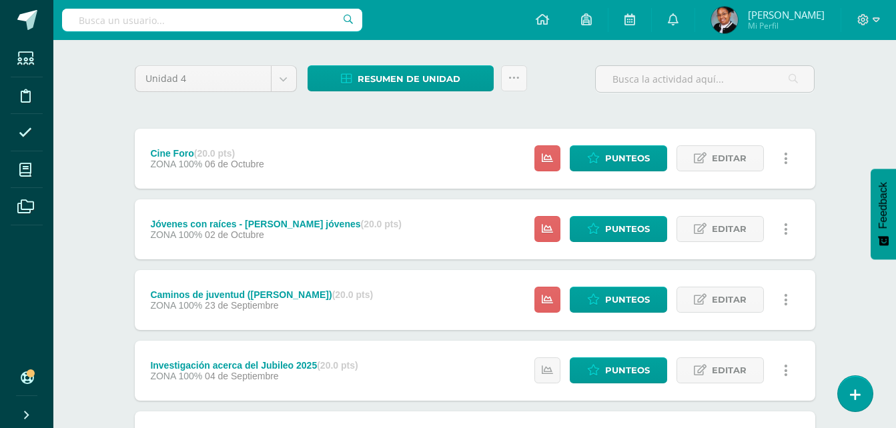
scroll to position [92, 0]
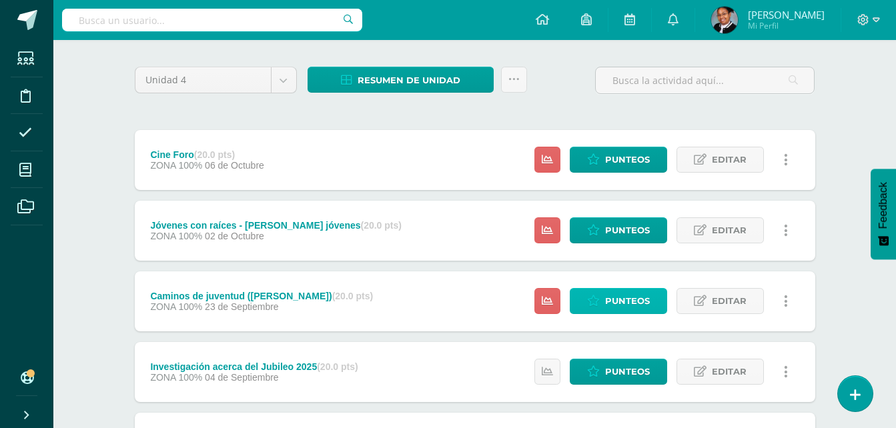
click at [620, 306] on span "Punteos" at bounding box center [627, 301] width 45 height 25
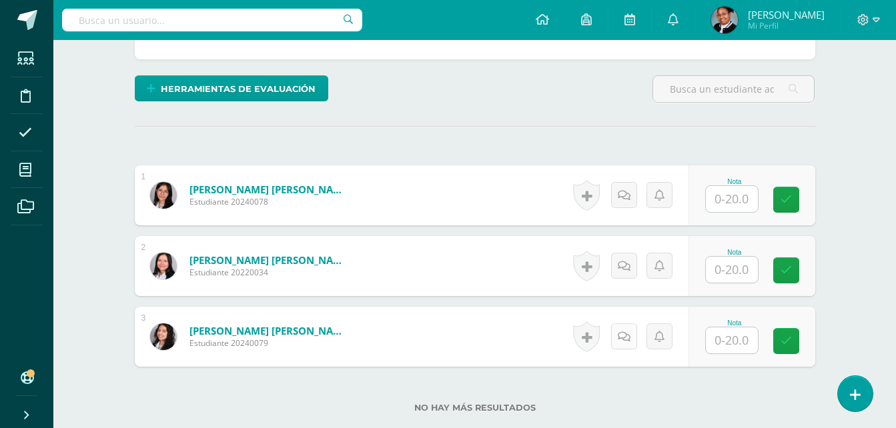
scroll to position [334, 0]
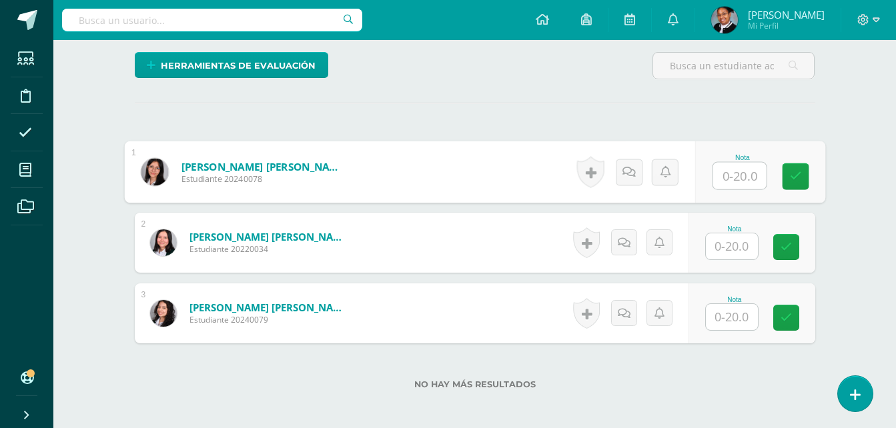
click at [736, 181] on input "text" at bounding box center [738, 176] width 53 height 27
type input "20"
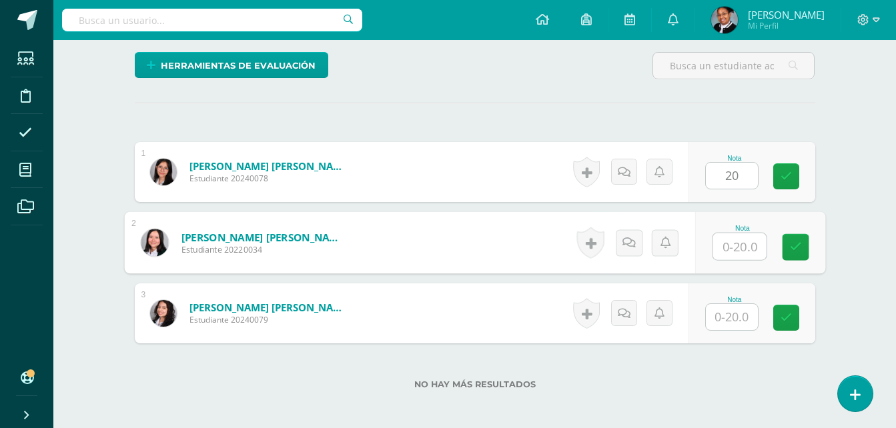
click at [734, 241] on input "text" at bounding box center [738, 246] width 53 height 27
type input "20"
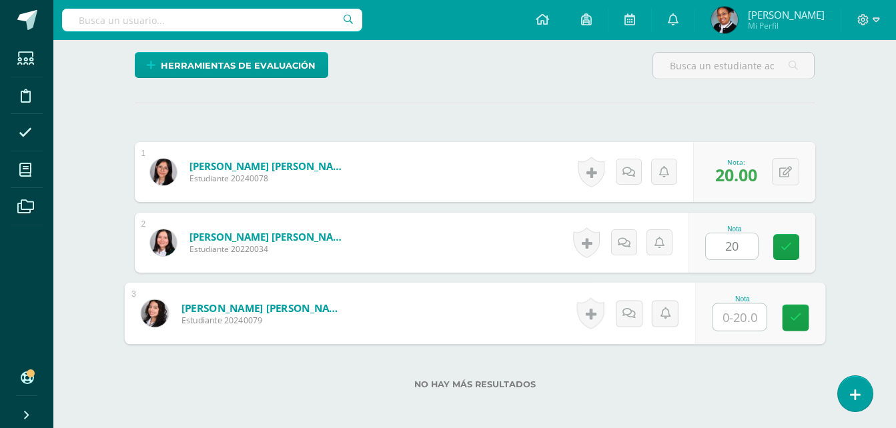
click at [734, 314] on input "text" at bounding box center [738, 317] width 53 height 27
type input "18"
click at [864, 213] on div "Formación Cristiana Quinto Magisterio "A" Herramientas Detalle de asistencias A…" at bounding box center [474, 101] width 842 height 790
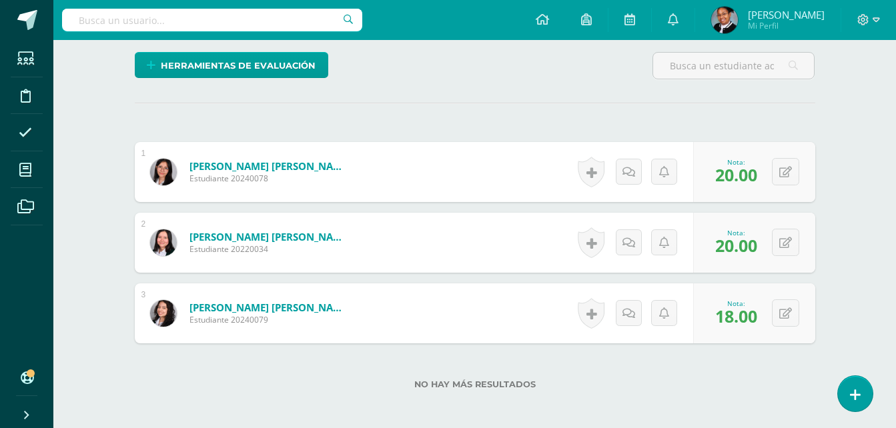
scroll to position [0, 0]
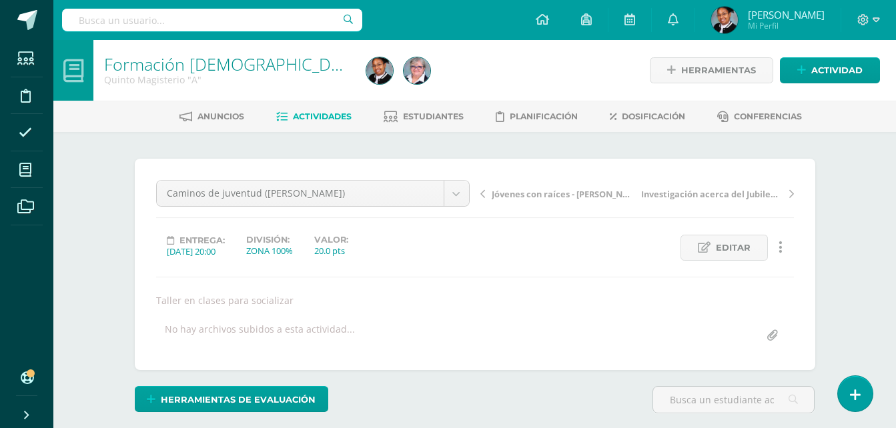
click at [301, 111] on span "Actividades" at bounding box center [322, 116] width 59 height 10
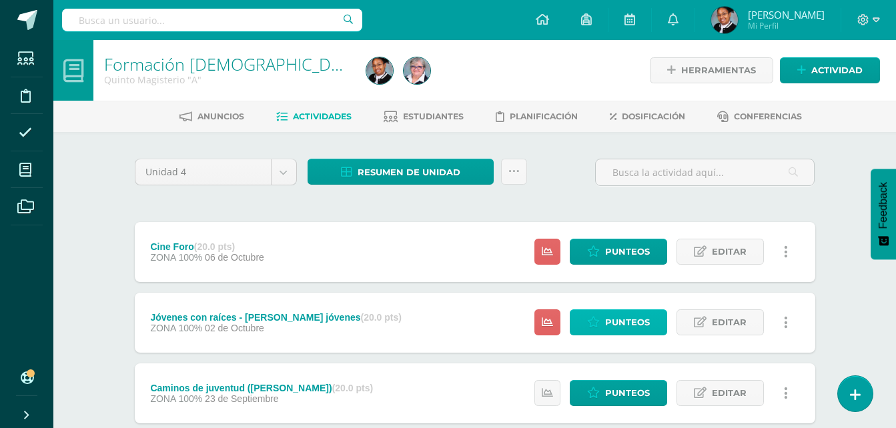
click at [642, 324] on span "Punteos" at bounding box center [627, 322] width 45 height 25
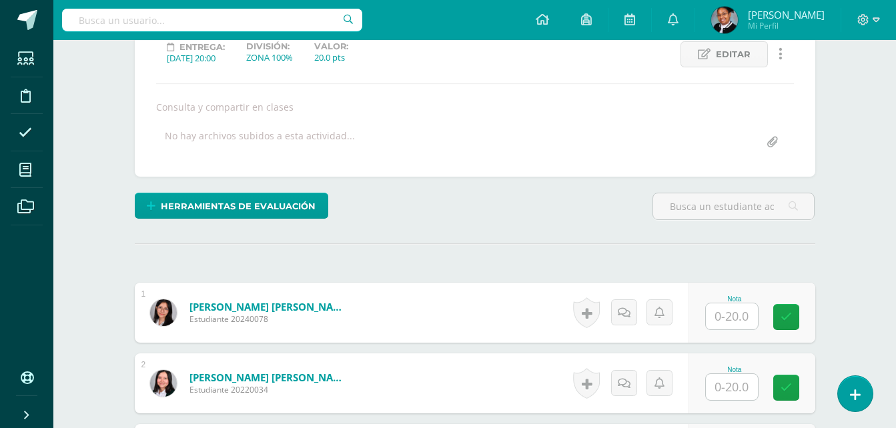
scroll to position [194, 0]
click at [740, 310] on input "text" at bounding box center [732, 316] width 52 height 26
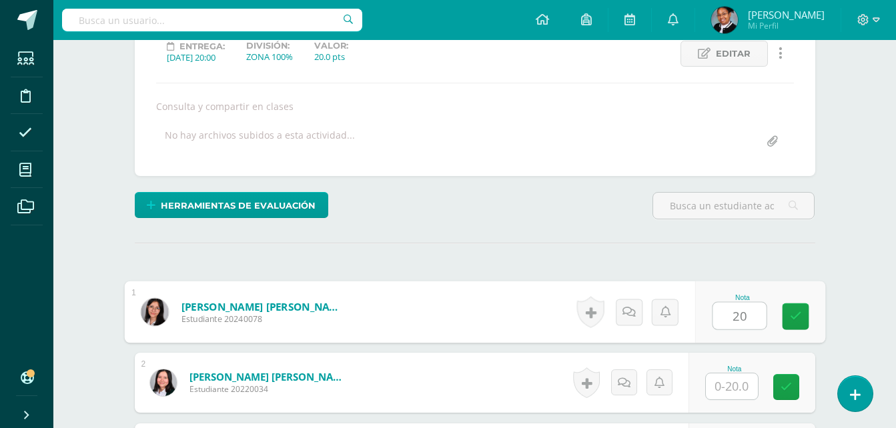
type input "20"
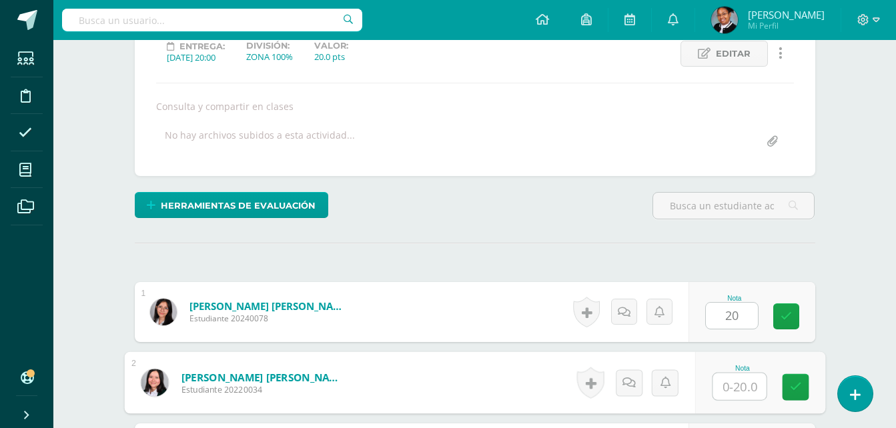
click at [744, 389] on input "text" at bounding box center [738, 387] width 53 height 27
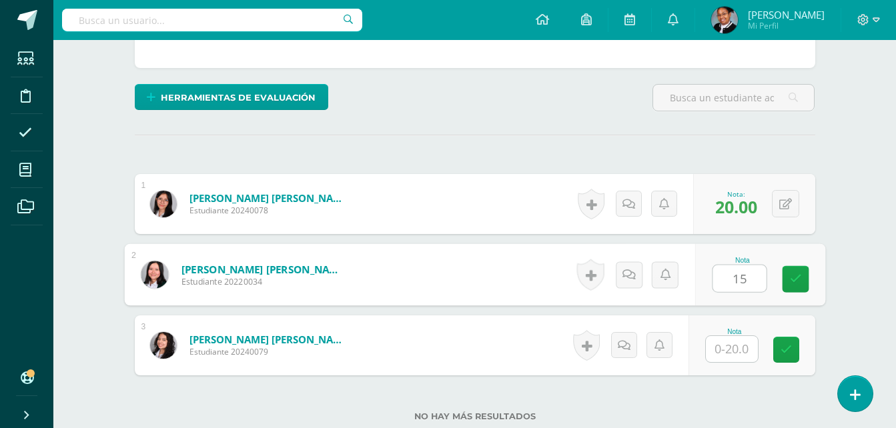
scroll to position [328, 0]
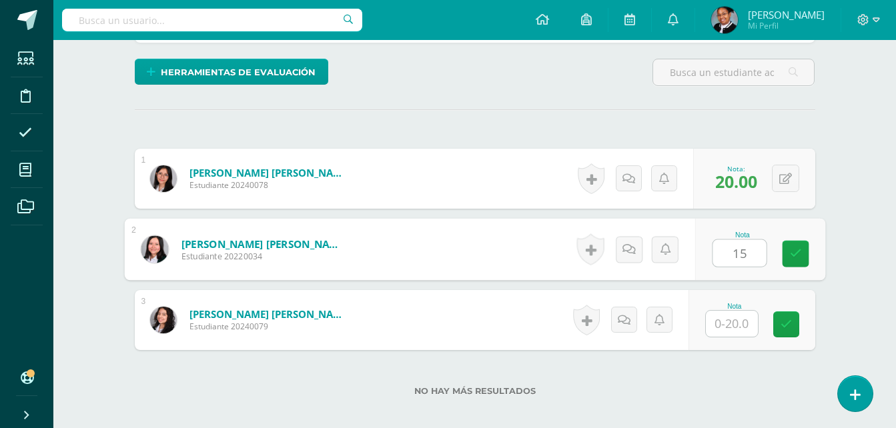
type input "15"
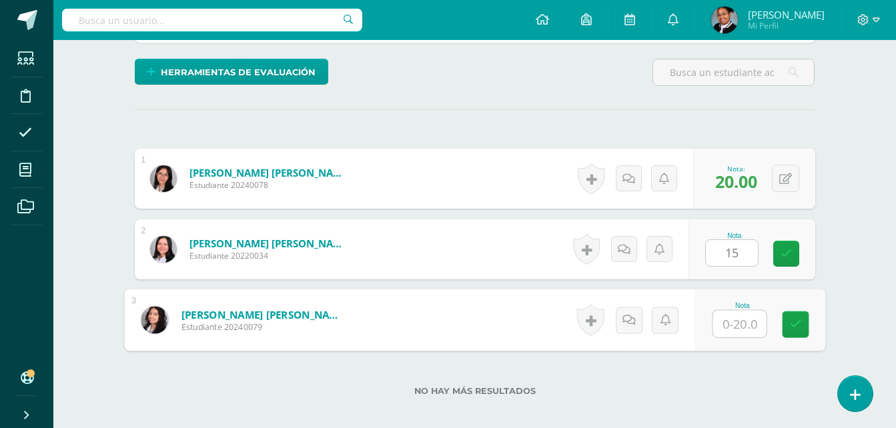
click at [742, 324] on input "text" at bounding box center [738, 324] width 53 height 27
type input "17"
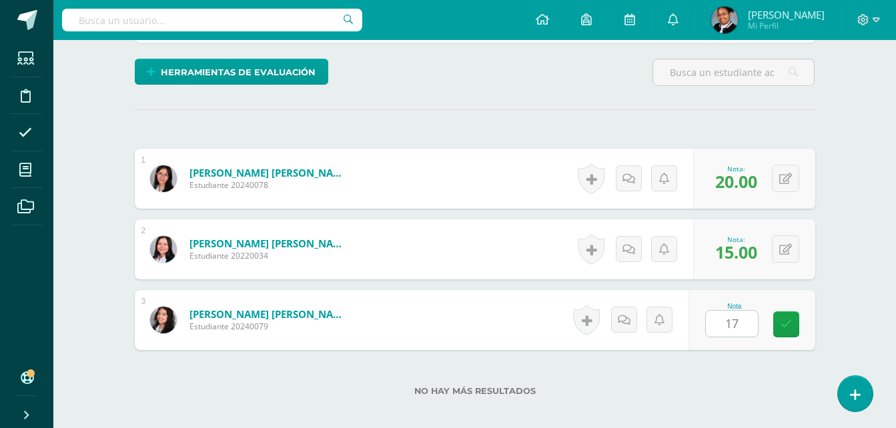
click at [873, 298] on div "Formación Cristiana Quinto Magisterio "A" Herramientas Detalle de asistencias A…" at bounding box center [474, 108] width 842 height 790
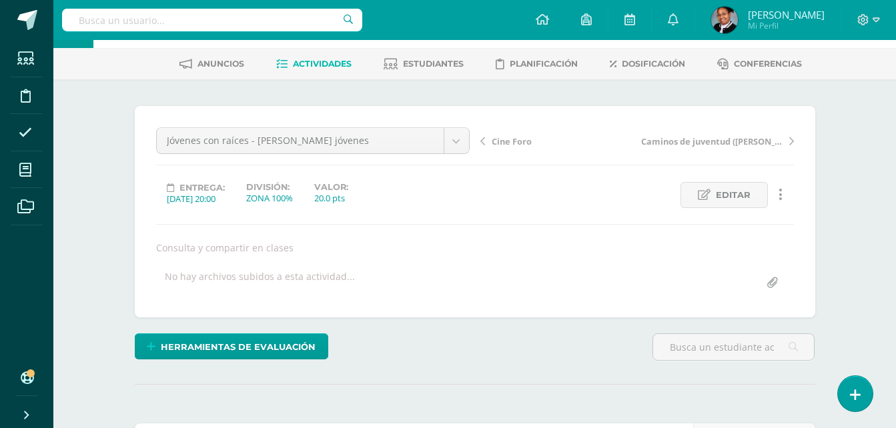
scroll to position [0, 0]
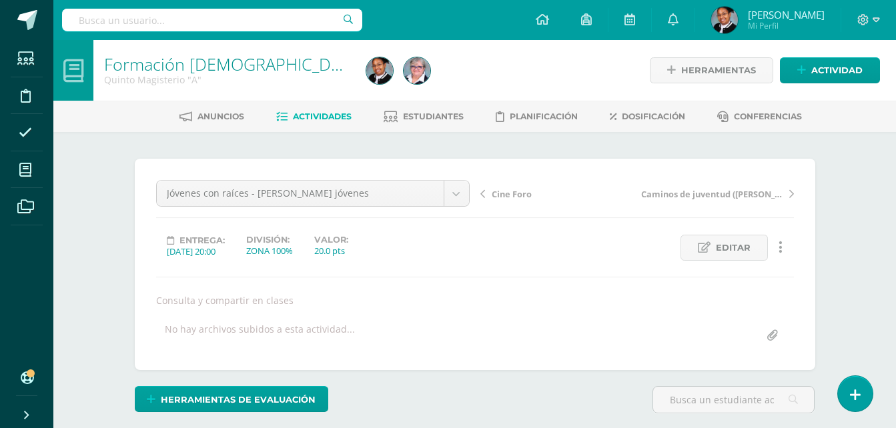
click at [302, 117] on span "Actividades" at bounding box center [322, 116] width 59 height 10
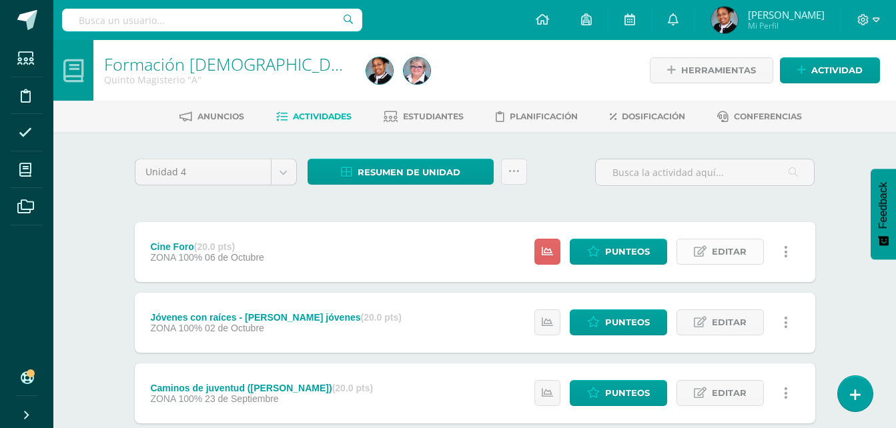
click at [725, 246] on span "Editar" at bounding box center [729, 251] width 35 height 25
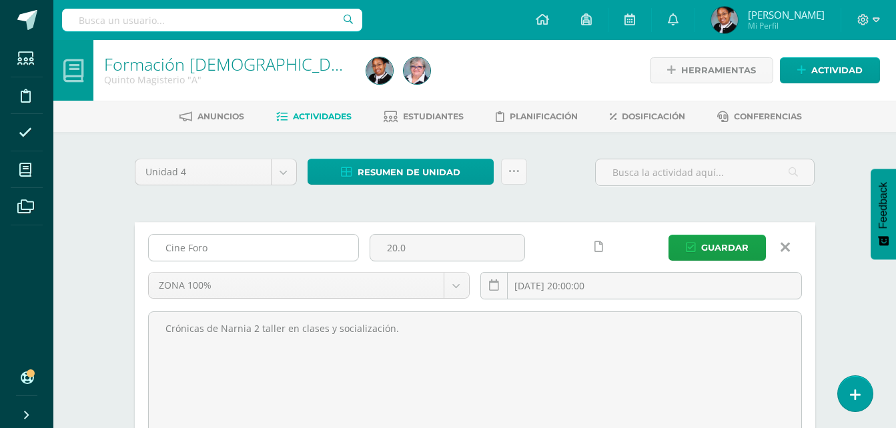
click at [213, 248] on input "Cine Foro" at bounding box center [253, 248] width 209 height 26
type input "C"
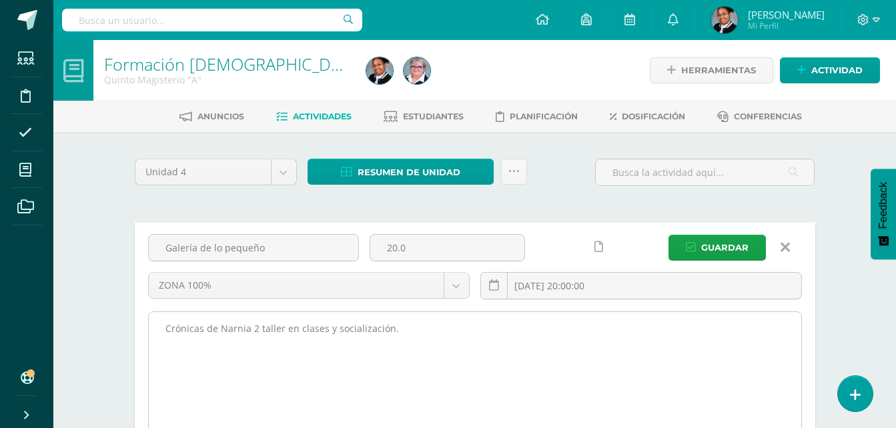
type input "Galería de lo pequeño"
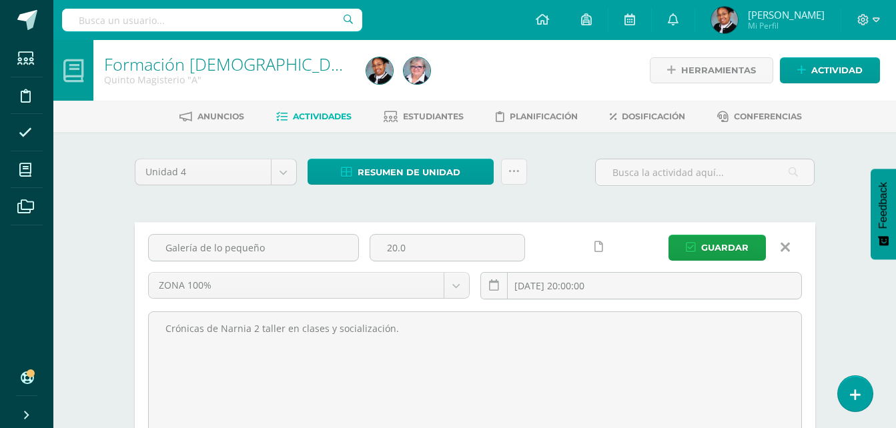
drag, startPoint x: 393, startPoint y: 328, endPoint x: 0, endPoint y: 331, distance: 392.9
click at [0, 340] on html "Estudiantes Disciplina Asistencia Mis cursos Archivos Soporte Ayuda Reportar un…" at bounding box center [448, 422] width 896 height 844
type textarea "Vida de santa [PERSON_NAME].- galería de lo pequeño."
click at [742, 246] on span "Guardar" at bounding box center [724, 247] width 47 height 25
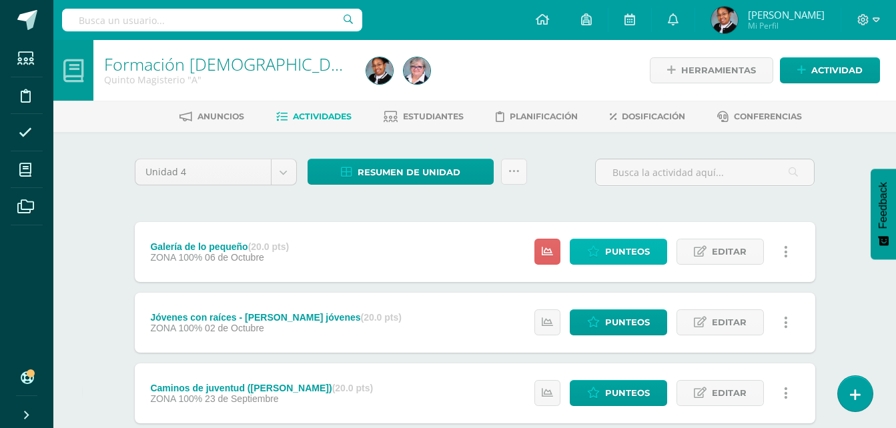
click at [626, 249] on span "Punteos" at bounding box center [627, 251] width 45 height 25
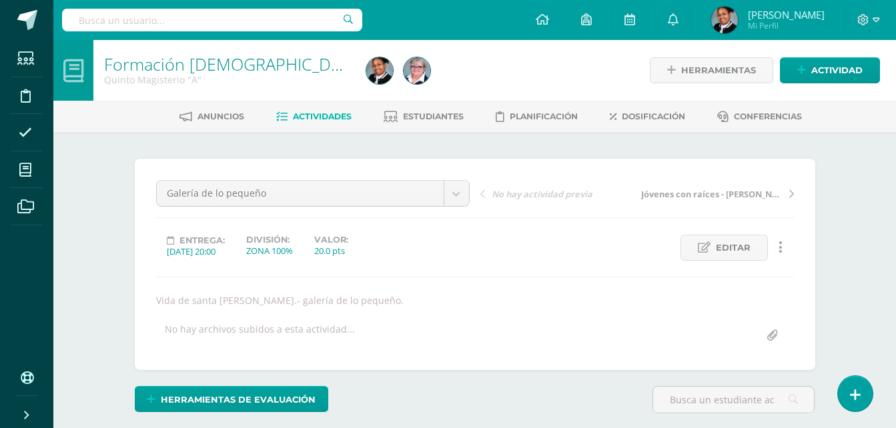
scroll to position [1, 0]
click at [328, 116] on span "Actividades" at bounding box center [322, 116] width 59 height 10
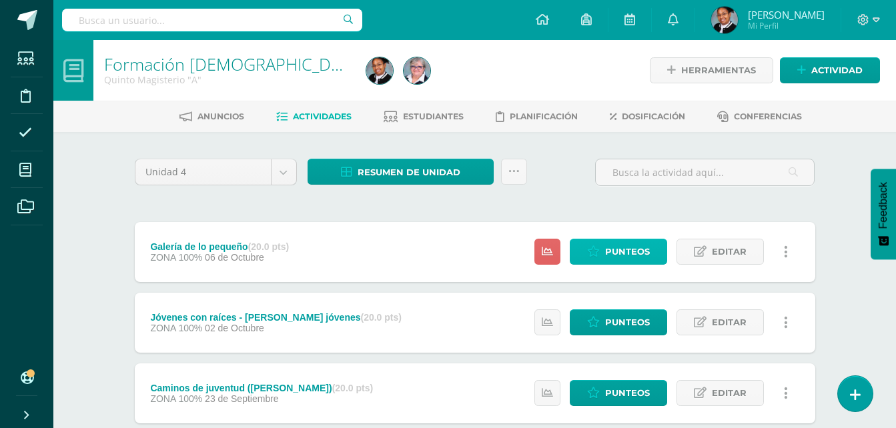
click at [622, 249] on span "Punteos" at bounding box center [627, 251] width 45 height 25
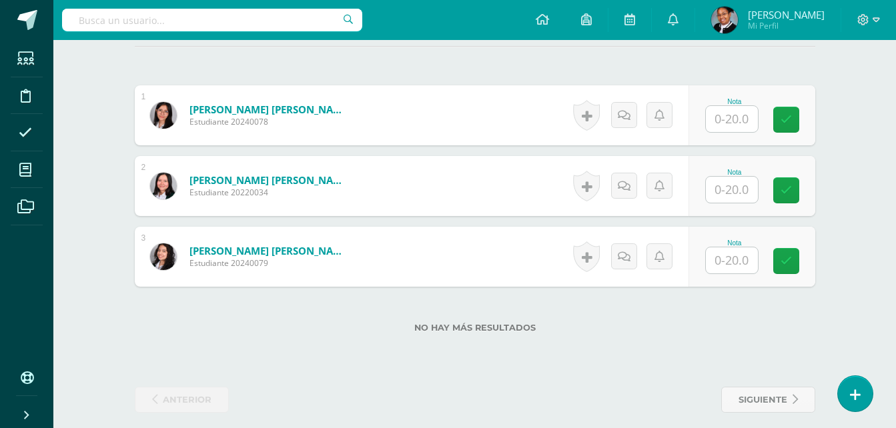
scroll to position [400, 0]
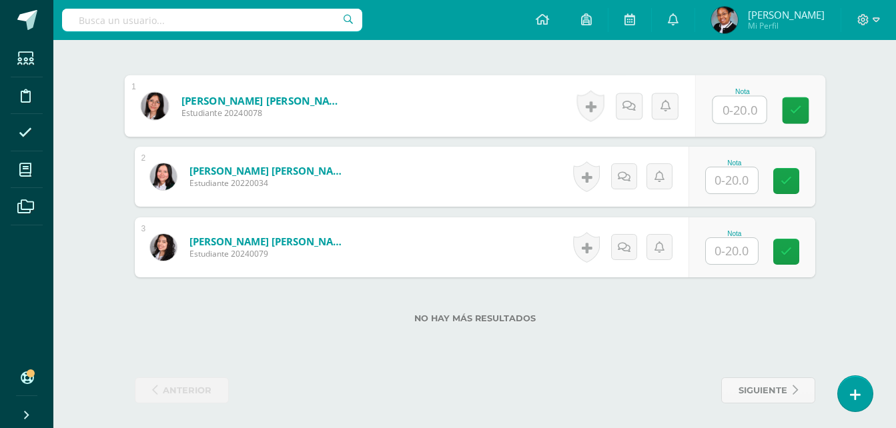
click at [737, 112] on input "text" at bounding box center [738, 110] width 53 height 27
type input "20"
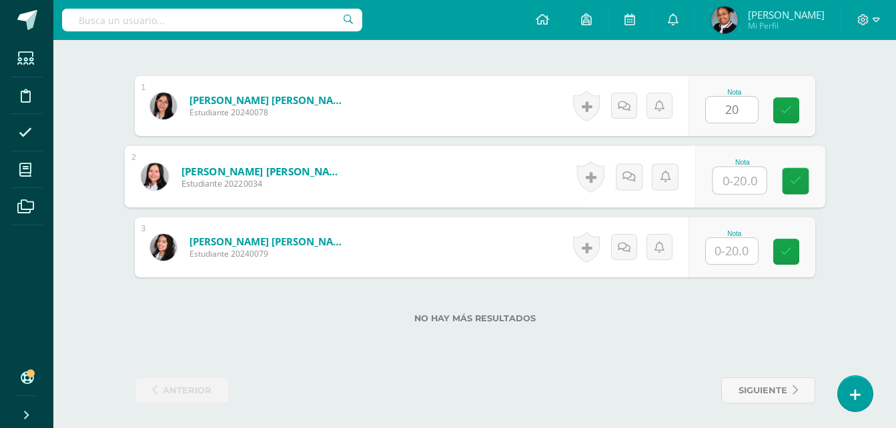
click at [740, 184] on input "text" at bounding box center [738, 180] width 53 height 27
type input "20"
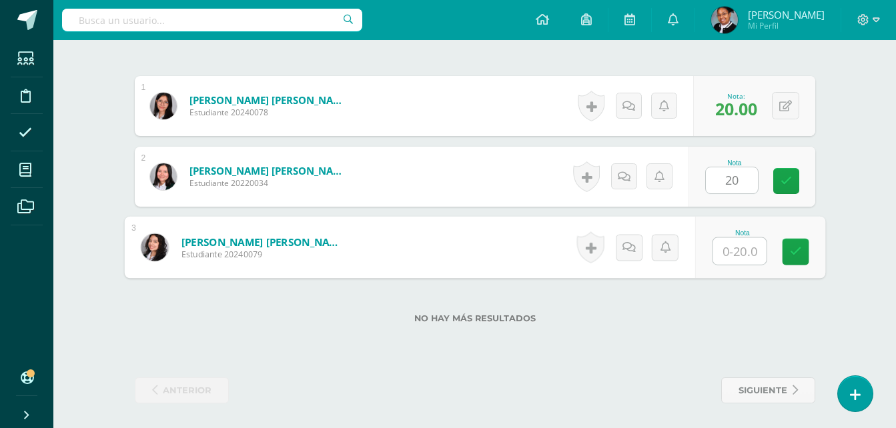
click at [746, 251] on input "text" at bounding box center [738, 251] width 53 height 27
type input "20"
click at [846, 155] on div "Formación Cristiana Quinto Magisterio "A" Herramientas Detalle de asistencias A…" at bounding box center [474, 35] width 842 height 790
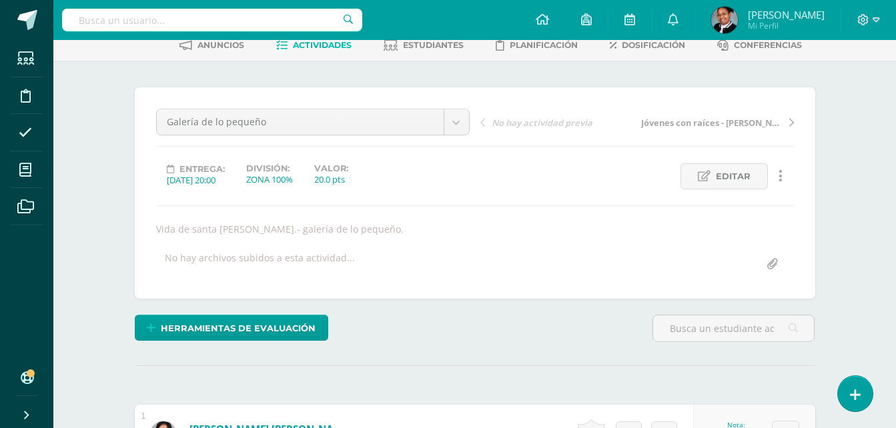
scroll to position [0, 0]
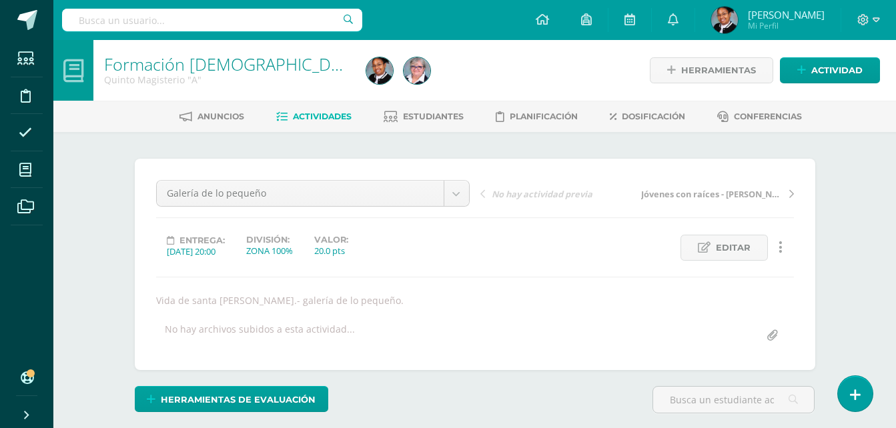
click at [313, 113] on span "Actividades" at bounding box center [322, 116] width 59 height 10
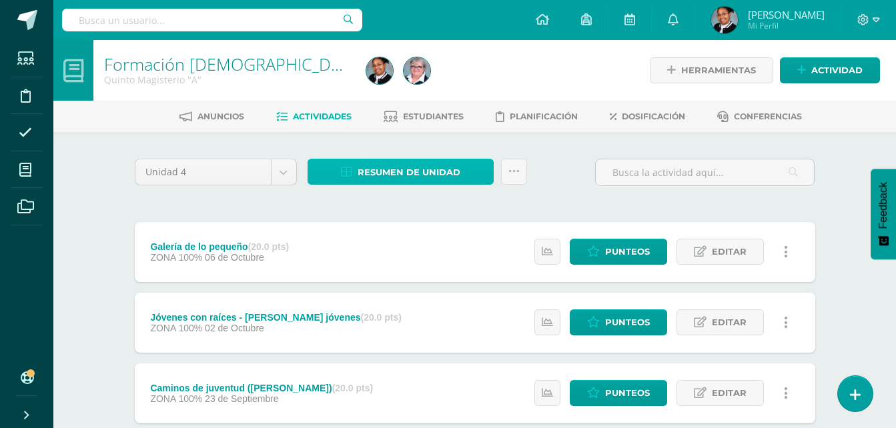
click at [443, 166] on span "Resumen de unidad" at bounding box center [409, 172] width 103 height 25
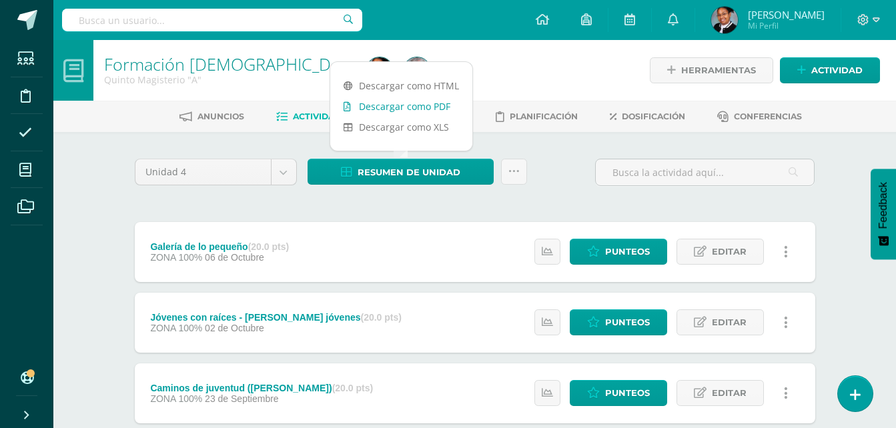
click at [414, 109] on link "Descargar como PDF" at bounding box center [401, 106] width 142 height 21
click at [101, 199] on div "Formación [DEMOGRAPHIC_DATA][PERSON_NAME] Magisterio "A" Herramientas Detalle d…" at bounding box center [474, 347] width 842 height 614
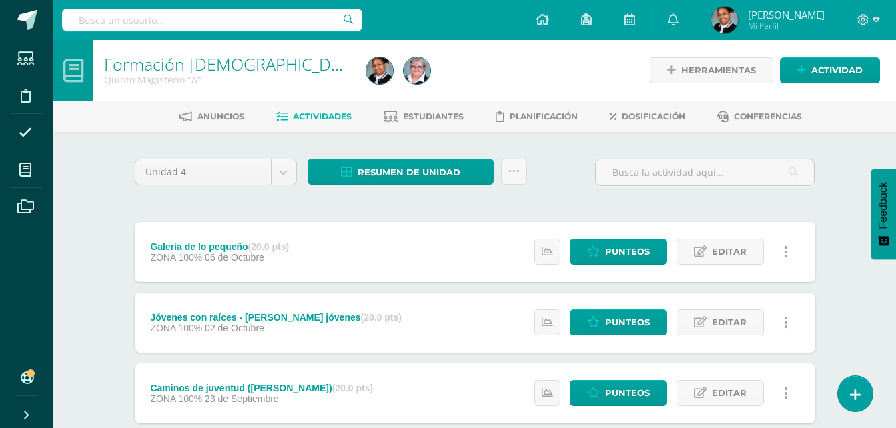
click at [880, 18] on div at bounding box center [868, 20] width 55 height 40
click at [879, 21] on icon at bounding box center [875, 20] width 7 height 12
click at [862, 94] on span "Cerrar sesión" at bounding box center [834, 91] width 60 height 13
